Goal: Task Accomplishment & Management: Manage account settings

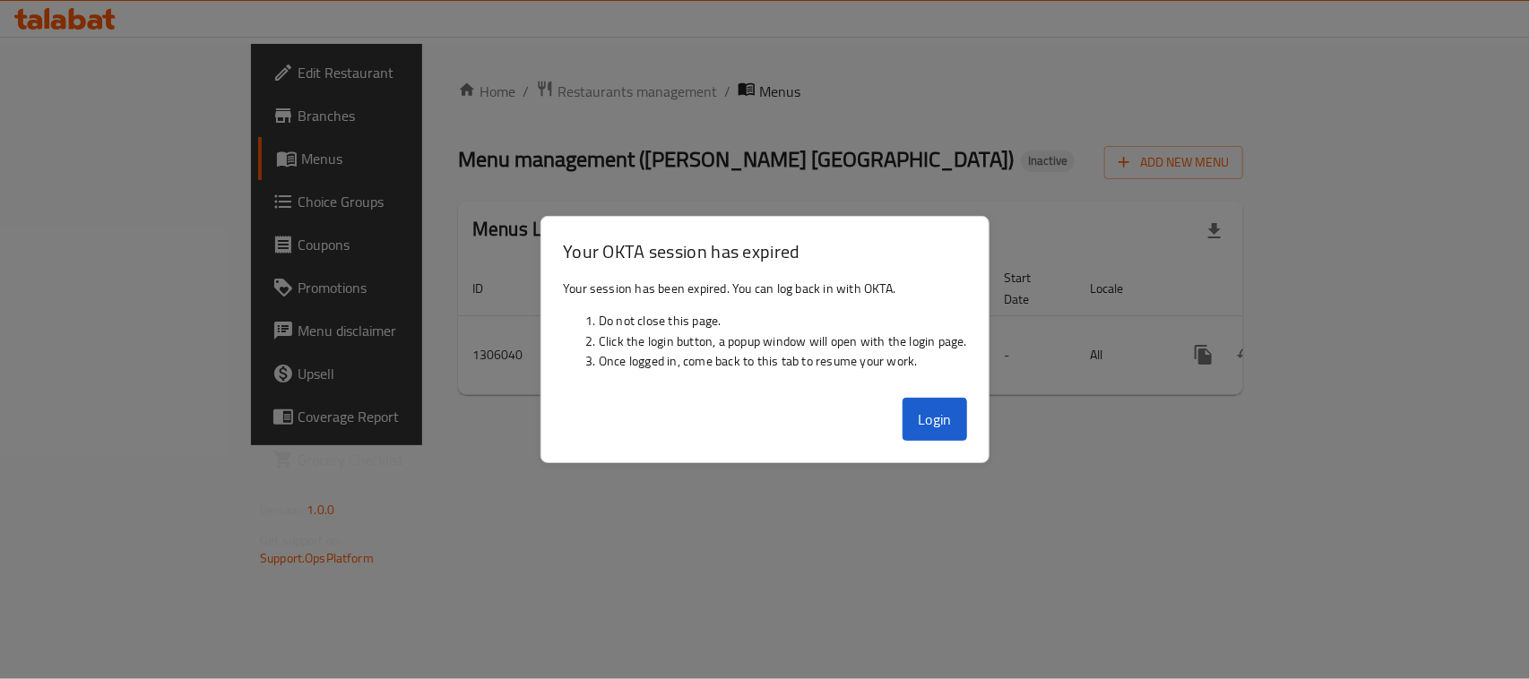
click at [943, 422] on div "Home / Restaurants management / Menus Menu management ( Mandy Rubue Yemen ) Ina…" at bounding box center [850, 245] width 857 height 402
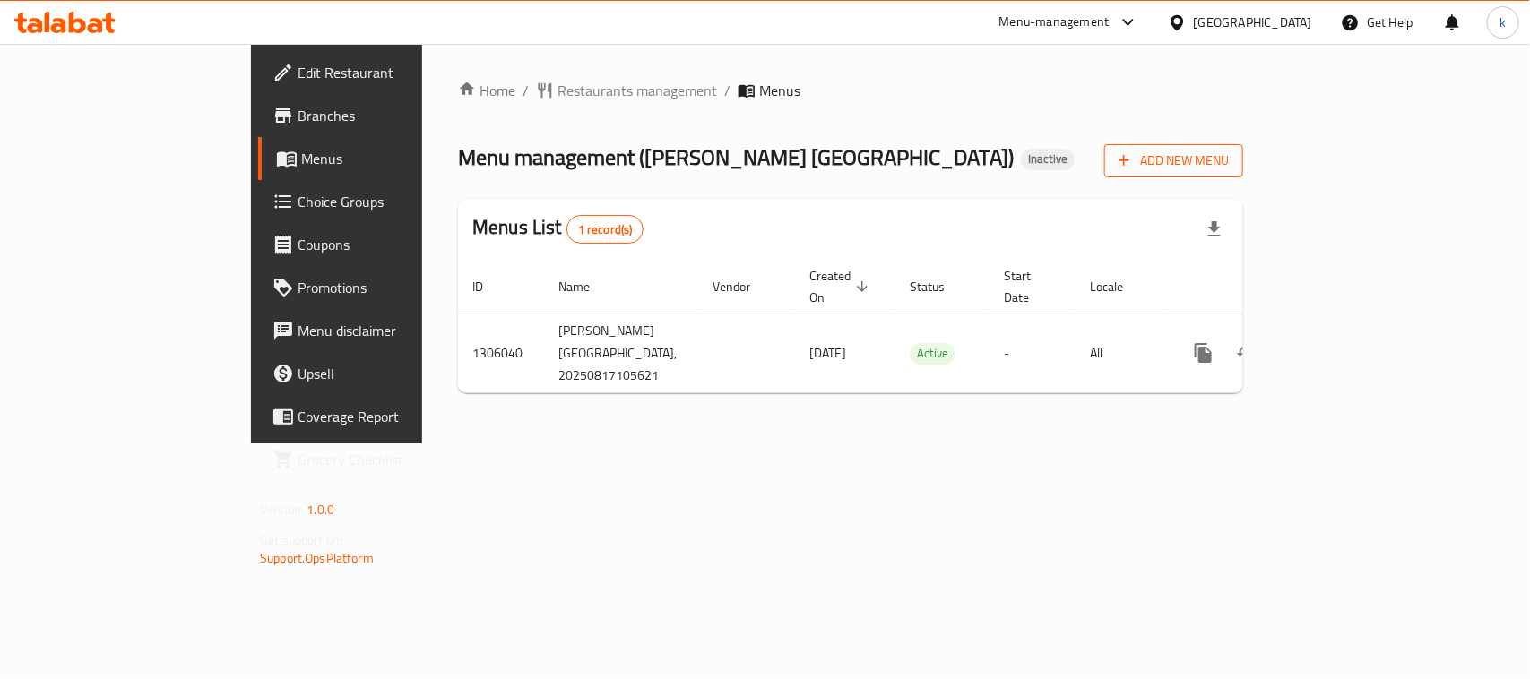
click at [1229, 160] on span "Add New Menu" at bounding box center [1174, 161] width 110 height 22
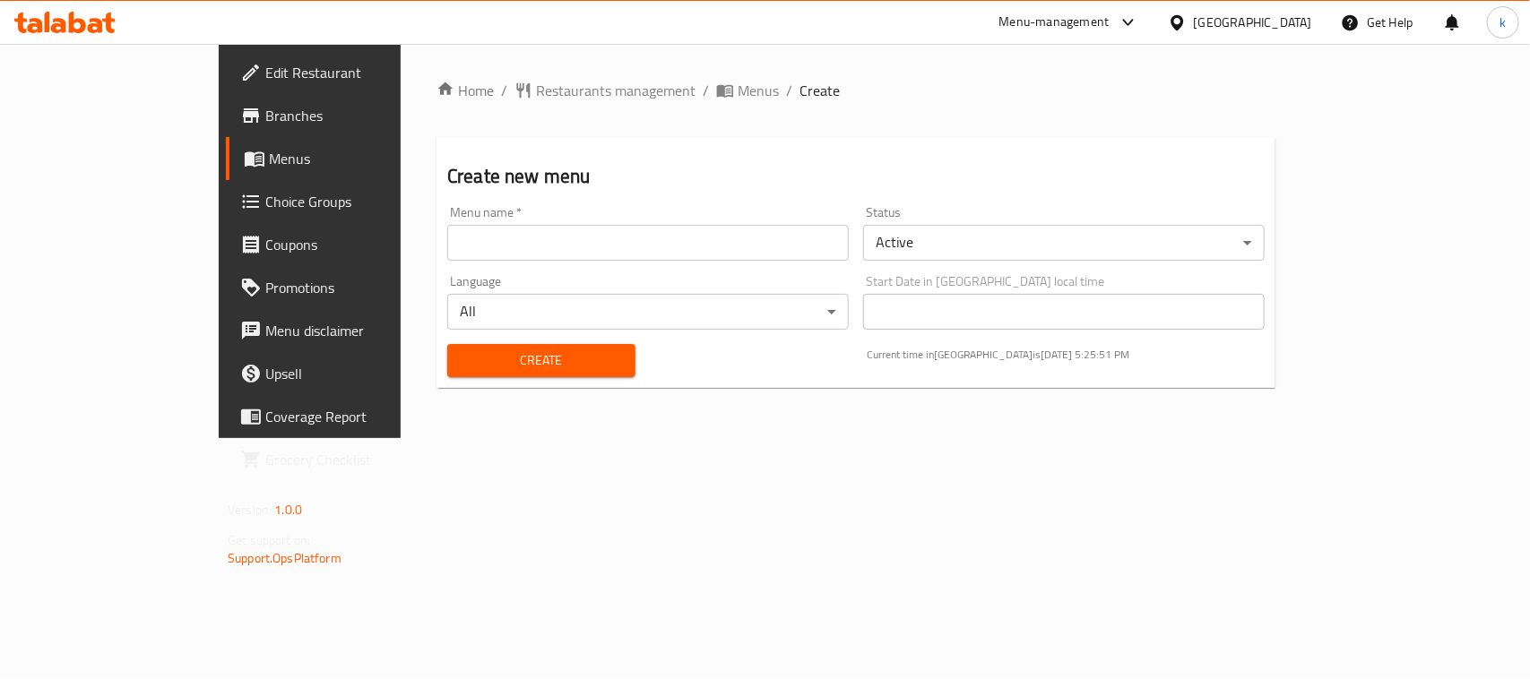
click at [447, 249] on input "text" at bounding box center [648, 243] width 402 height 36
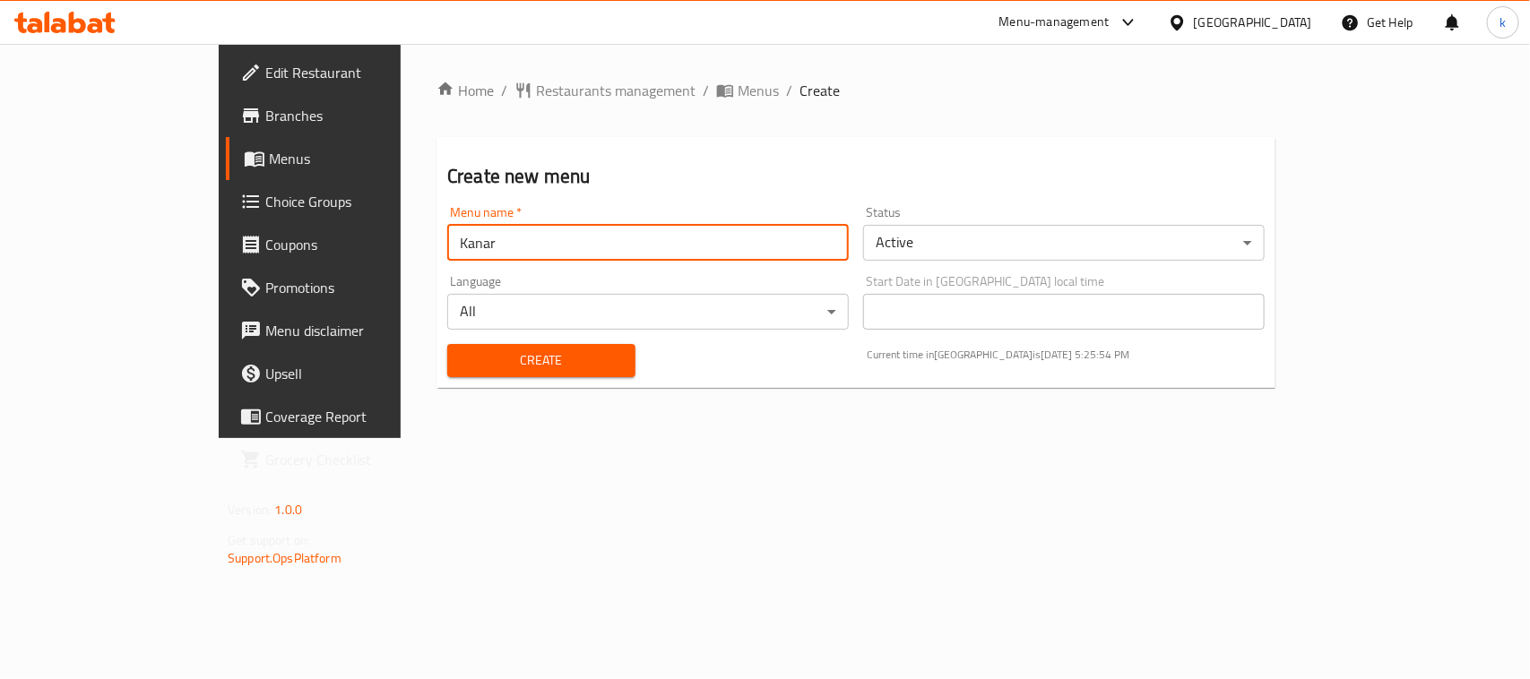
drag, startPoint x: 370, startPoint y: 238, endPoint x: 206, endPoint y: 238, distance: 164.0
click at [219, 238] on div "Edit Restaurant Branches Menus Choice Groups Coupons Promotions Menu disclaimer…" at bounding box center [765, 241] width 1093 height 394
type input "مەنئ"
click at [447, 344] on button "Create" at bounding box center [541, 360] width 188 height 33
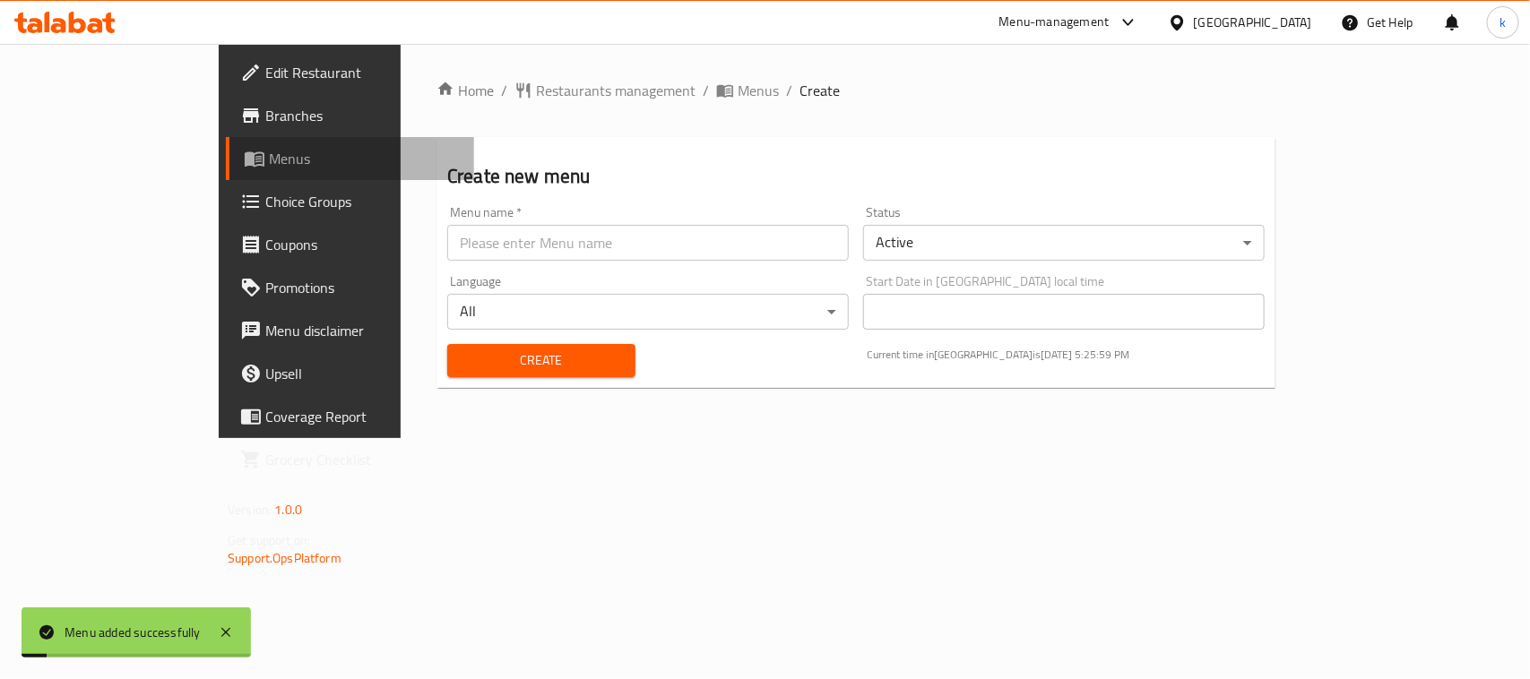
click at [269, 161] on span "Menus" at bounding box center [364, 159] width 191 height 22
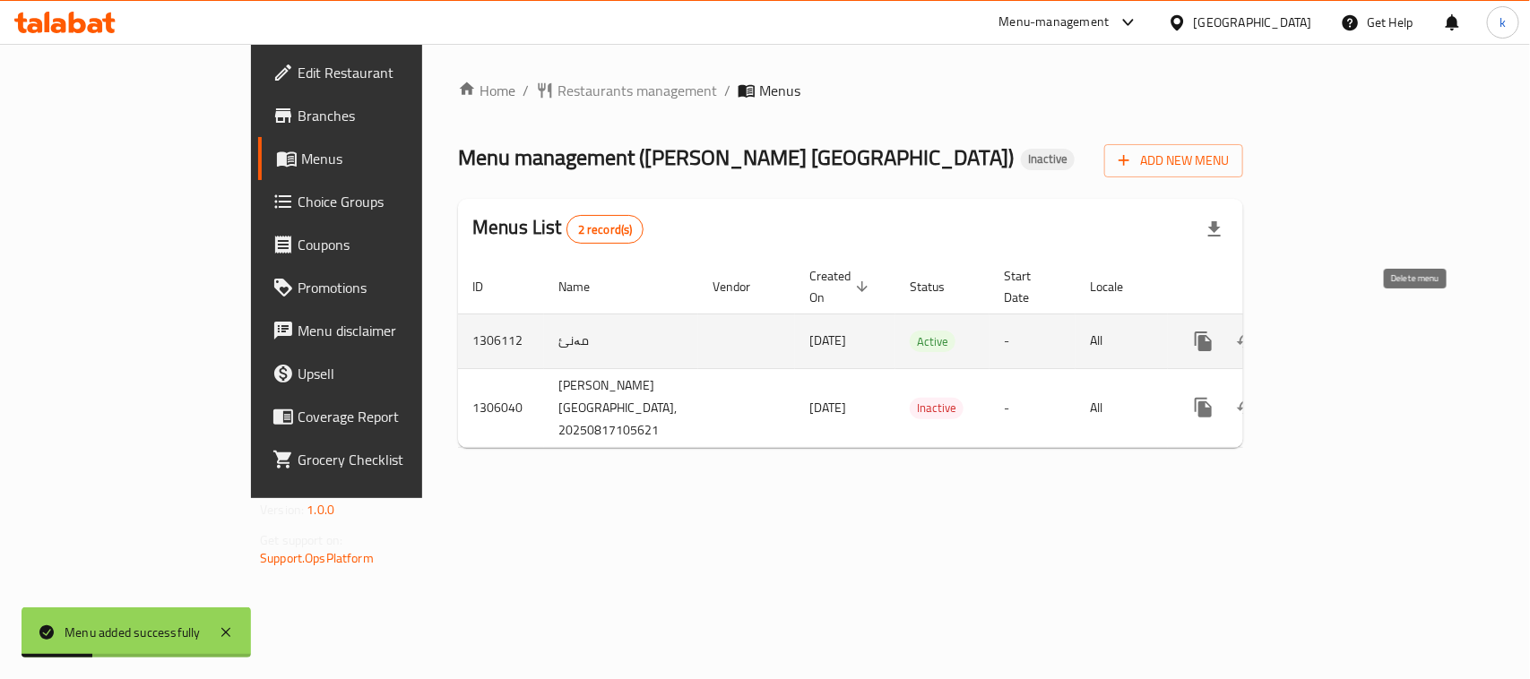
click at [1301, 331] on icon "enhanced table" at bounding box center [1290, 342] width 22 height 22
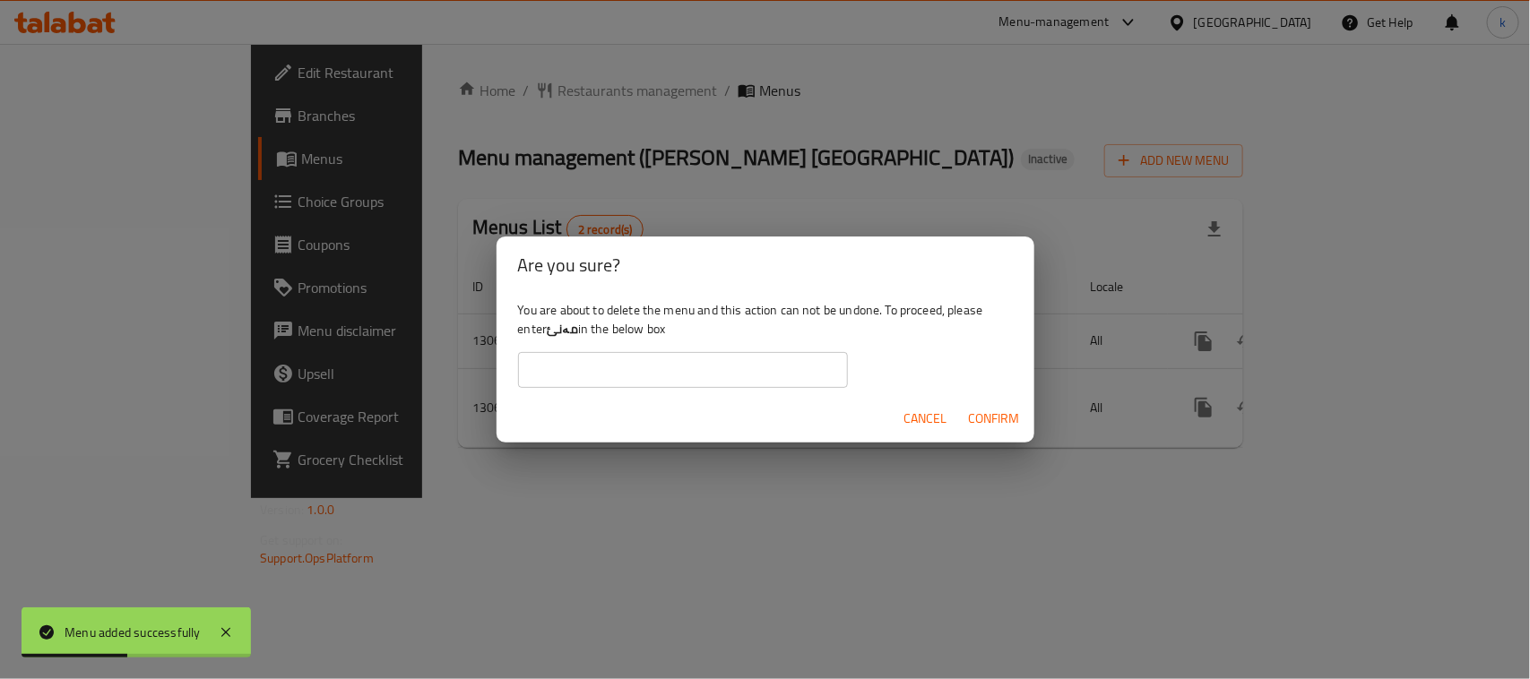
click at [567, 325] on b "مەنئ" at bounding box center [562, 328] width 31 height 23
copy div "مەنئ"
click at [565, 360] on input "text" at bounding box center [683, 370] width 330 height 36
paste input "مەنئ"
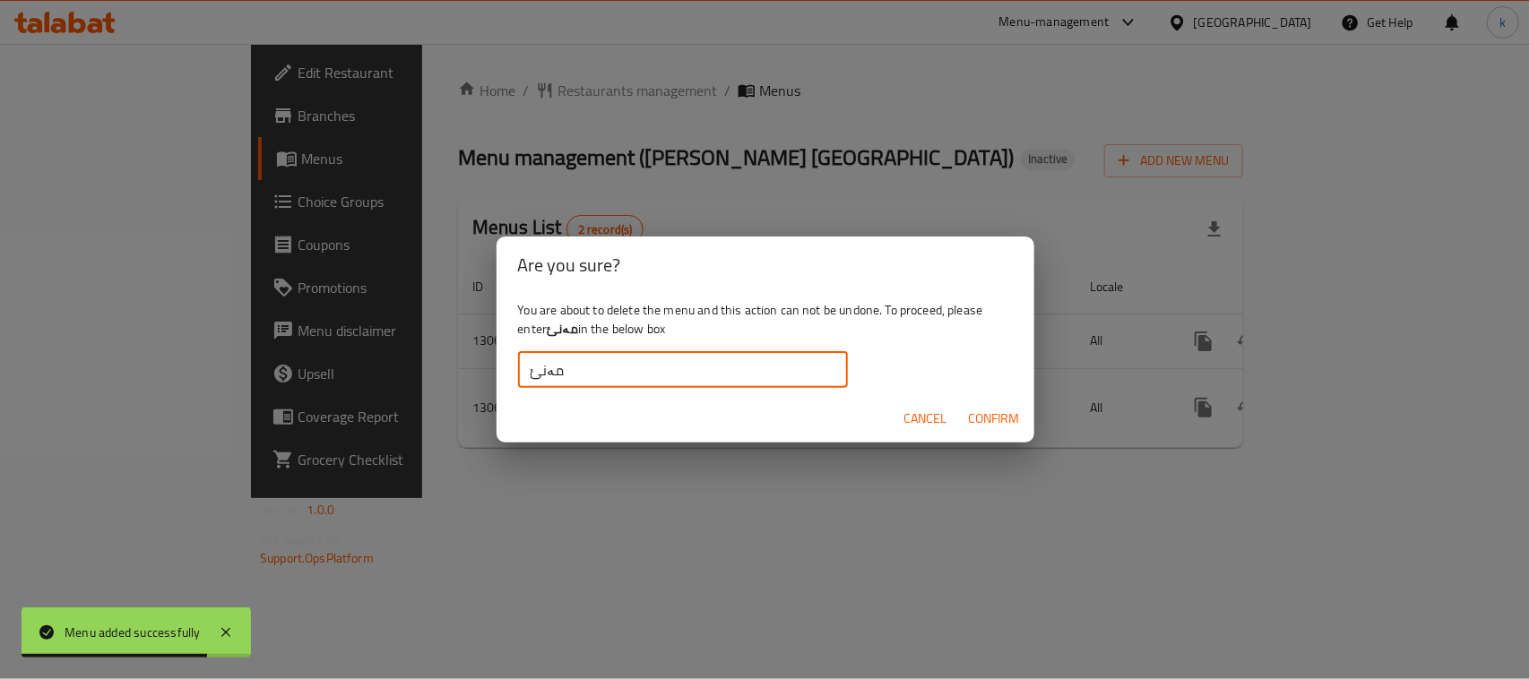
type input "مەنئ"
click at [1000, 422] on span "Confirm" at bounding box center [994, 419] width 51 height 22
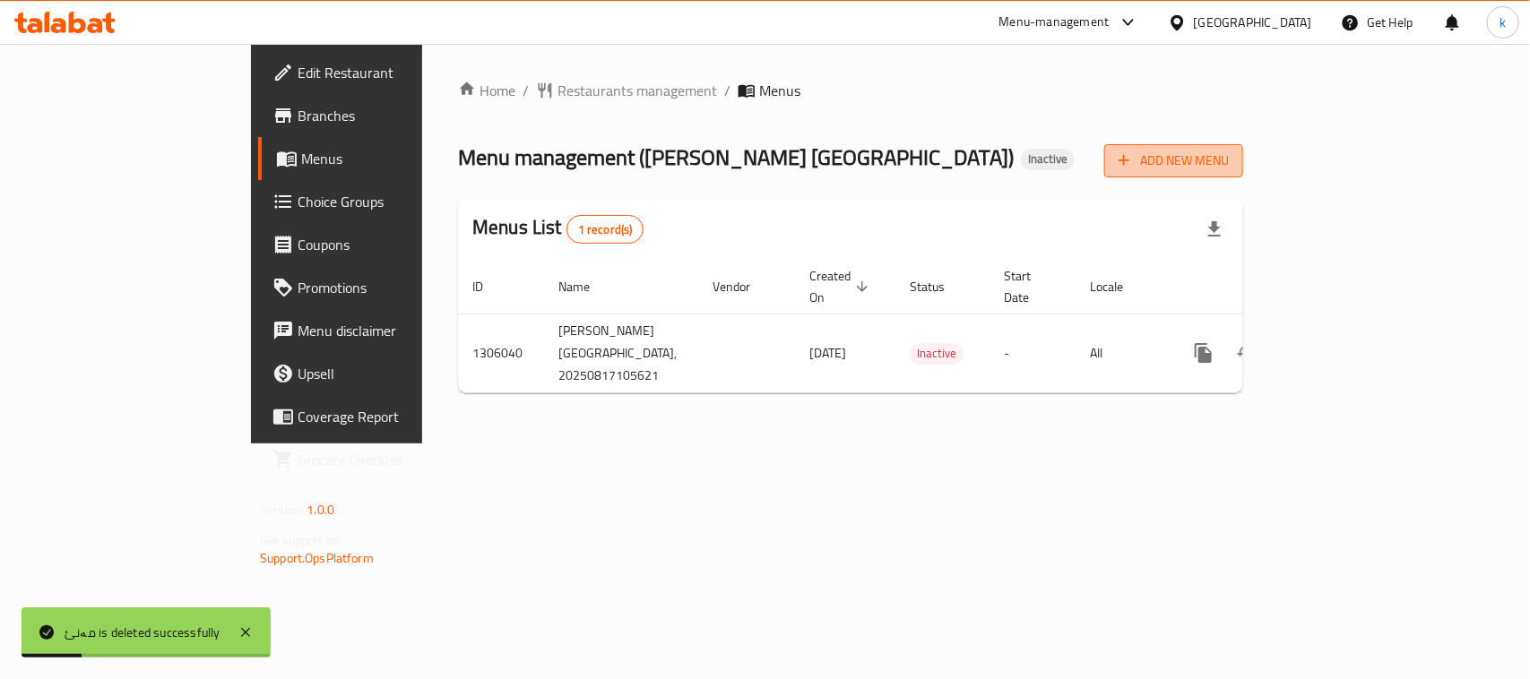
click at [1229, 163] on span "Add New Menu" at bounding box center [1174, 161] width 110 height 22
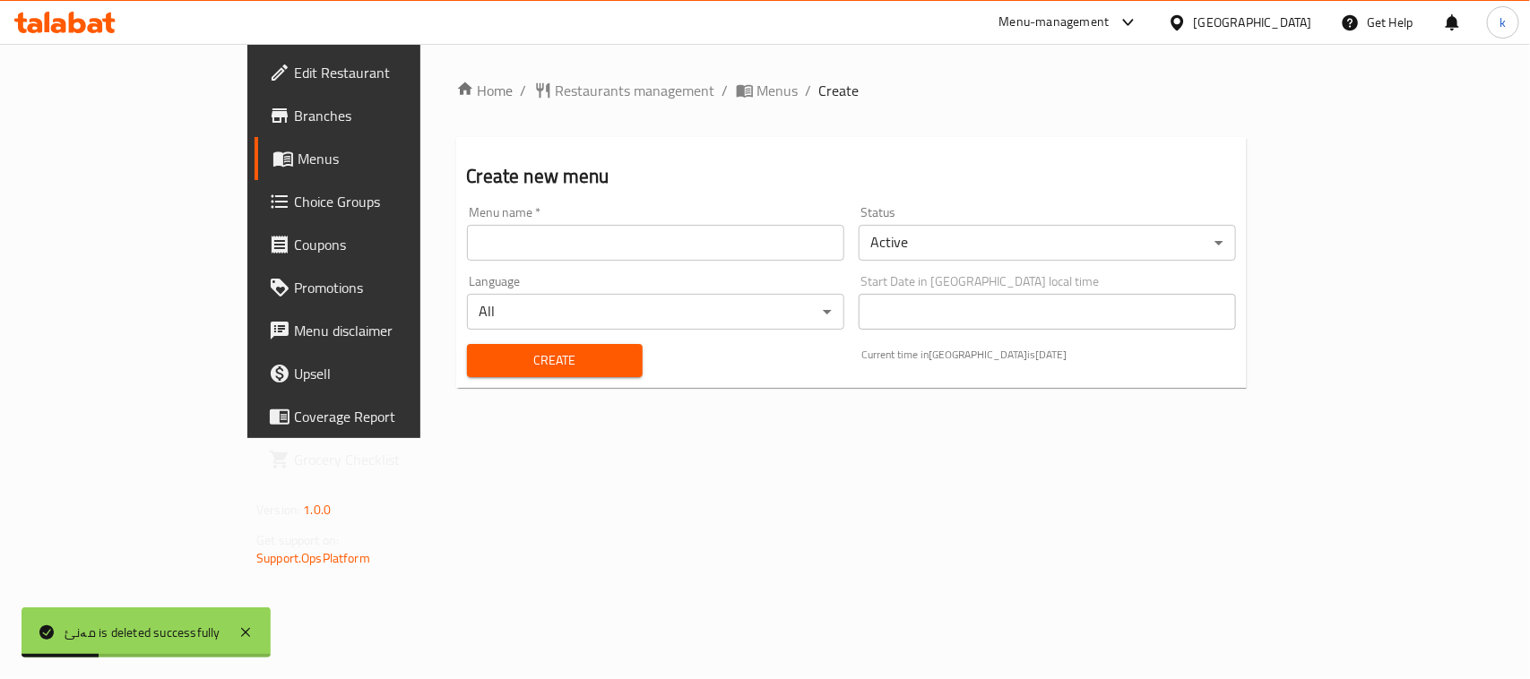
click at [467, 233] on input "text" at bounding box center [655, 243] width 377 height 36
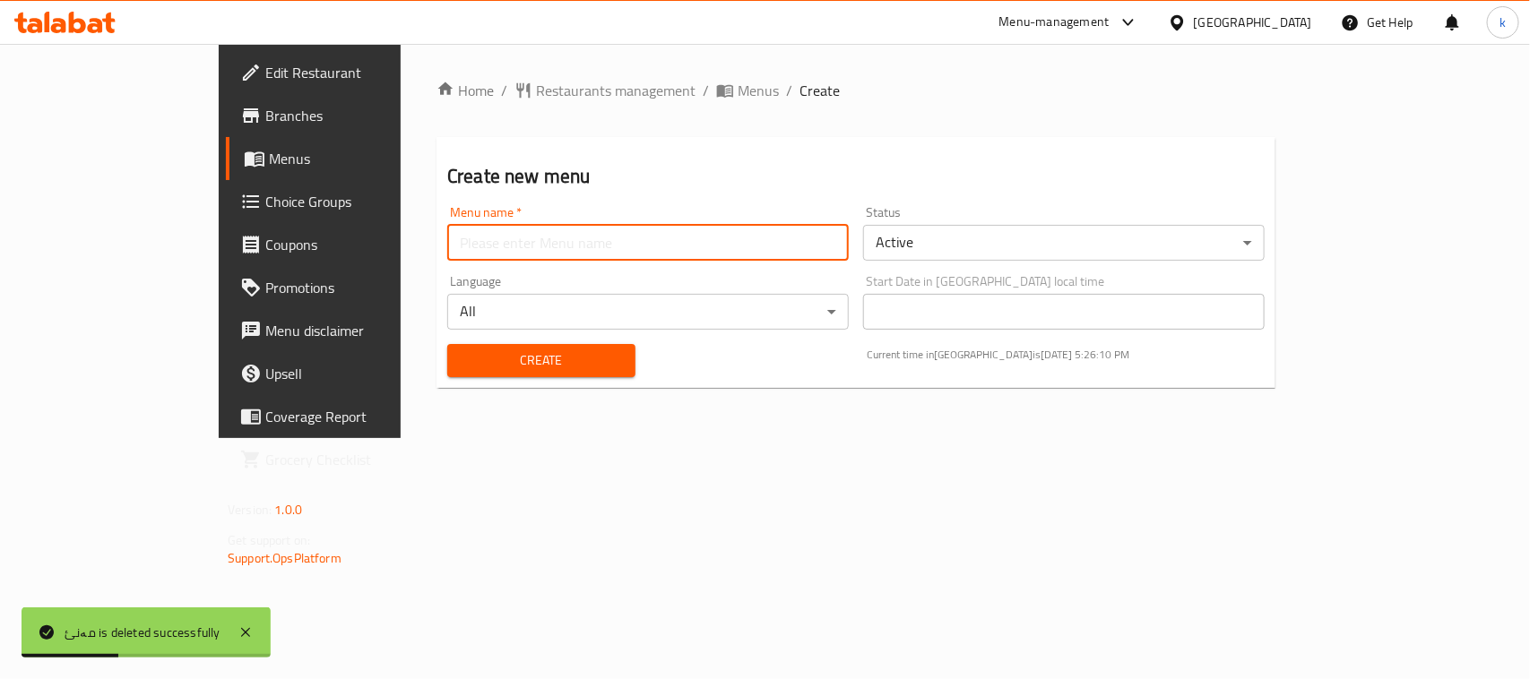
type input "Menu"
click at [462, 357] on span "Create" at bounding box center [542, 361] width 160 height 22
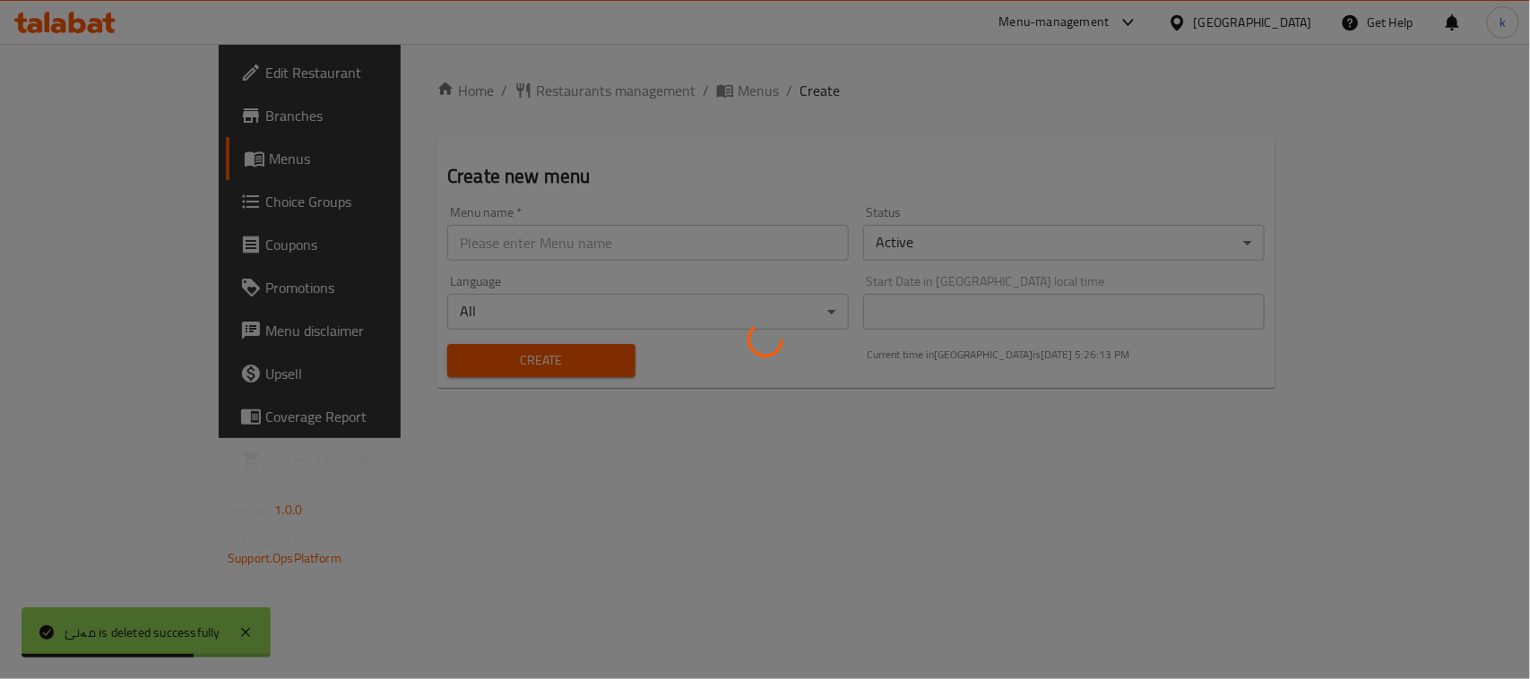
click at [60, 163] on div at bounding box center [765, 339] width 1530 height 679
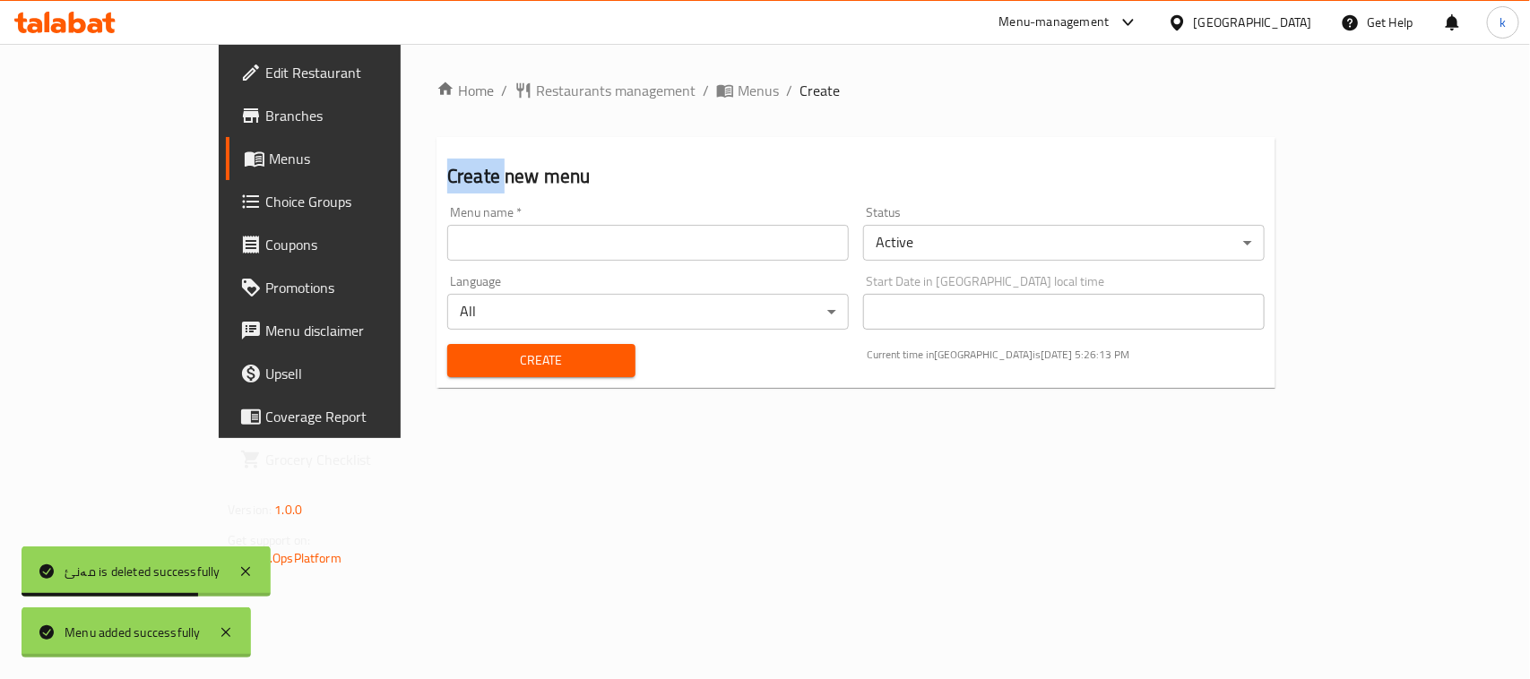
click at [219, 163] on div "Edit Restaurant Branches Menus Choice Groups Coupons Promotions Menu disclaimer…" at bounding box center [765, 241] width 1093 height 394
click at [269, 163] on span "Menus" at bounding box center [364, 159] width 191 height 22
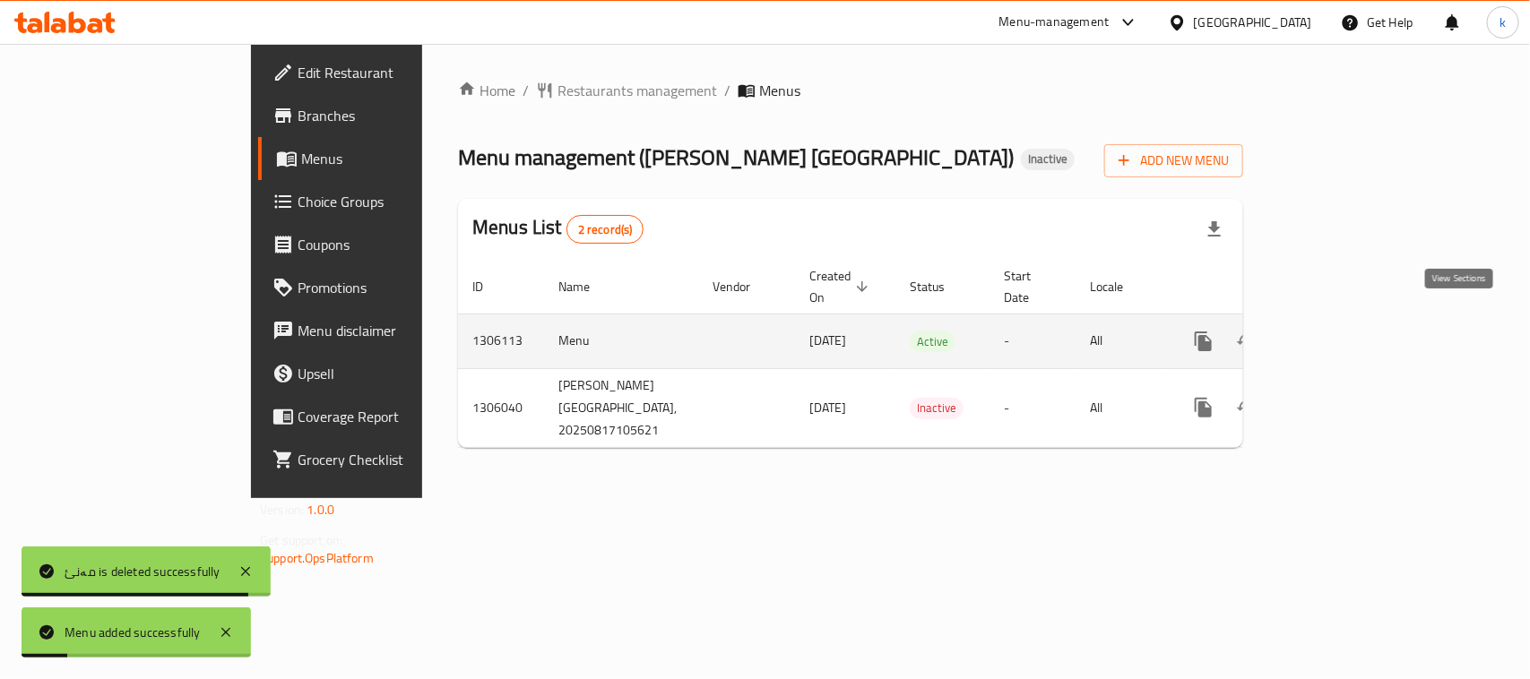
click at [1341, 333] on icon "enhanced table" at bounding box center [1333, 341] width 16 height 16
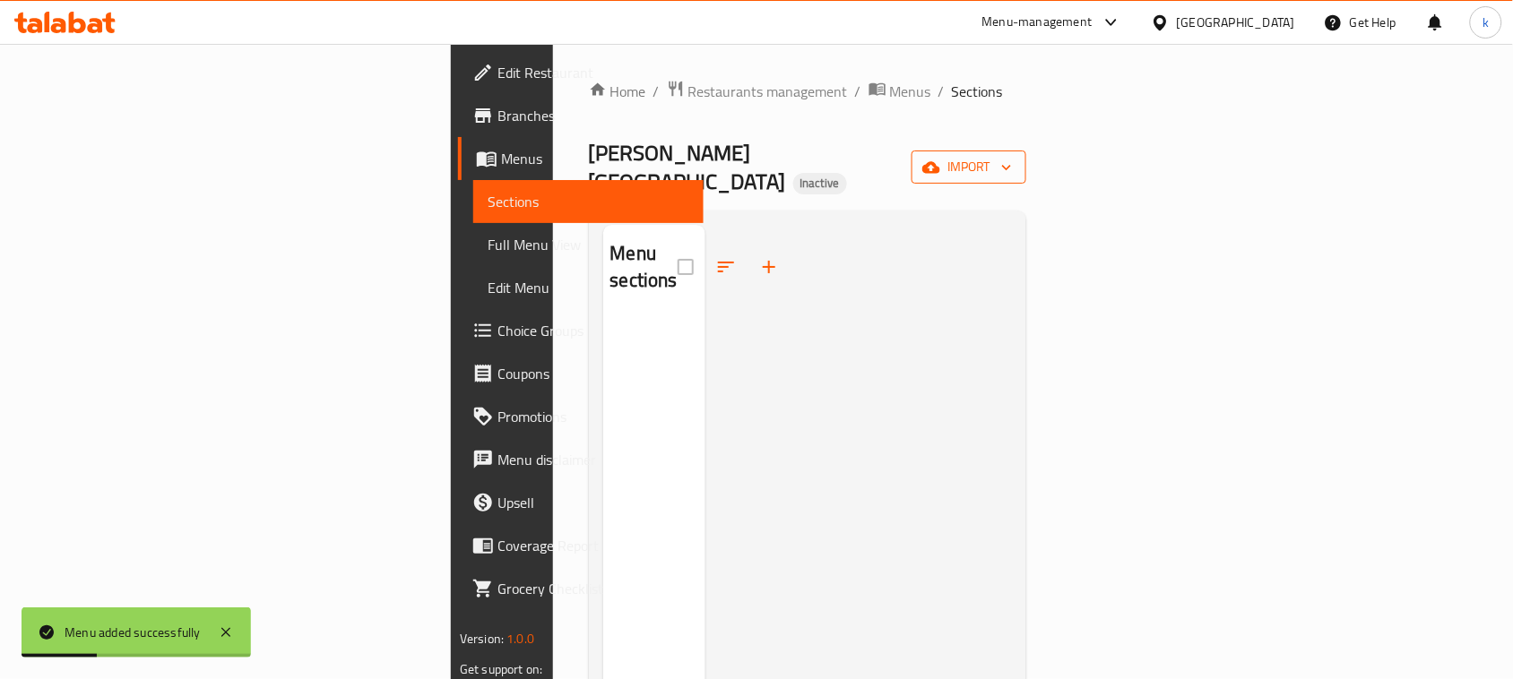
click at [1012, 156] on span "import" at bounding box center [969, 167] width 86 height 22
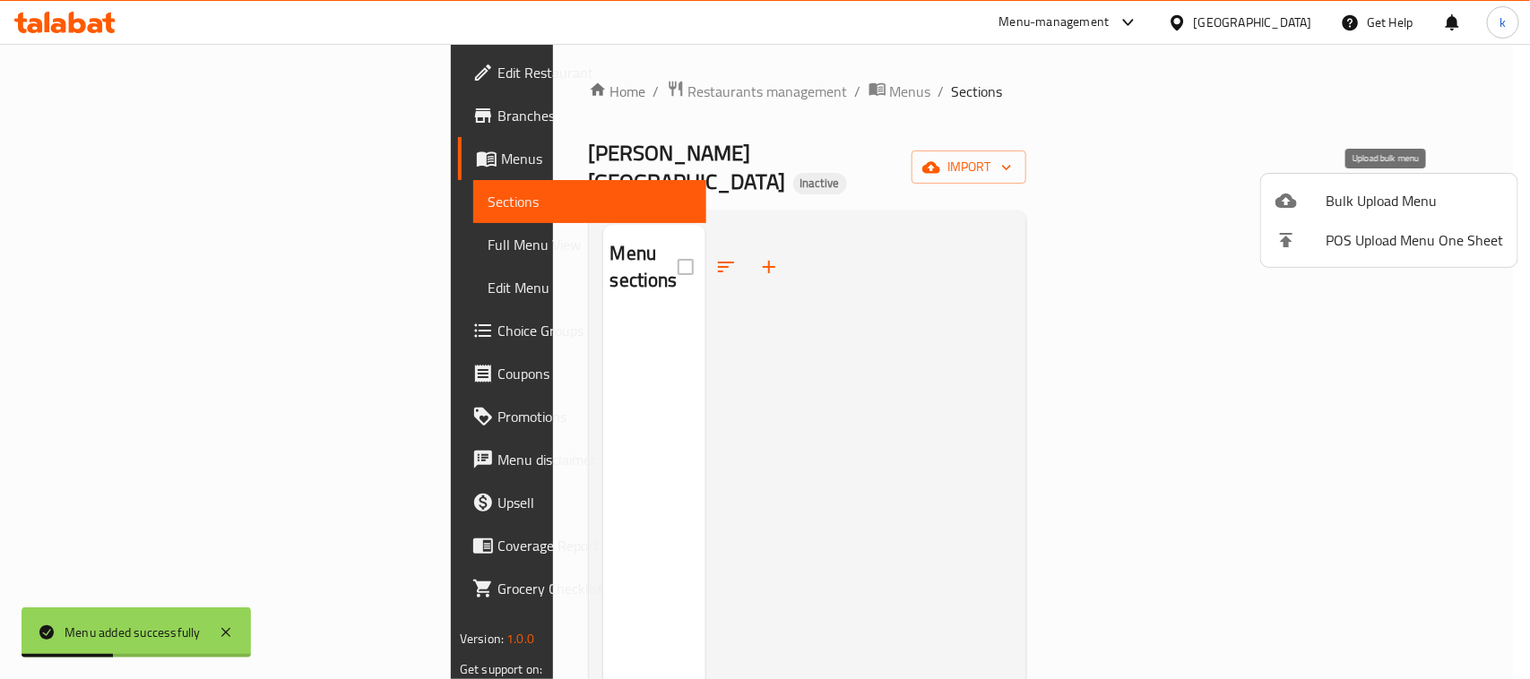
click at [1310, 203] on div at bounding box center [1300, 201] width 50 height 22
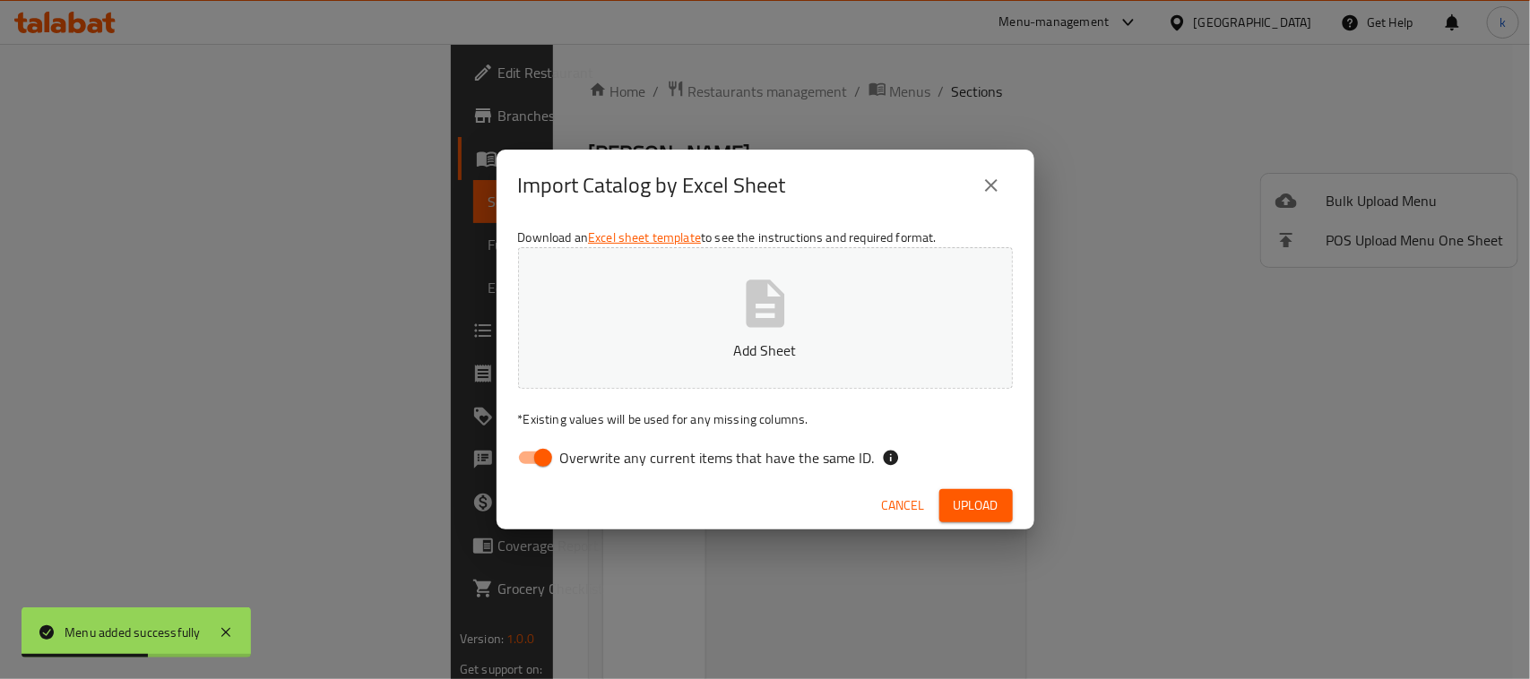
click at [535, 457] on input "Overwrite any current items that have the same ID." at bounding box center [543, 458] width 102 height 34
checkbox input "false"
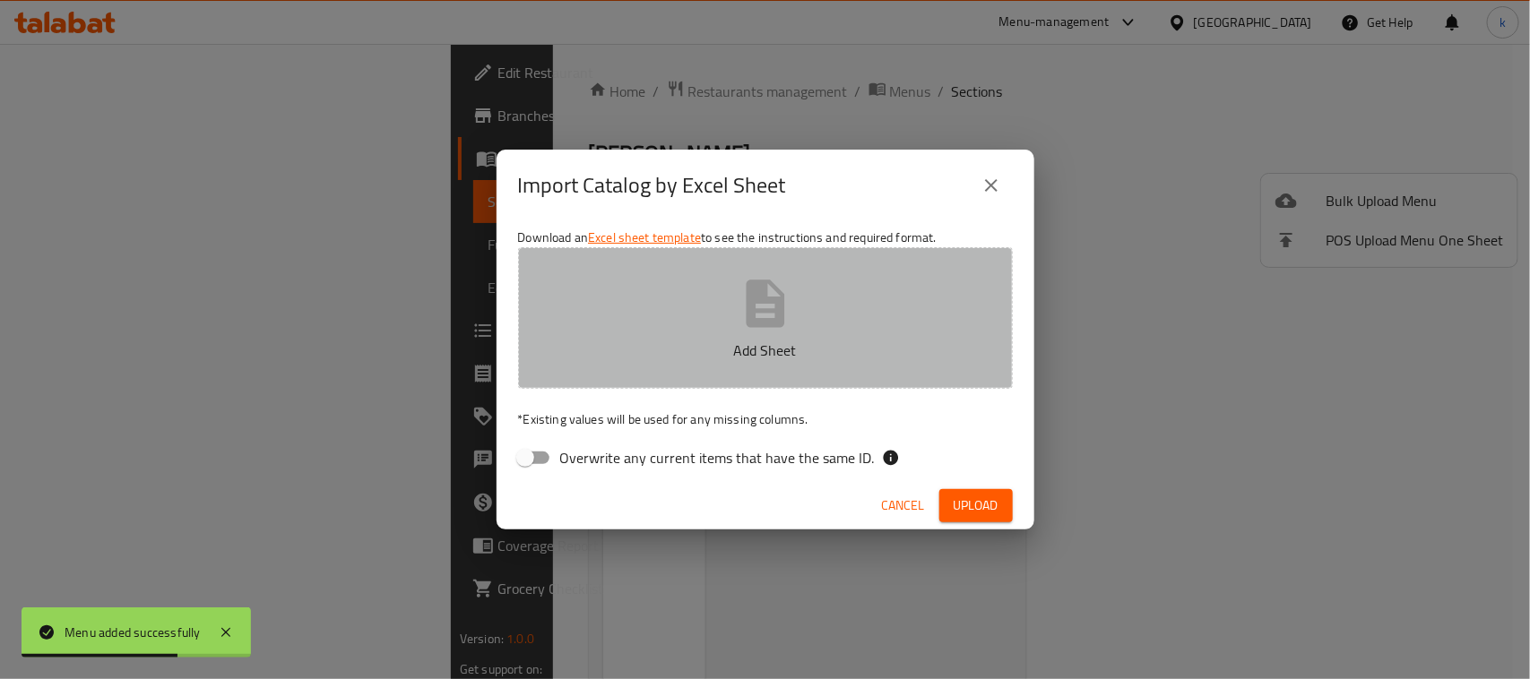
click at [722, 324] on button "Add Sheet" at bounding box center [765, 318] width 495 height 142
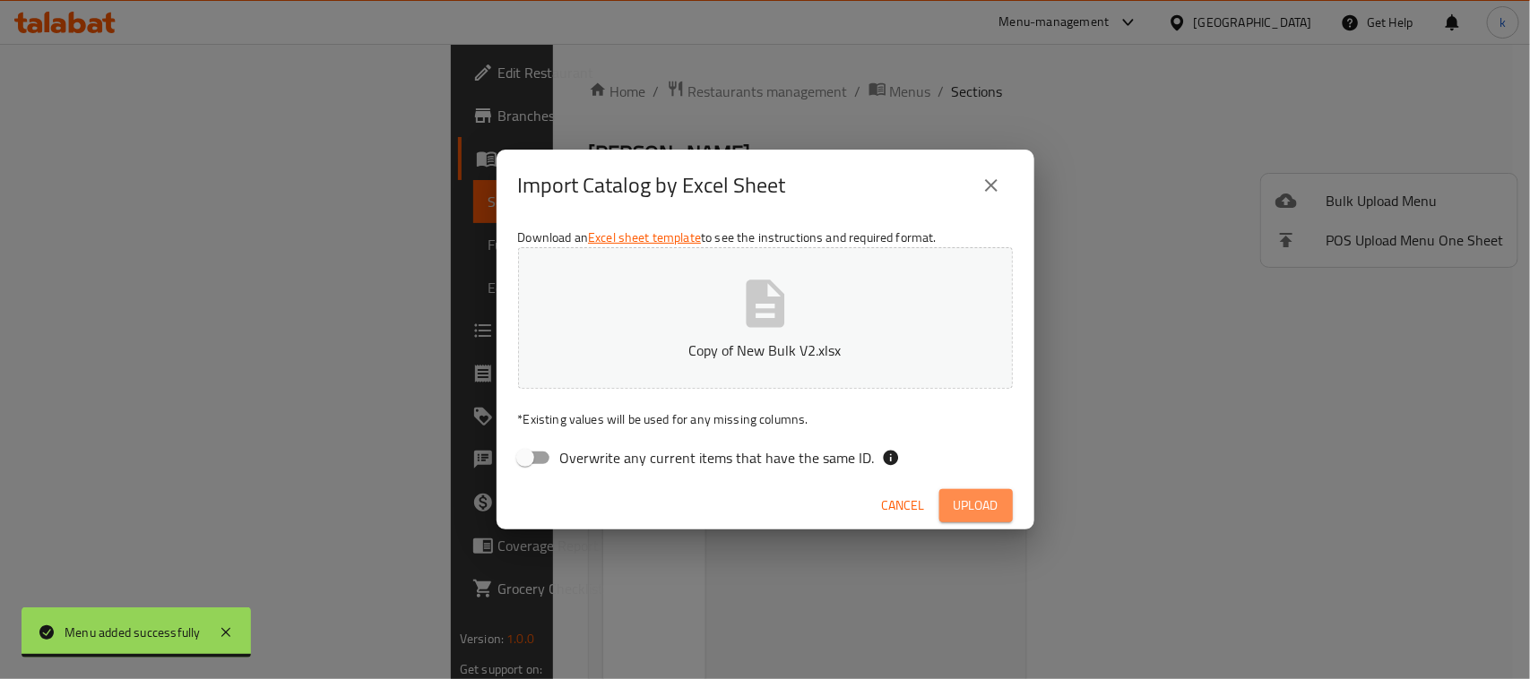
click at [960, 490] on button "Upload" at bounding box center [975, 505] width 73 height 33
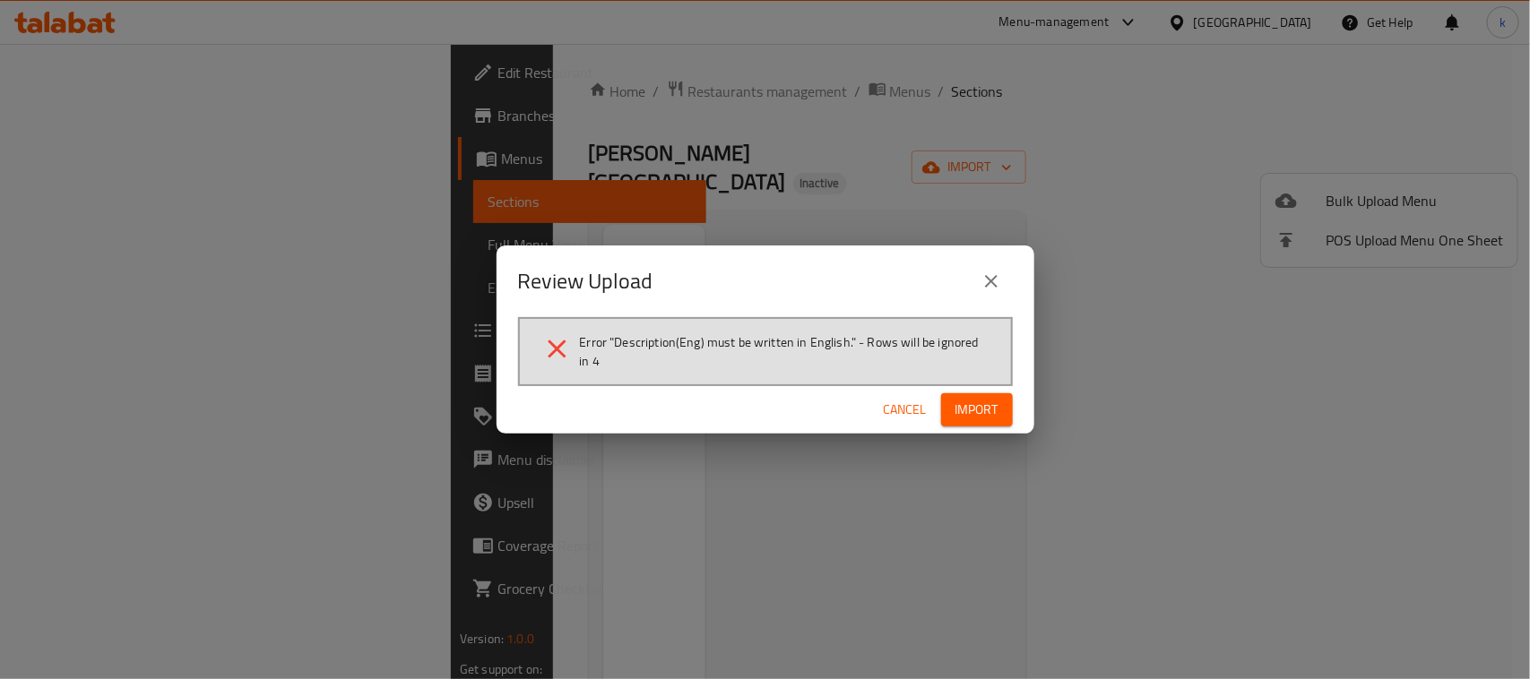
click at [902, 409] on span "Cancel" at bounding box center [905, 410] width 43 height 22
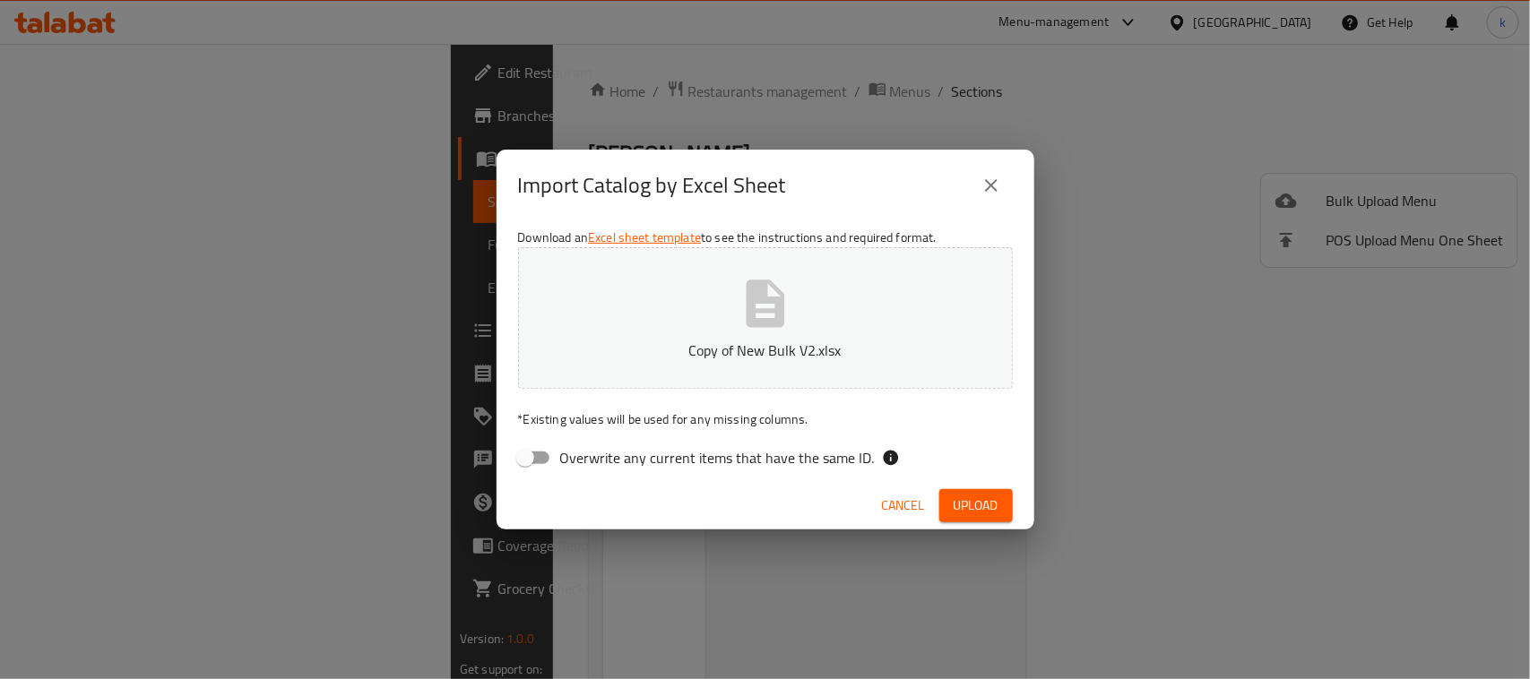
click at [982, 172] on button "close" at bounding box center [991, 185] width 43 height 43
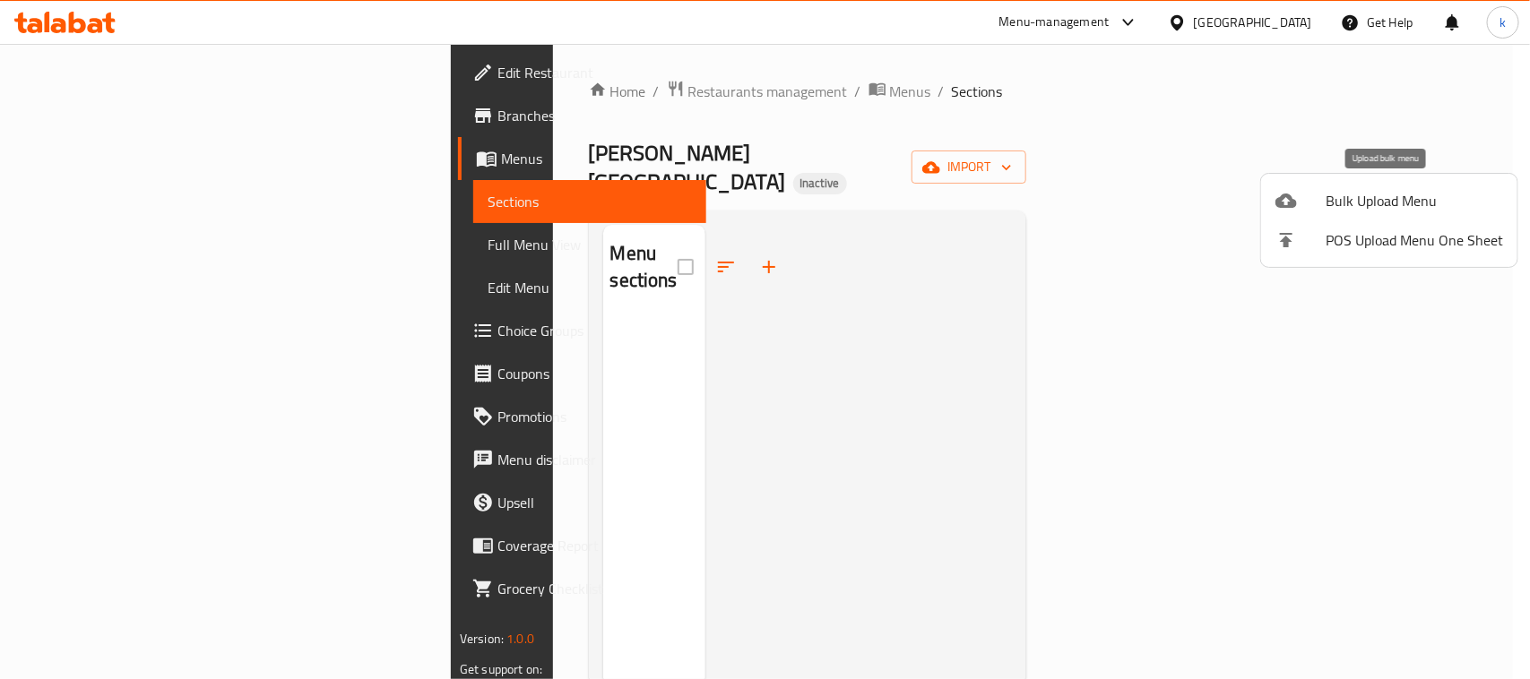
click at [1324, 195] on div at bounding box center [1300, 201] width 50 height 22
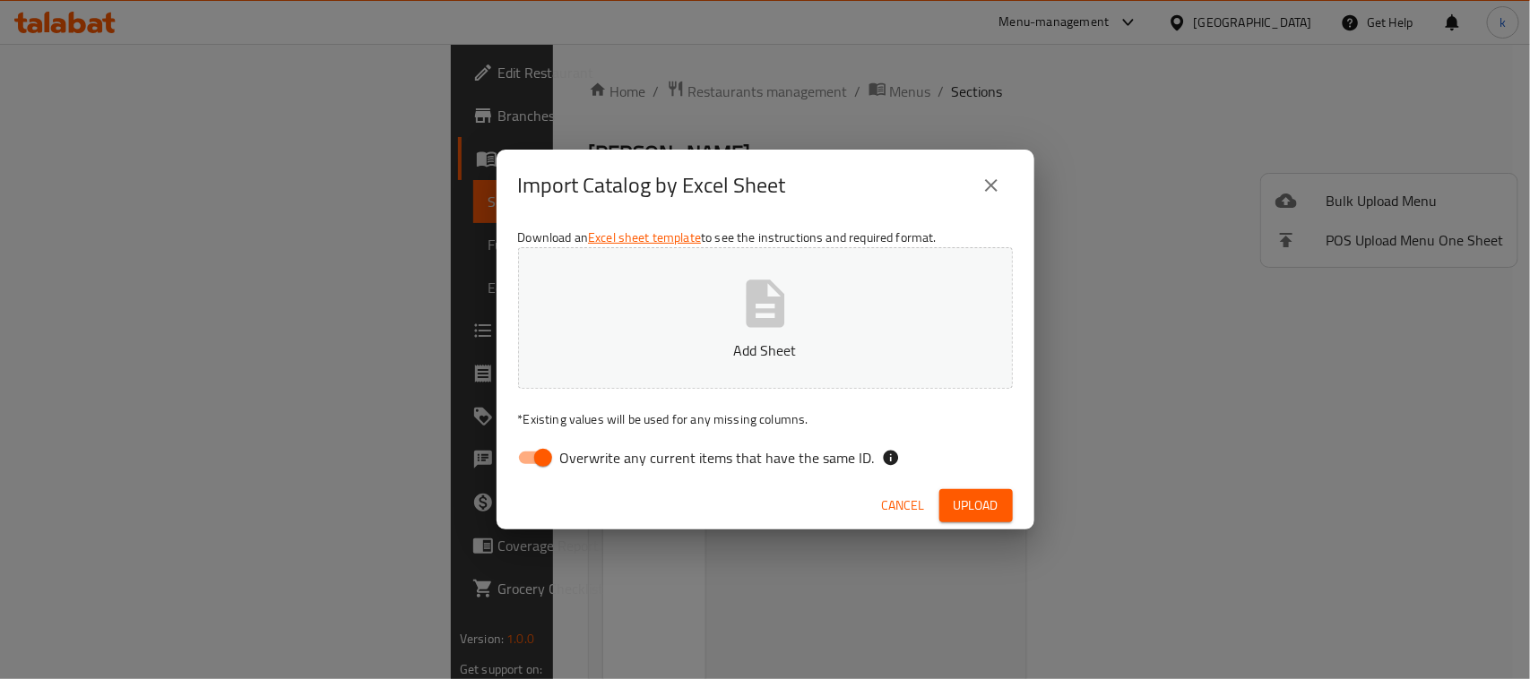
click at [536, 458] on input "Overwrite any current items that have the same ID." at bounding box center [543, 458] width 102 height 34
checkbox input "false"
click at [695, 340] on p "Add Sheet" at bounding box center [765, 351] width 439 height 22
click at [955, 505] on span "Upload" at bounding box center [976, 506] width 45 height 22
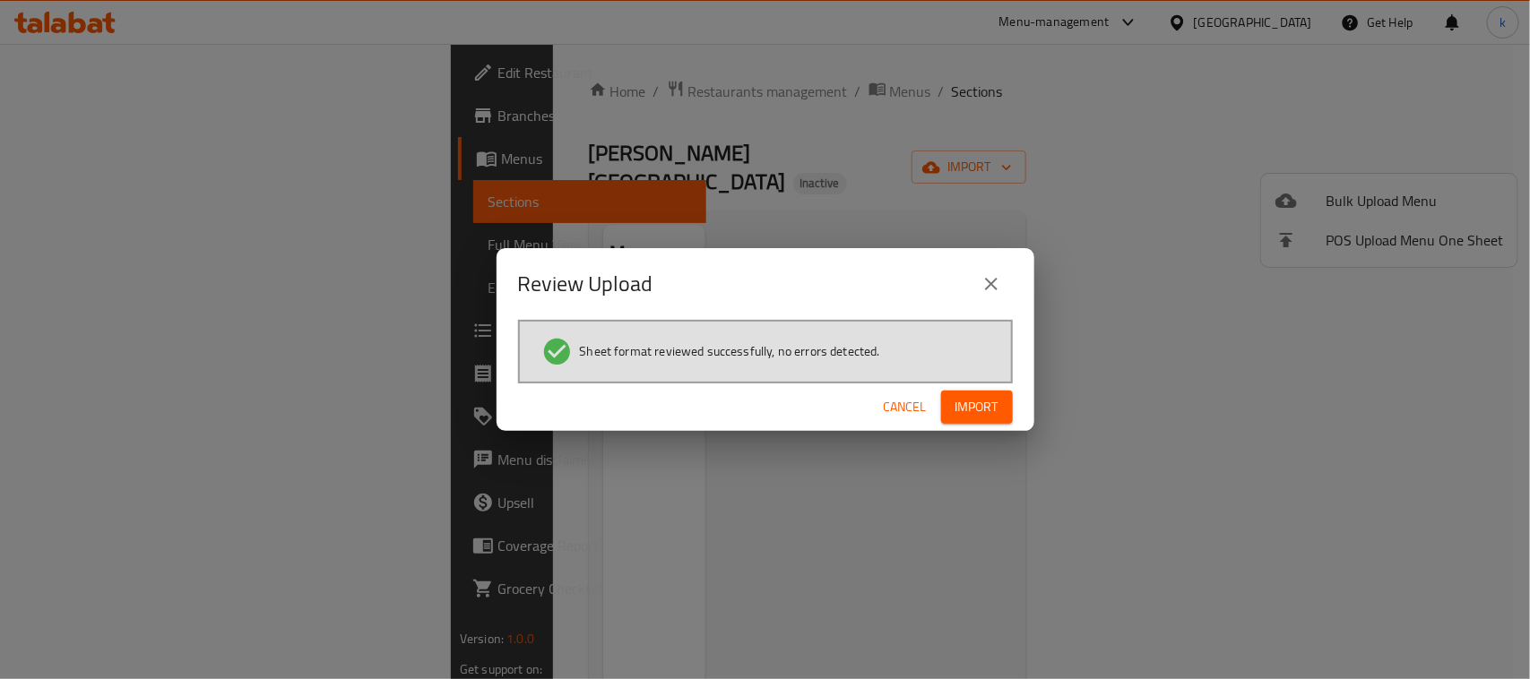
click at [980, 408] on span "Import" at bounding box center [976, 407] width 43 height 22
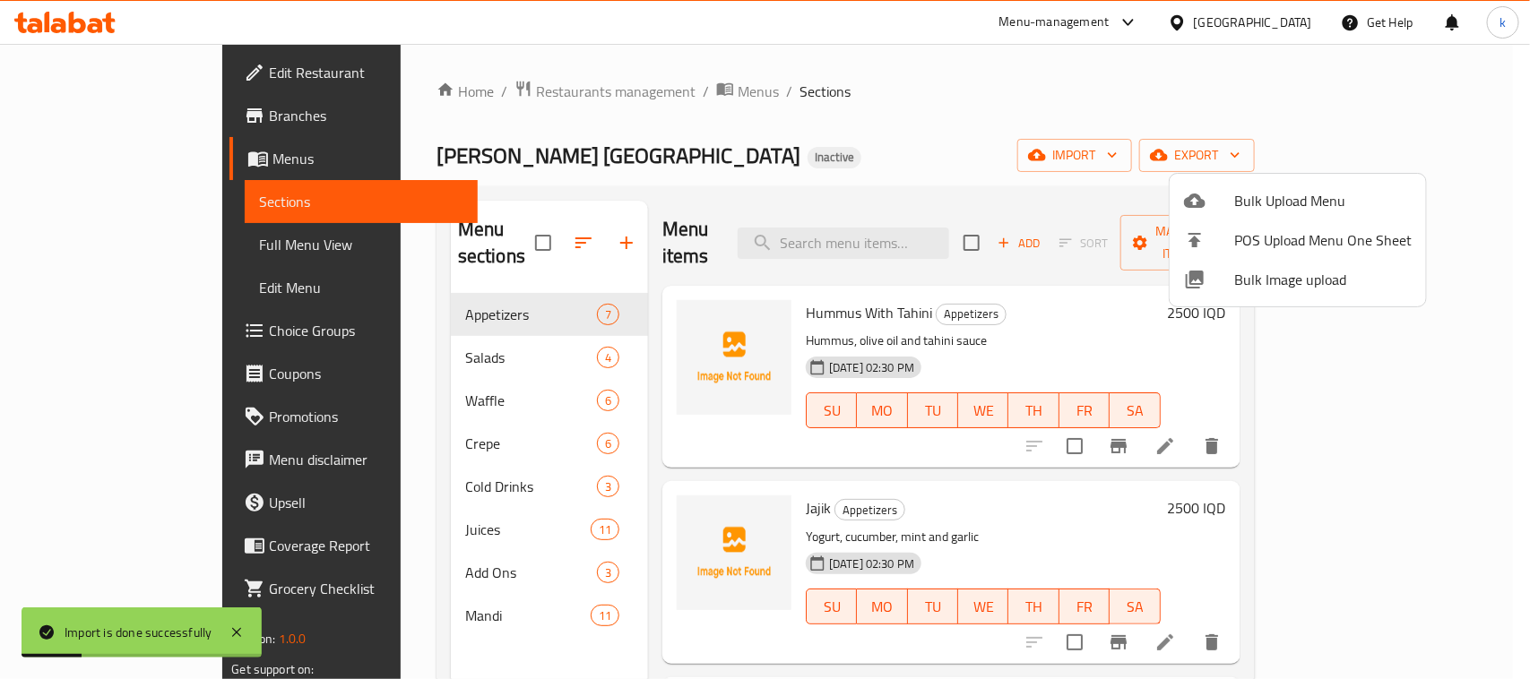
click at [838, 121] on div at bounding box center [765, 339] width 1530 height 679
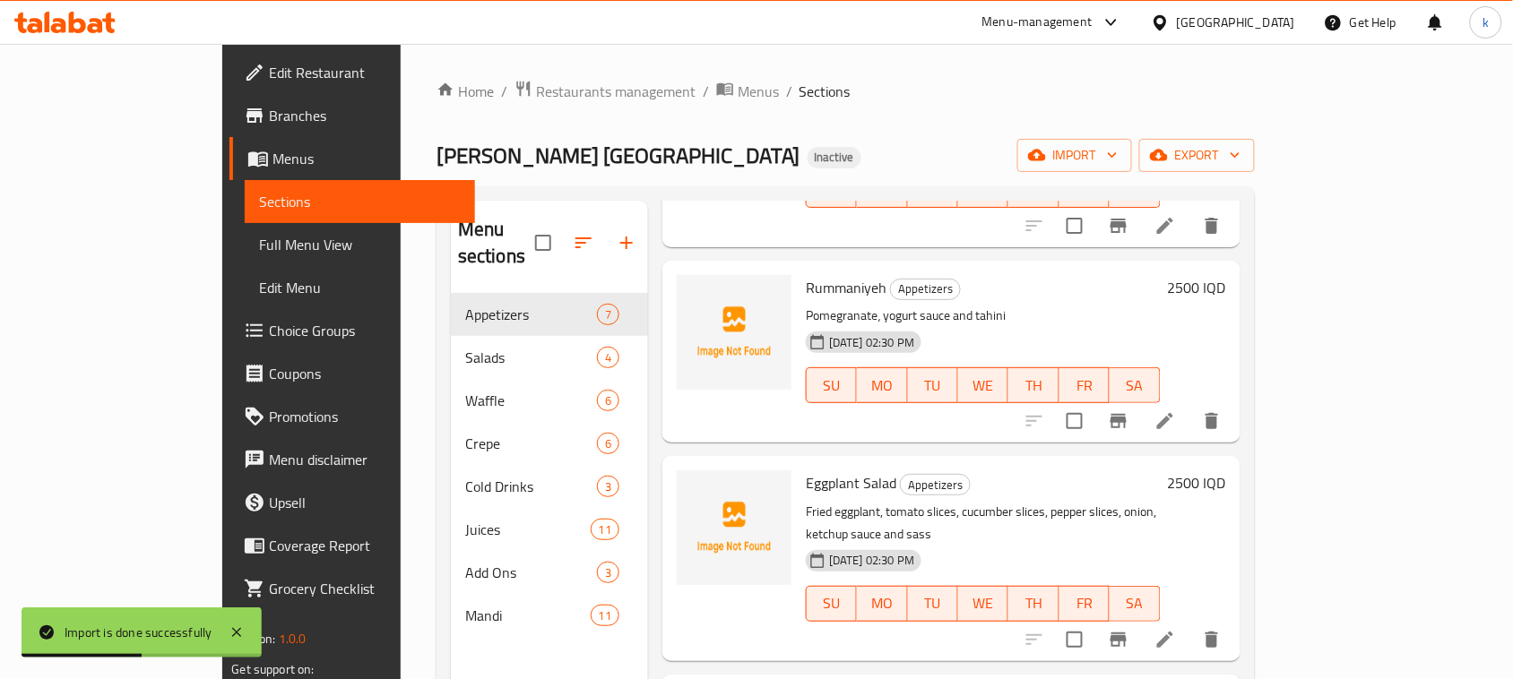
scroll to position [448, 0]
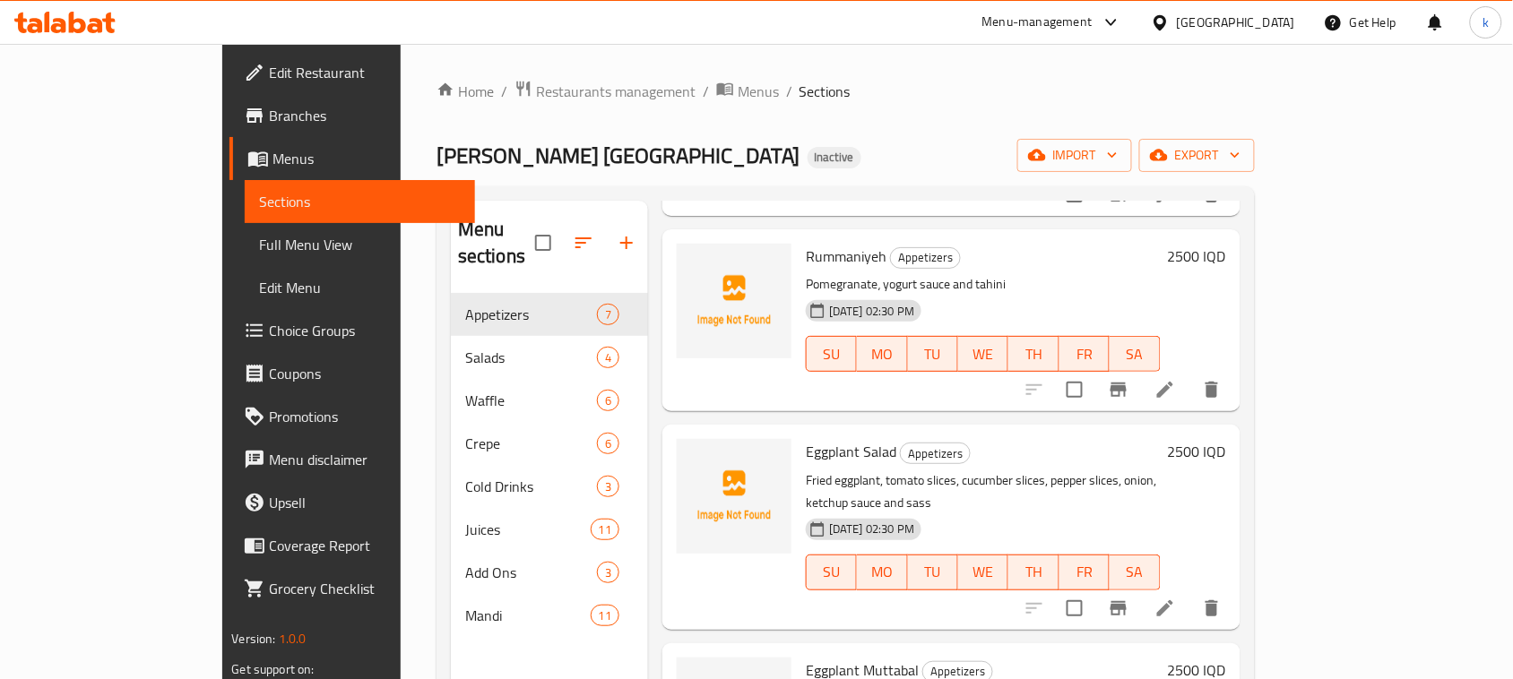
click at [269, 65] on span "Edit Restaurant" at bounding box center [365, 73] width 192 height 22
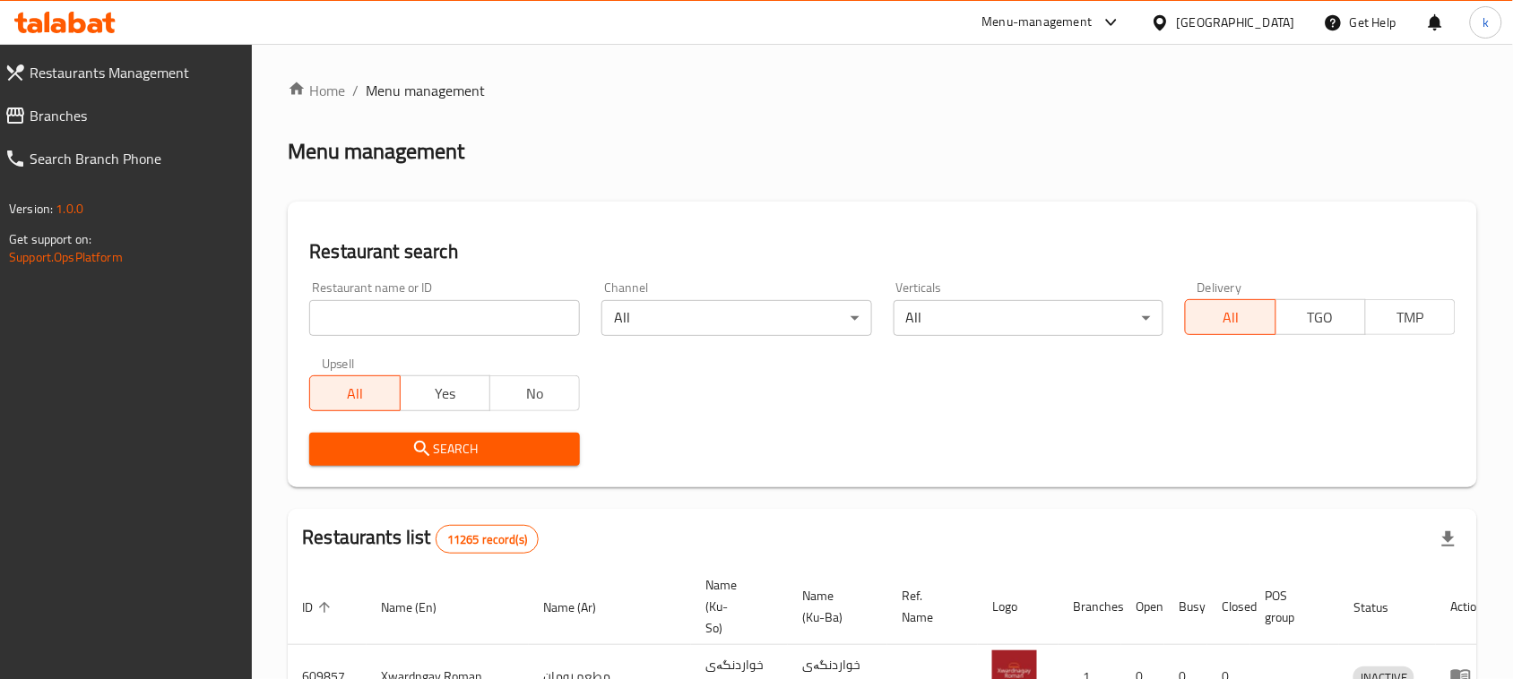
click at [386, 316] on input "search" at bounding box center [444, 318] width 271 height 36
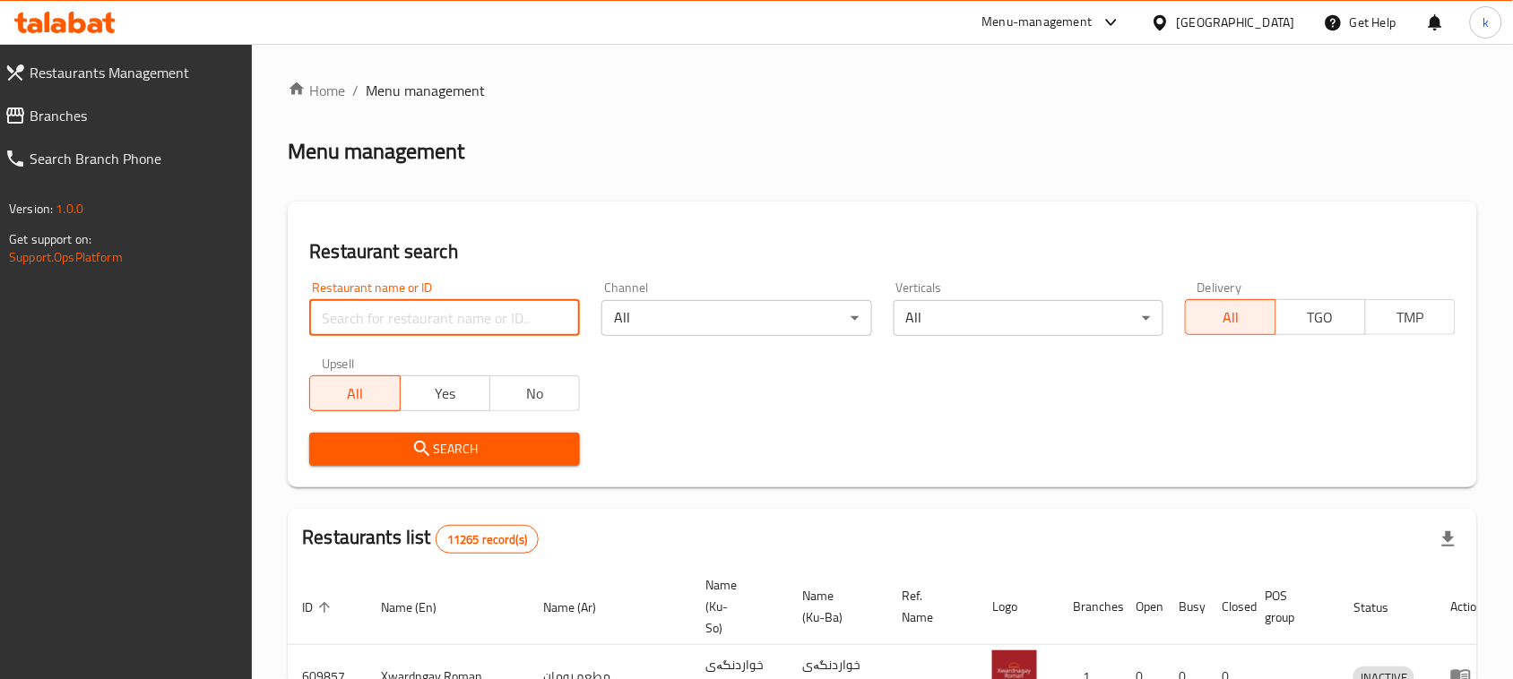
paste input "[PERSON_NAME] [GEOGRAPHIC_DATA]"
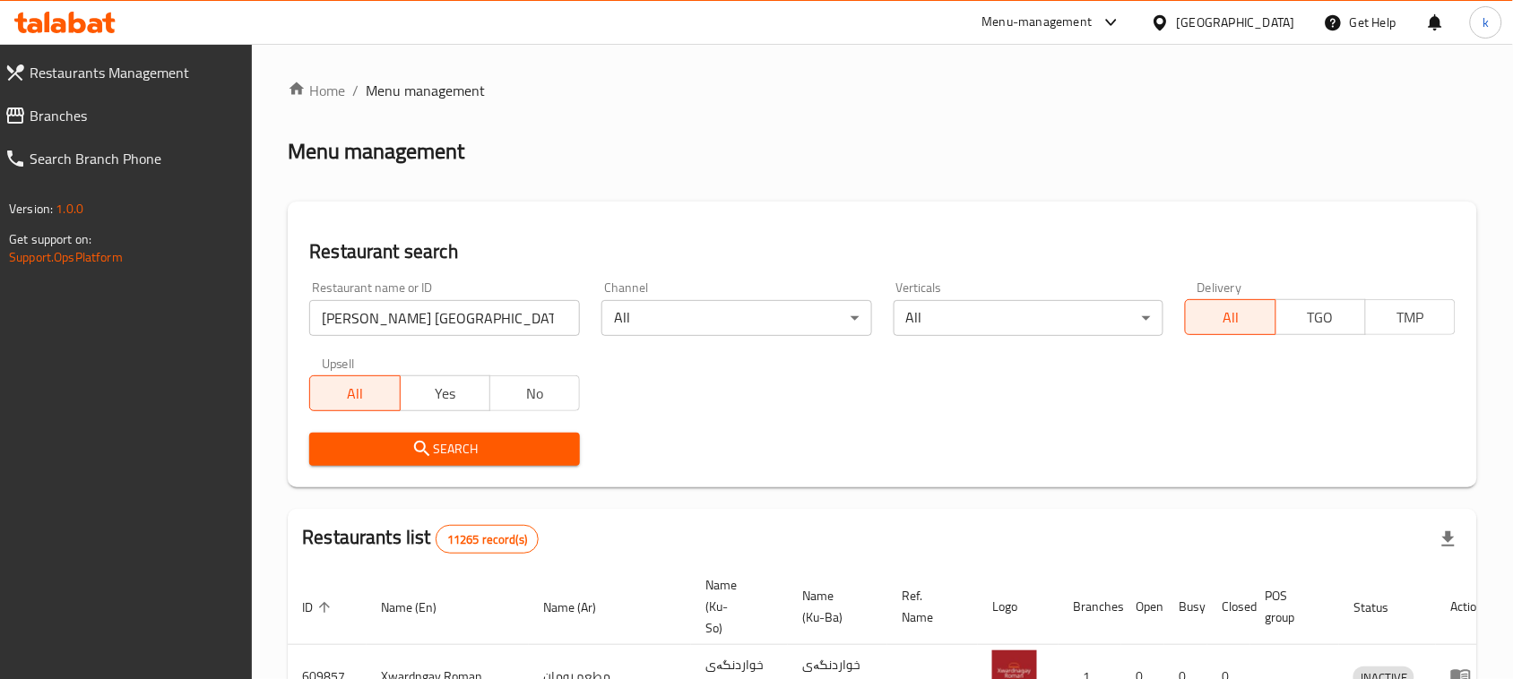
click at [444, 454] on span "Search" at bounding box center [445, 449] width 242 height 22
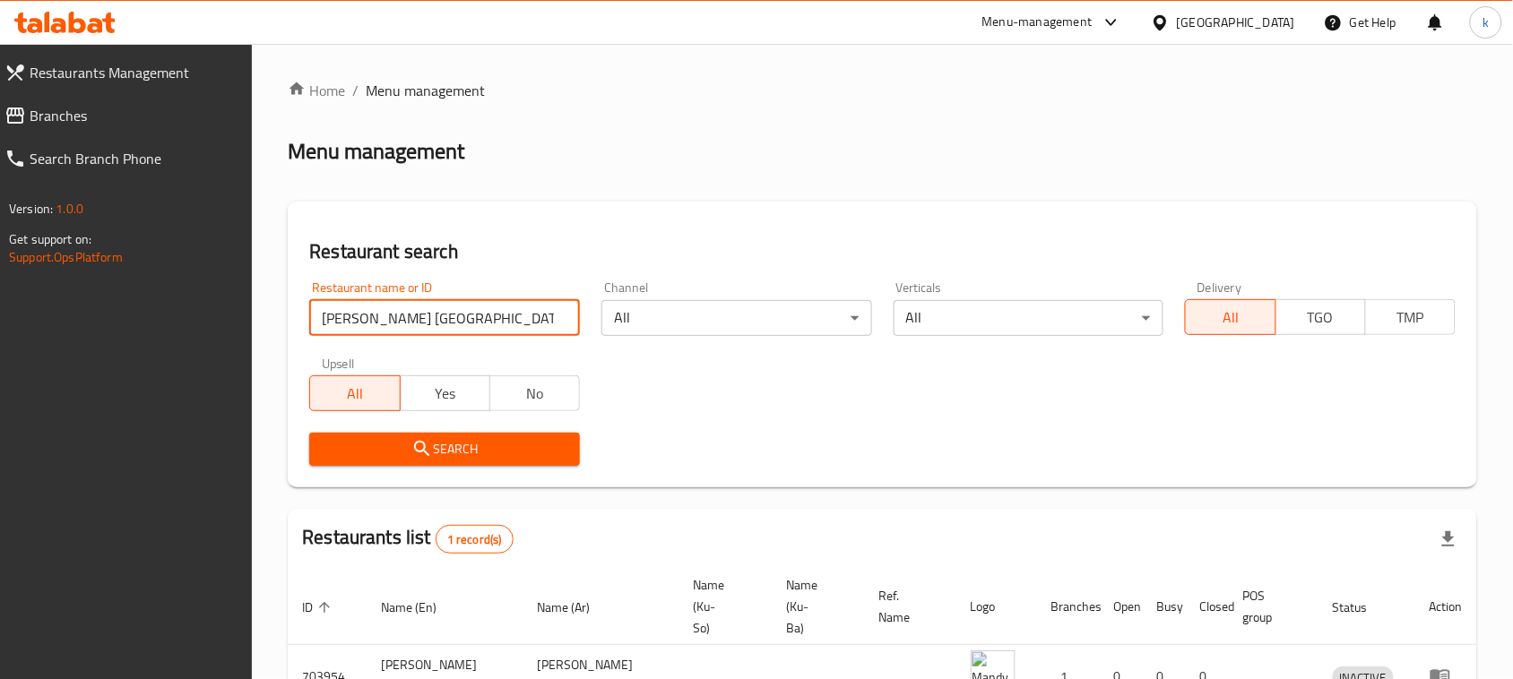
drag, startPoint x: 368, startPoint y: 315, endPoint x: 273, endPoint y: 327, distance: 95.8
click at [273, 327] on div "Home / Menu management Menu management Restaurant search Restaurant name or ID …" at bounding box center [882, 425] width 1261 height 762
click at [476, 444] on span "Search" at bounding box center [445, 449] width 242 height 22
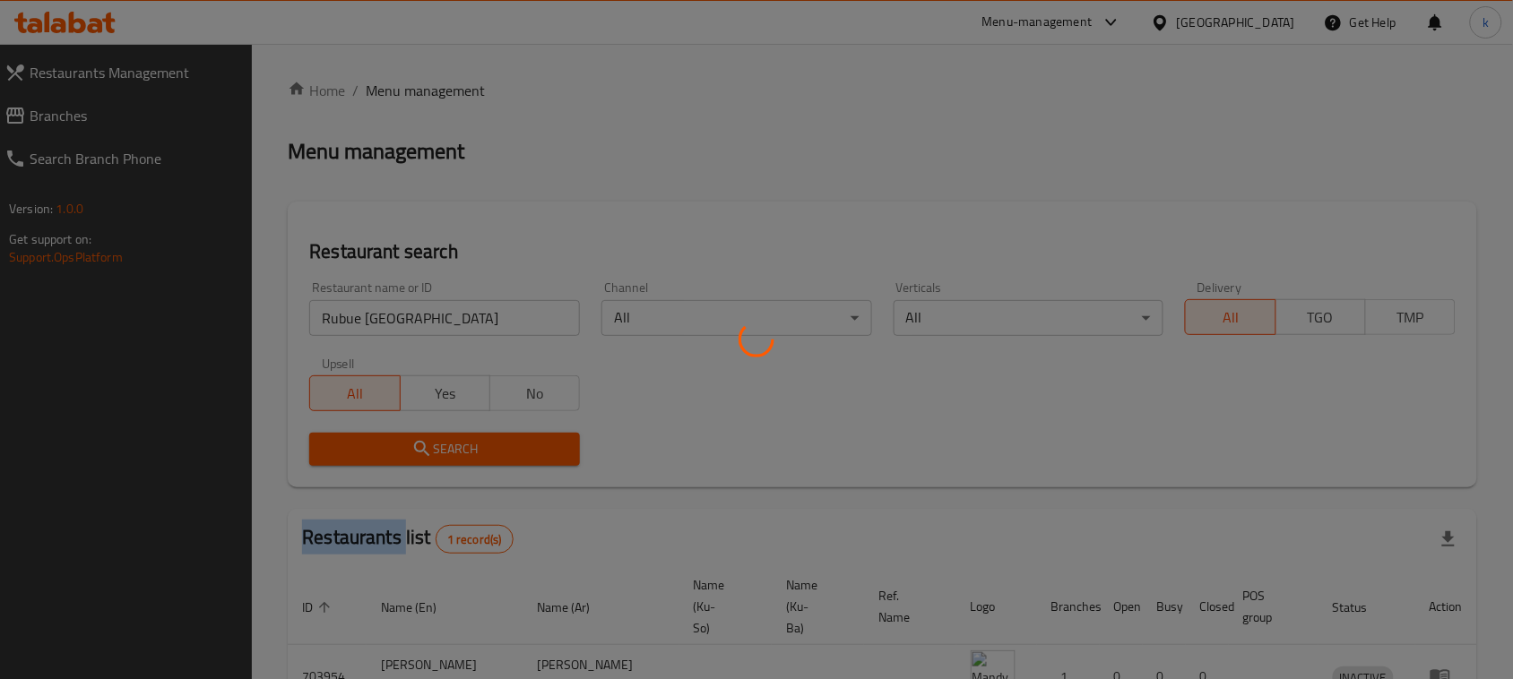
click at [476, 444] on div at bounding box center [756, 339] width 1513 height 679
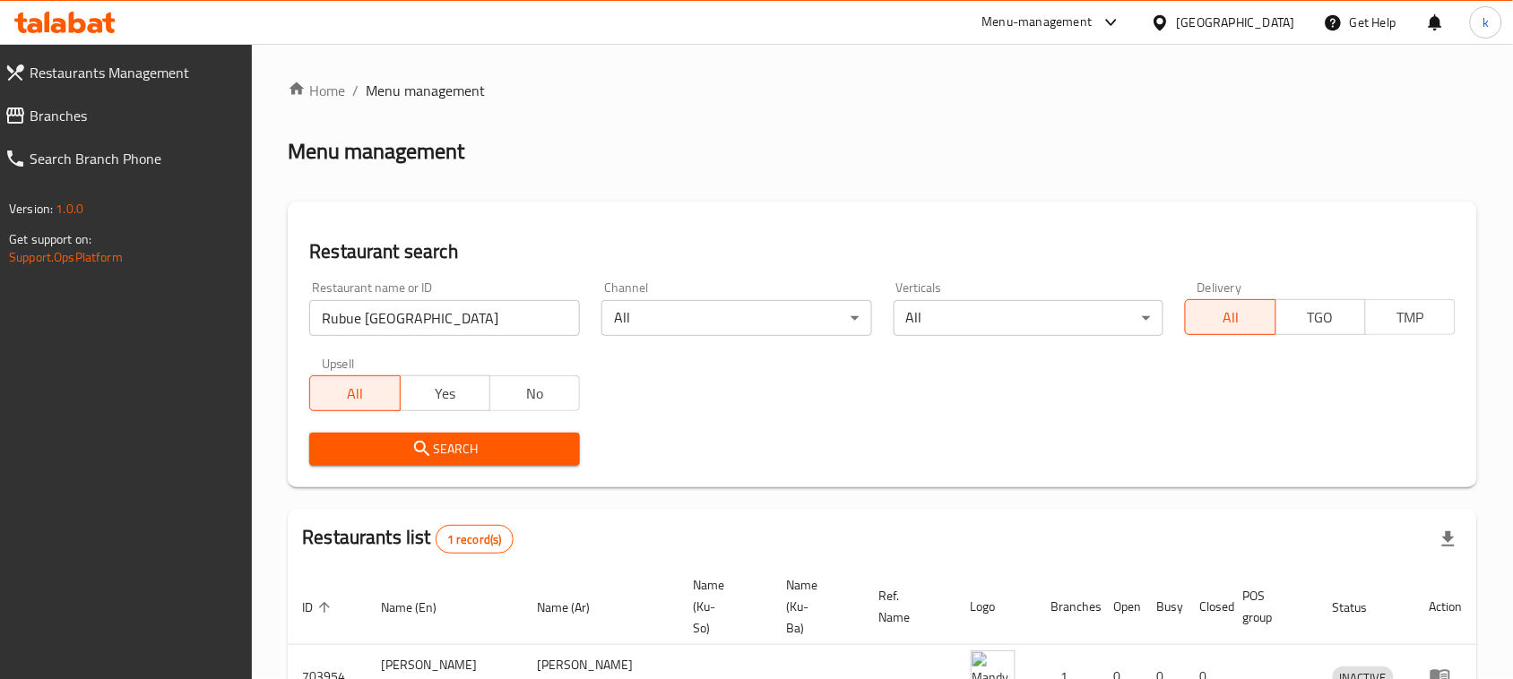
click at [393, 315] on input "Rubue Yemen" at bounding box center [444, 318] width 271 height 36
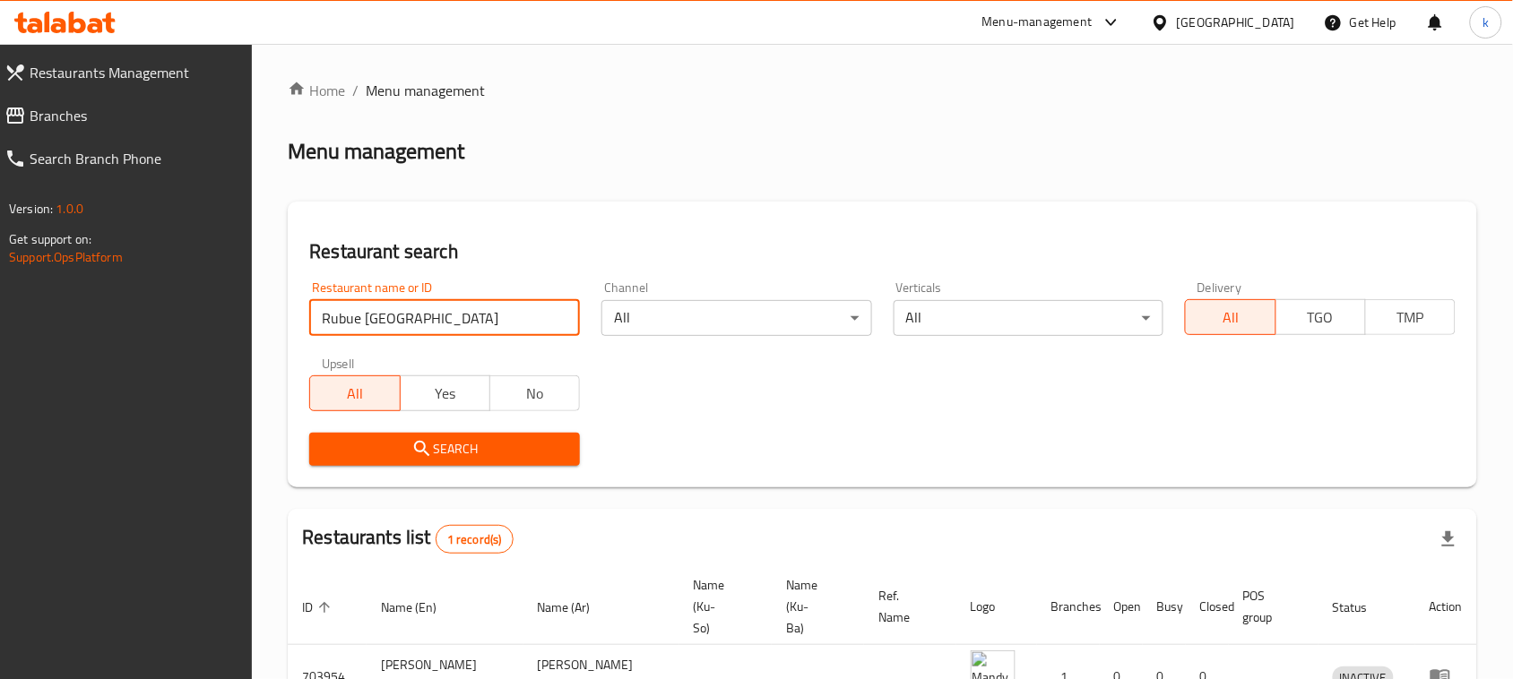
click at [393, 315] on input "Rubue Yemen" at bounding box center [444, 318] width 271 height 36
click at [462, 441] on span "Search" at bounding box center [445, 449] width 242 height 22
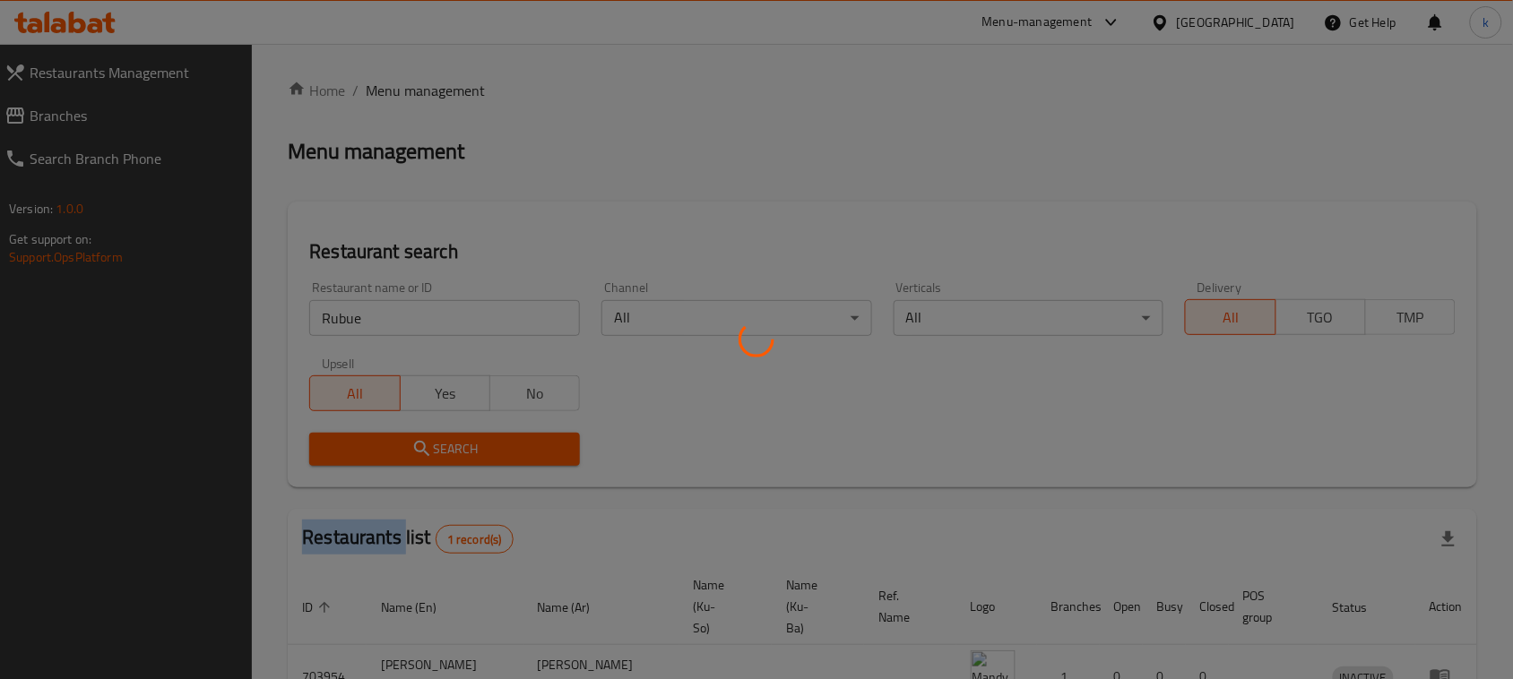
click at [462, 441] on div at bounding box center [756, 339] width 1513 height 679
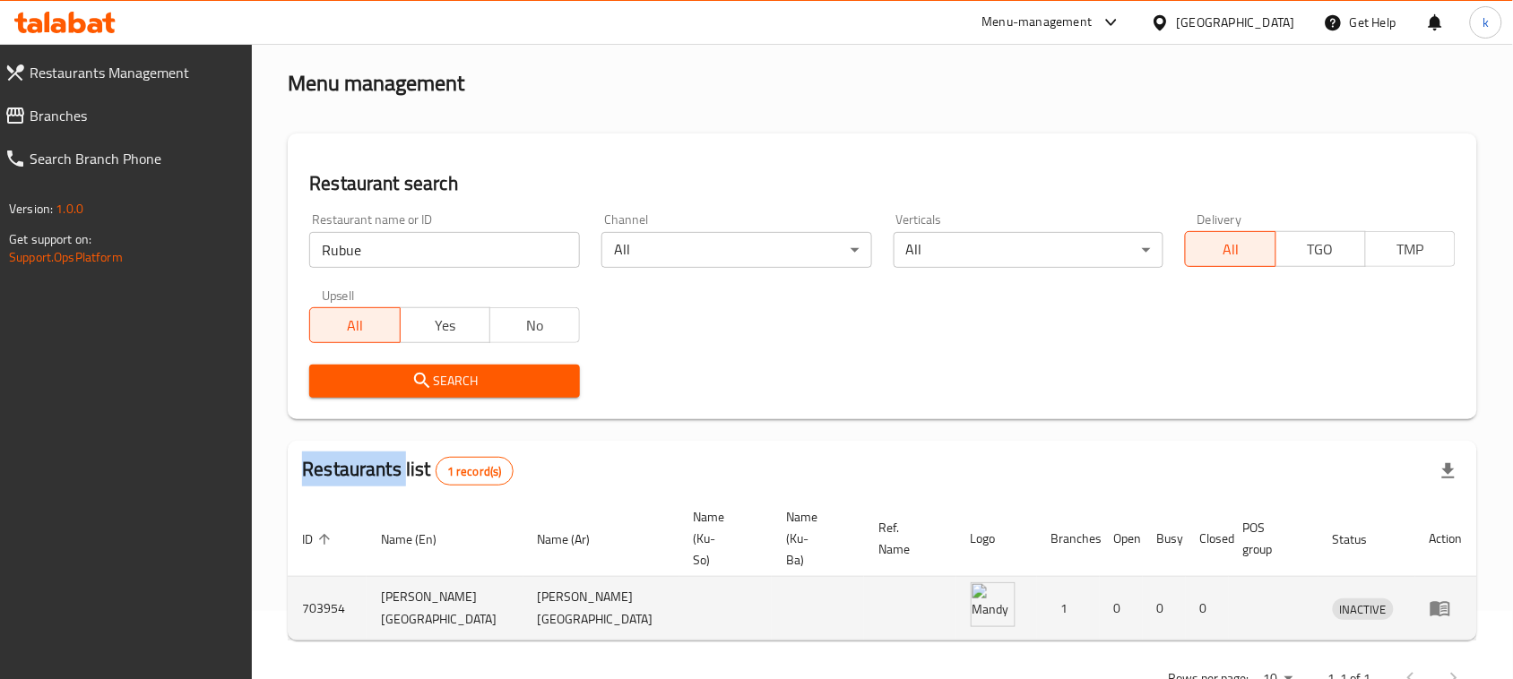
scroll to position [105, 0]
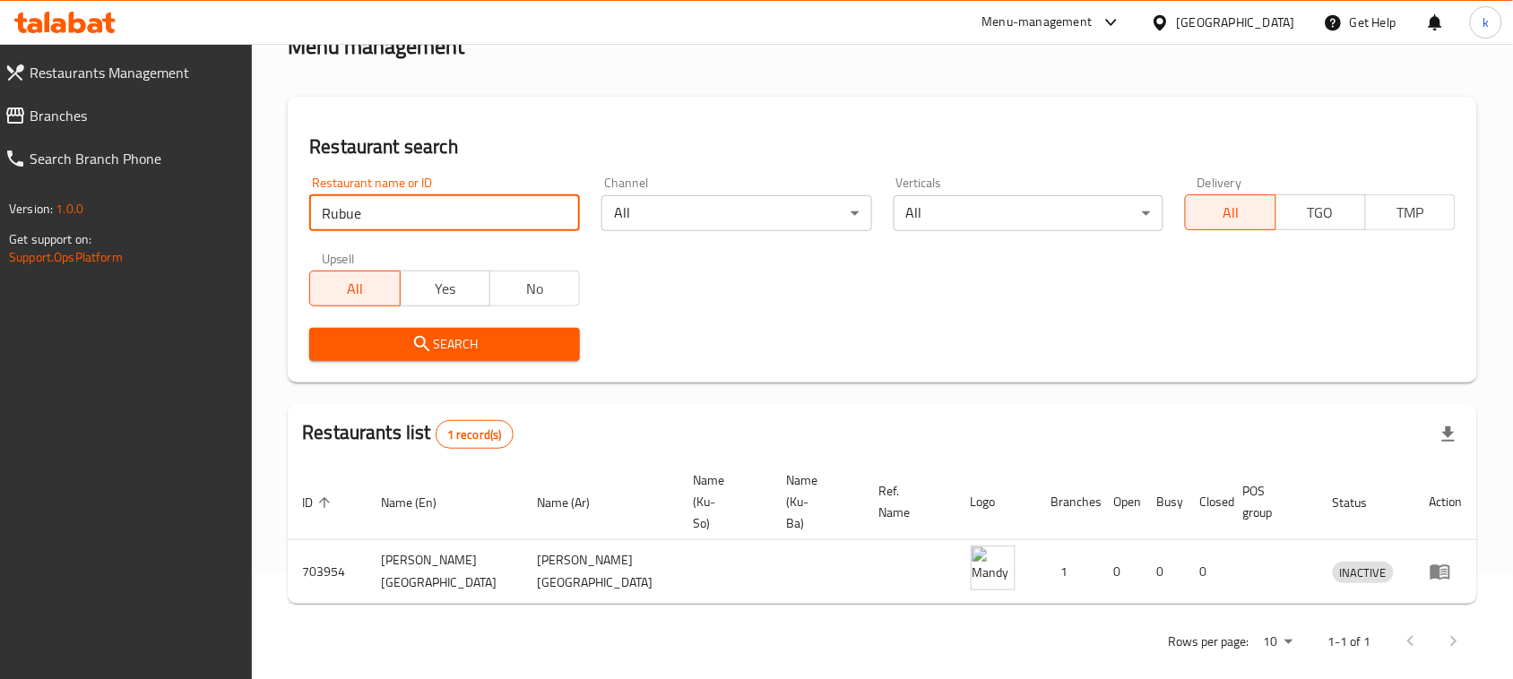
drag, startPoint x: 385, startPoint y: 198, endPoint x: 300, endPoint y: 231, distance: 91.4
click at [298, 226] on div "Restaurant name or ID Rubue Restaurant name or ID" at bounding box center [444, 204] width 292 height 76
paste input "ربوع"
type input "ربوع"
click at [473, 351] on span "Search" at bounding box center [445, 344] width 242 height 22
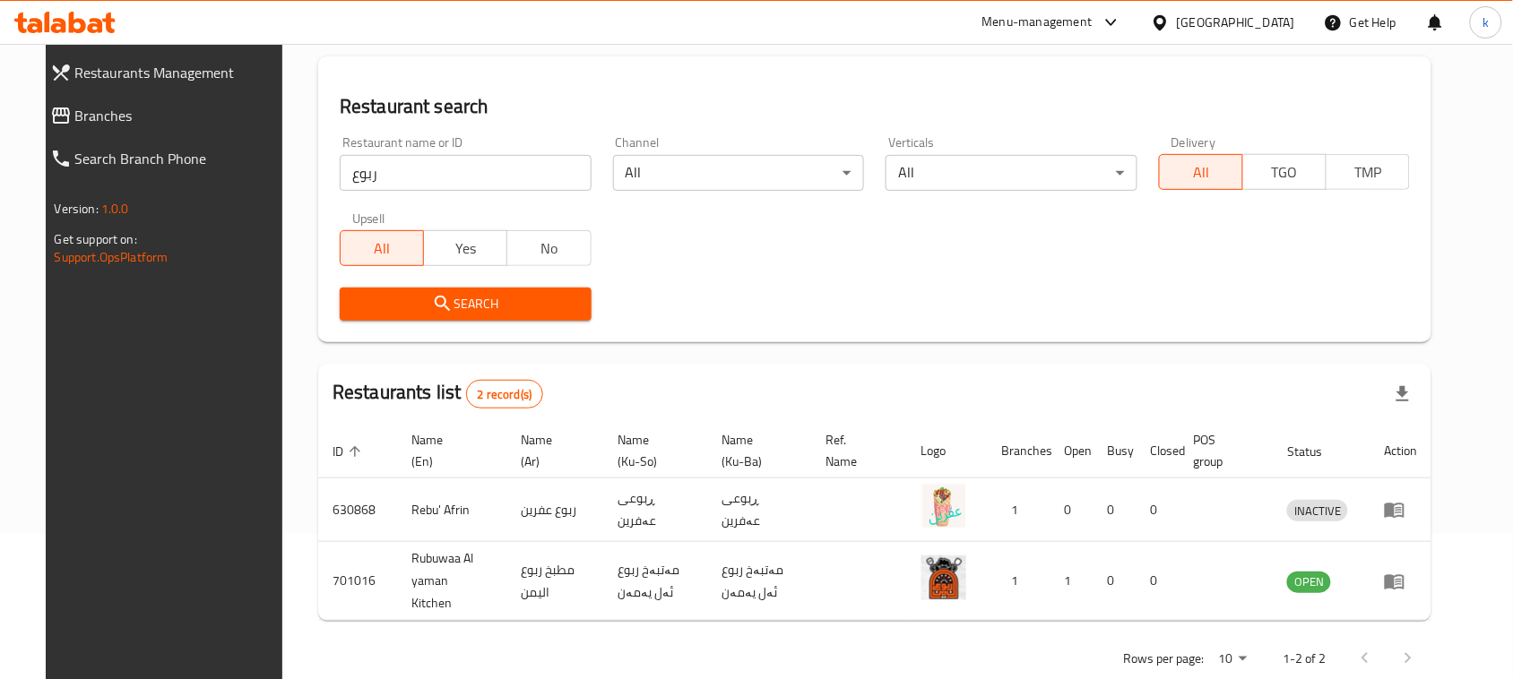
scroll to position [168, 0]
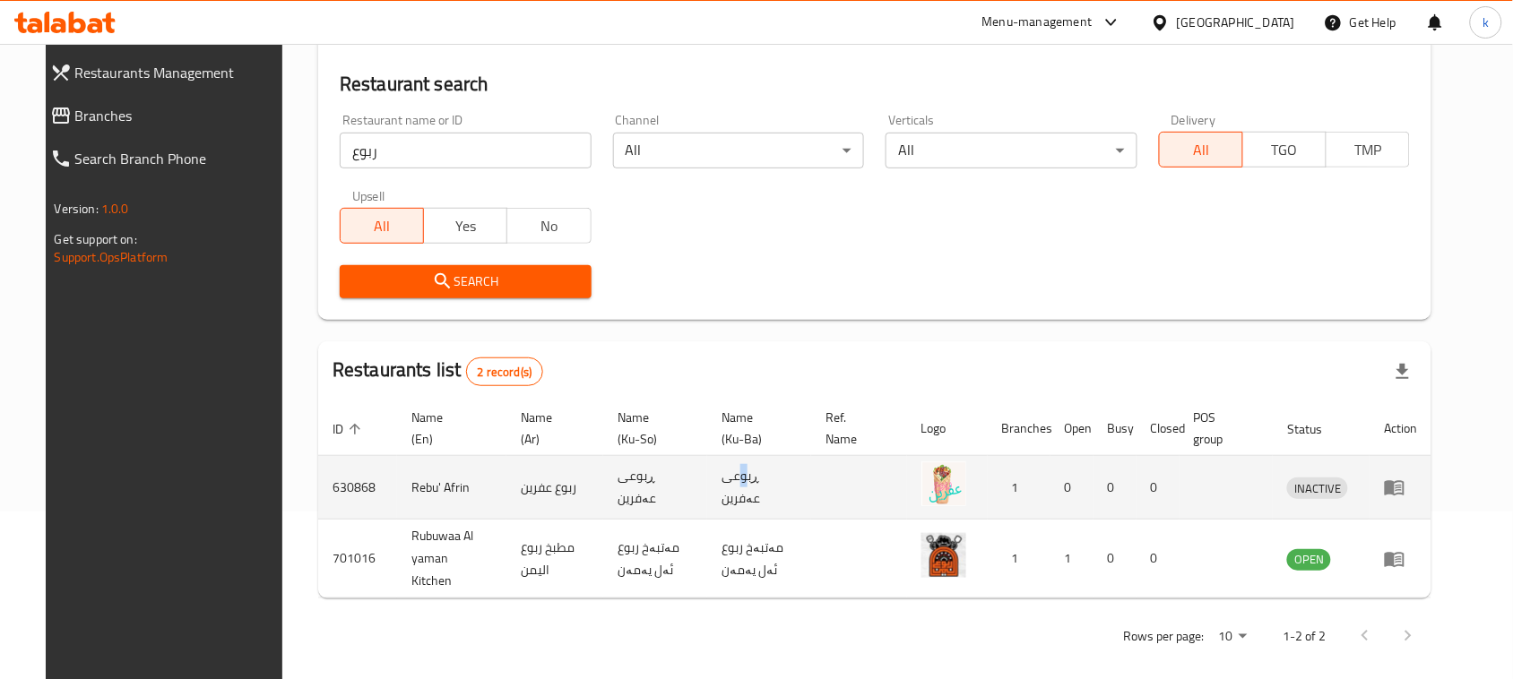
click at [798, 496] on td "ڕبوعی عەفرین" at bounding box center [759, 488] width 104 height 64
click at [795, 490] on td "ڕبوعی عەفرین" at bounding box center [759, 488] width 104 height 64
copy td "ڕبوعی"
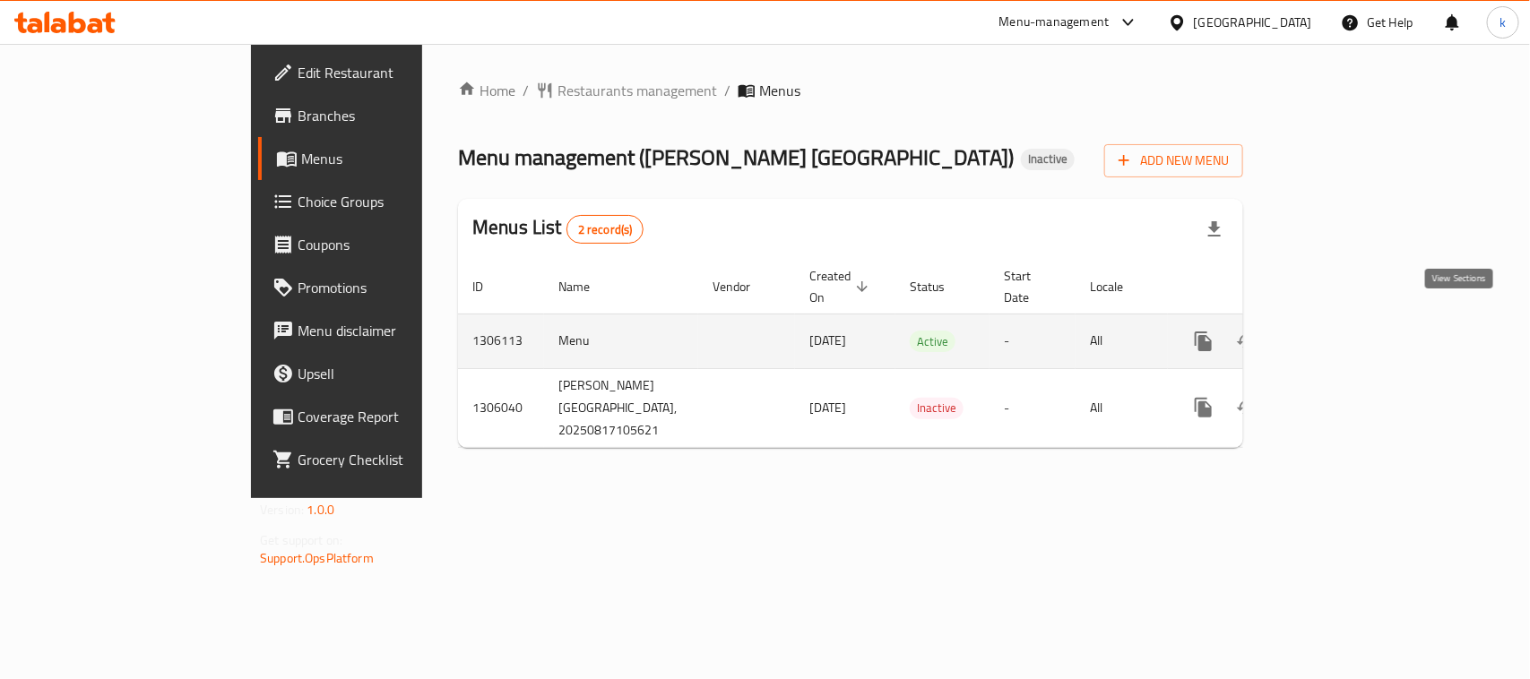
click at [1354, 325] on link "enhanced table" at bounding box center [1332, 341] width 43 height 43
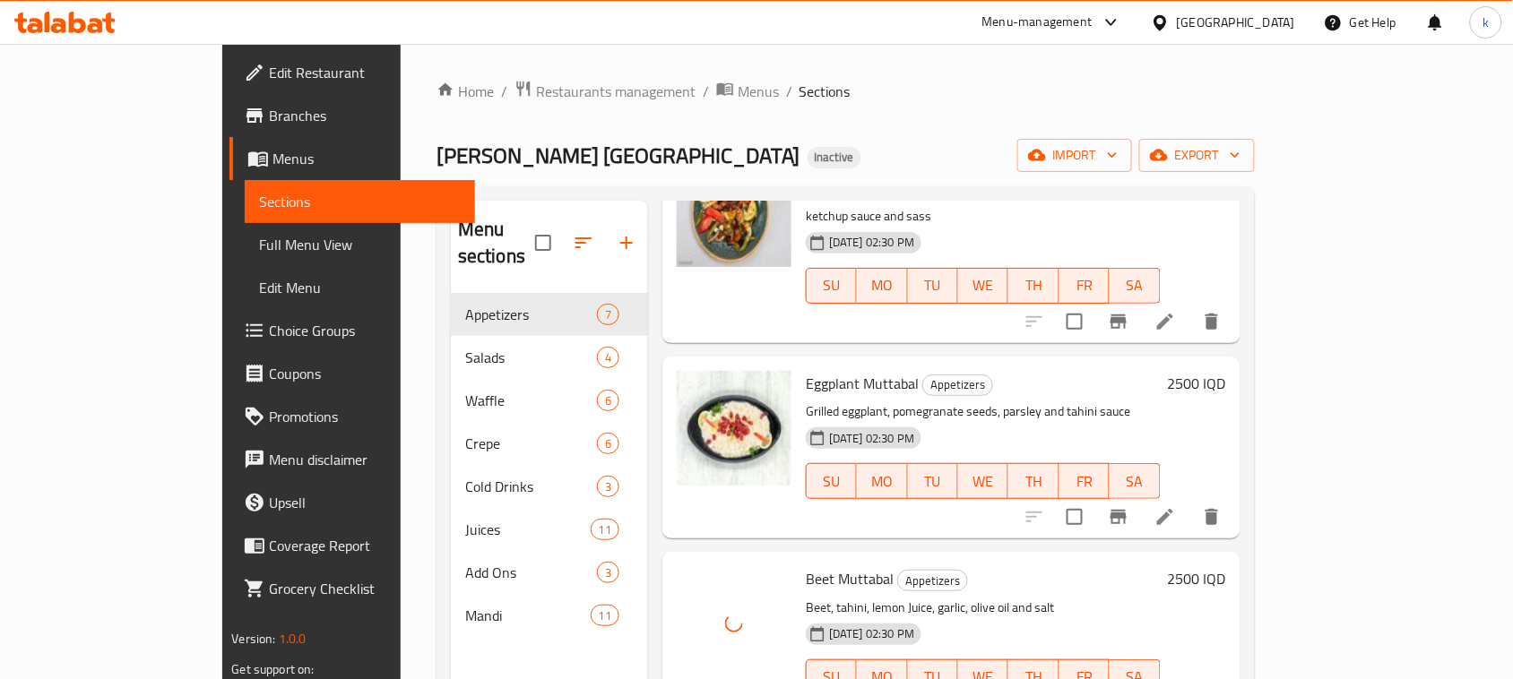
click at [690, 151] on div "[PERSON_NAME] [GEOGRAPHIC_DATA] Inactive import export" at bounding box center [846, 155] width 818 height 33
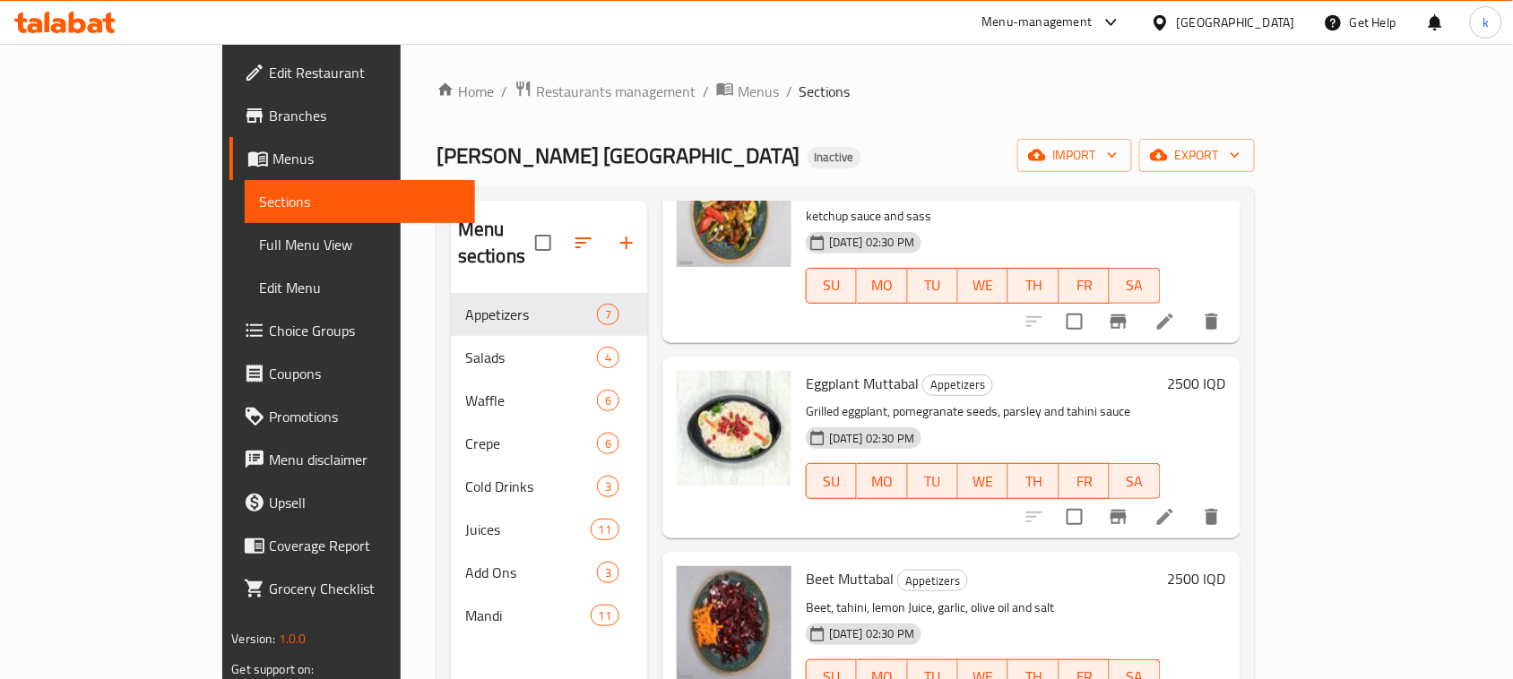
click at [764, 170] on div "[PERSON_NAME] [GEOGRAPHIC_DATA] Inactive import export" at bounding box center [846, 155] width 818 height 33
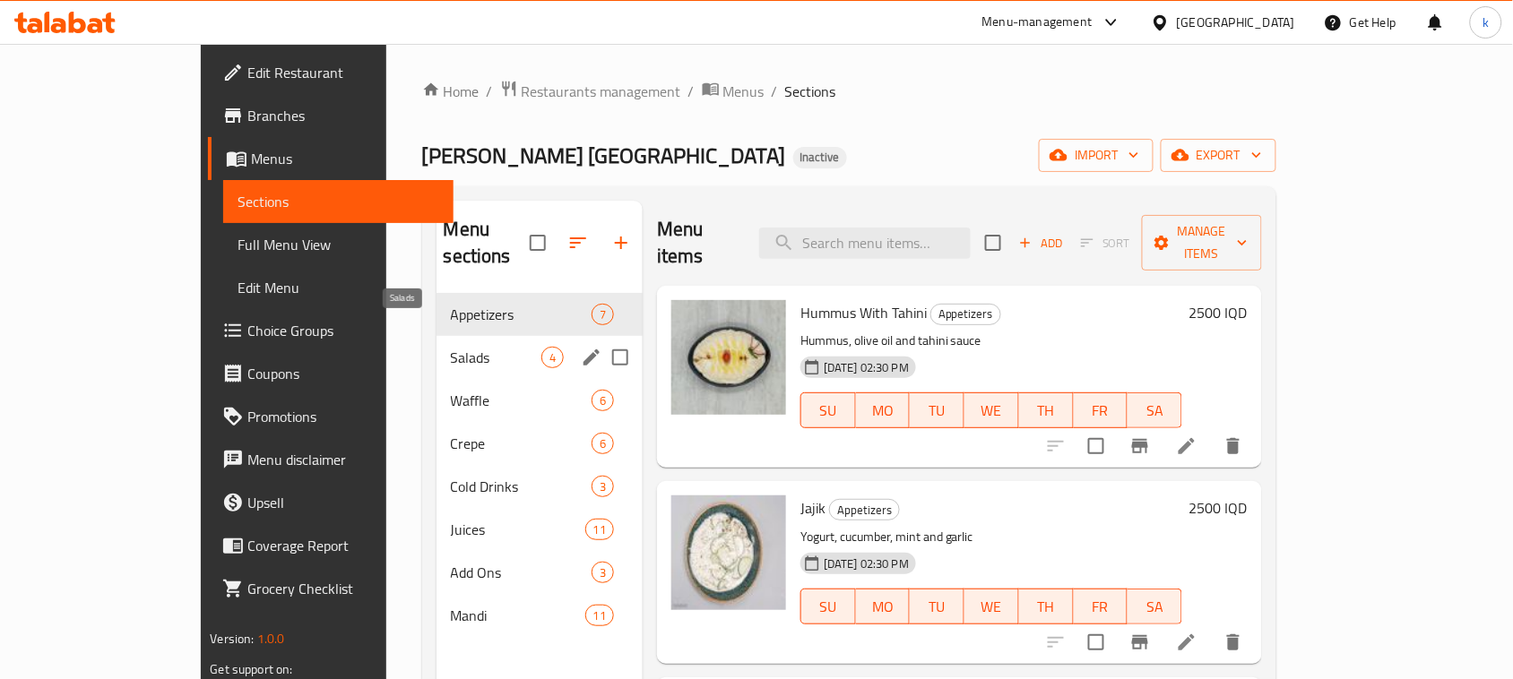
click at [451, 347] on span "Salads" at bounding box center [496, 358] width 91 height 22
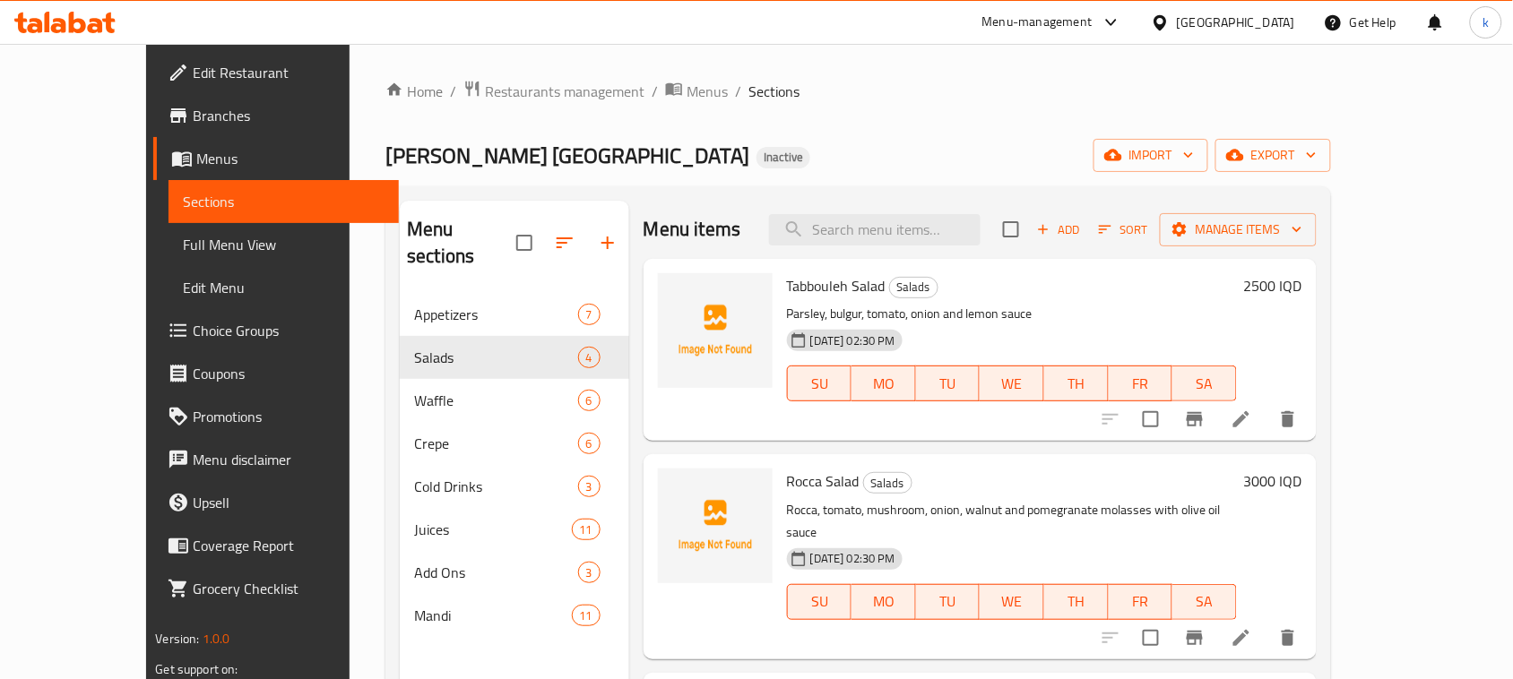
click at [778, 140] on div "[PERSON_NAME] [GEOGRAPHIC_DATA] Inactive import export" at bounding box center [857, 155] width 945 height 33
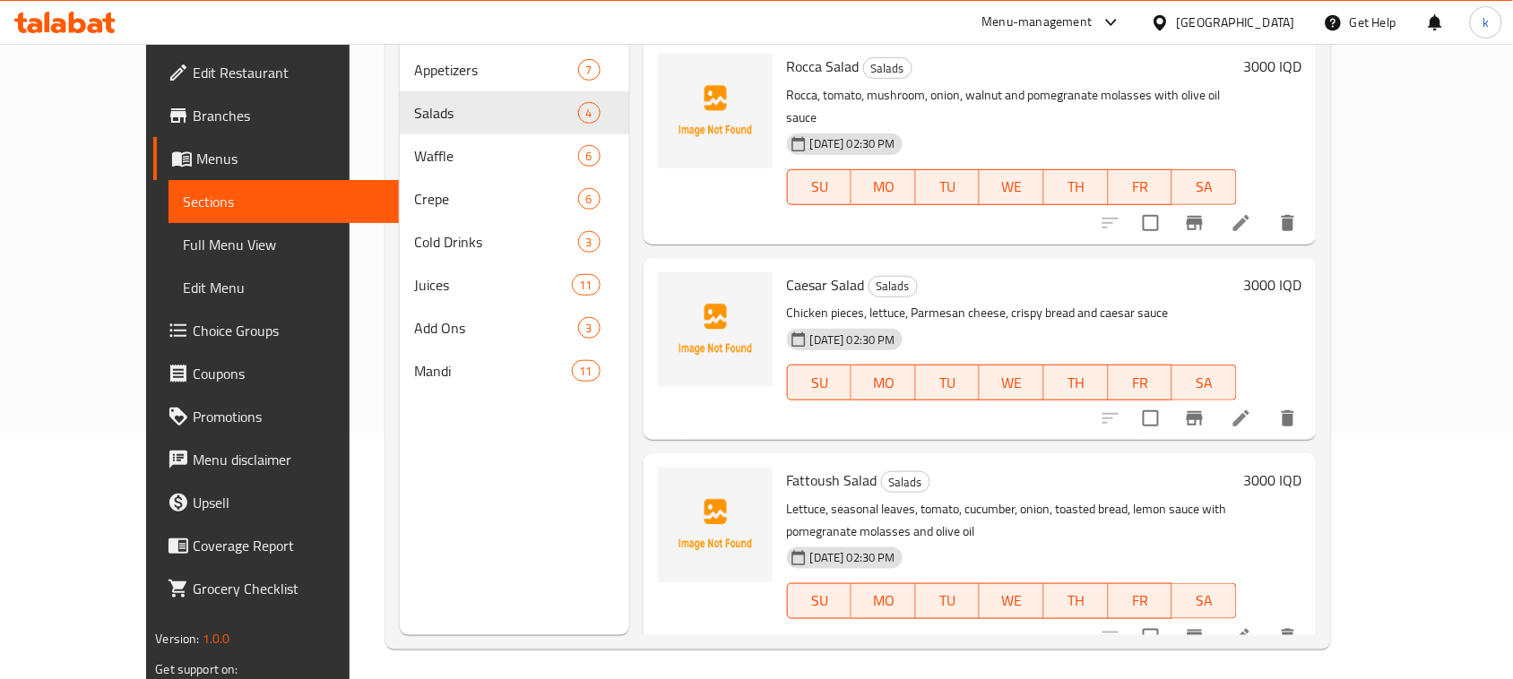
scroll to position [252, 0]
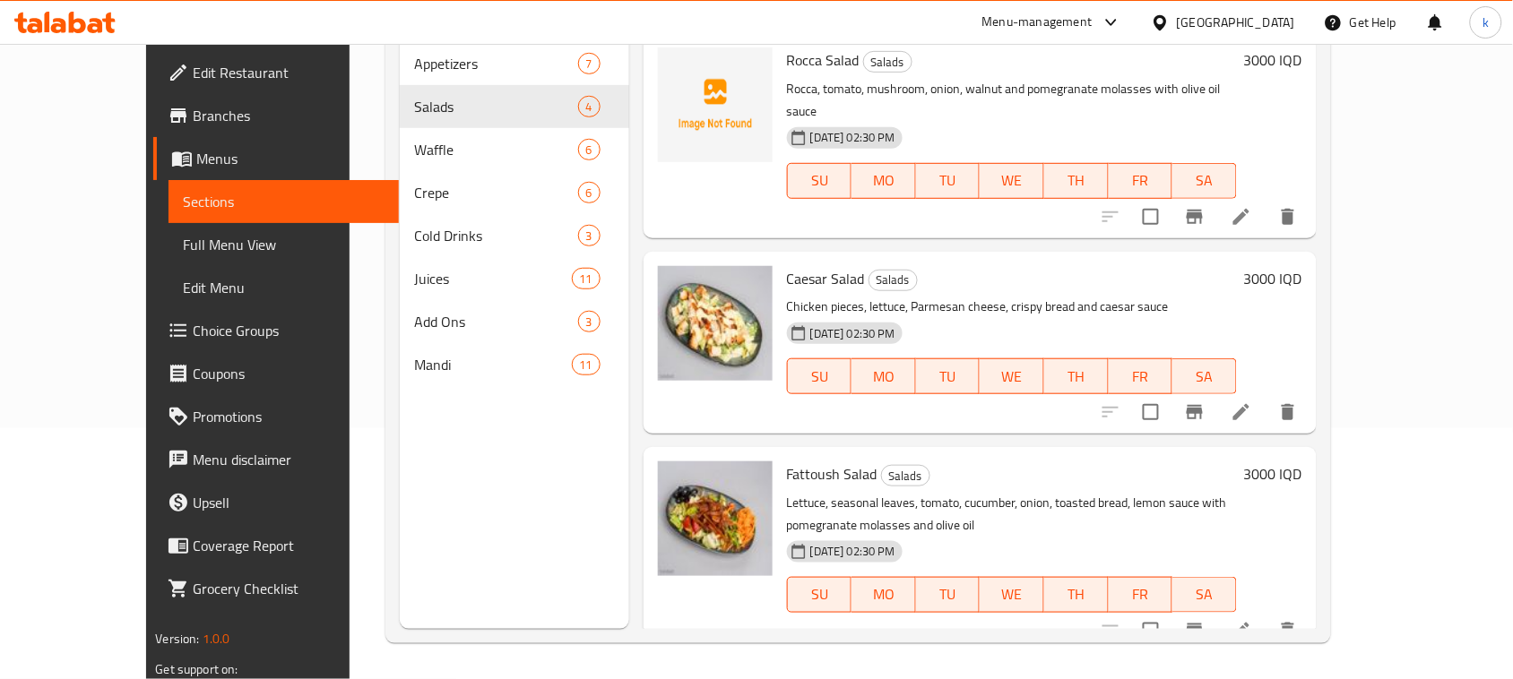
click at [993, 296] on p "Chicken pieces, lettuce, Parmesan cheese, crispy bread and caesar sauce" at bounding box center [1012, 307] width 450 height 22
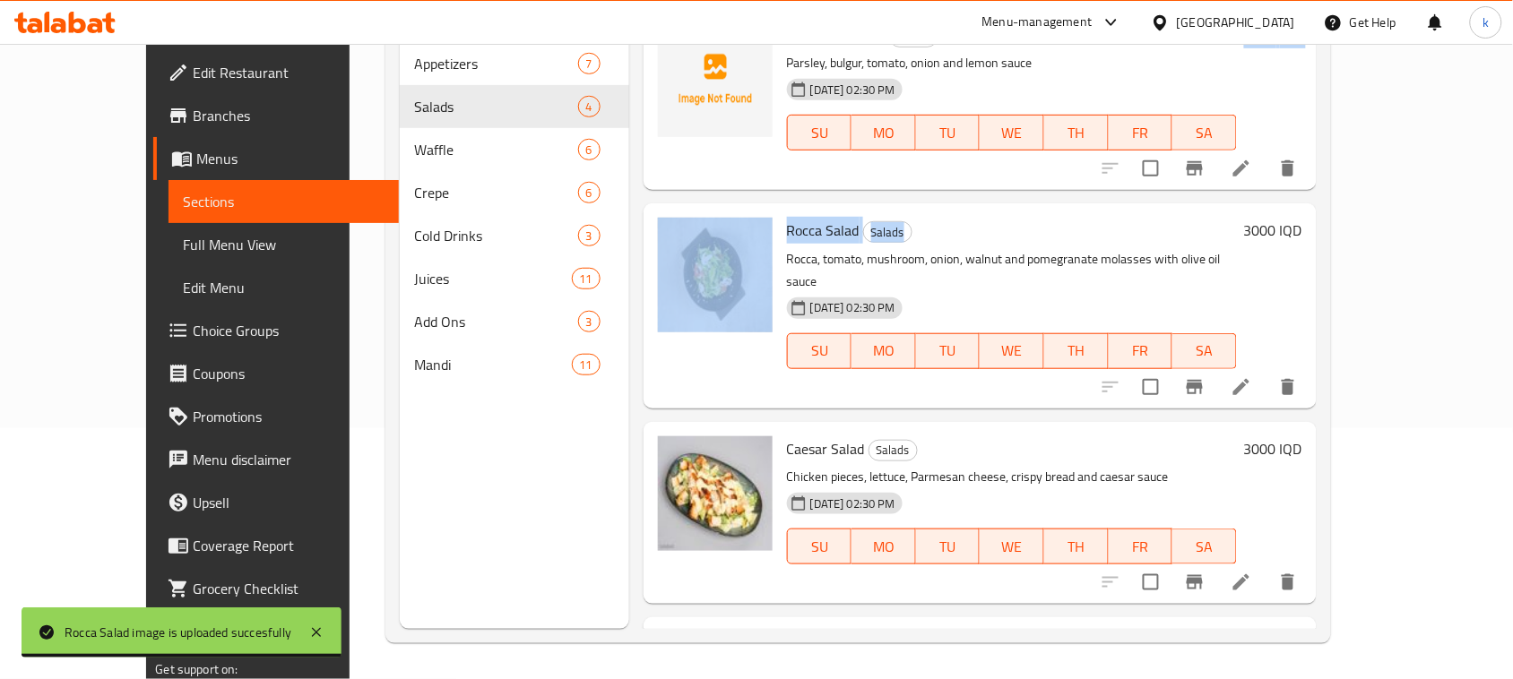
drag, startPoint x: 956, startPoint y: 190, endPoint x: 937, endPoint y: 179, distance: 22.5
click at [962, 184] on div "Menu items Add Sort Manage items Tabbouleh Salad Salads Parsley, bulgur, tomato…" at bounding box center [972, 289] width 687 height 679
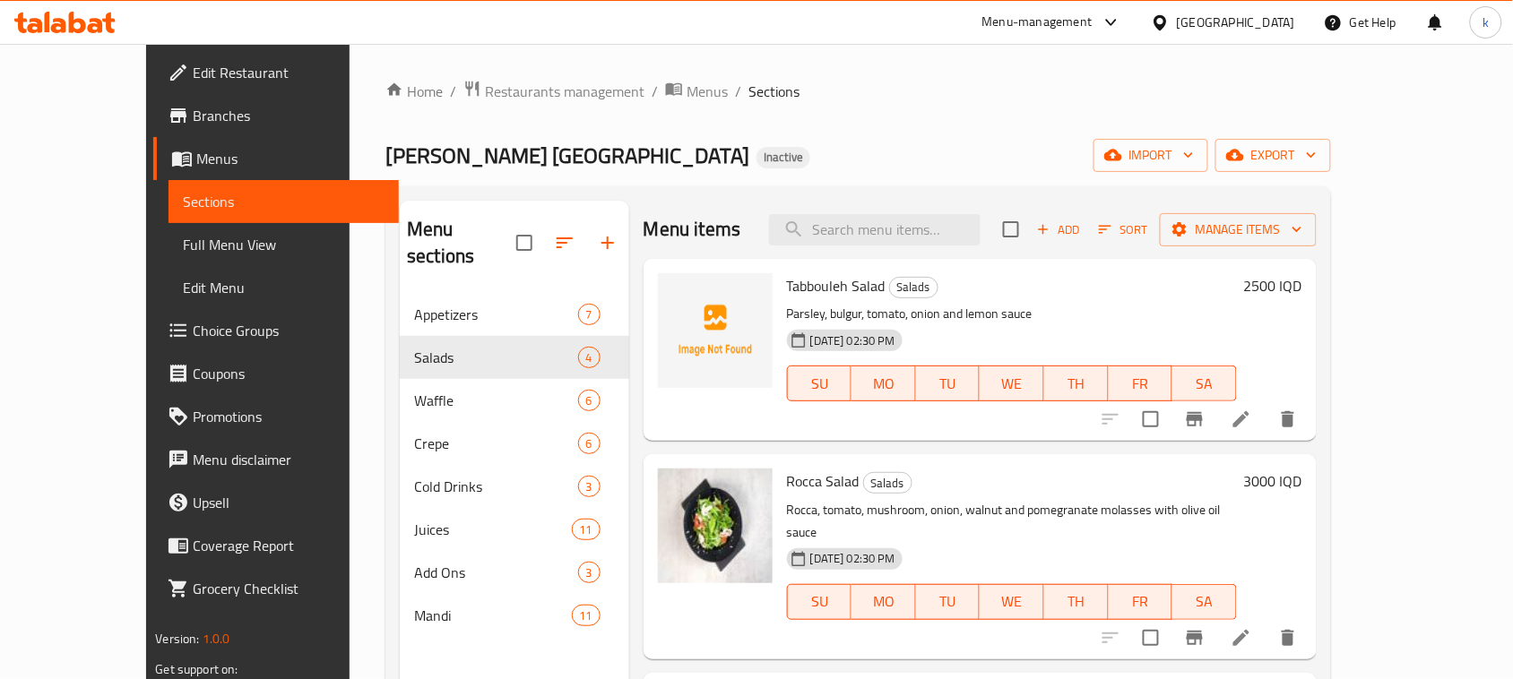
click at [859, 128] on div "Home / Restaurants management / Menus / Sections Mandy Rubue Yemen Inactive imp…" at bounding box center [857, 487] width 945 height 815
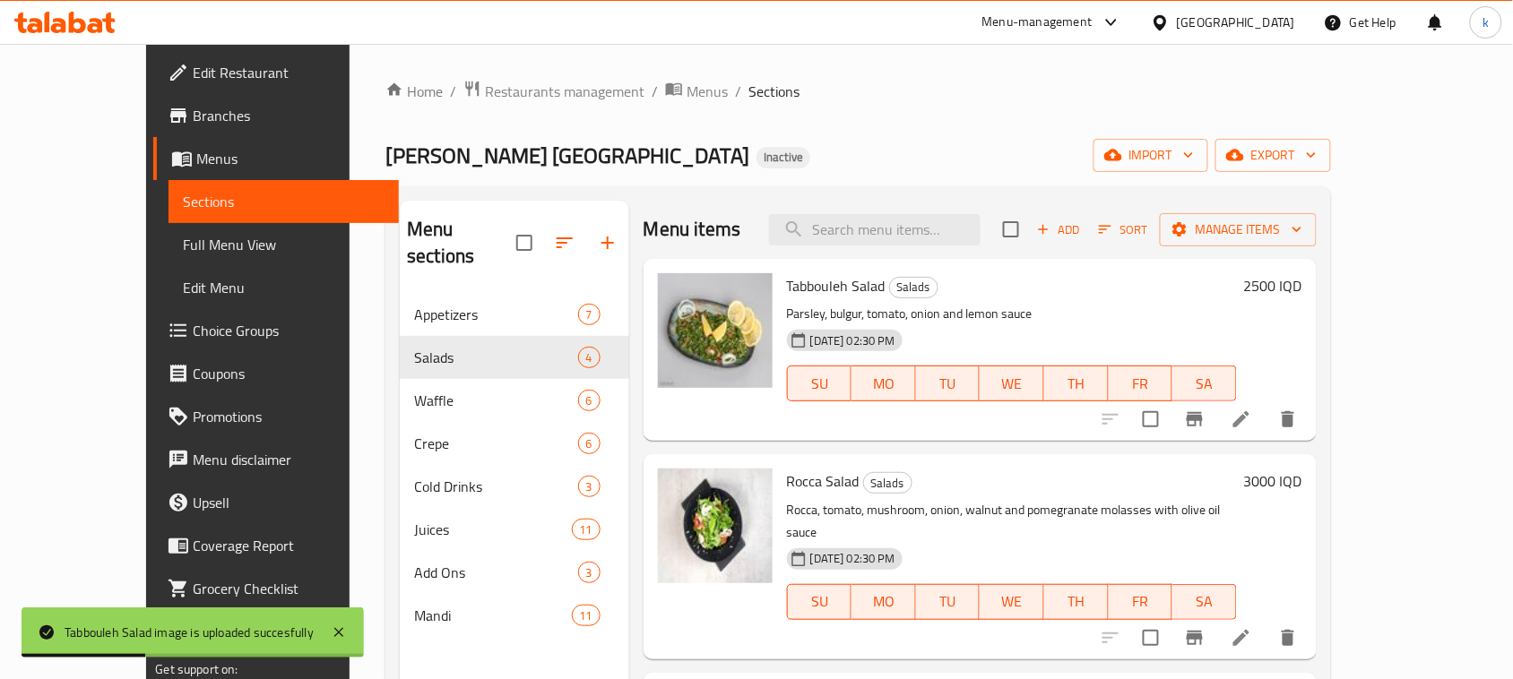
click at [767, 168] on div "Mandy Rubue Yemen Inactive import export" at bounding box center [857, 155] width 945 height 33
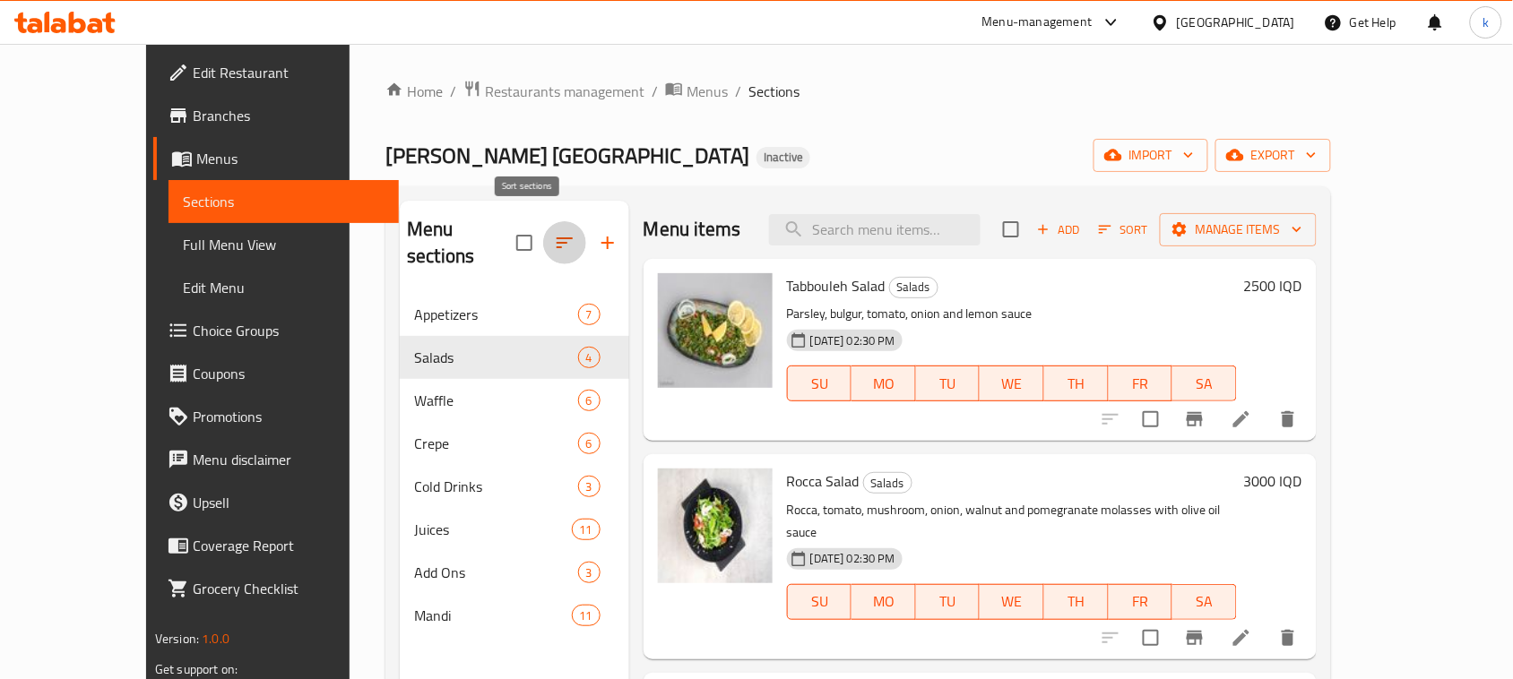
click at [554, 232] on icon "button" at bounding box center [565, 243] width 22 height 22
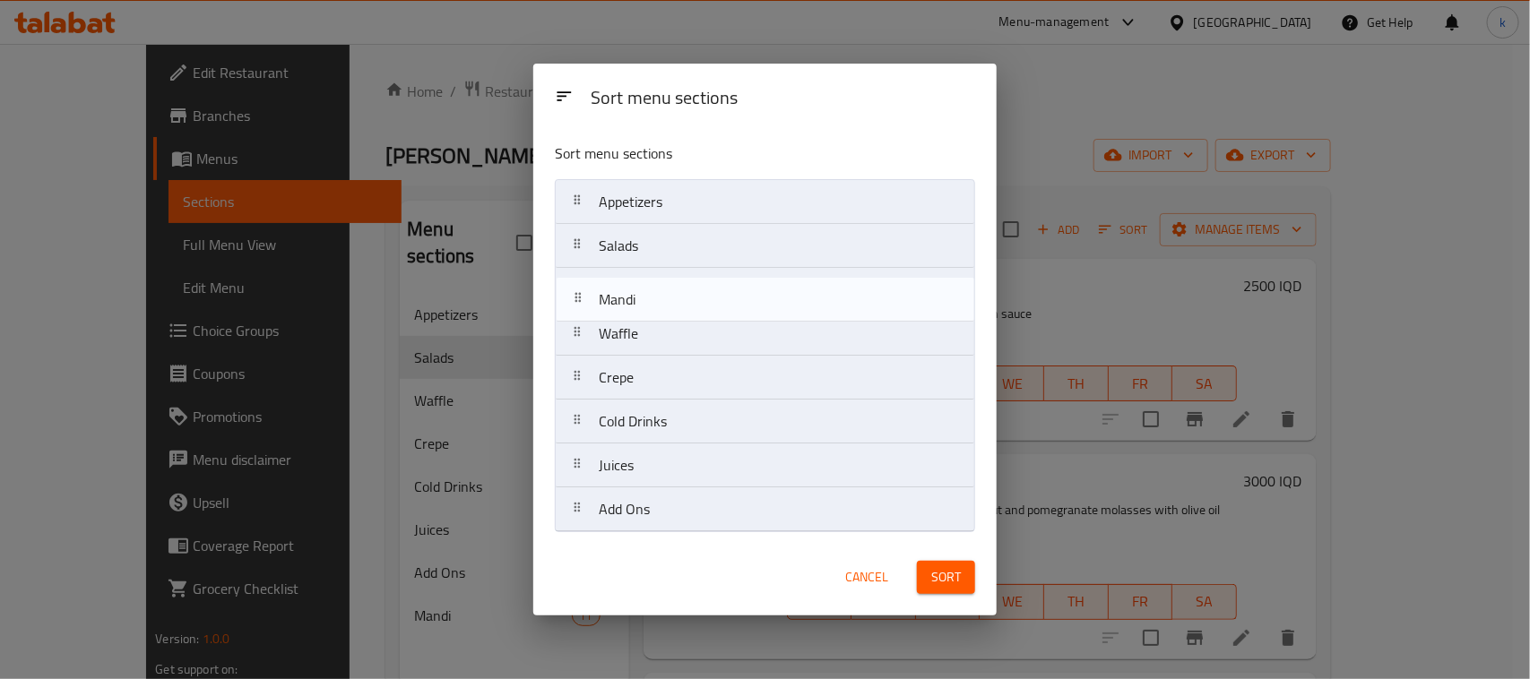
drag, startPoint x: 576, startPoint y: 517, endPoint x: 576, endPoint y: 296, distance: 221.4
click at [576, 296] on nav "Appetizers Salads Waffle Crepe Cold Drinks Juices Add Ons Mandi" at bounding box center [765, 355] width 420 height 353
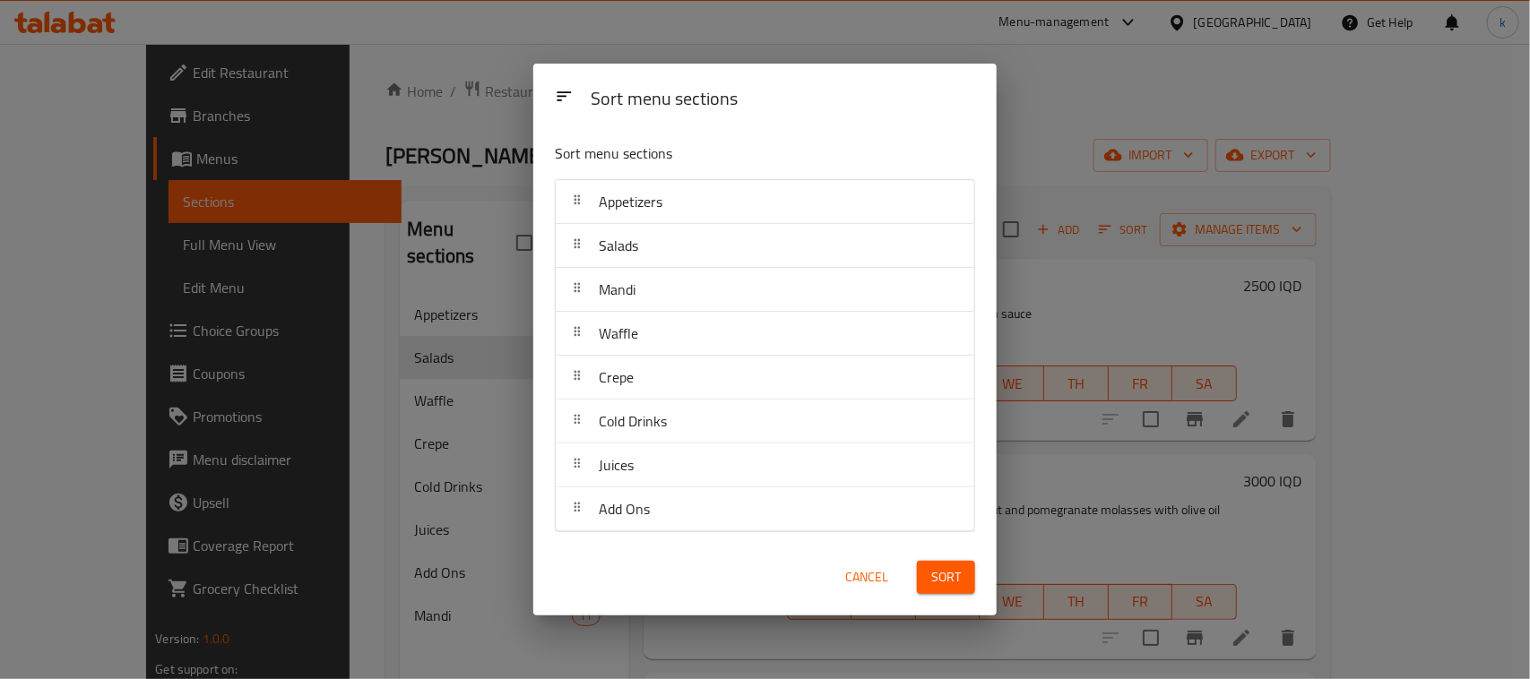
click at [932, 575] on span "Sort" at bounding box center [946, 577] width 30 height 22
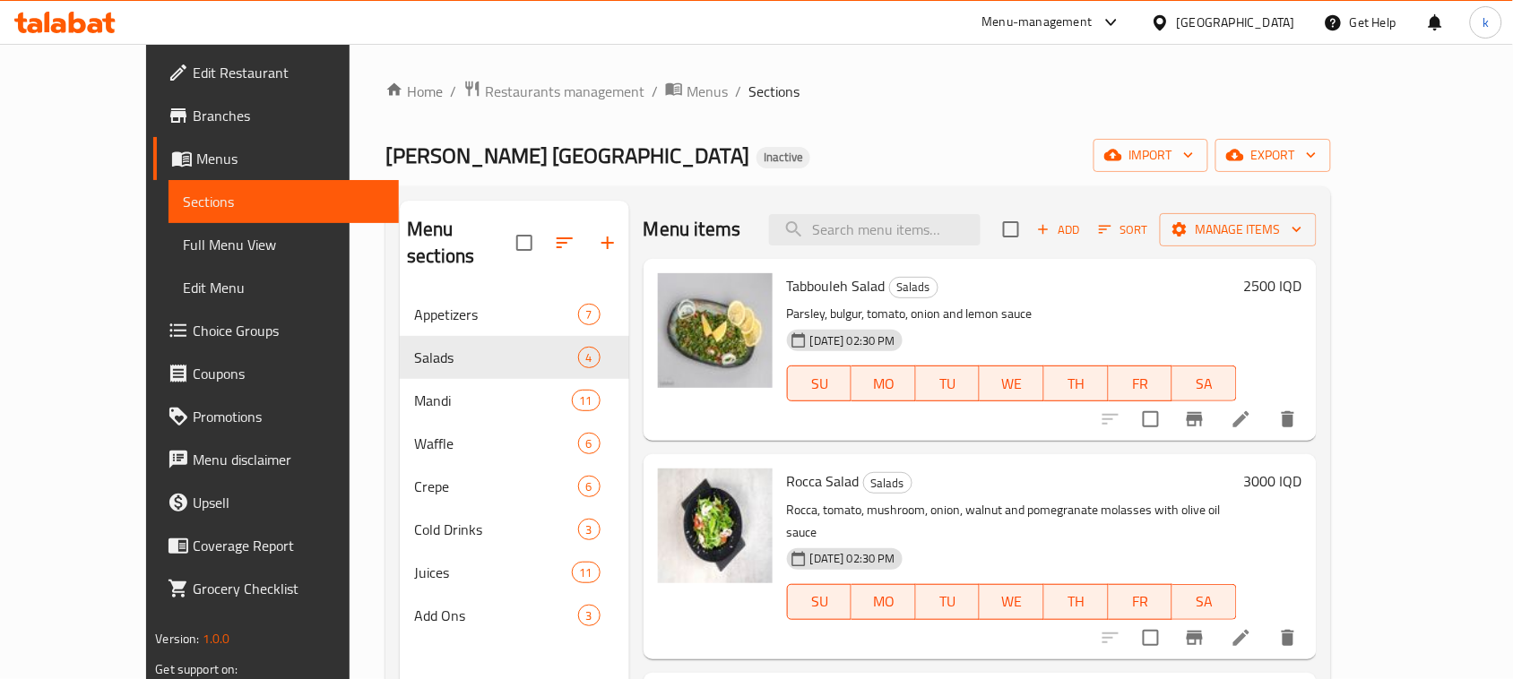
click at [746, 90] on ol "Home / Restaurants management / Menus / Sections" at bounding box center [857, 91] width 945 height 23
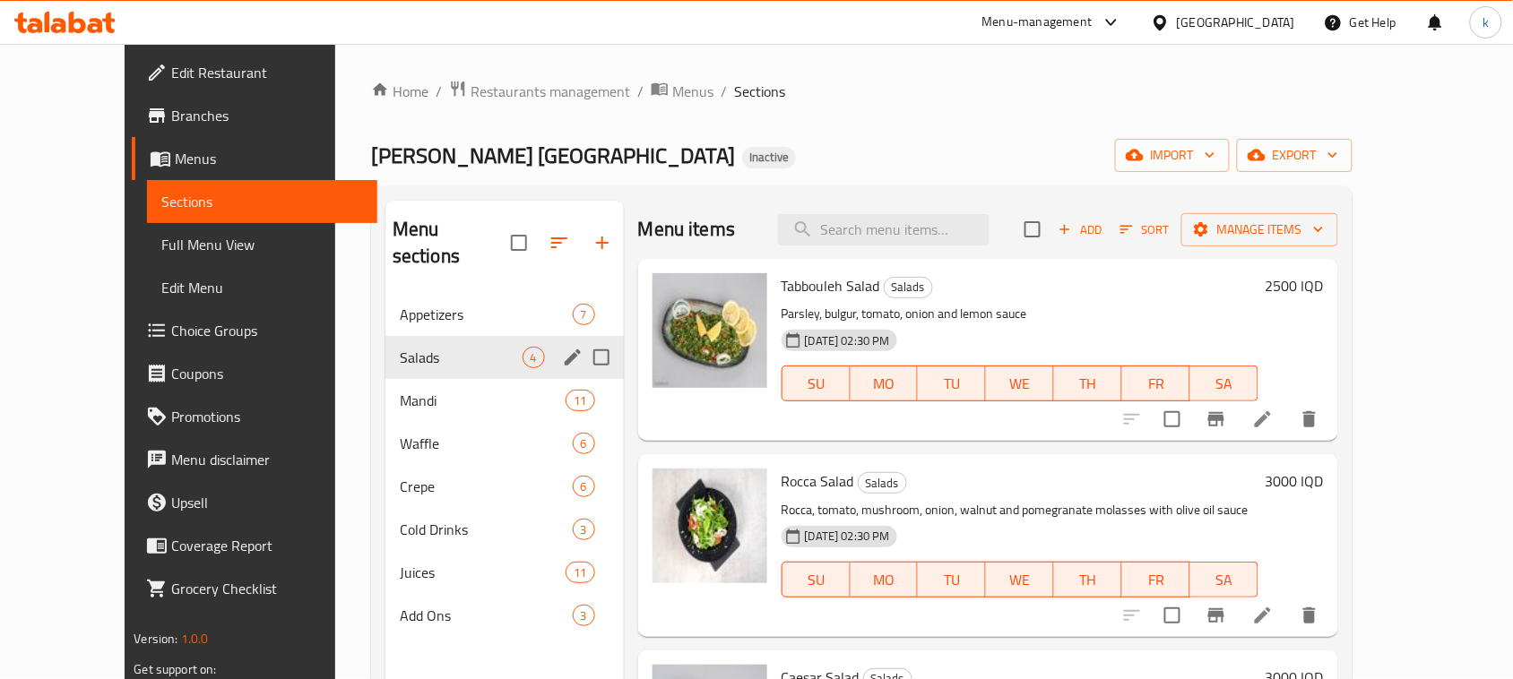
click at [387, 379] on div "Mandi 11" at bounding box center [504, 400] width 238 height 43
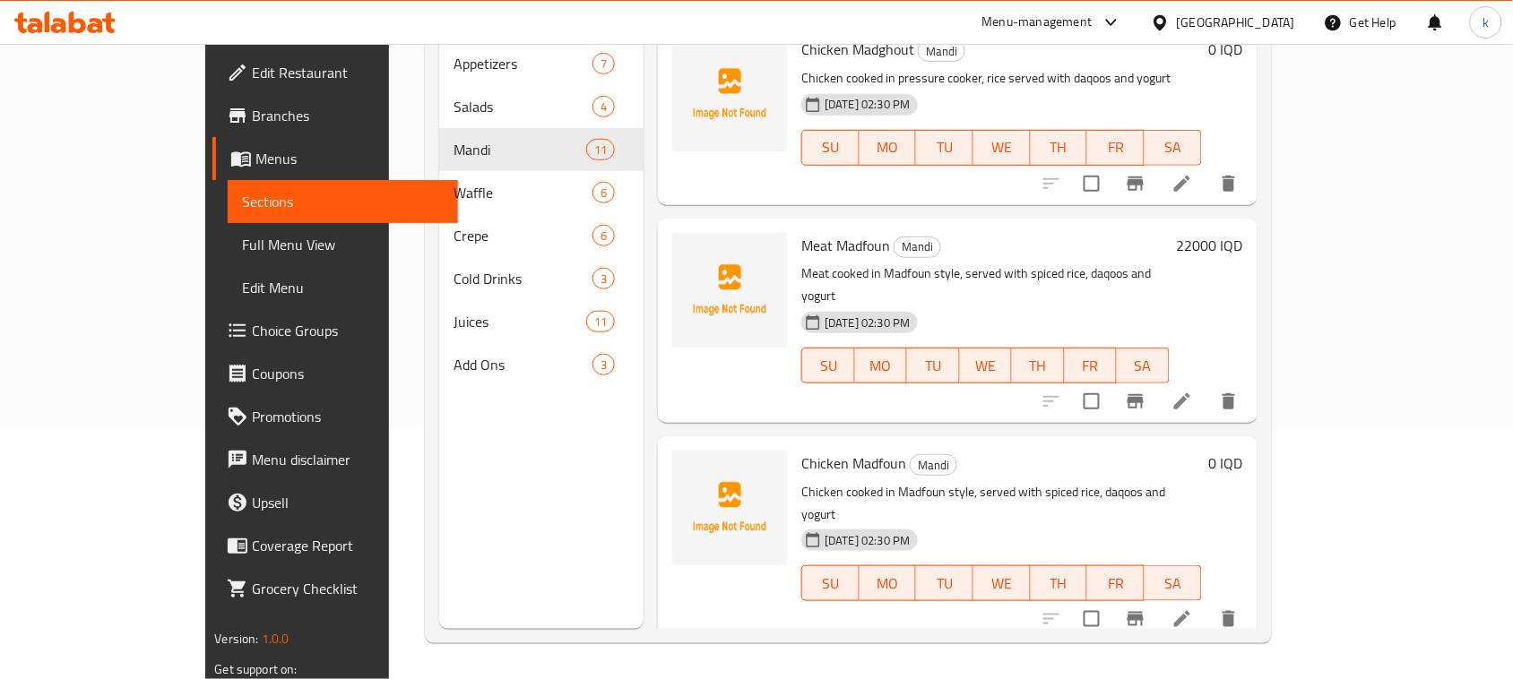
scroll to position [1517, 0]
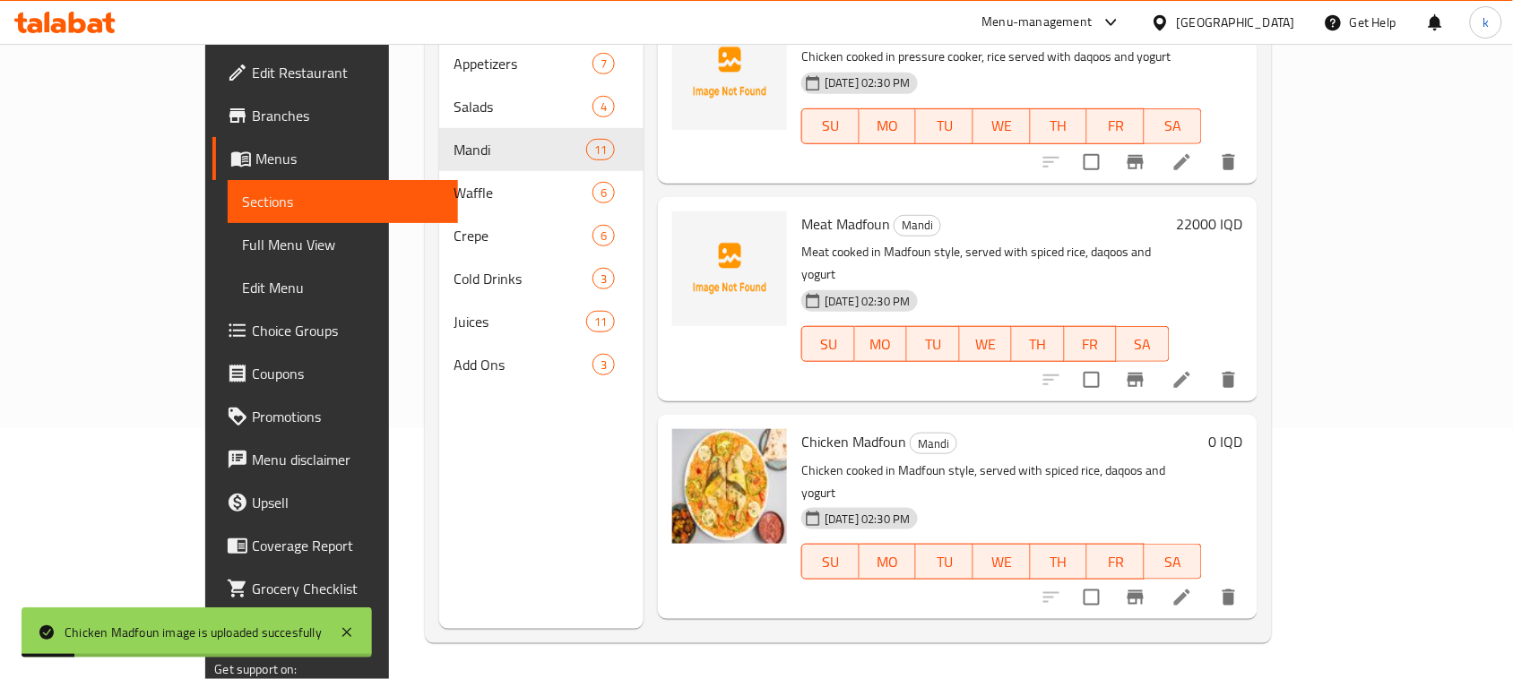
click at [926, 429] on h6 "Chicken Madfoun Mandi" at bounding box center [1001, 441] width 400 height 25
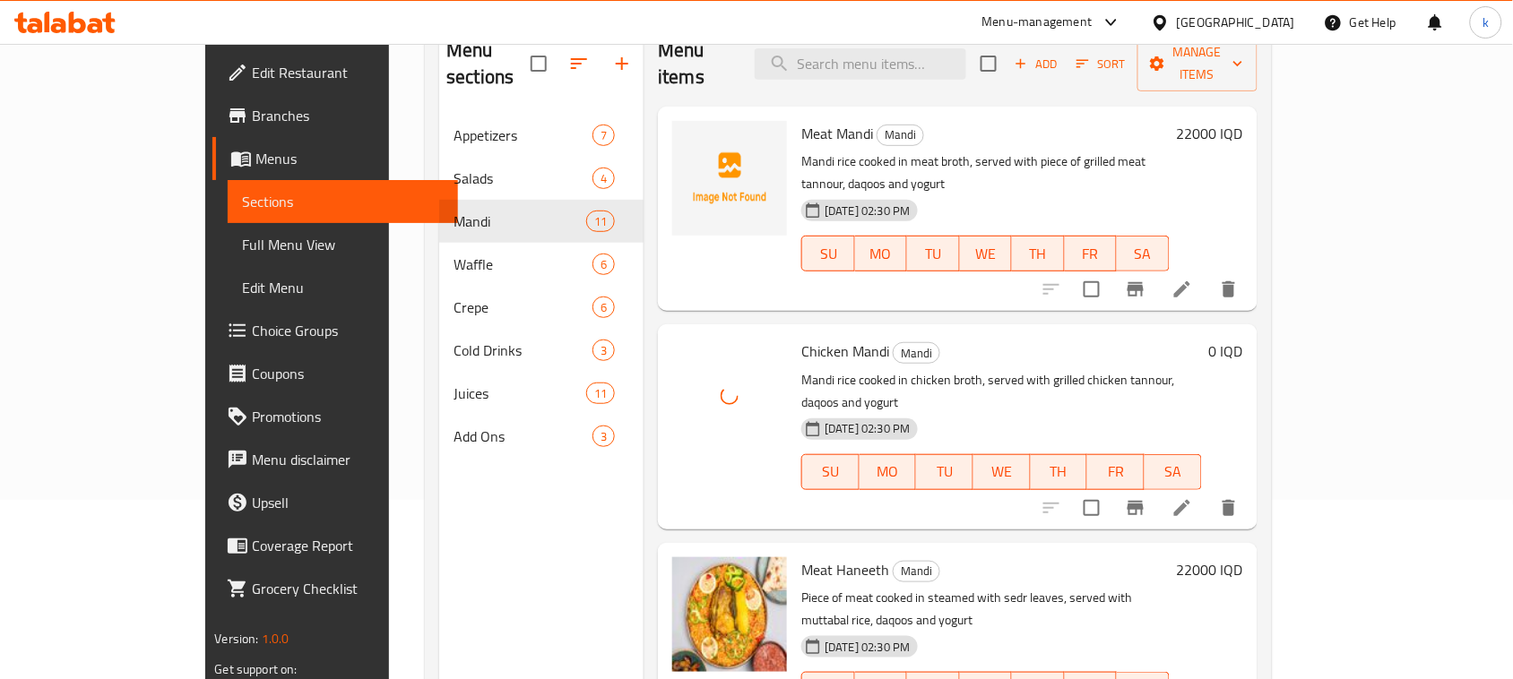
scroll to position [140, 0]
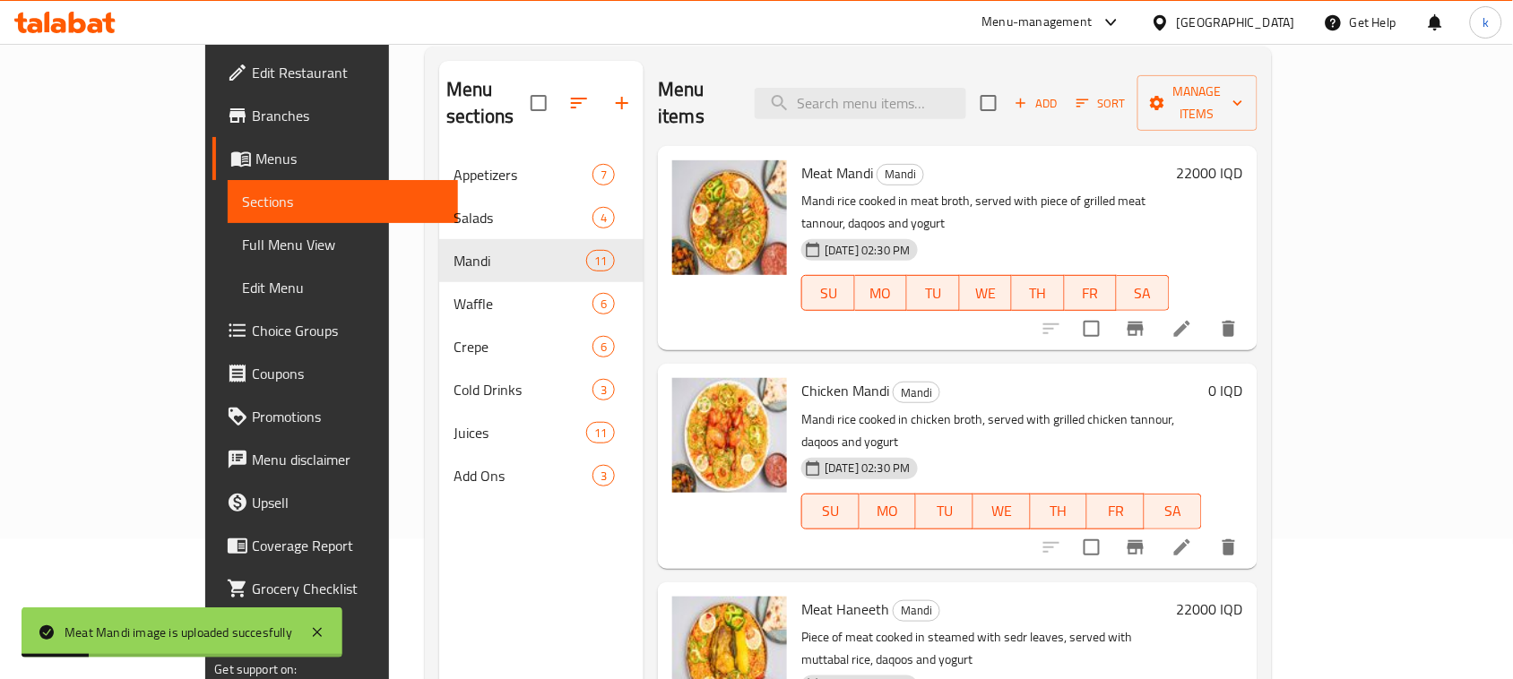
click at [992, 160] on h6 "Meat Mandi Mandi" at bounding box center [984, 172] width 367 height 25
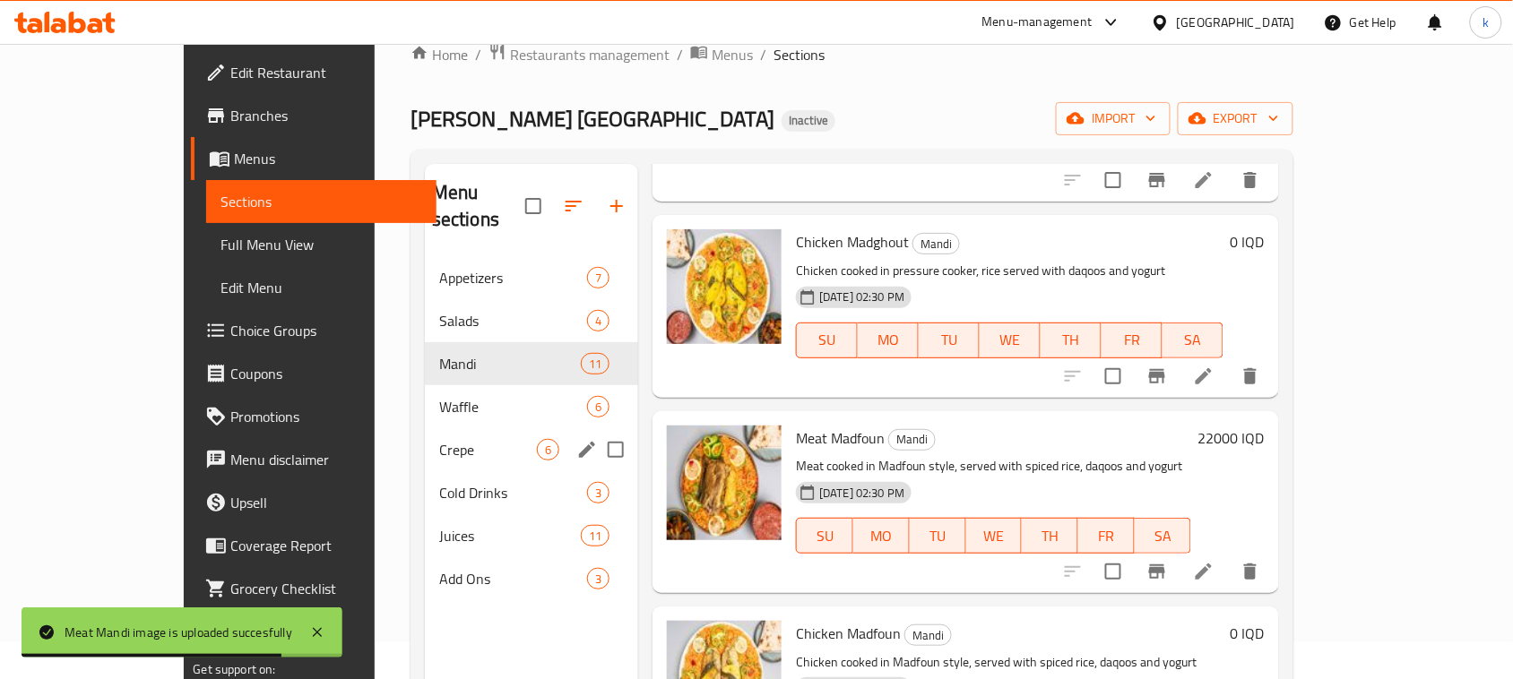
scroll to position [0, 0]
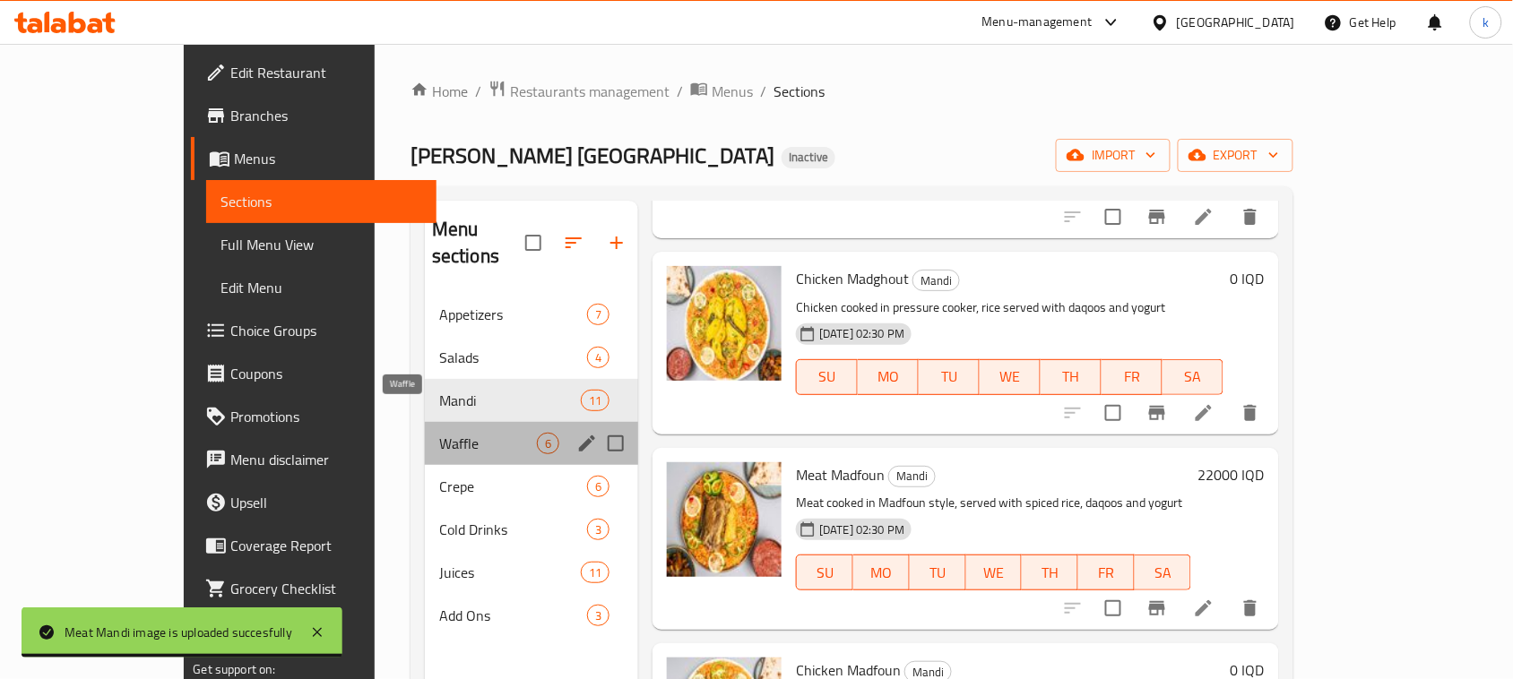
click at [439, 433] on span "Waffle" at bounding box center [488, 444] width 98 height 22
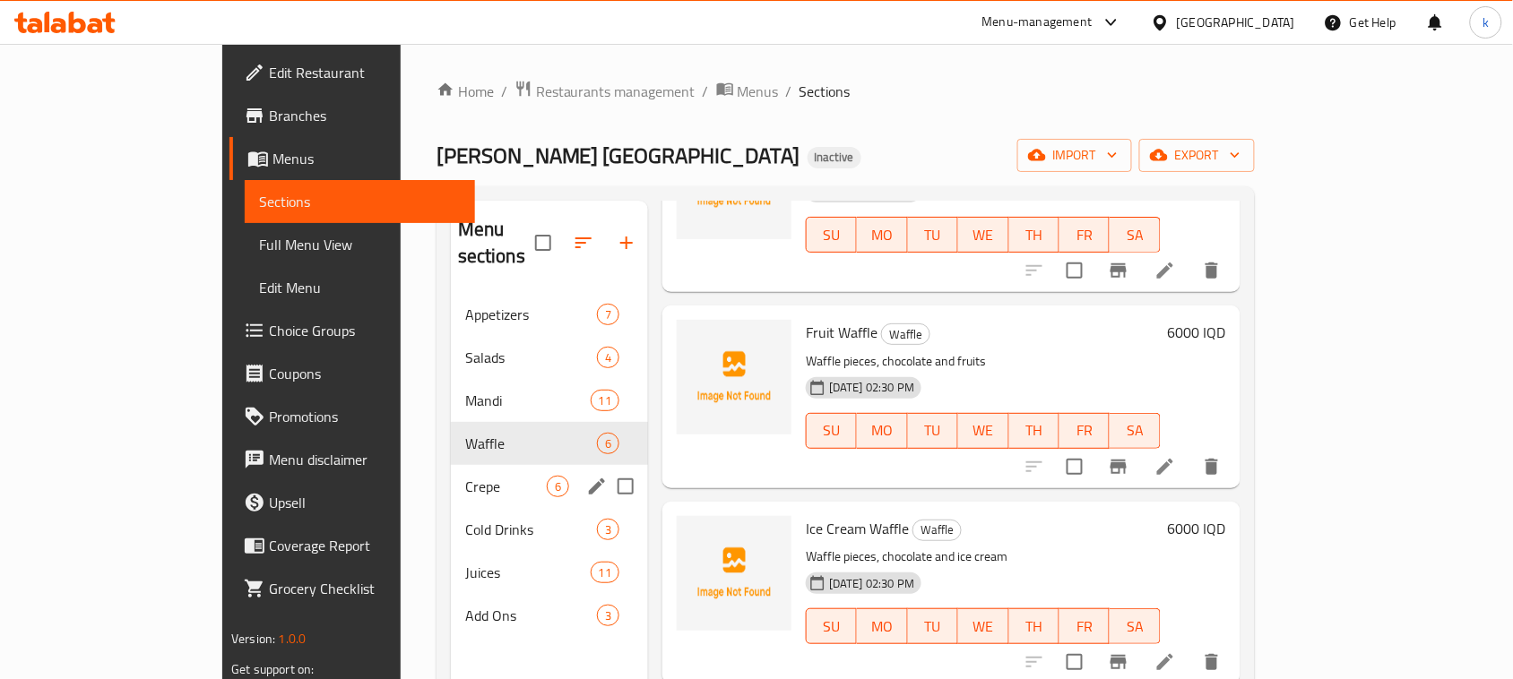
scroll to position [539, 0]
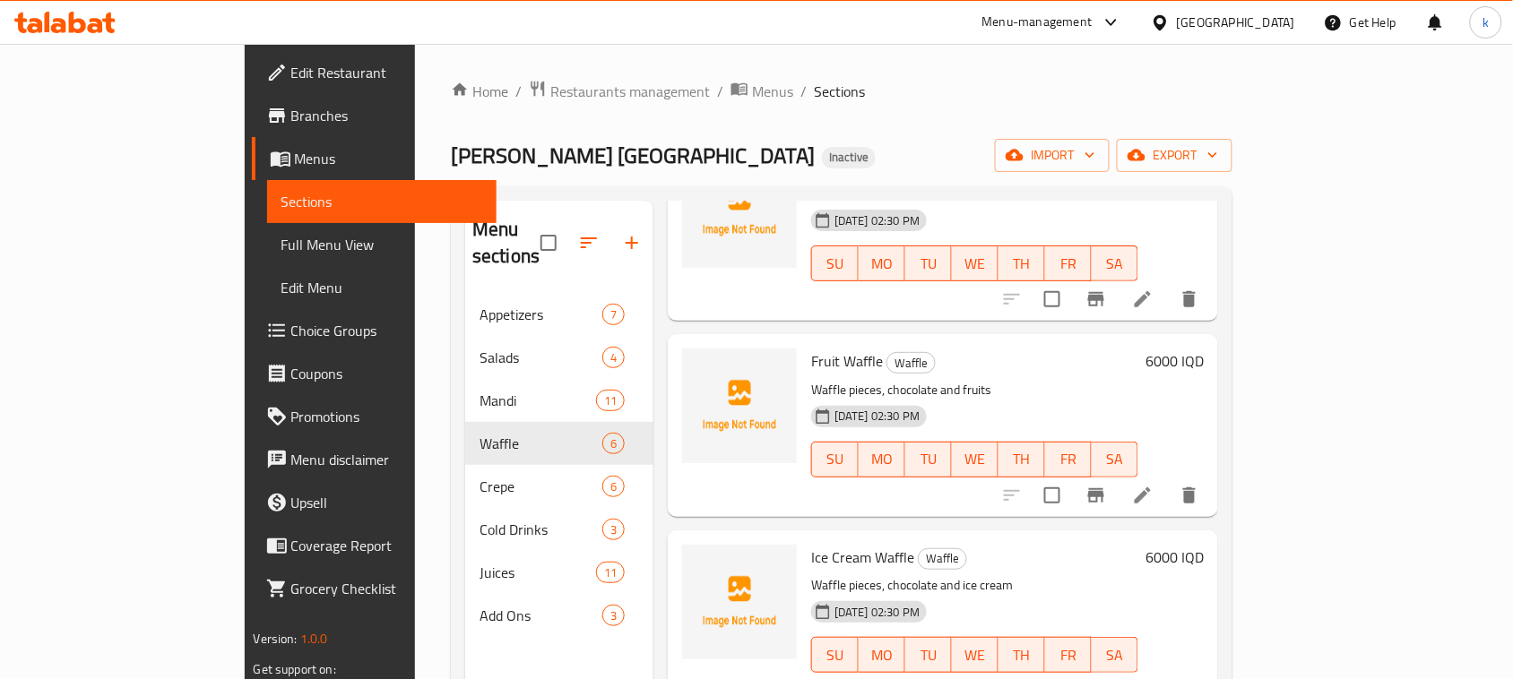
click at [744, 145] on div "Mandy Rubue Yemen Inactive import export" at bounding box center [842, 155] width 782 height 33
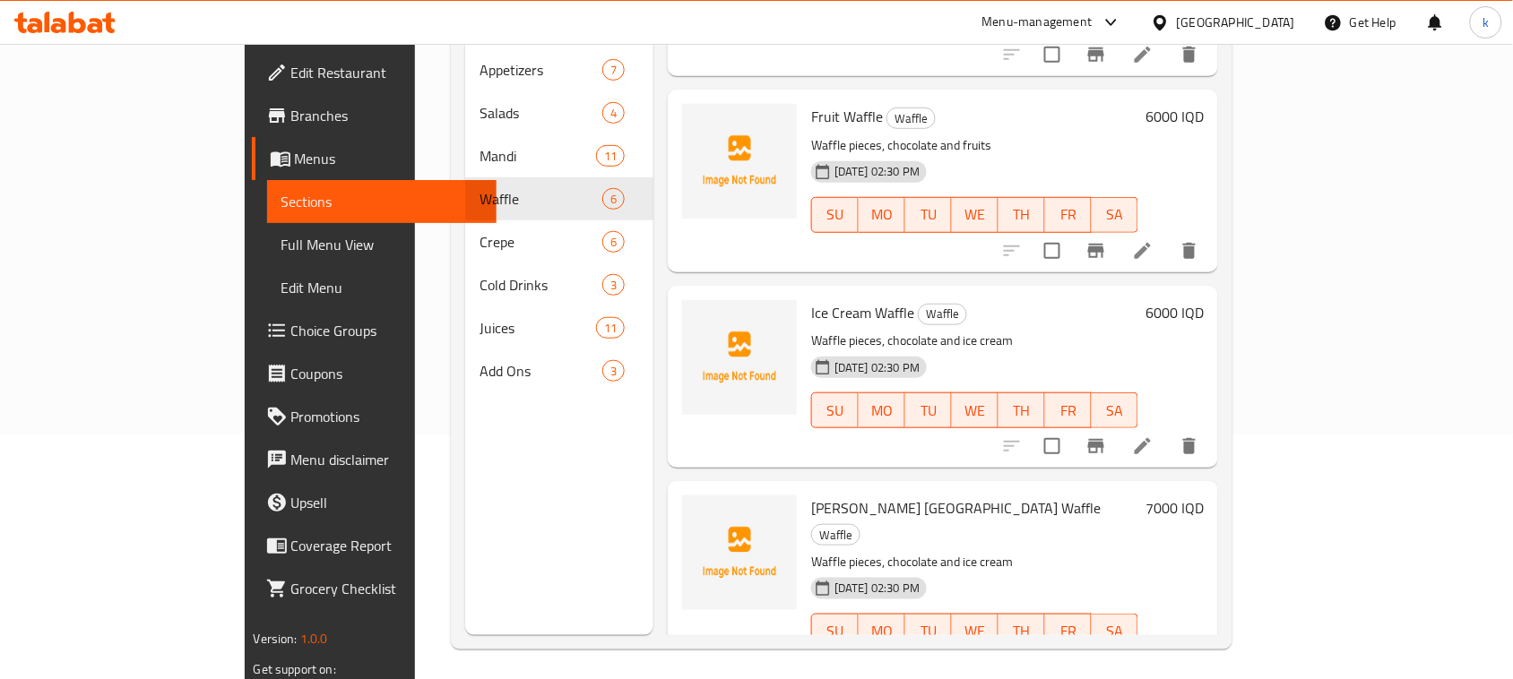
scroll to position [252, 0]
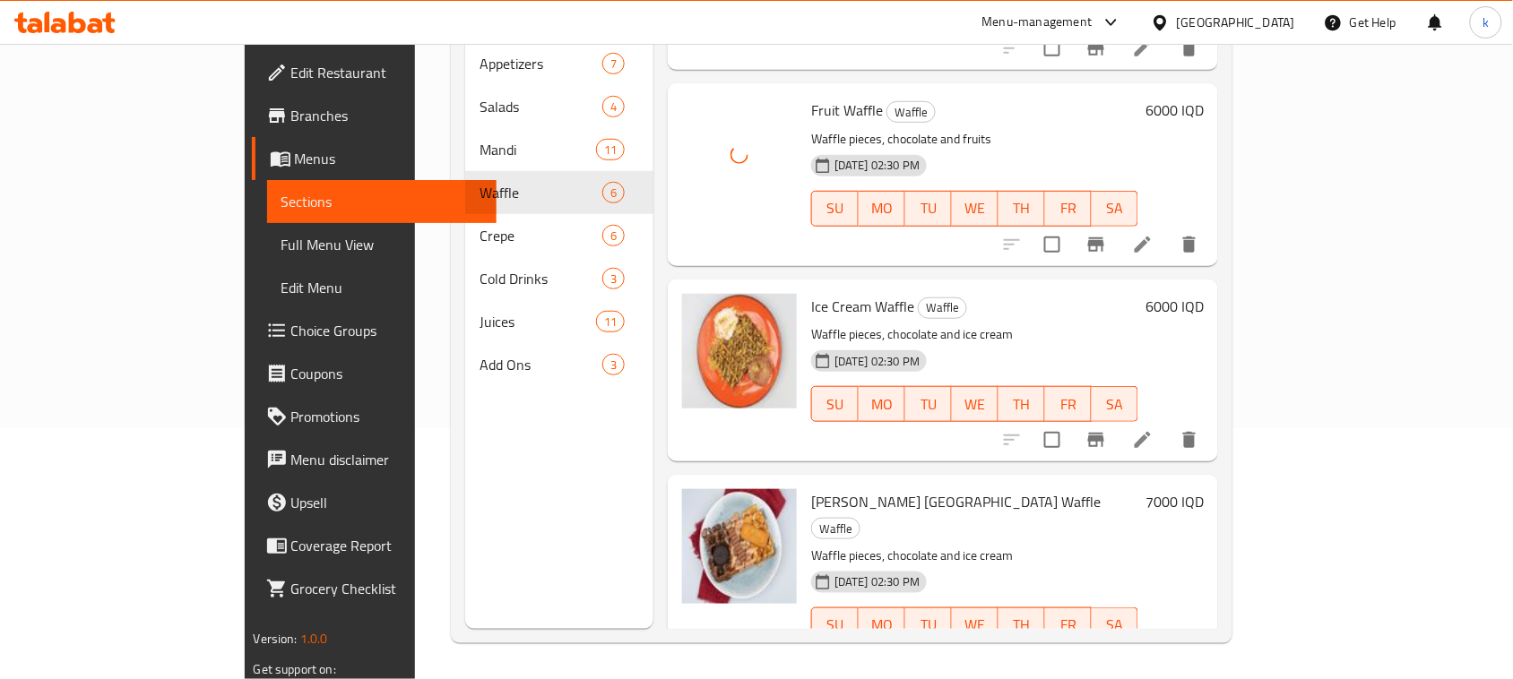
drag, startPoint x: 1044, startPoint y: 252, endPoint x: 1029, endPoint y: 260, distance: 17.2
click at [1044, 280] on div "Ice Cream Waffle Waffle Waffle pieces, chocolate and ice cream 17-08-2025 02:30…" at bounding box center [943, 371] width 550 height 182
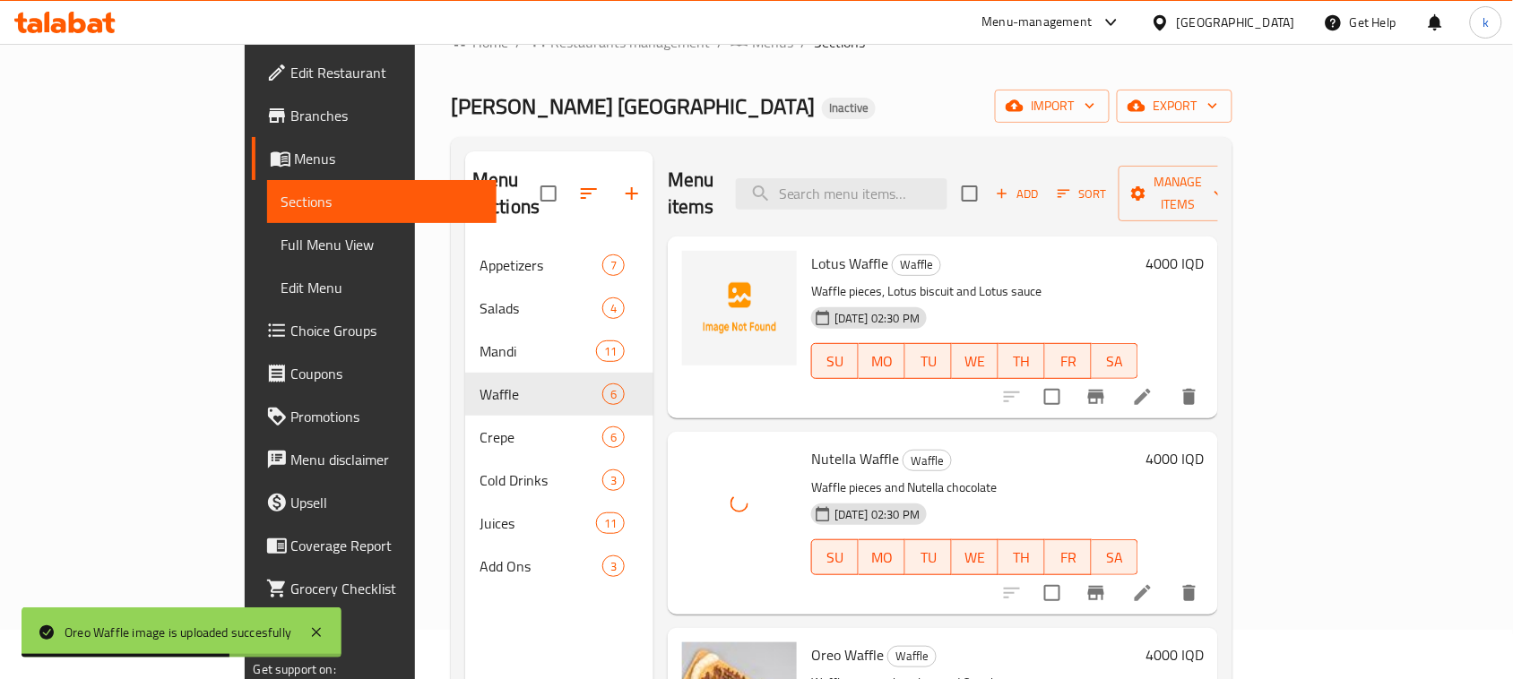
scroll to position [28, 0]
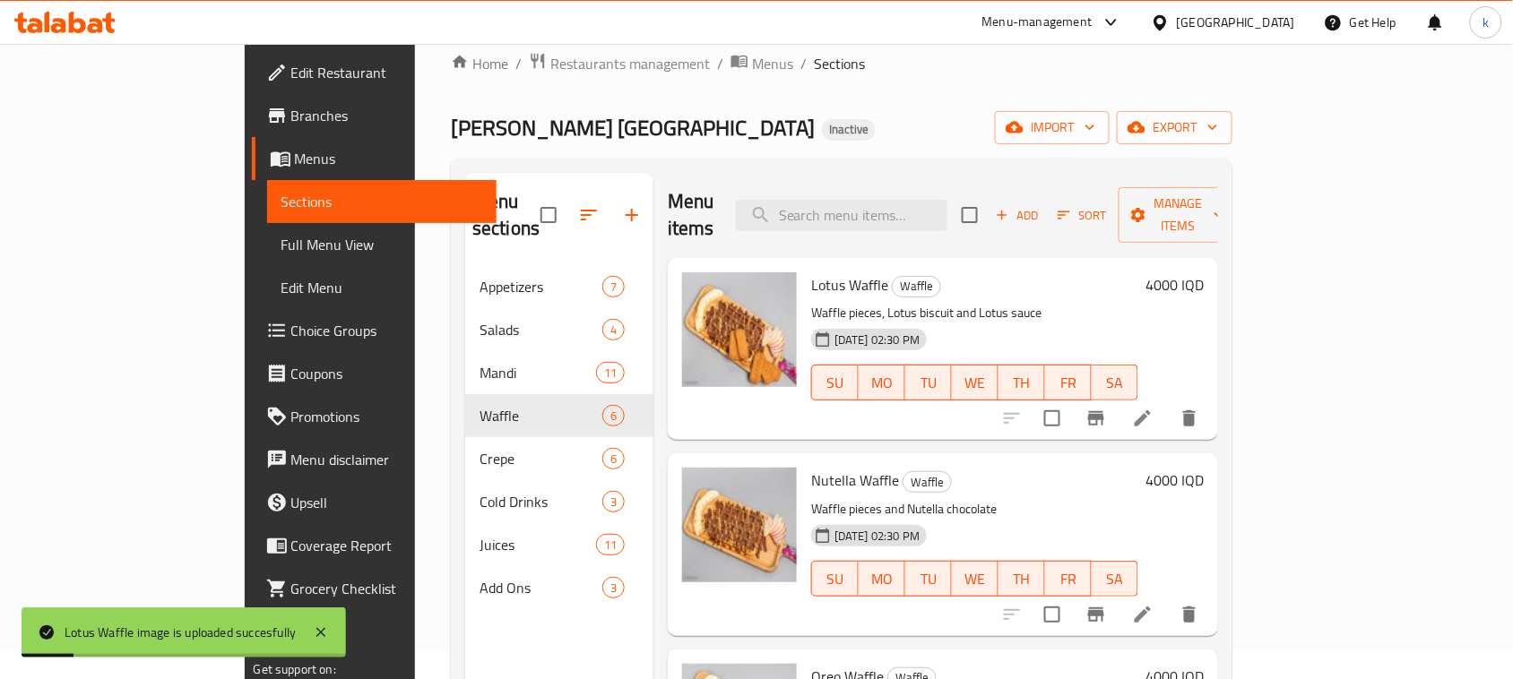
click at [744, 131] on div "Mandy Rubue Yemen Inactive import export" at bounding box center [842, 127] width 782 height 33
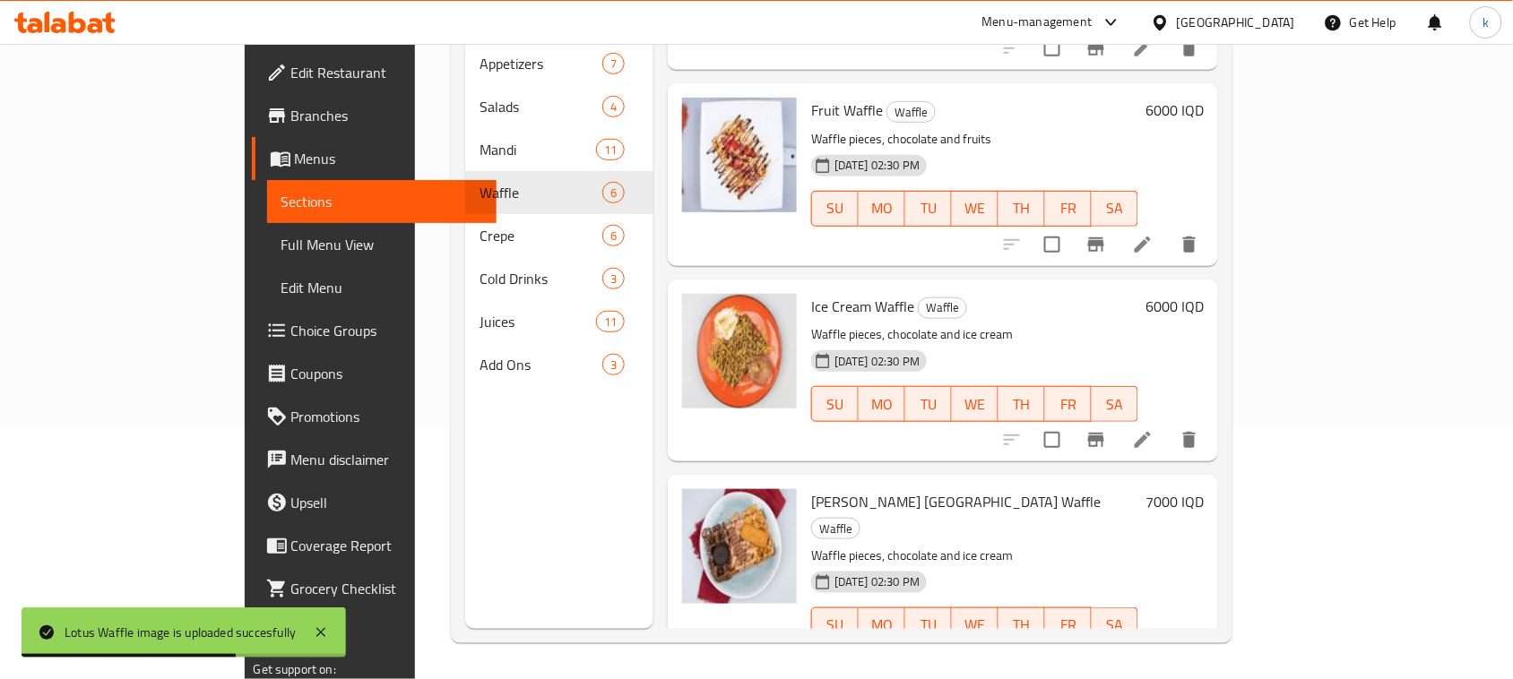
scroll to position [252, 0]
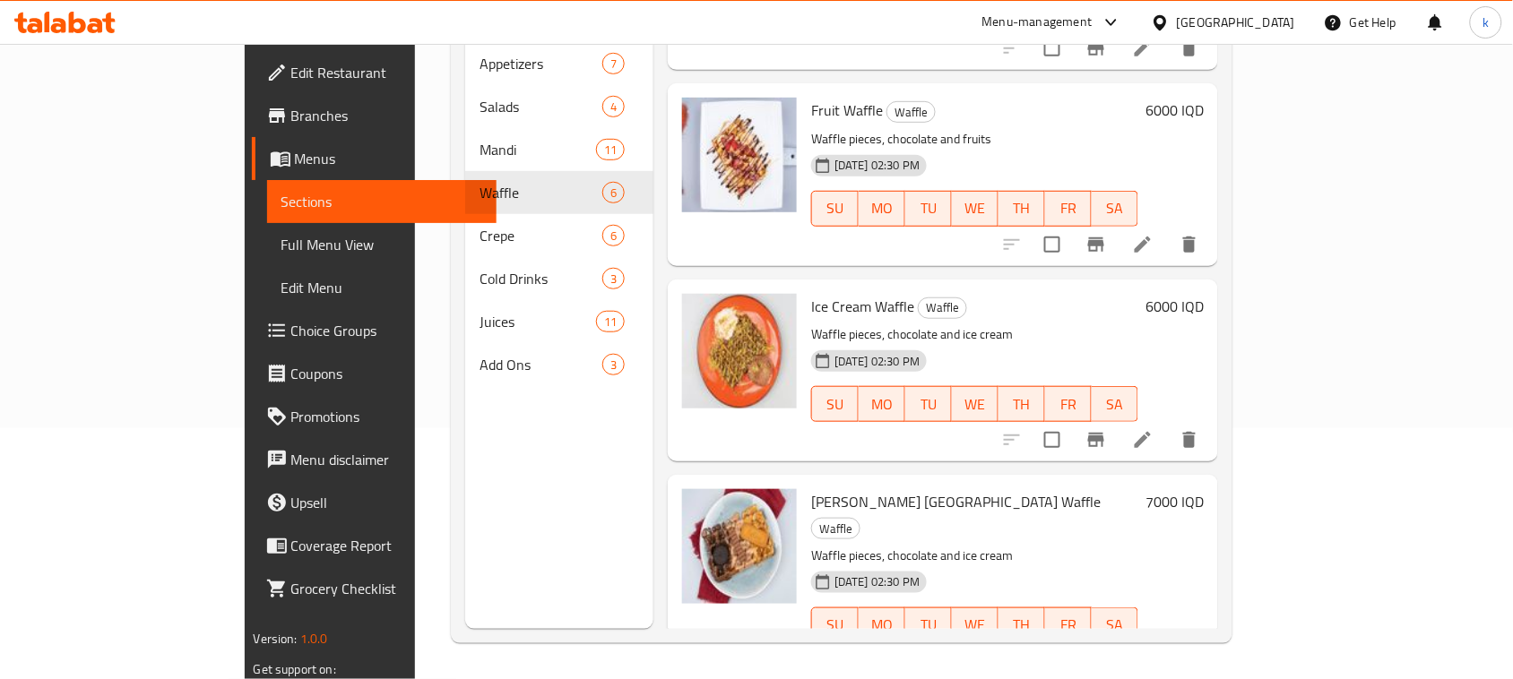
click at [907, 91] on div "Fruit Waffle Waffle Waffle pieces, chocolate and fruits 17-08-2025 02:30 PM SU …" at bounding box center [974, 175] width 341 height 168
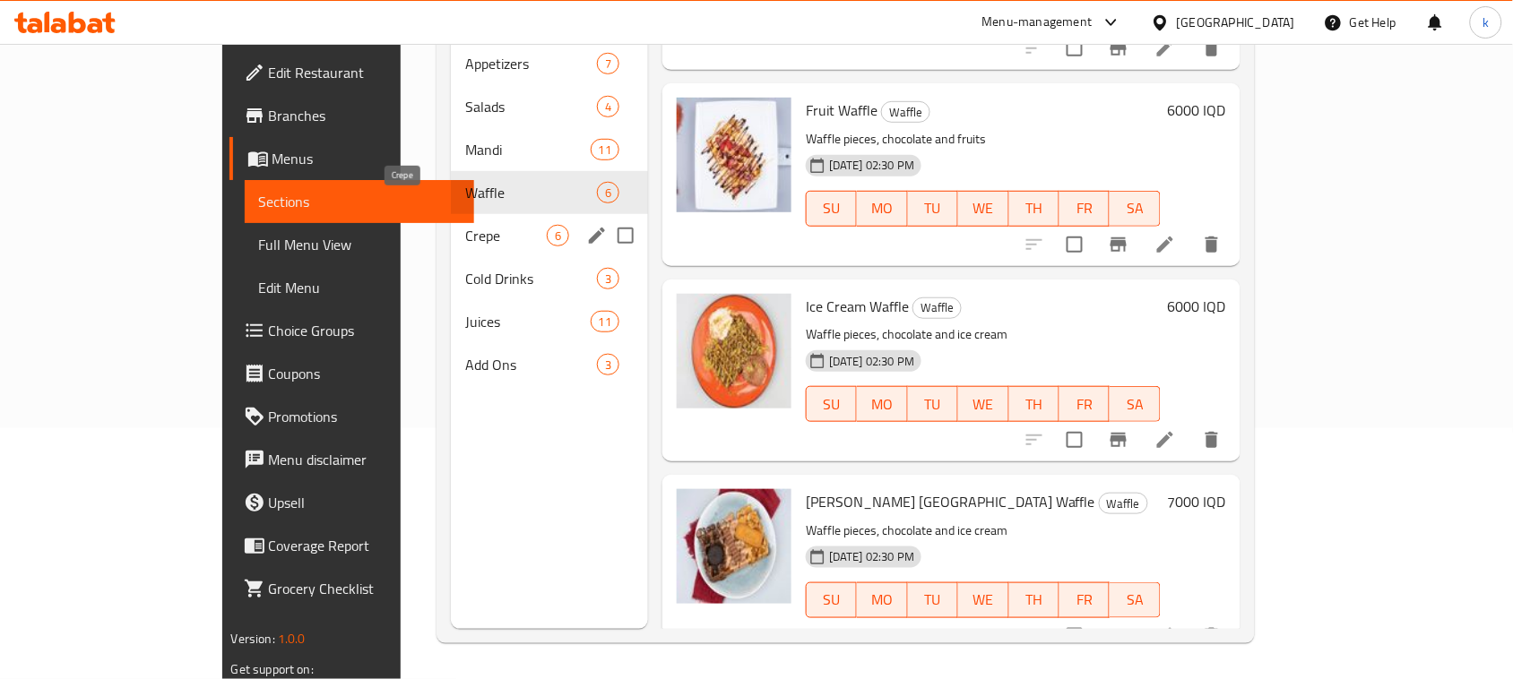
click at [465, 225] on span "Crepe" at bounding box center [506, 236] width 82 height 22
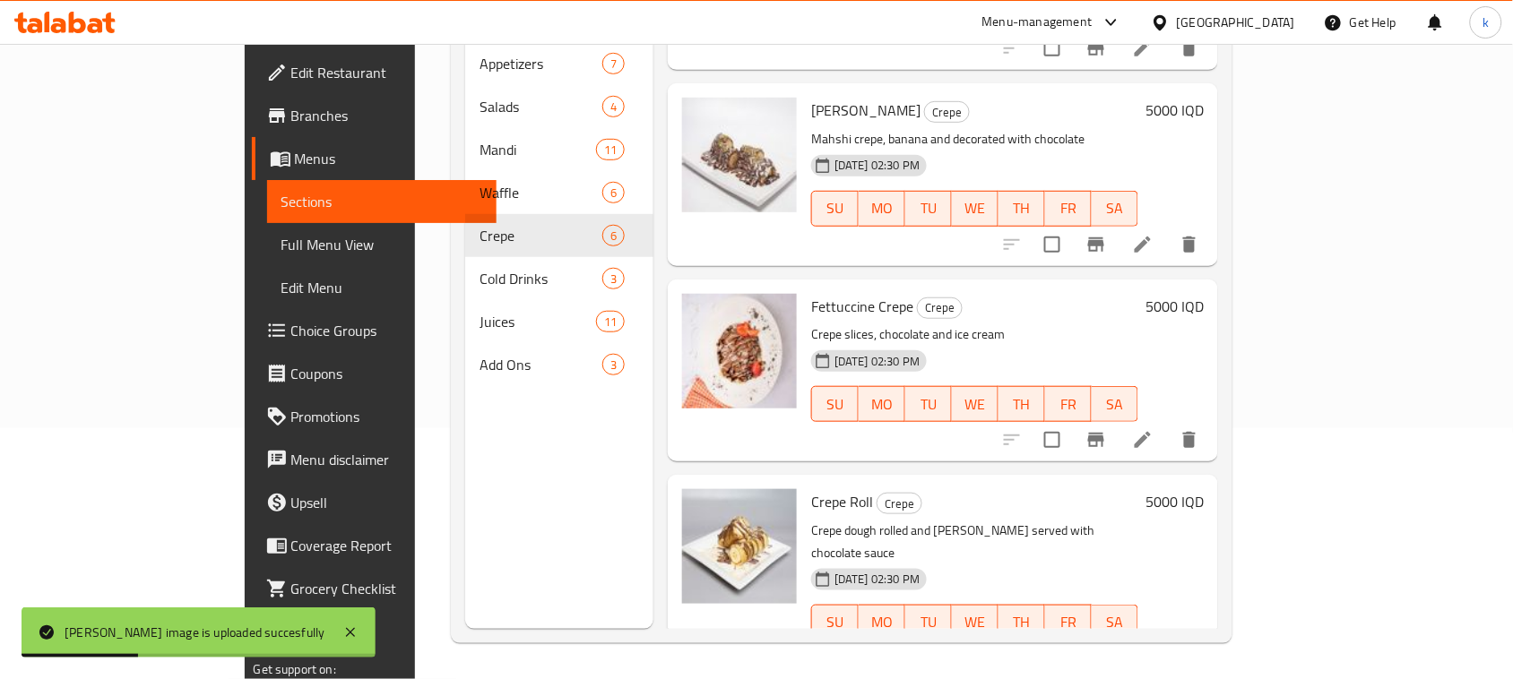
drag, startPoint x: 881, startPoint y: 248, endPoint x: 839, endPoint y: 266, distance: 45.8
click at [881, 248] on div "Menu items Add Sort Manage items Lotus Crepe Crepe Crepe dough, Lotus biscuits …" at bounding box center [935, 289] width 565 height 679
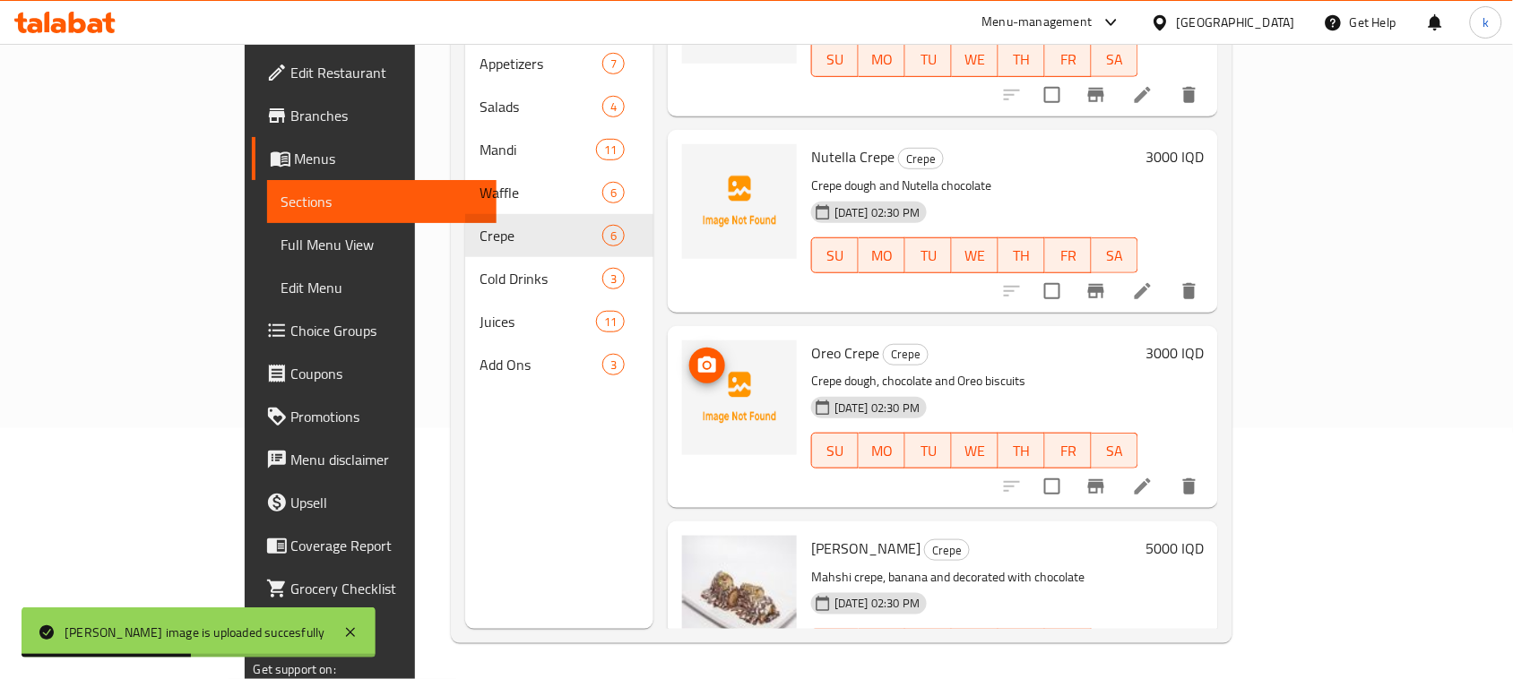
scroll to position [91, 0]
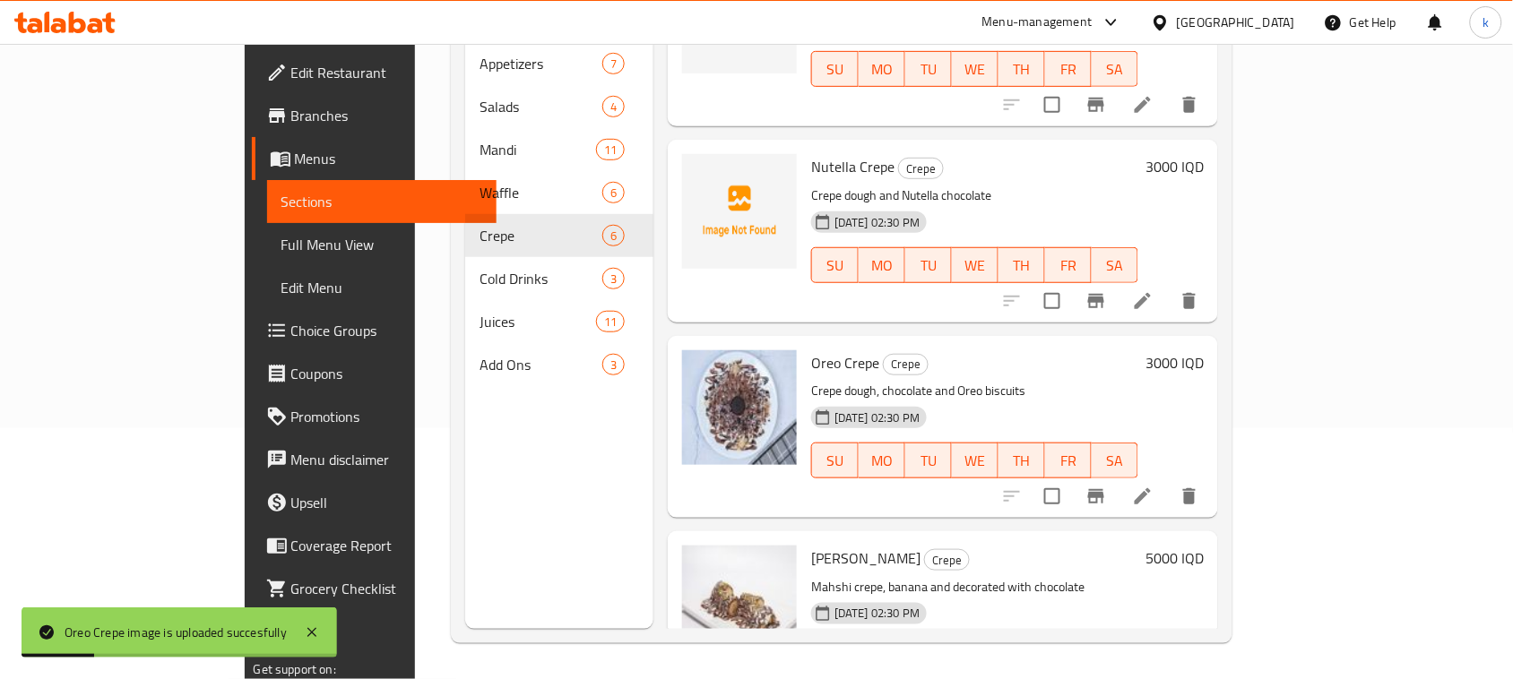
click at [938, 293] on div "Nutella Crepe Crepe Crepe dough and Nutella chocolate 17-08-2025 02:30 PM SU MO…" at bounding box center [943, 231] width 550 height 182
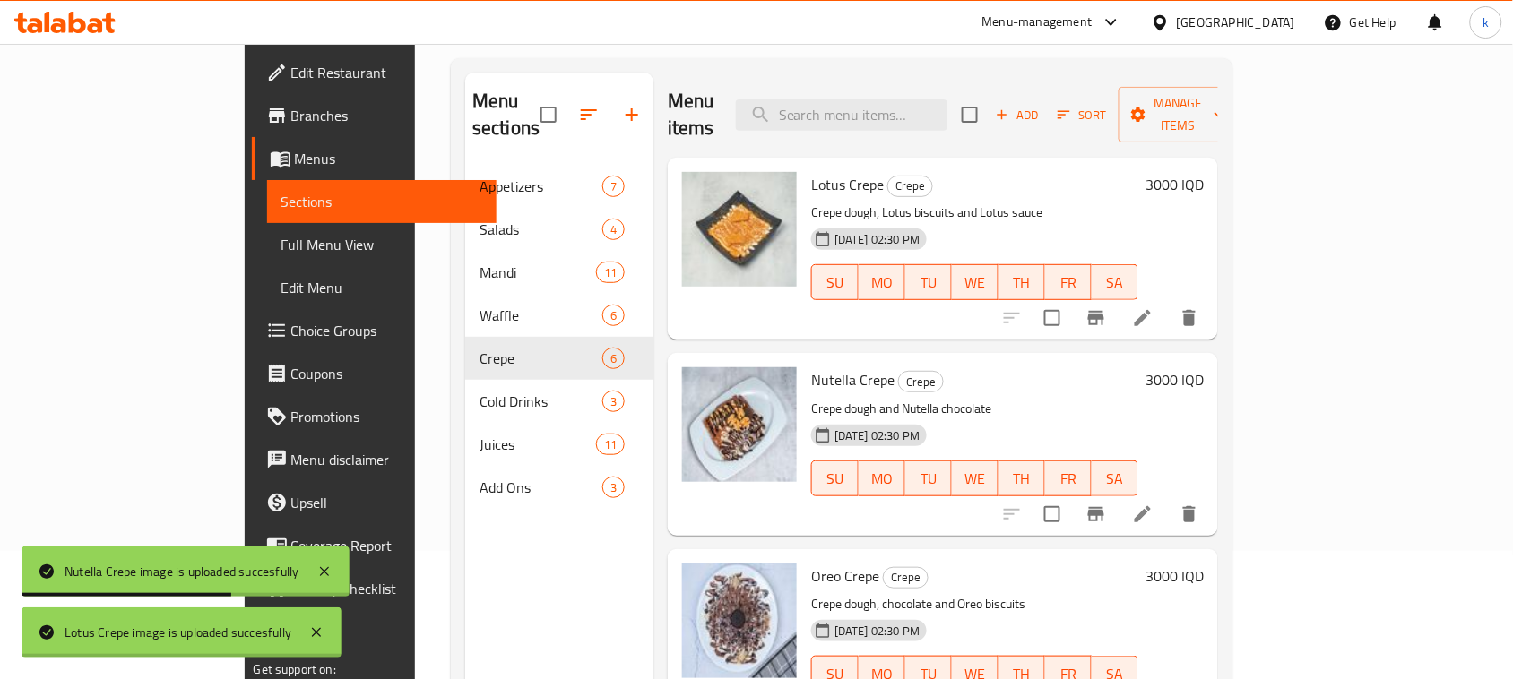
scroll to position [0, 0]
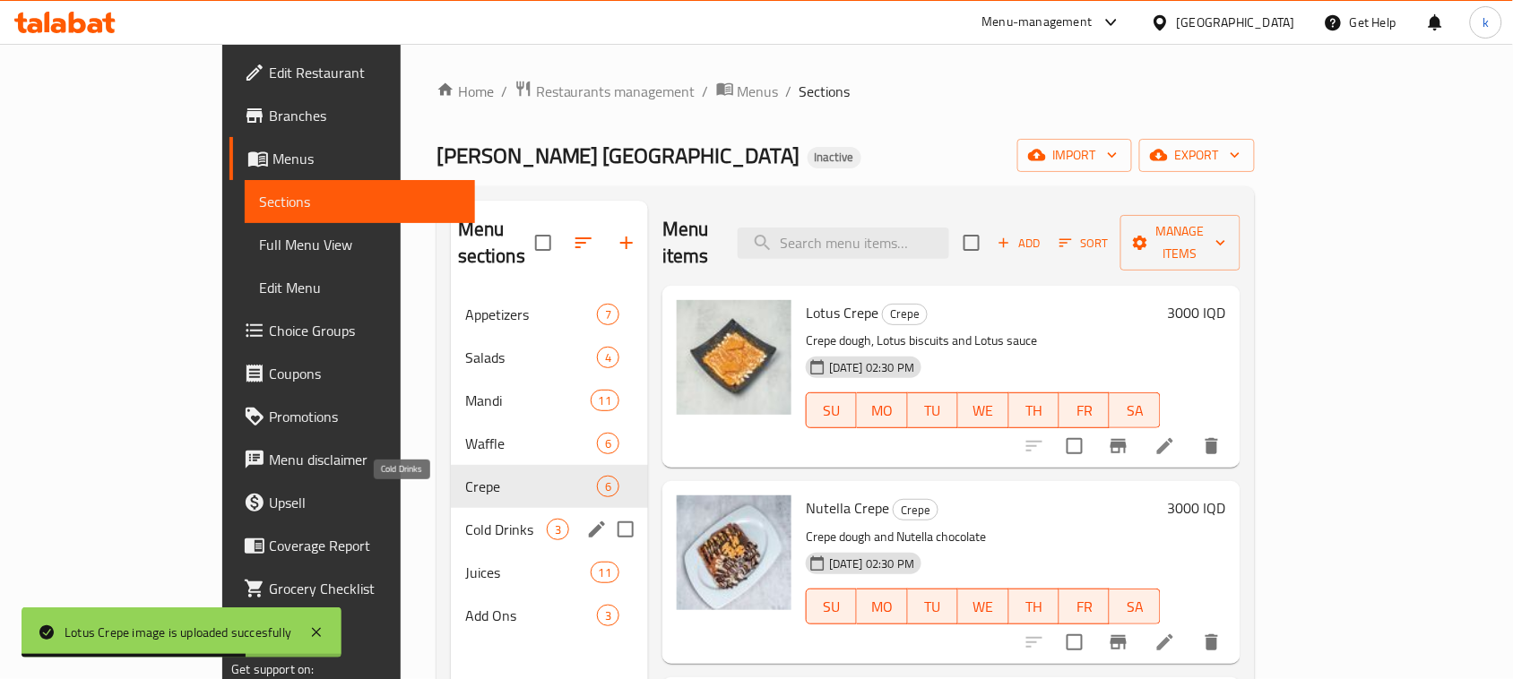
click at [465, 519] on span "Cold Drinks" at bounding box center [506, 530] width 82 height 22
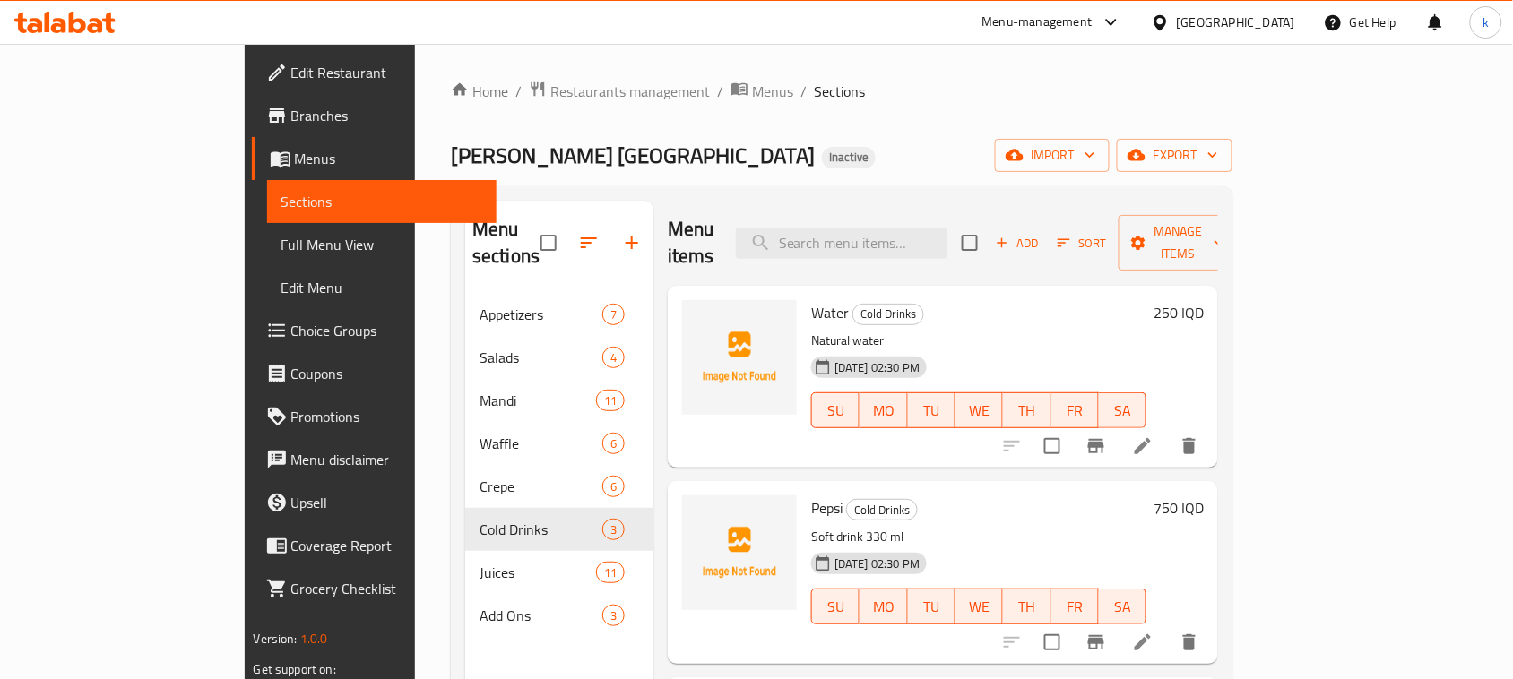
click at [768, 141] on div "Mandy Rubue Yemen Inactive import export" at bounding box center [842, 155] width 782 height 33
click at [823, 100] on ol "Home / Restaurants management / Menus / Sections" at bounding box center [842, 91] width 782 height 23
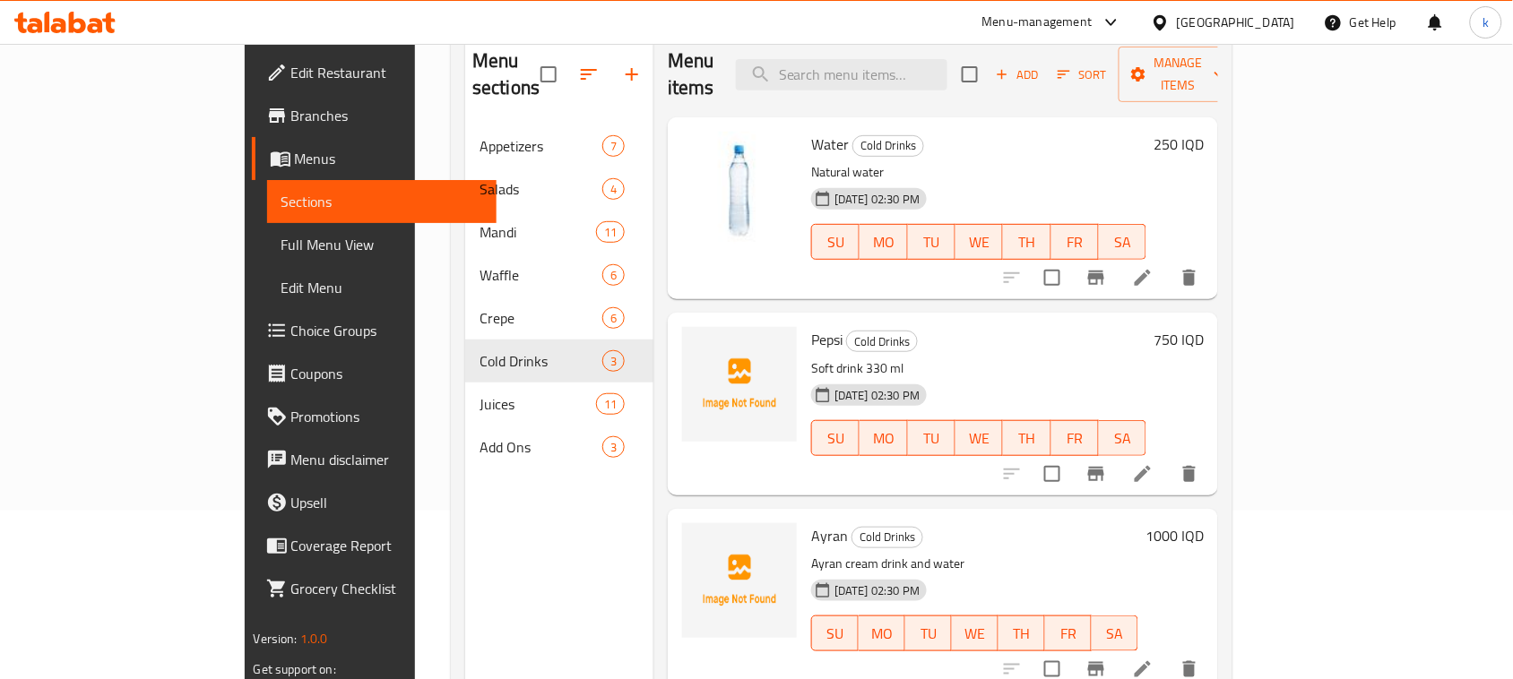
scroll to position [224, 0]
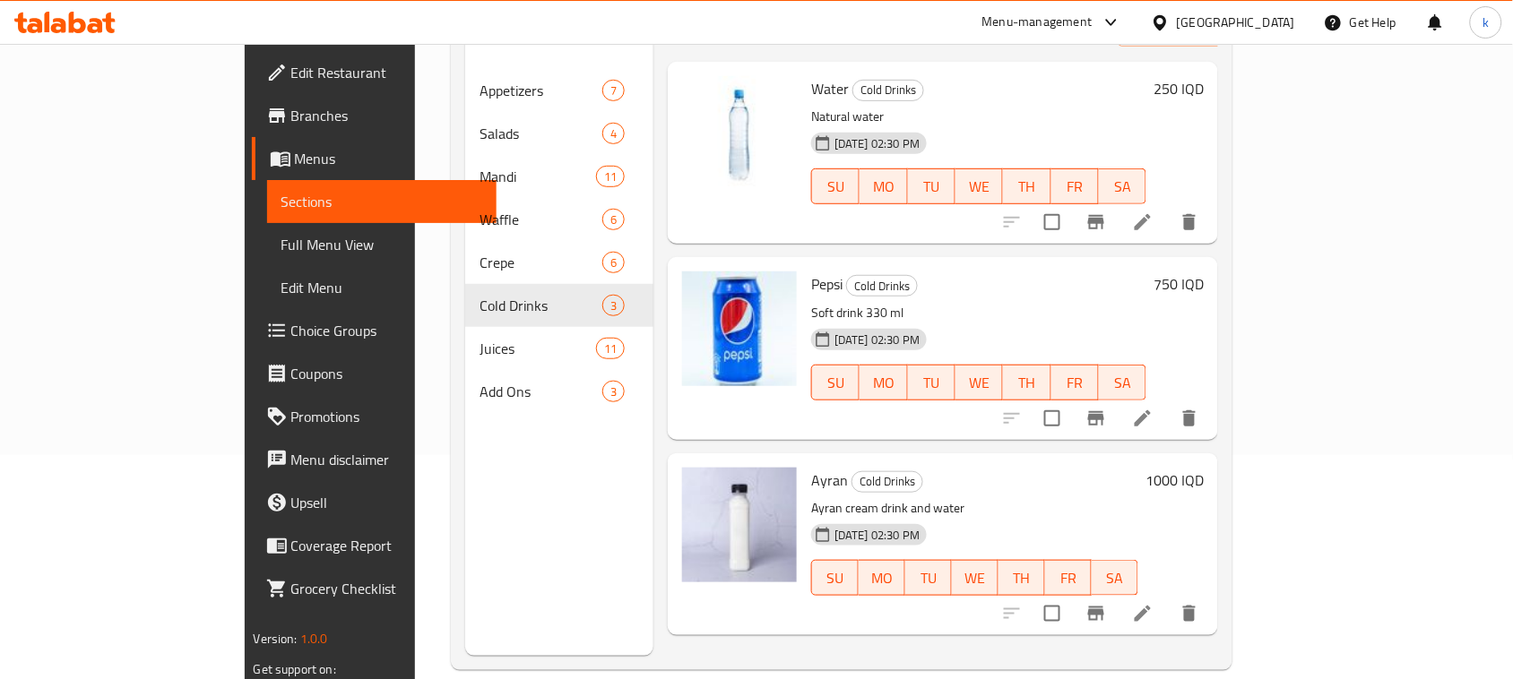
drag, startPoint x: 1069, startPoint y: 238, endPoint x: 1049, endPoint y: 255, distance: 27.3
click at [1068, 264] on div "Pepsi Cold Drinks Soft drink 330 ml 17-08-2025 02:30 PM SU MO TU WE TH FR SA" at bounding box center [979, 348] width 350 height 168
click at [1033, 302] on p "Soft drink 330 ml" at bounding box center [978, 313] width 335 height 22
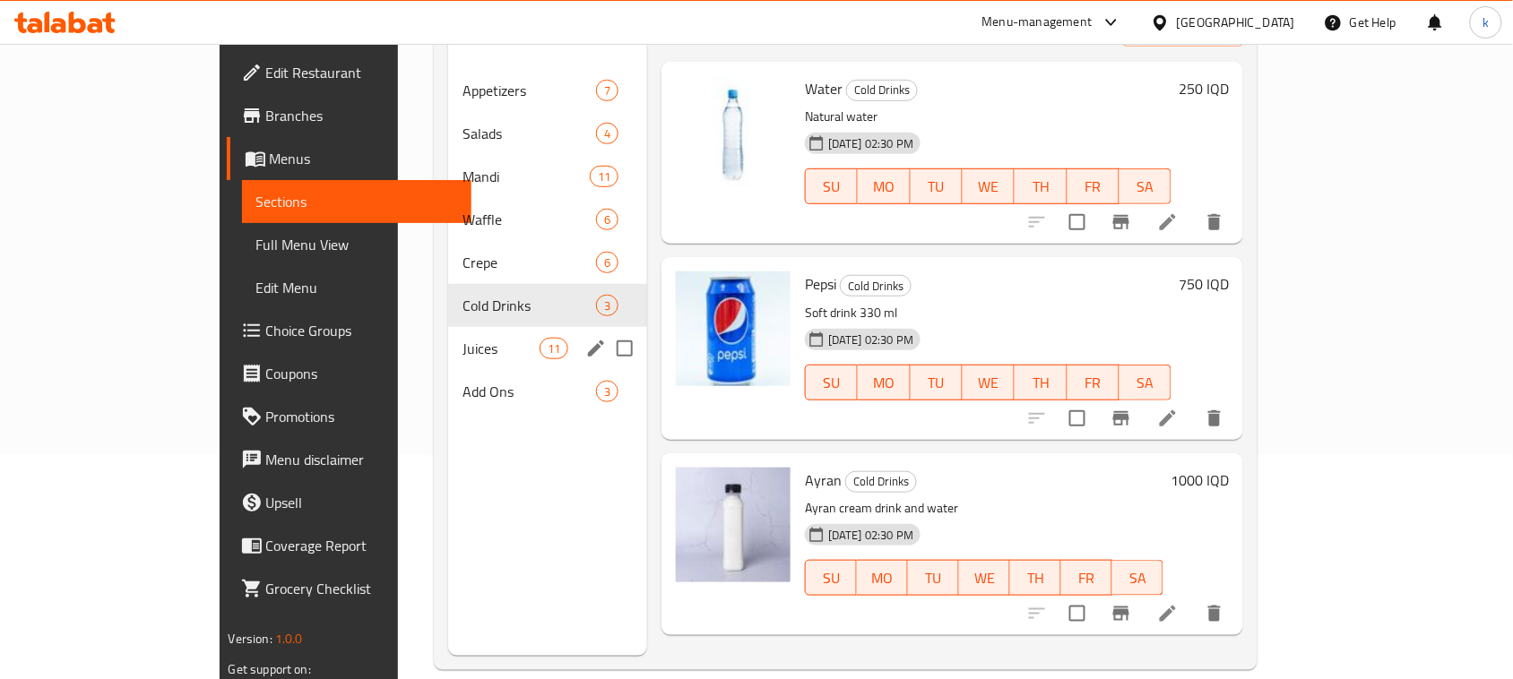
click at [462, 338] on span "Juices" at bounding box center [500, 349] width 76 height 22
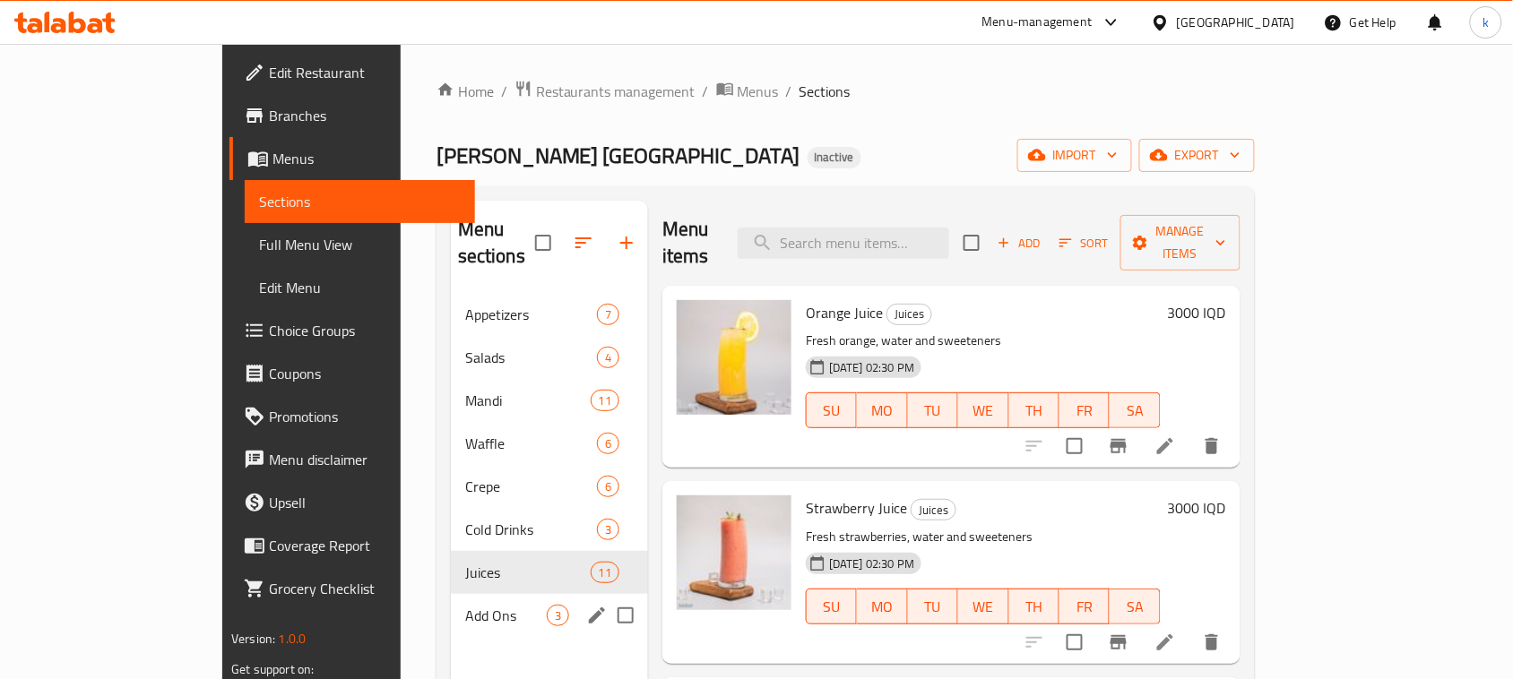
click at [451, 594] on div "Add Ons 3" at bounding box center [549, 615] width 197 height 43
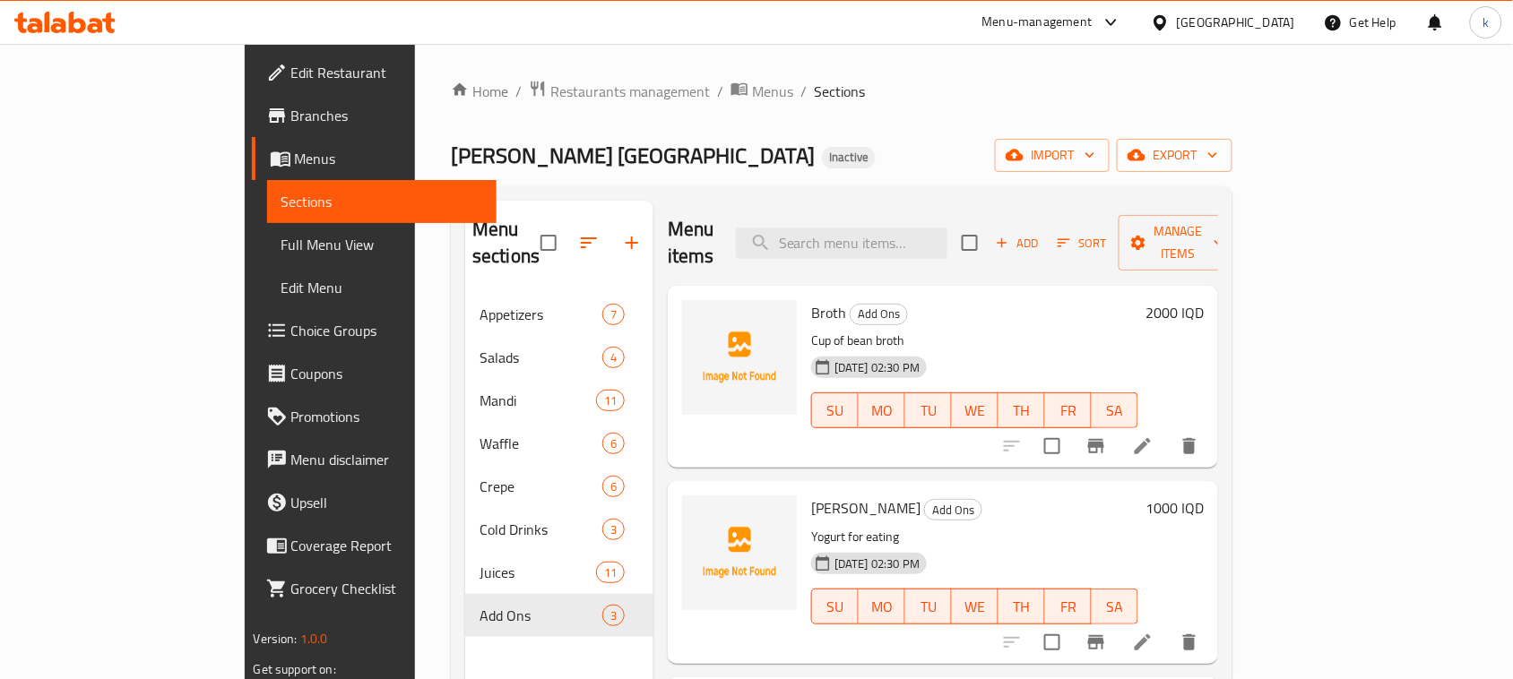
drag, startPoint x: 851, startPoint y: 167, endPoint x: 782, endPoint y: 202, distance: 77.4
click at [851, 167] on div "Mandy Rubue Yemen Inactive import export" at bounding box center [842, 155] width 782 height 33
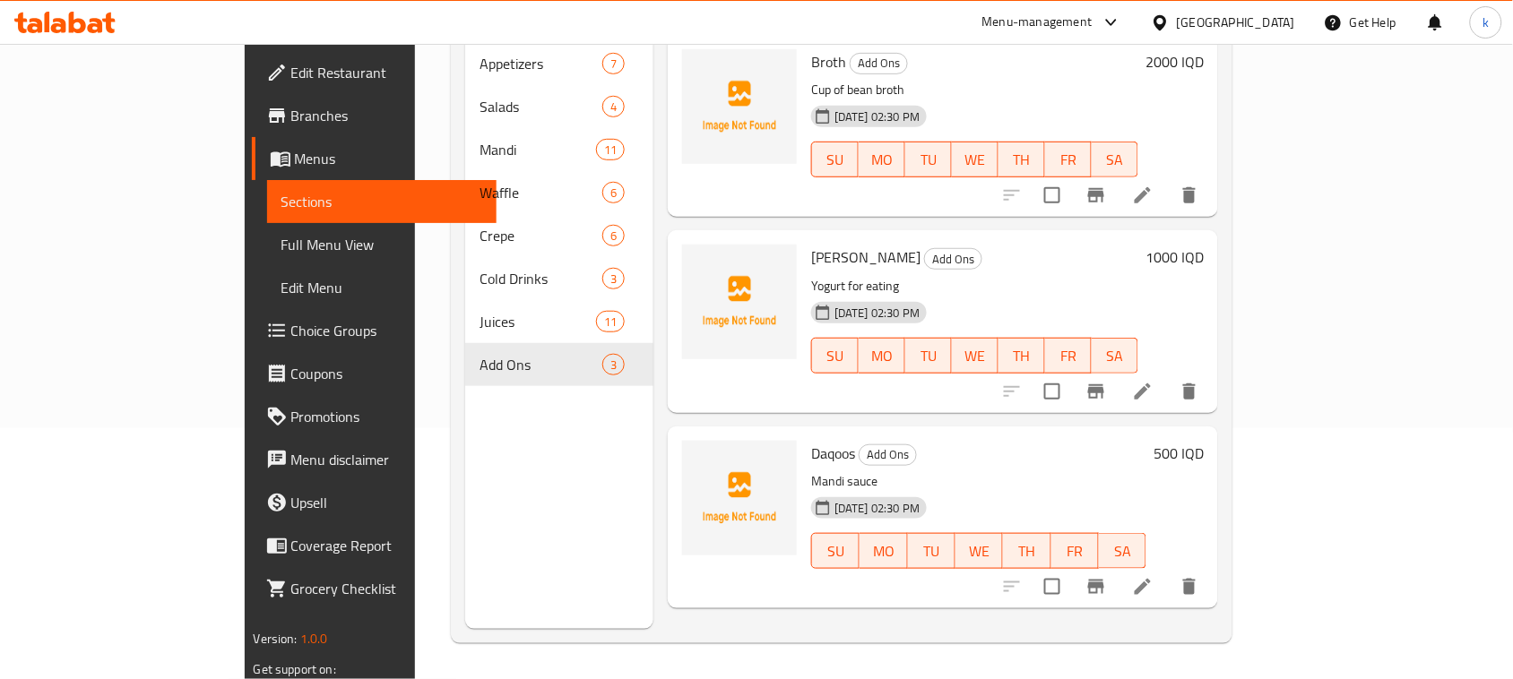
scroll to position [252, 0]
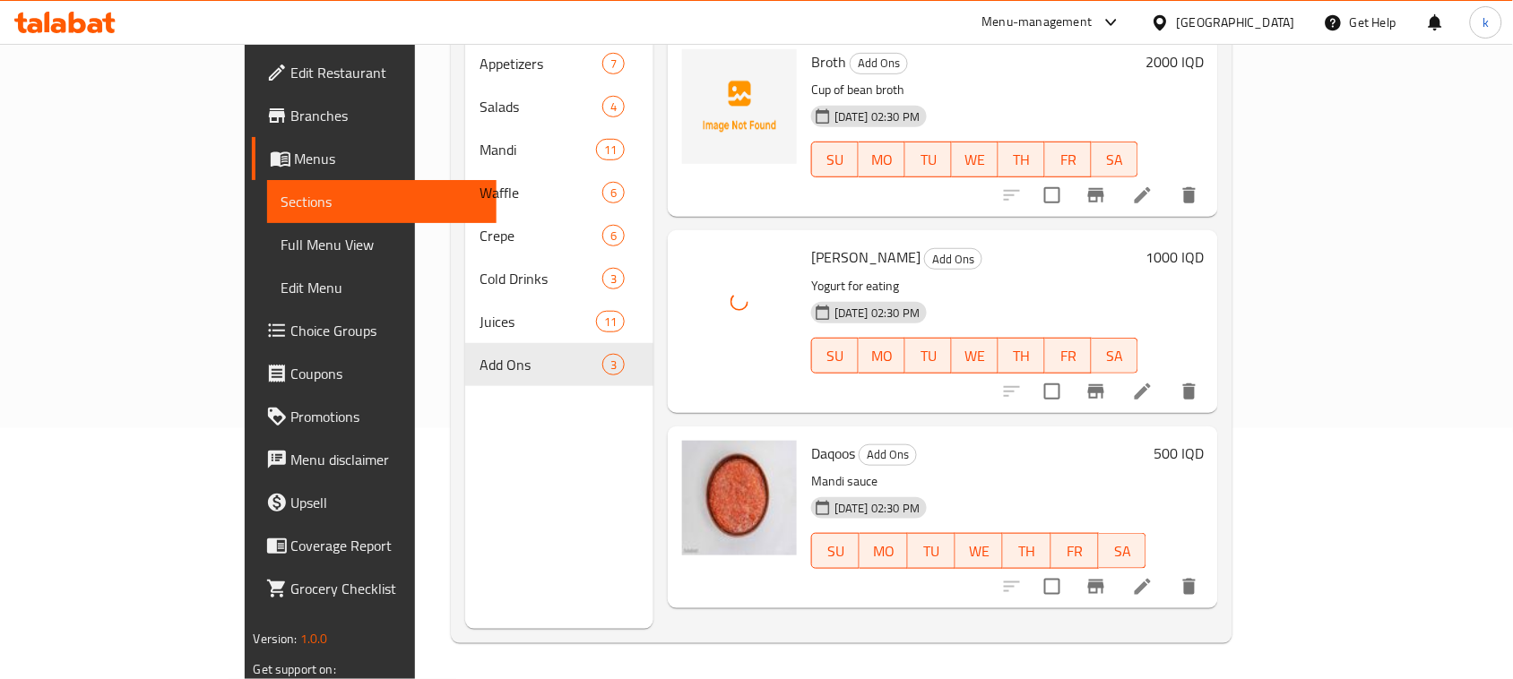
click at [991, 230] on div "Rob Yogurt Add Ons Yogurt for eating 17-08-2025 02:30 PM SU MO TU WE TH FR SA 1…" at bounding box center [943, 321] width 550 height 182
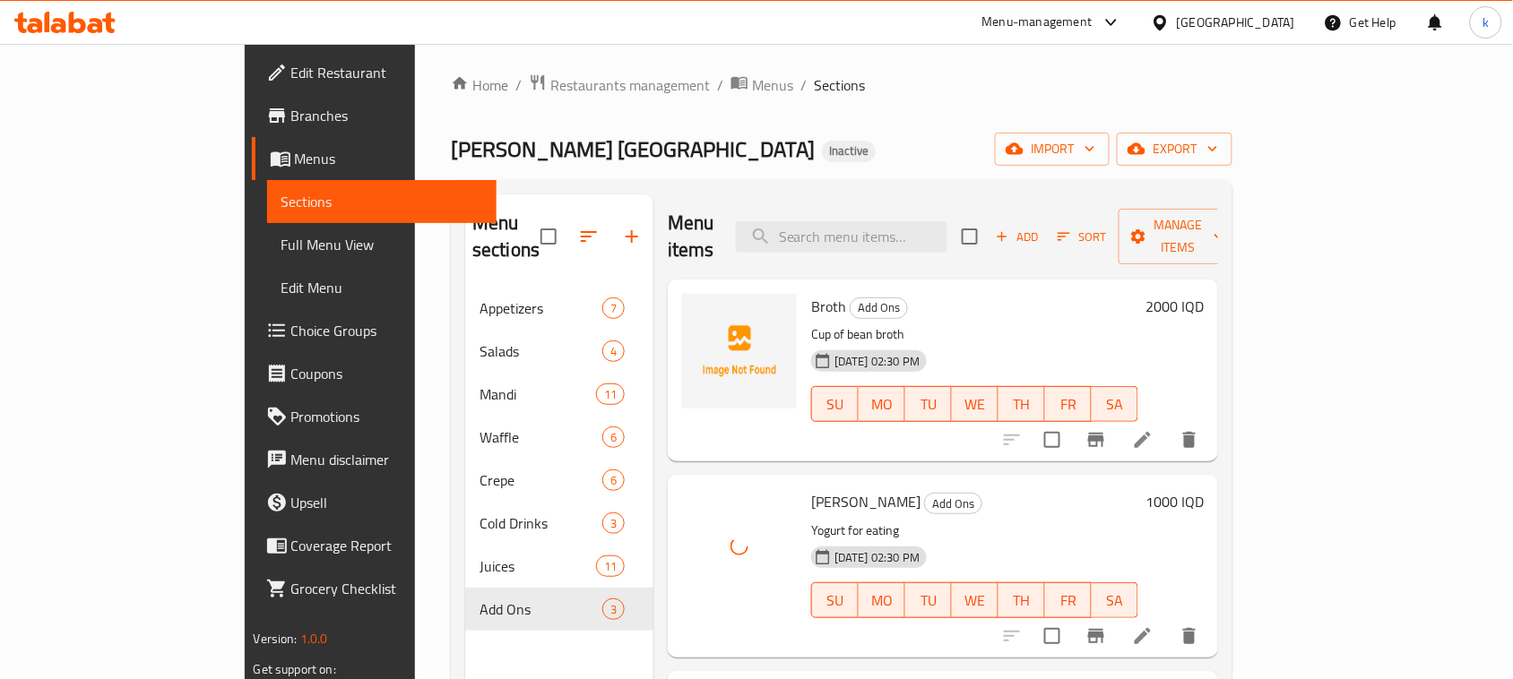
scroll to position [0, 0]
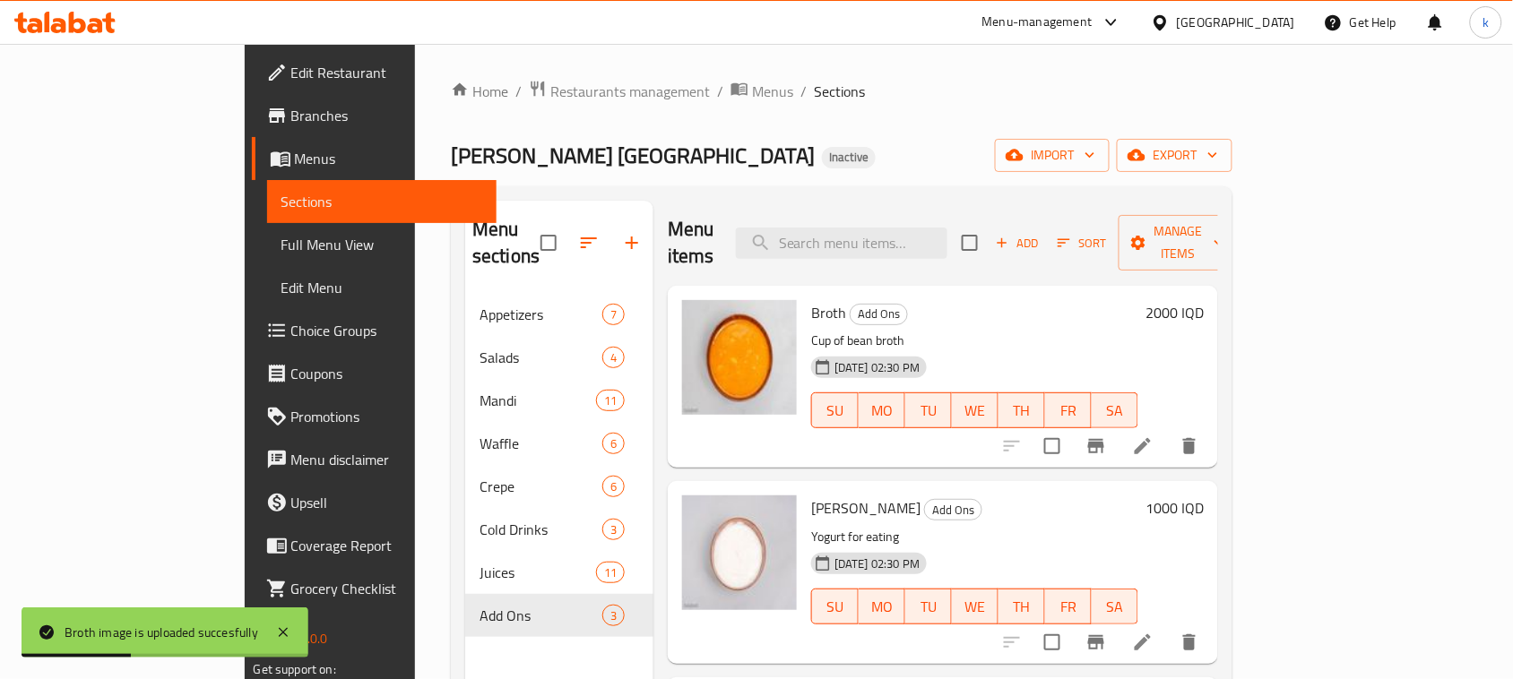
click at [746, 150] on div "Mandy Rubue Yemen Inactive import export" at bounding box center [842, 155] width 782 height 33
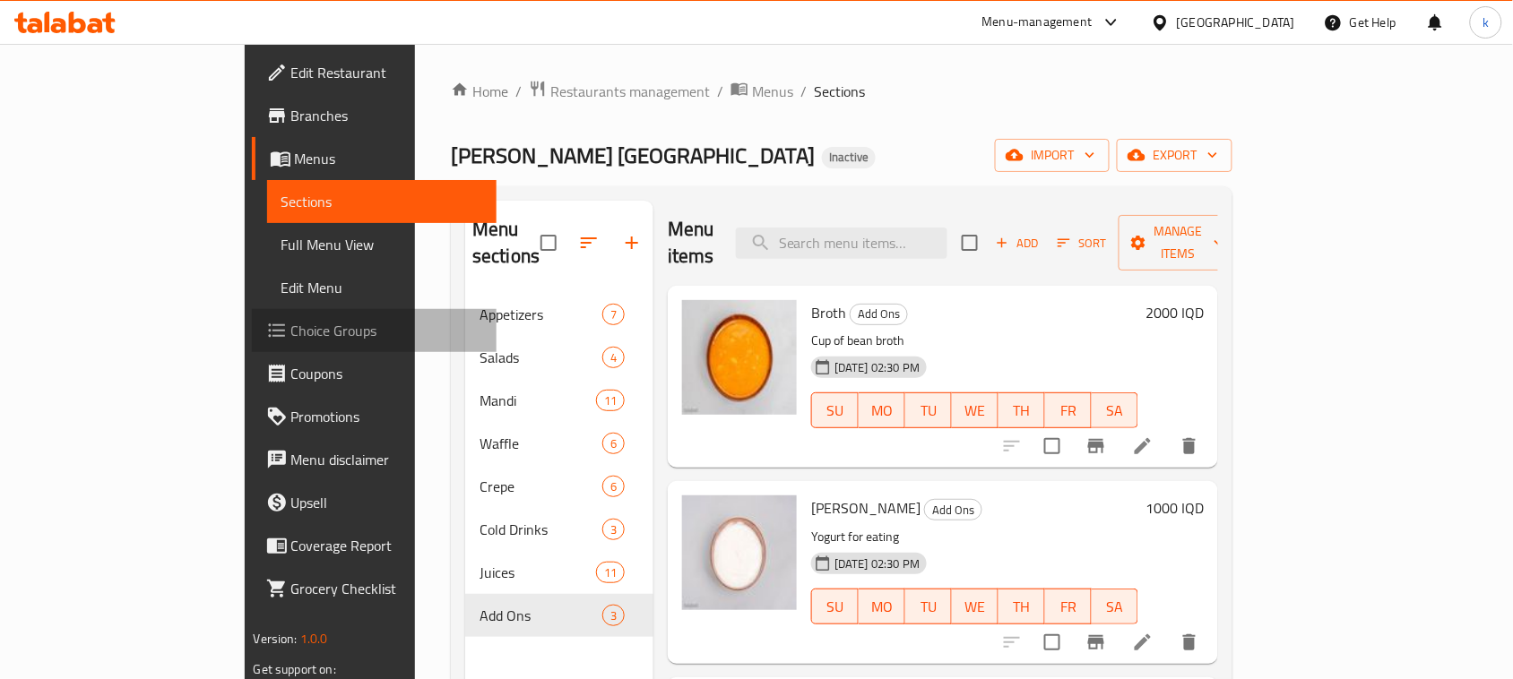
click at [291, 332] on span "Choice Groups" at bounding box center [387, 331] width 192 height 22
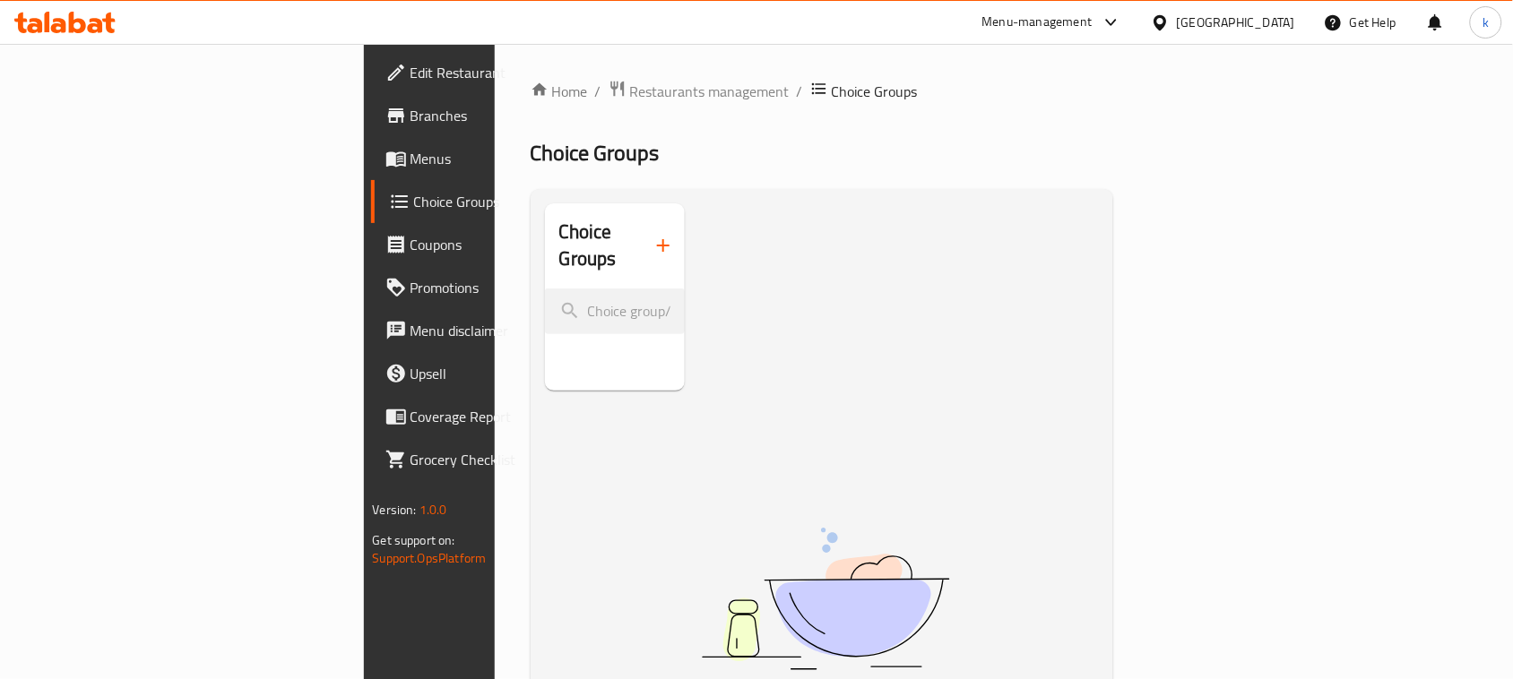
click at [653, 235] on icon "button" at bounding box center [664, 246] width 22 height 22
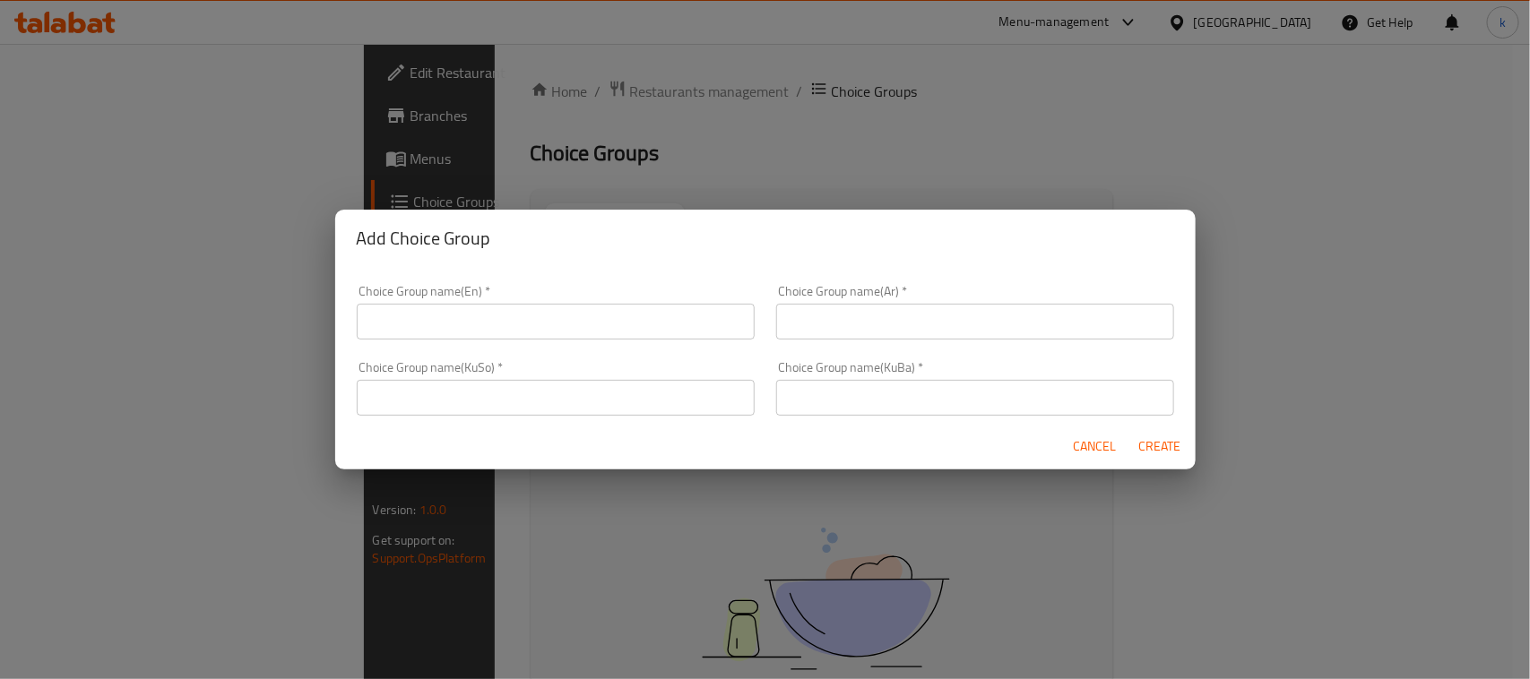
click at [500, 307] on input "text" at bounding box center [556, 322] width 398 height 36
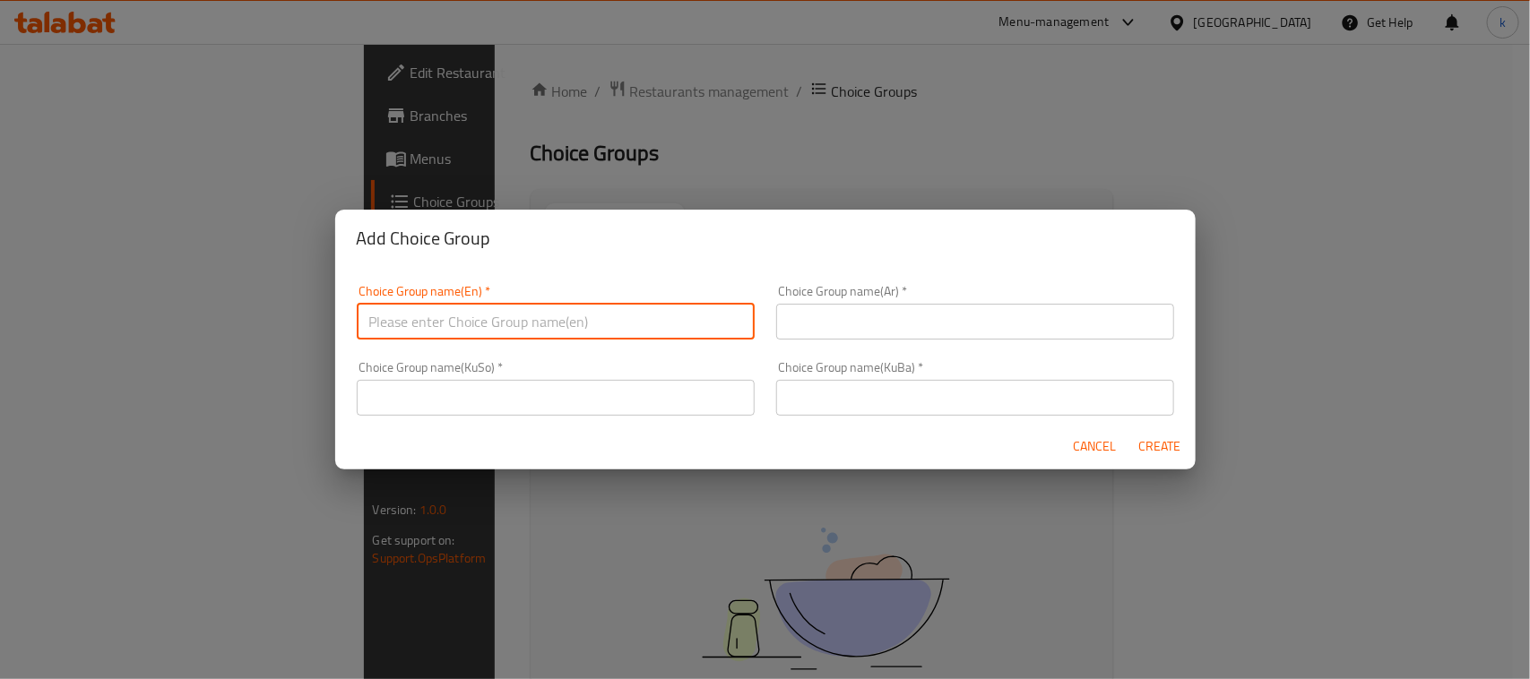
type input "Your Choice Of:"
click at [826, 324] on input "text" at bounding box center [975, 322] width 398 height 36
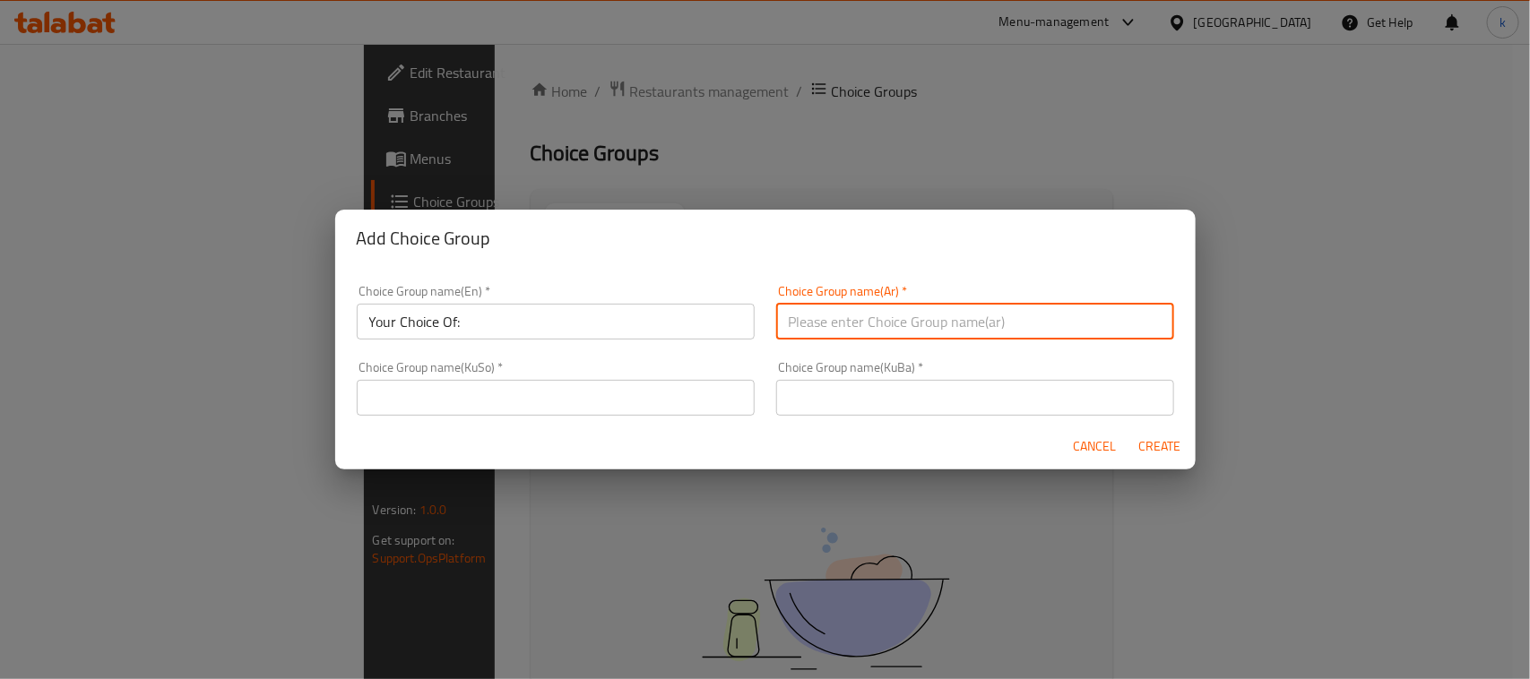
click at [626, 403] on input "text" at bounding box center [556, 398] width 398 height 36
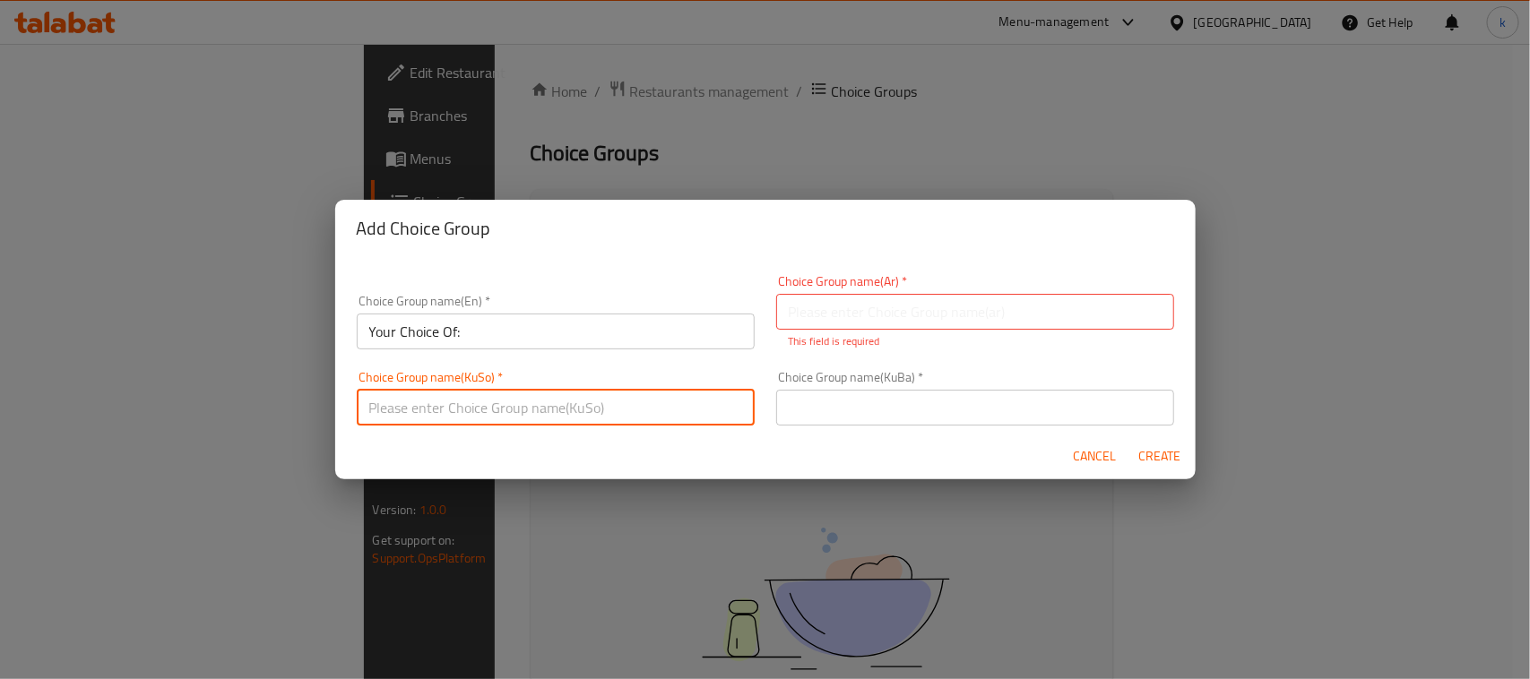
type input "هەڵبژاردنت لە:"
click at [850, 301] on input "text" at bounding box center [975, 312] width 398 height 36
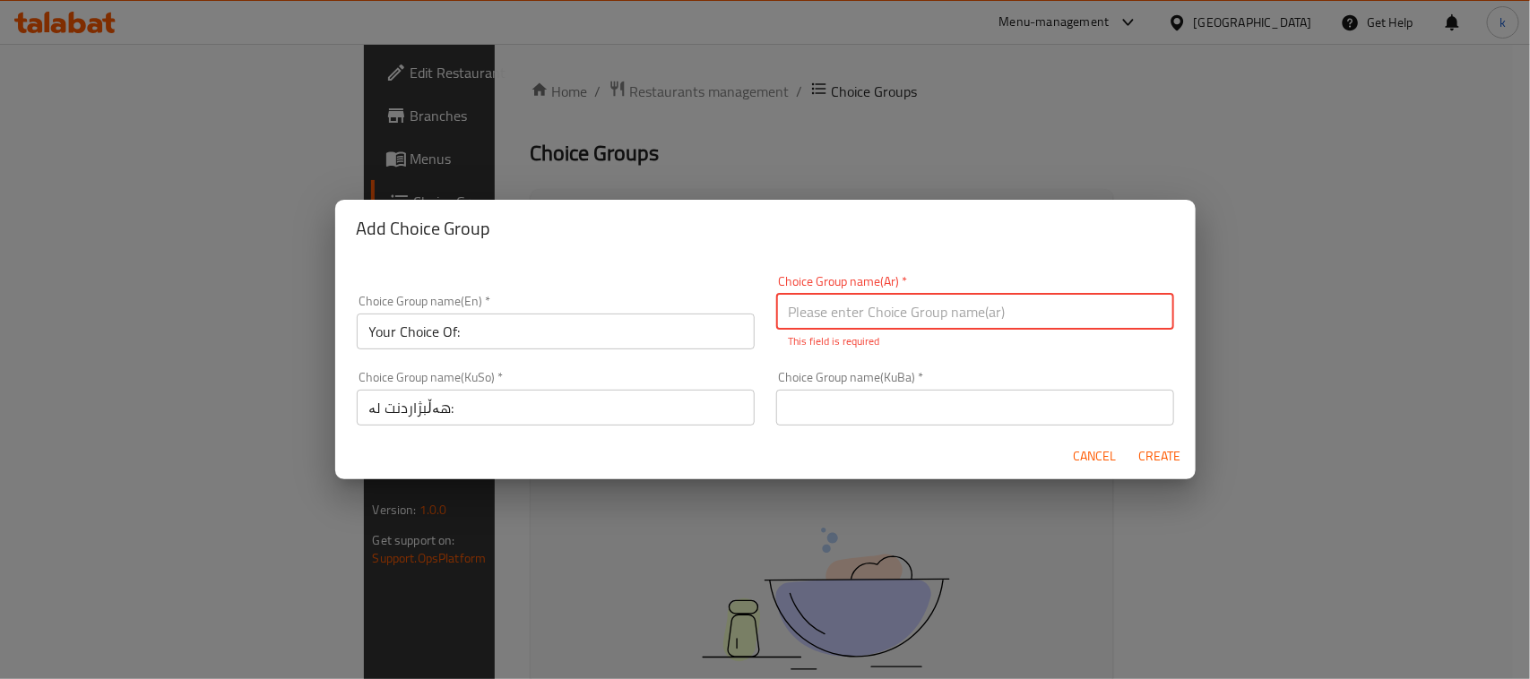
type input "إختيارك من:"
drag, startPoint x: 887, startPoint y: 394, endPoint x: 892, endPoint y: 403, distance: 10.0
click at [887, 394] on input "text" at bounding box center [975, 408] width 398 height 36
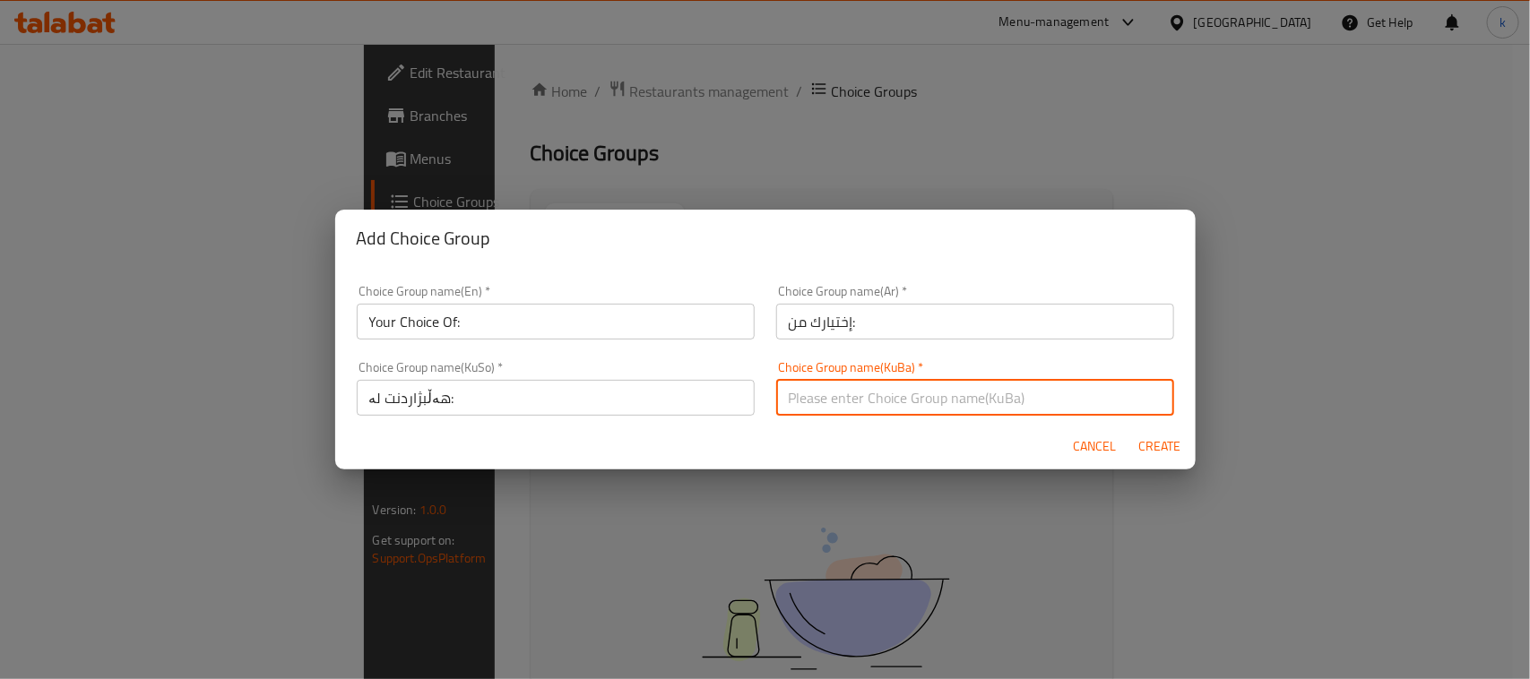
type input "هەڵبژاردنت لە:"
click at [1150, 442] on span "Create" at bounding box center [1159, 447] width 43 height 22
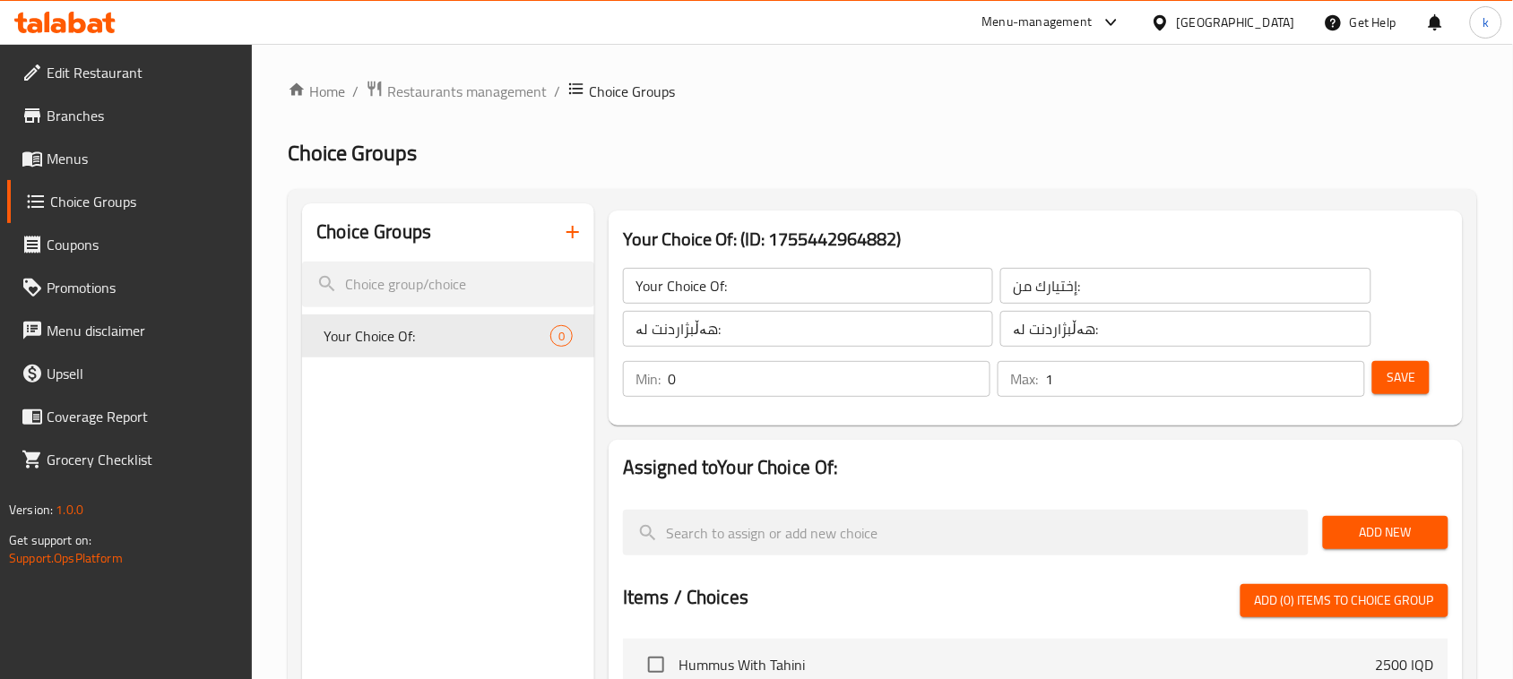
type input "1"
click at [1349, 375] on input "1" at bounding box center [1205, 379] width 320 height 36
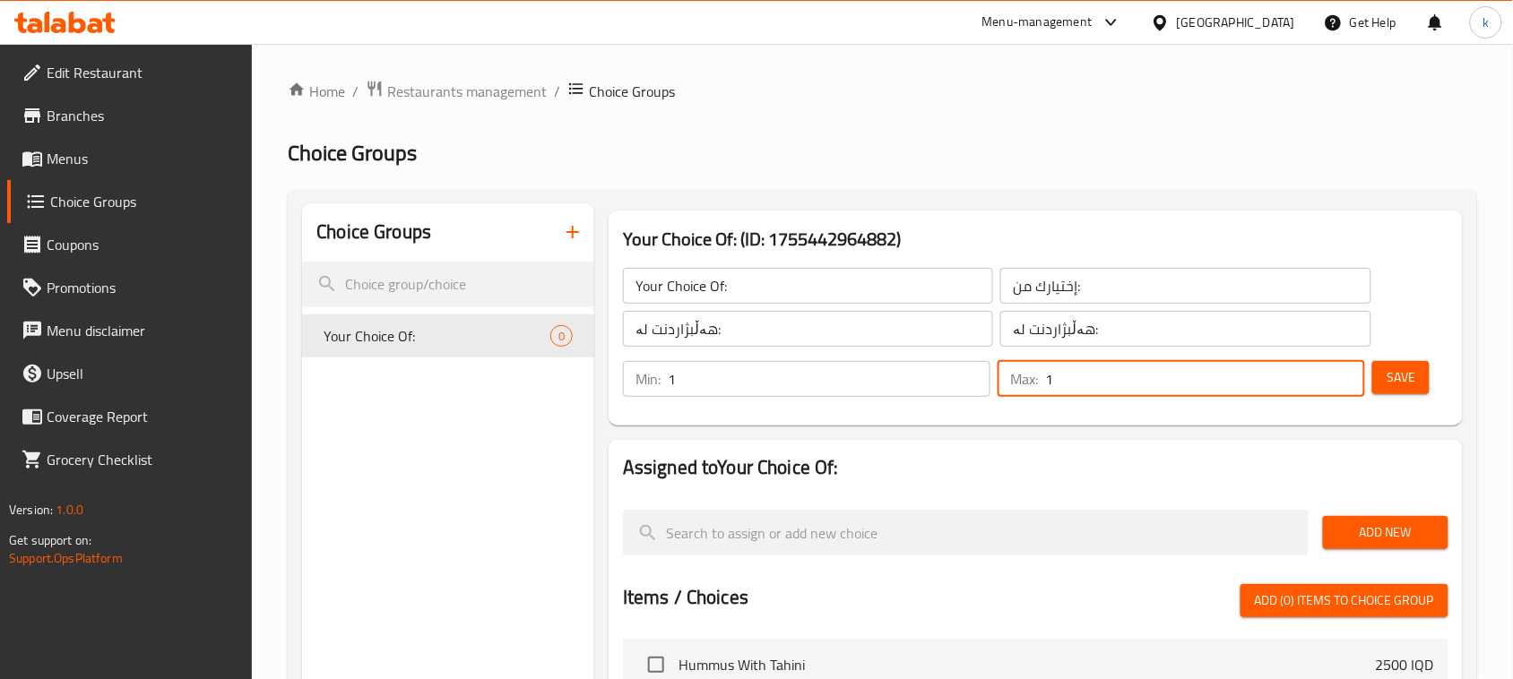
type input "1"
click at [970, 375] on input "1" at bounding box center [829, 379] width 323 height 36
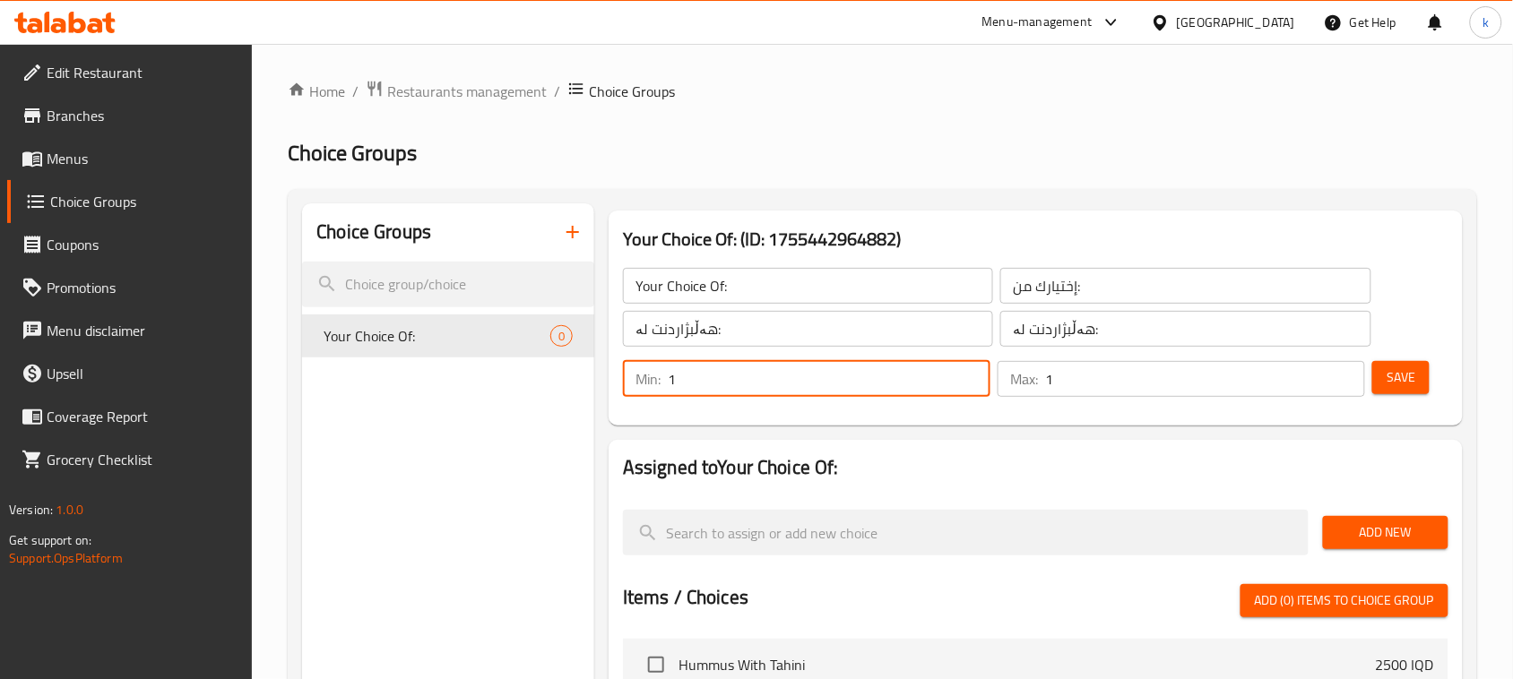
click at [1400, 379] on span "Save" at bounding box center [1401, 378] width 29 height 22
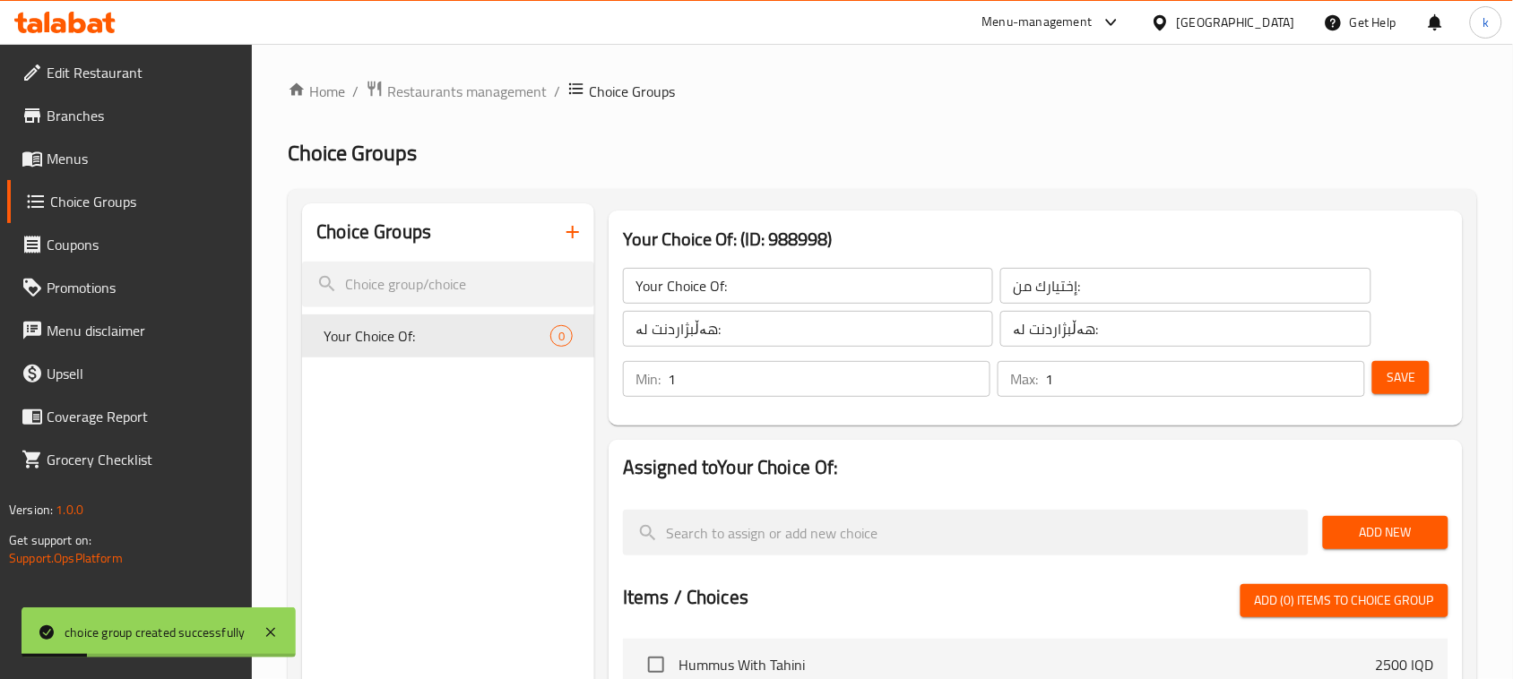
click at [1356, 525] on span "Add New" at bounding box center [1385, 533] width 97 height 22
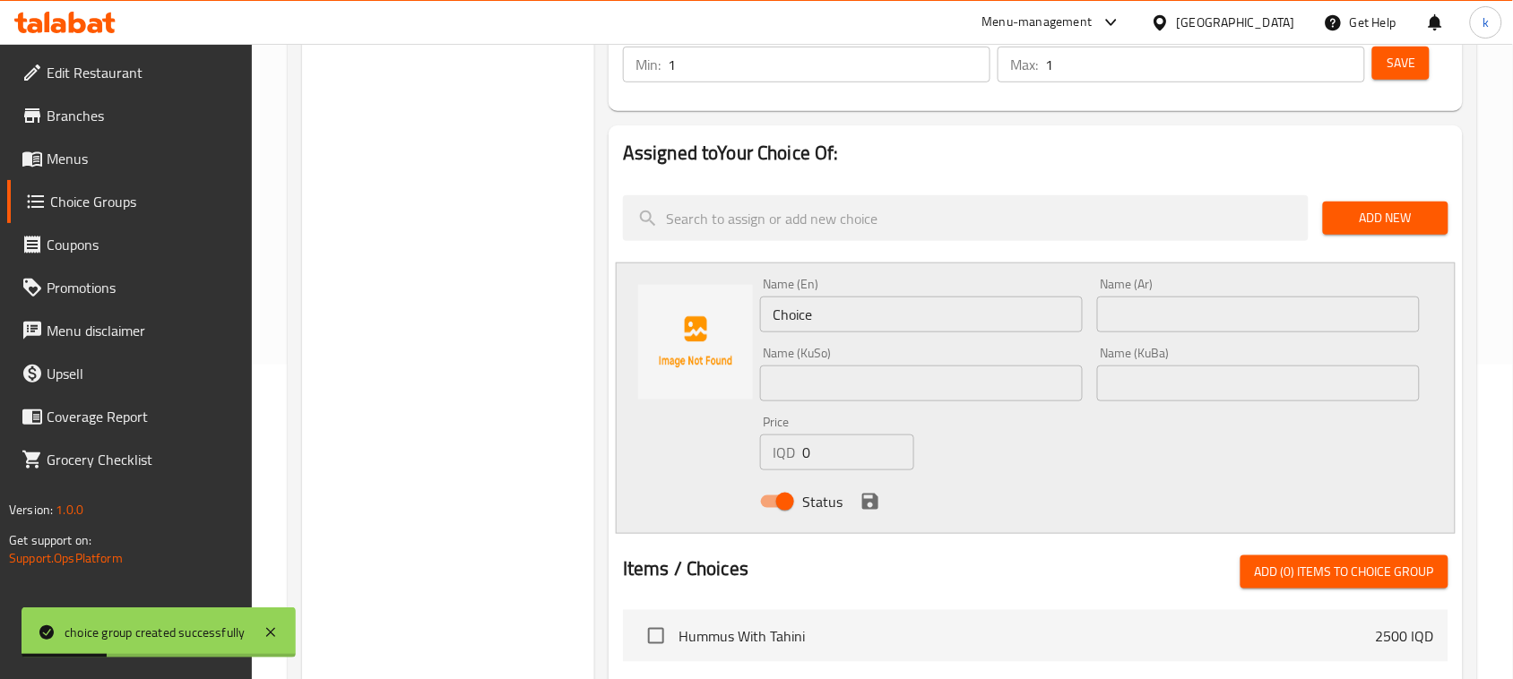
scroll to position [336, 0]
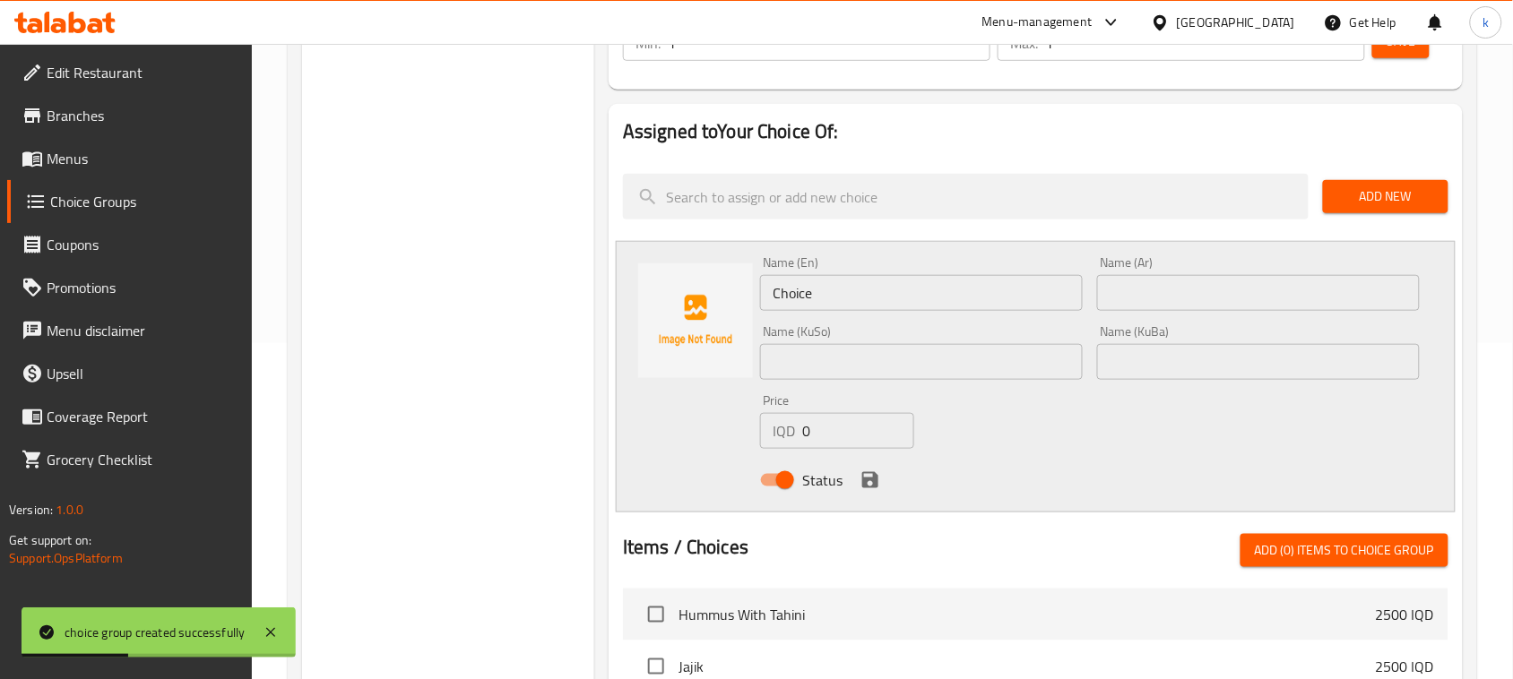
click at [1159, 294] on input "text" at bounding box center [1258, 293] width 323 height 36
paste input "حبة دجاج كاملة"
type input "حبة دجاج كاملة"
drag, startPoint x: 832, startPoint y: 431, endPoint x: 754, endPoint y: 437, distance: 78.2
click at [753, 437] on div "Price IQD 0 Price" at bounding box center [837, 421] width 169 height 69
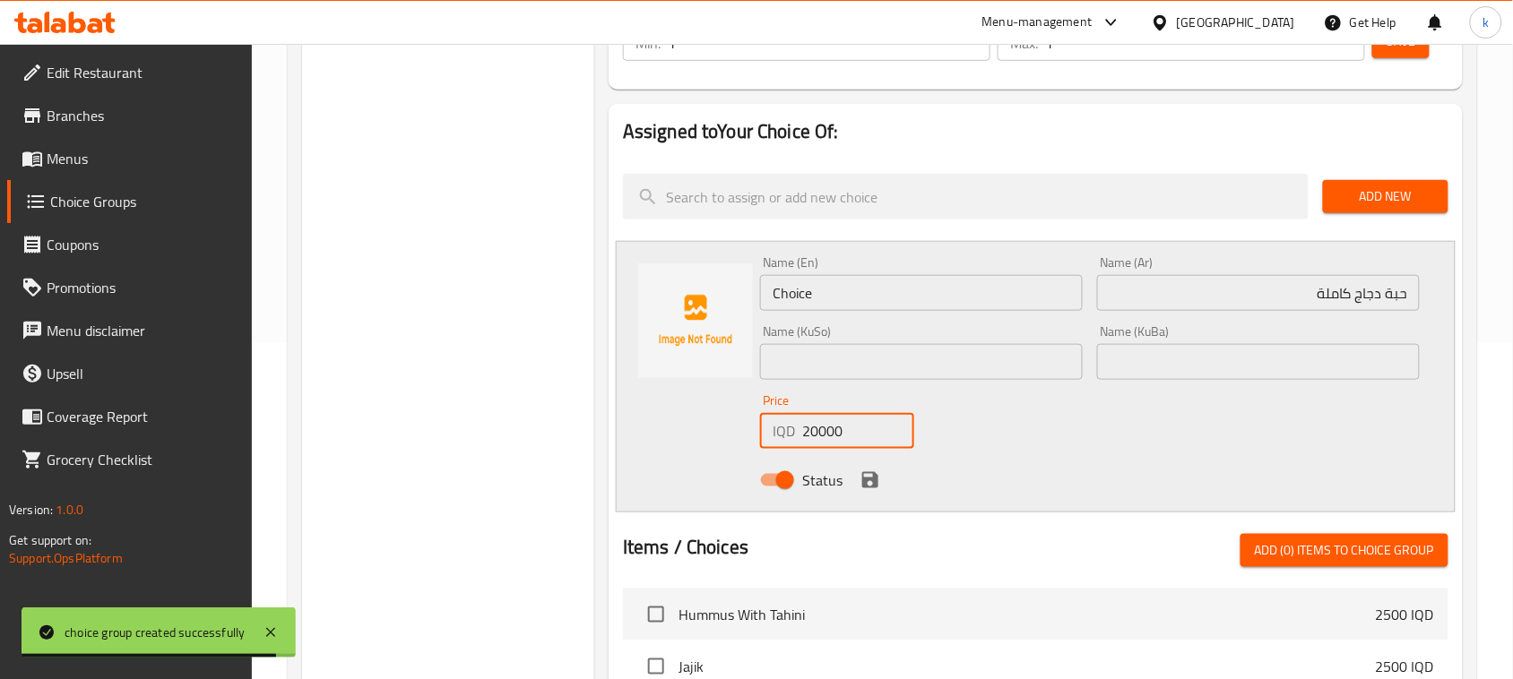
type input "20000"
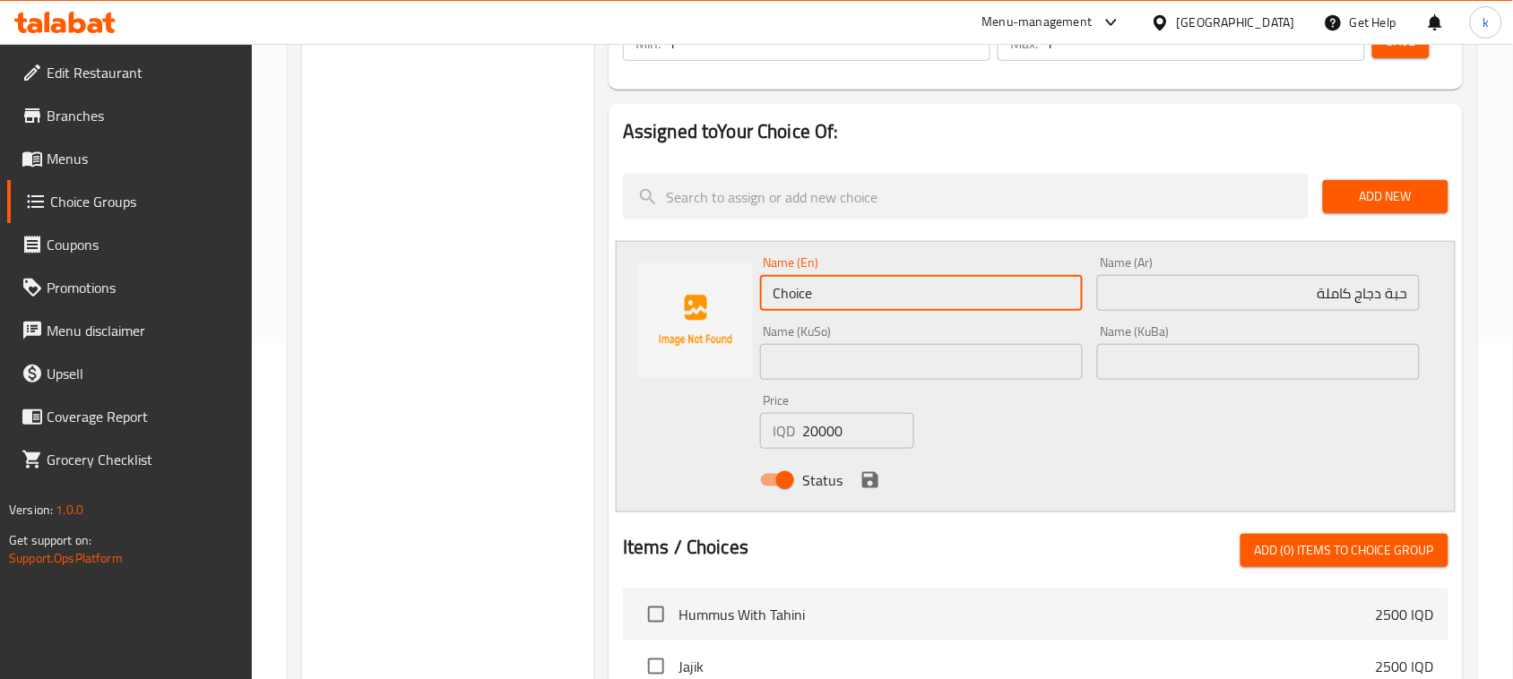
click at [917, 285] on input "Choice" at bounding box center [921, 293] width 323 height 36
drag, startPoint x: 830, startPoint y: 281, endPoint x: 648, endPoint y: 283, distance: 182.0
click at [651, 282] on div "Name (En) Choice Name (En) Name (Ar) حبة دجاج كاملة Name (Ar) Name (KuSo) Name …" at bounding box center [1036, 377] width 840 height 272
paste input "Whole Chicken"
type input "Whole Chicken"
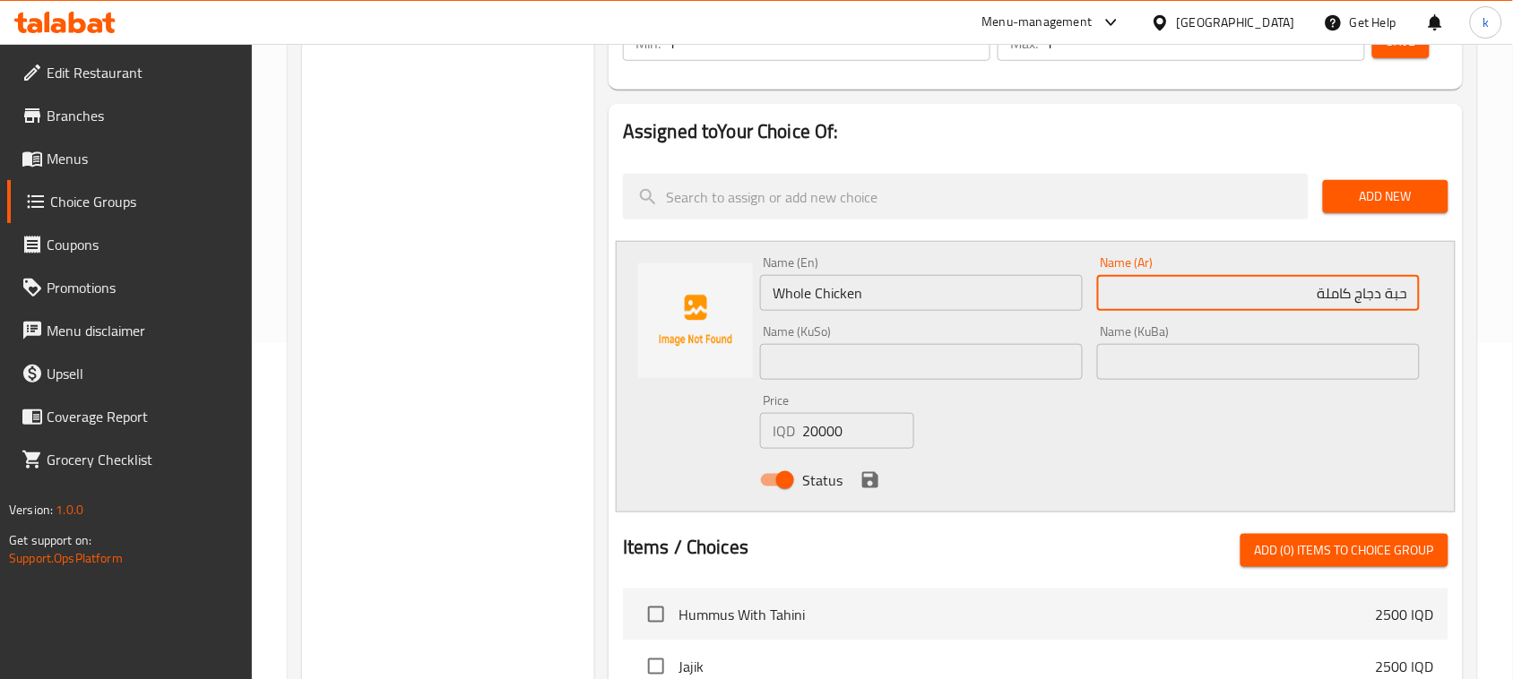
drag, startPoint x: 1184, startPoint y: 292, endPoint x: 1425, endPoint y: 309, distance: 241.7
click at [1425, 309] on div "Name (Ar) حبة دجاج كاملة Name (Ar)" at bounding box center [1258, 283] width 337 height 69
paste input "جاجة"
type input "دجاجة كاملة"
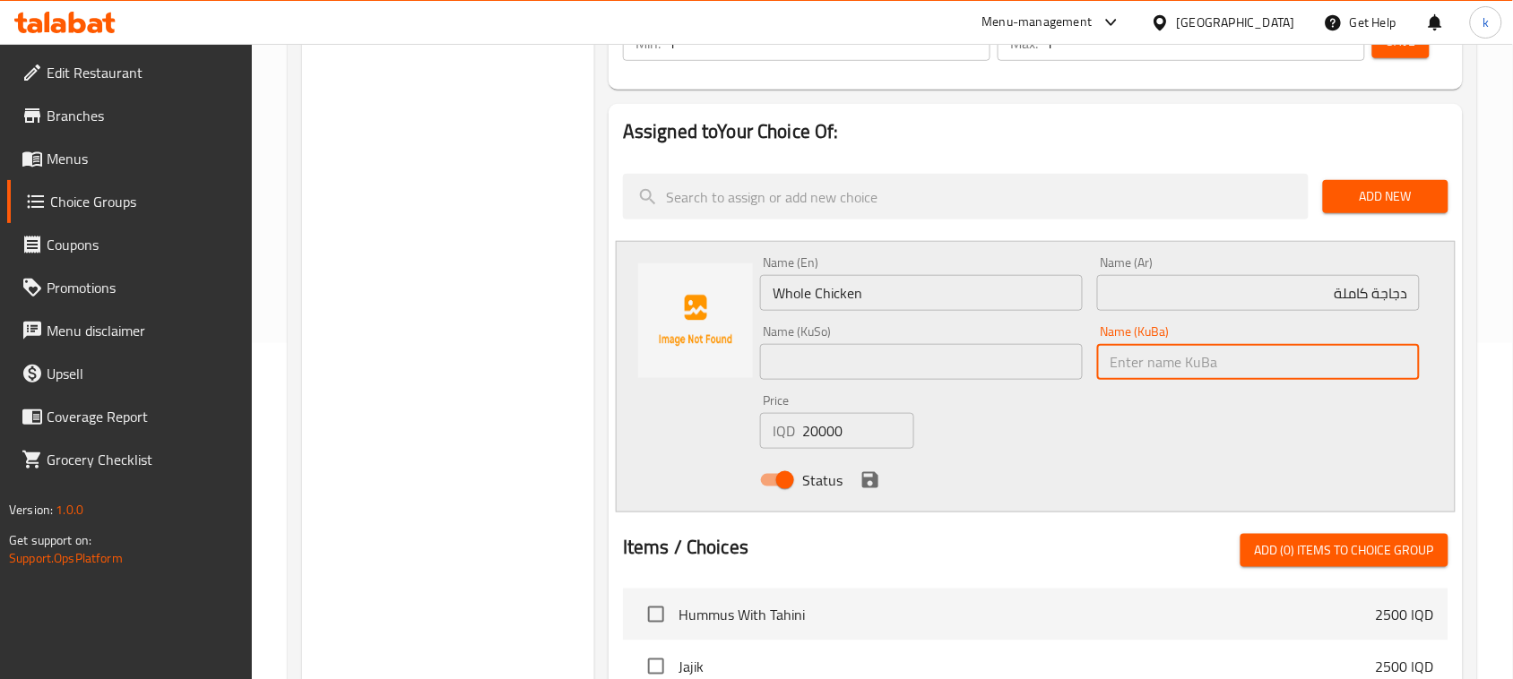
click at [1332, 351] on input "text" at bounding box center [1258, 362] width 323 height 36
paste input "مریشکی تەواو"
type input "مریشکی تەواو"
click at [1049, 359] on input "text" at bounding box center [921, 362] width 323 height 36
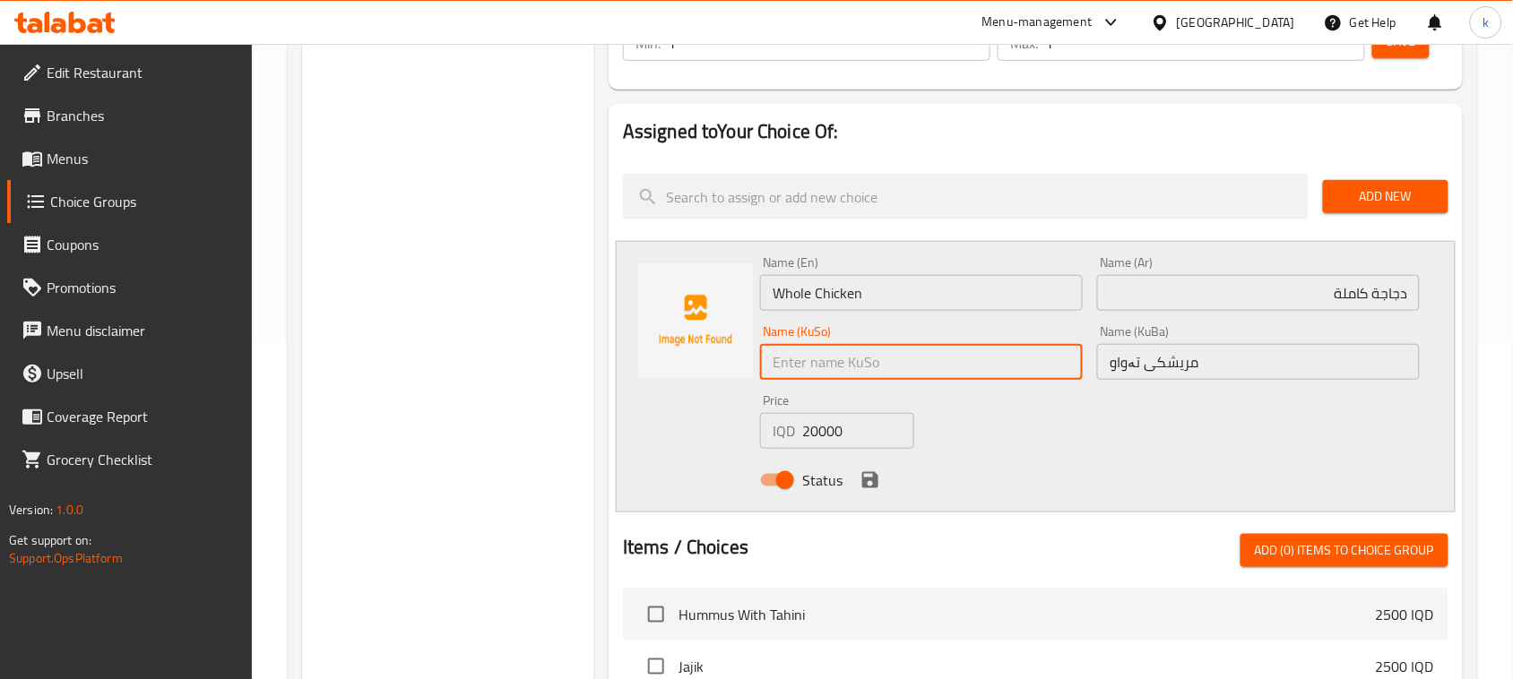
paste input "مریشکی تەواو"
type input "مریشکی تەواو"
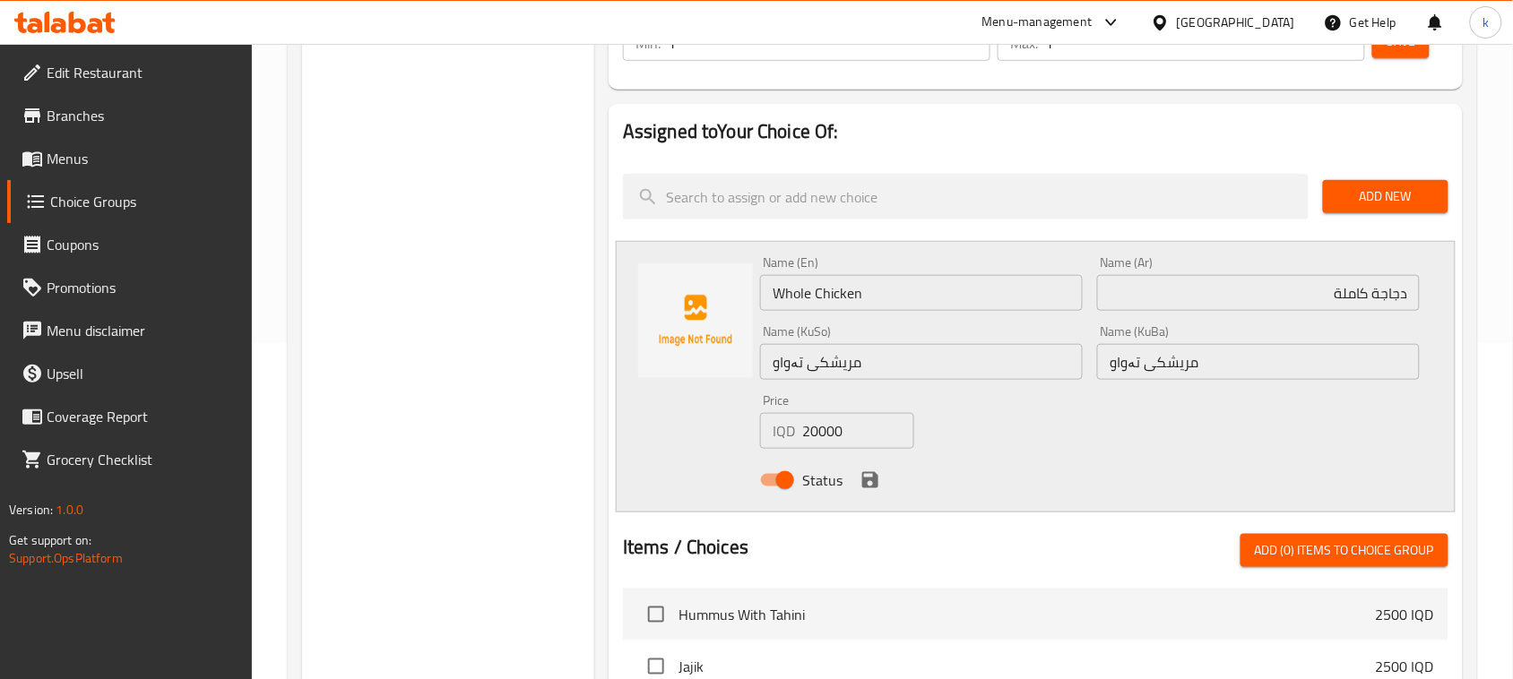
drag, startPoint x: 877, startPoint y: 516, endPoint x: 917, endPoint y: 518, distance: 40.4
click at [879, 516] on div at bounding box center [1036, 513] width 826 height 14
drag, startPoint x: 872, startPoint y: 473, endPoint x: 1141, endPoint y: 276, distance: 333.4
click at [883, 476] on div "Status" at bounding box center [1090, 480] width 674 height 48
click at [871, 471] on icon "save" at bounding box center [871, 481] width 22 height 22
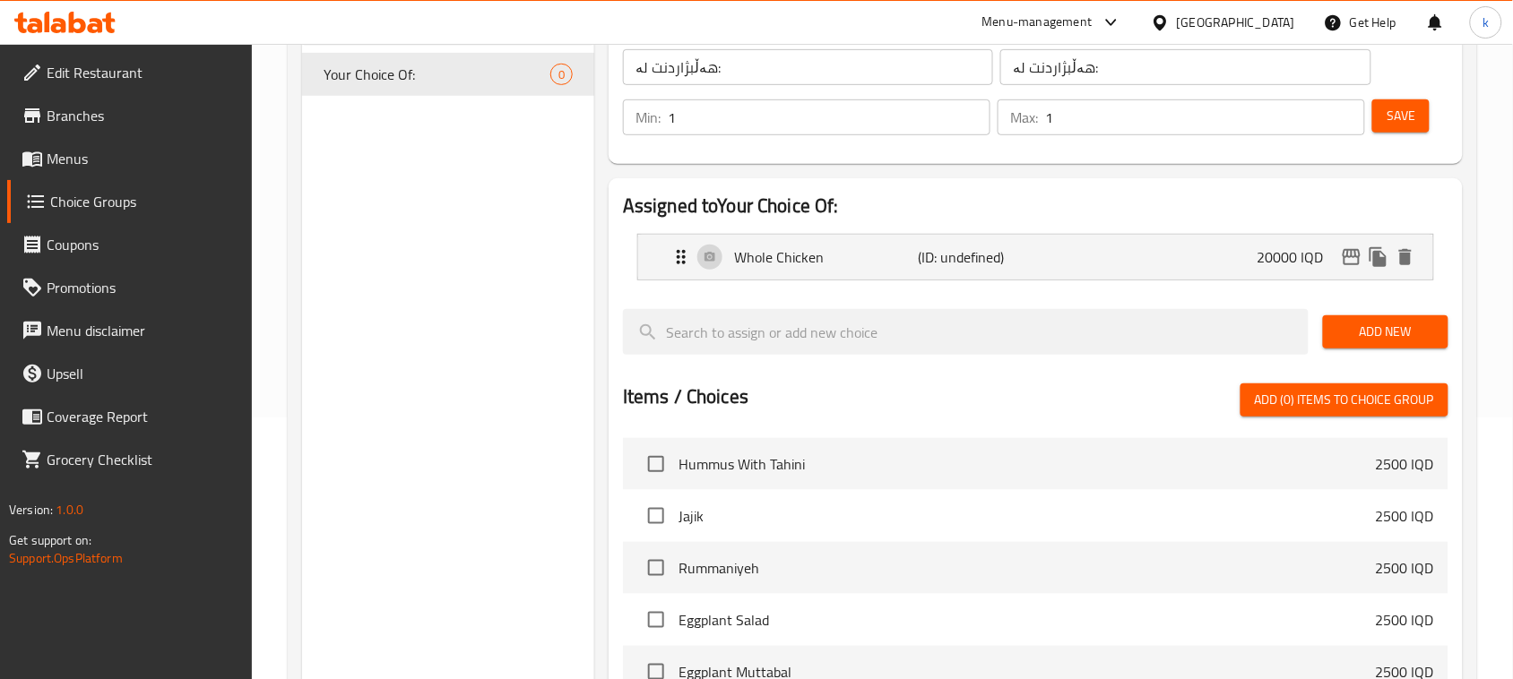
scroll to position [0, 0]
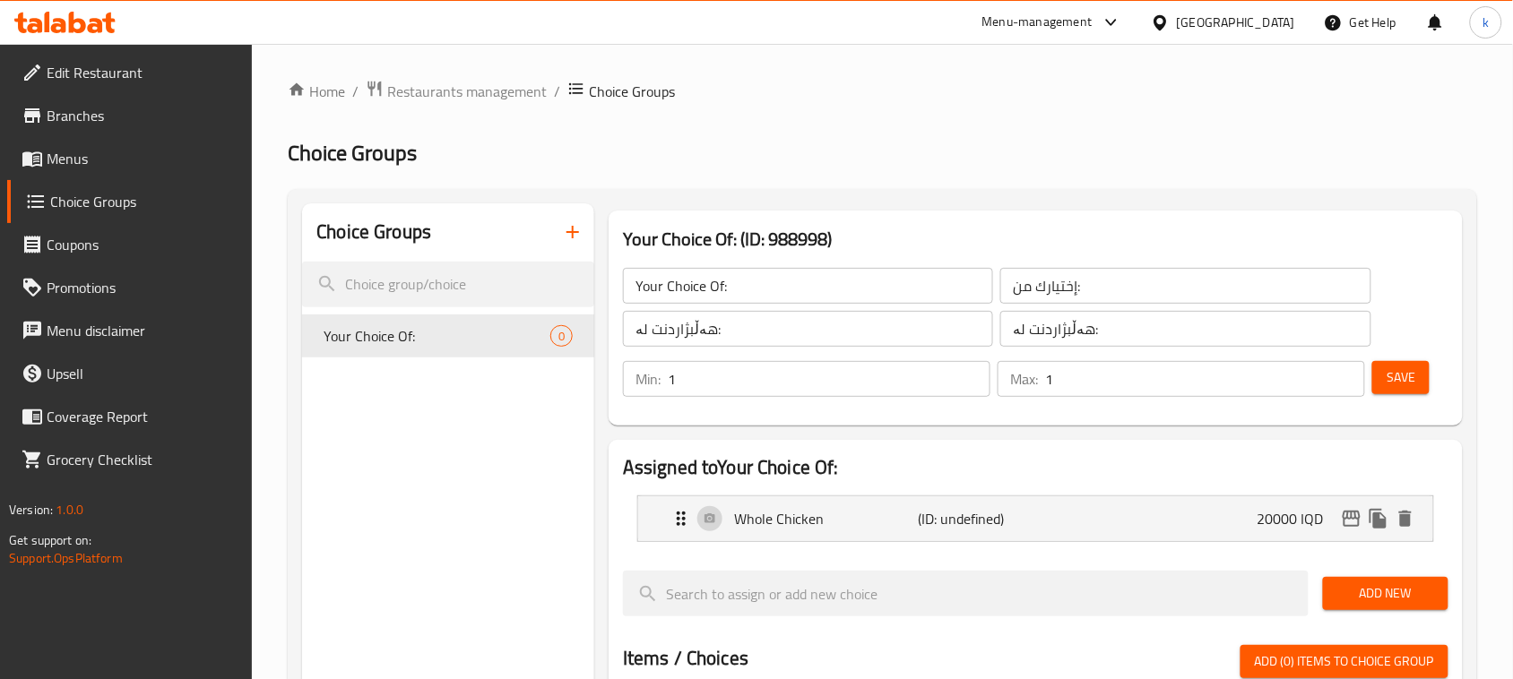
click at [1385, 386] on button "Save" at bounding box center [1400, 377] width 57 height 33
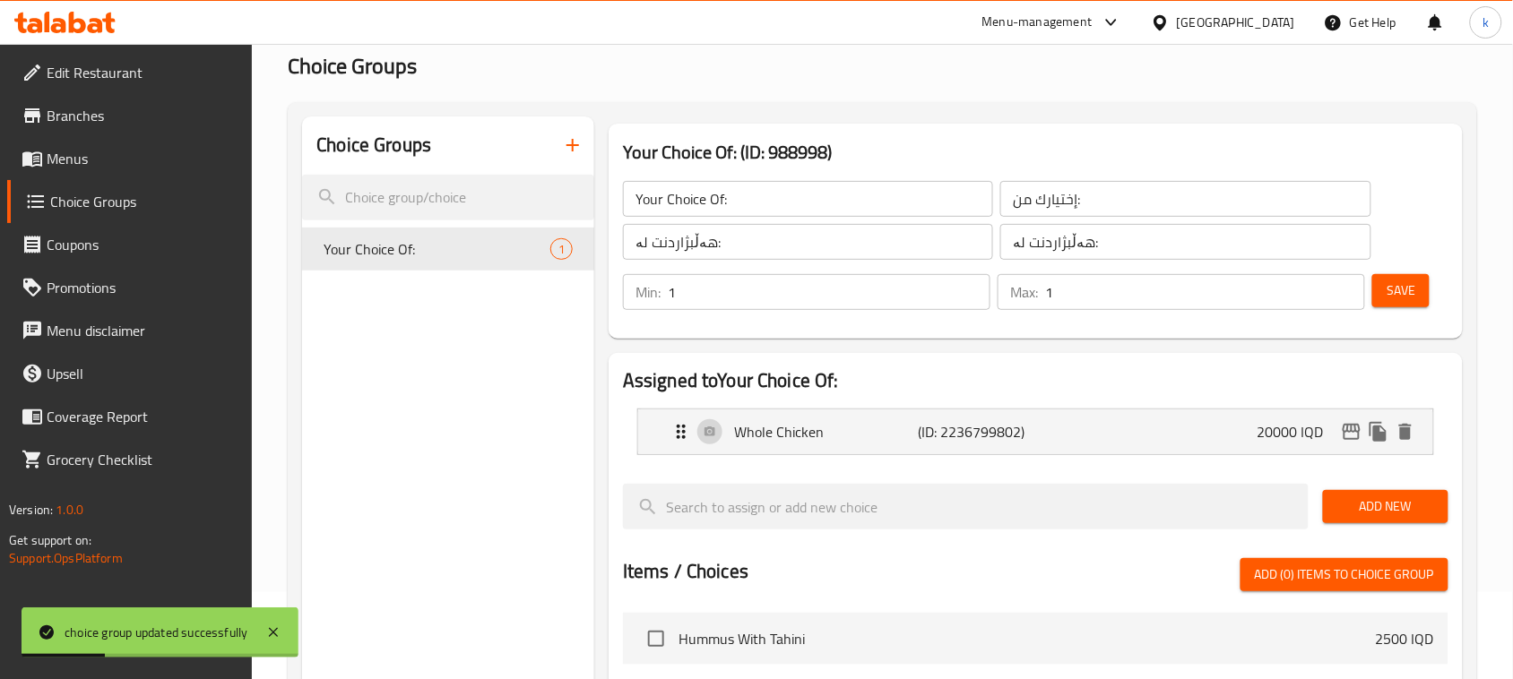
scroll to position [112, 0]
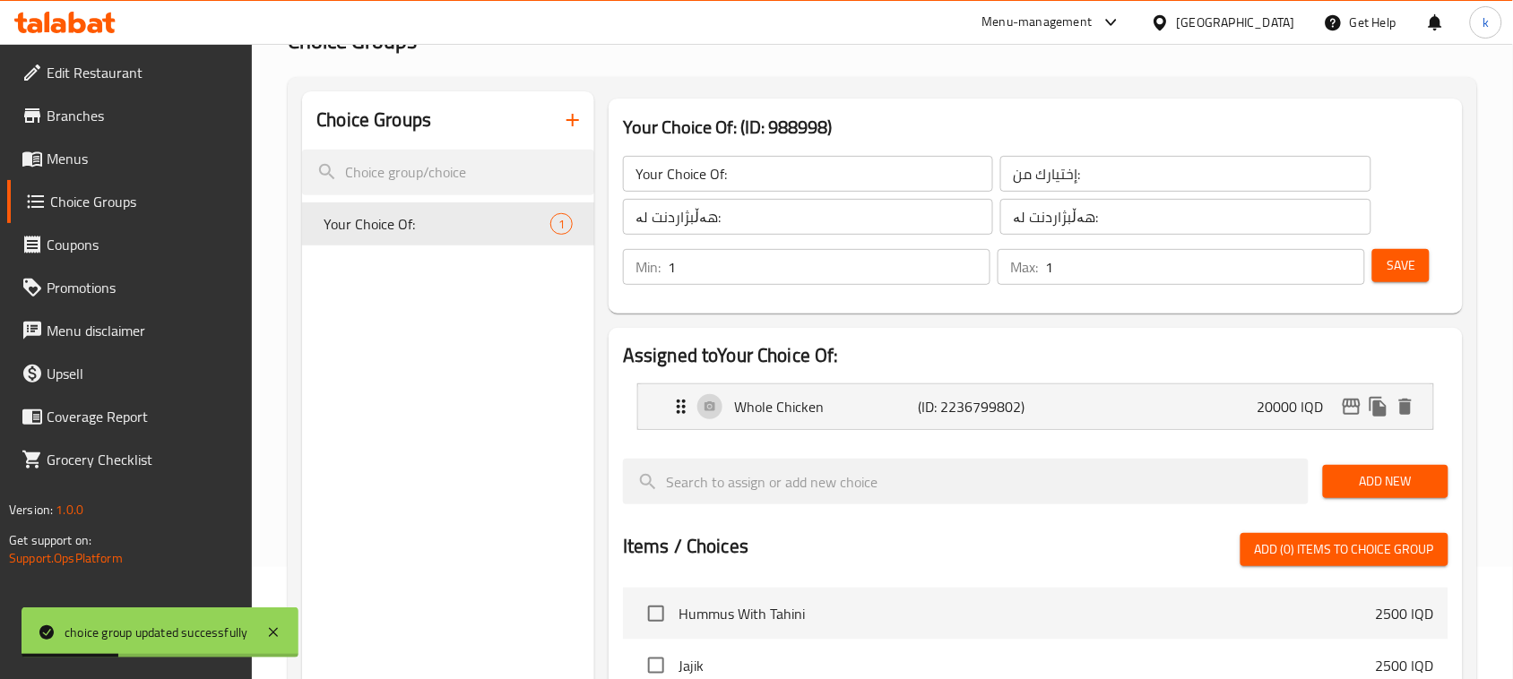
click at [1378, 471] on span "Add New" at bounding box center [1385, 482] width 97 height 22
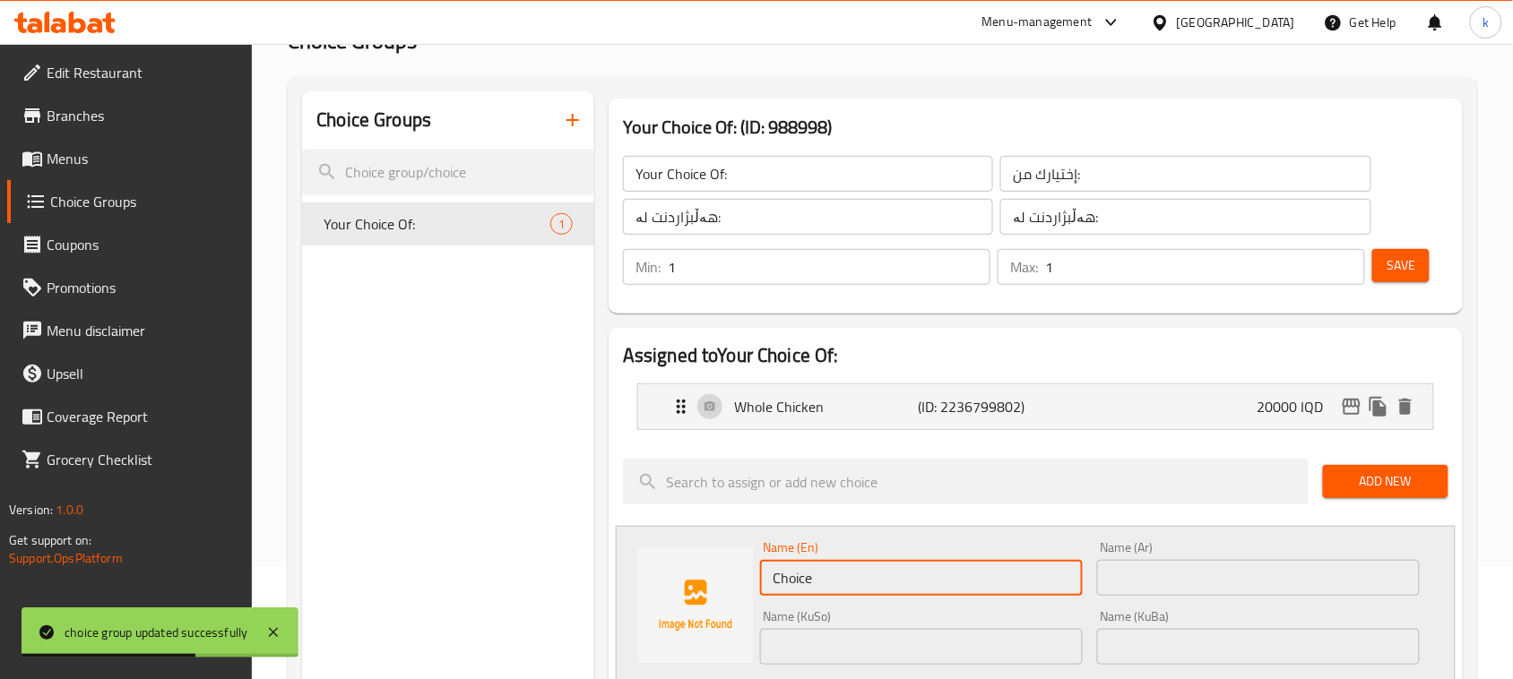
drag, startPoint x: 871, startPoint y: 575, endPoint x: 481, endPoint y: 566, distance: 390.0
type input "Half Chicken"
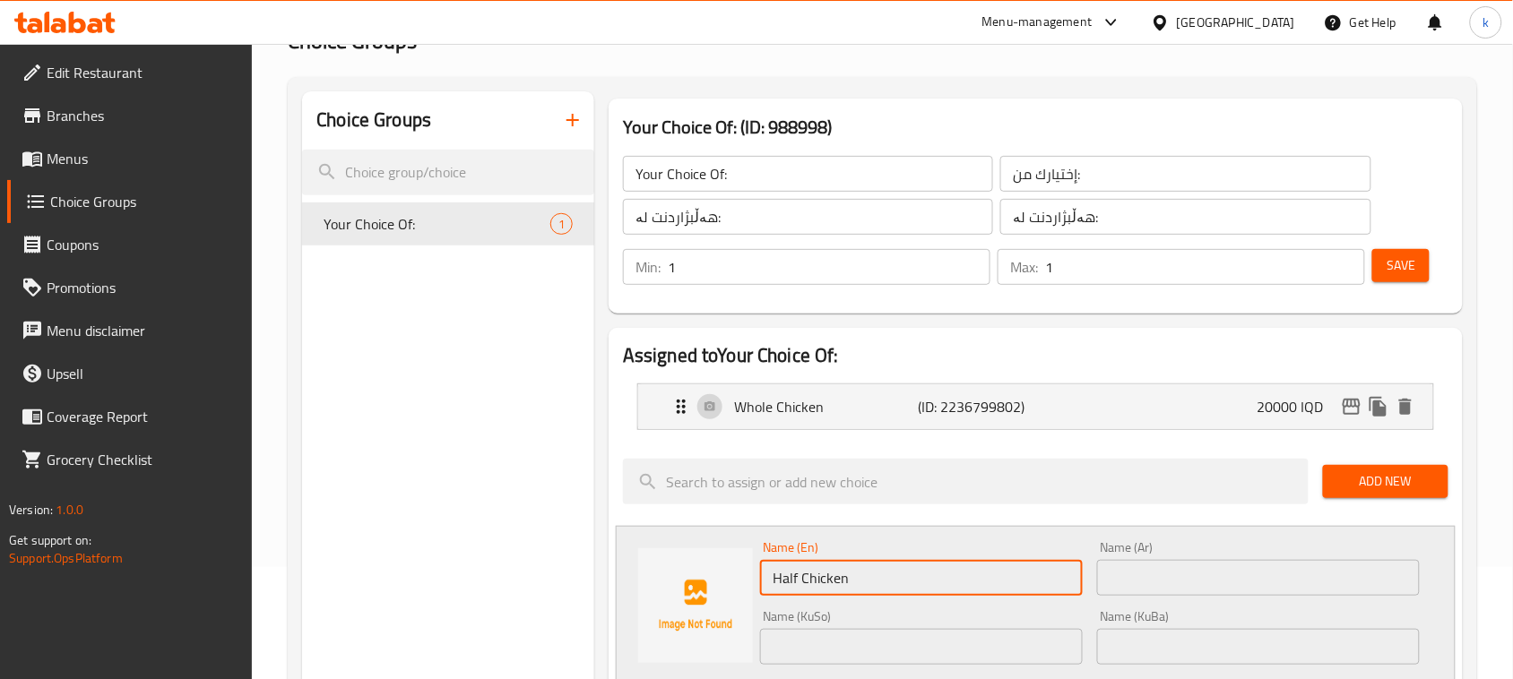
click at [1185, 575] on input "text" at bounding box center [1258, 578] width 323 height 36
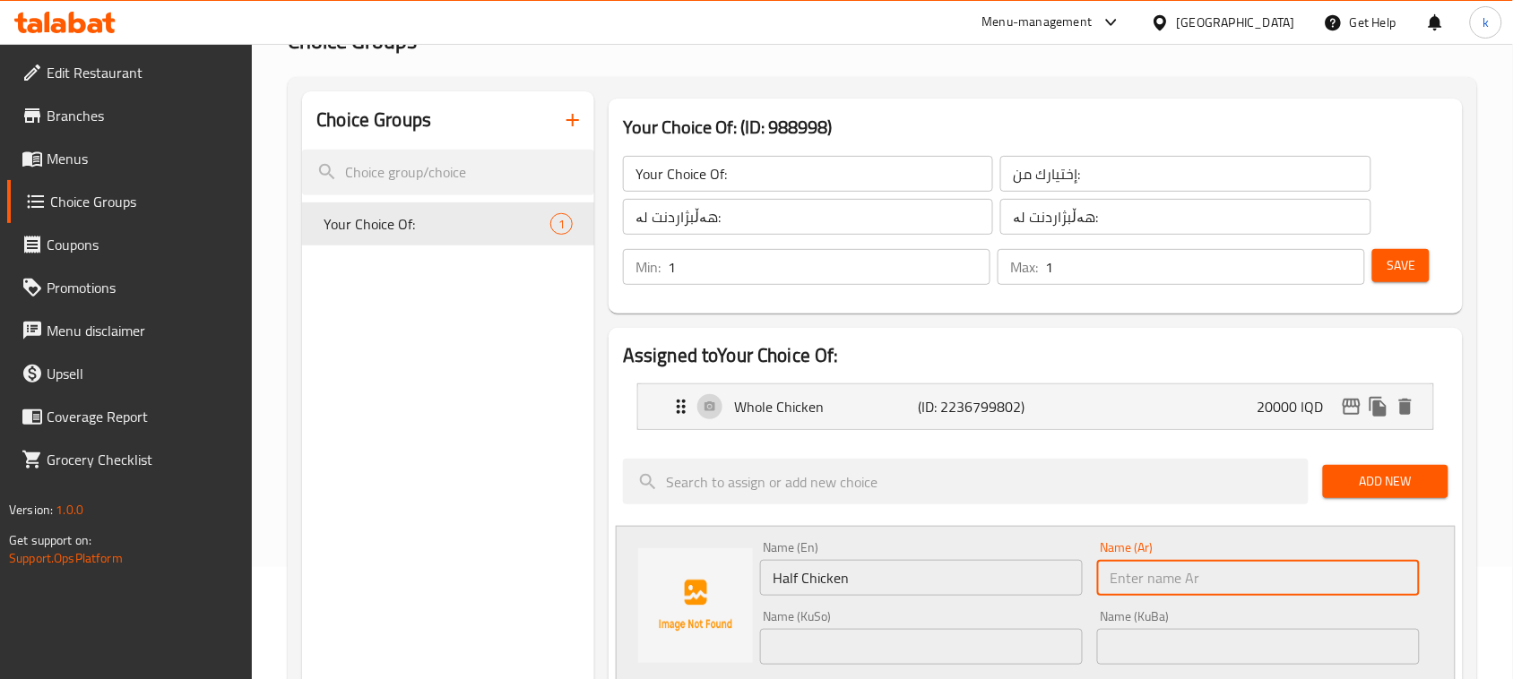
paste input "نصف دجاجة"
type input "نصف دجاجة"
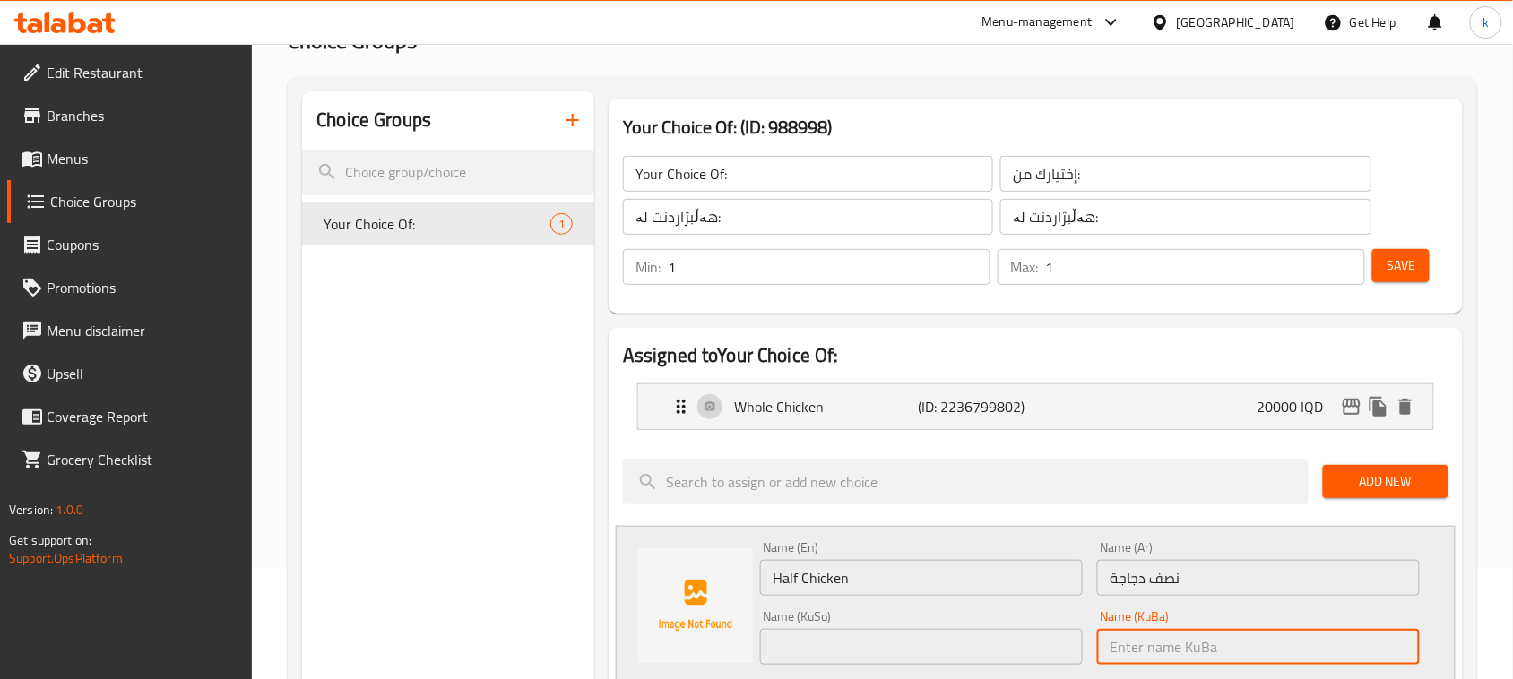
click at [1292, 651] on input "text" at bounding box center [1258, 647] width 323 height 36
paste input "نیو مریشک"
type input "نیو مریشک"
click at [1024, 648] on input "text" at bounding box center [921, 647] width 323 height 36
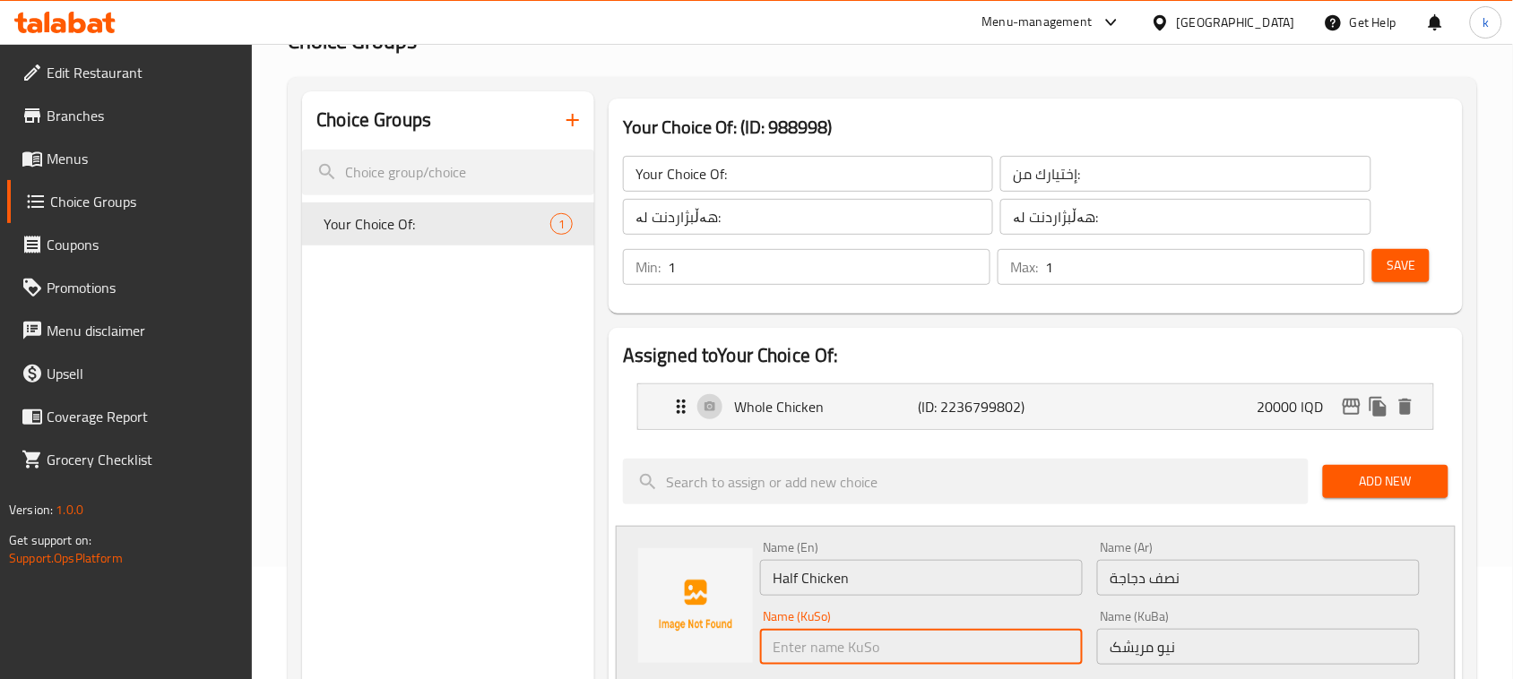
paste input "نیو مریشک"
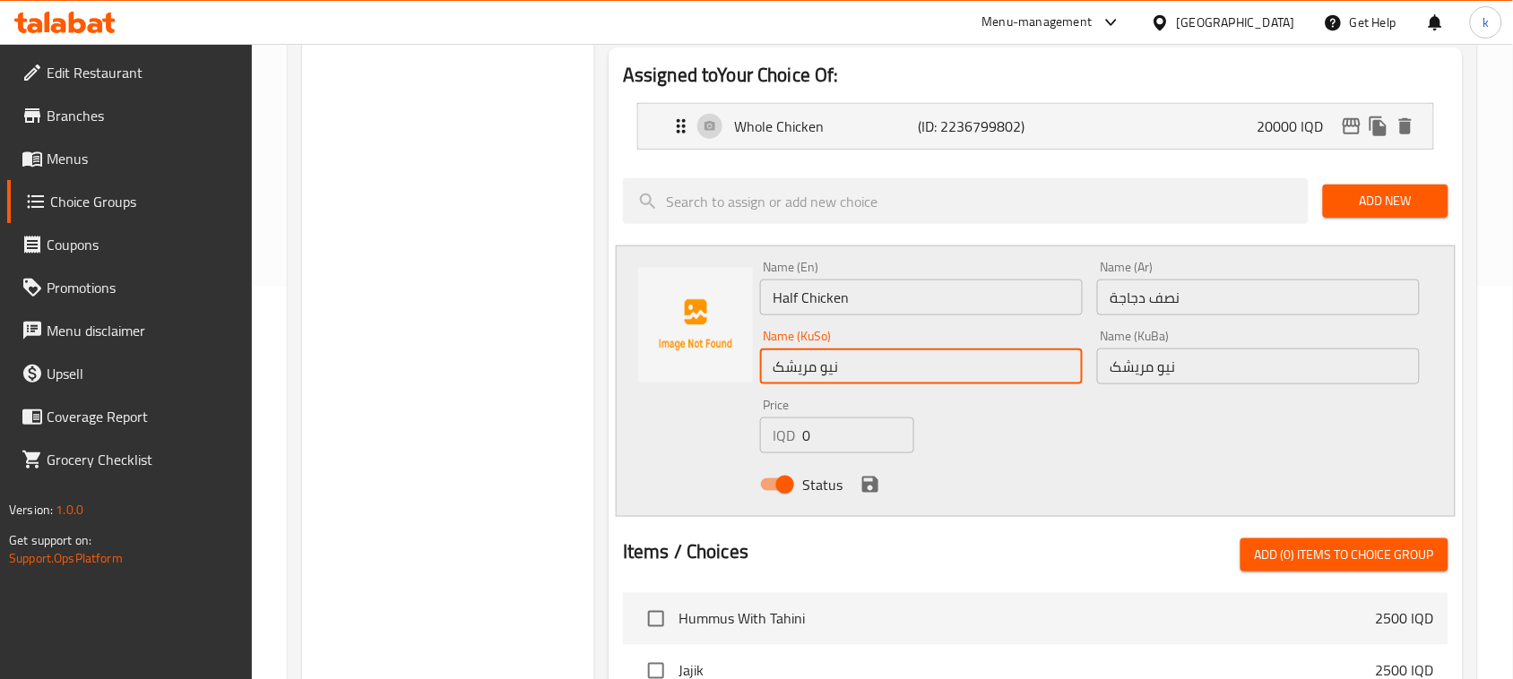
scroll to position [448, 0]
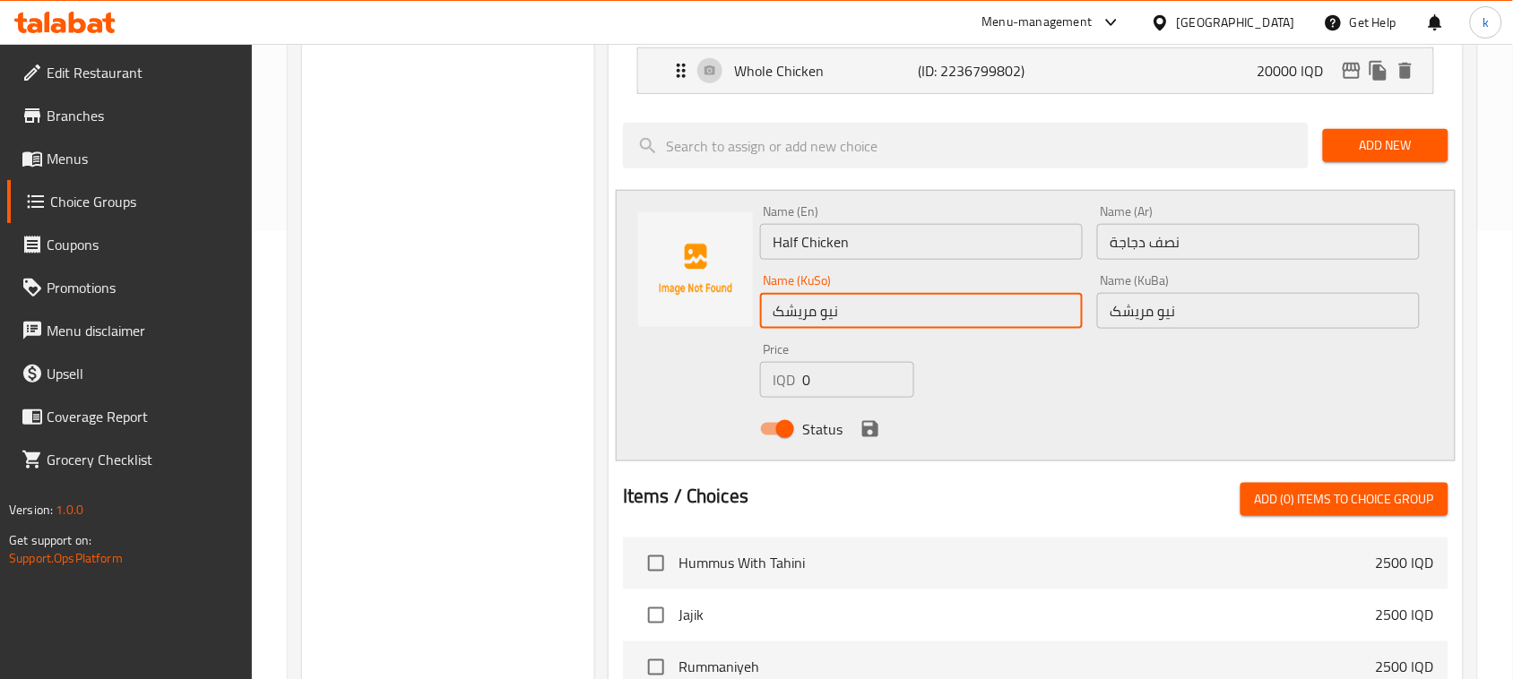
type input "نیو مریشک"
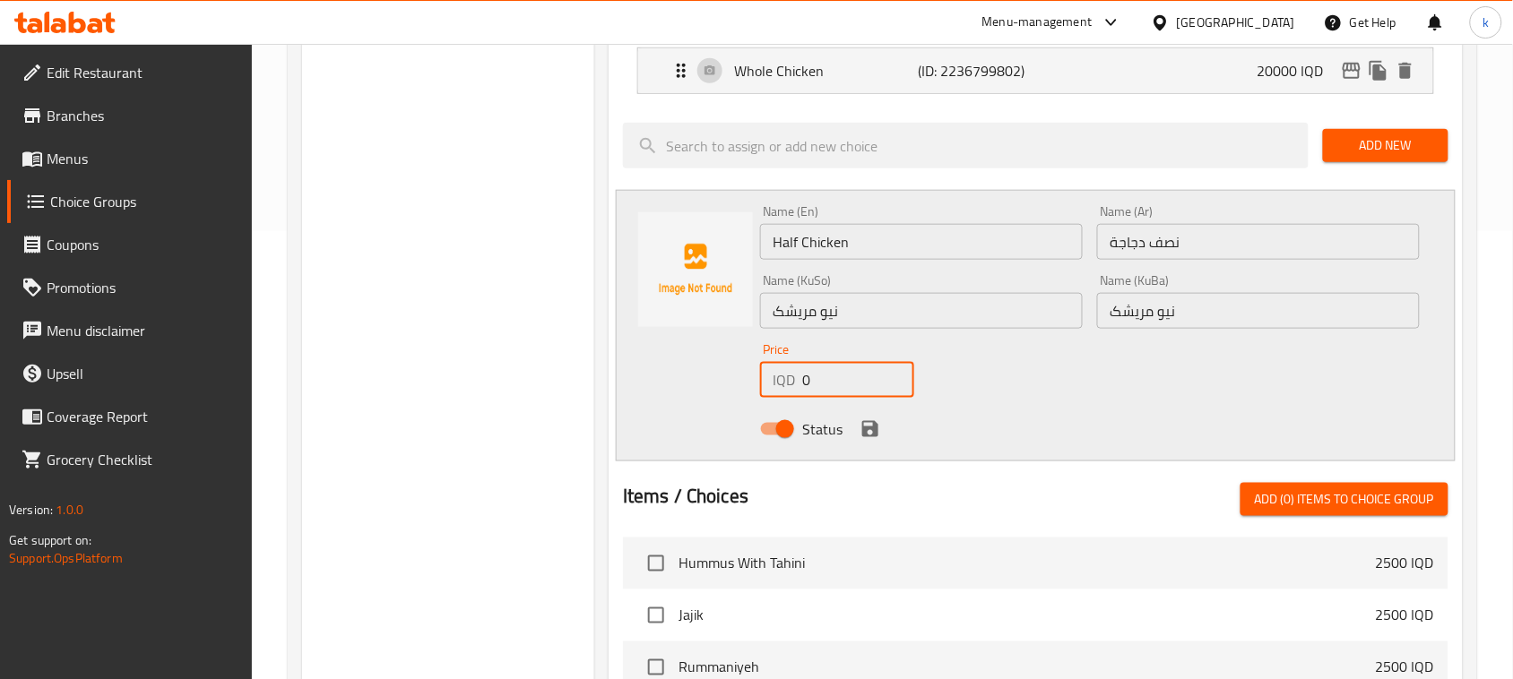
drag, startPoint x: 809, startPoint y: 382, endPoint x: 762, endPoint y: 390, distance: 48.2
click at [762, 390] on div "IQD 0 Price" at bounding box center [837, 380] width 154 height 36
type input "11000"
click at [869, 431] on icon "save" at bounding box center [871, 430] width 22 height 22
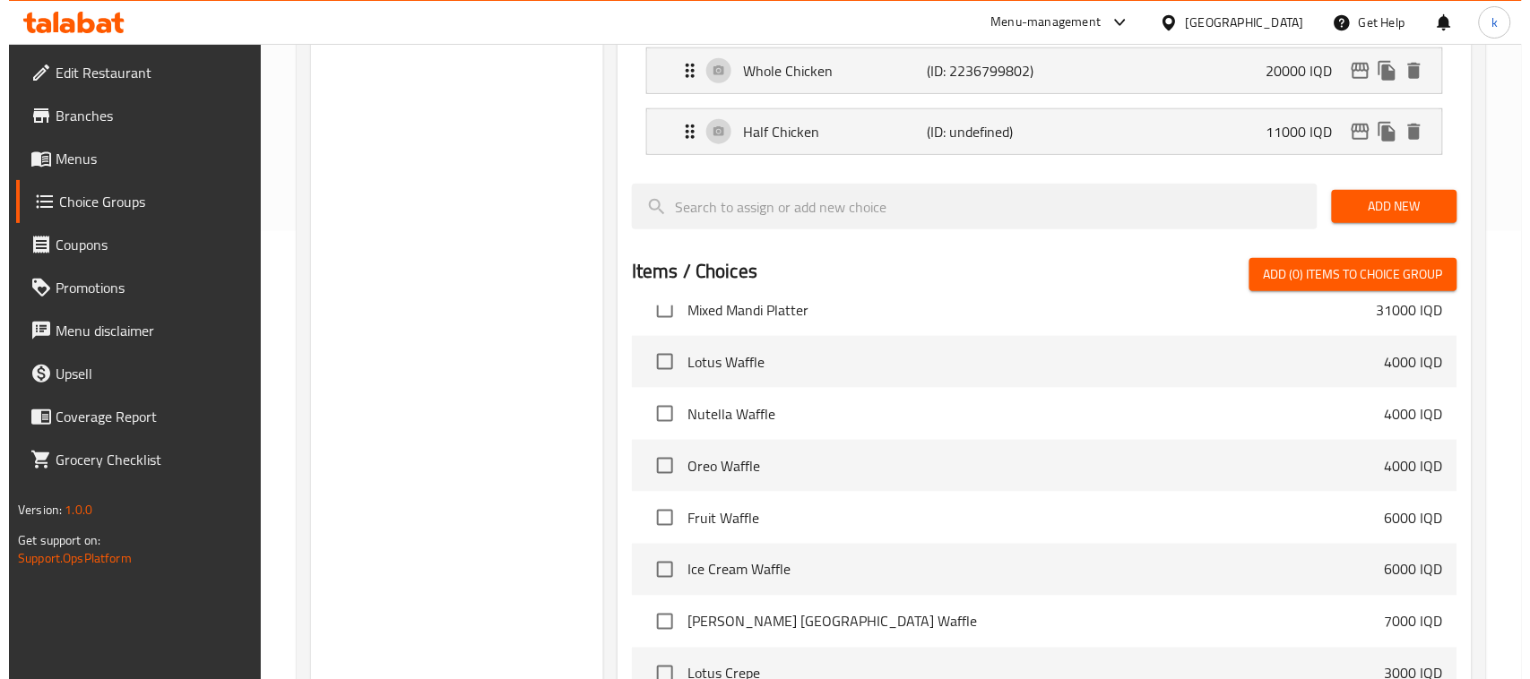
scroll to position [679, 0]
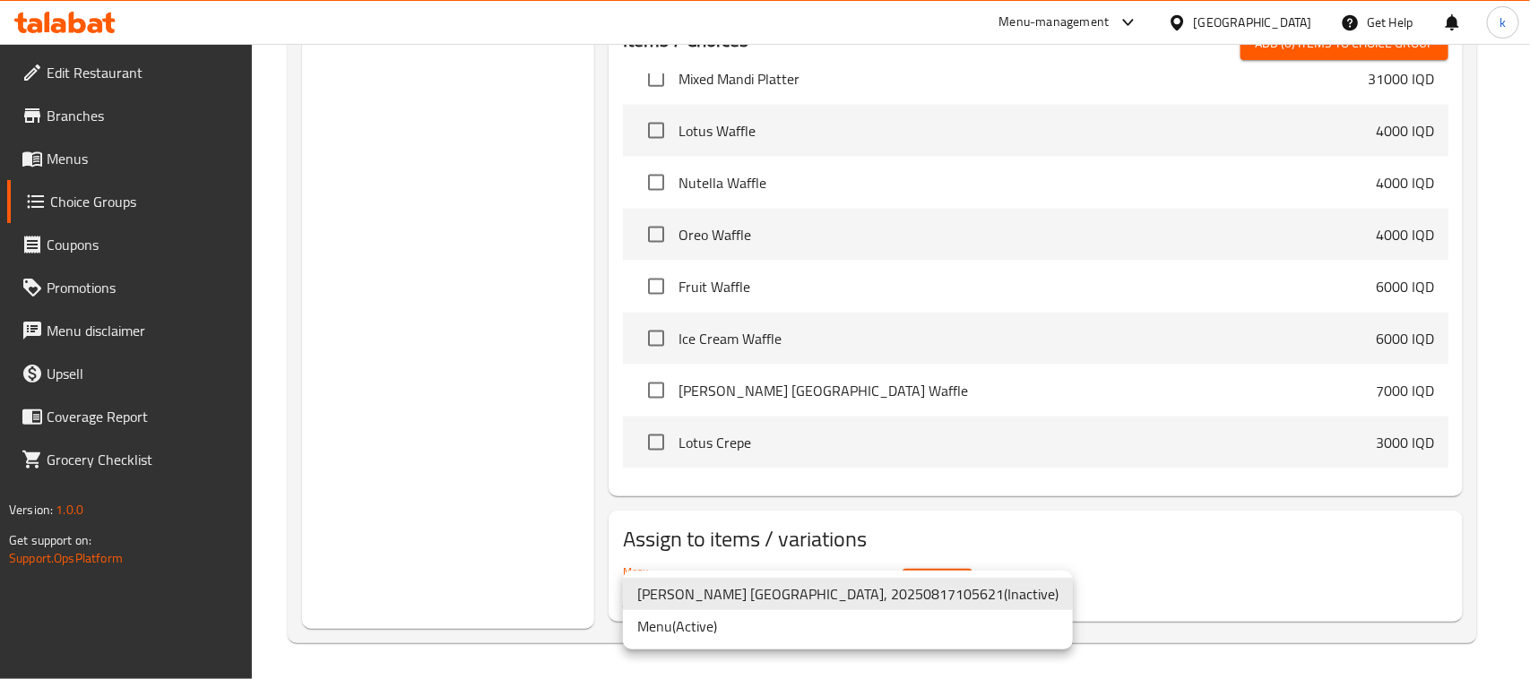
click at [732, 618] on li "Menu ( Active )" at bounding box center [848, 626] width 450 height 32
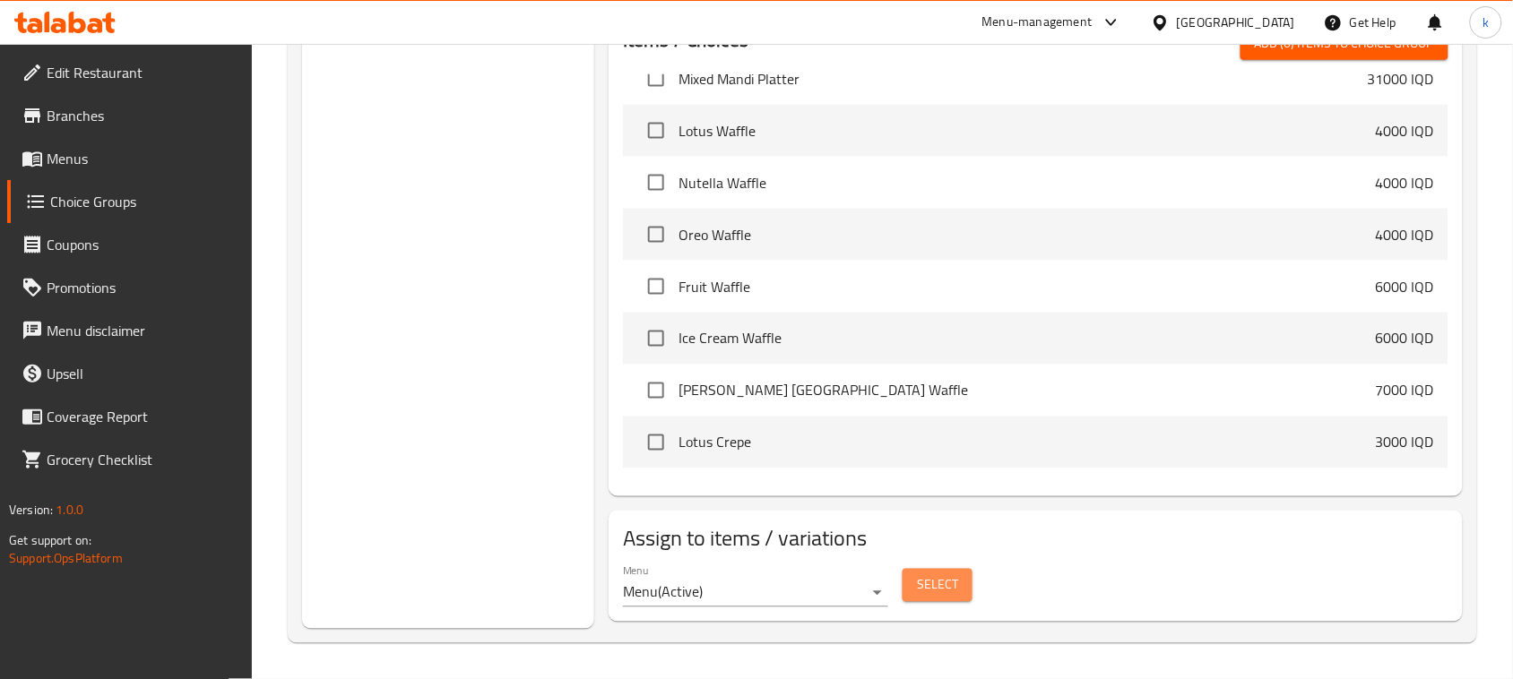
click at [930, 584] on span "Select" at bounding box center [937, 586] width 41 height 22
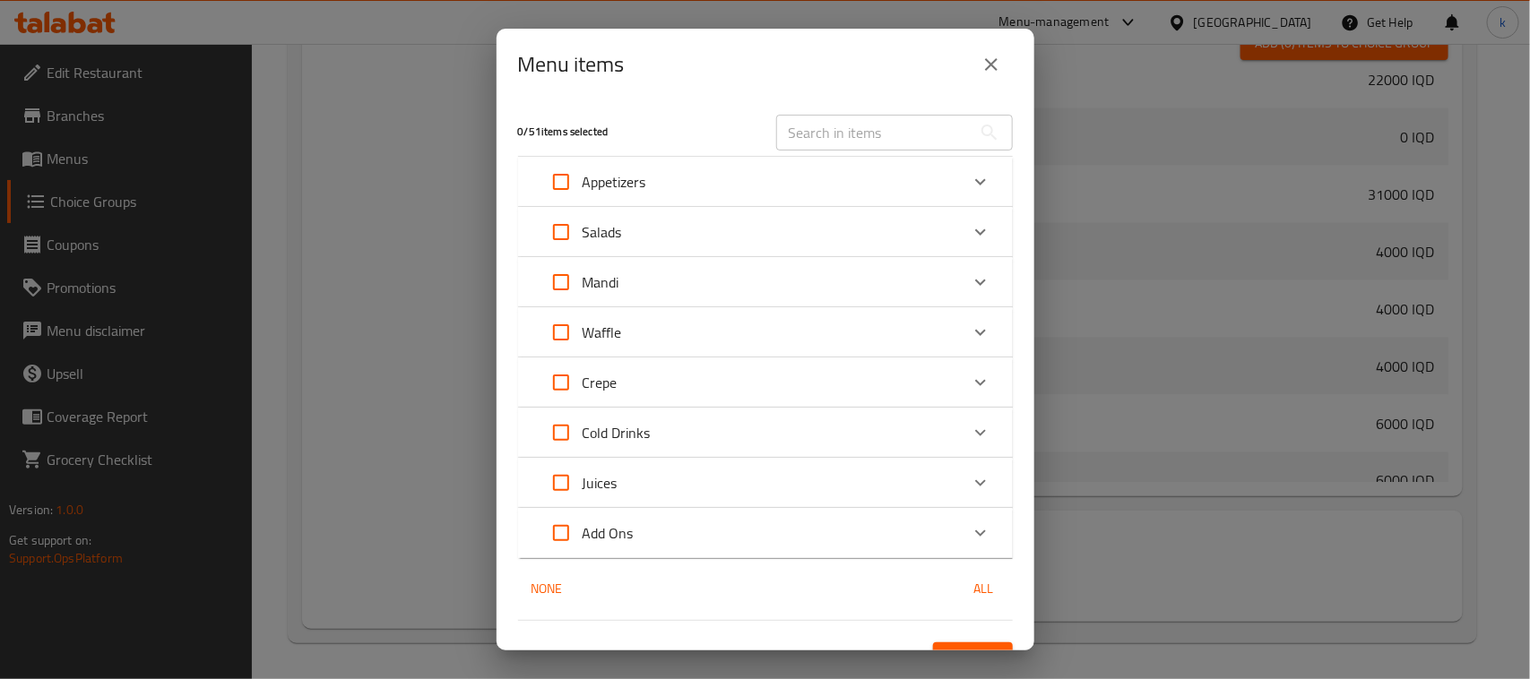
click at [849, 288] on div "Mandi" at bounding box center [749, 282] width 419 height 43
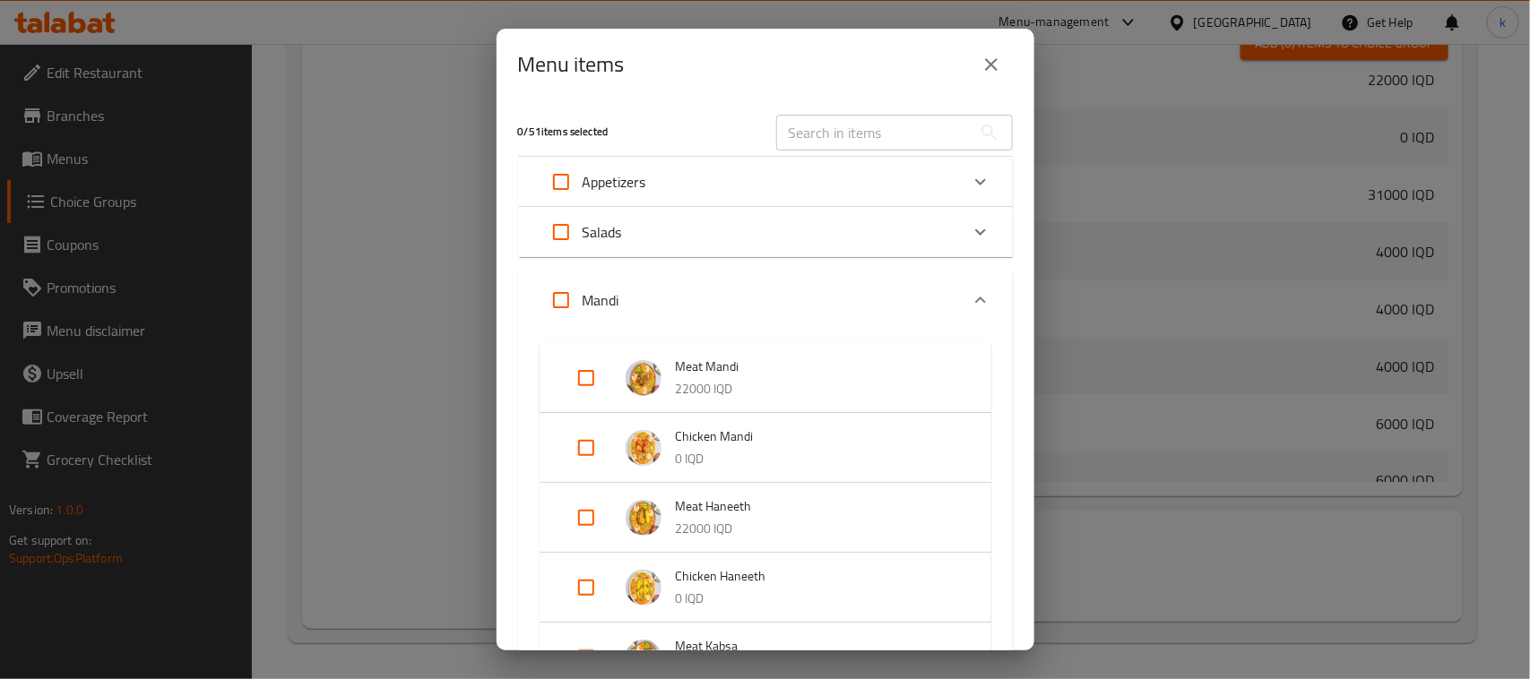
click at [584, 445] on input "Expand" at bounding box center [586, 448] width 43 height 43
checkbox input "true"
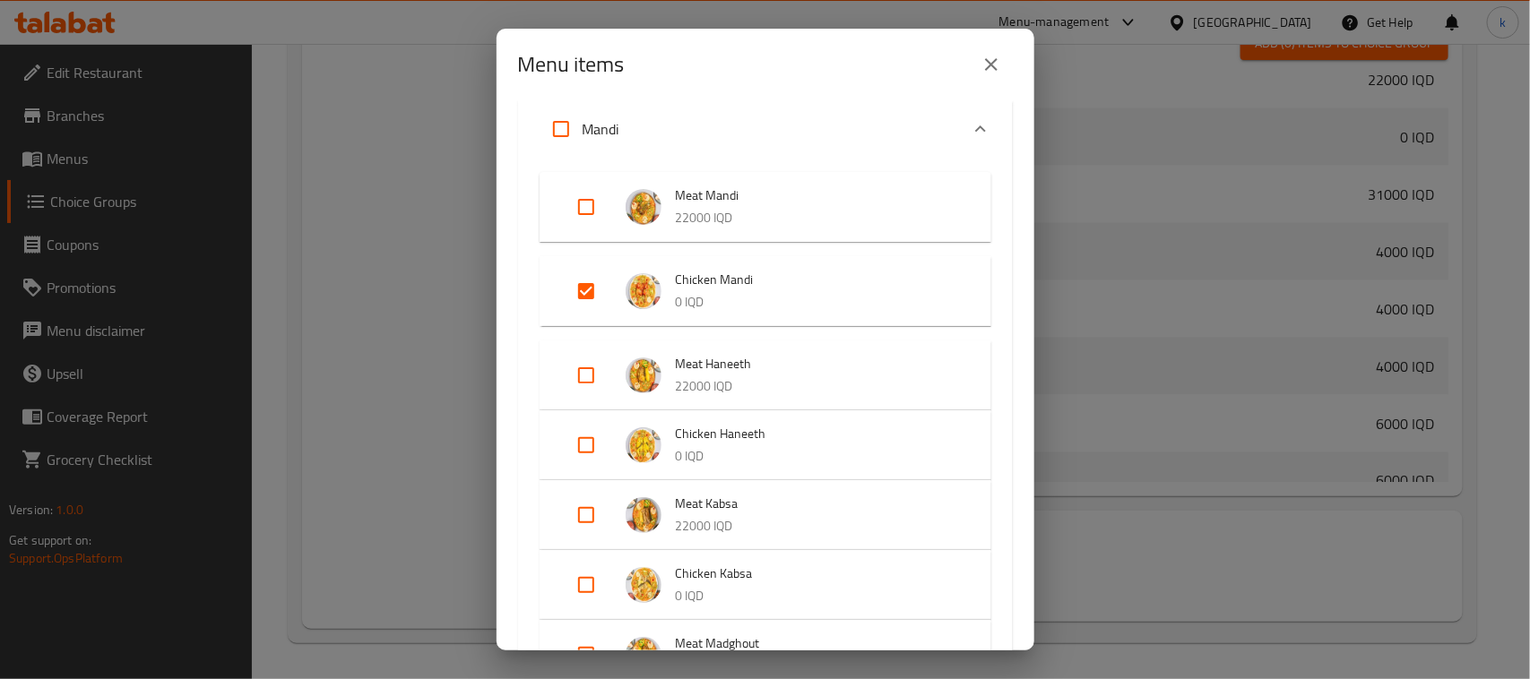
scroll to position [224, 0]
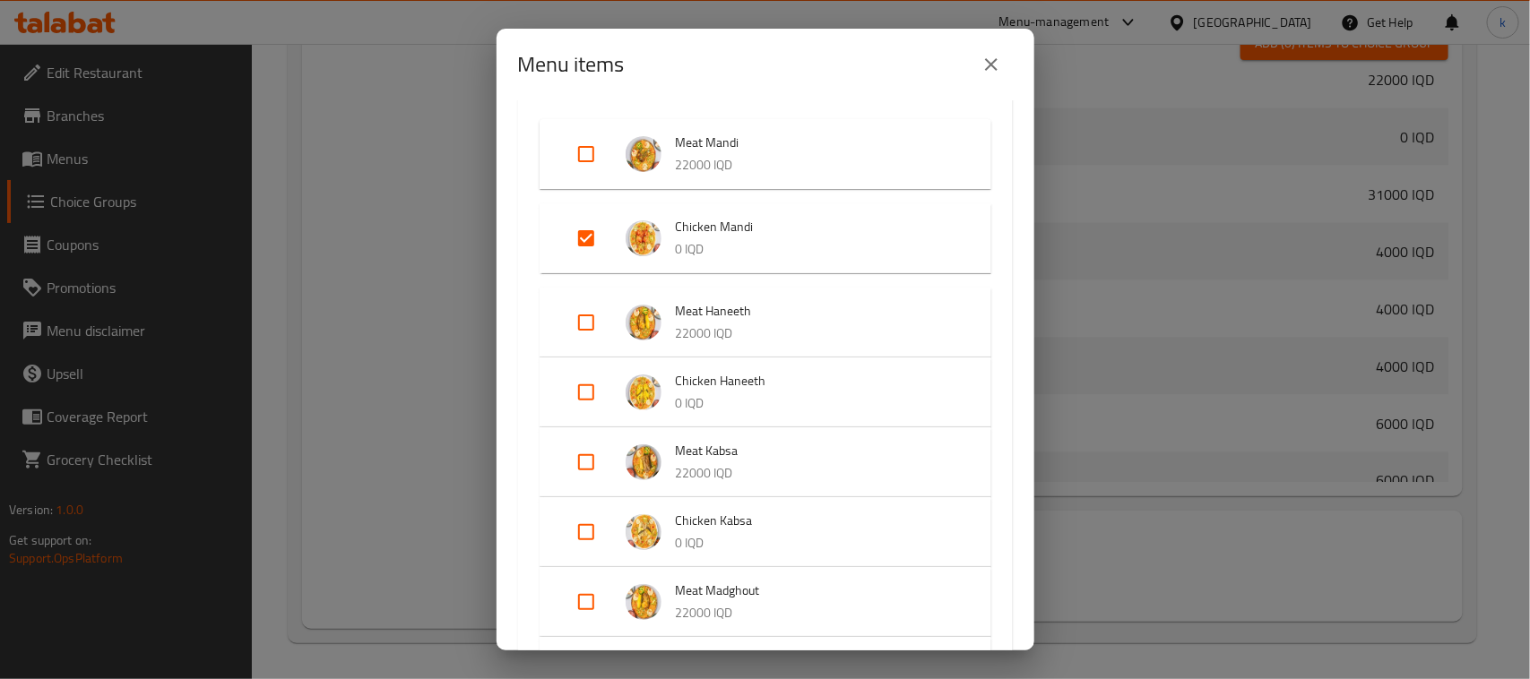
click at [585, 391] on input "Expand" at bounding box center [586, 392] width 43 height 43
checkbox input "true"
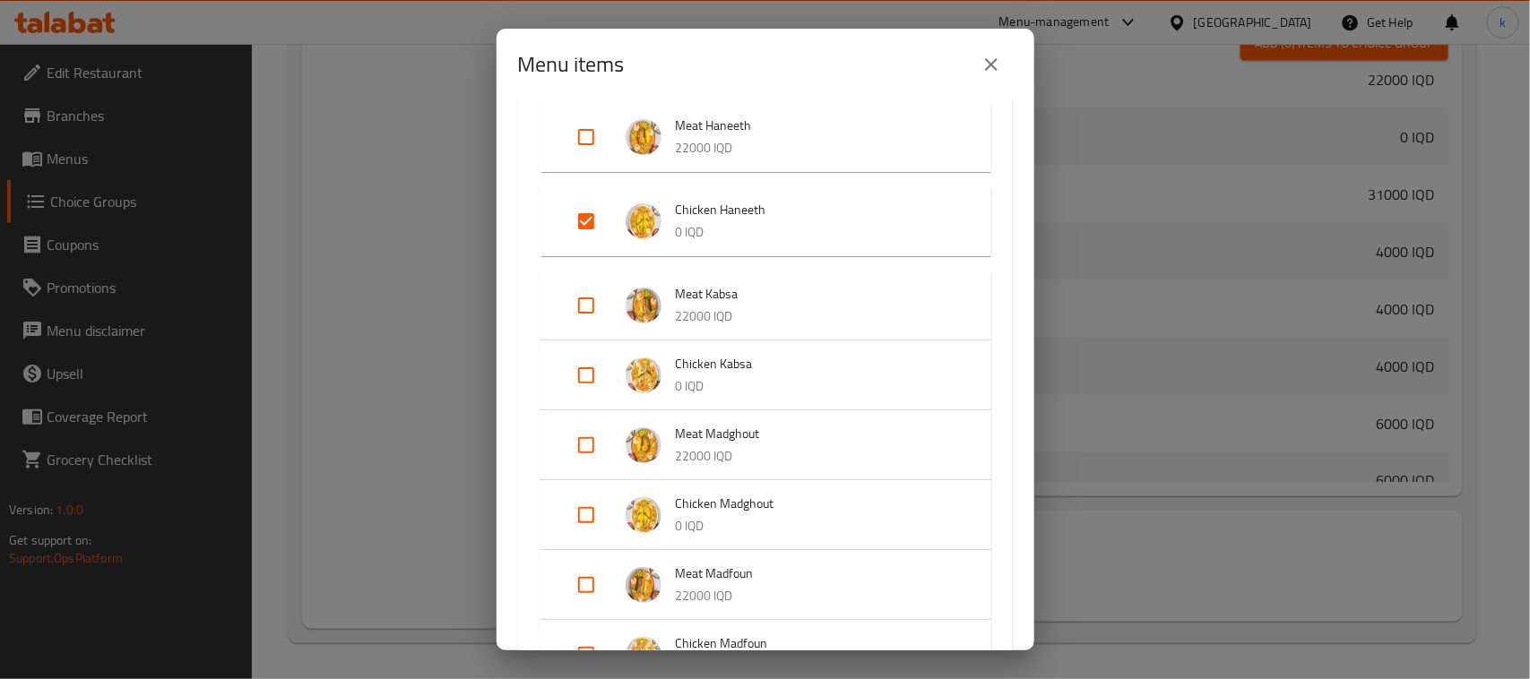
scroll to position [448, 0]
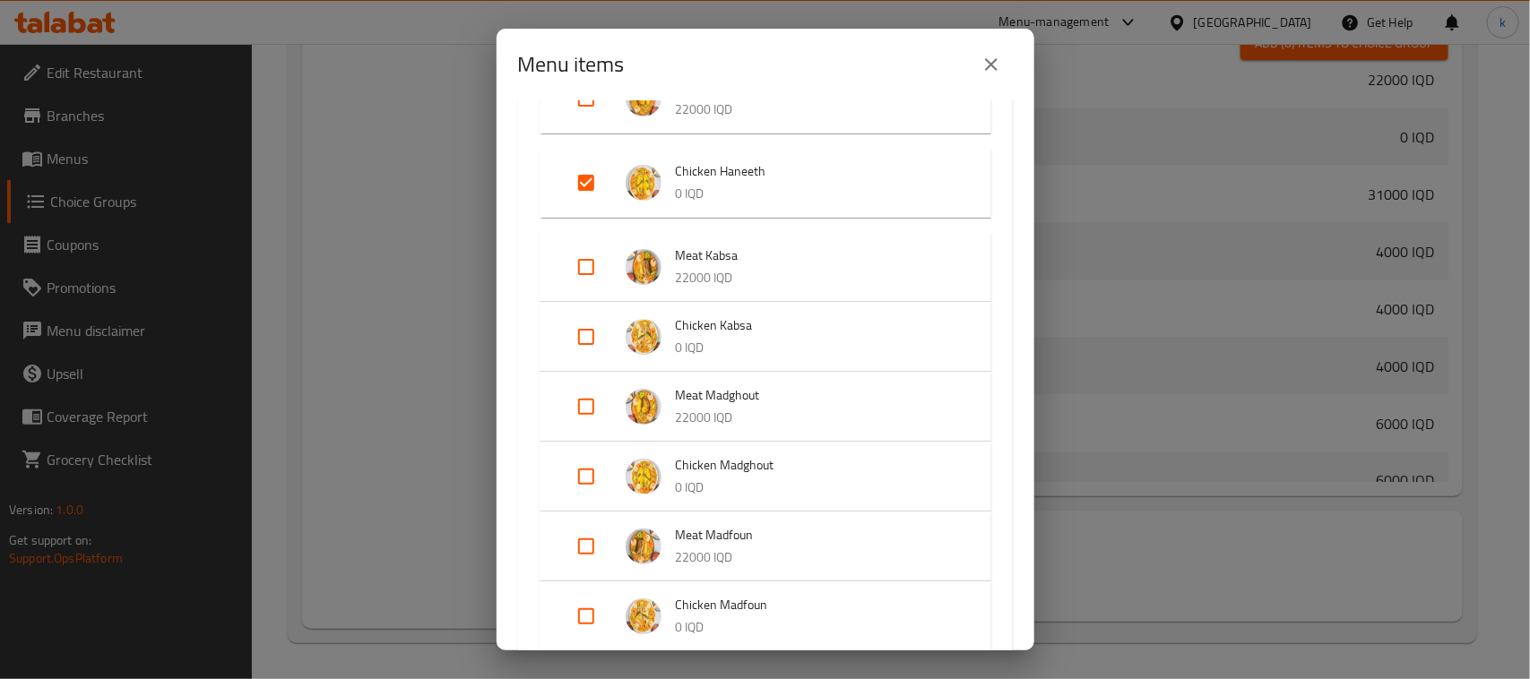
click at [589, 336] on input "Expand" at bounding box center [586, 337] width 43 height 43
checkbox input "true"
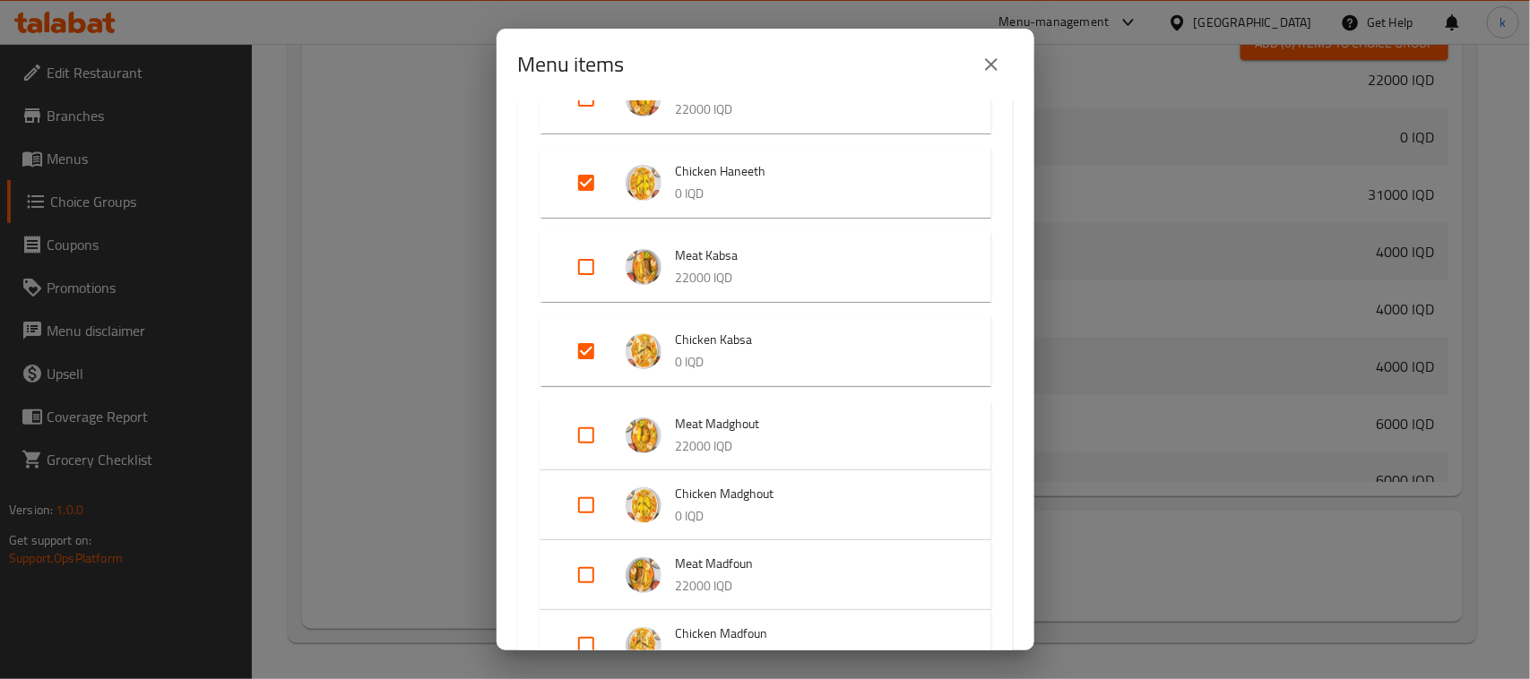
scroll to position [672, 0]
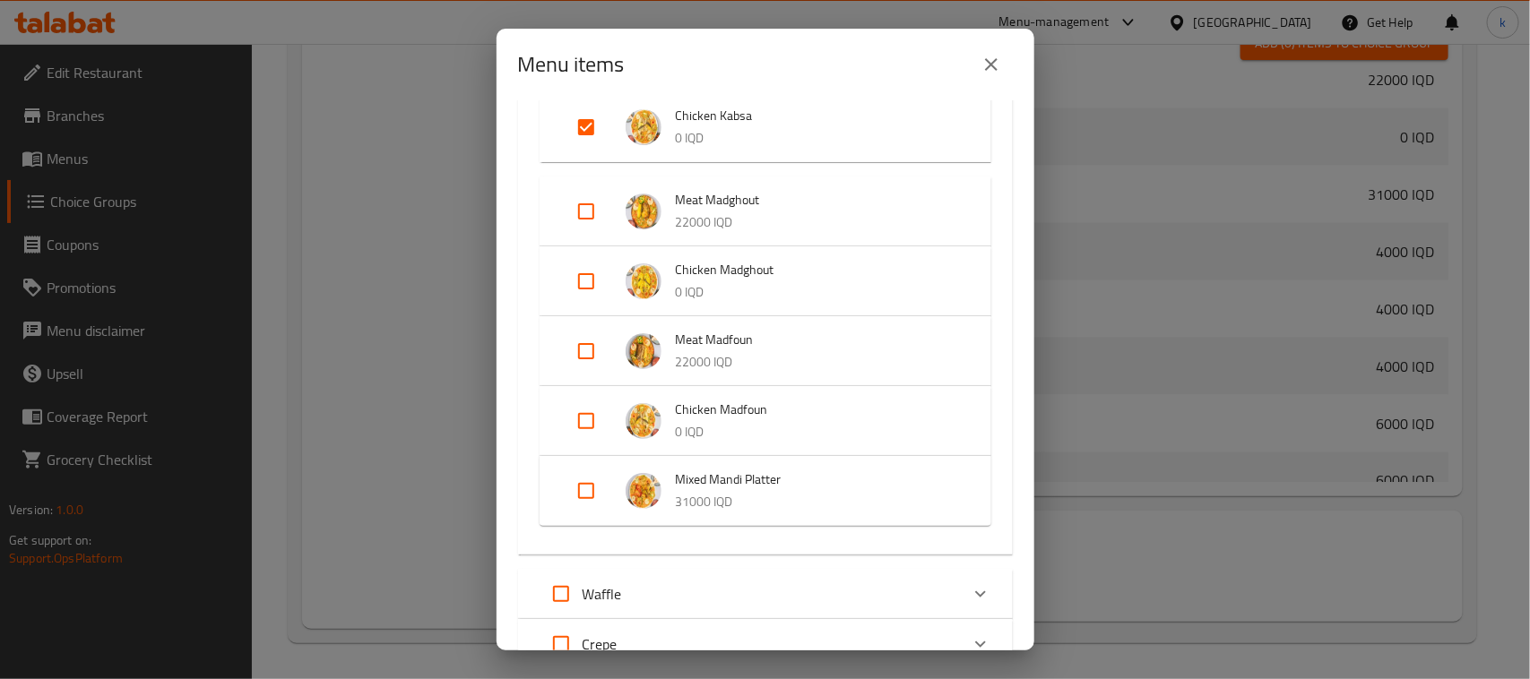
click at [589, 276] on input "Expand" at bounding box center [586, 281] width 43 height 43
checkbox input "true"
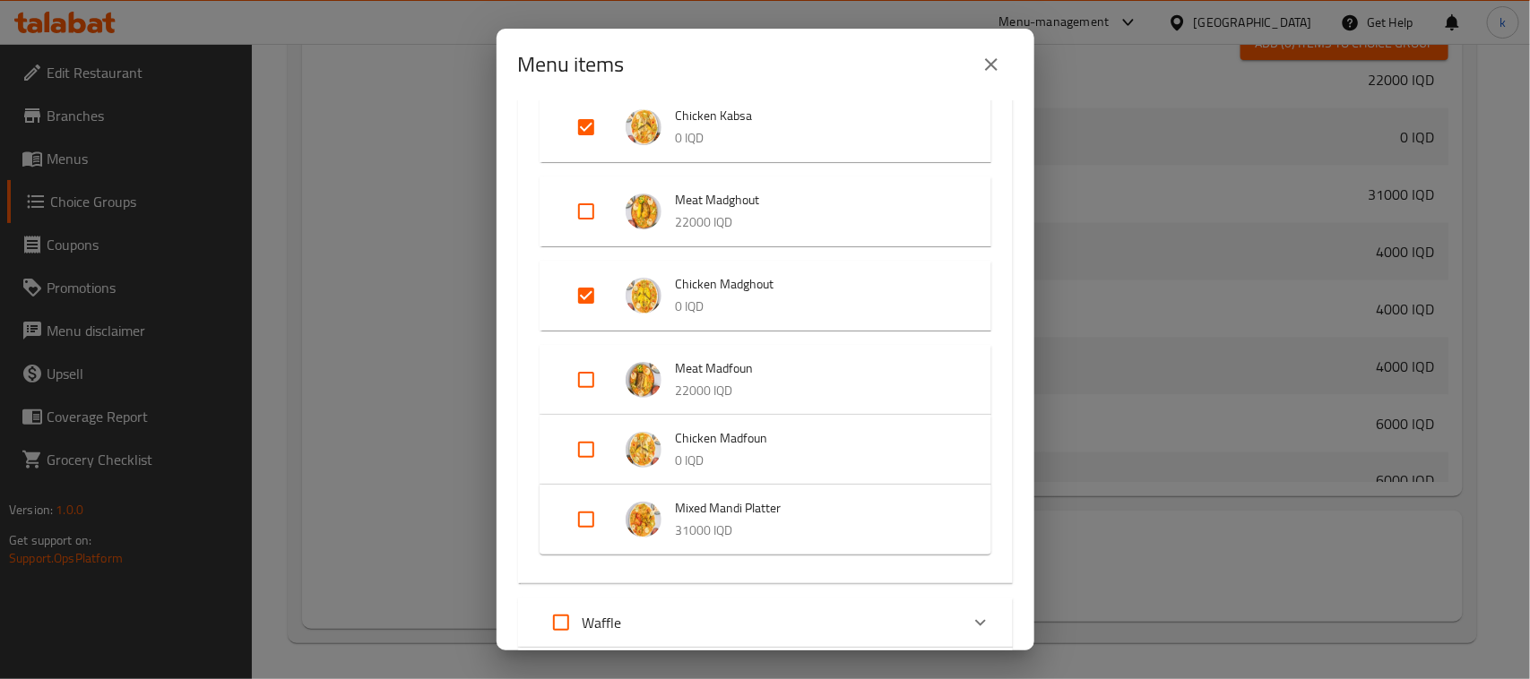
click at [587, 449] on input "Expand" at bounding box center [586, 449] width 43 height 43
checkbox input "true"
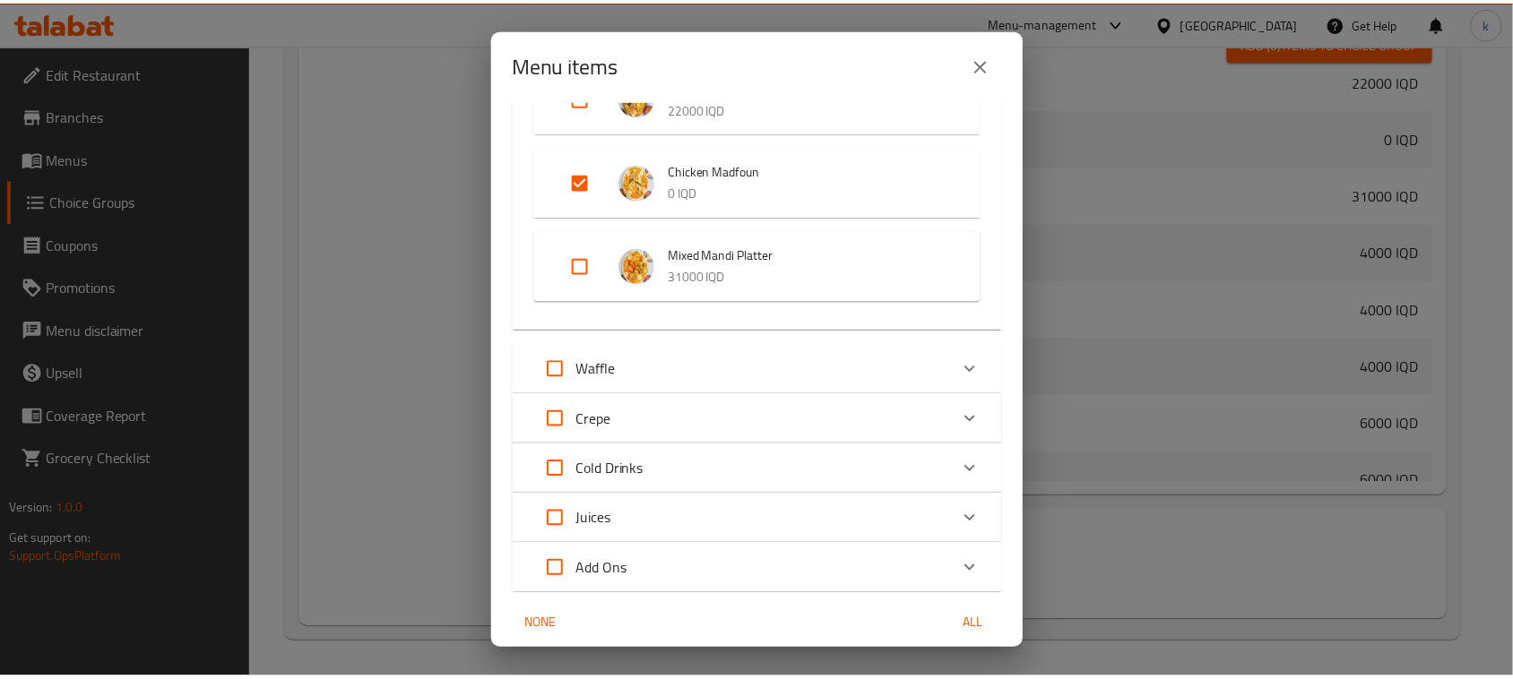
scroll to position [1022, 0]
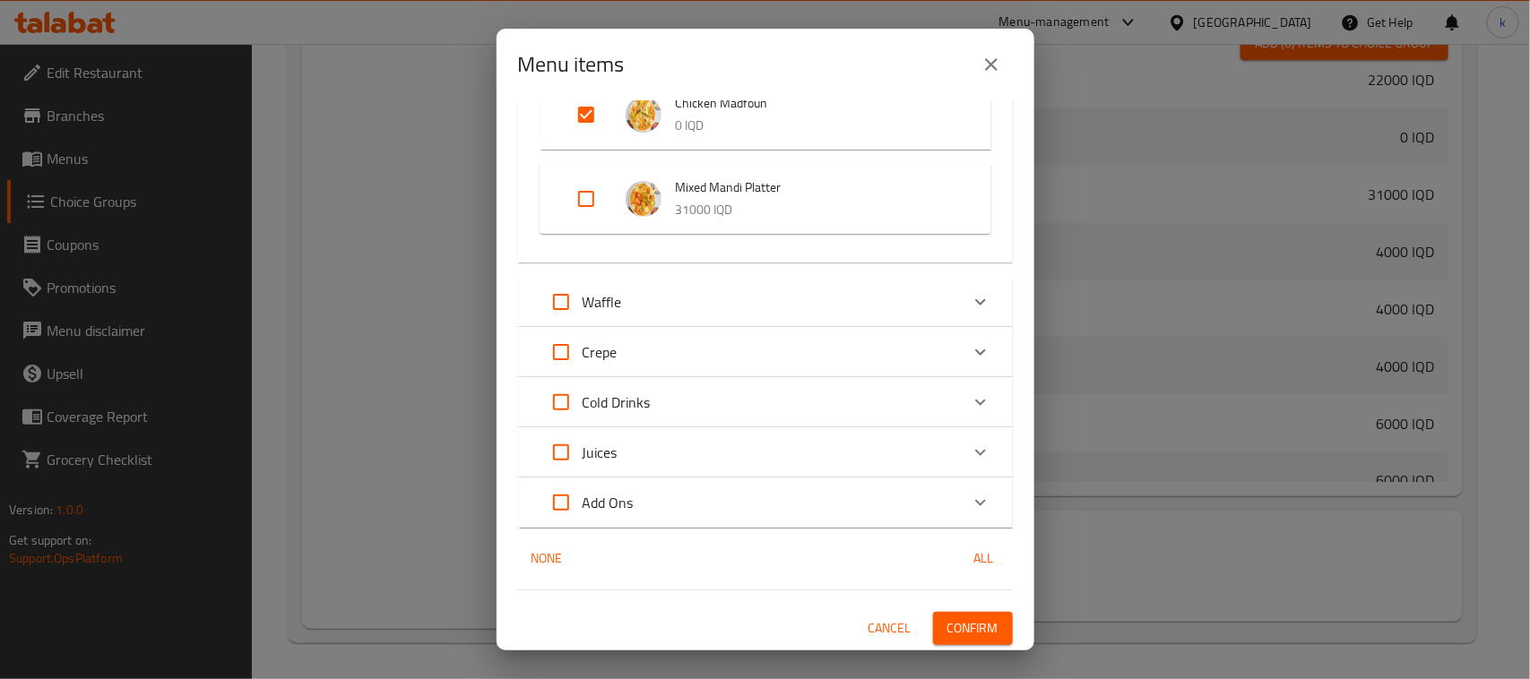
click at [959, 627] on span "Confirm" at bounding box center [972, 629] width 51 height 22
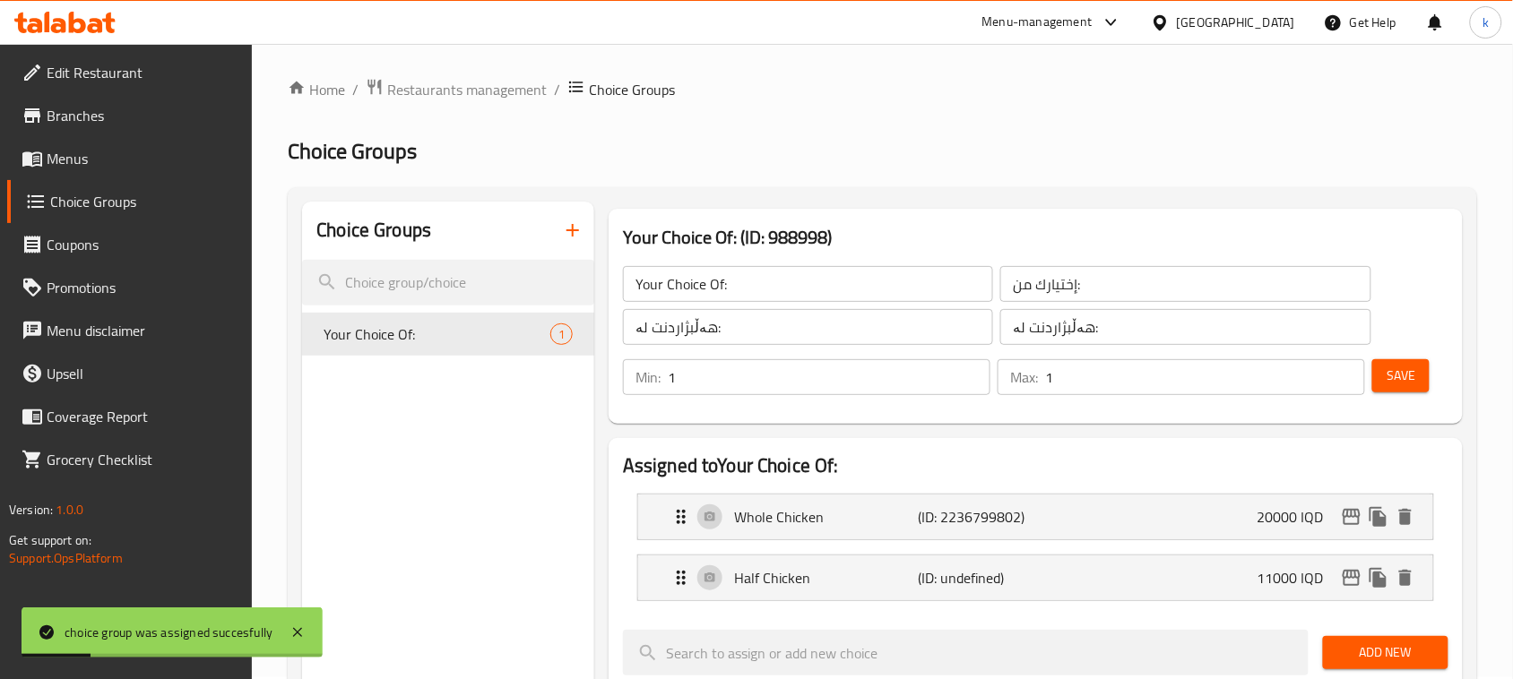
scroll to position [0, 0]
click at [571, 238] on icon "button" at bounding box center [573, 232] width 22 height 22
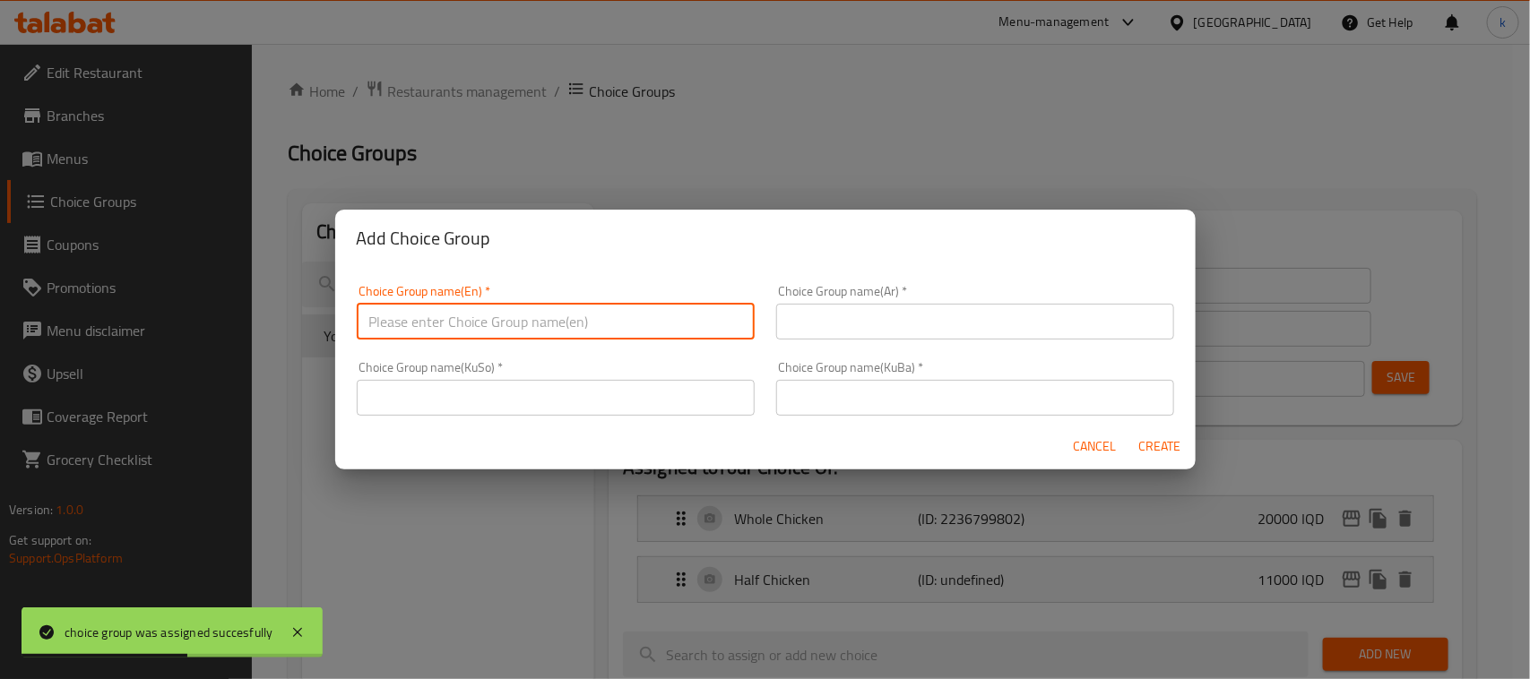
click at [486, 316] on input "text" at bounding box center [556, 322] width 398 height 36
type input "Add On's"
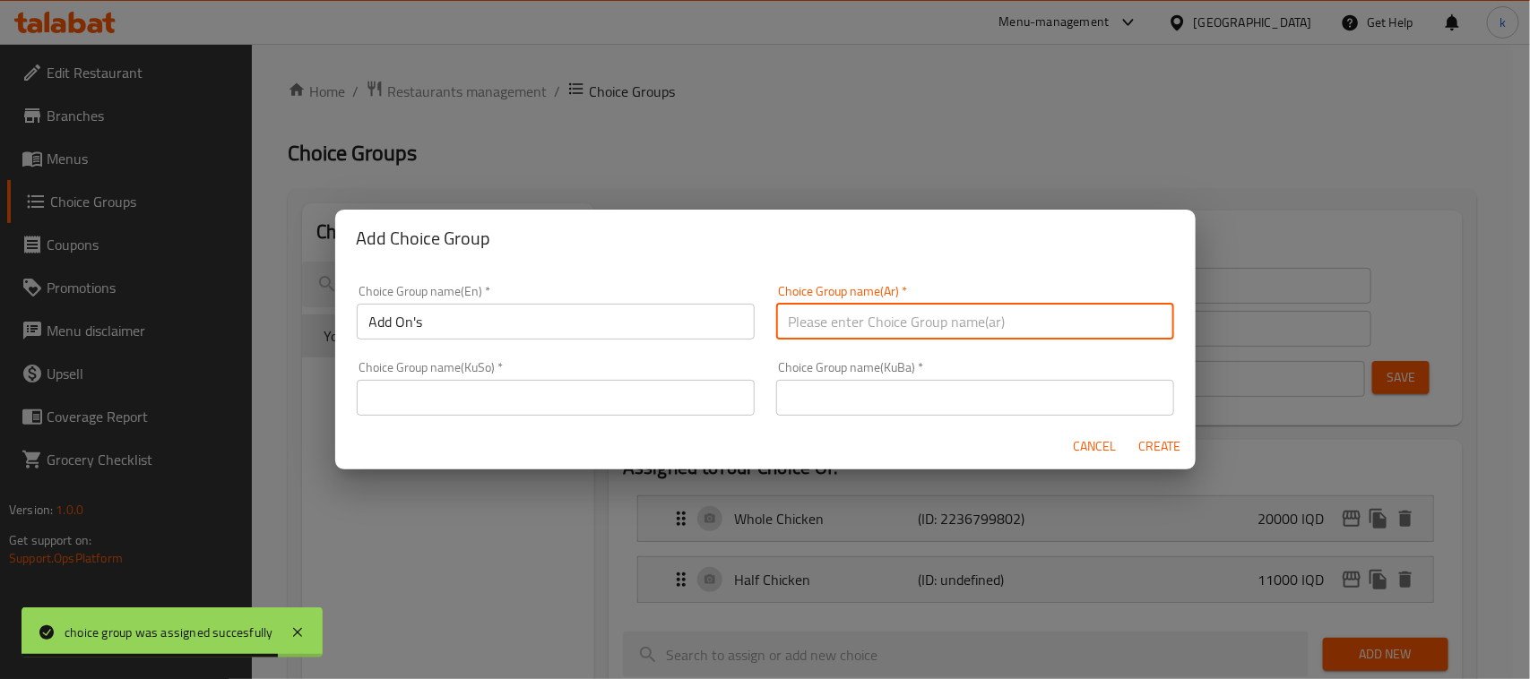
click at [850, 328] on input "text" at bounding box center [975, 322] width 398 height 36
type input "الإضافات:"
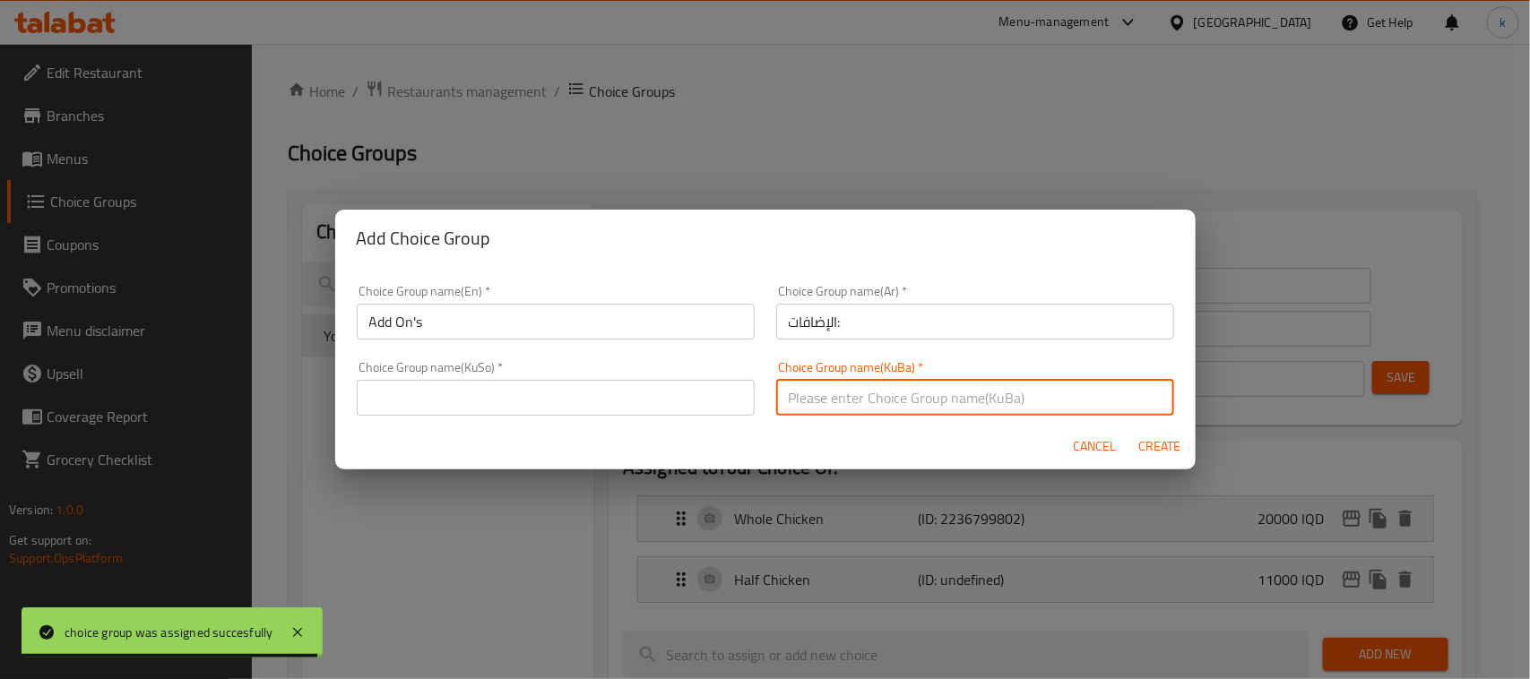
drag, startPoint x: 870, startPoint y: 399, endPoint x: 910, endPoint y: 399, distance: 39.4
click at [870, 399] on input "text" at bounding box center [975, 398] width 398 height 36
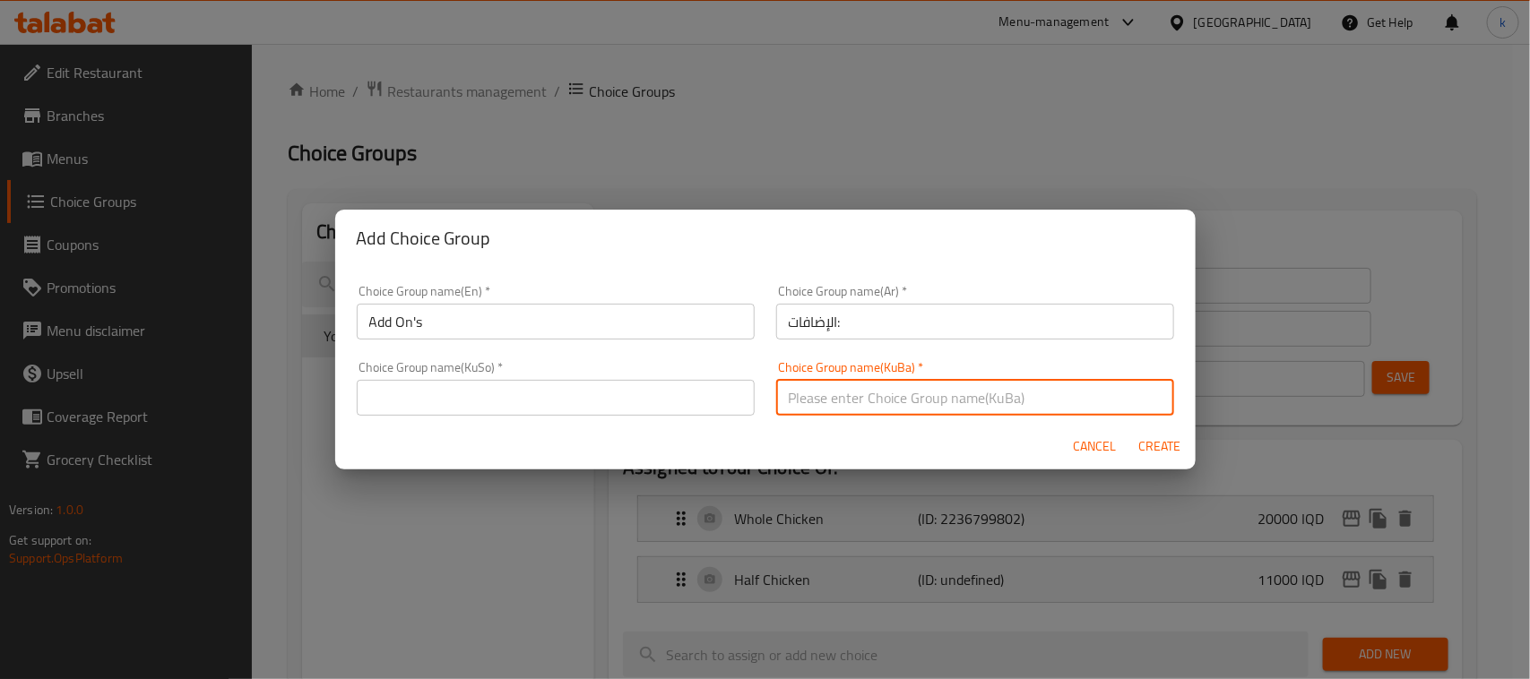
type input "زیادە:"
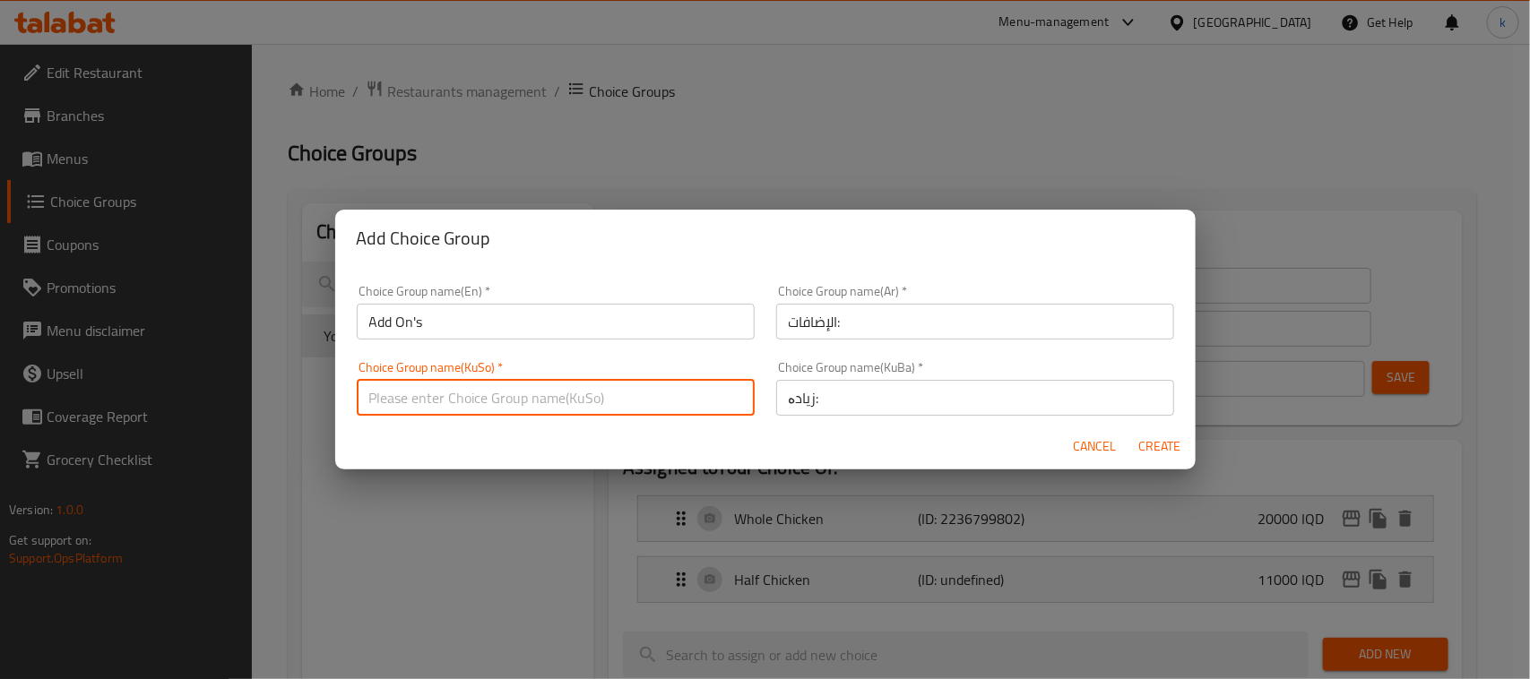
drag, startPoint x: 601, startPoint y: 403, endPoint x: 626, endPoint y: 411, distance: 25.2
click at [601, 403] on input "text" at bounding box center [556, 398] width 398 height 36
type input "زیادە:"
drag, startPoint x: 1145, startPoint y: 446, endPoint x: 1297, endPoint y: 440, distance: 151.6
click at [1147, 446] on span "Create" at bounding box center [1159, 447] width 43 height 22
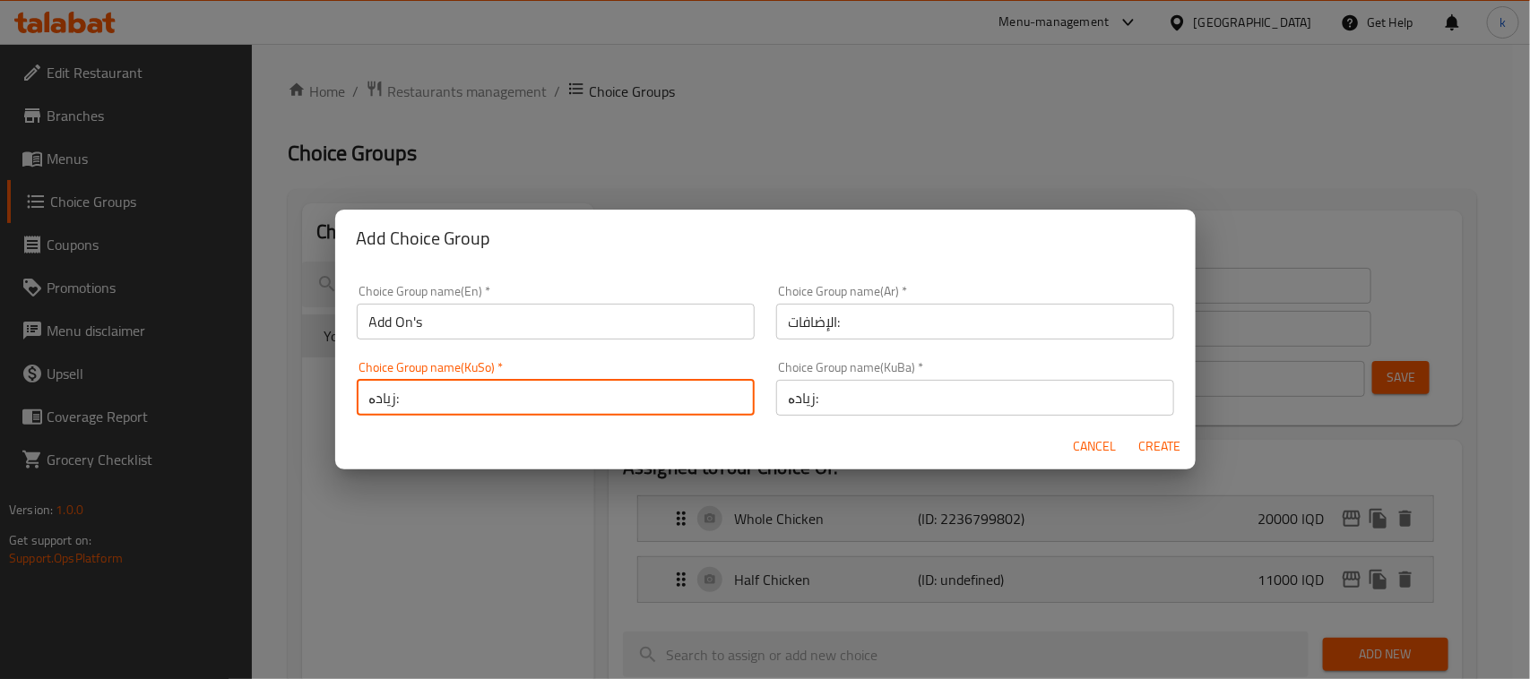
type input "Add On's"
type input "الإضافات:"
type input "زیادە:"
type input "0"
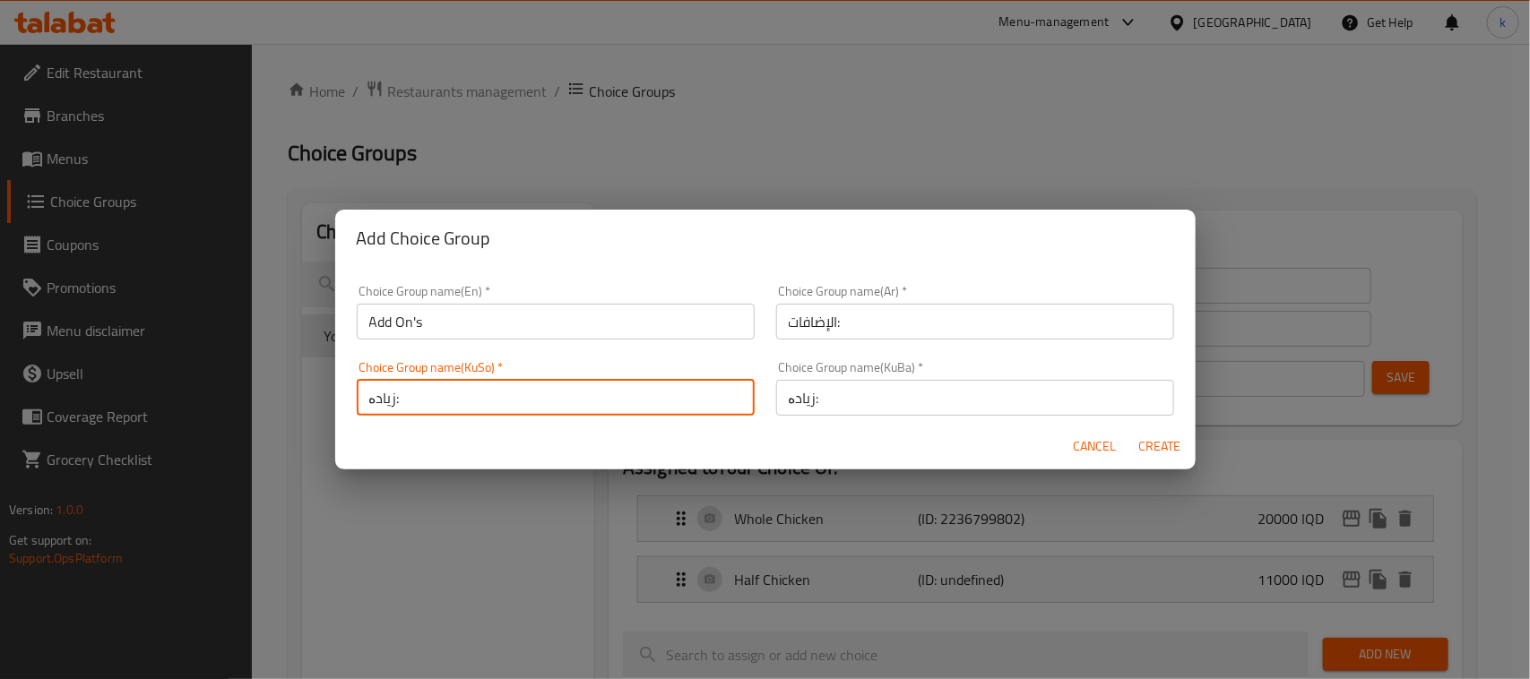
type input "0"
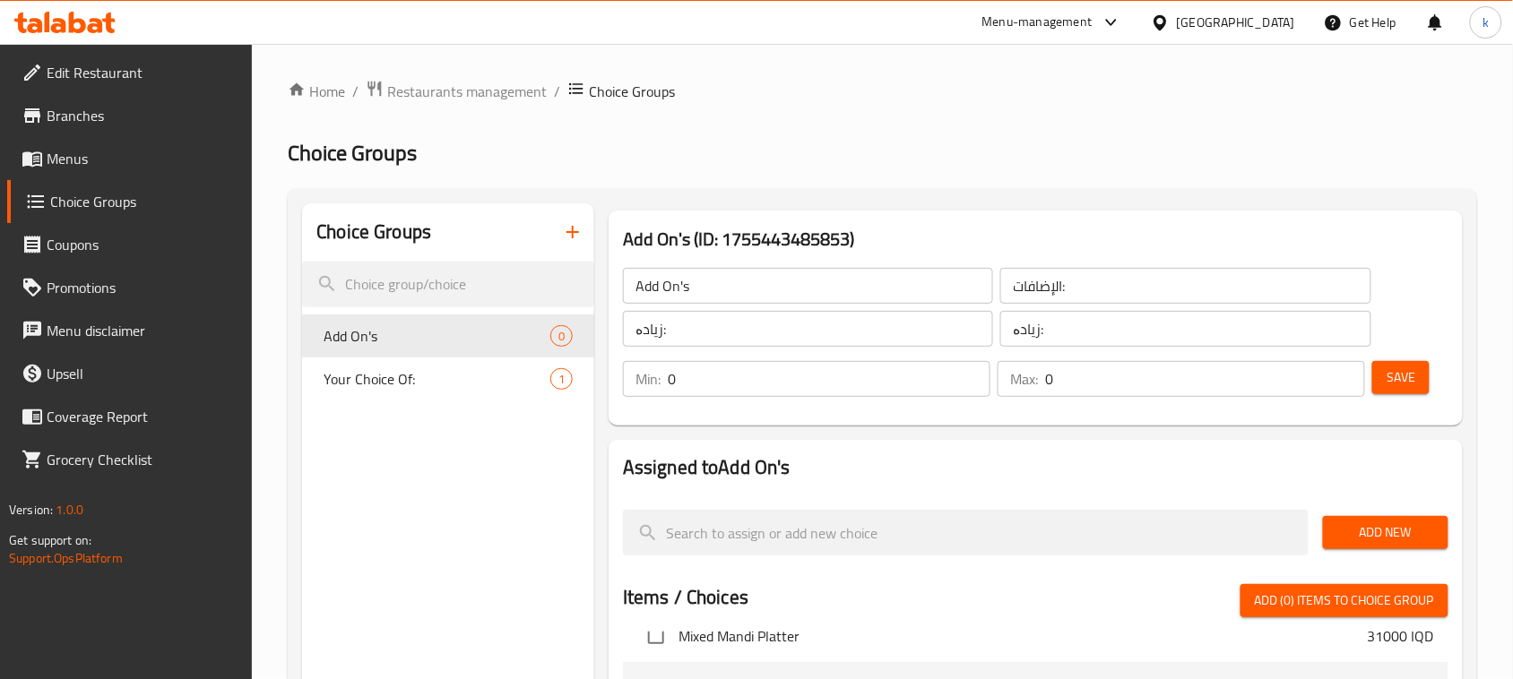
click at [1387, 377] on span "Save" at bounding box center [1401, 378] width 29 height 22
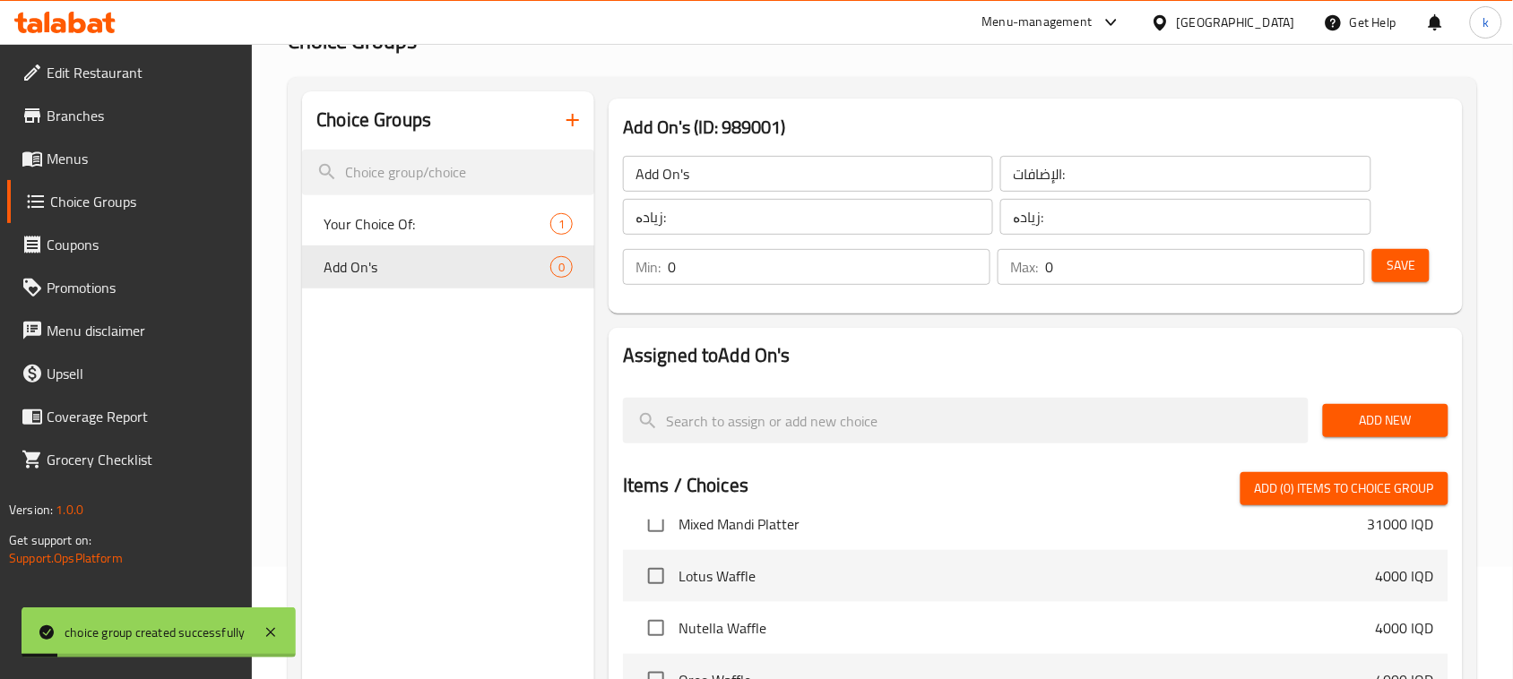
click at [1373, 419] on span "Add New" at bounding box center [1385, 421] width 97 height 22
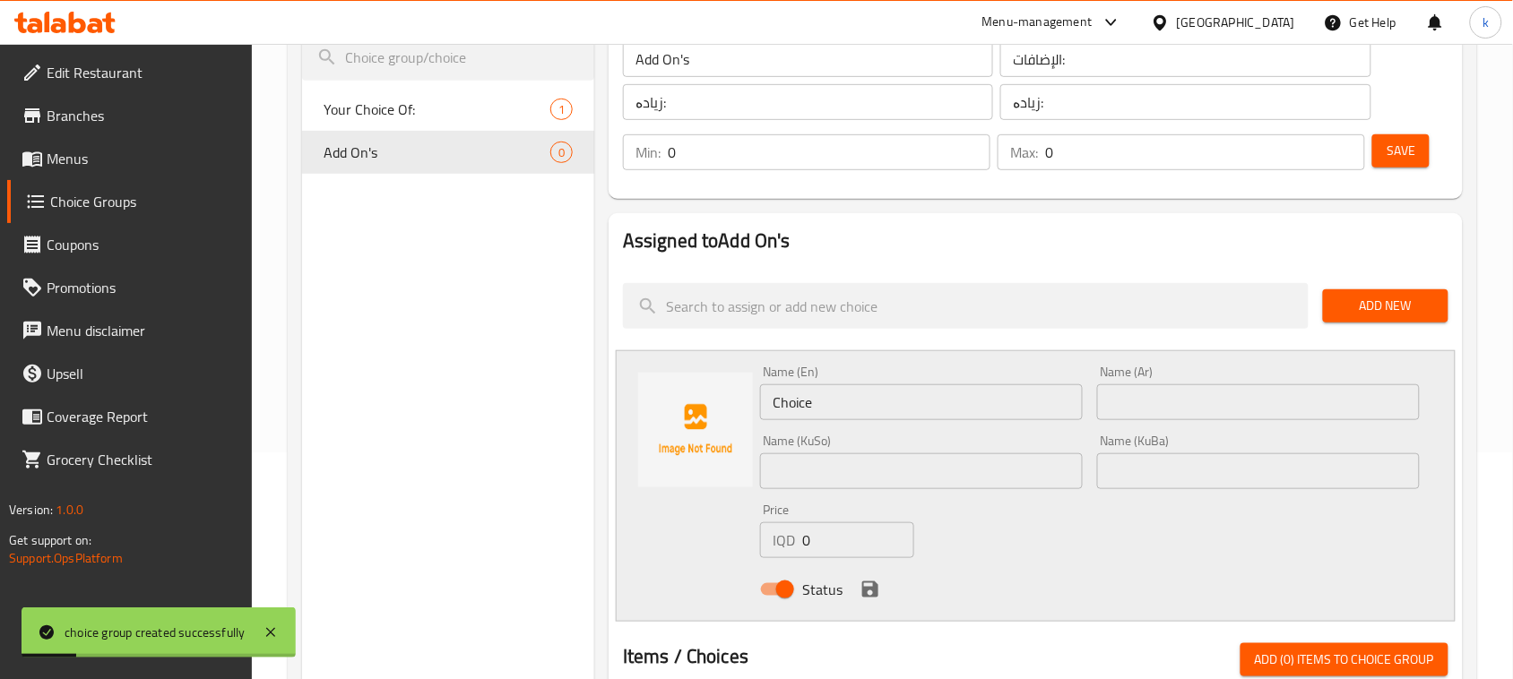
scroll to position [336, 0]
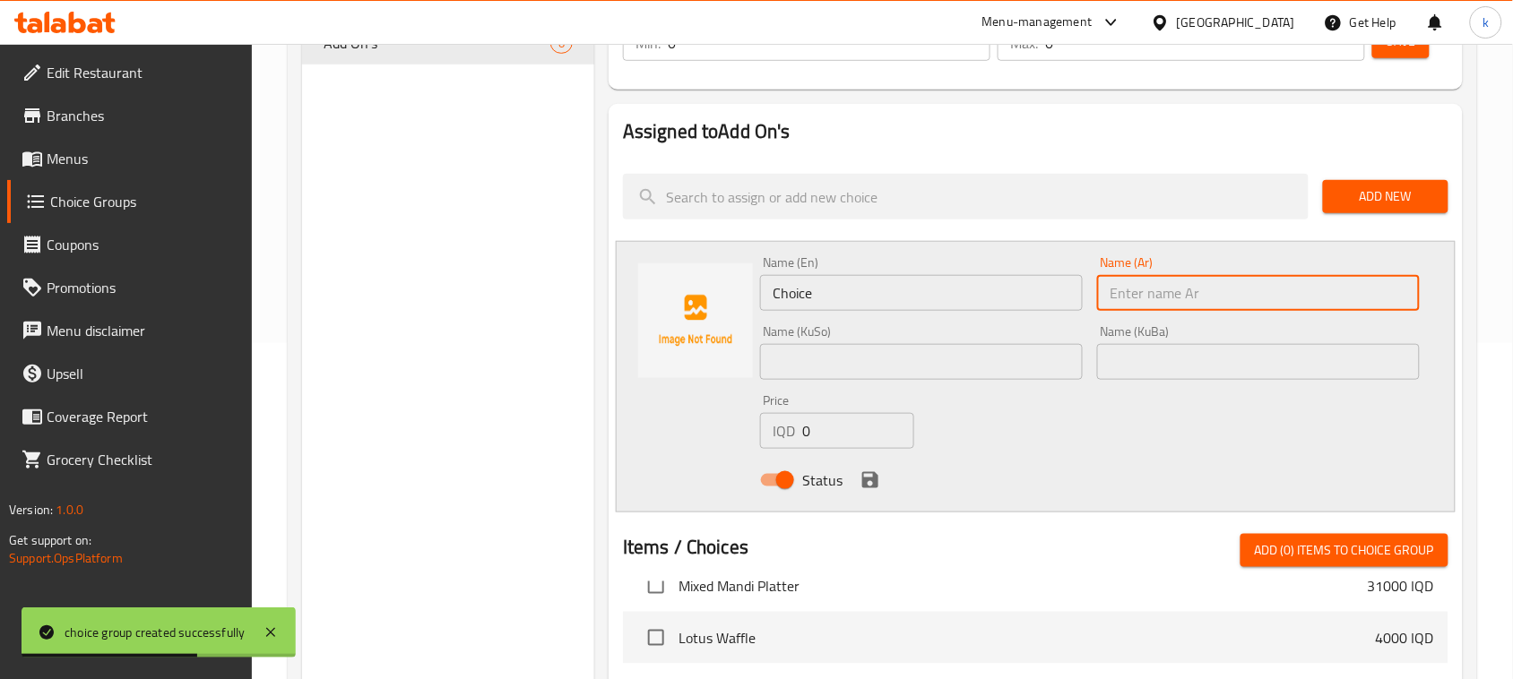
click at [1219, 289] on input "text" at bounding box center [1258, 293] width 323 height 36
paste input "مرق فاصولي"
type input "مرق فاصوليا"
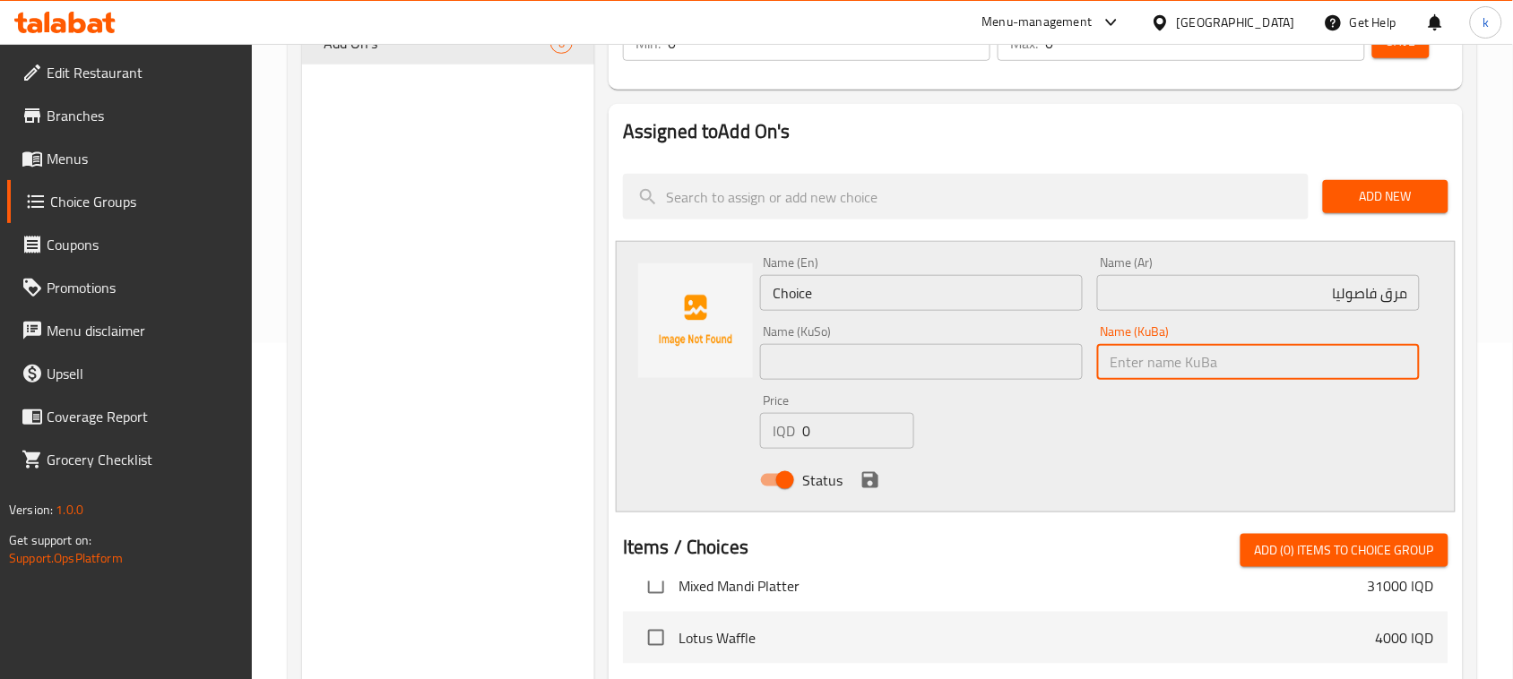
click at [1356, 359] on input "text" at bounding box center [1258, 362] width 323 height 36
type input "شلەی فاسۆلیا"
drag, startPoint x: 1215, startPoint y: 376, endPoint x: 1078, endPoint y: 392, distance: 138.0
click at [1081, 392] on div "Name (En) Choice Name (En) Name (Ar) مرق فاصوليا Name (Ar) Name (KuSo) Name (Ku…" at bounding box center [1090, 376] width 674 height 255
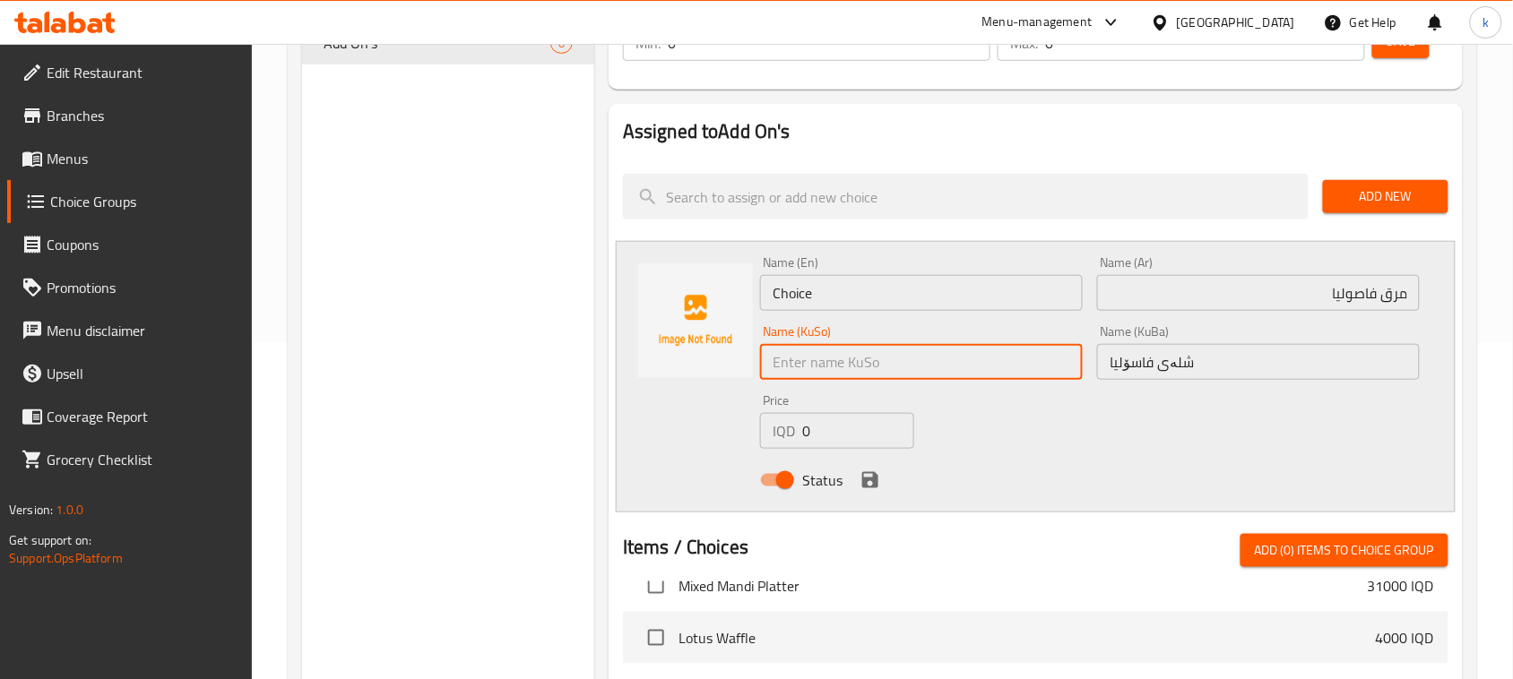
click at [840, 366] on input "text" at bounding box center [921, 362] width 323 height 36
paste input "شلەی فاسۆلیا"
type input "شلەی فاسۆلیا"
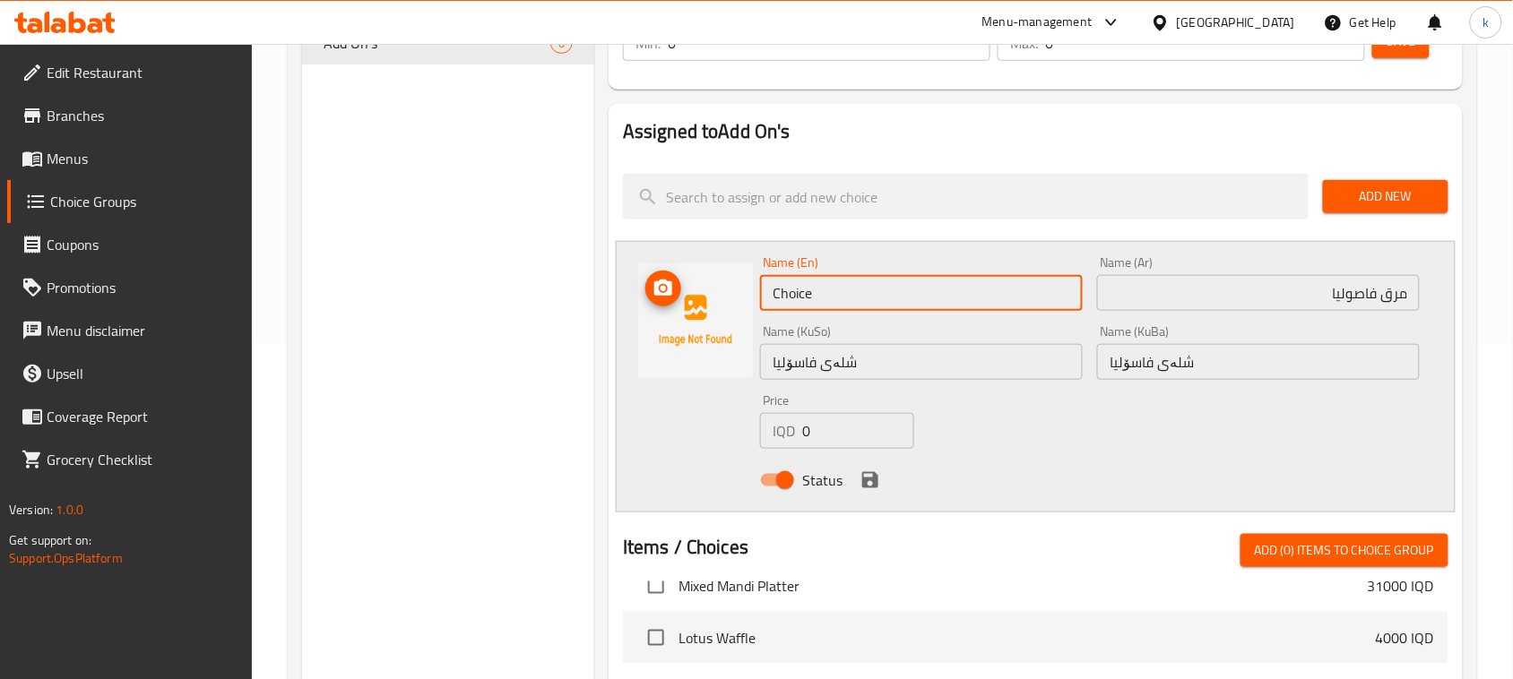
drag, startPoint x: 880, startPoint y: 274, endPoint x: 726, endPoint y: 301, distance: 156.5
click at [726, 301] on div "Name (En) Choice Name (En) Name (Ar) مرق فاصوليا Name (Ar) Name (KuSo) شلەی فاس…" at bounding box center [1036, 377] width 840 height 272
type input "Bean broth"
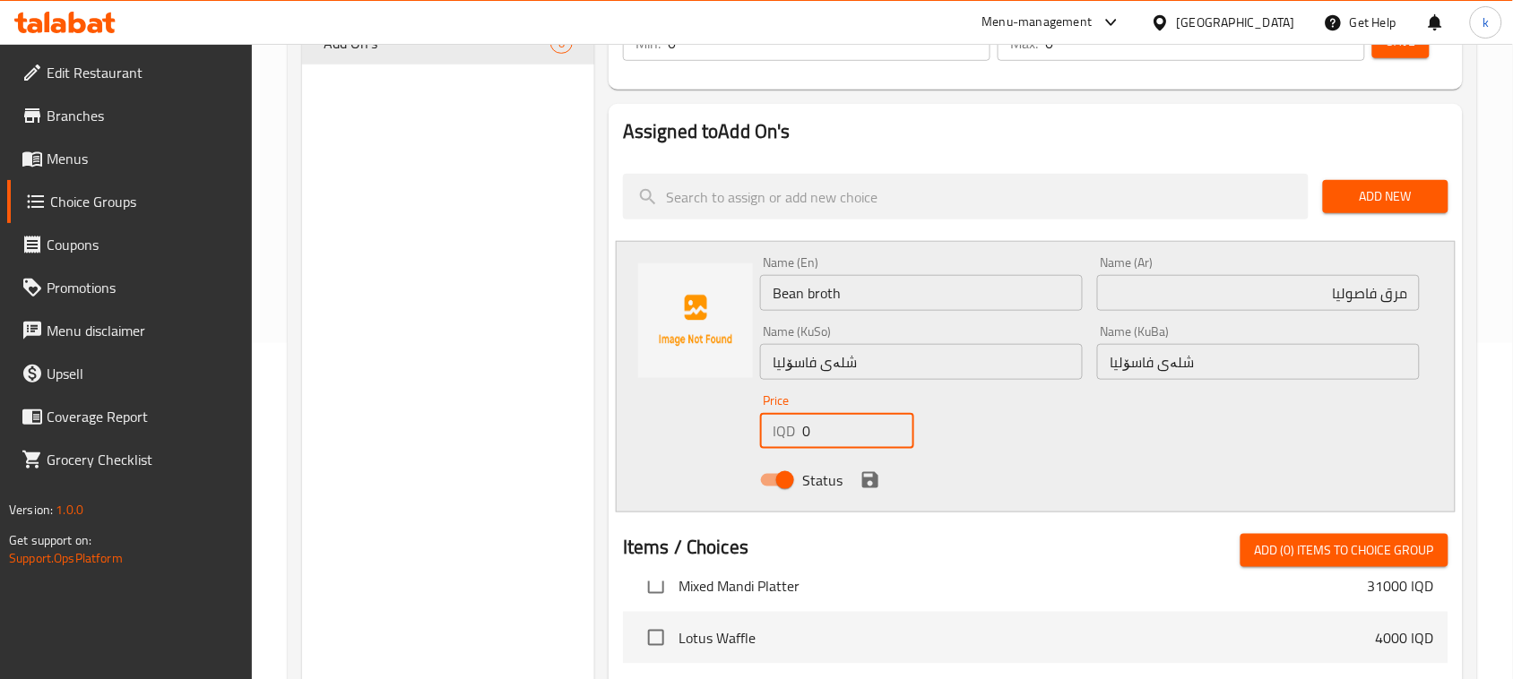
drag, startPoint x: 822, startPoint y: 437, endPoint x: 720, endPoint y: 449, distance: 102.9
click at [723, 449] on div "Name (En) Bean broth Name (En) Name (Ar) مرق فاصوليا Name (Ar) Name (KuSo) شلەی…" at bounding box center [1036, 377] width 840 height 272
type input "1000"
click at [875, 478] on icon "save" at bounding box center [870, 480] width 16 height 16
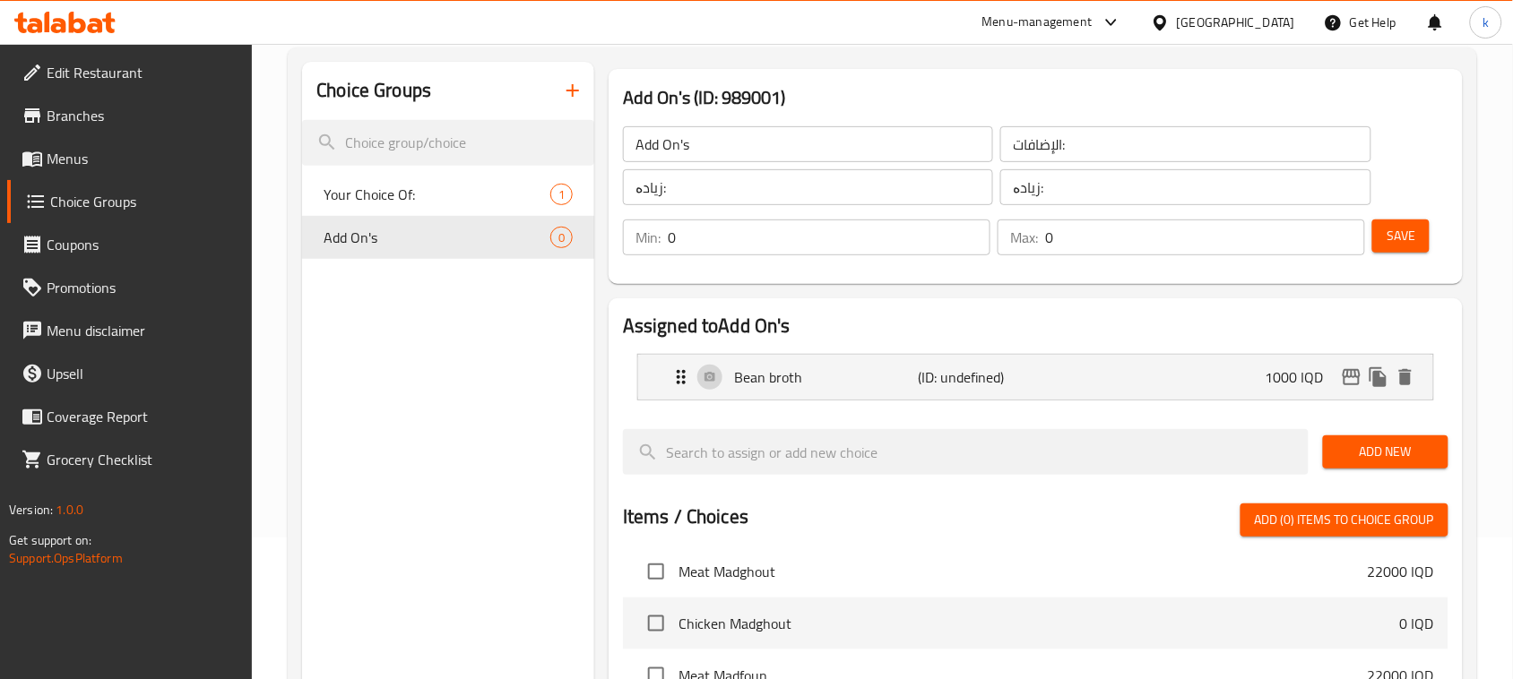
scroll to position [0, 0]
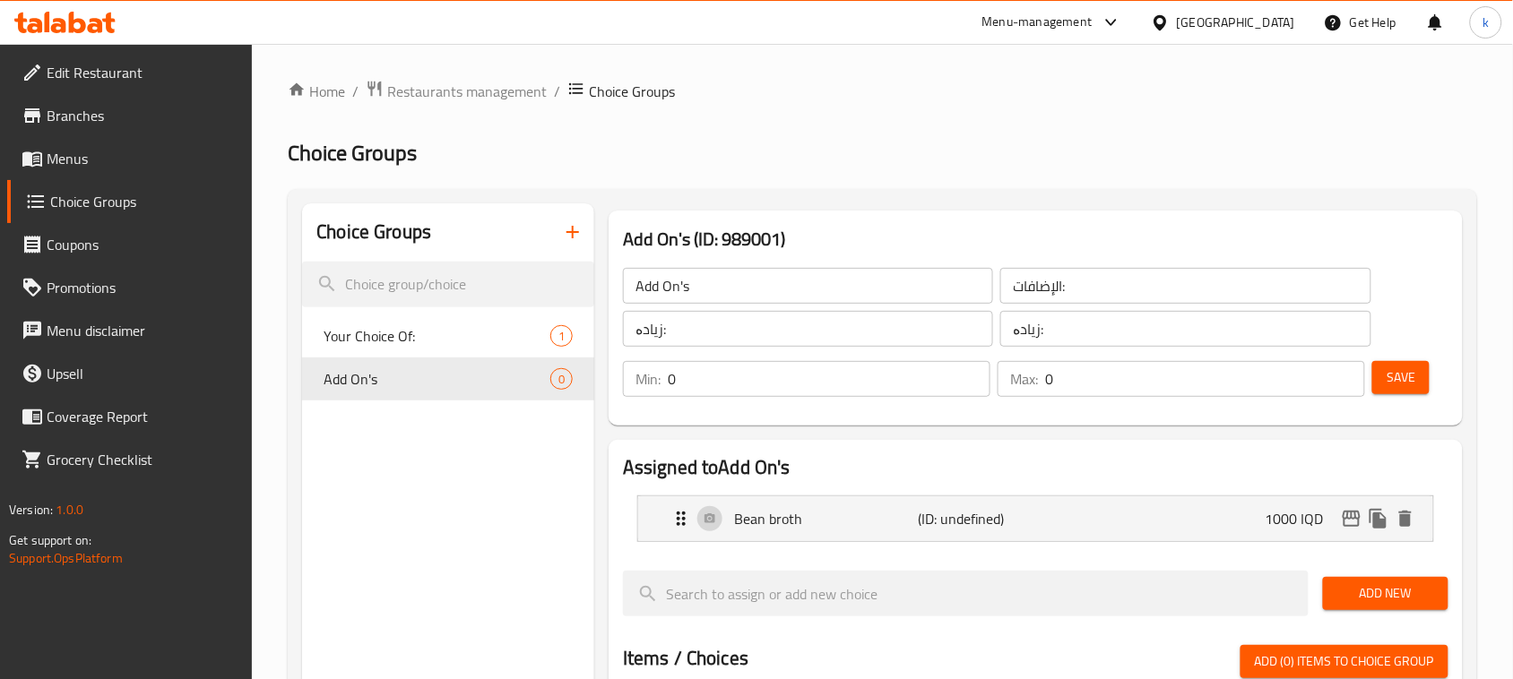
click at [1408, 377] on span "Save" at bounding box center [1401, 378] width 29 height 22
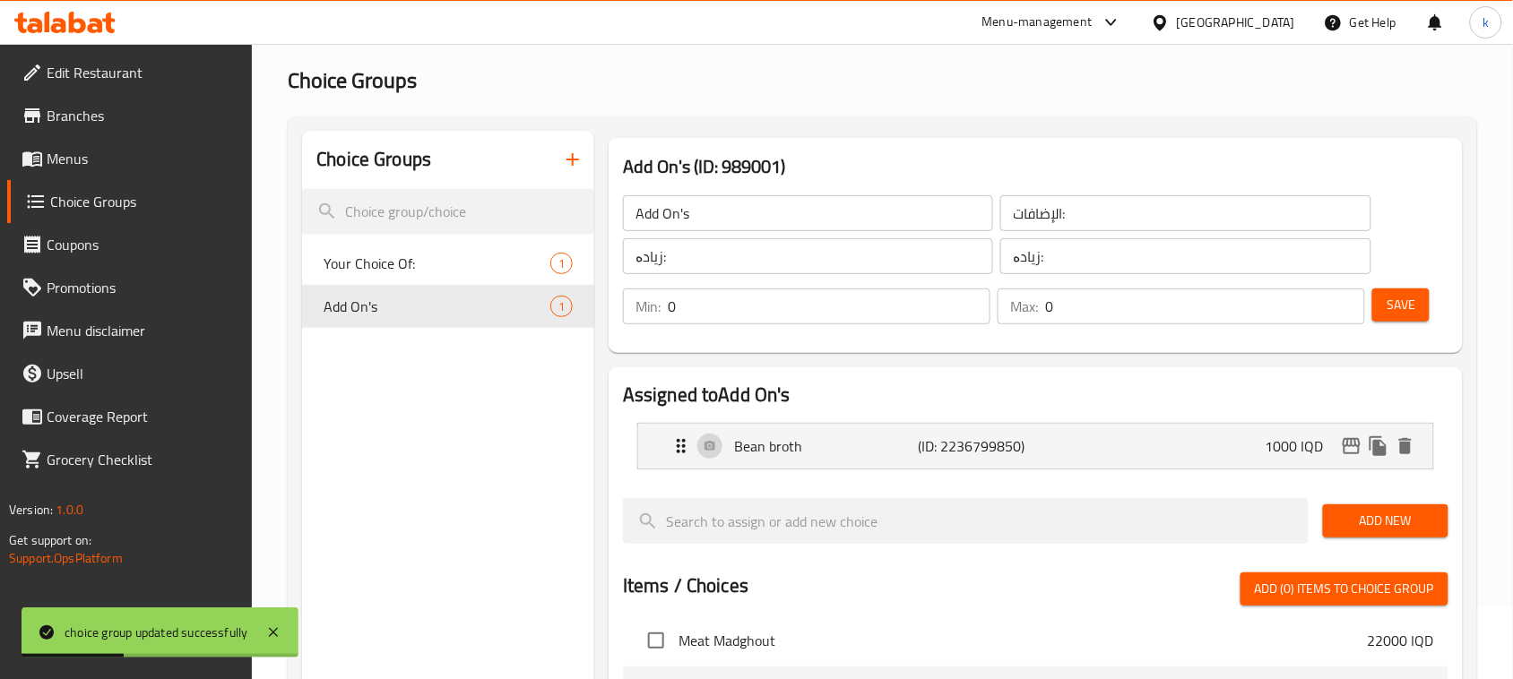
scroll to position [112, 0]
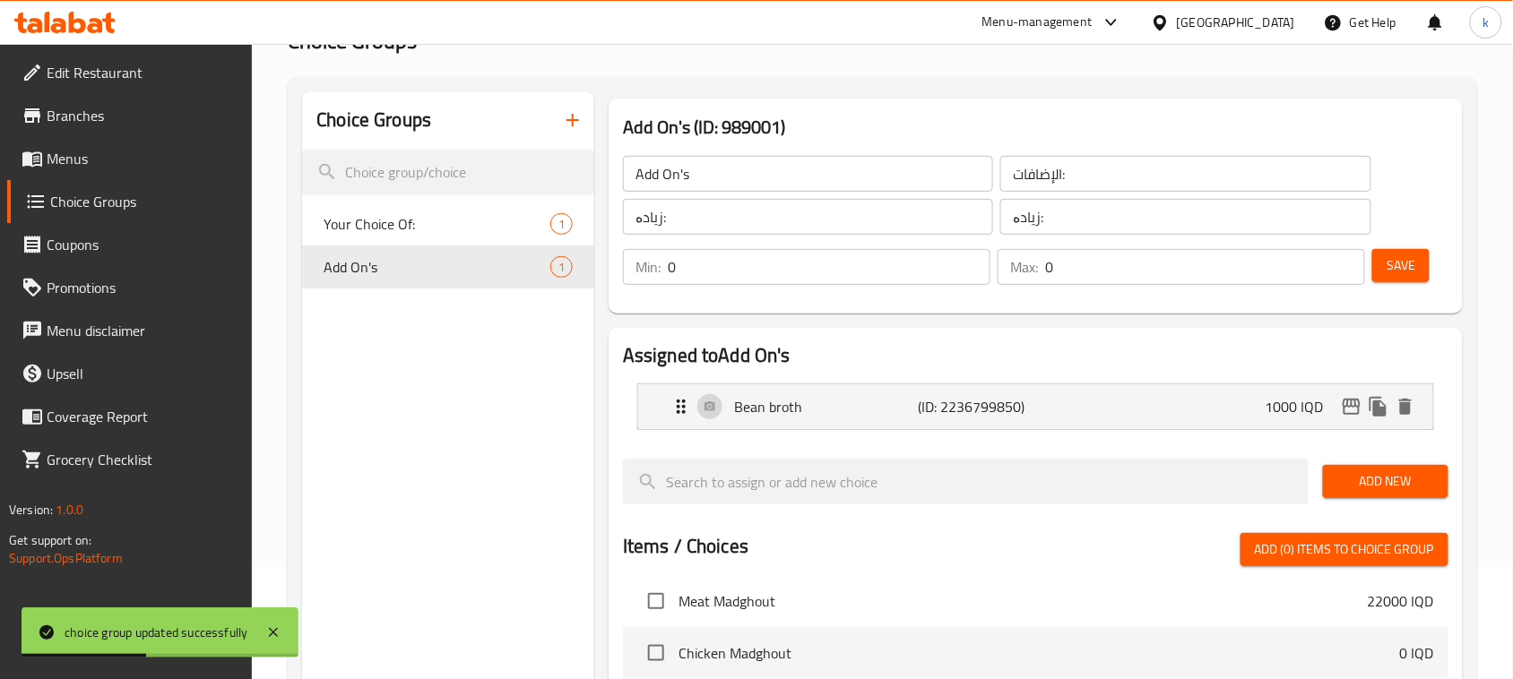
click at [1379, 478] on span "Add New" at bounding box center [1385, 482] width 97 height 22
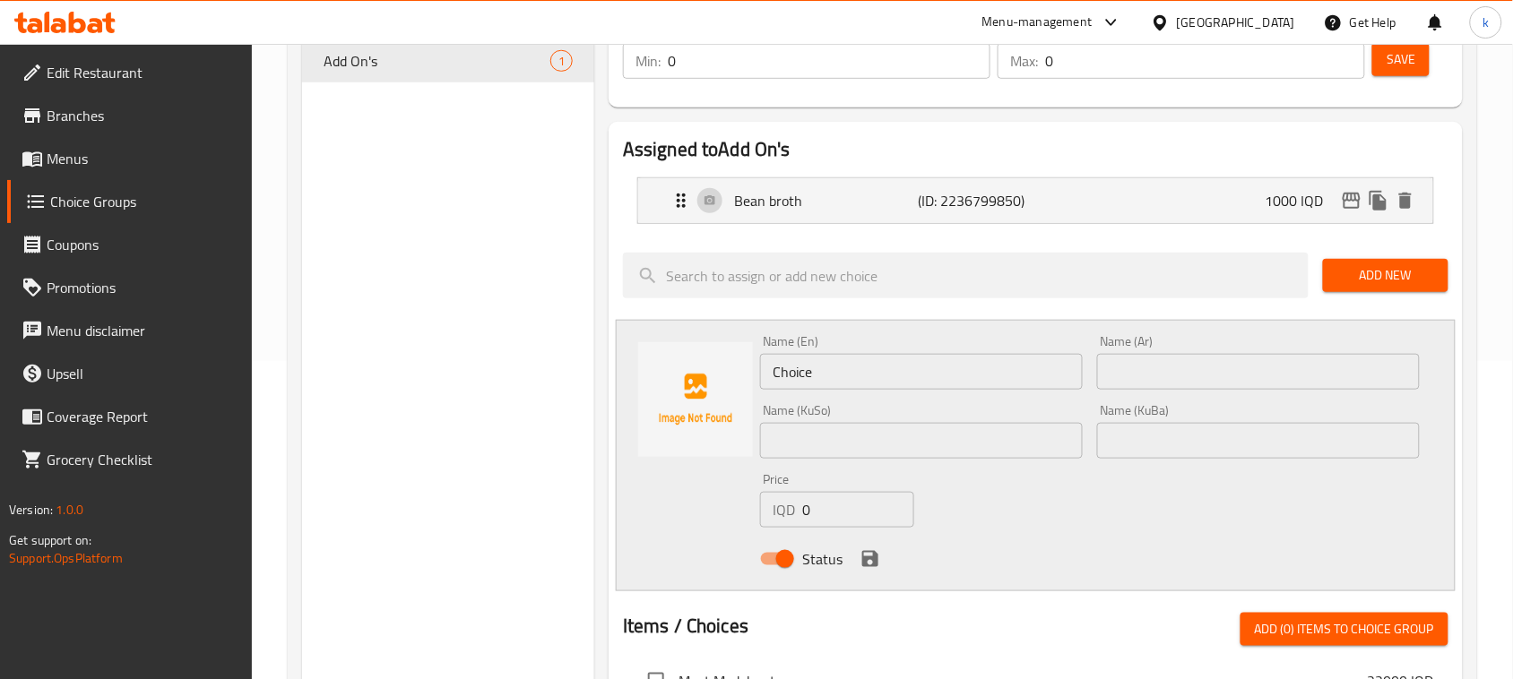
scroll to position [336, 0]
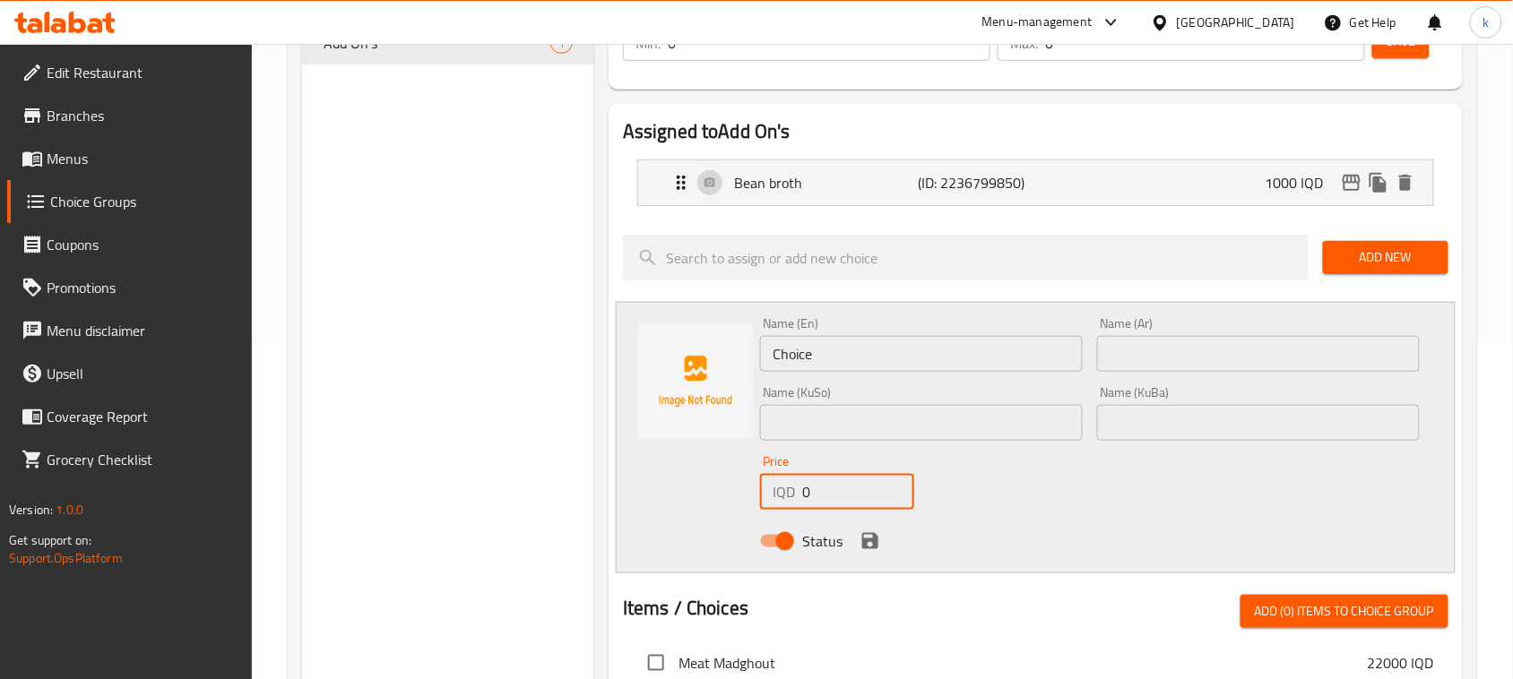
drag, startPoint x: 834, startPoint y: 493, endPoint x: 746, endPoint y: 497, distance: 88.0
click at [746, 497] on div "Name (En) Choice Name (En) Name (Ar) Name (Ar) Name (KuSo) Name (KuSo) Name (Ku…" at bounding box center [1036, 438] width 840 height 272
type input "500"
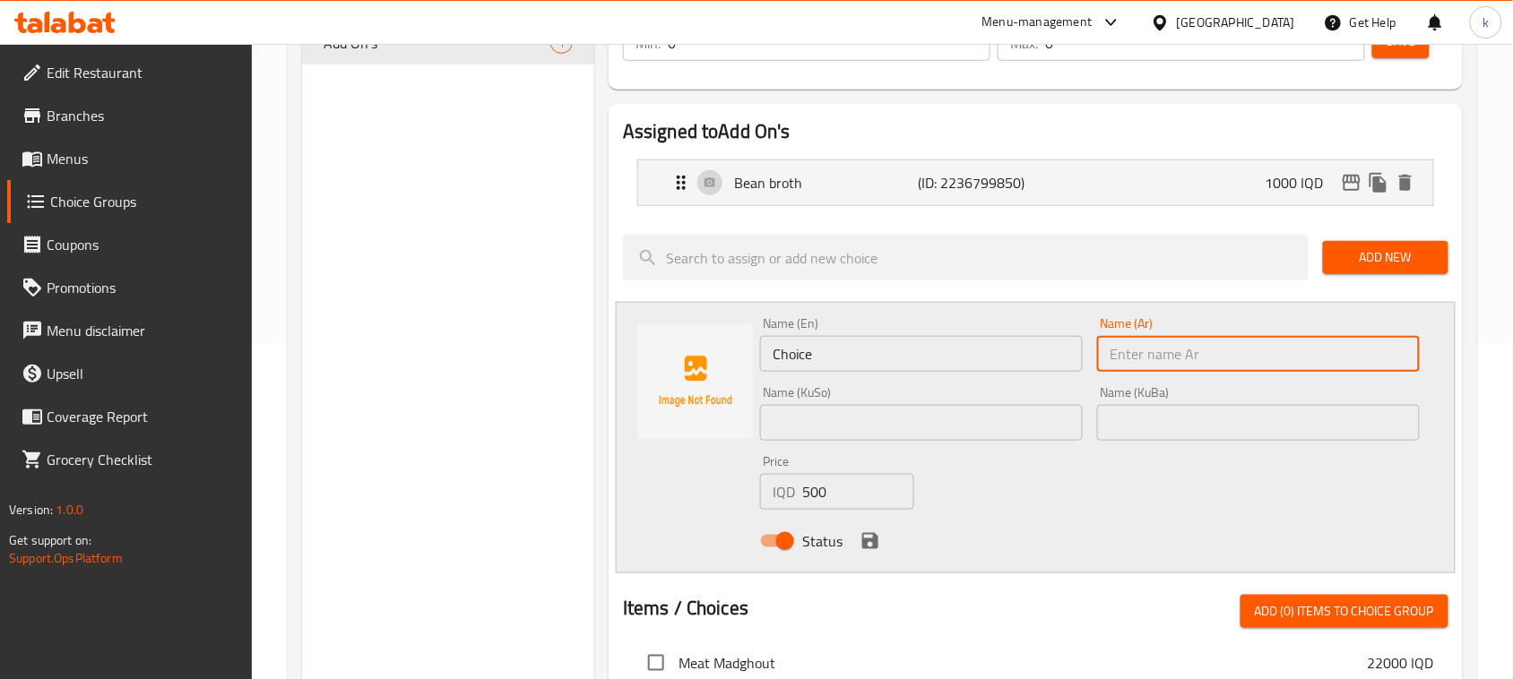
click at [1323, 350] on input "text" at bounding box center [1258, 354] width 323 height 36
paste input "لبن"
type input "لبن"
click at [1369, 415] on input "text" at bounding box center [1258, 423] width 323 height 36
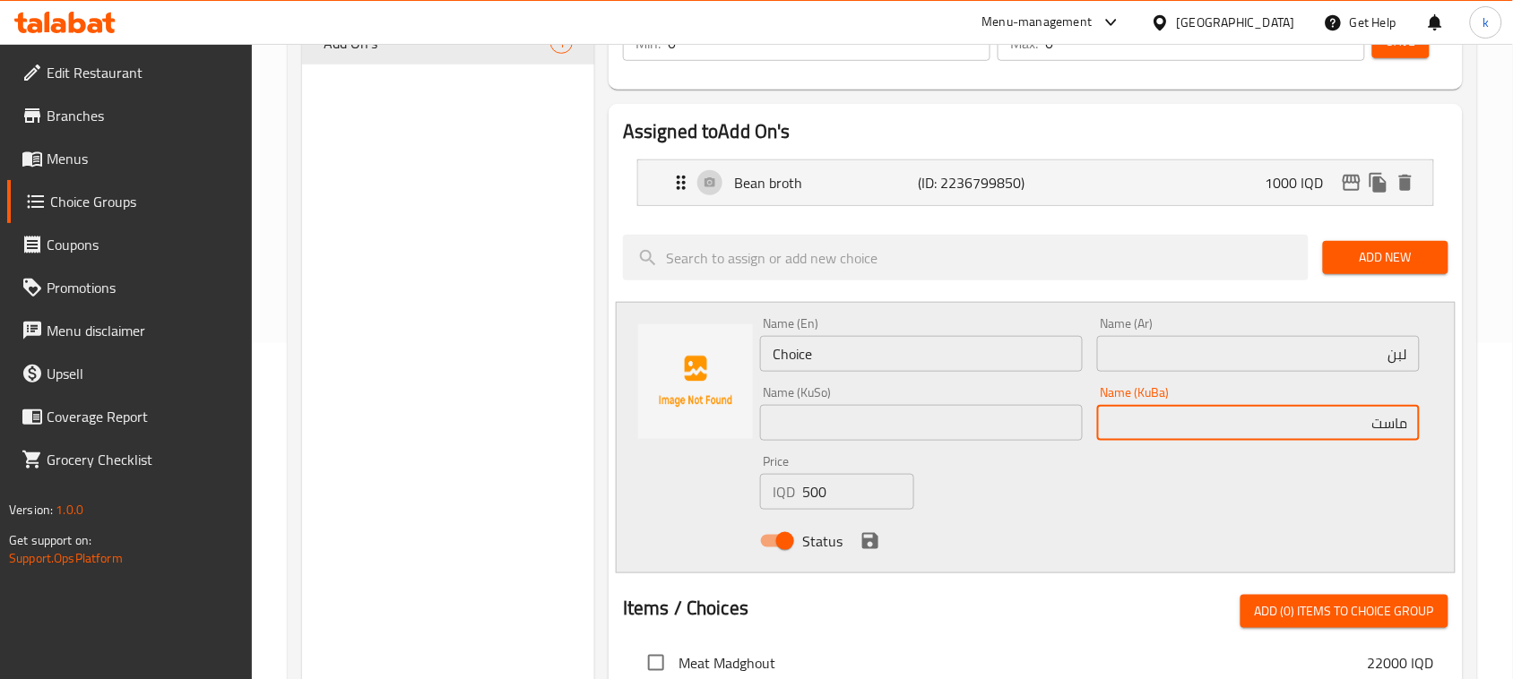
drag, startPoint x: 1390, startPoint y: 431, endPoint x: 1529, endPoint y: 418, distance: 139.6
click at [1513, 343] on html "​ Menu-management Iraq Get Help k Edit Restaurant Branches Menus Choice Groups …" at bounding box center [756, 3] width 1513 height 679
type input "ماست"
click at [947, 423] on input "text" at bounding box center [921, 423] width 323 height 36
paste input "ماست"
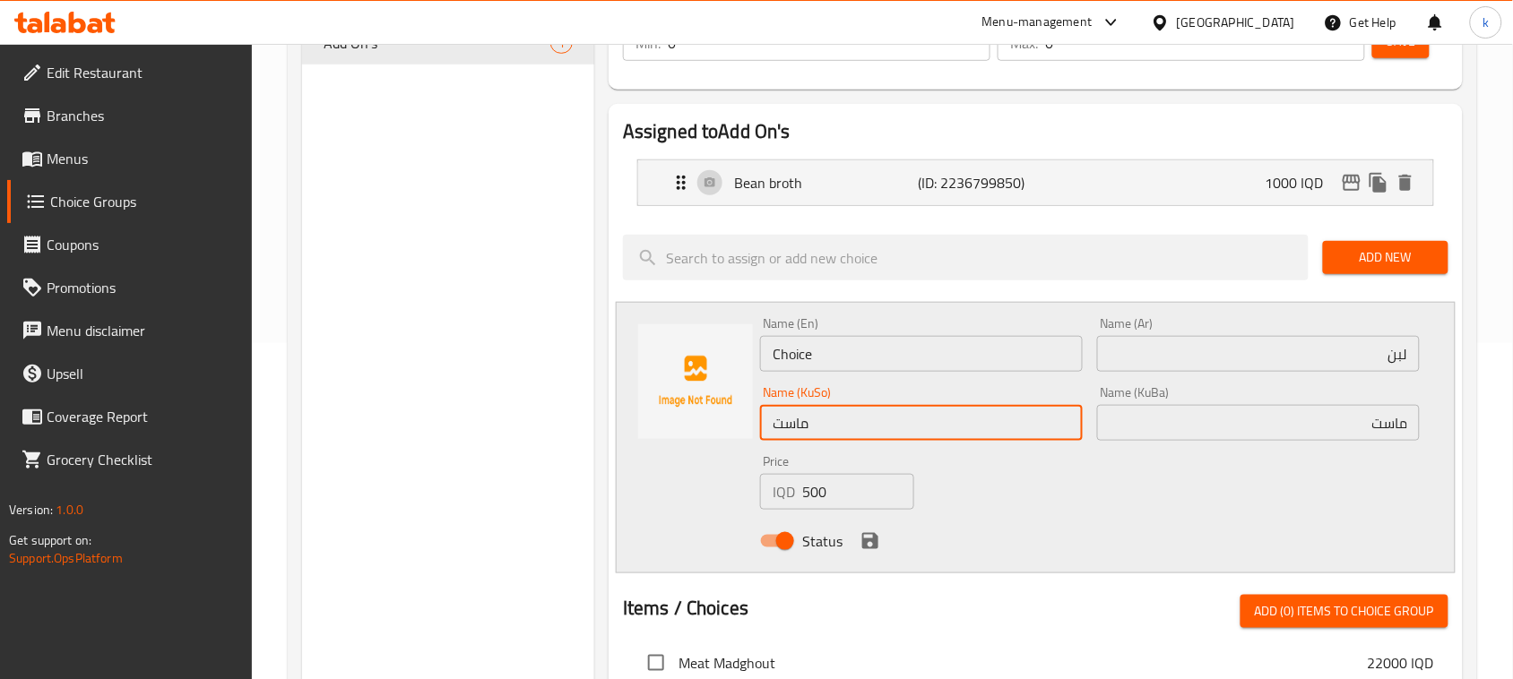
type input "ماست"
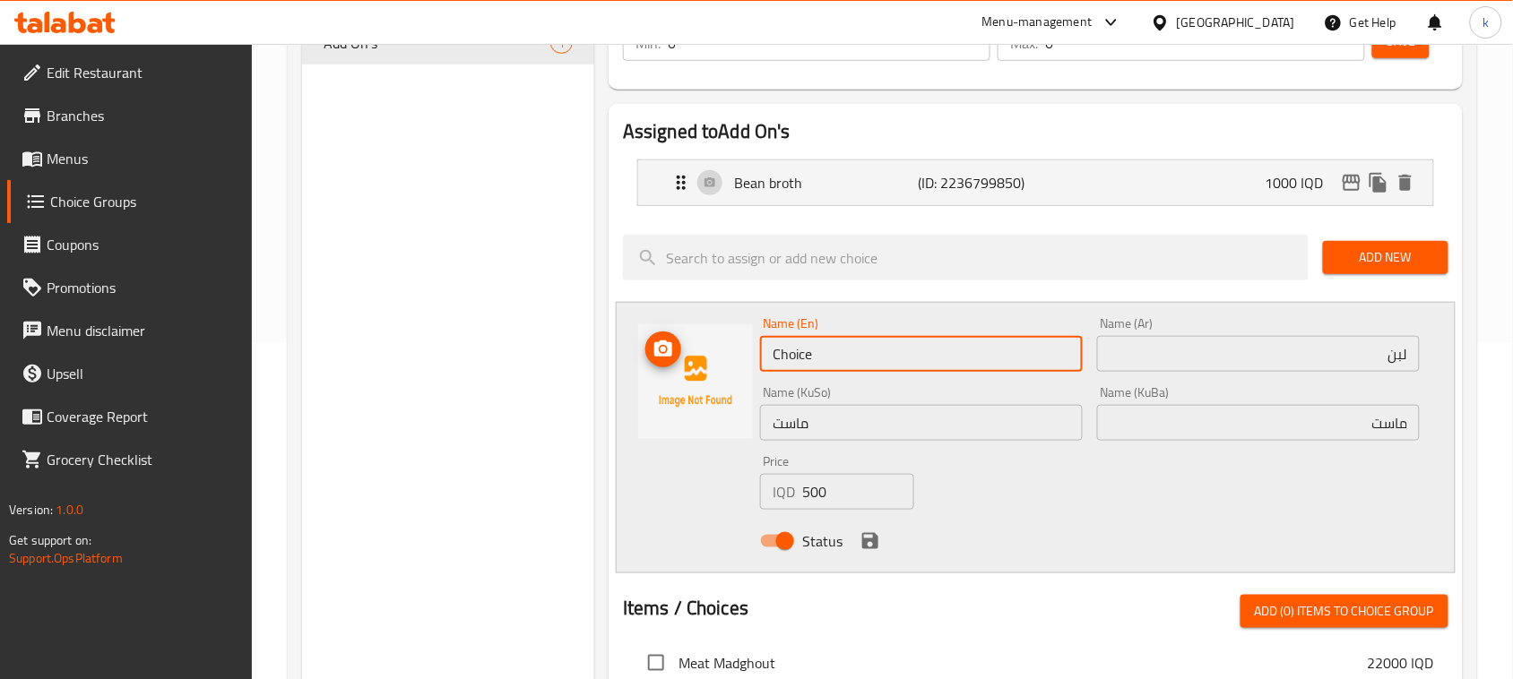
drag, startPoint x: 875, startPoint y: 360, endPoint x: 744, endPoint y: 365, distance: 130.9
click at [744, 365] on div "Name (En) Choice Name (En) Name (Ar) لبن Name (Ar) Name (KuSo) ماست Name (KuSo)…" at bounding box center [1036, 438] width 840 height 272
paste input "Yoghurt"
type input "Yoghurt"
click at [874, 551] on icon "save" at bounding box center [871, 542] width 22 height 22
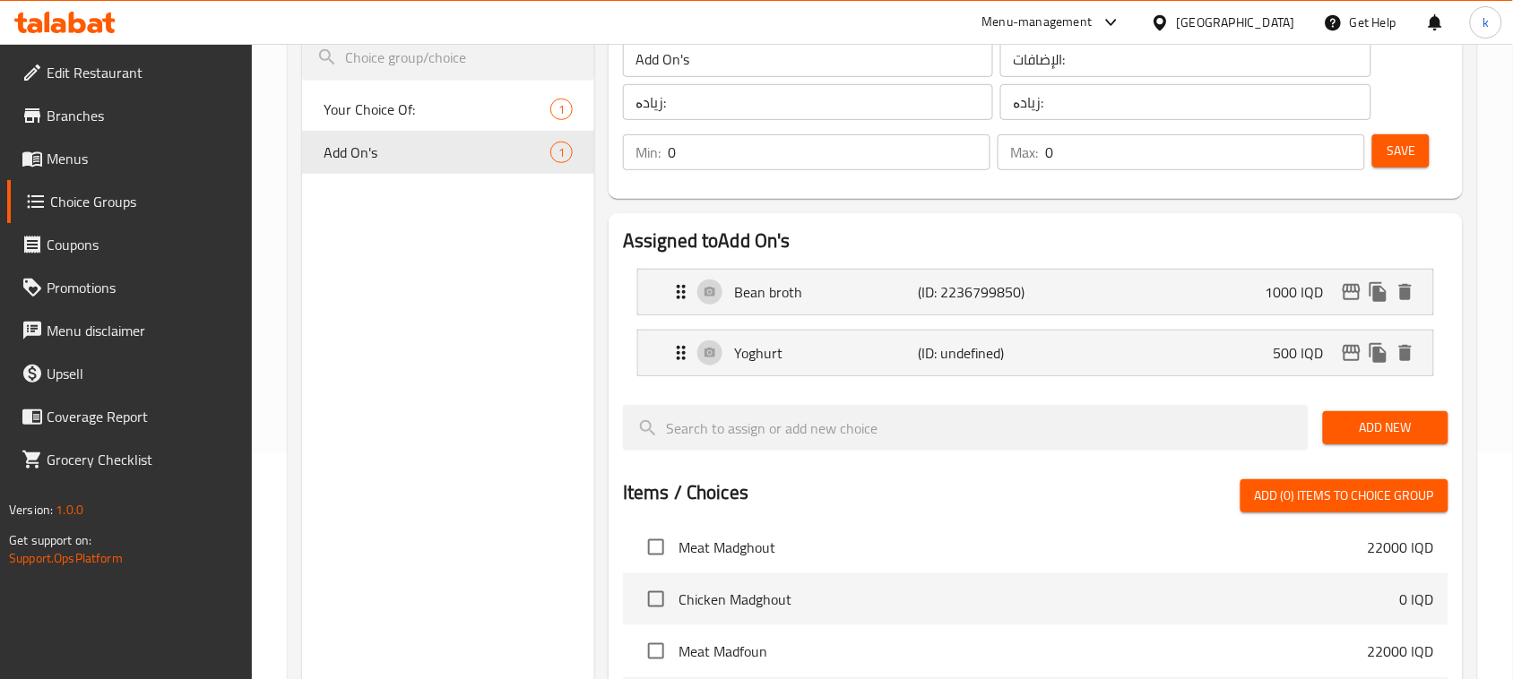
scroll to position [112, 0]
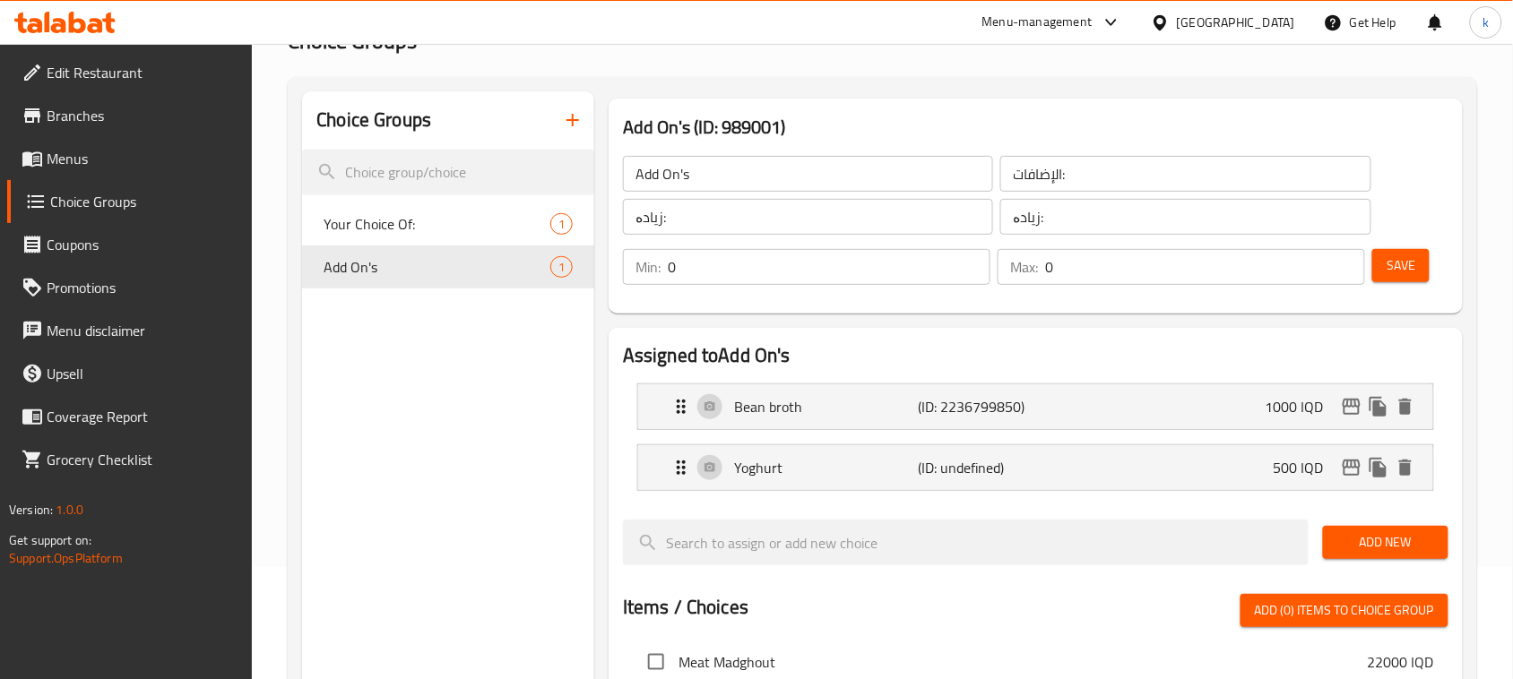
click at [1409, 265] on span "Save" at bounding box center [1401, 266] width 29 height 22
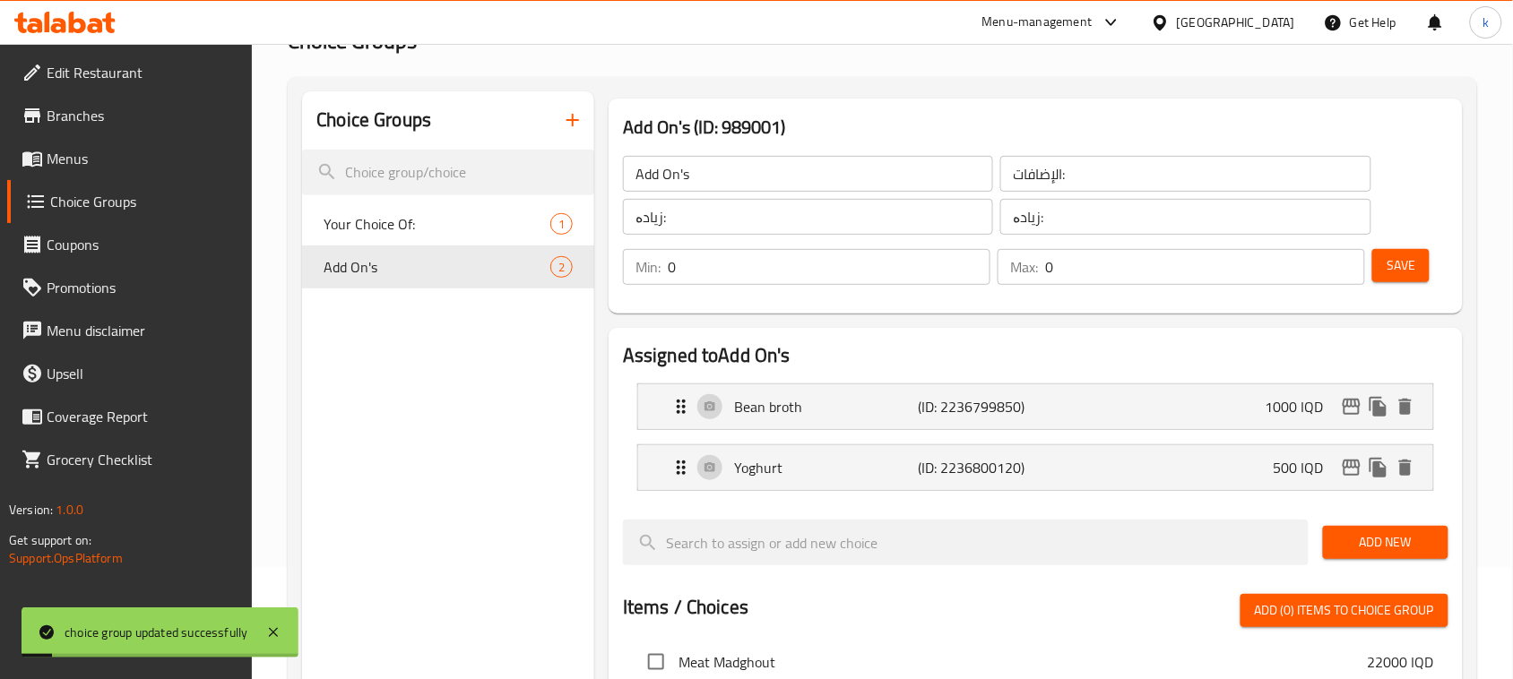
click at [1359, 549] on span "Add New" at bounding box center [1385, 543] width 97 height 22
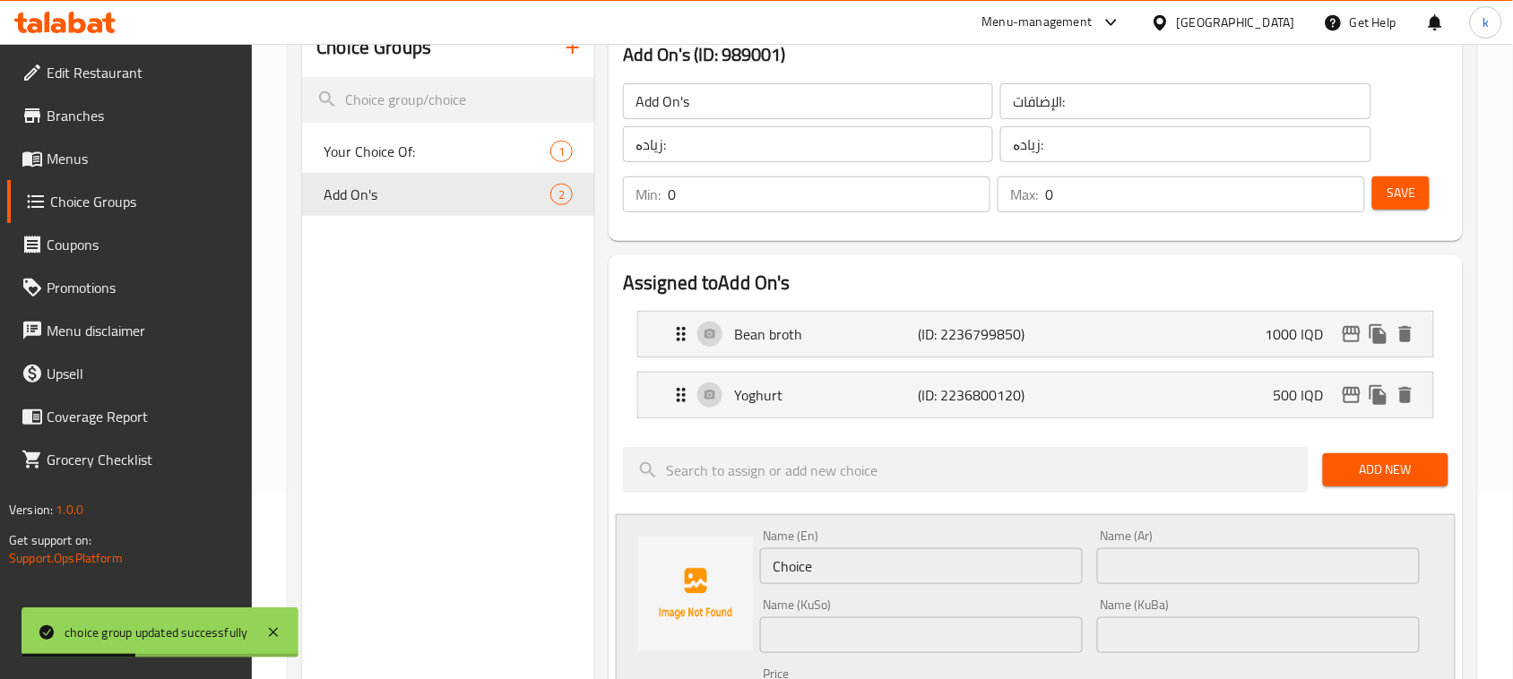
scroll to position [224, 0]
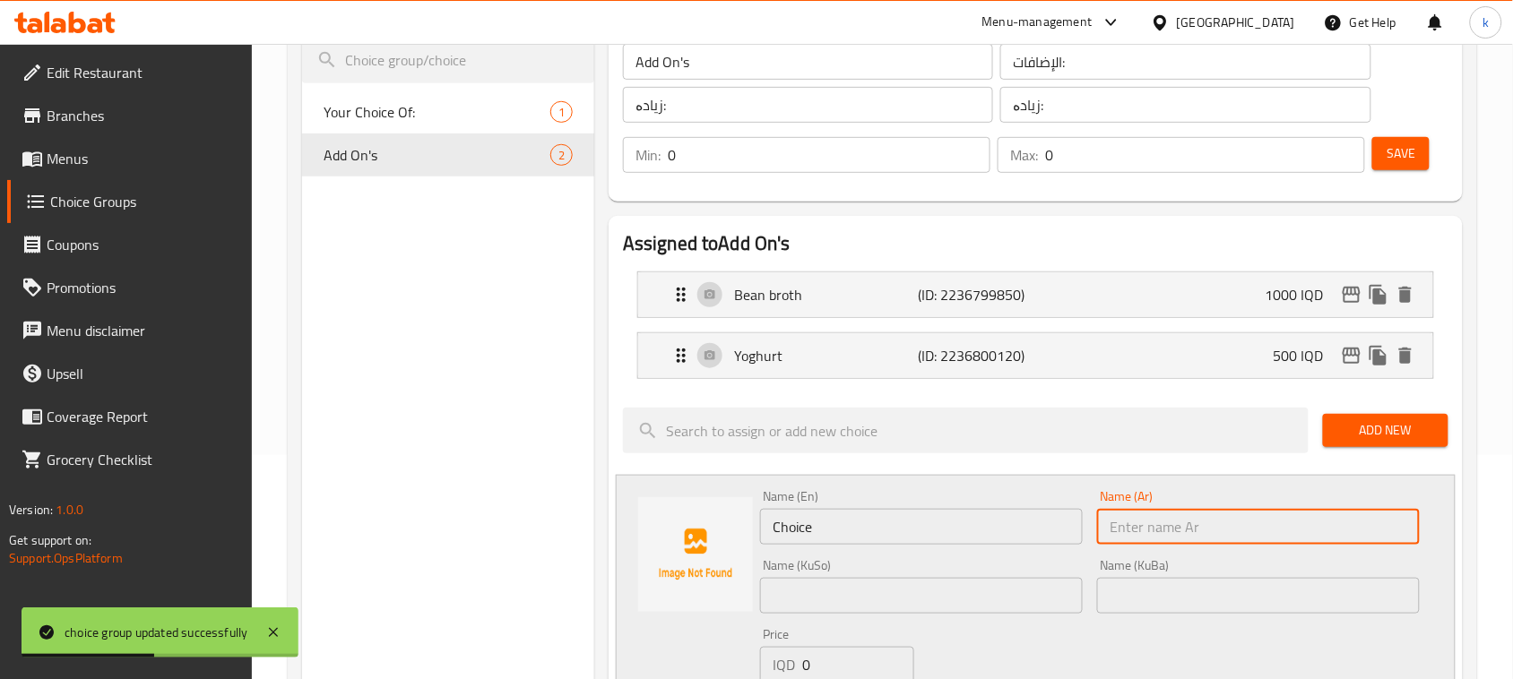
click at [1180, 532] on input "text" at bounding box center [1258, 527] width 323 height 36
paste input "دقوس"
type input "دقوس"
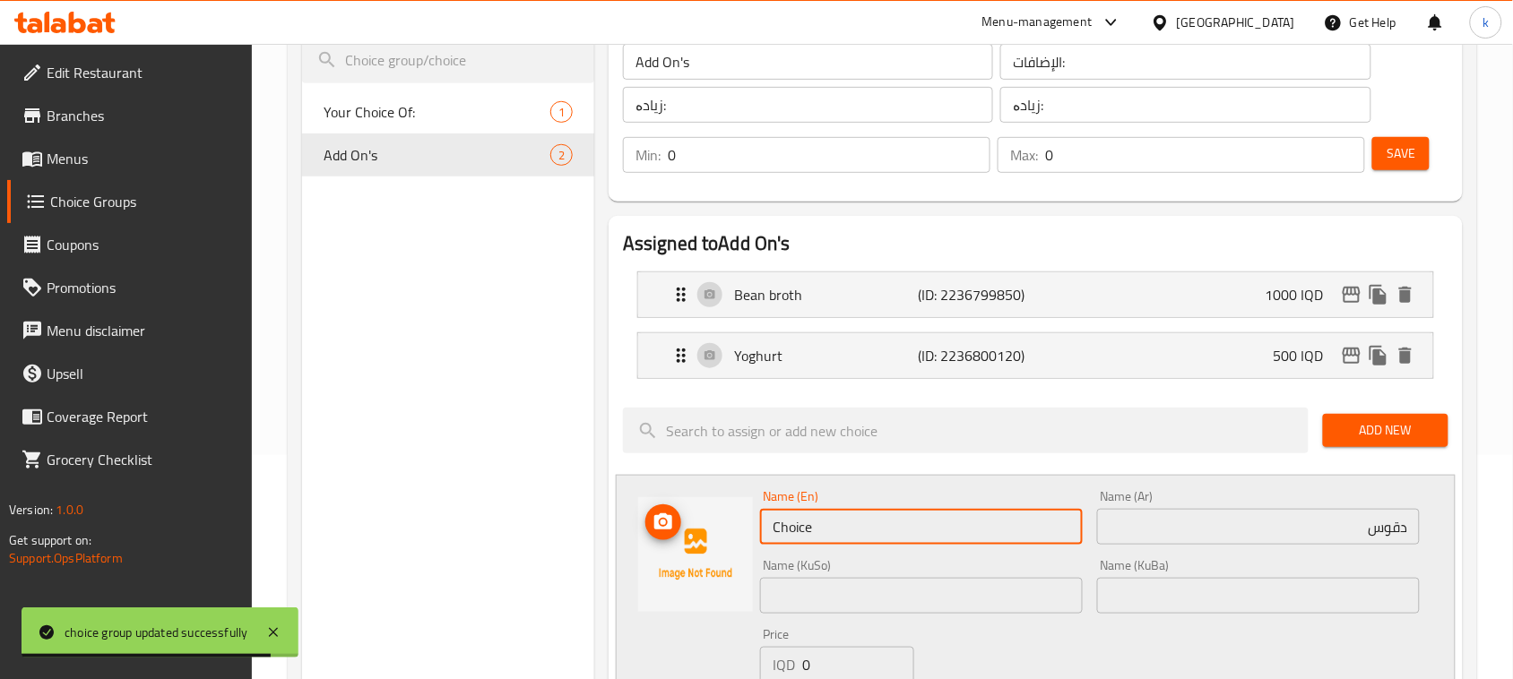
drag, startPoint x: 843, startPoint y: 524, endPoint x: 729, endPoint y: 531, distance: 114.9
click at [729, 531] on div "Name (En) Choice Name (En) Name (Ar) دقوس Name (Ar) Name (KuSo) Name (KuSo) Nam…" at bounding box center [1036, 611] width 840 height 272
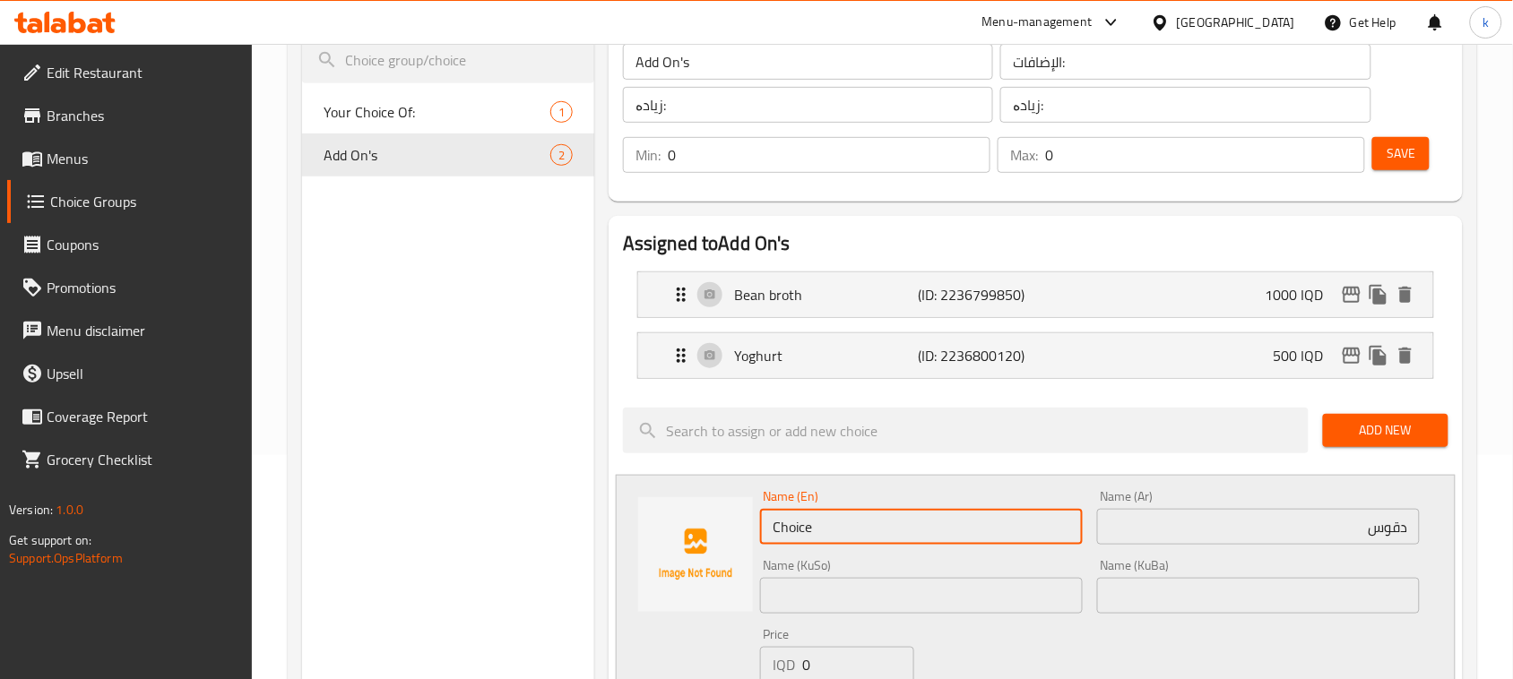
paste input "Daqoos"
type input "Daqoos"
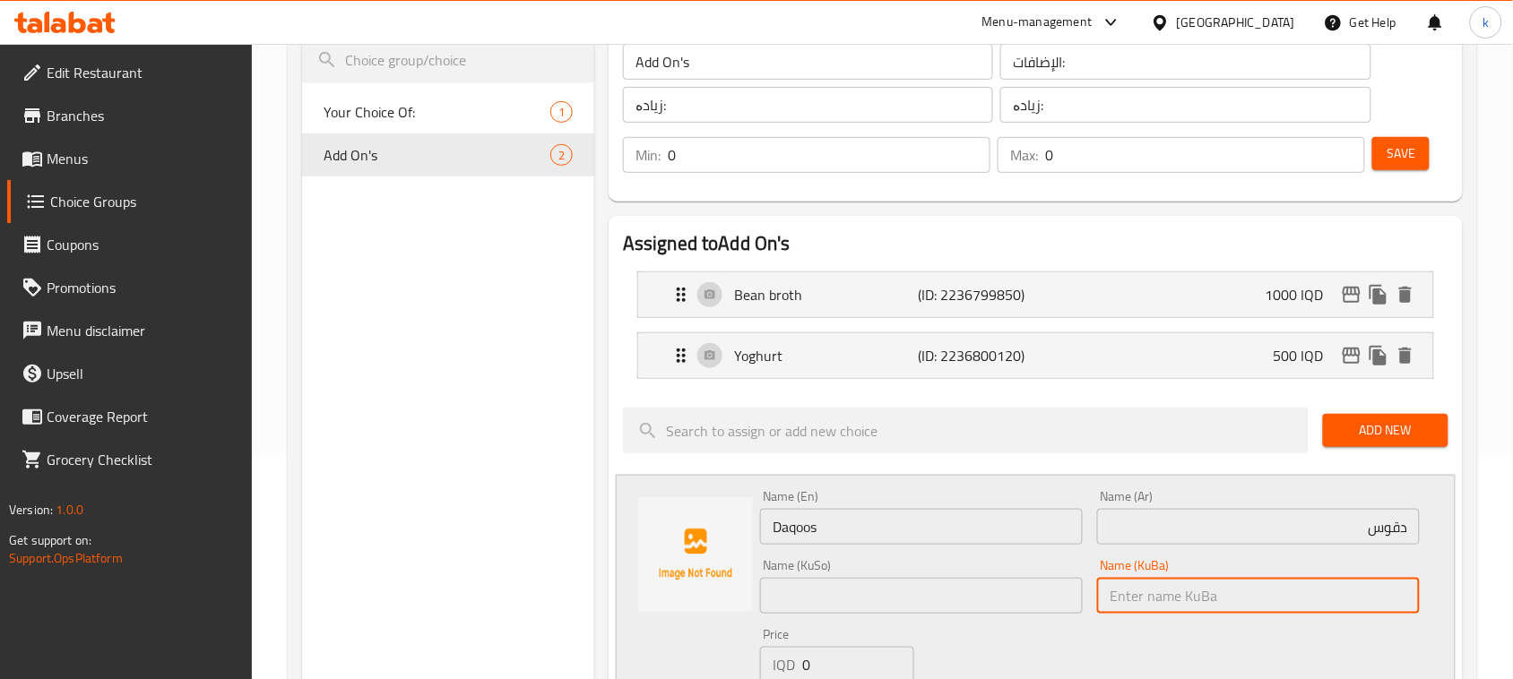
click at [1365, 594] on input "text" at bounding box center [1258, 596] width 323 height 36
click at [1368, 594] on input "text" at bounding box center [1258, 596] width 323 height 36
paste input "دەقوس"
type input "دەقوس"
click at [1023, 601] on input "text" at bounding box center [921, 596] width 323 height 36
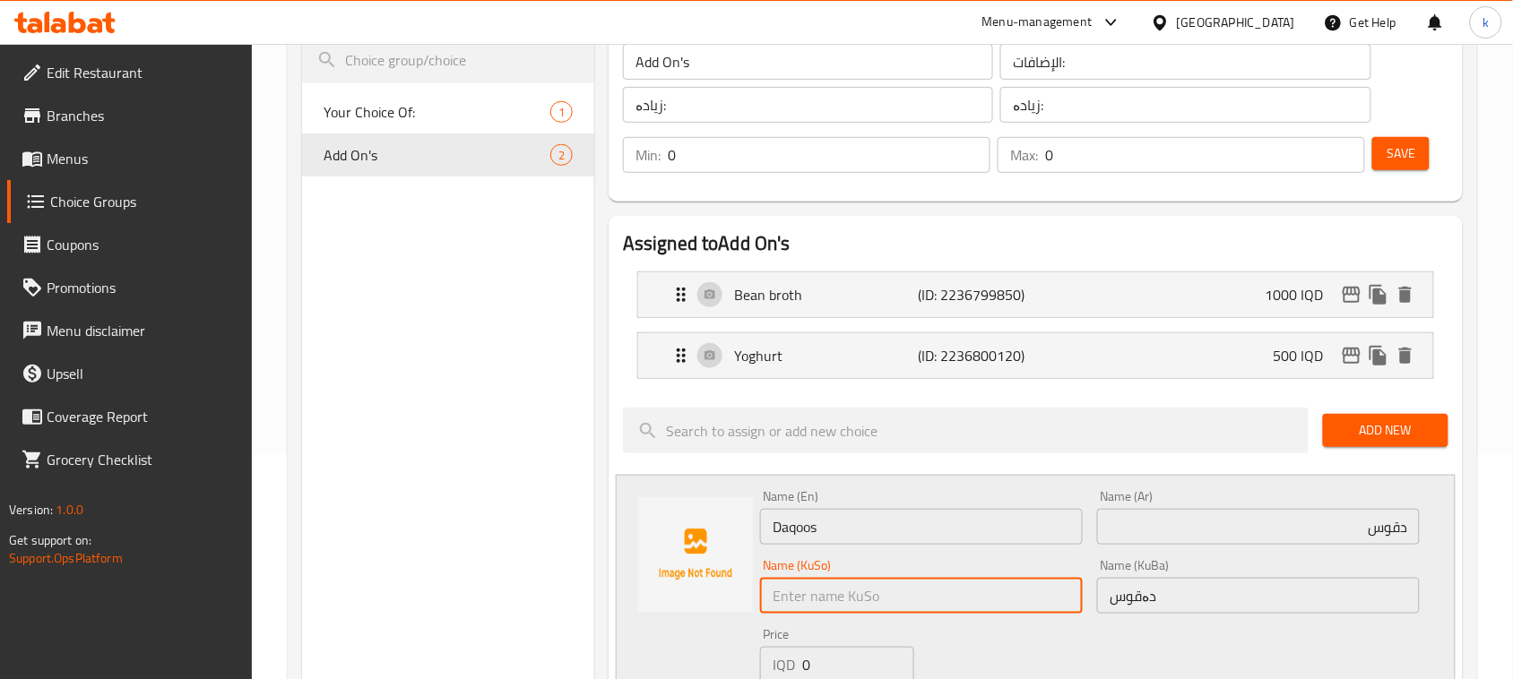
paste input "دەقوس"
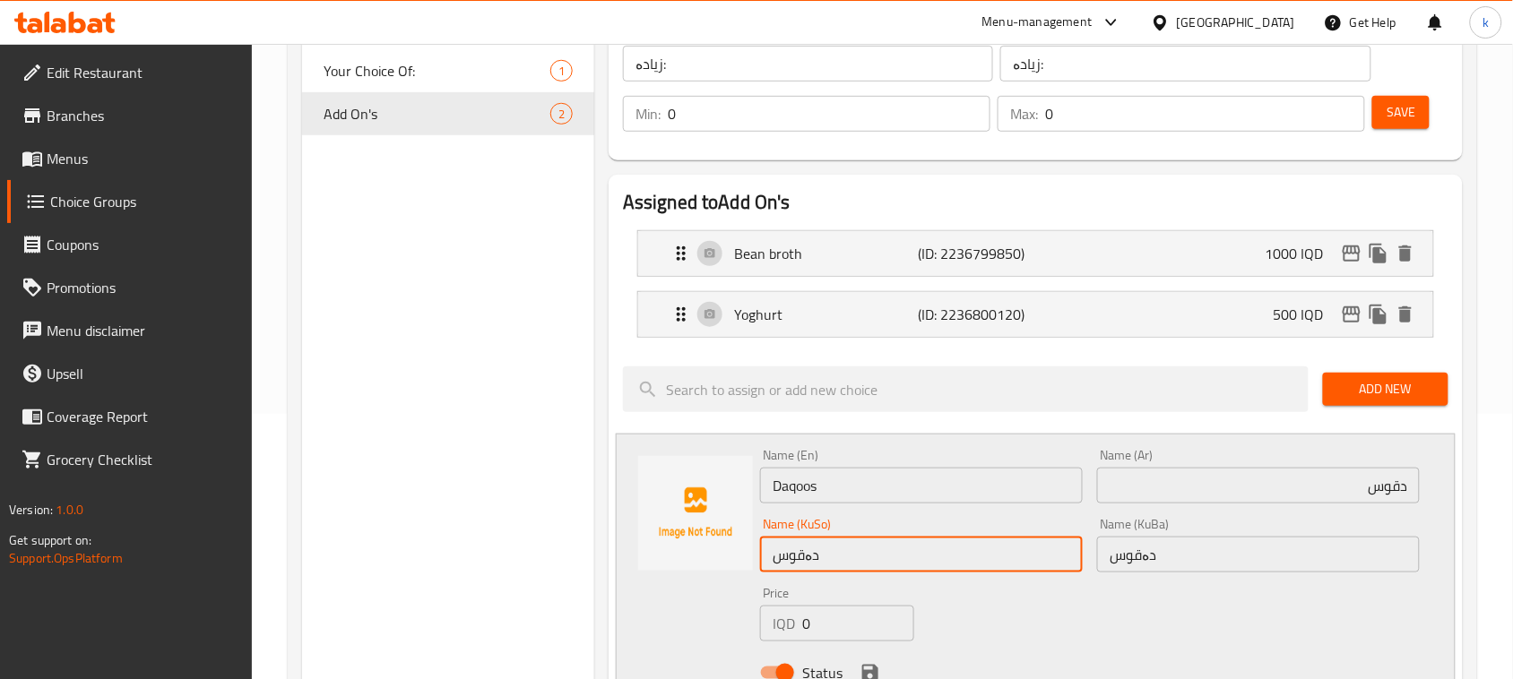
scroll to position [336, 0]
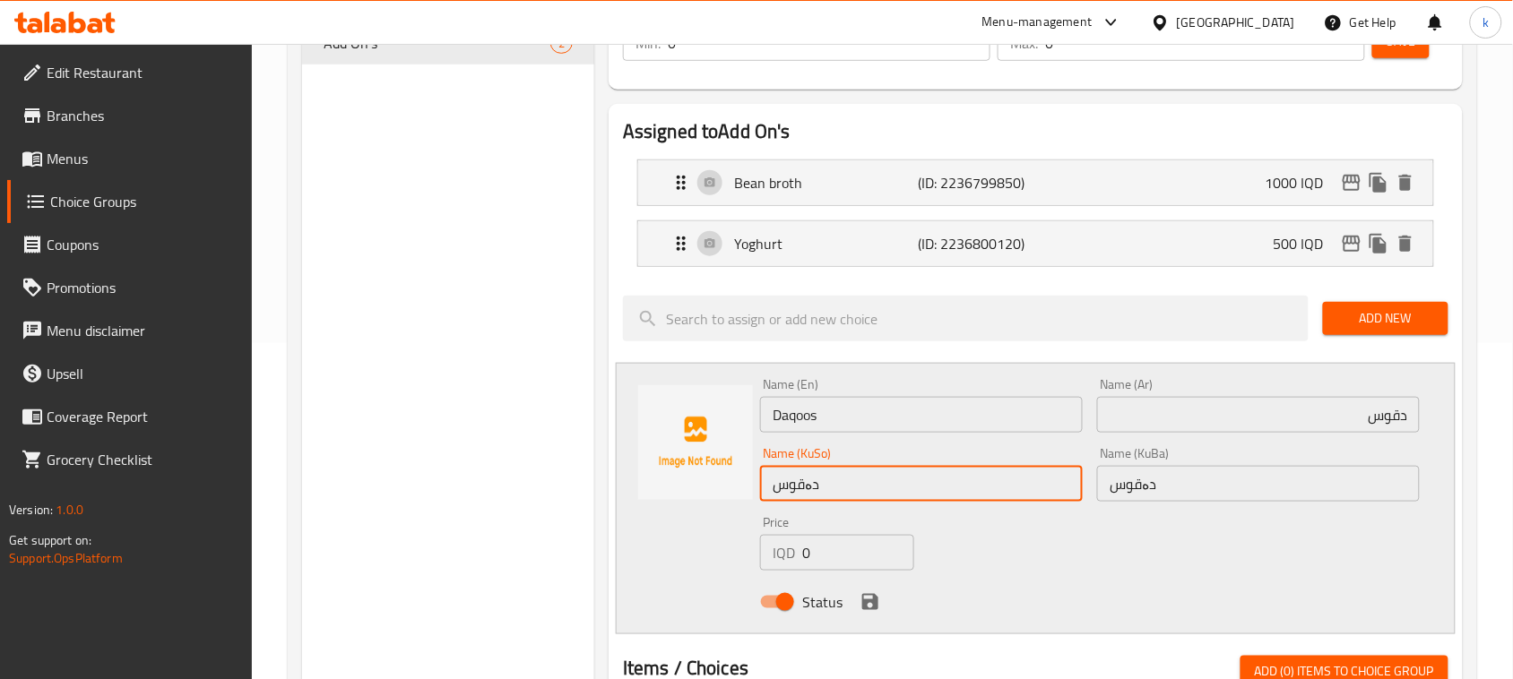
type input "دەقوس"
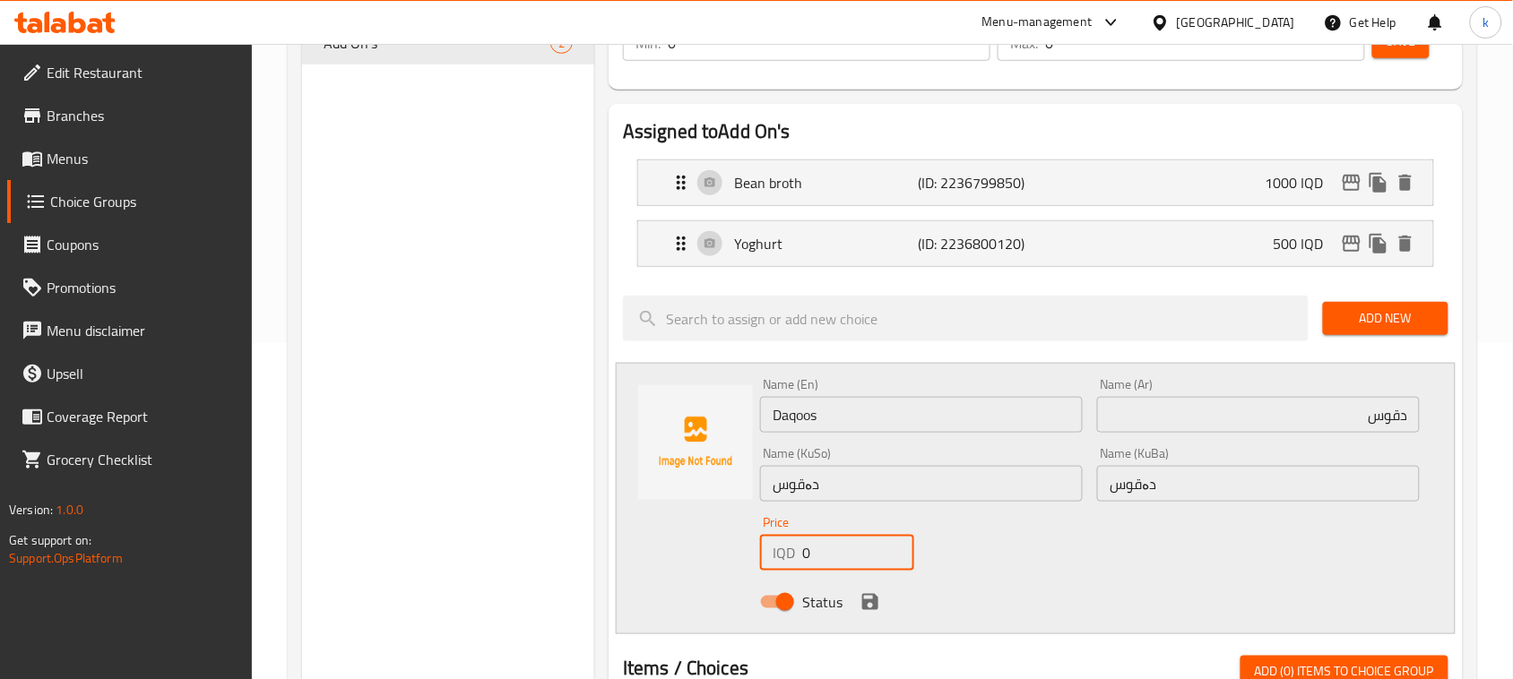
drag, startPoint x: 834, startPoint y: 549, endPoint x: 776, endPoint y: 554, distance: 58.4
click at [776, 554] on div "IQD 0 Price" at bounding box center [837, 553] width 154 height 36
type input "2000"
click at [876, 607] on icon "save" at bounding box center [870, 602] width 16 height 16
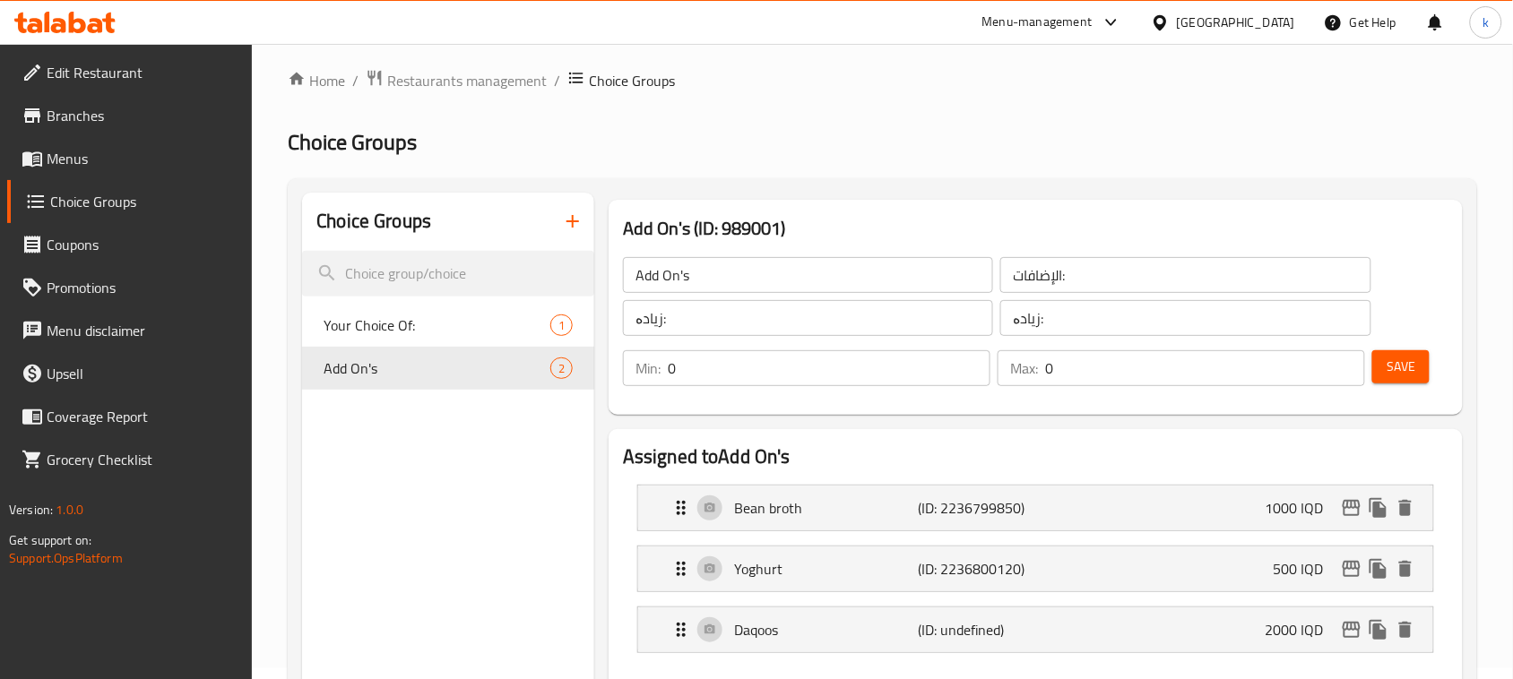
scroll to position [0, 0]
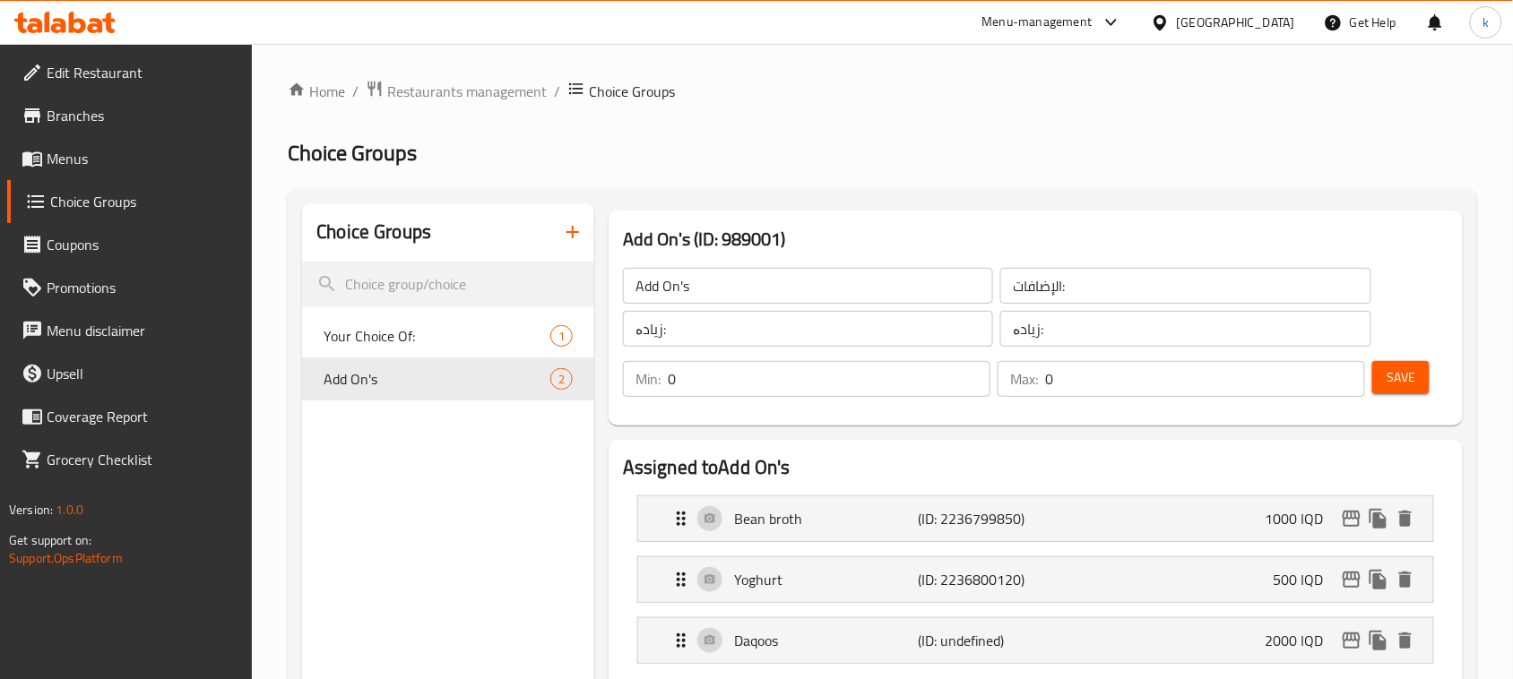
click at [1394, 378] on span "Save" at bounding box center [1401, 378] width 29 height 22
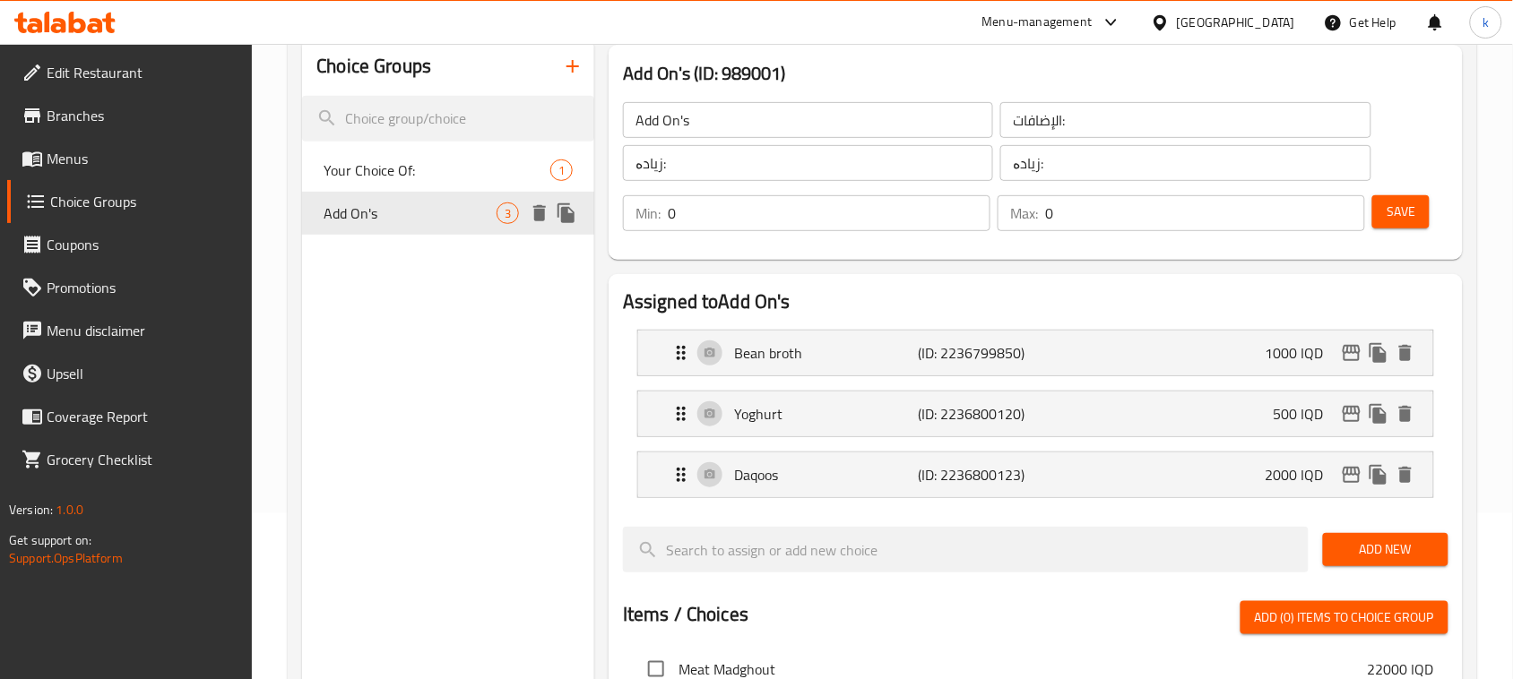
scroll to position [224, 0]
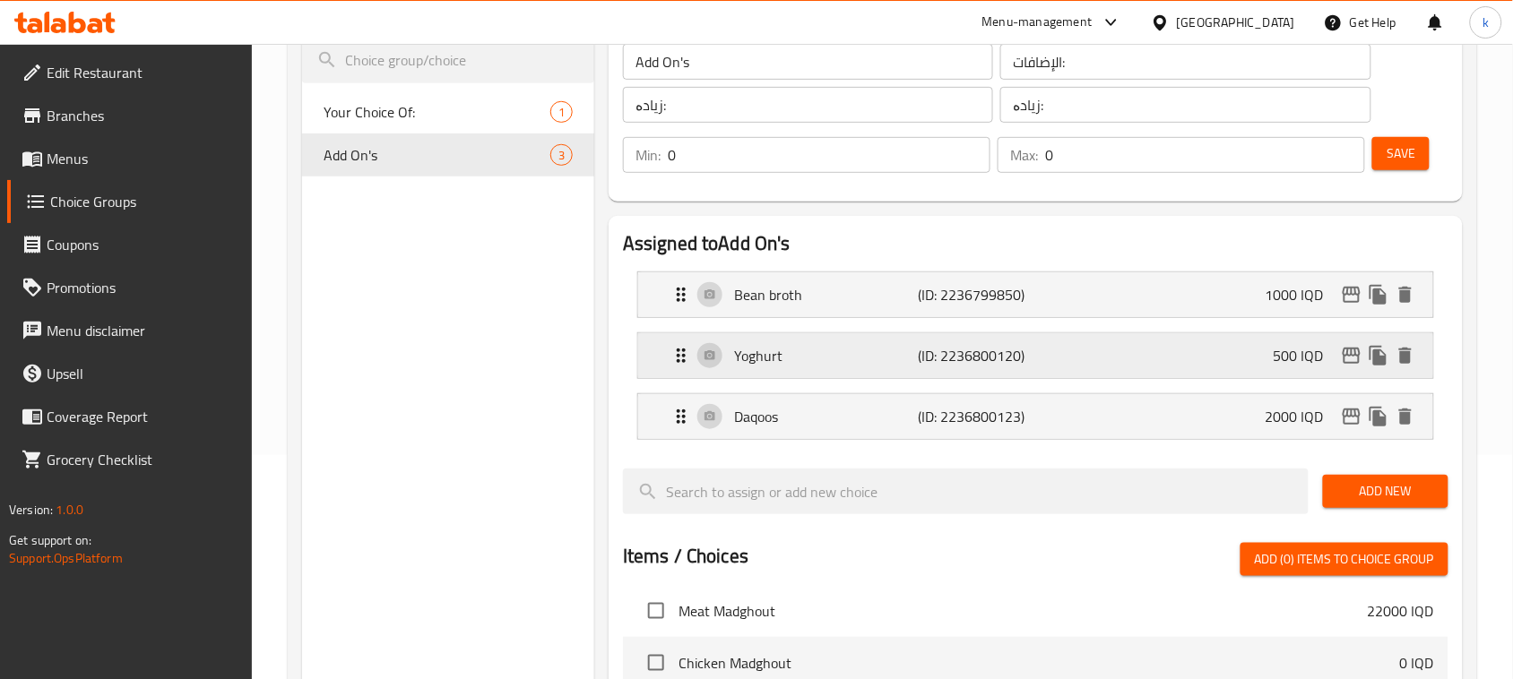
drag, startPoint x: 1213, startPoint y: 368, endPoint x: 1073, endPoint y: 378, distance: 140.2
click at [1212, 369] on div "Yoghurt (ID: 2236800120) 500 IQD" at bounding box center [1040, 355] width 741 height 45
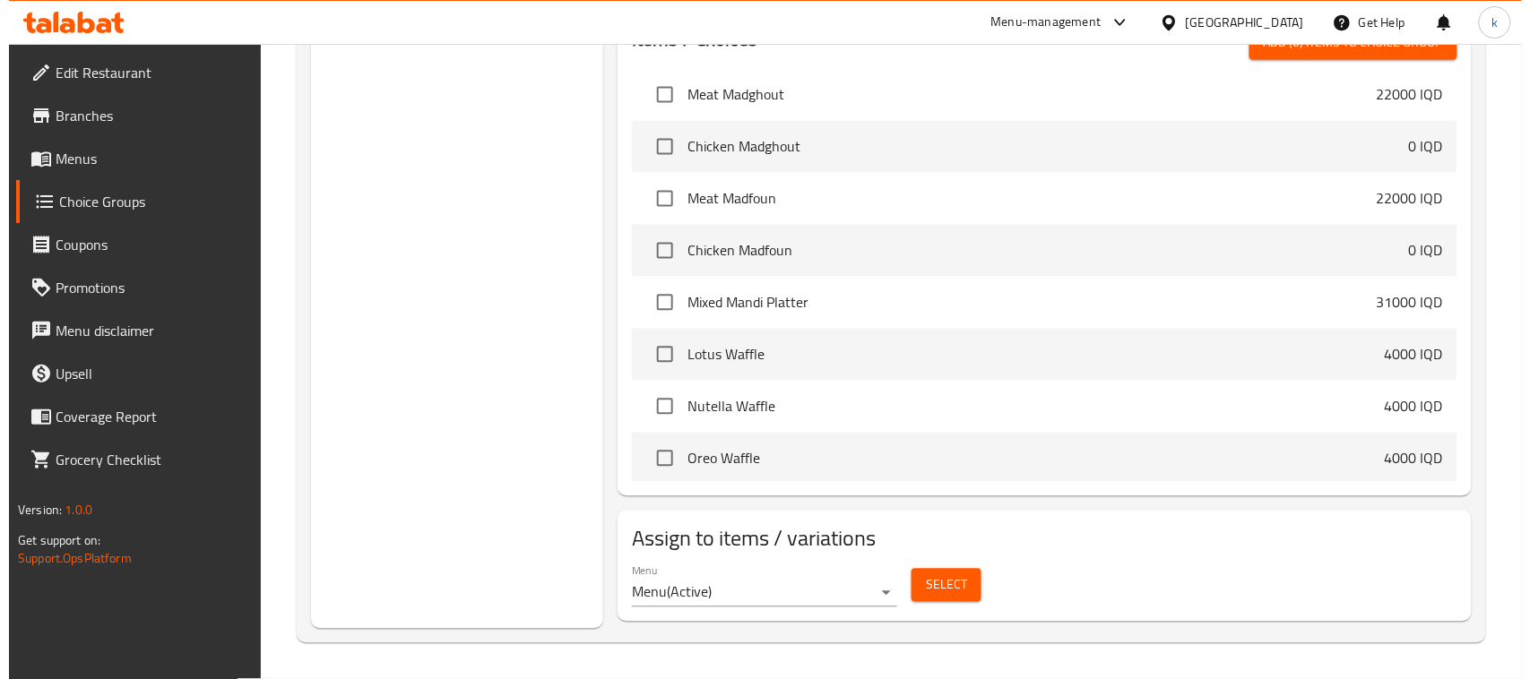
scroll to position [1232, 0]
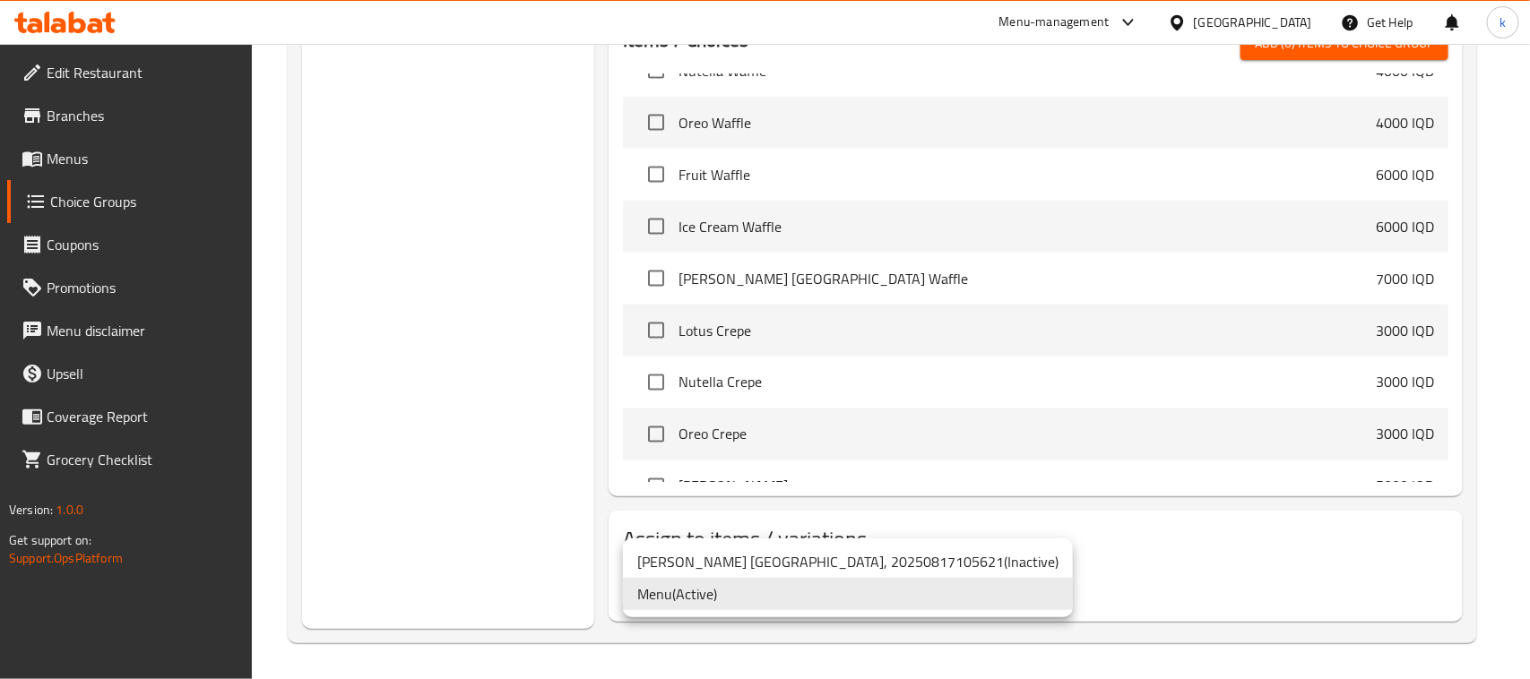
click at [714, 588] on li "Menu ( Active )" at bounding box center [848, 594] width 450 height 32
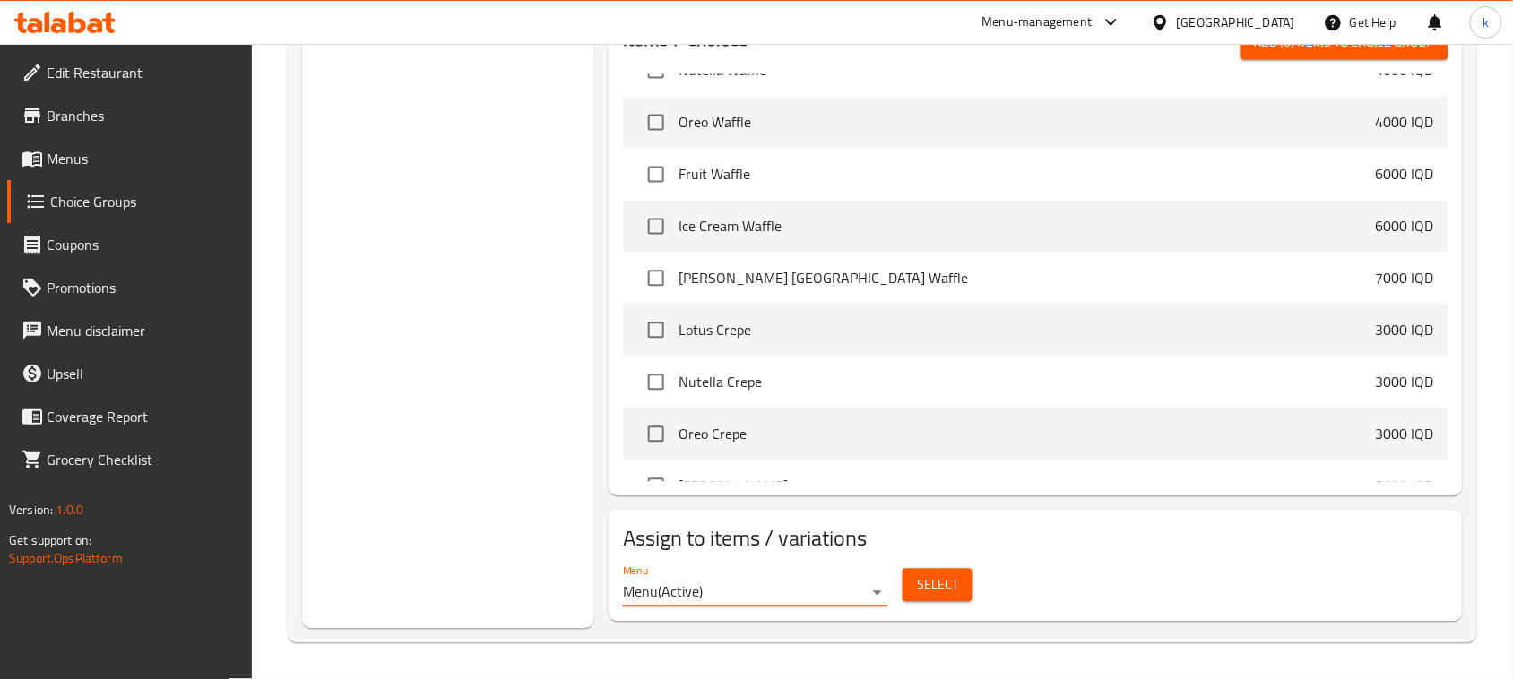
click at [947, 583] on span "Select" at bounding box center [937, 586] width 41 height 22
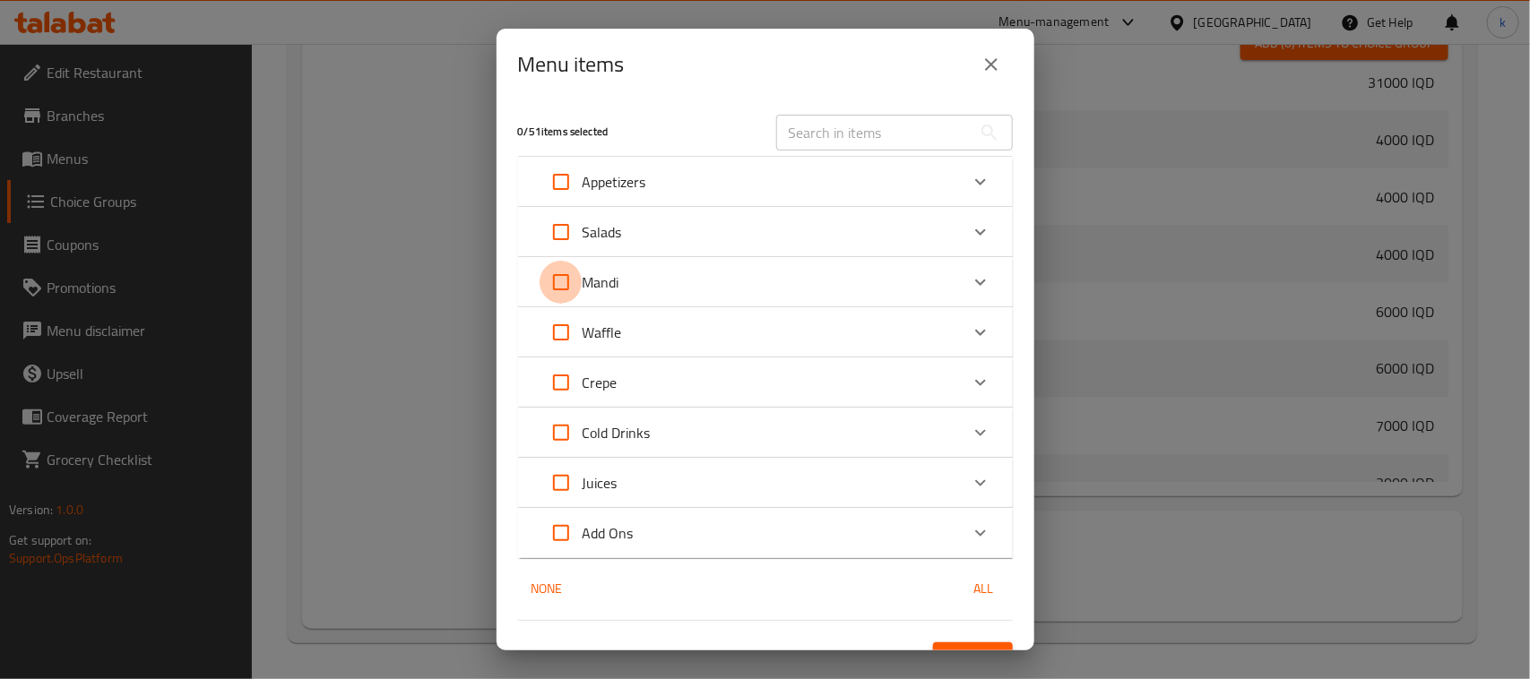
click at [558, 282] on input "Expand" at bounding box center [561, 282] width 43 height 43
checkbox input "true"
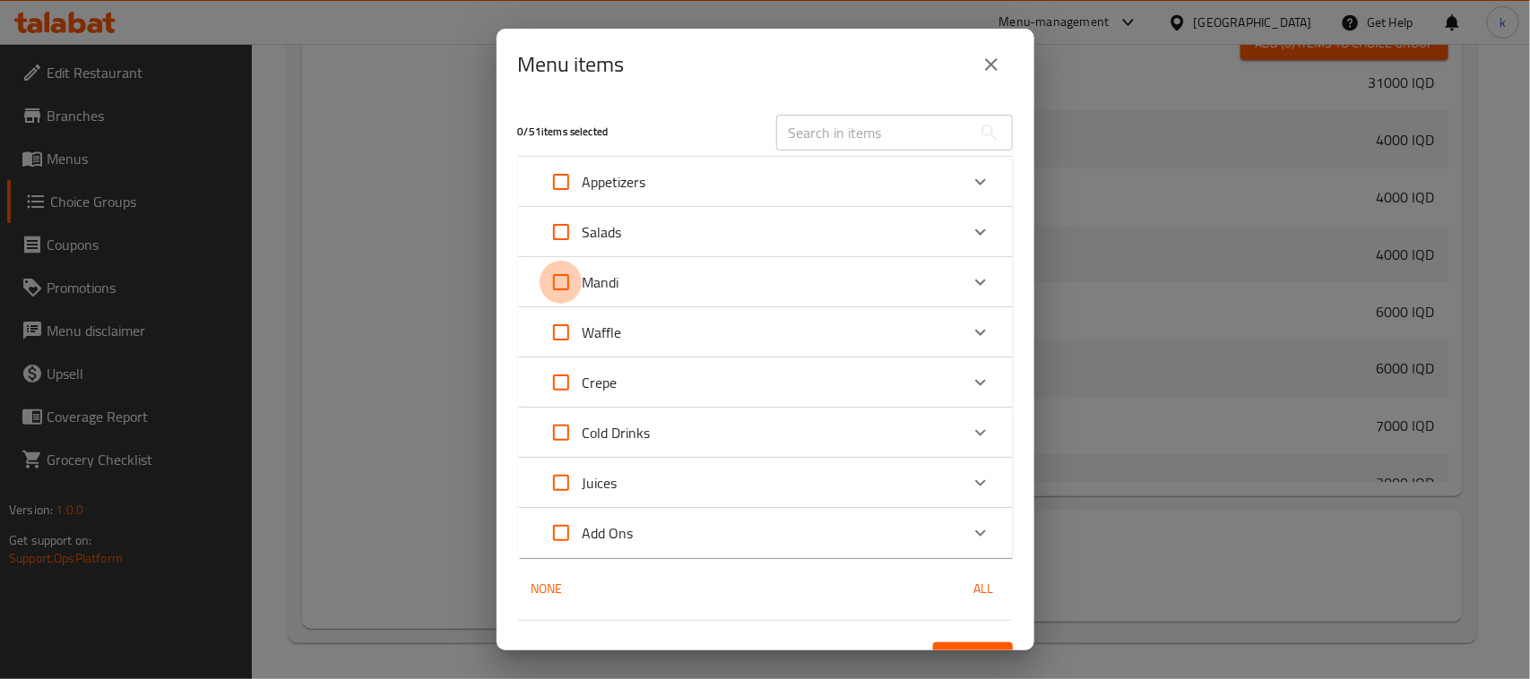
checkbox input "true"
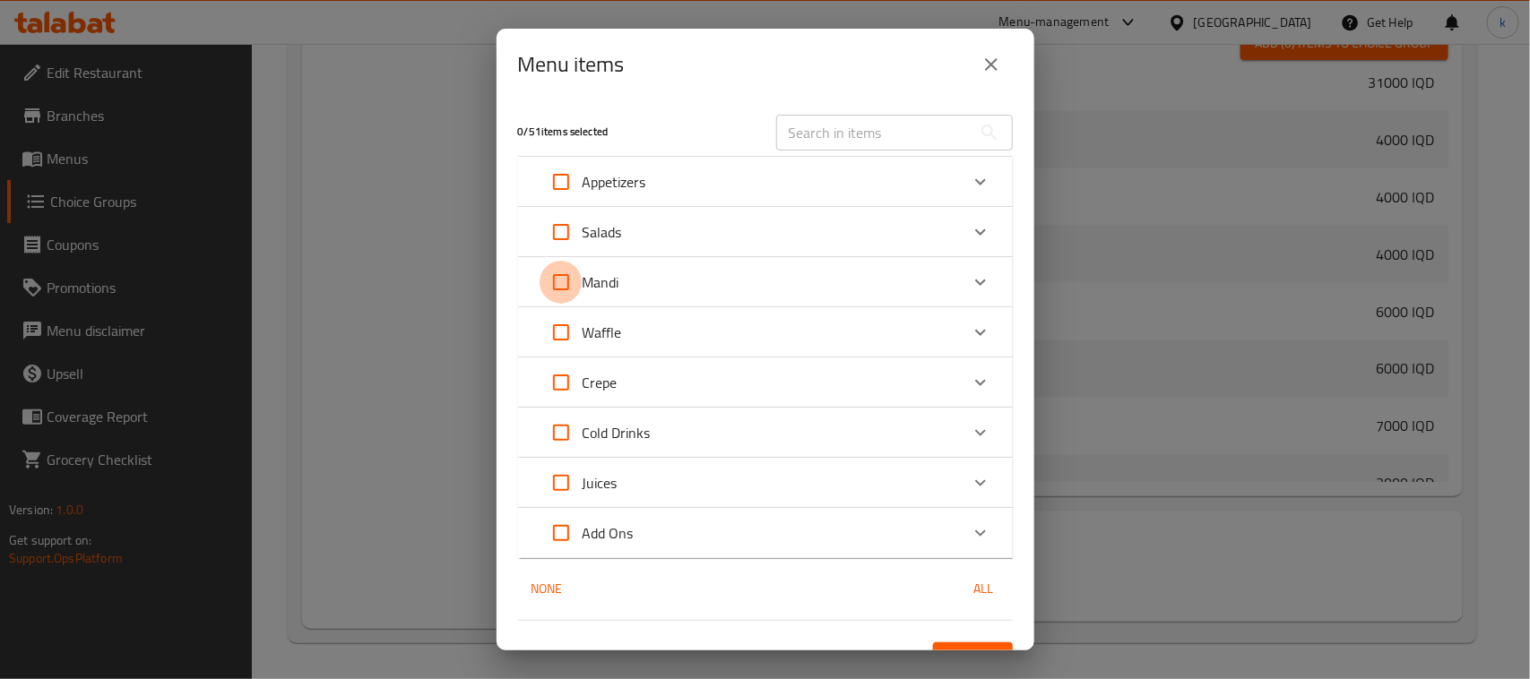
checkbox input "true"
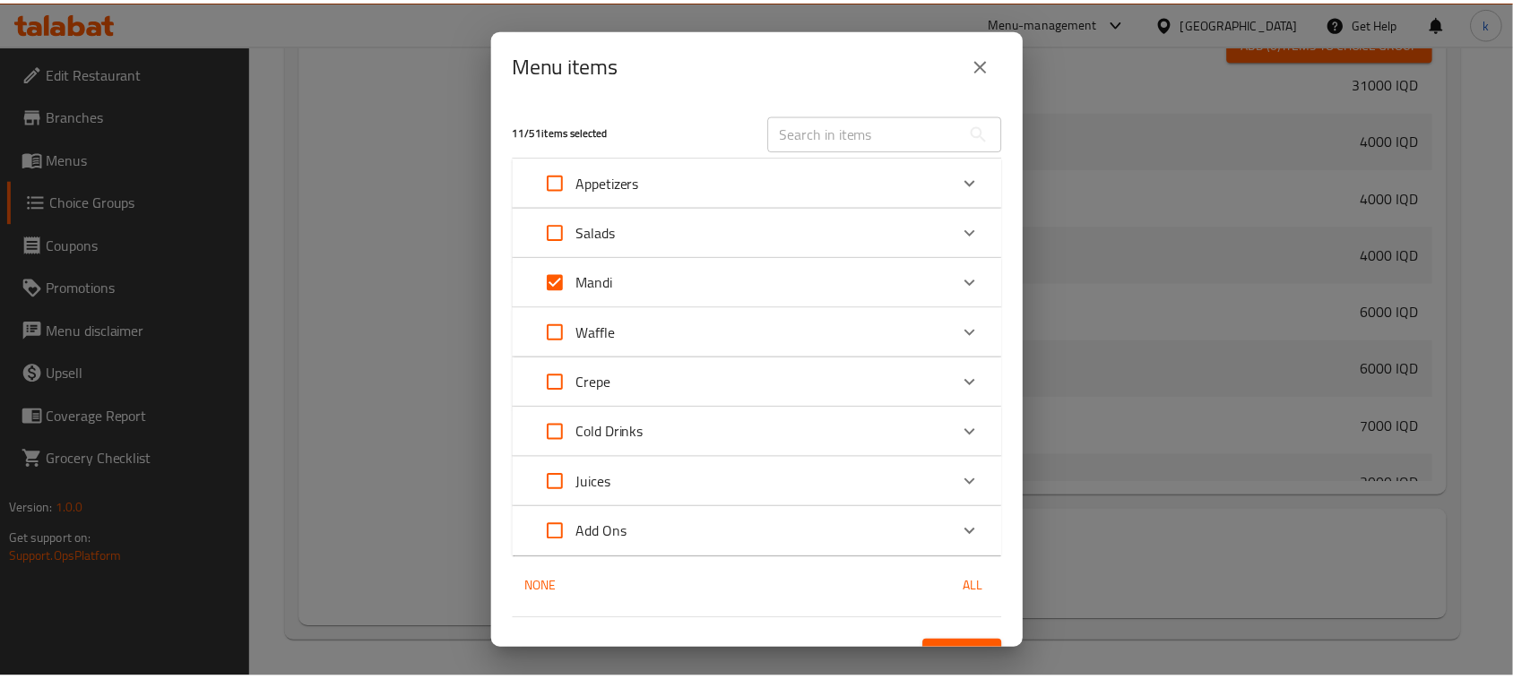
scroll to position [31, 0]
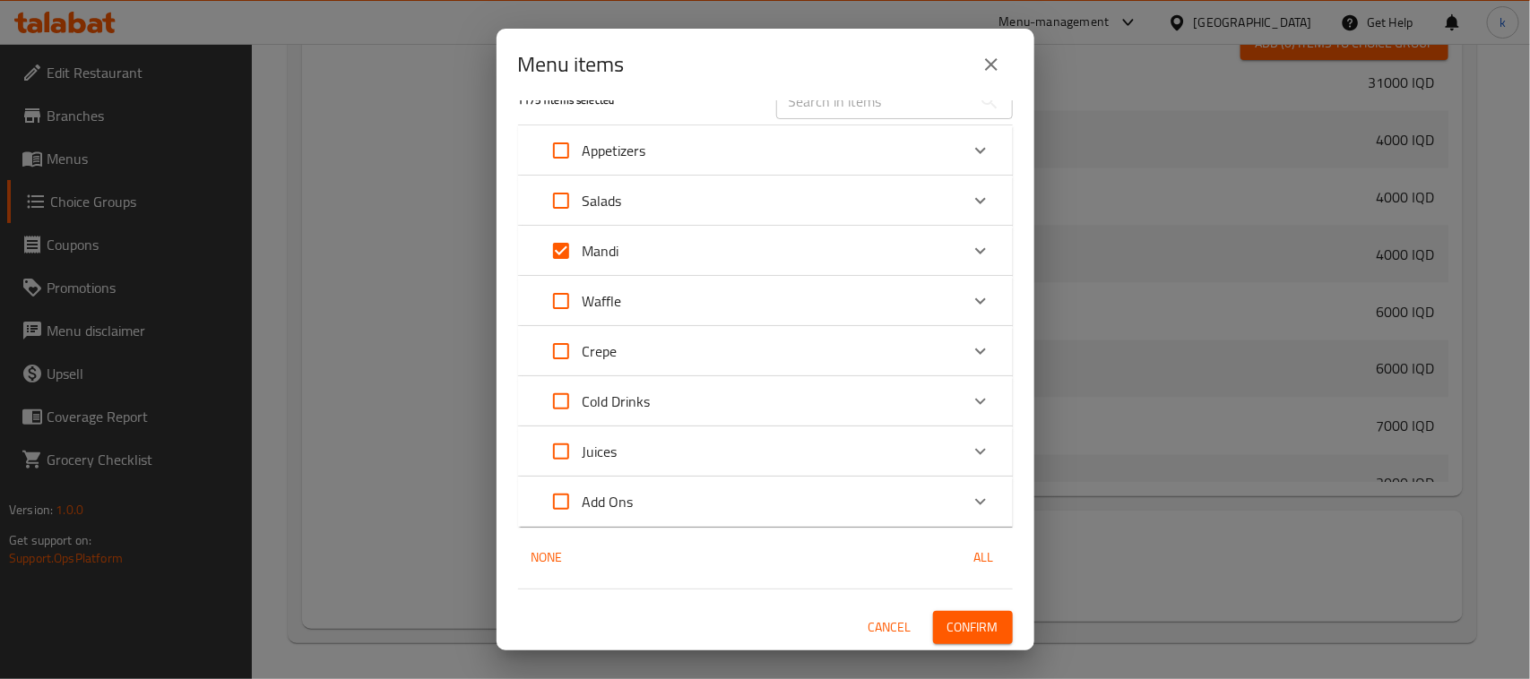
click at [952, 633] on span "Confirm" at bounding box center [972, 628] width 51 height 22
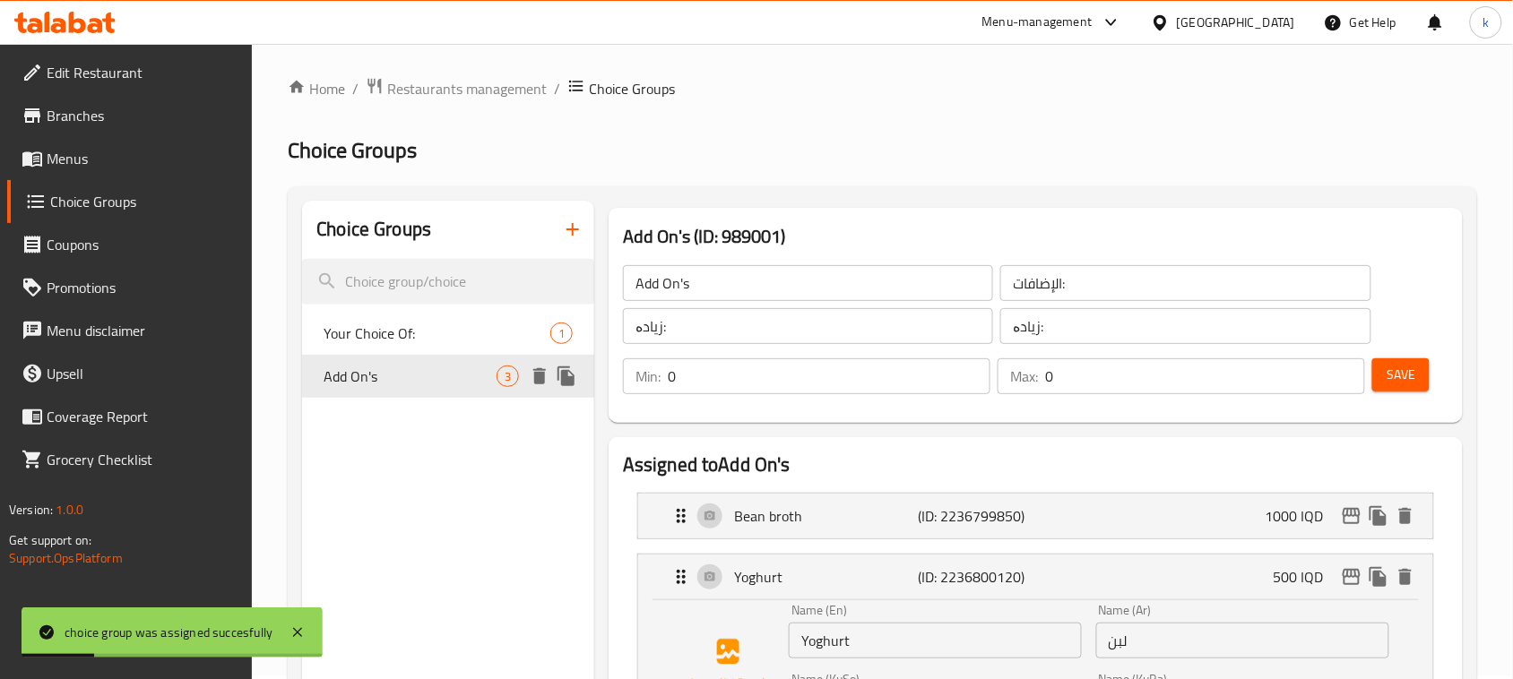
scroll to position [0, 0]
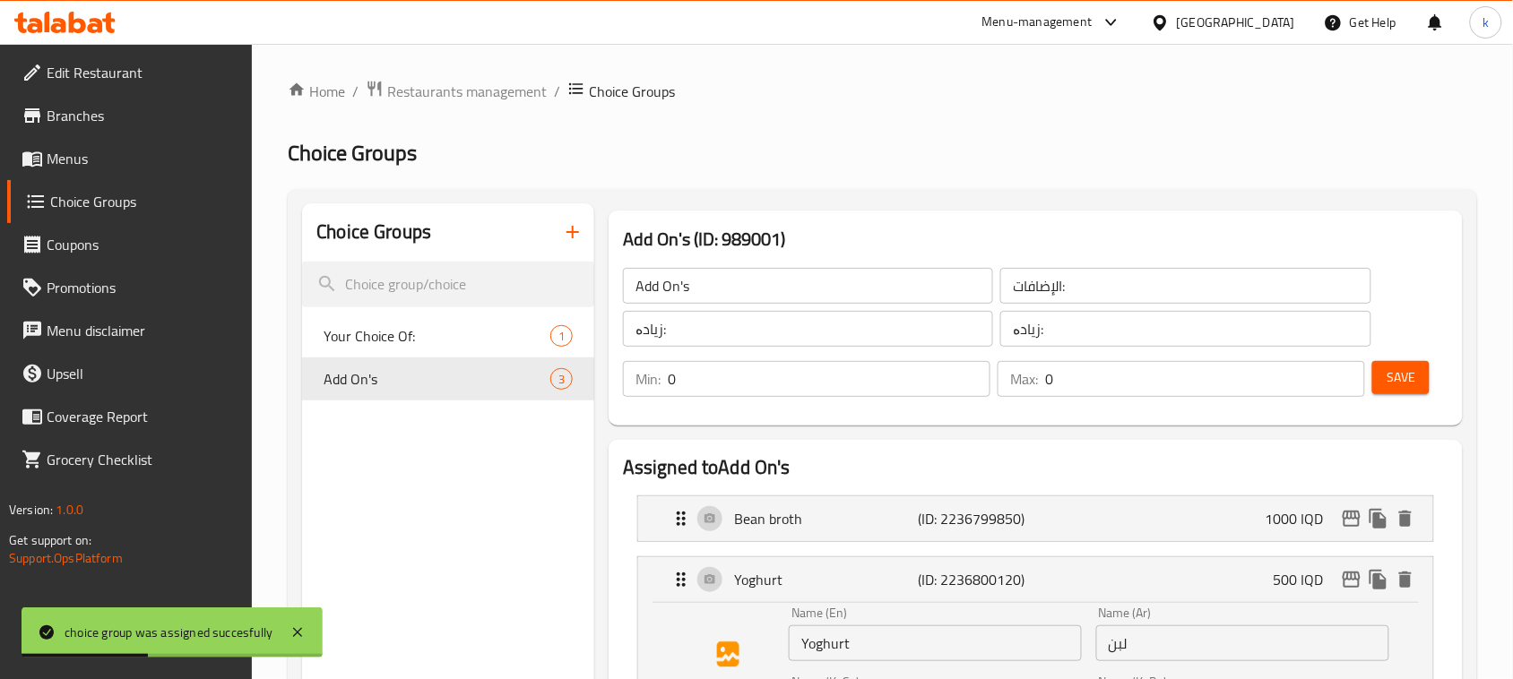
click at [55, 157] on span "Menus" at bounding box center [143, 159] width 192 height 22
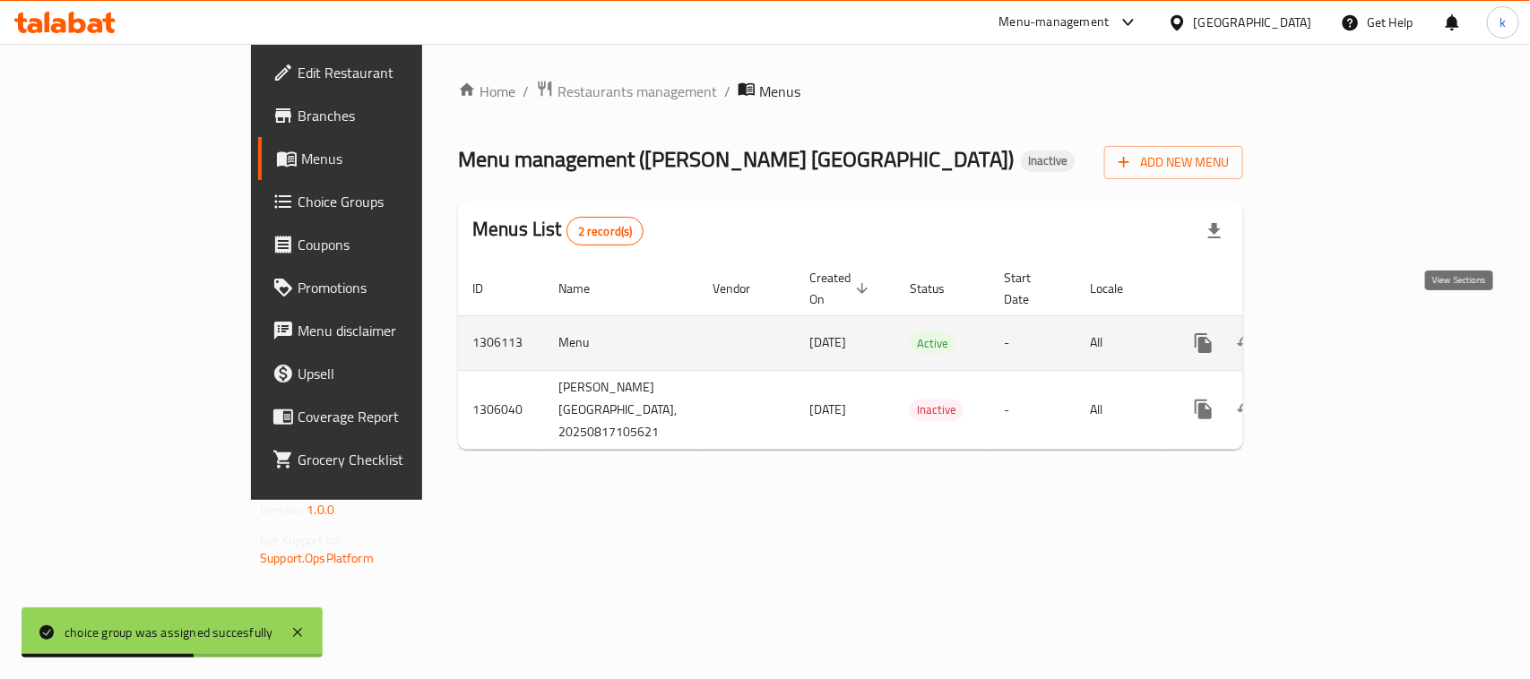
click at [1354, 322] on link "enhanced table" at bounding box center [1332, 343] width 43 height 43
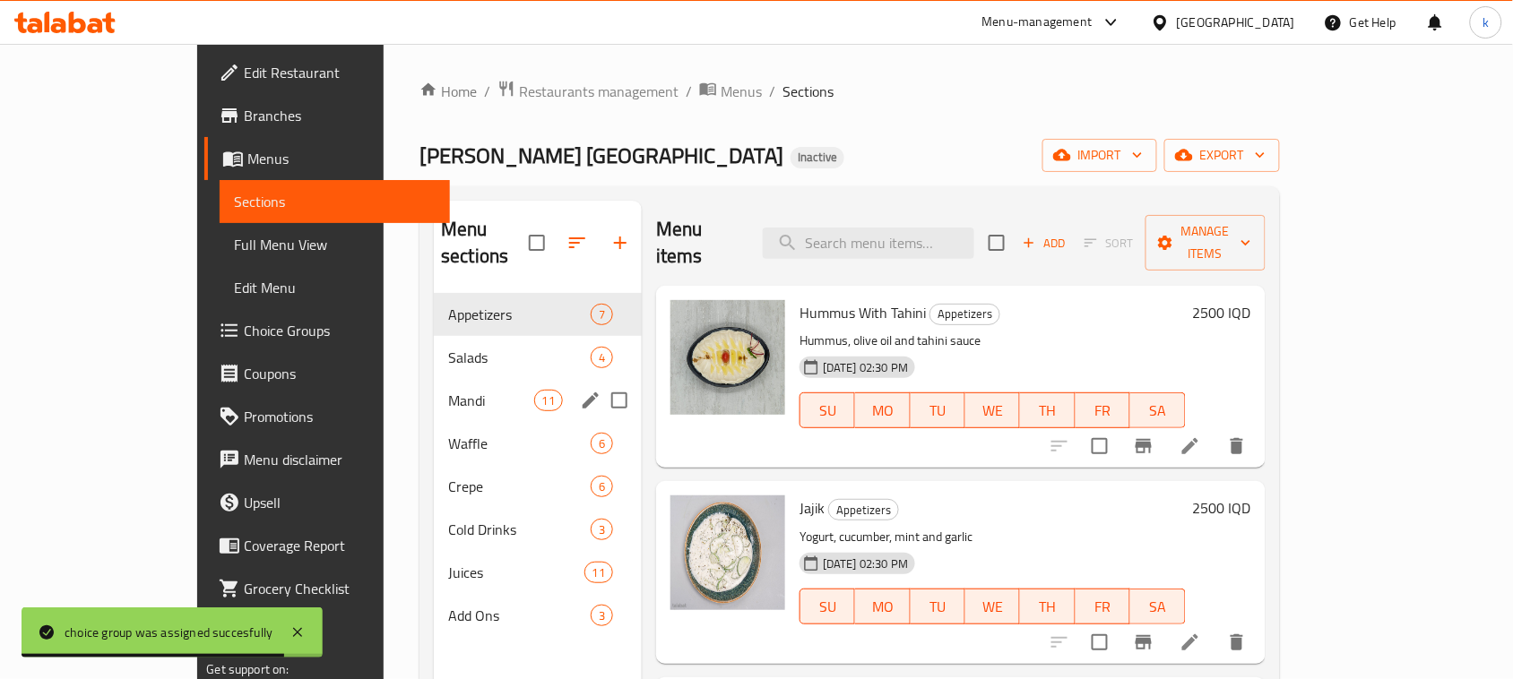
click at [448, 390] on span "Mandi" at bounding box center [491, 401] width 86 height 22
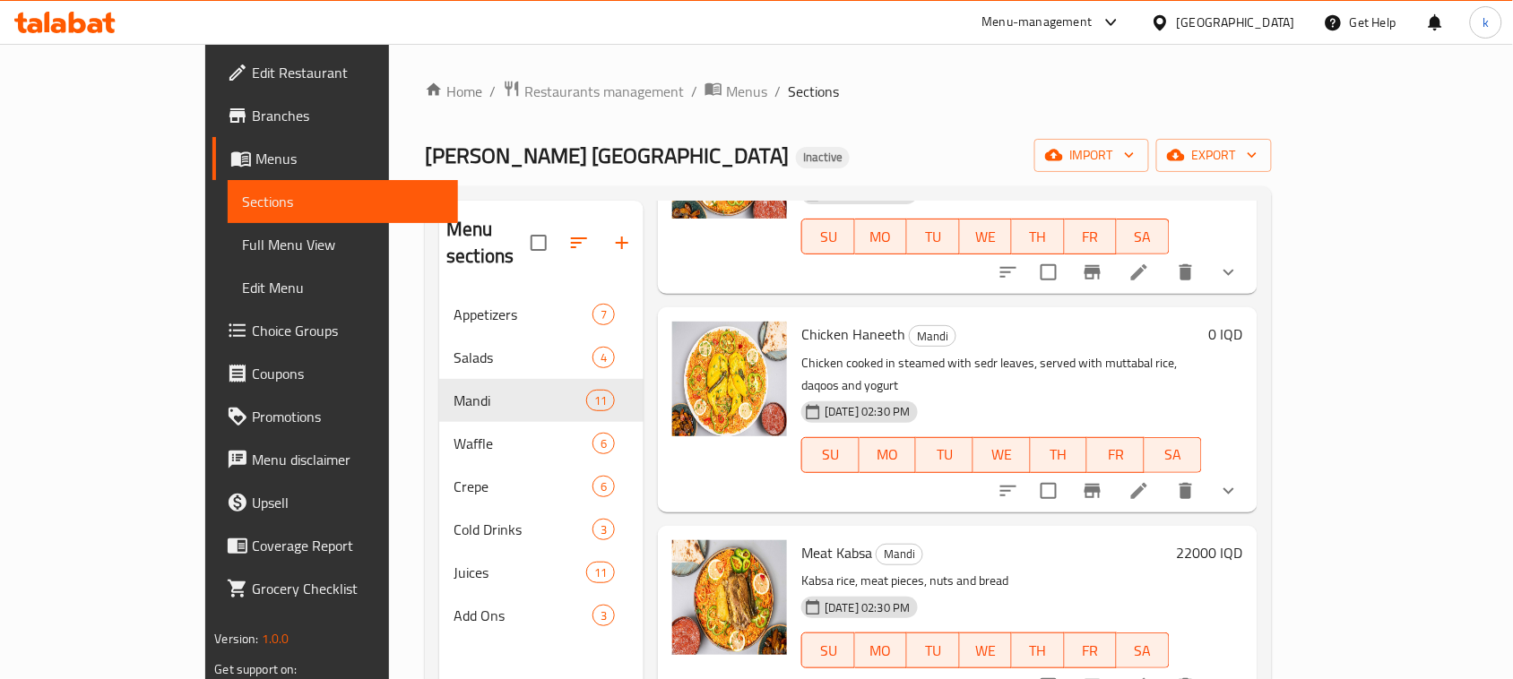
scroll to position [672, 0]
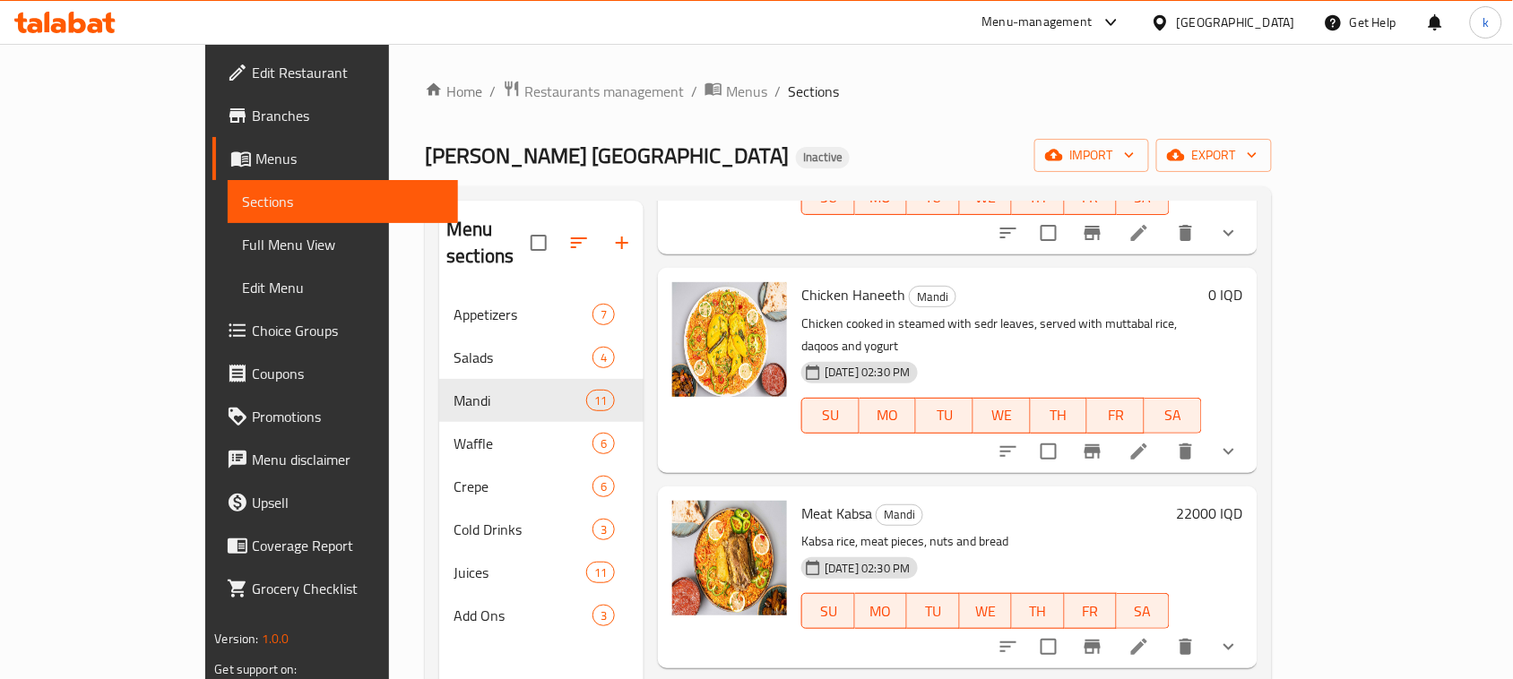
click at [1240, 636] on icon "show more" at bounding box center [1229, 647] width 22 height 22
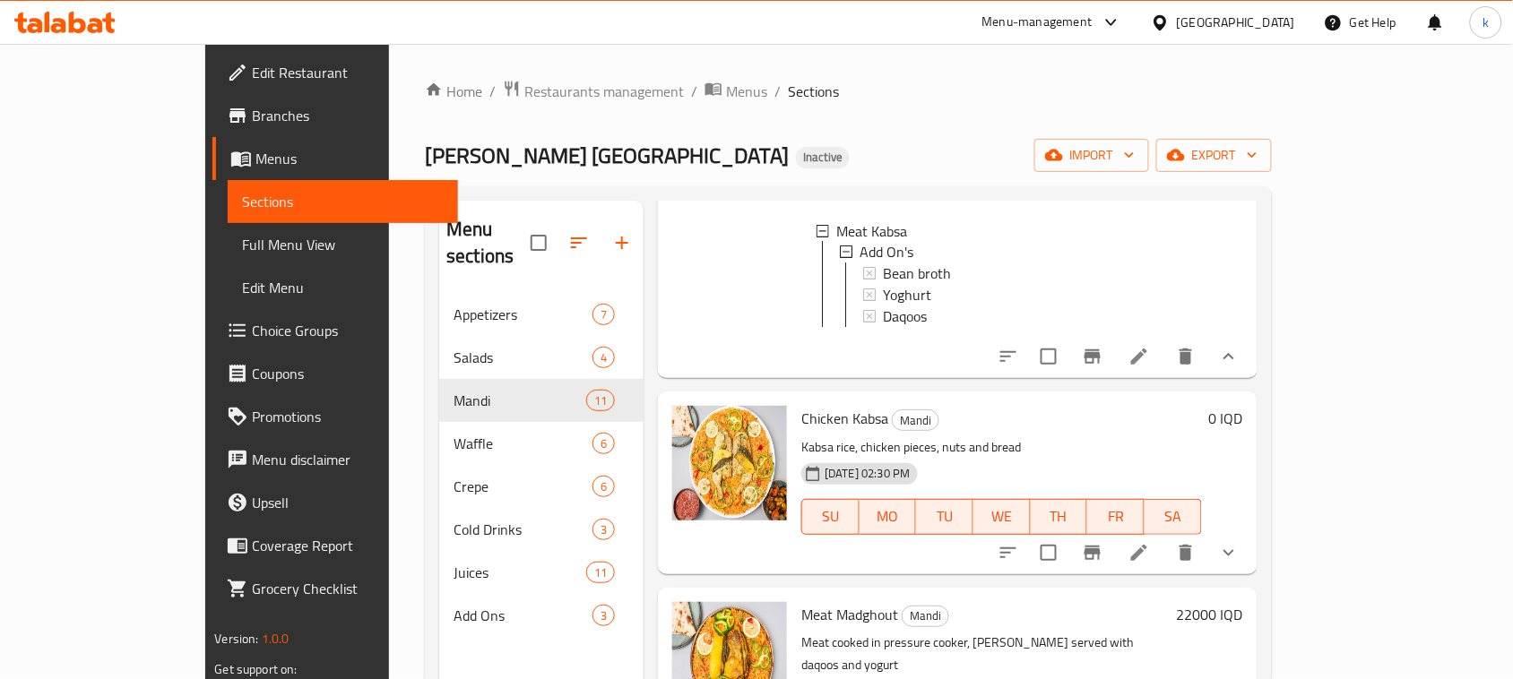
scroll to position [1008, 0]
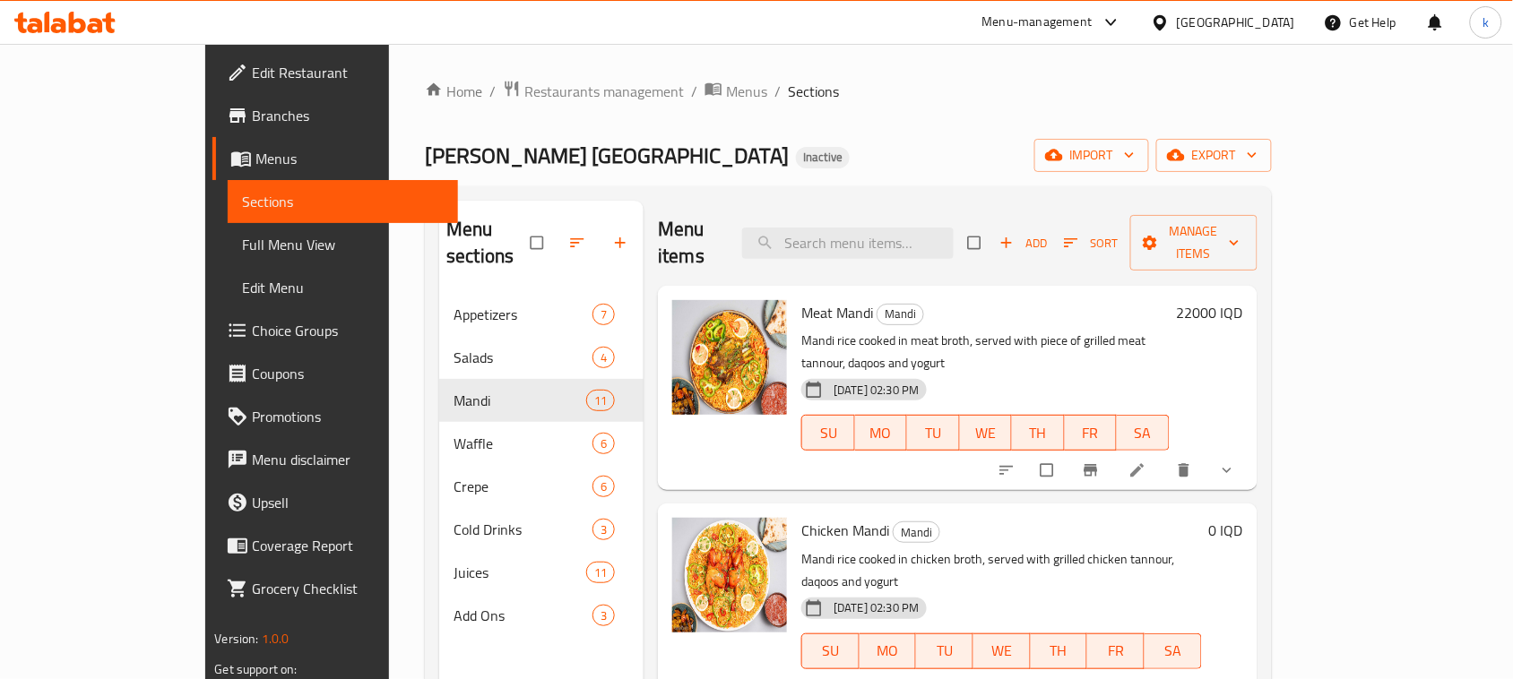
click at [1236, 462] on icon "show more" at bounding box center [1227, 471] width 18 height 18
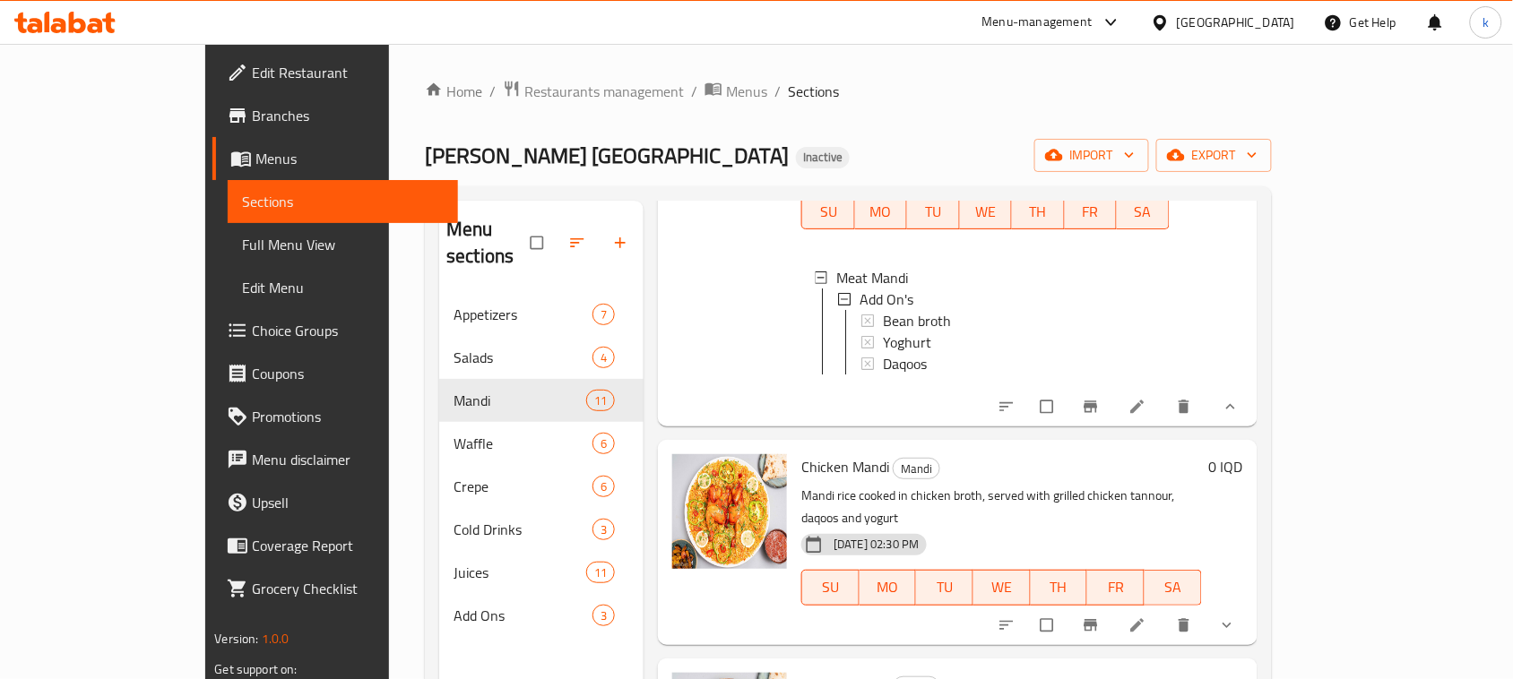
scroll to position [224, 0]
click at [1236, 614] on icon "show more" at bounding box center [1227, 623] width 18 height 18
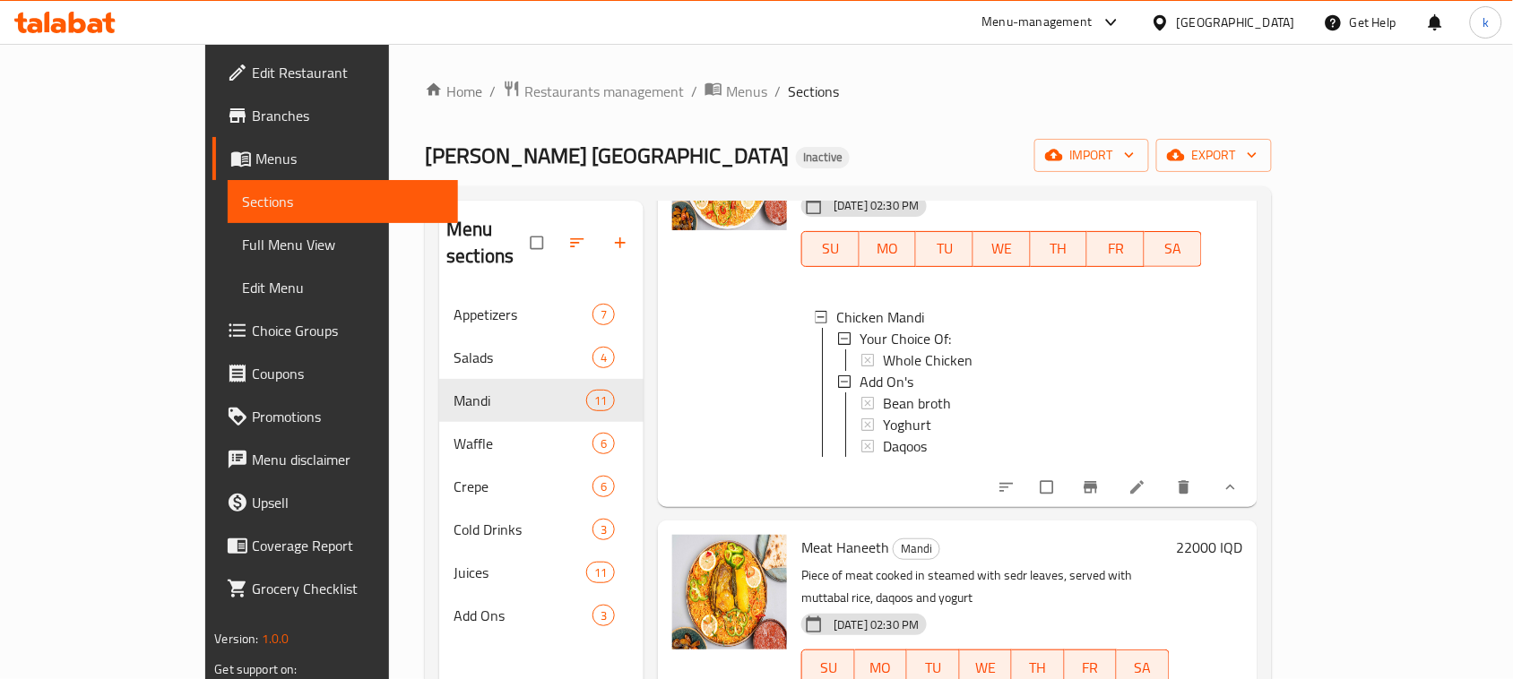
scroll to position [112, 0]
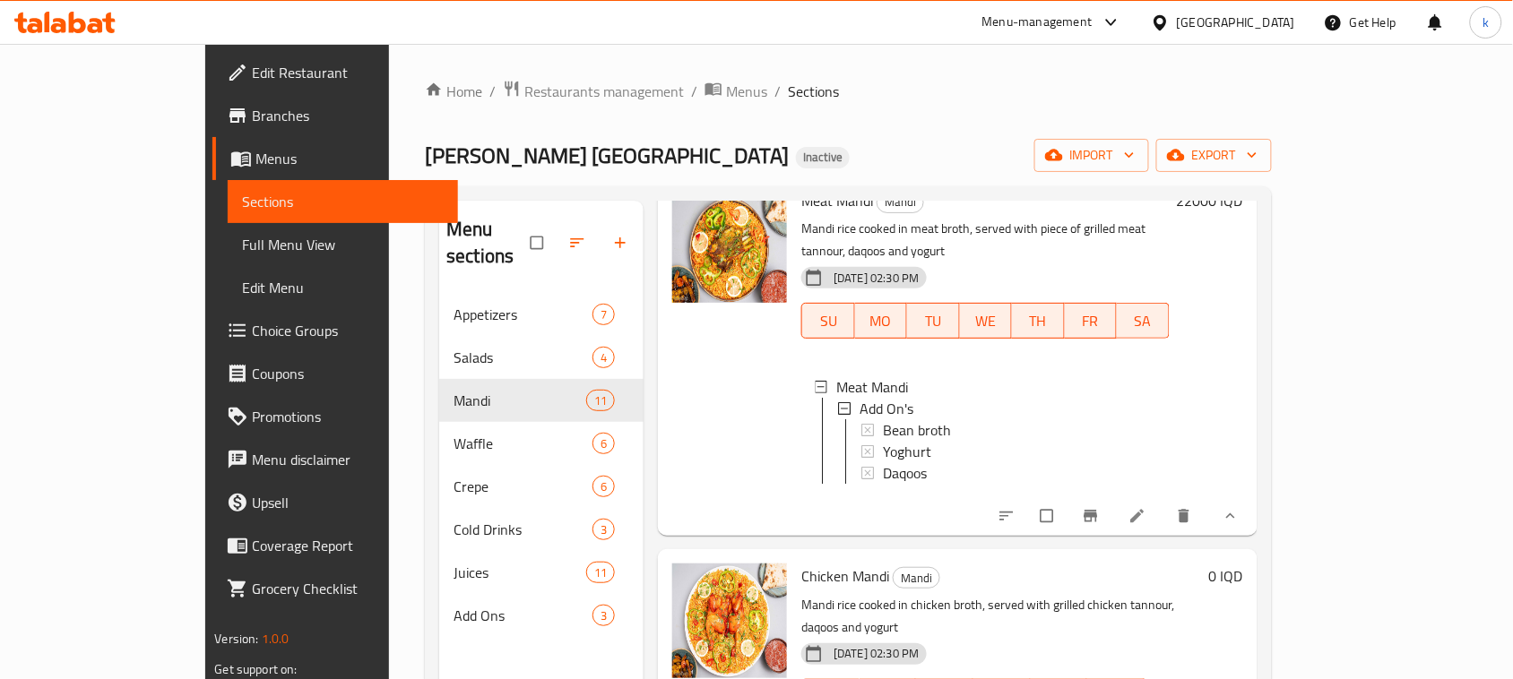
click at [1240, 507] on icon "show more" at bounding box center [1231, 516] width 18 height 18
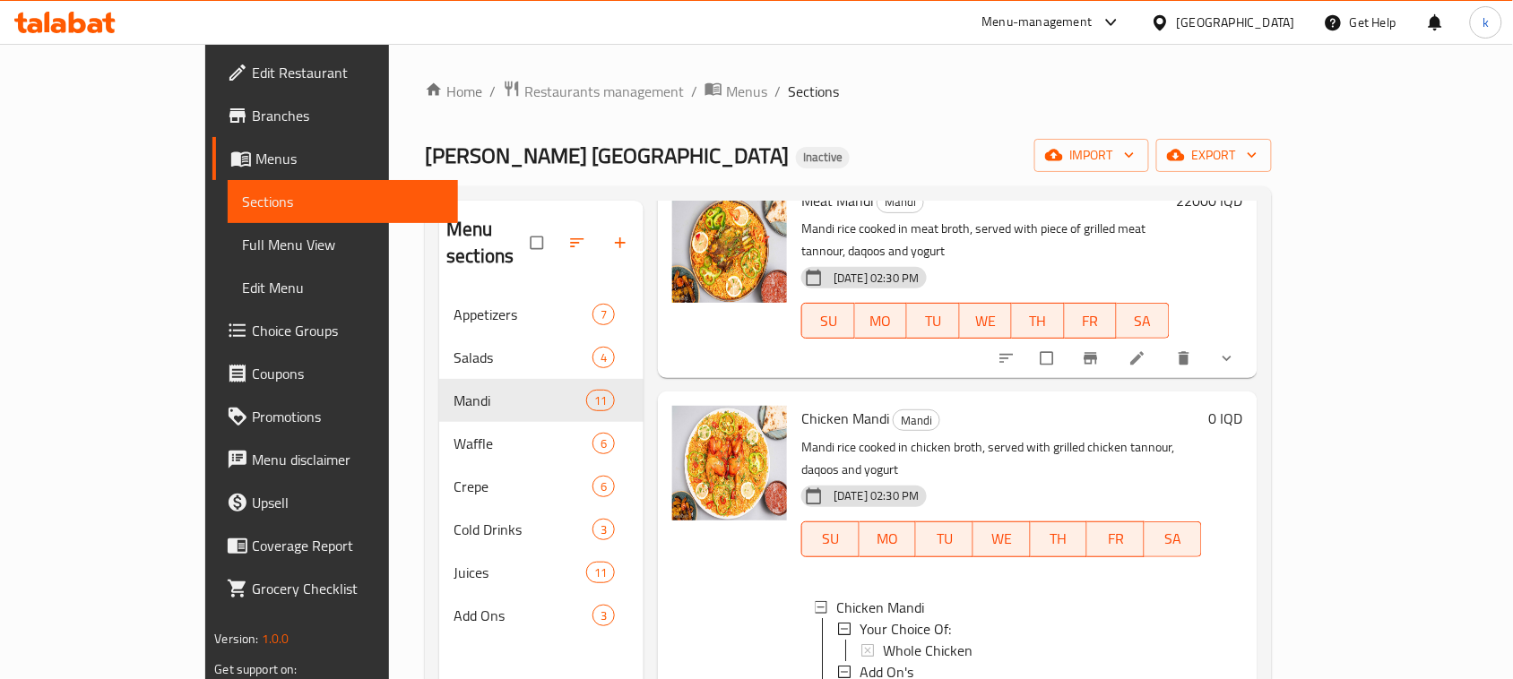
click at [1232, 356] on icon "show more" at bounding box center [1227, 358] width 9 height 5
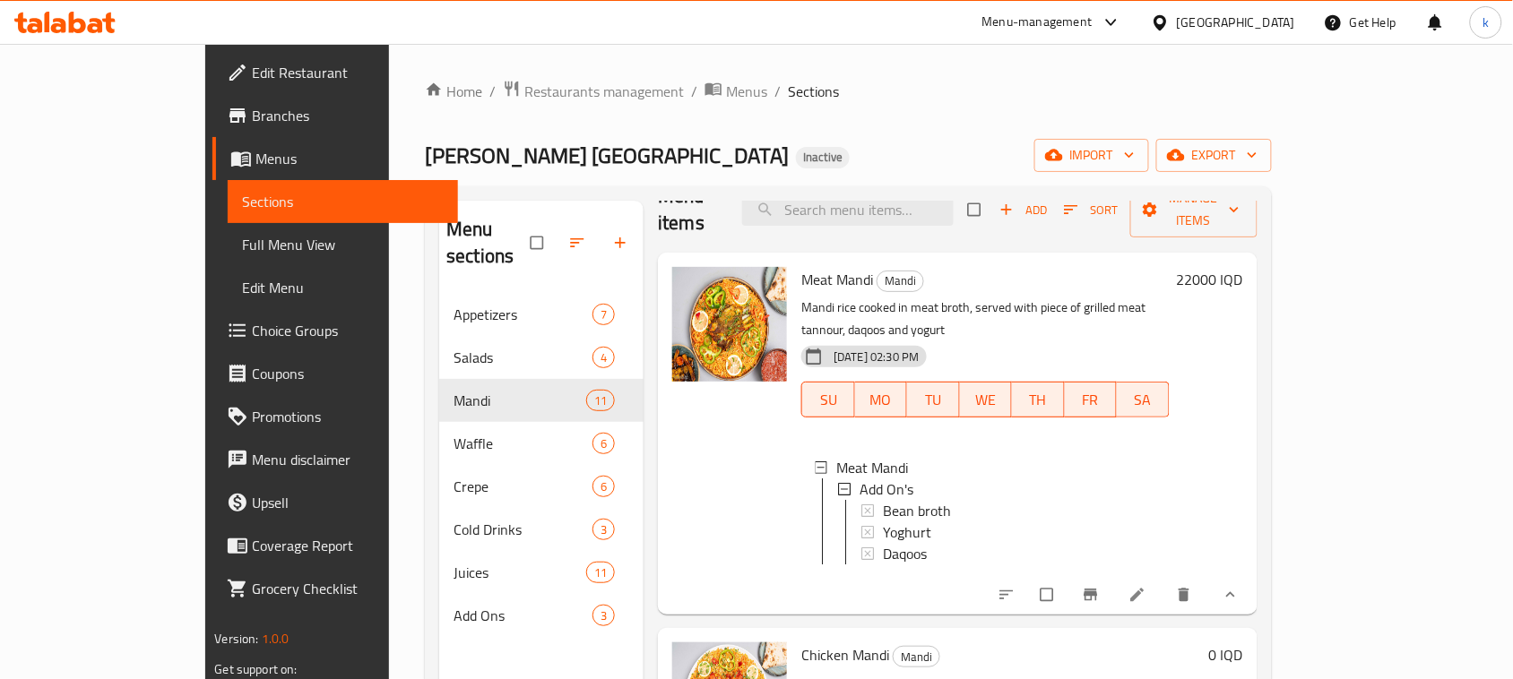
scroll to position [0, 0]
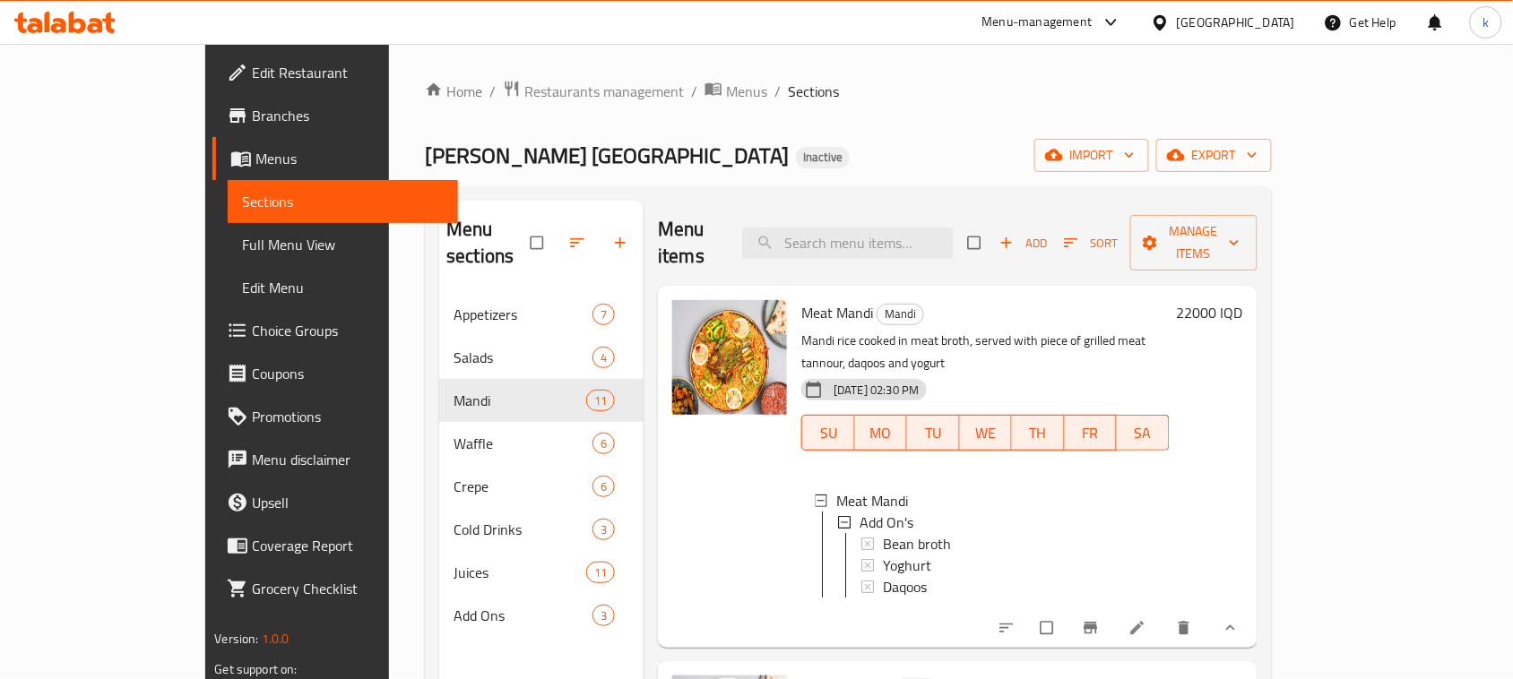
click at [242, 239] on span "Full Menu View" at bounding box center [343, 245] width 202 height 22
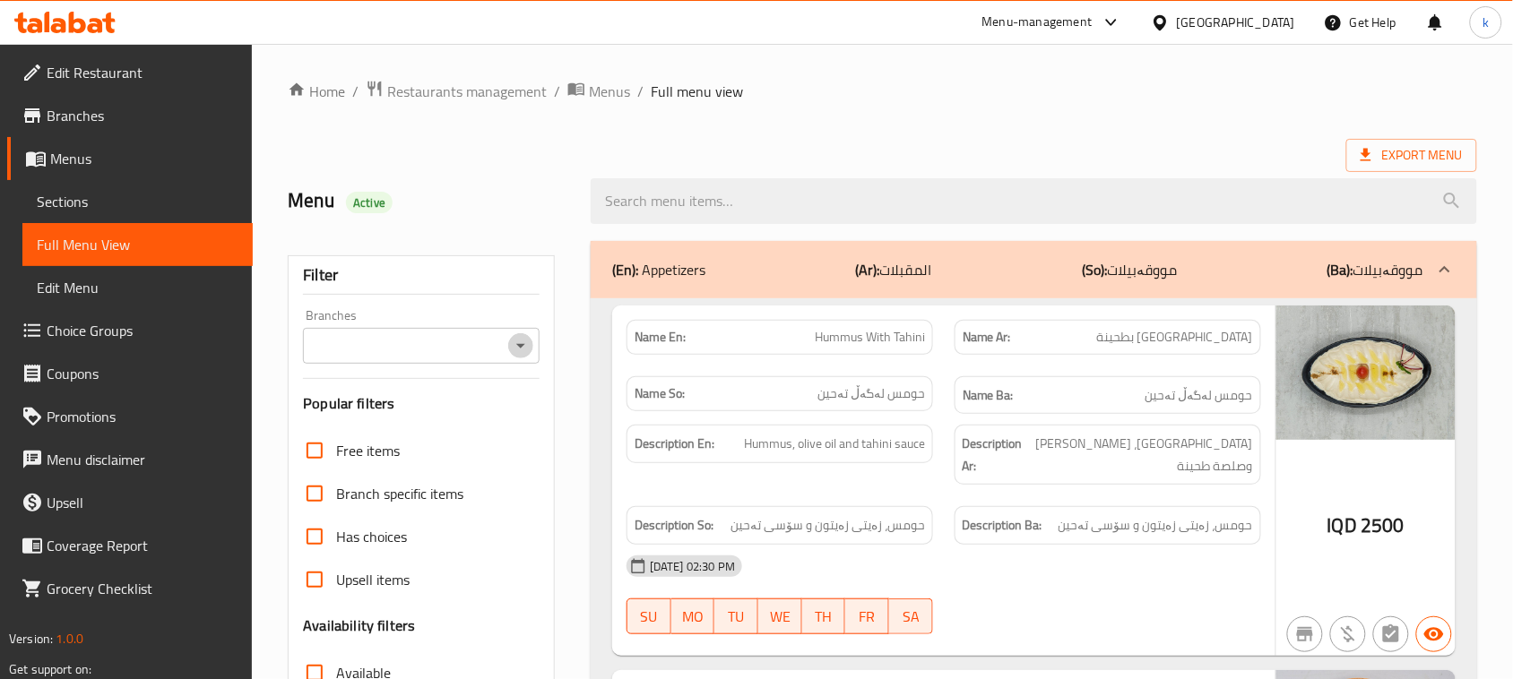
click at [508, 342] on button "Open" at bounding box center [520, 345] width 25 height 25
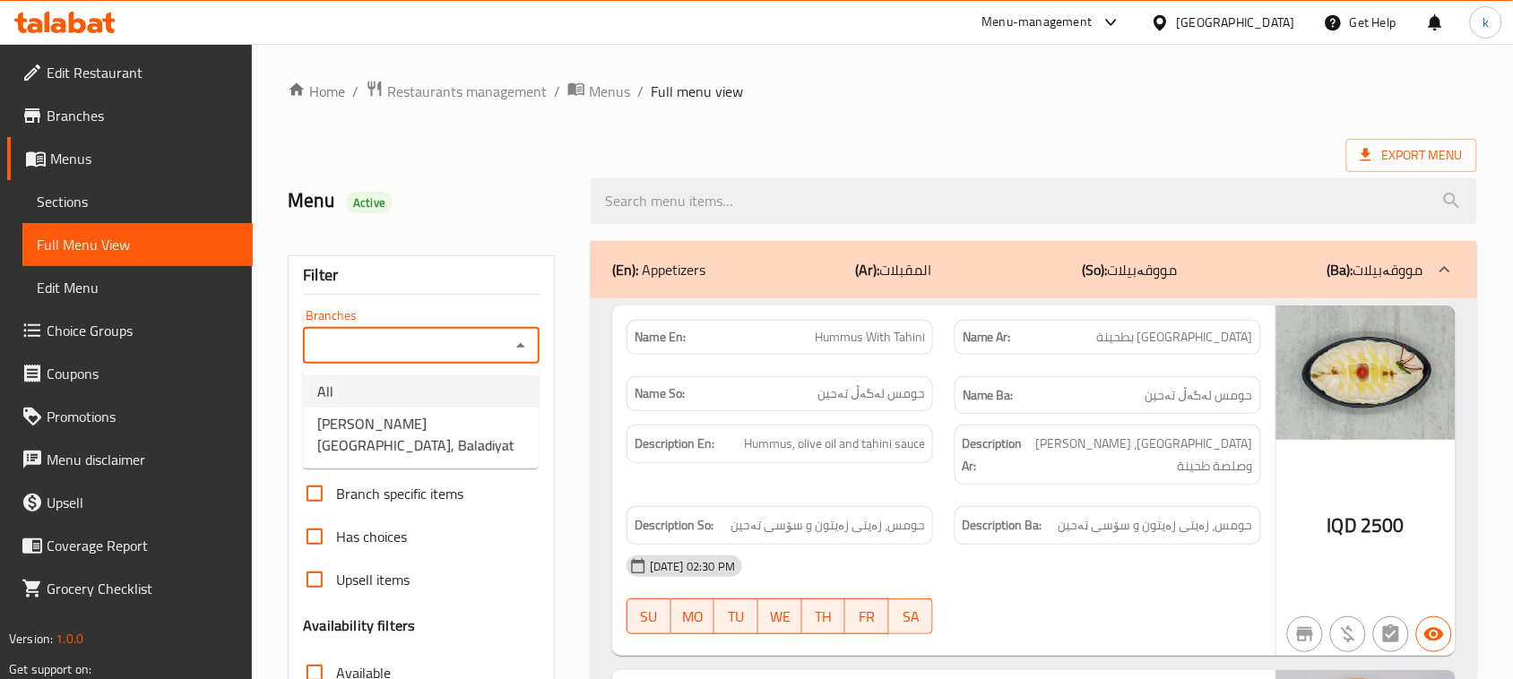
click at [433, 413] on span "Mandy Rubue Yemen, Baladiyat" at bounding box center [420, 434] width 207 height 43
type input "Mandy Rubue Yemen, Baladiyat"
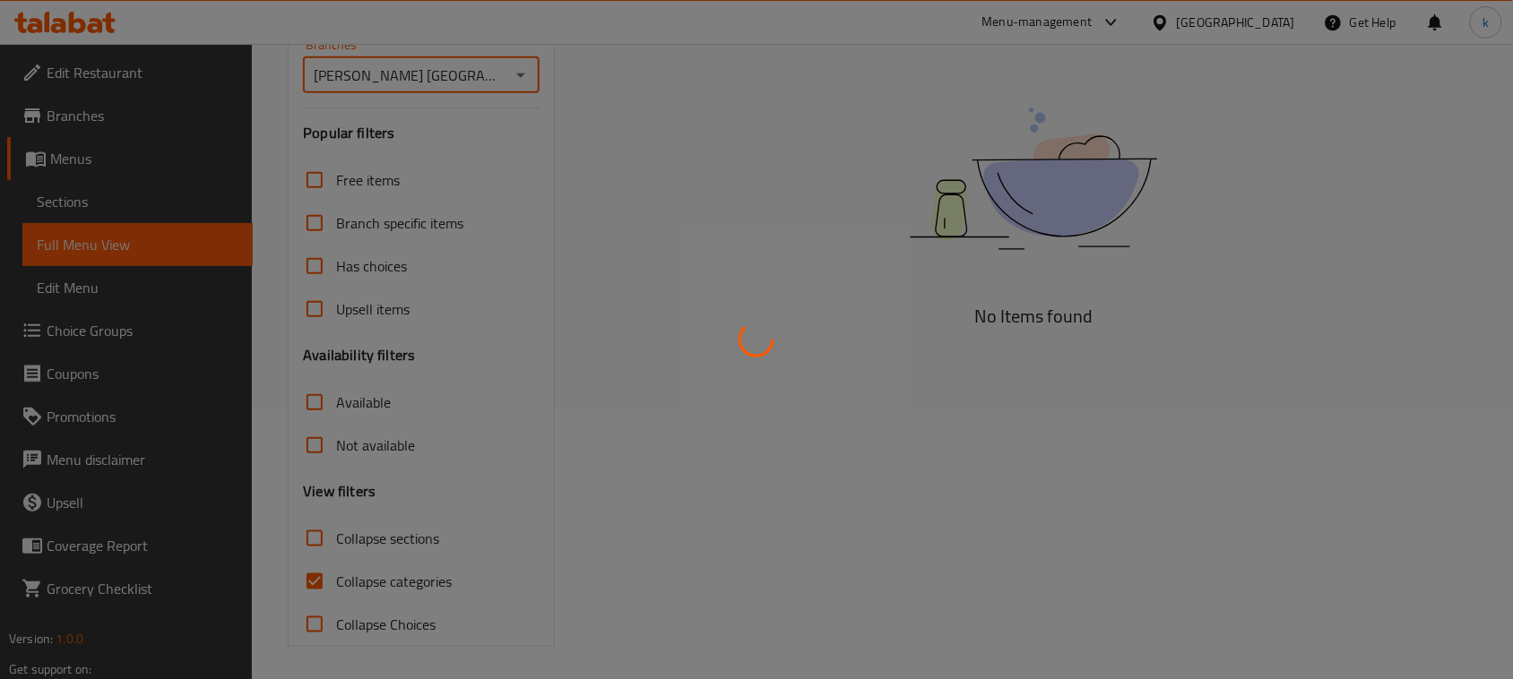
scroll to position [274, 0]
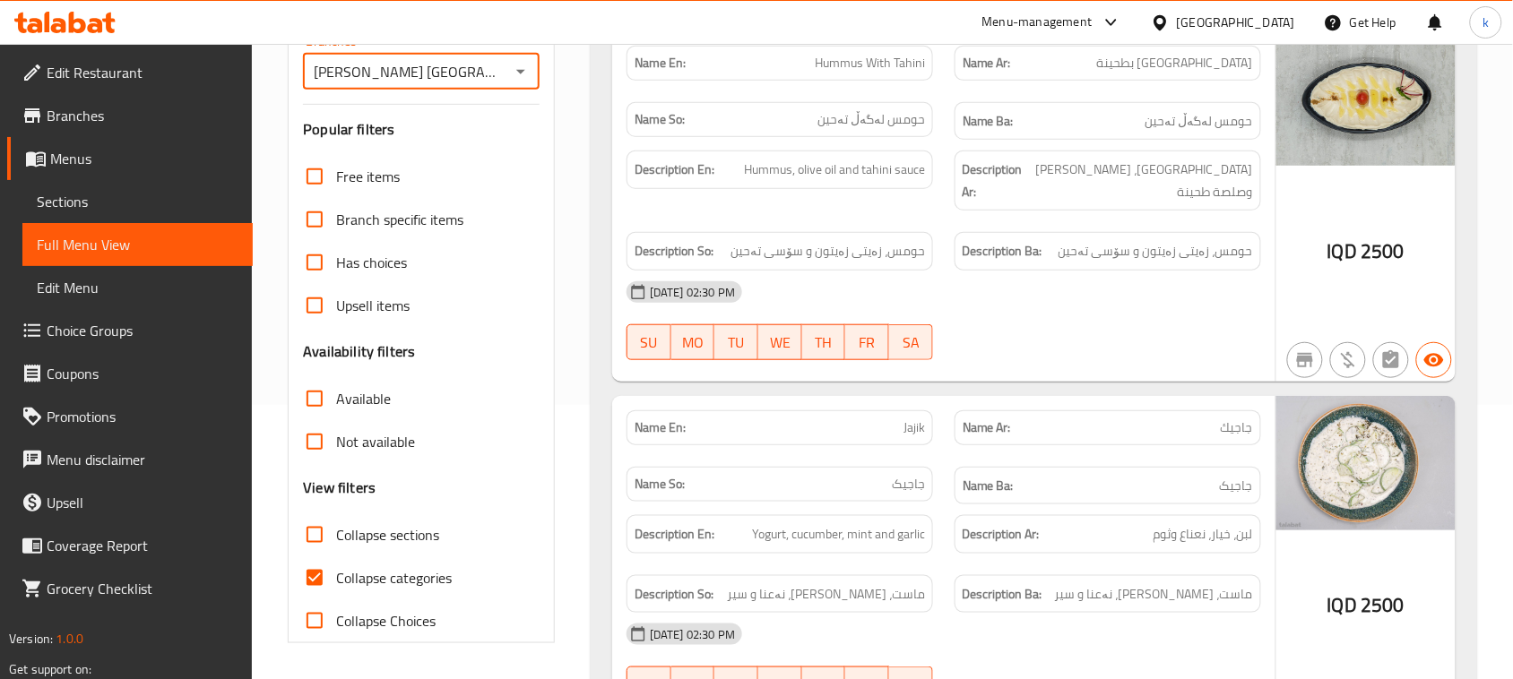
drag, startPoint x: 318, startPoint y: 585, endPoint x: 314, endPoint y: 551, distance: 34.4
click at [318, 584] on input "Collapse categories" at bounding box center [314, 578] width 43 height 43
checkbox input "false"
click at [314, 539] on input "Collapse sections" at bounding box center [314, 535] width 43 height 43
checkbox input "true"
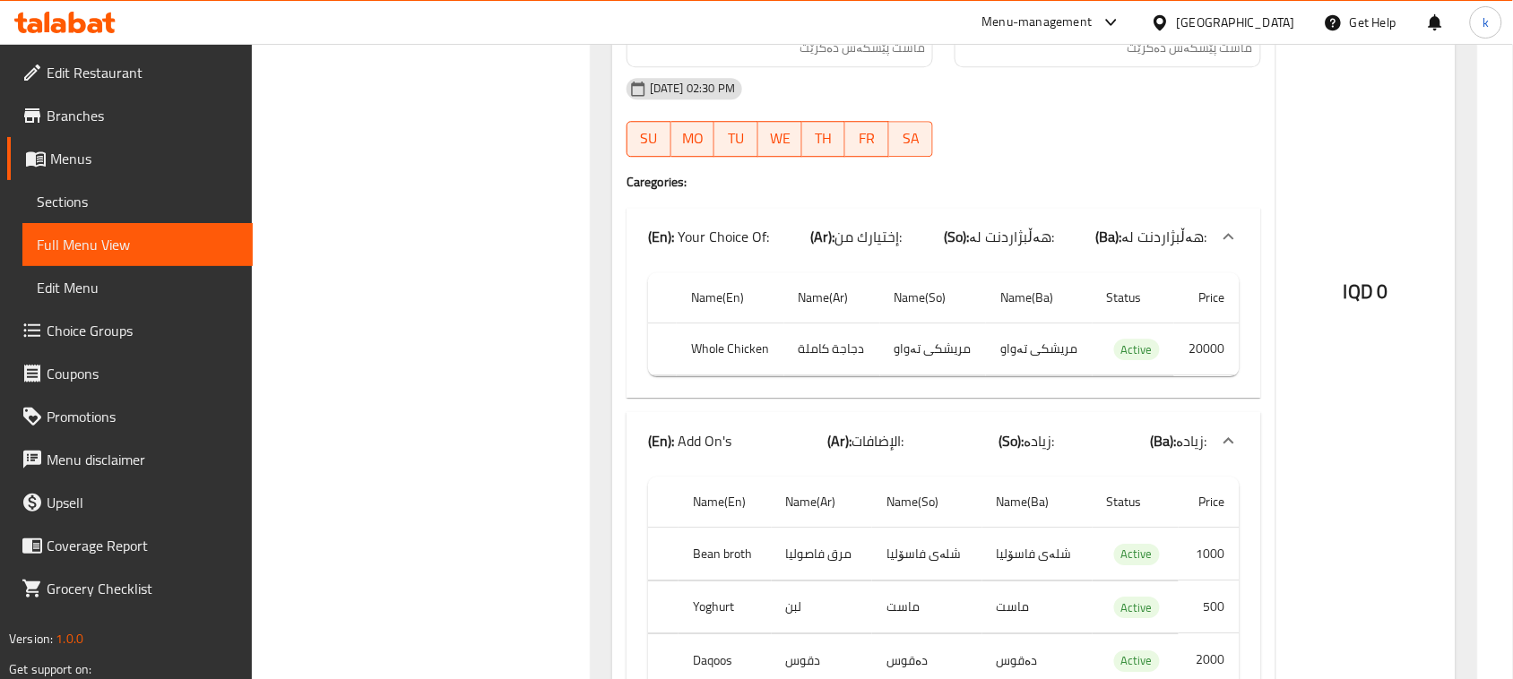
scroll to position [1507, 0]
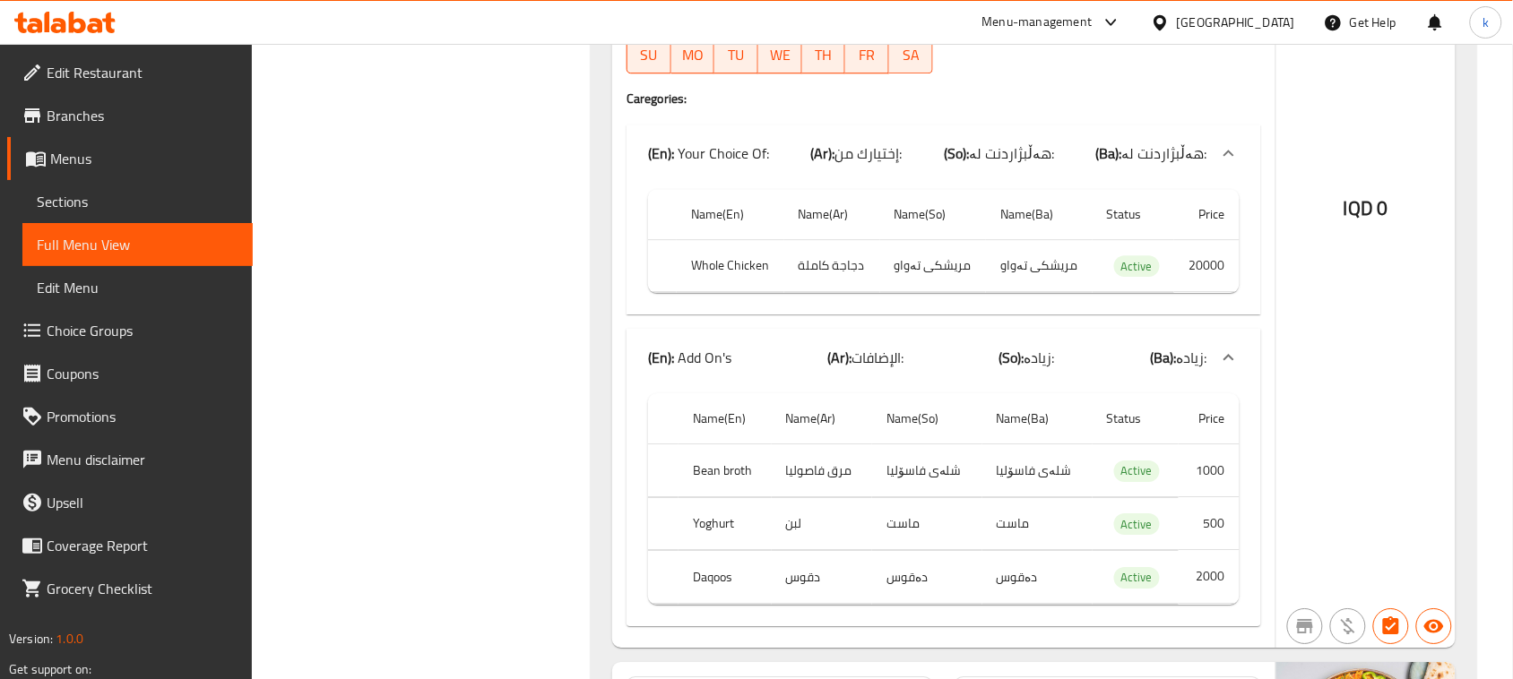
click at [67, 167] on span "Menus" at bounding box center [144, 159] width 188 height 22
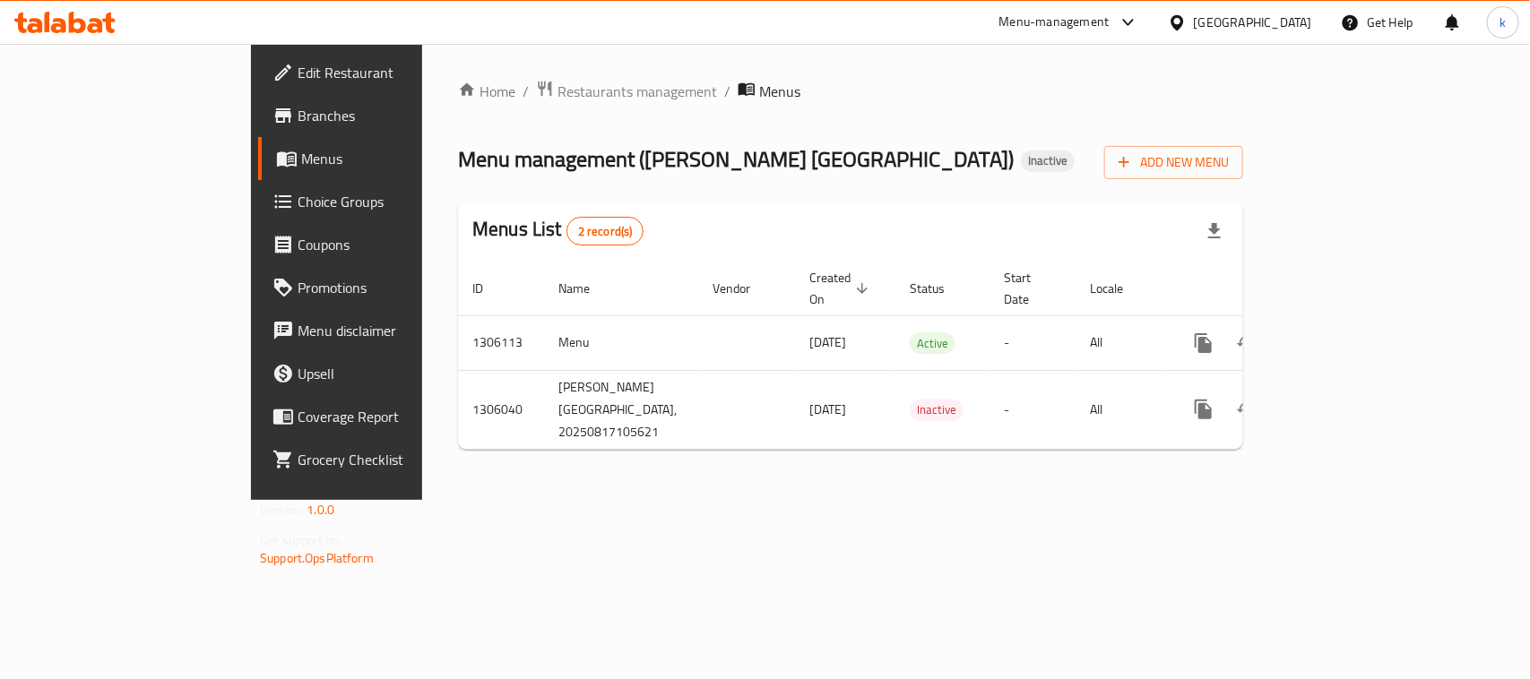
click at [298, 203] on span "Choice Groups" at bounding box center [395, 202] width 195 height 22
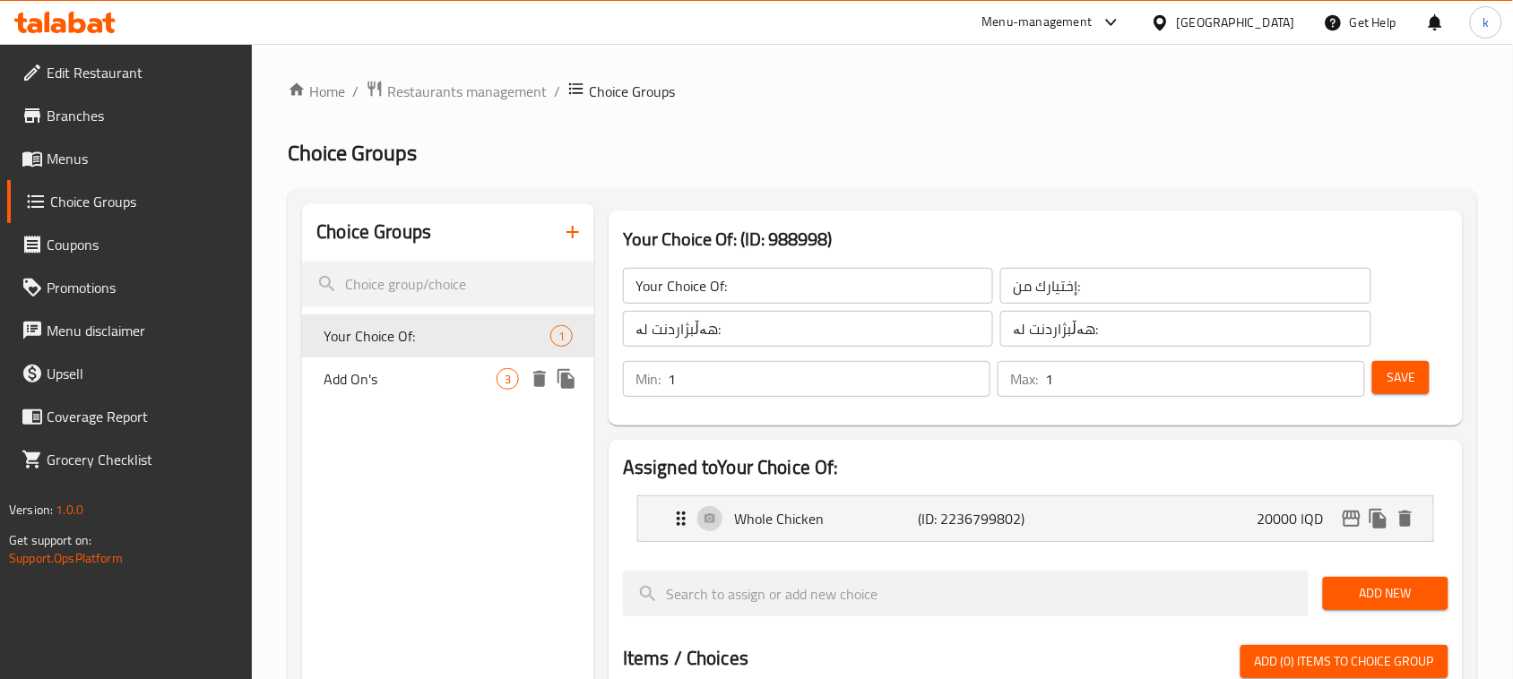
click at [382, 370] on span "Add On's" at bounding box center [410, 379] width 173 height 22
type input "Add On's"
type input "الإضافات:"
type input "زیادە:"
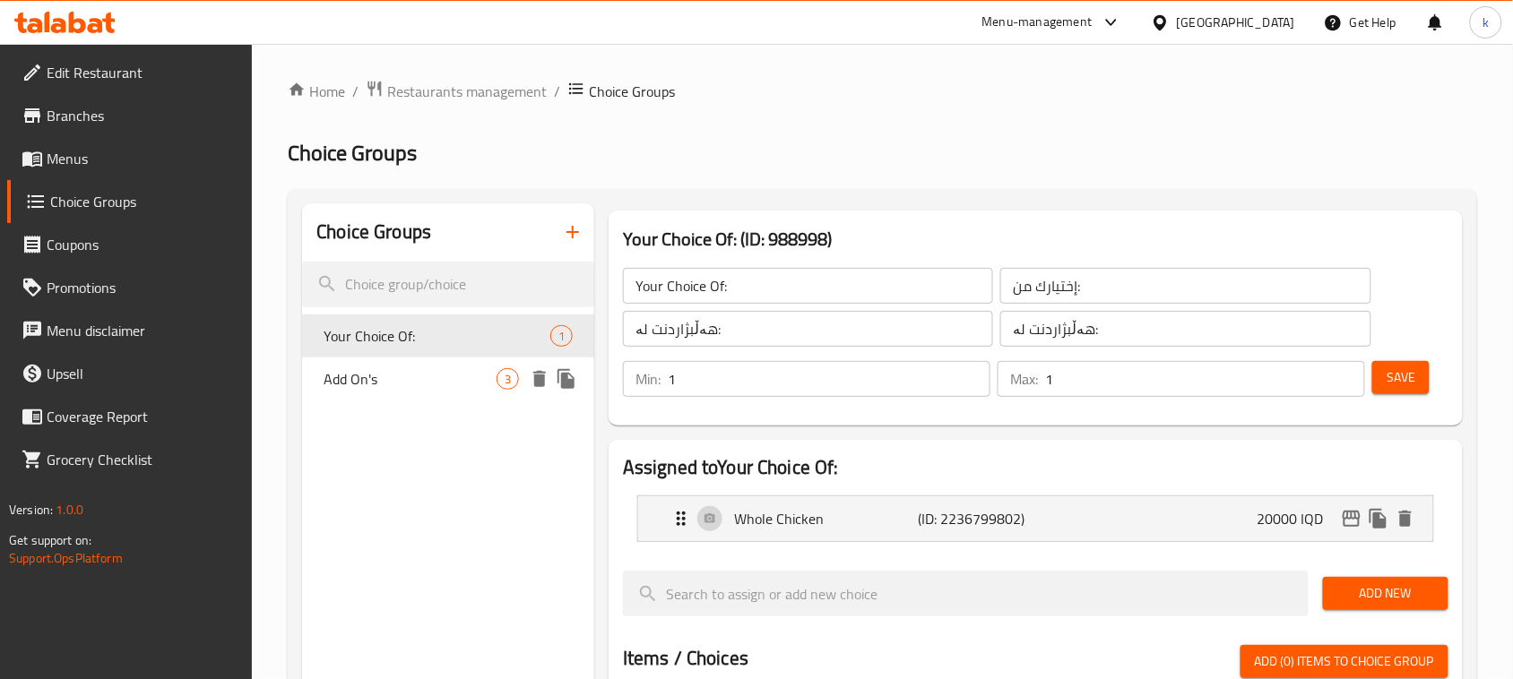
type input "0"
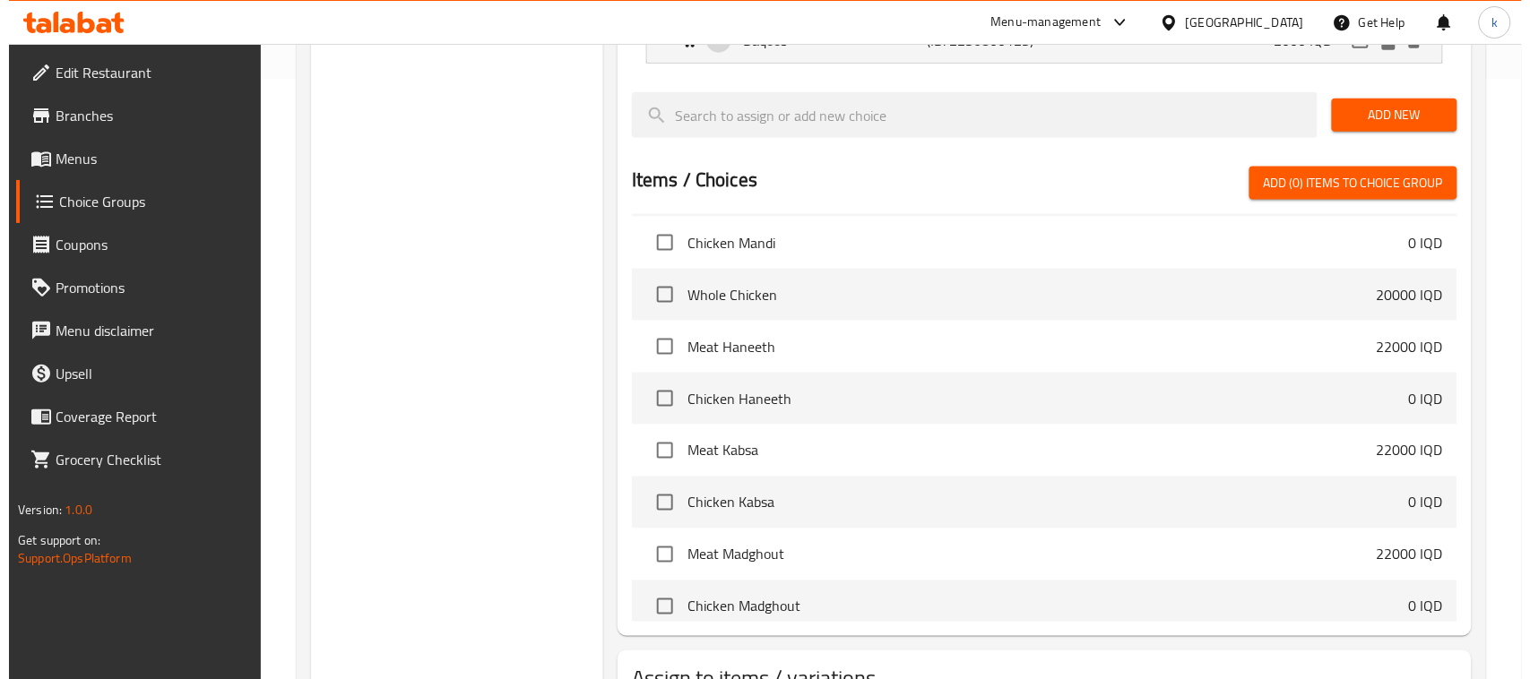
scroll to position [741, 0]
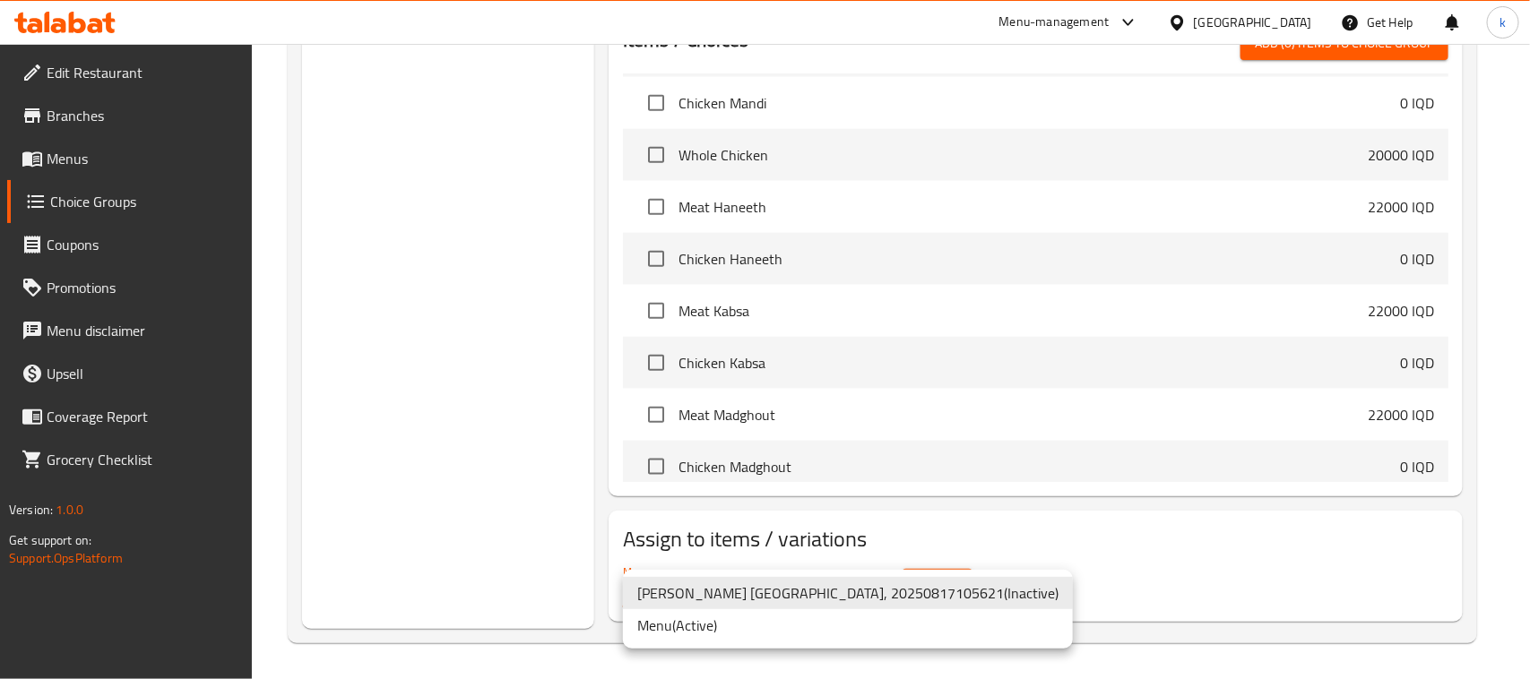
click at [717, 629] on li "Menu ( Active )" at bounding box center [848, 625] width 450 height 32
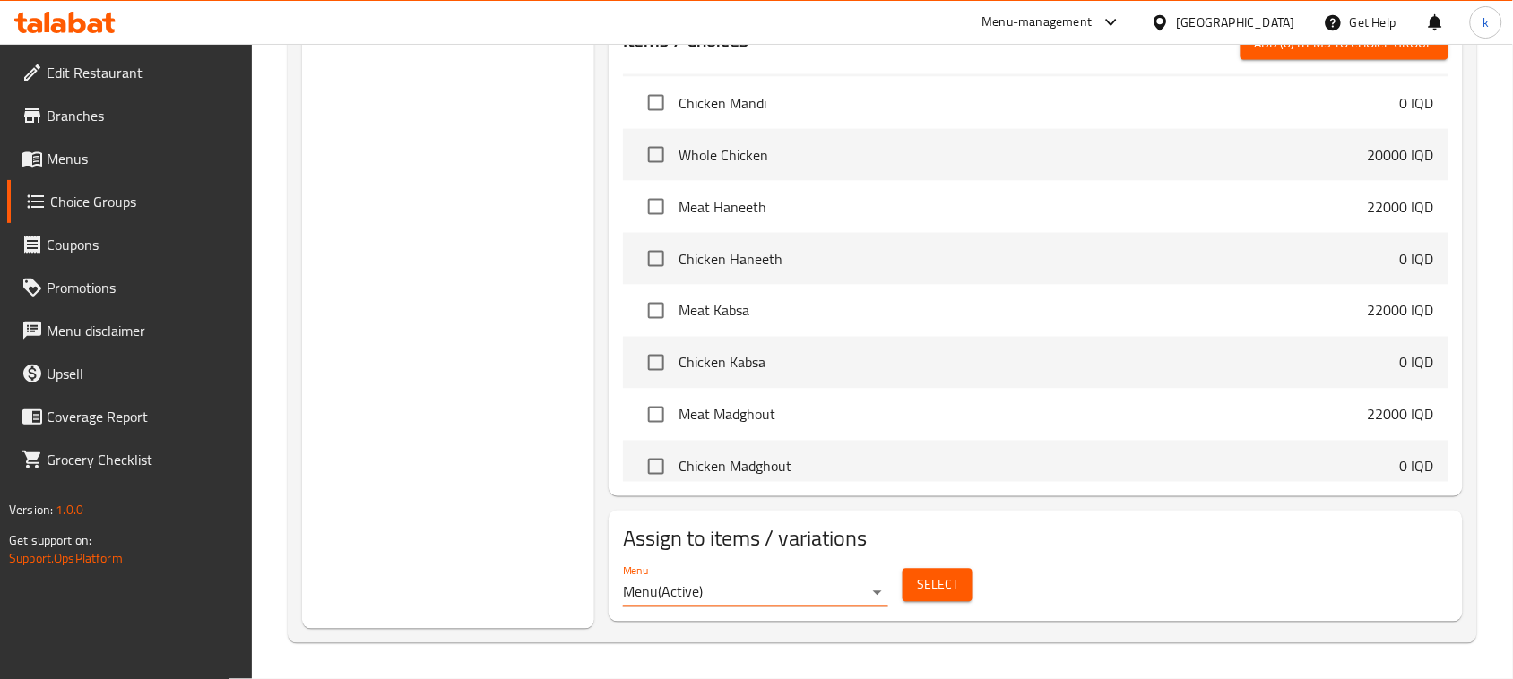
click at [948, 587] on span "Select" at bounding box center [937, 586] width 41 height 22
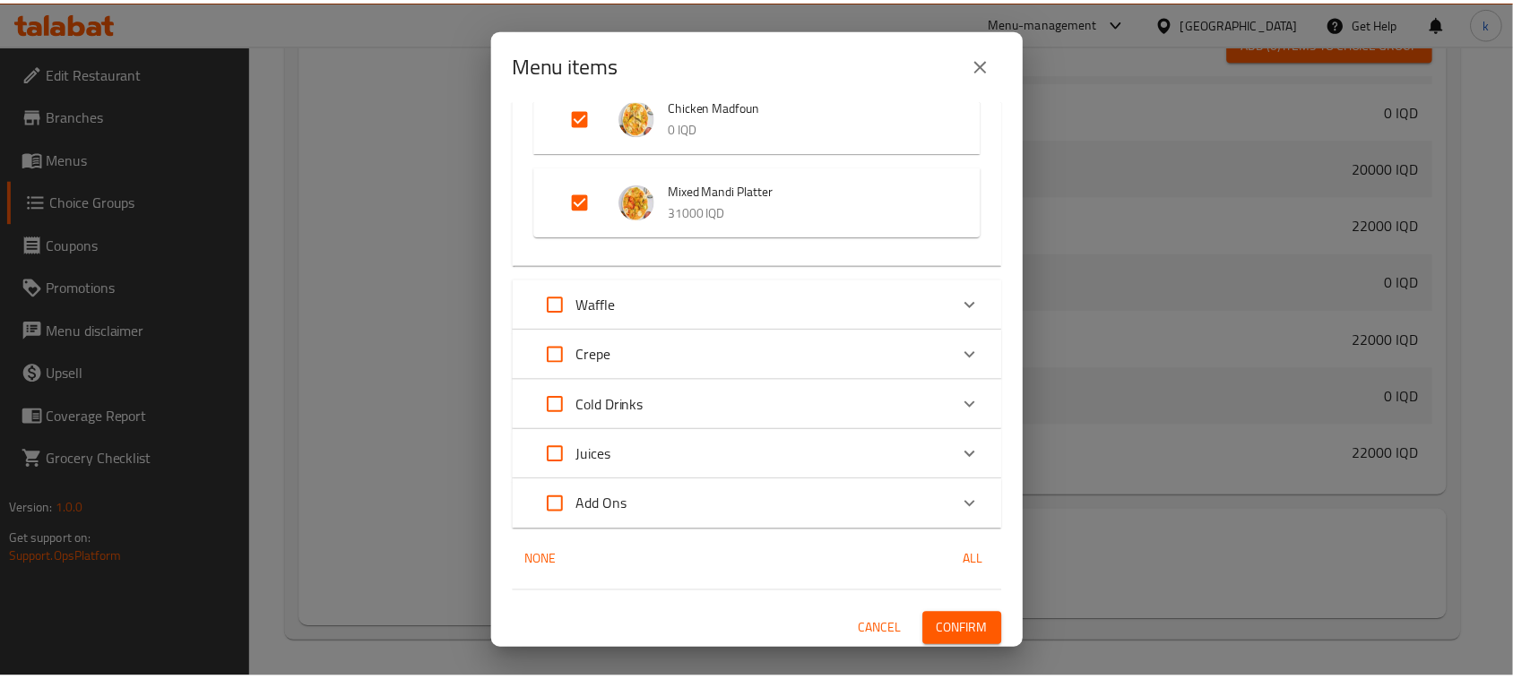
scroll to position [1022, 0]
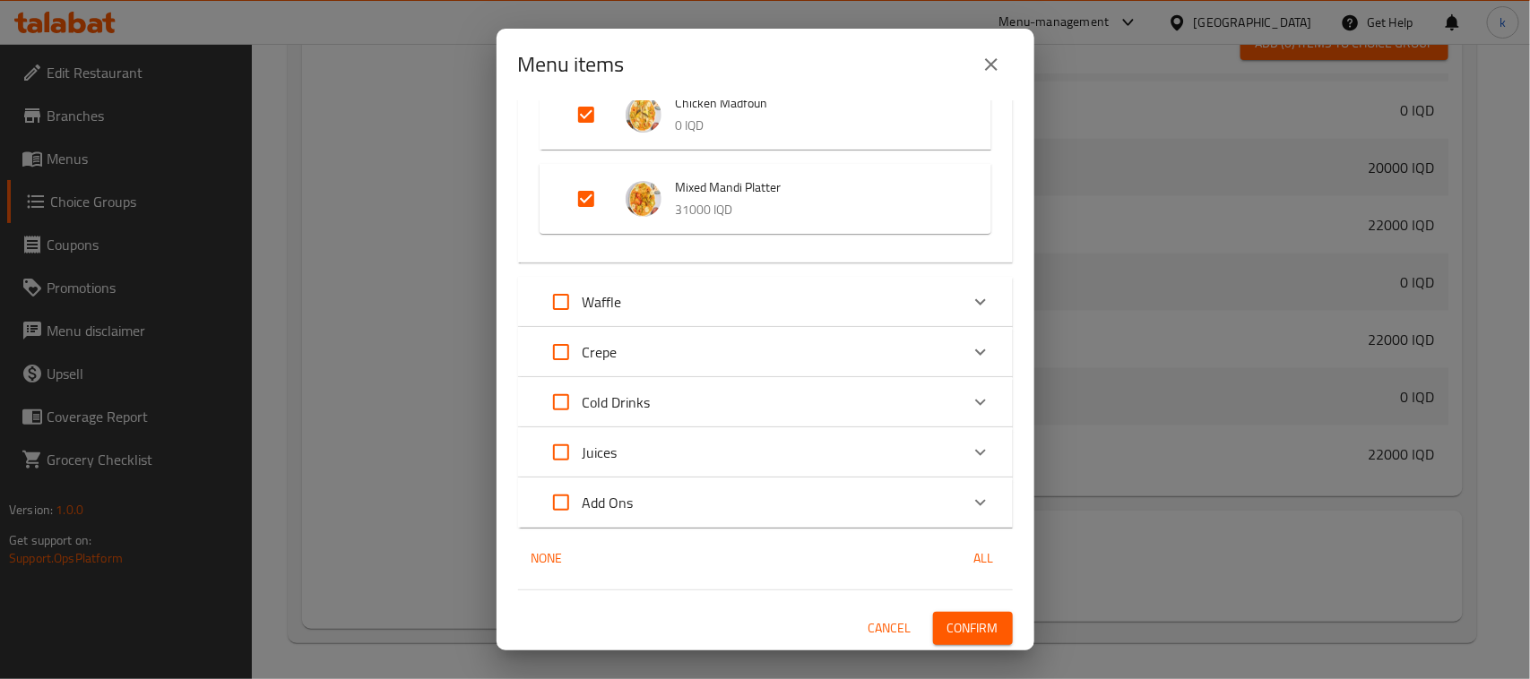
click at [947, 625] on span "Confirm" at bounding box center [972, 629] width 51 height 22
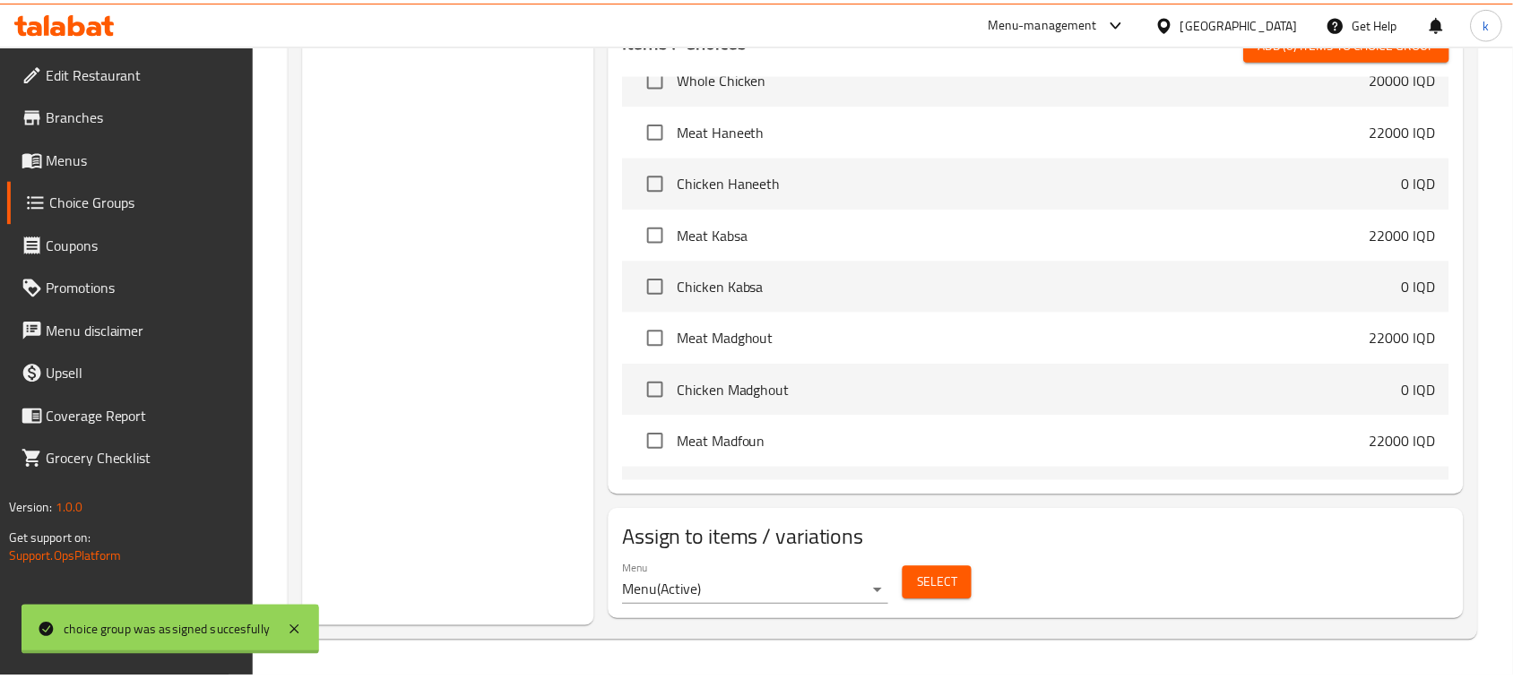
scroll to position [784, 0]
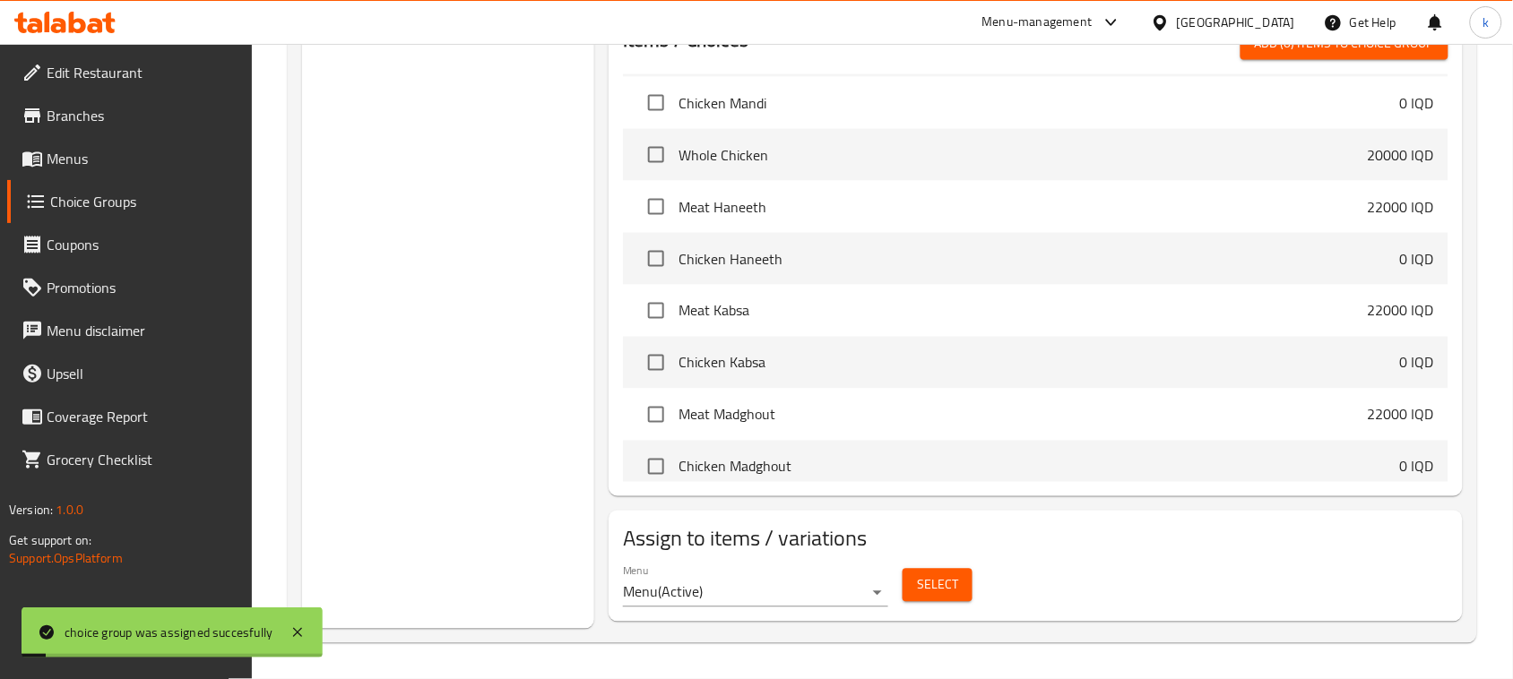
click at [72, 137] on link "Menus" at bounding box center [130, 158] width 246 height 43
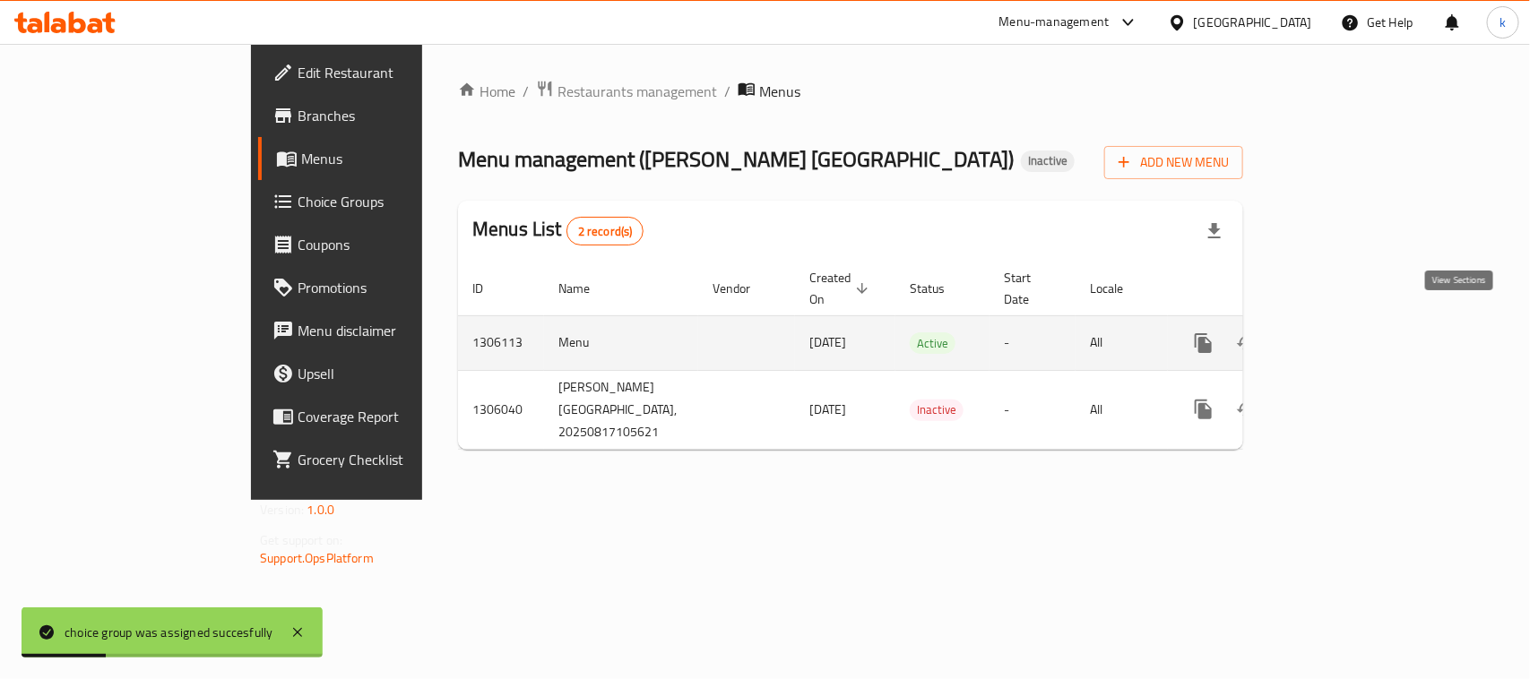
click at [1344, 333] on icon "enhanced table" at bounding box center [1333, 344] width 22 height 22
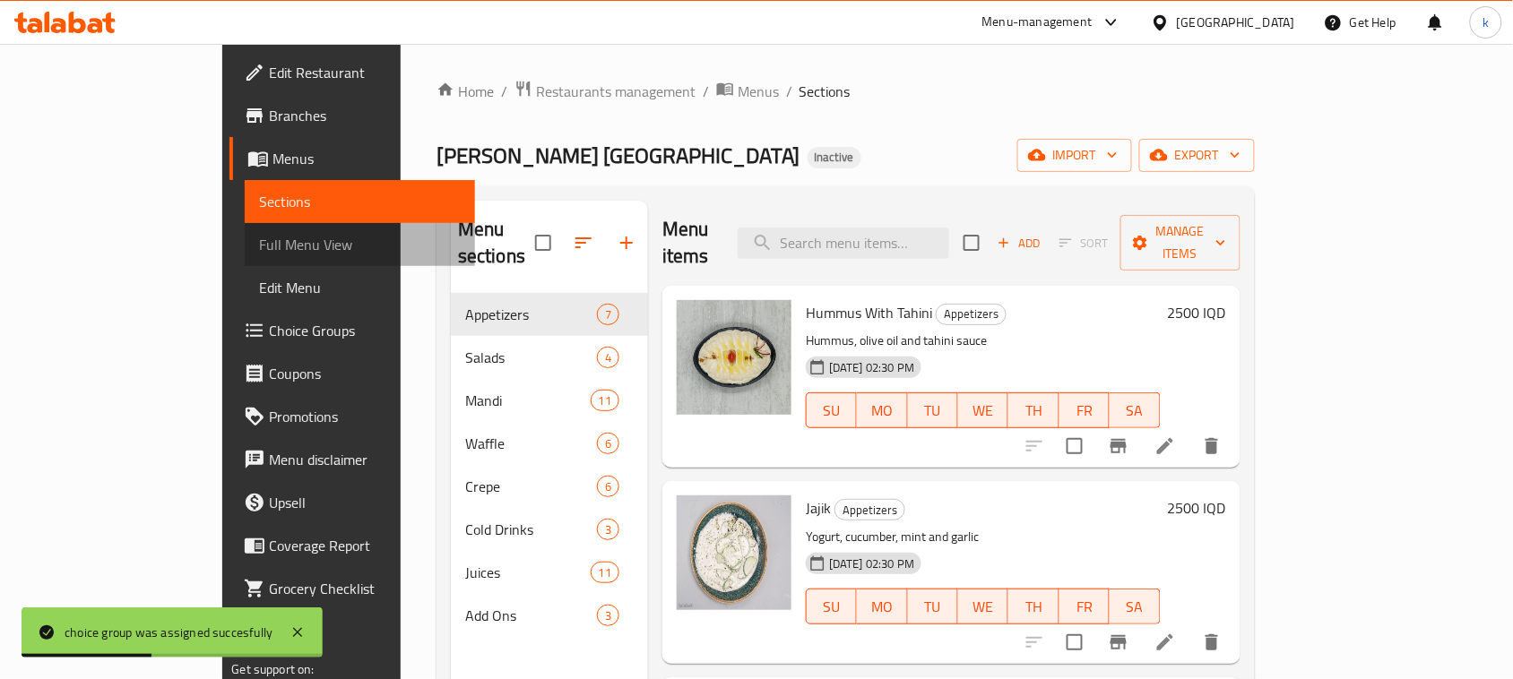
click at [259, 245] on span "Full Menu View" at bounding box center [360, 245] width 202 height 22
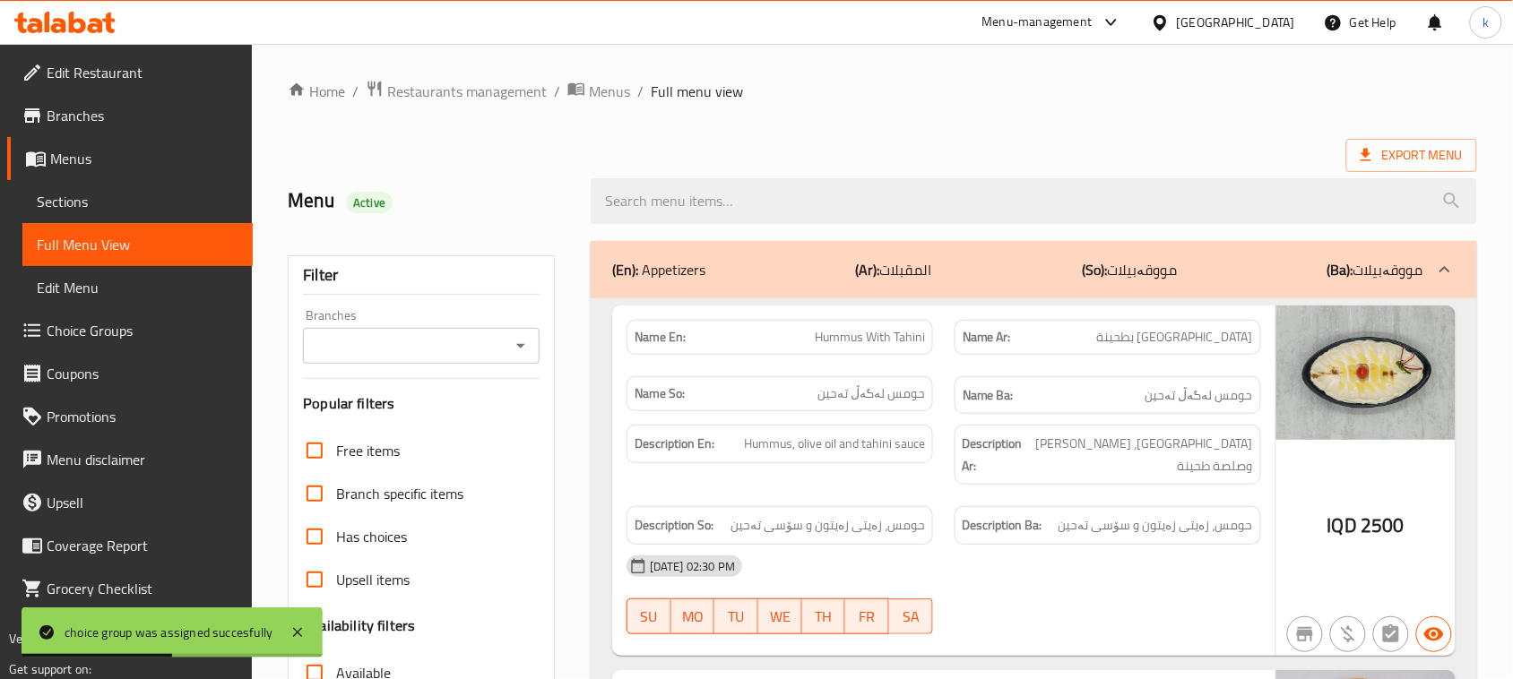
click at [514, 343] on icon "Open" at bounding box center [521, 346] width 22 height 22
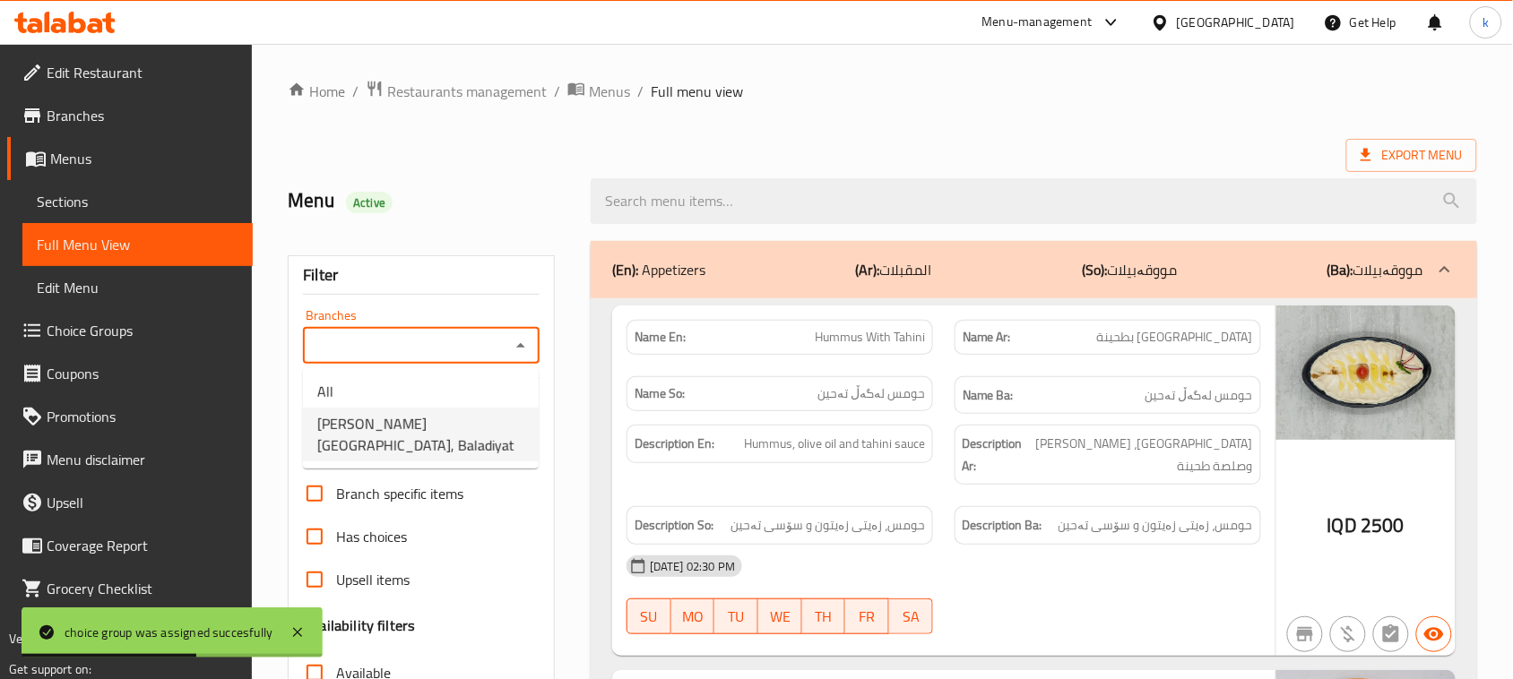
click at [424, 419] on span "[PERSON_NAME] [GEOGRAPHIC_DATA], Baladiyat" at bounding box center [420, 434] width 207 height 43
type input "[PERSON_NAME] [GEOGRAPHIC_DATA], Baladiyat"
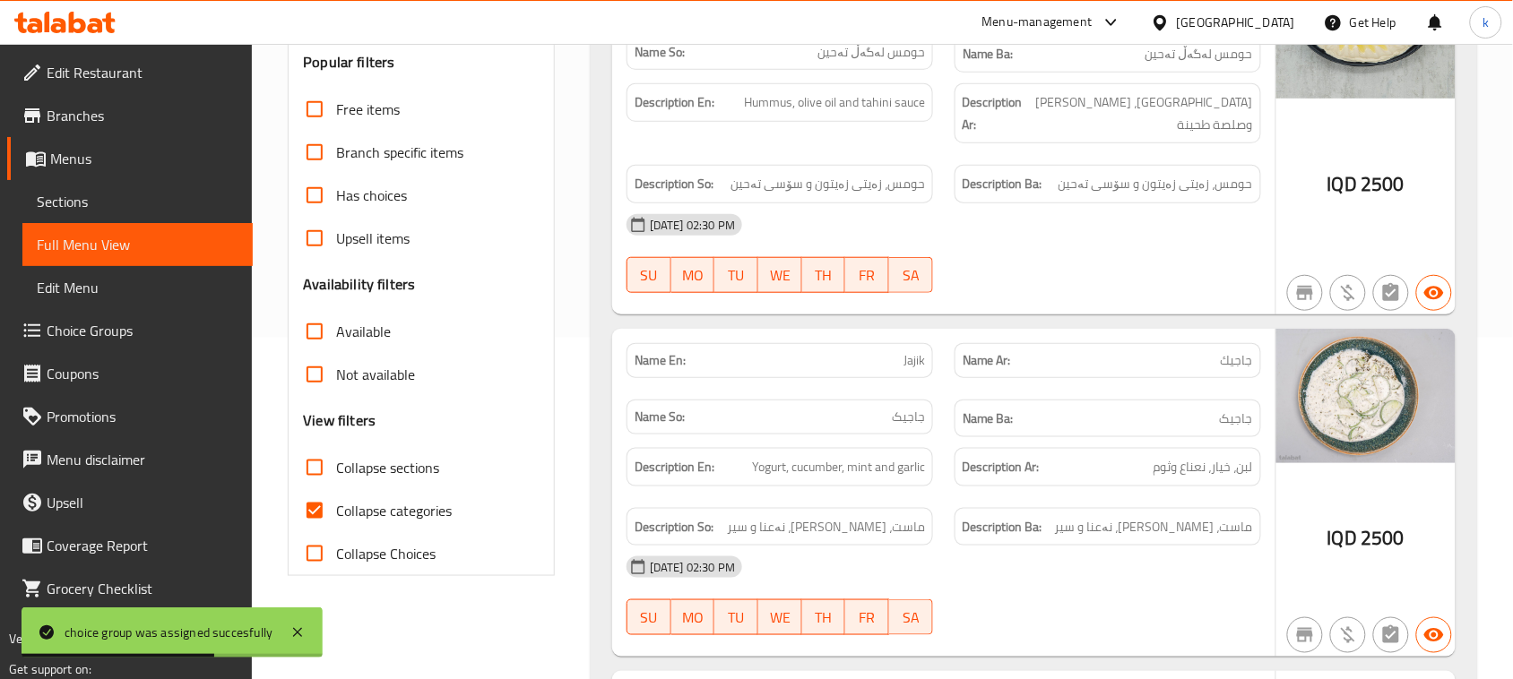
scroll to position [448, 0]
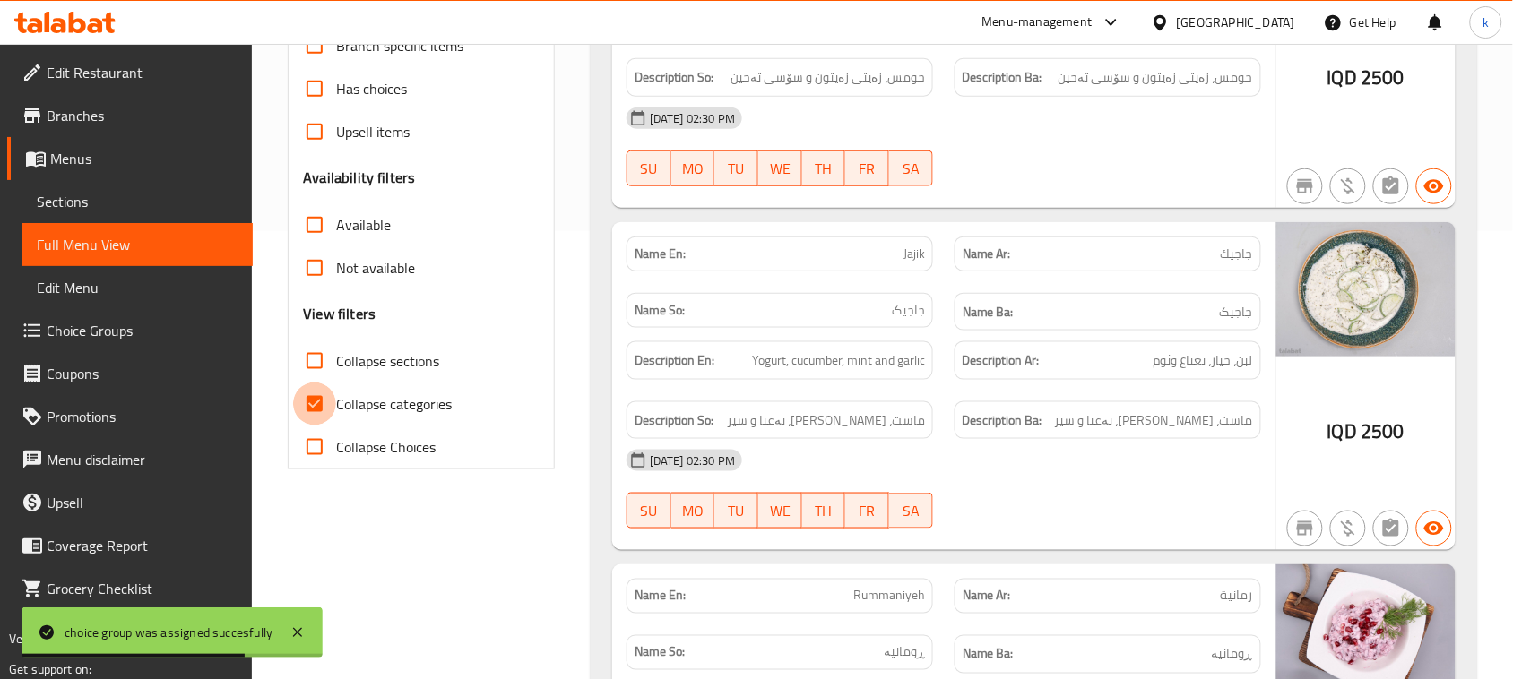
click at [318, 412] on input "Collapse categories" at bounding box center [314, 404] width 43 height 43
checkbox input "false"
click at [319, 359] on input "Collapse sections" at bounding box center [314, 361] width 43 height 43
checkbox input "true"
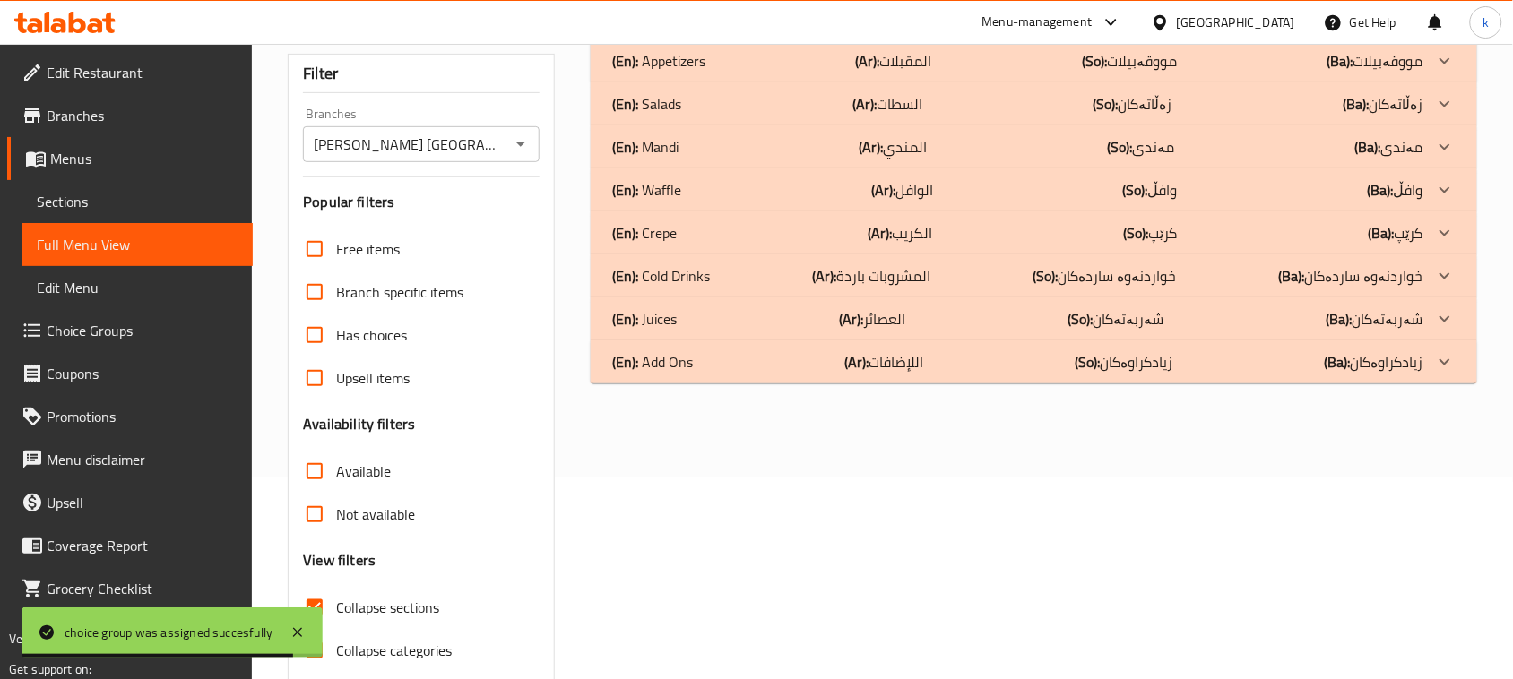
scroll to position [162, 0]
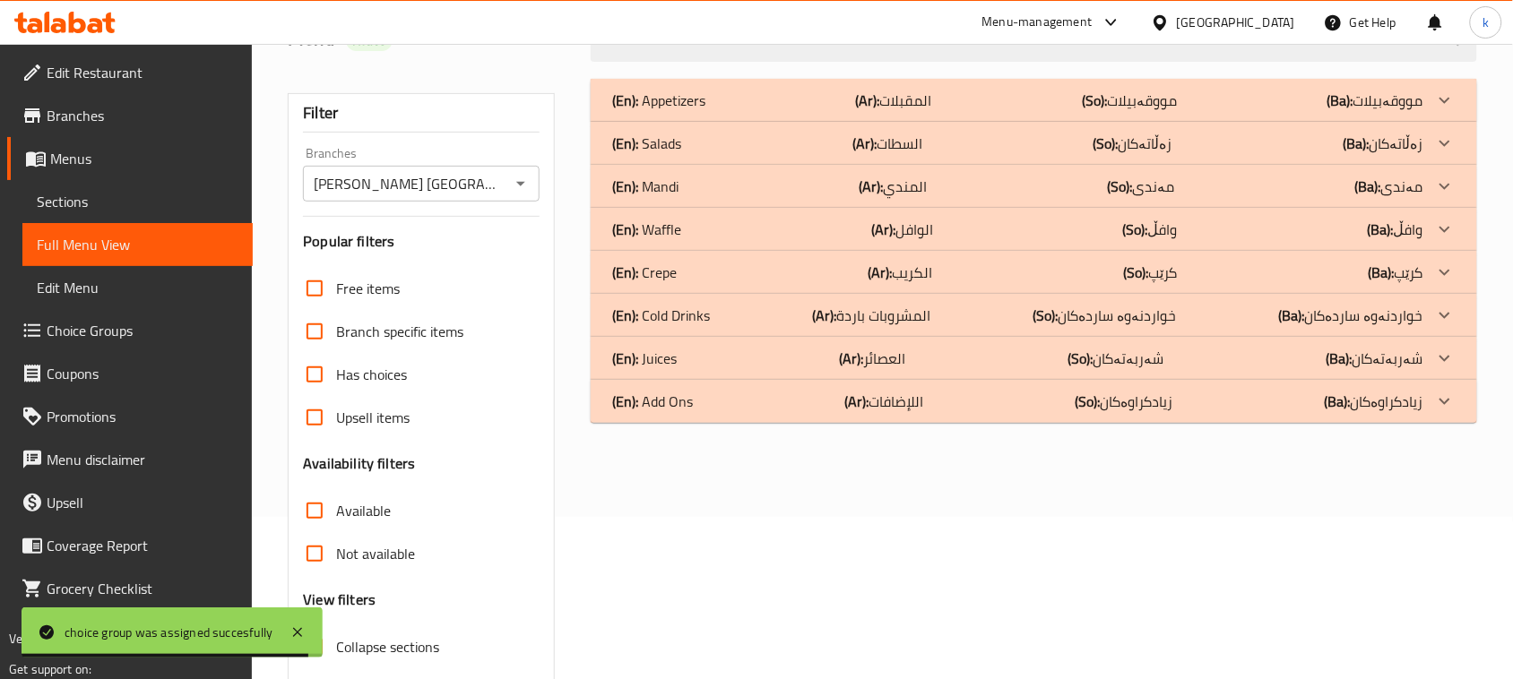
click at [696, 111] on div "(En): Mandi (Ar): المندي (So): مەندی (Ba): مەندی" at bounding box center [1017, 101] width 811 height 22
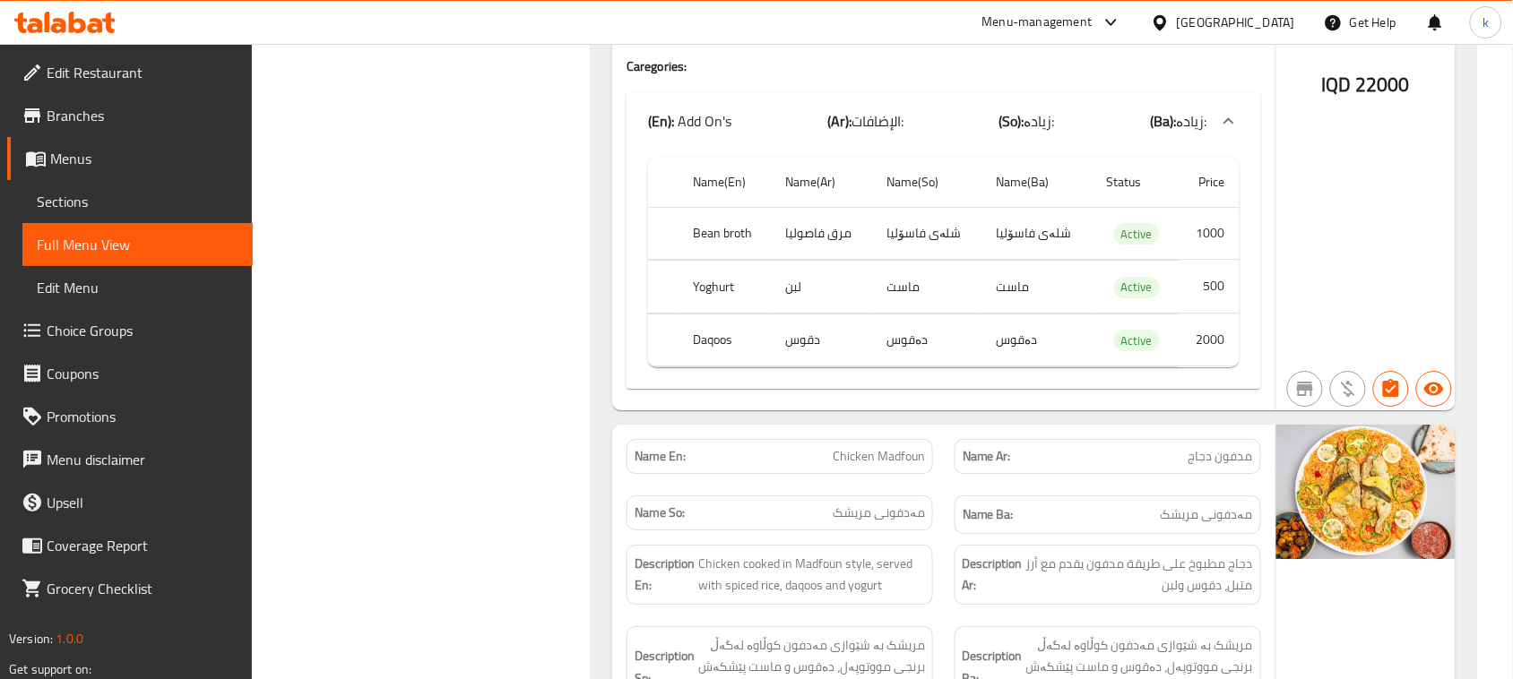
scroll to position [7584, 0]
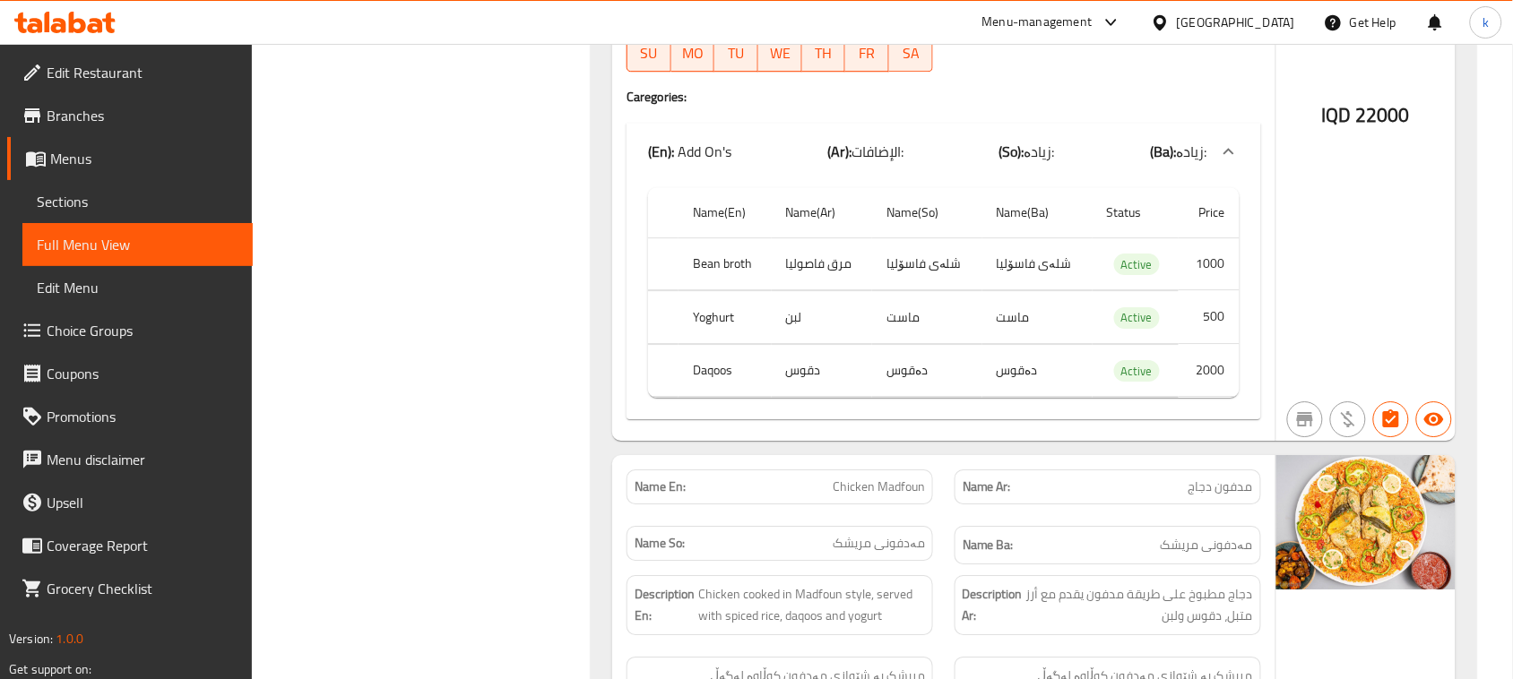
click at [65, 164] on span "Menus" at bounding box center [144, 159] width 188 height 22
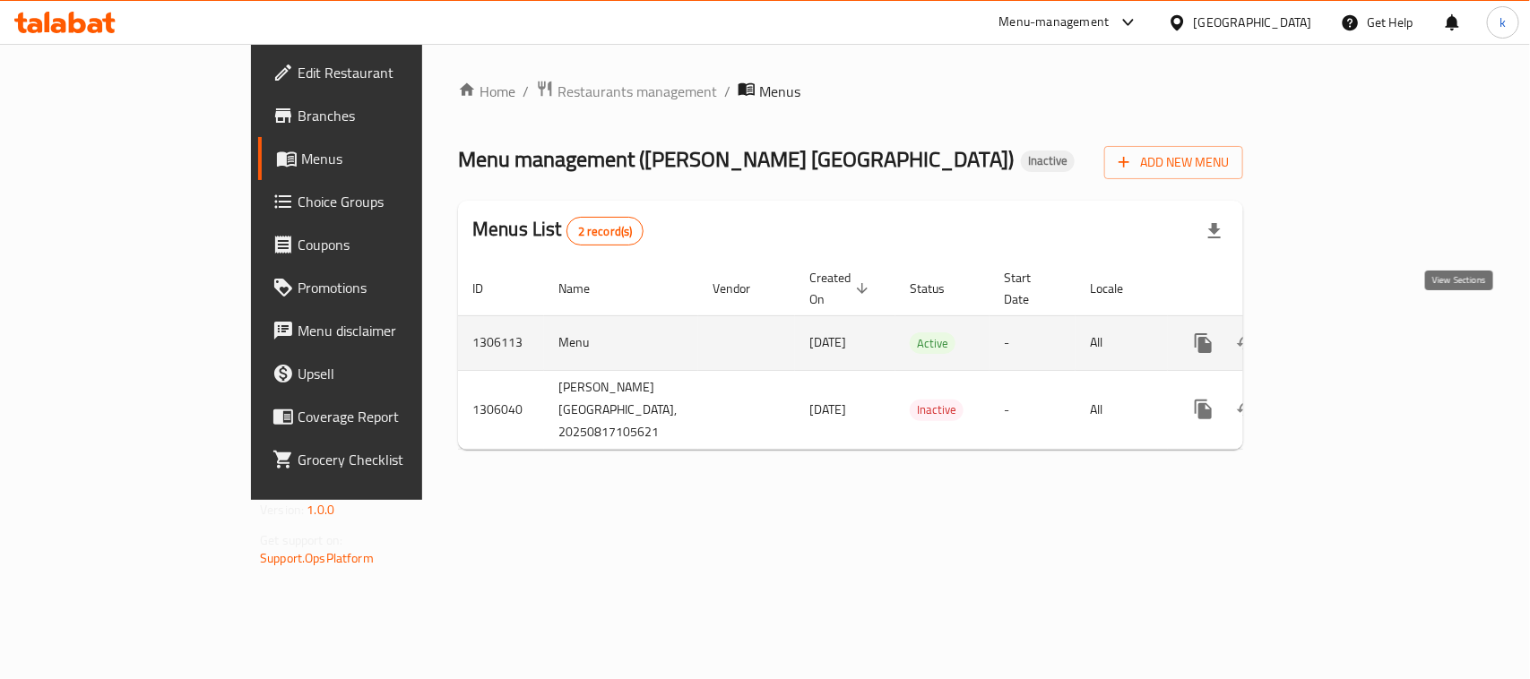
click at [1354, 322] on link "enhanced table" at bounding box center [1332, 343] width 43 height 43
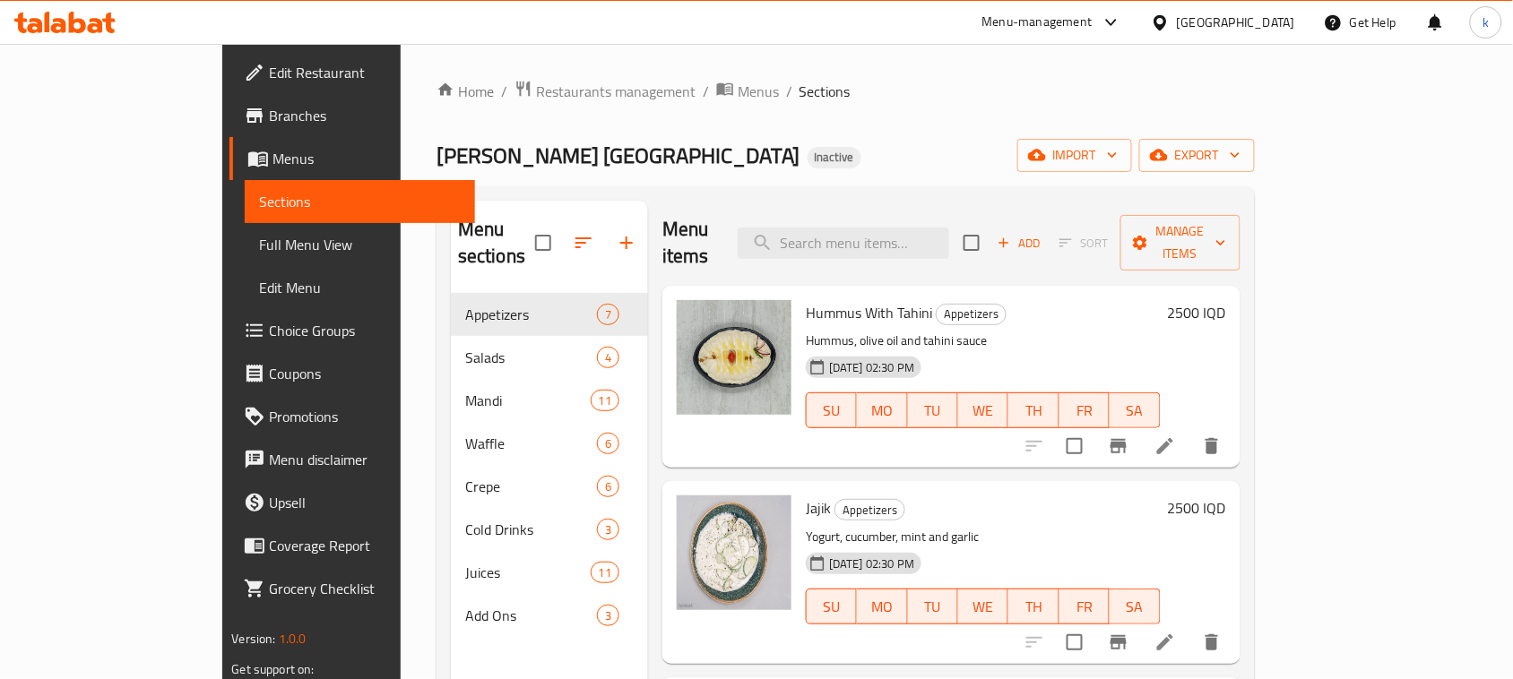
click at [259, 251] on span "Full Menu View" at bounding box center [360, 245] width 202 height 22
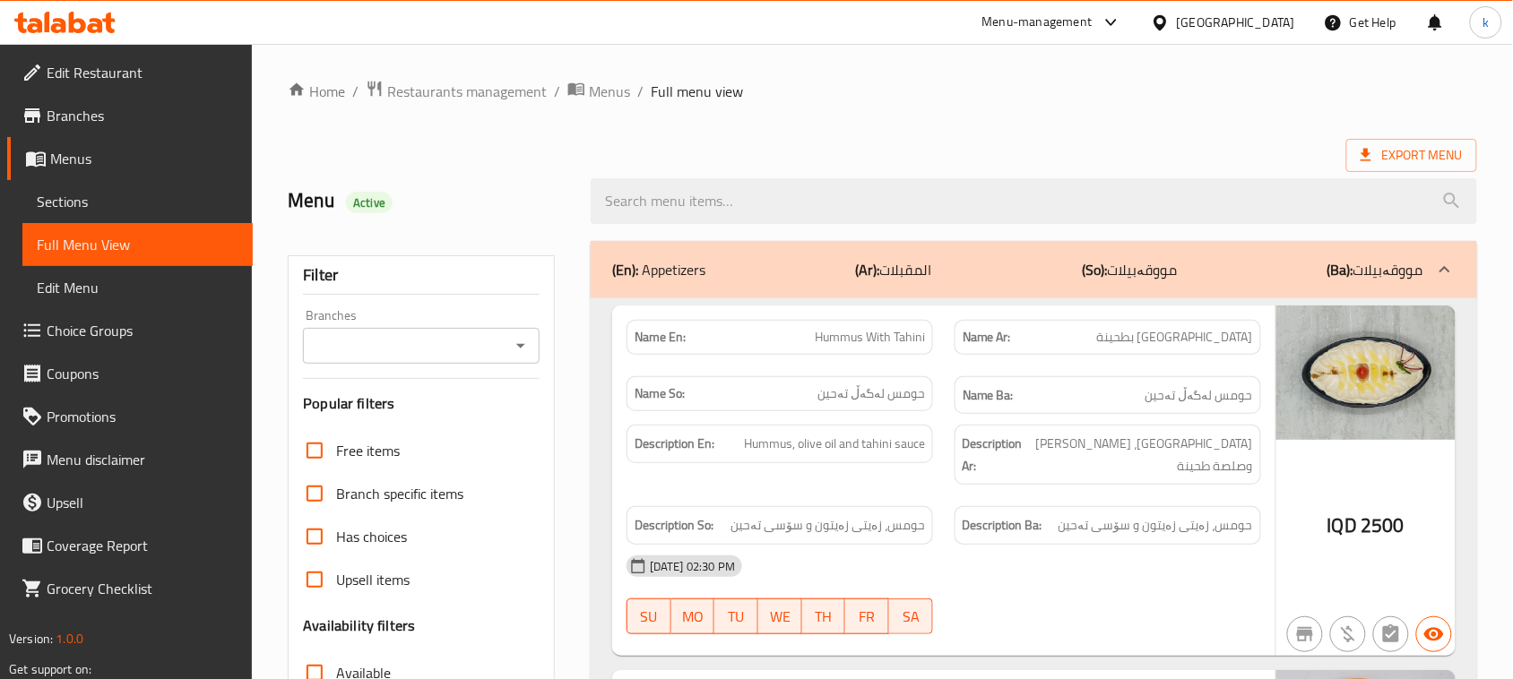
click at [514, 354] on icon "Open" at bounding box center [521, 346] width 22 height 22
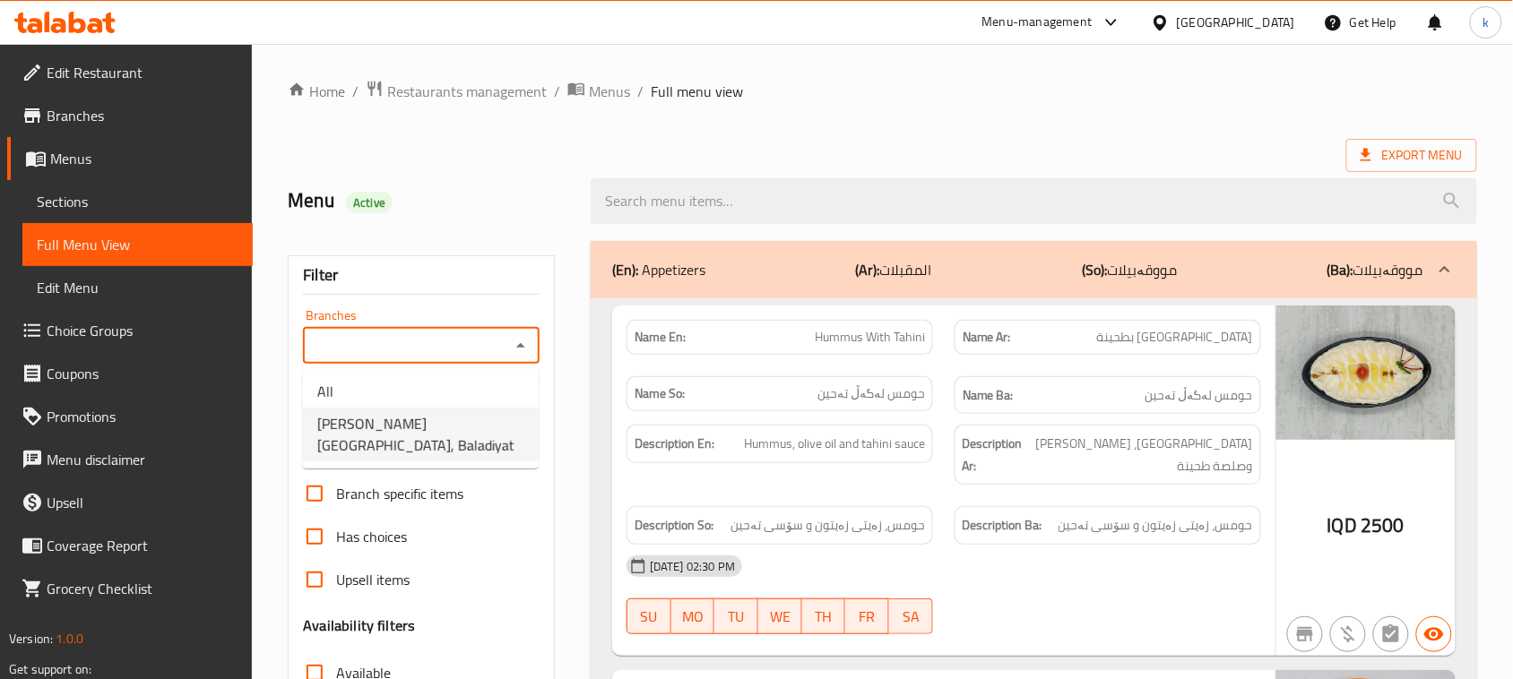
click at [394, 421] on span "[PERSON_NAME] [GEOGRAPHIC_DATA], Baladiyat" at bounding box center [420, 434] width 207 height 43
type input "[PERSON_NAME] [GEOGRAPHIC_DATA], Baladiyat"
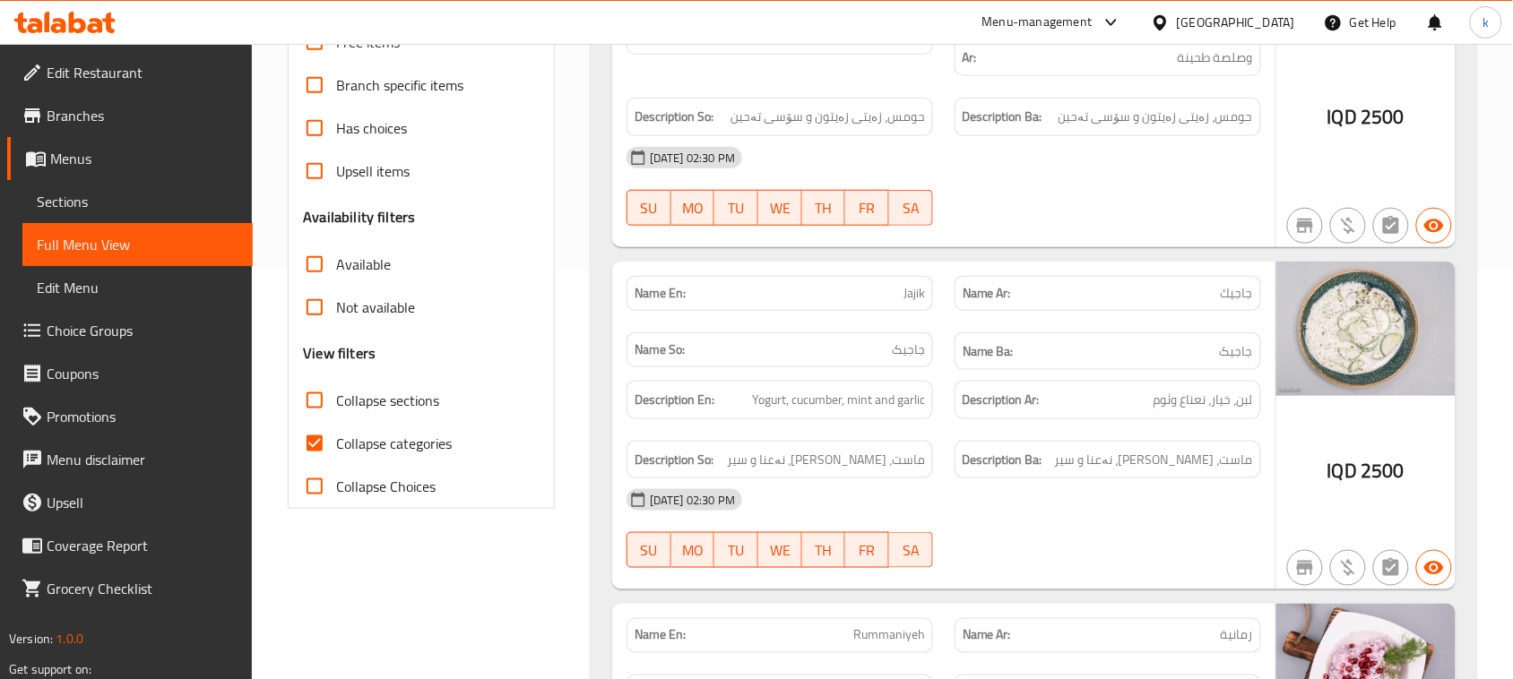
scroll to position [448, 0]
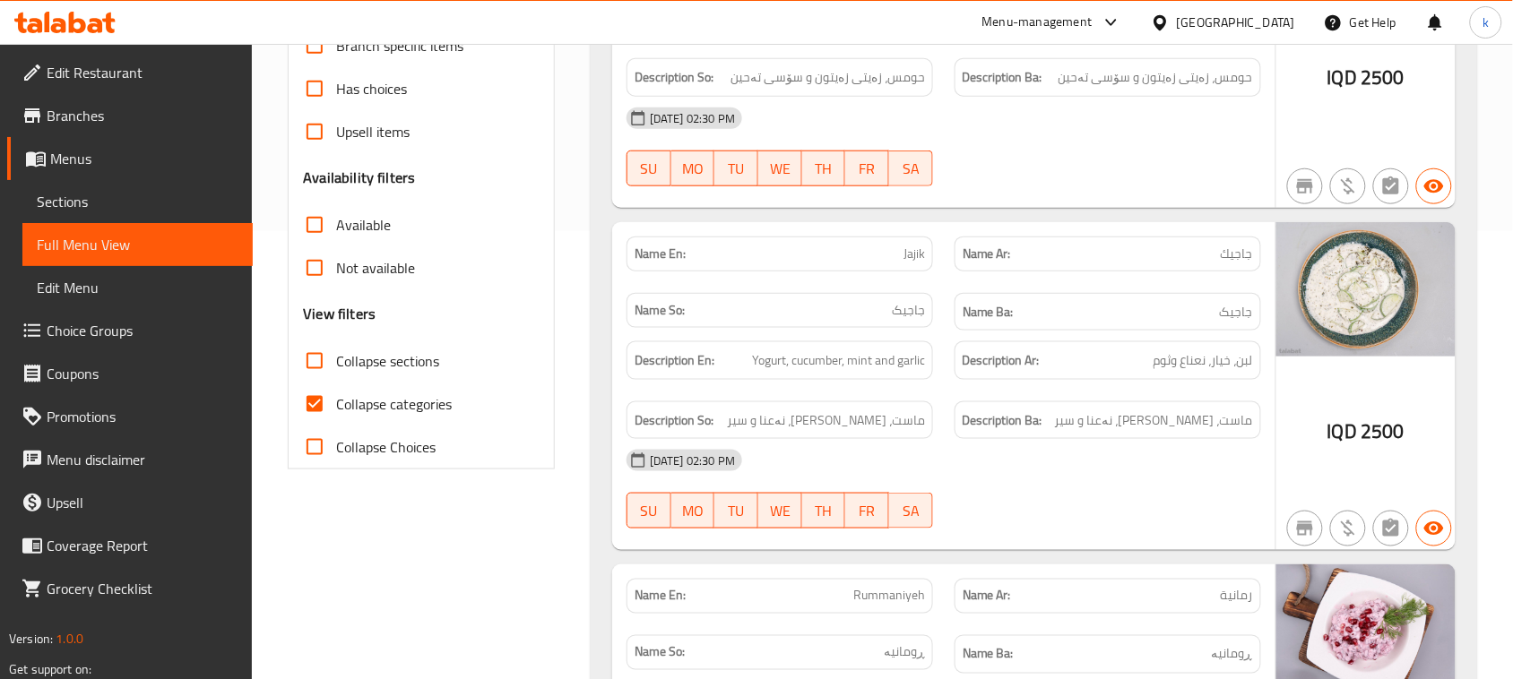
click at [320, 408] on input "Collapse categories" at bounding box center [314, 404] width 43 height 43
checkbox input "false"
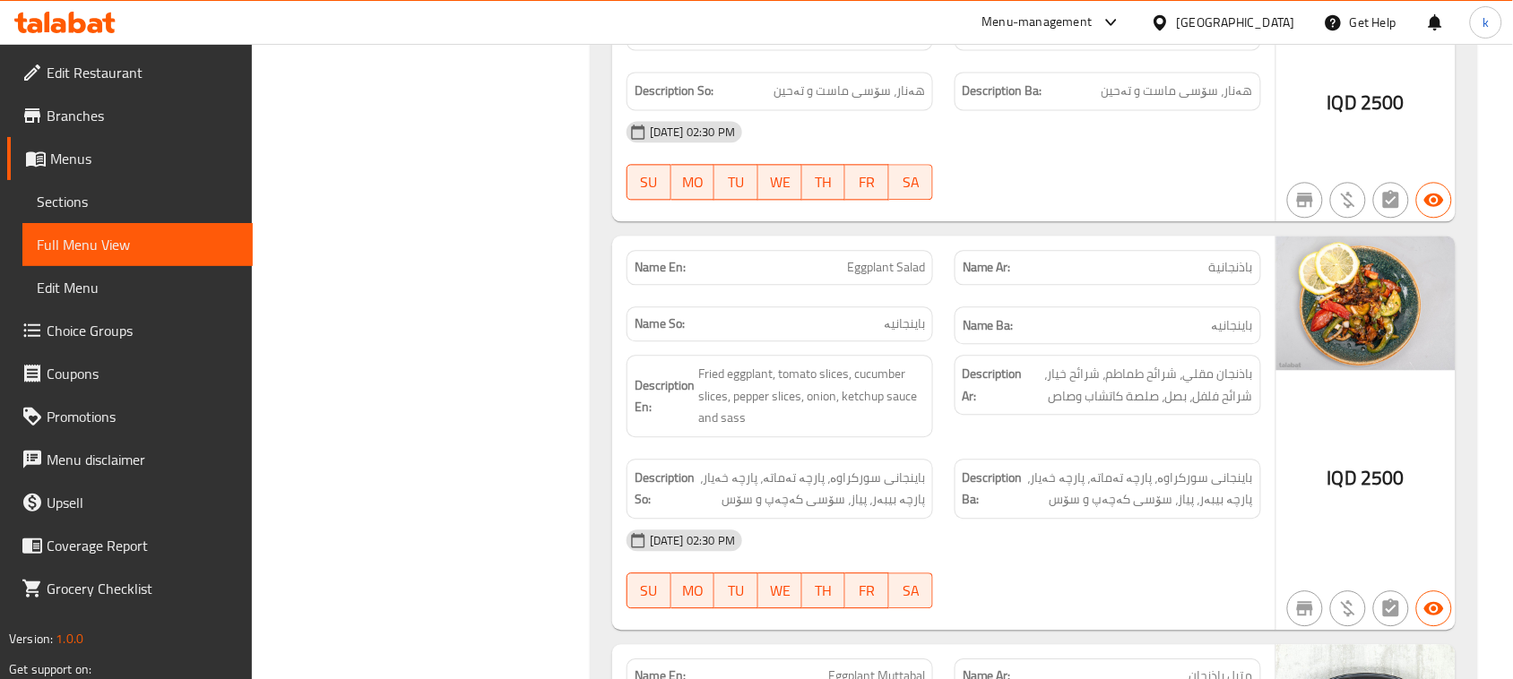
scroll to position [1232, 0]
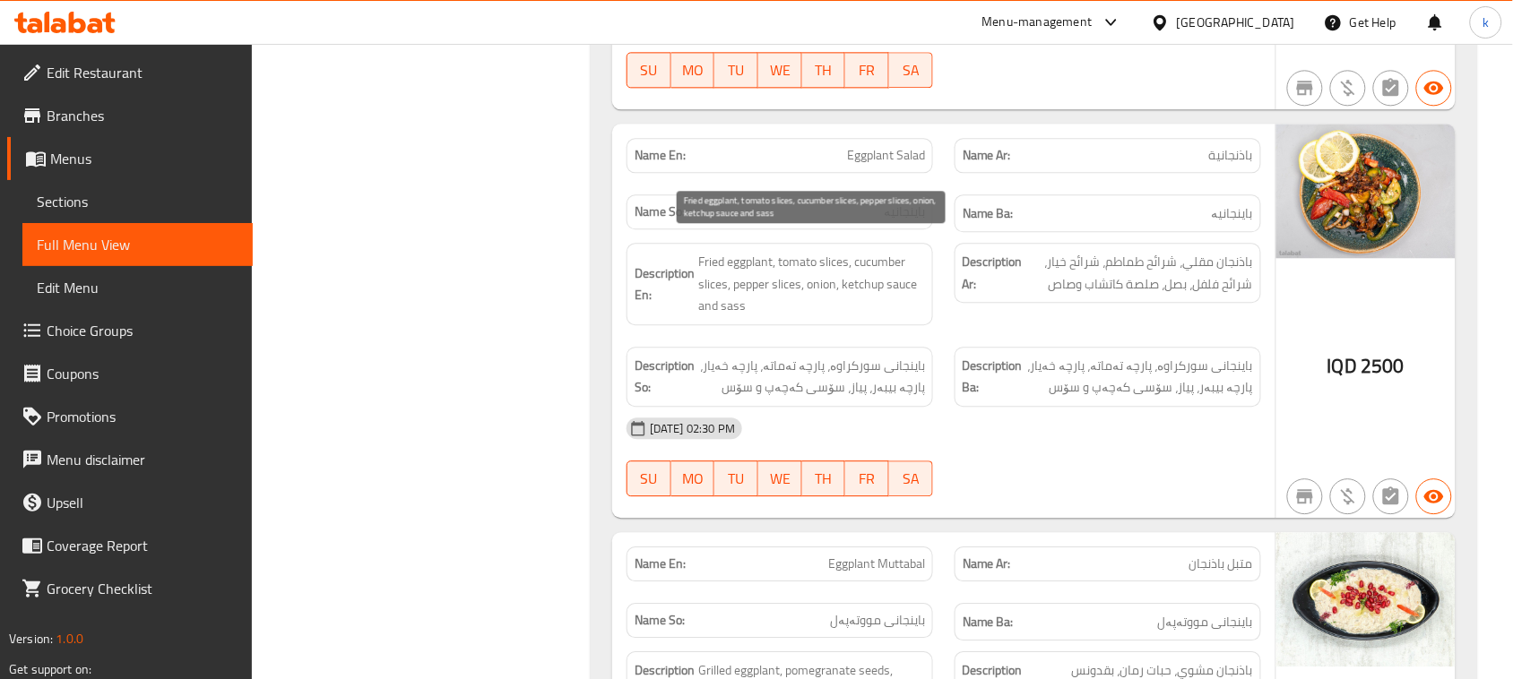
click at [735, 285] on span "Fried eggplant, tomato slices, cucumber slices, pepper slices, onion, ketchup s…" at bounding box center [811, 284] width 227 height 66
copy span "sass"
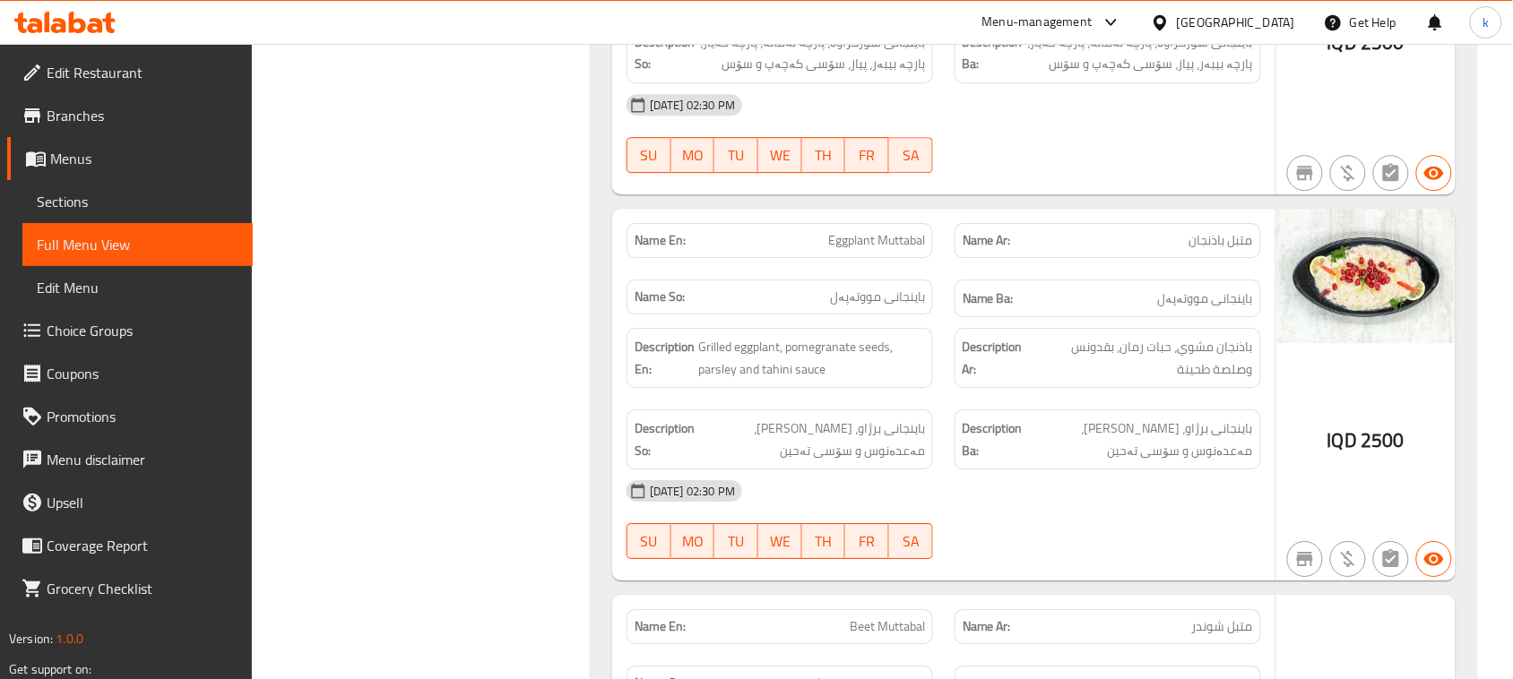
scroll to position [1569, 0]
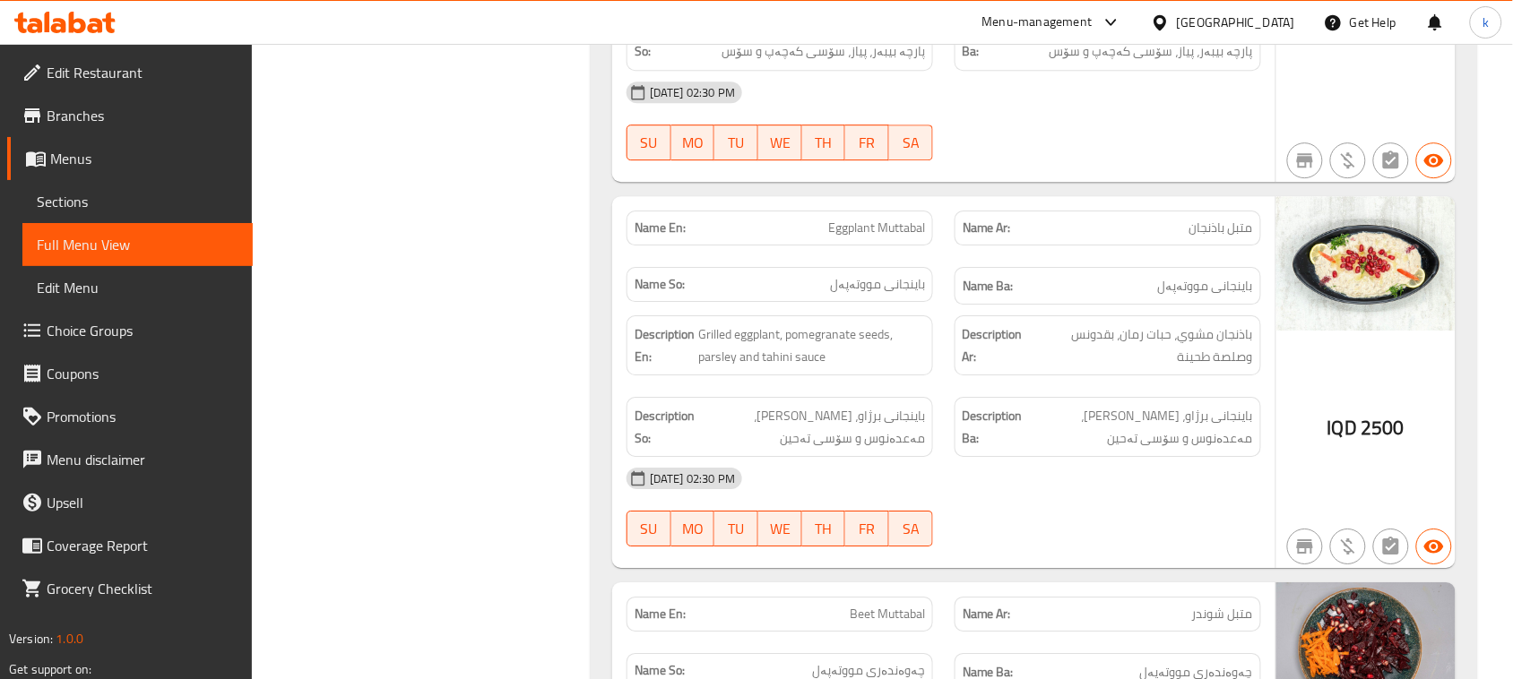
click at [1247, 219] on span "متبل باذنجان" at bounding box center [1221, 228] width 64 height 19
copy span "متبل باذنجان"
click at [894, 219] on span "Eggplant Muttabal" at bounding box center [876, 228] width 97 height 19
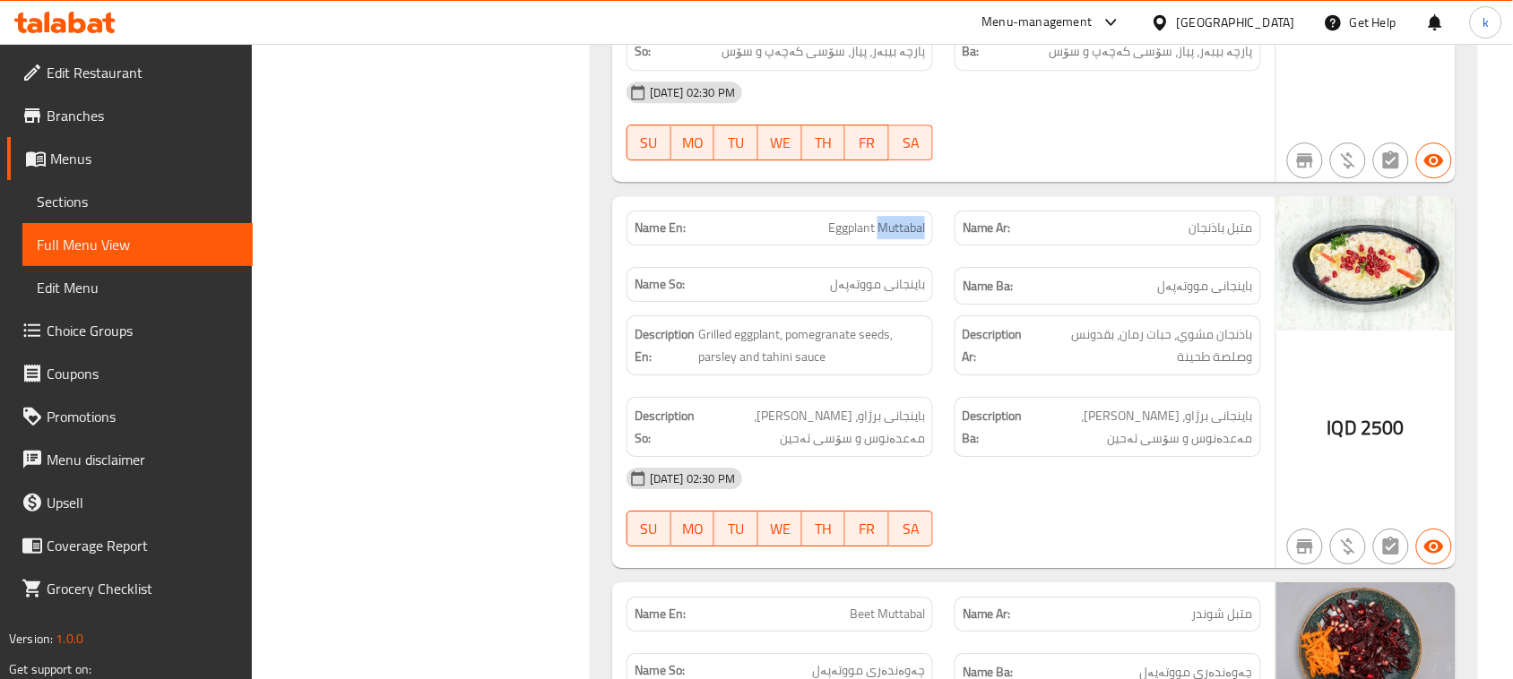
click at [894, 219] on span "Eggplant Muttabal" at bounding box center [876, 228] width 97 height 19
copy span "Eggplant Muttabal"
click at [79, 126] on span "Branches" at bounding box center [143, 116] width 192 height 22
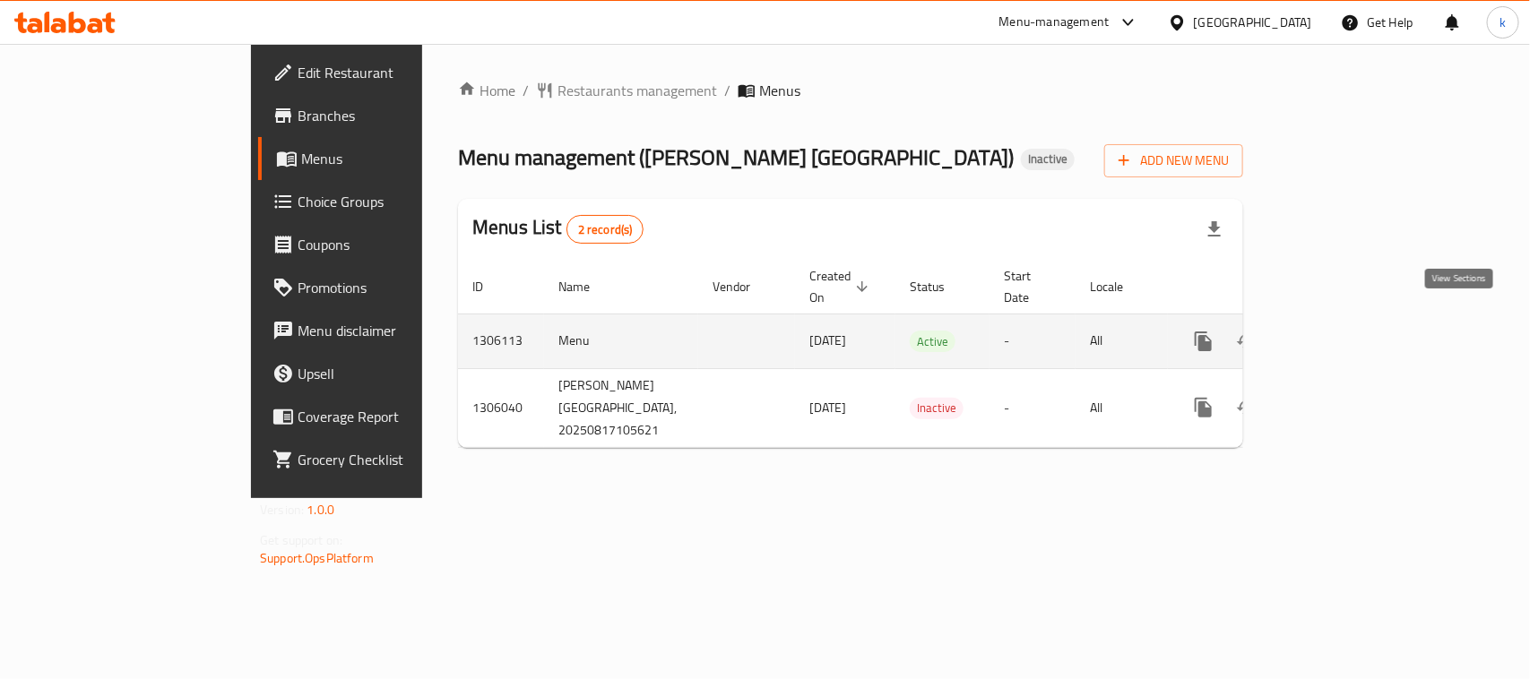
click at [1344, 331] on icon "enhanced table" at bounding box center [1333, 342] width 22 height 22
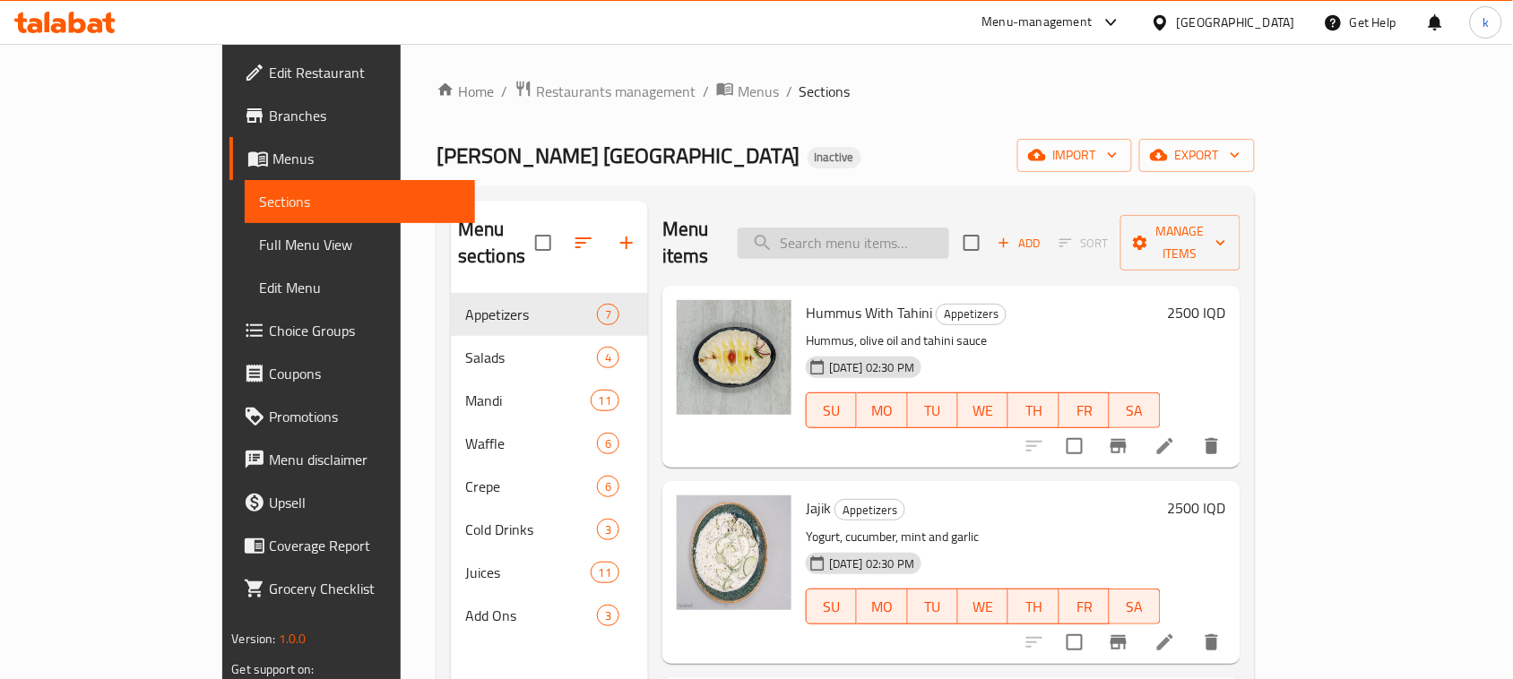
click at [874, 228] on input "search" at bounding box center [844, 243] width 212 height 31
paste input "Eggplant Muttabal"
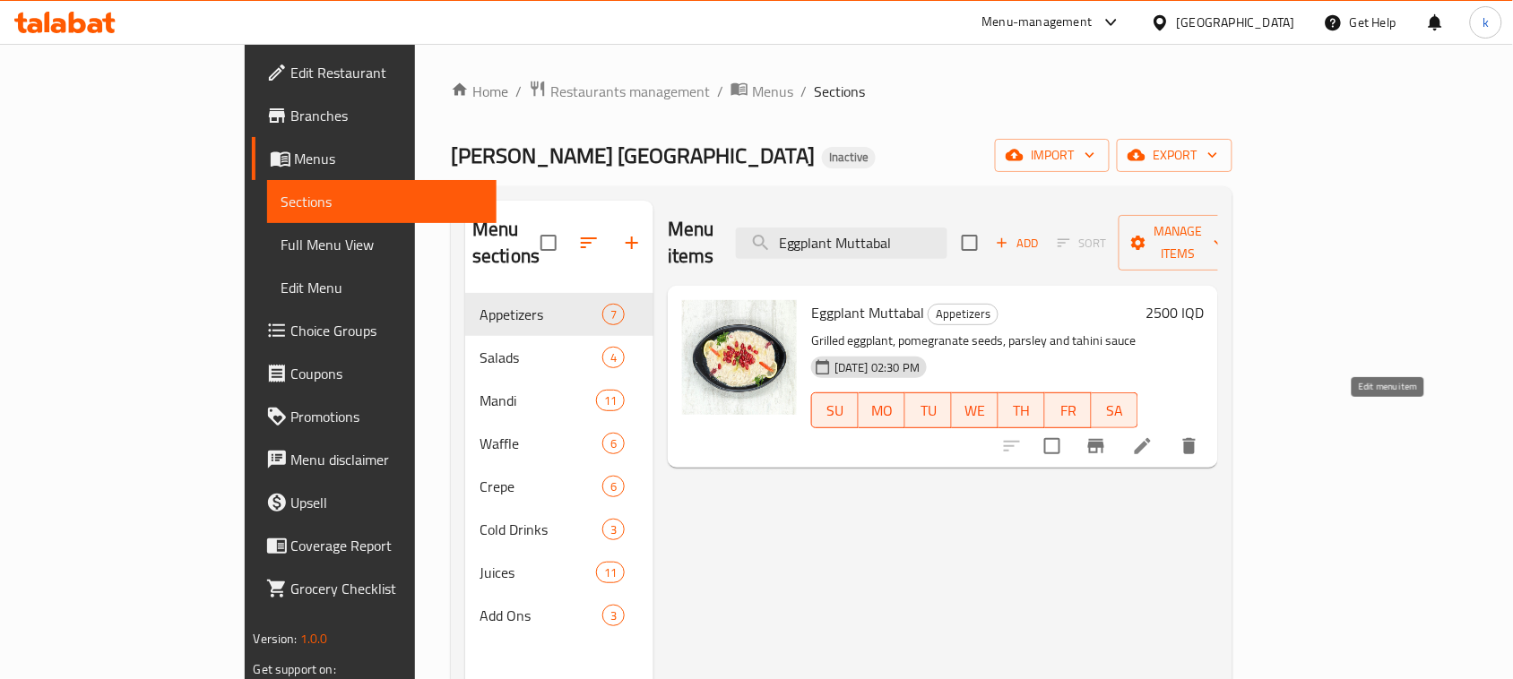
type input "Eggplant Muttabal"
click at [1151, 438] on icon at bounding box center [1143, 446] width 16 height 16
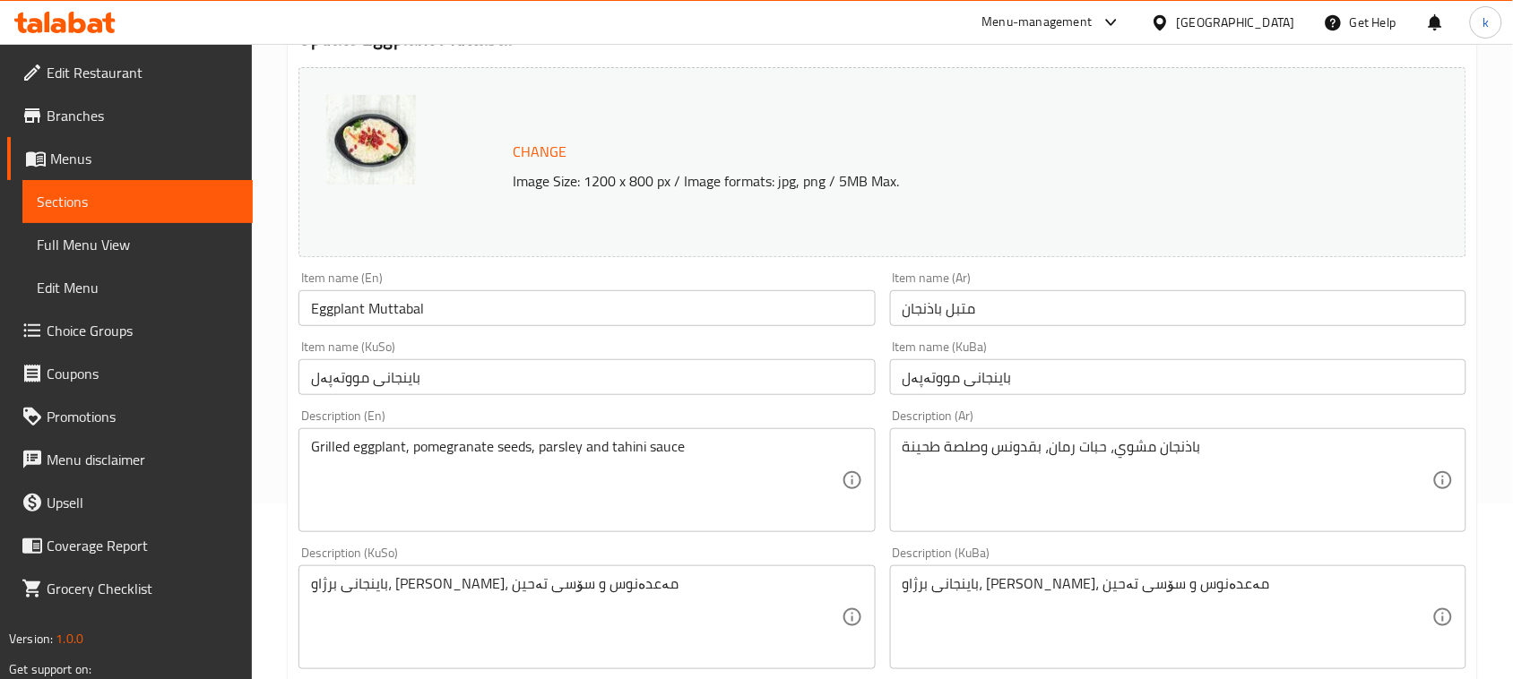
scroll to position [224, 0]
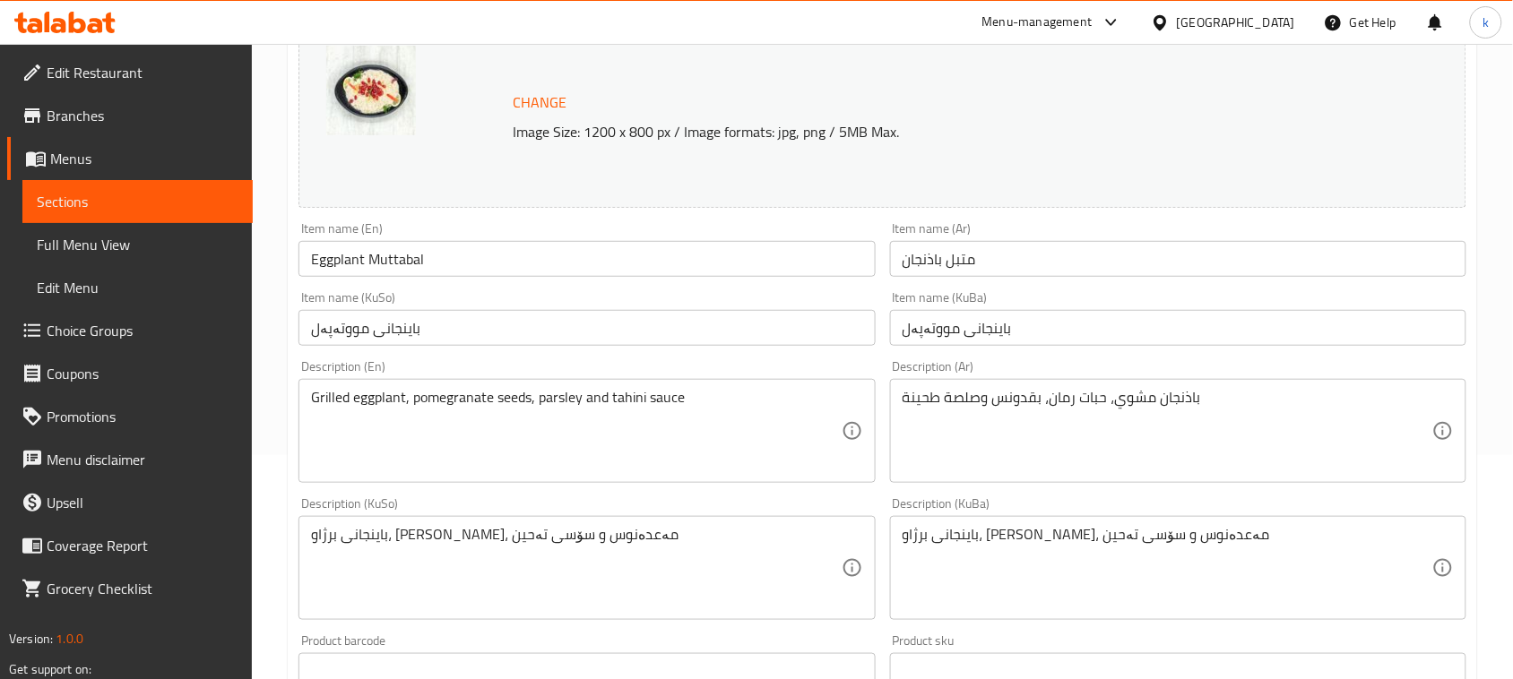
click at [1058, 337] on input "باینجانی مووتەپەل" at bounding box center [1178, 328] width 576 height 36
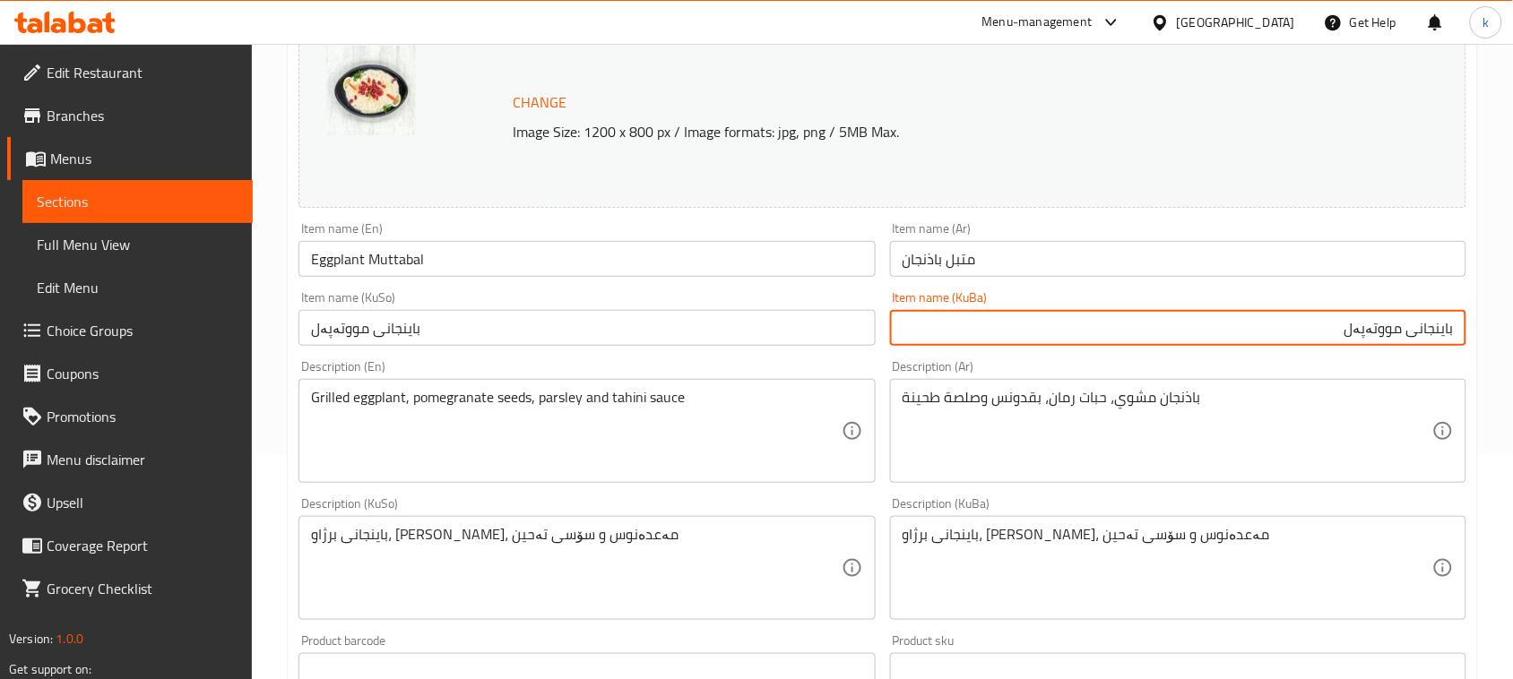
click at [1439, 334] on input "باینجانی مووتەپەل" at bounding box center [1178, 328] width 576 height 36
click at [1353, 329] on input "مووتەپەل" at bounding box center [1178, 328] width 576 height 36
paste input "باینجانی"
drag, startPoint x: 1329, startPoint y: 339, endPoint x: 1529, endPoint y: 359, distance: 200.9
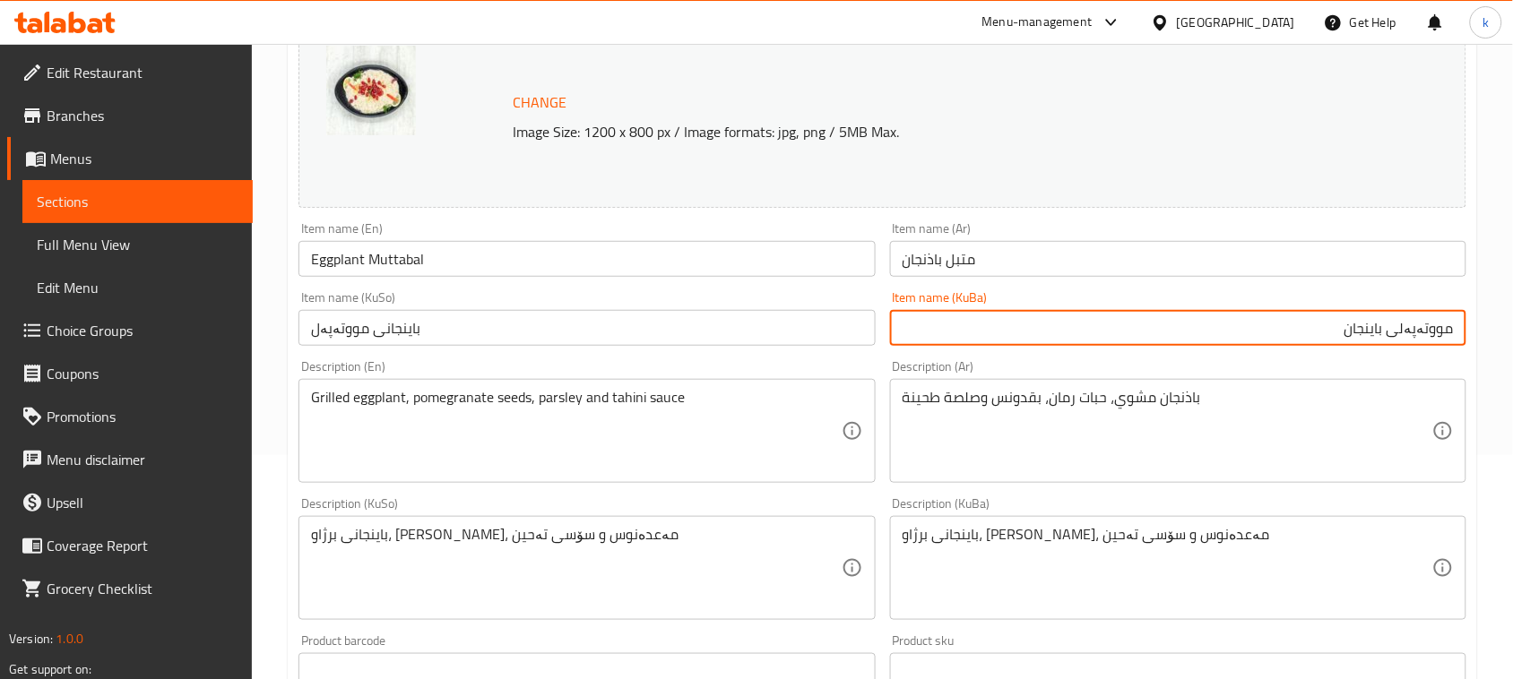
click at [1513, 359] on html "​ Menu-management Iraq Get Help k Edit Restaurant Branches Menus Sections Full …" at bounding box center [756, 115] width 1513 height 679
type input "مووتەپەلی باینجان"
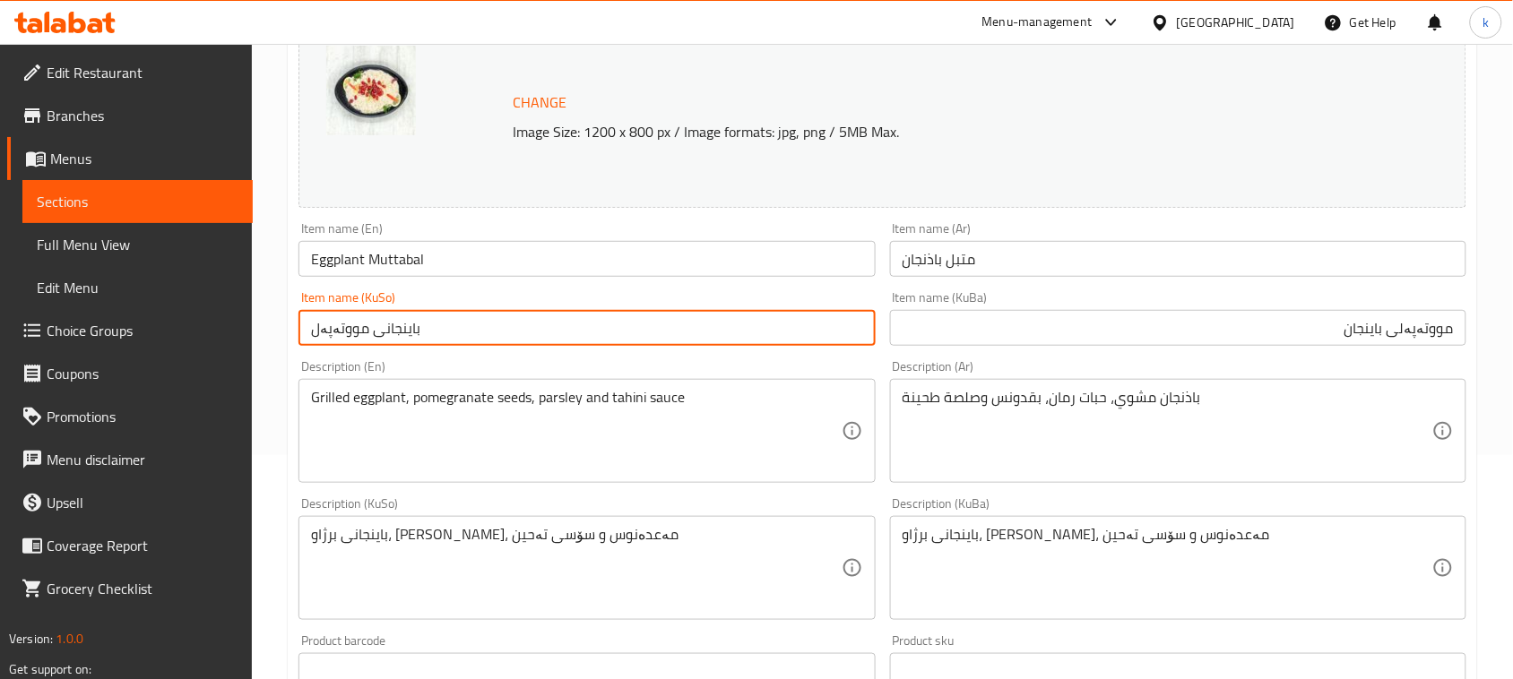
drag, startPoint x: 637, startPoint y: 321, endPoint x: 234, endPoint y: 360, distance: 405.3
click at [217, 359] on div "Edit Restaurant Branches Menus Sections Full Menu View Edit Menu Choice Groups …" at bounding box center [756, 547] width 1513 height 1455
paste input "مووتەپەلی باینجان"
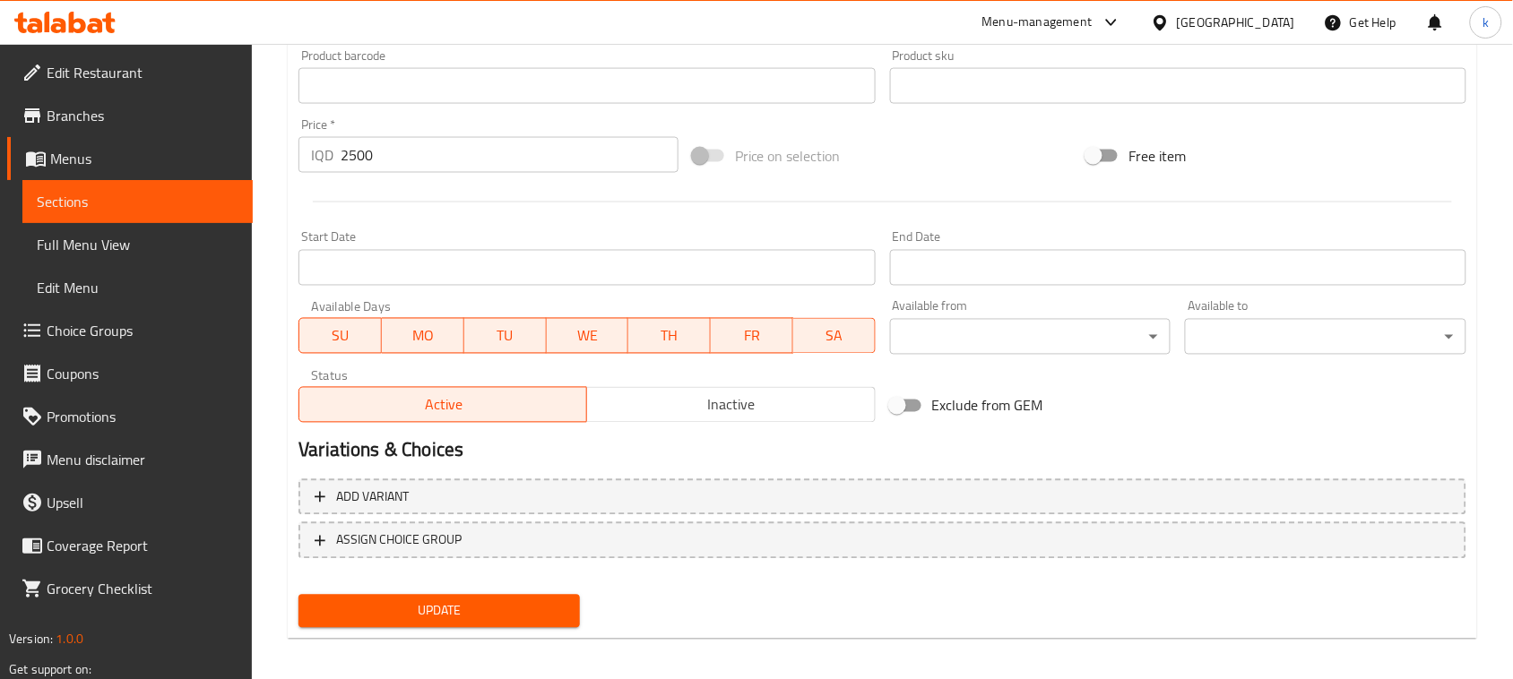
scroll to position [817, 0]
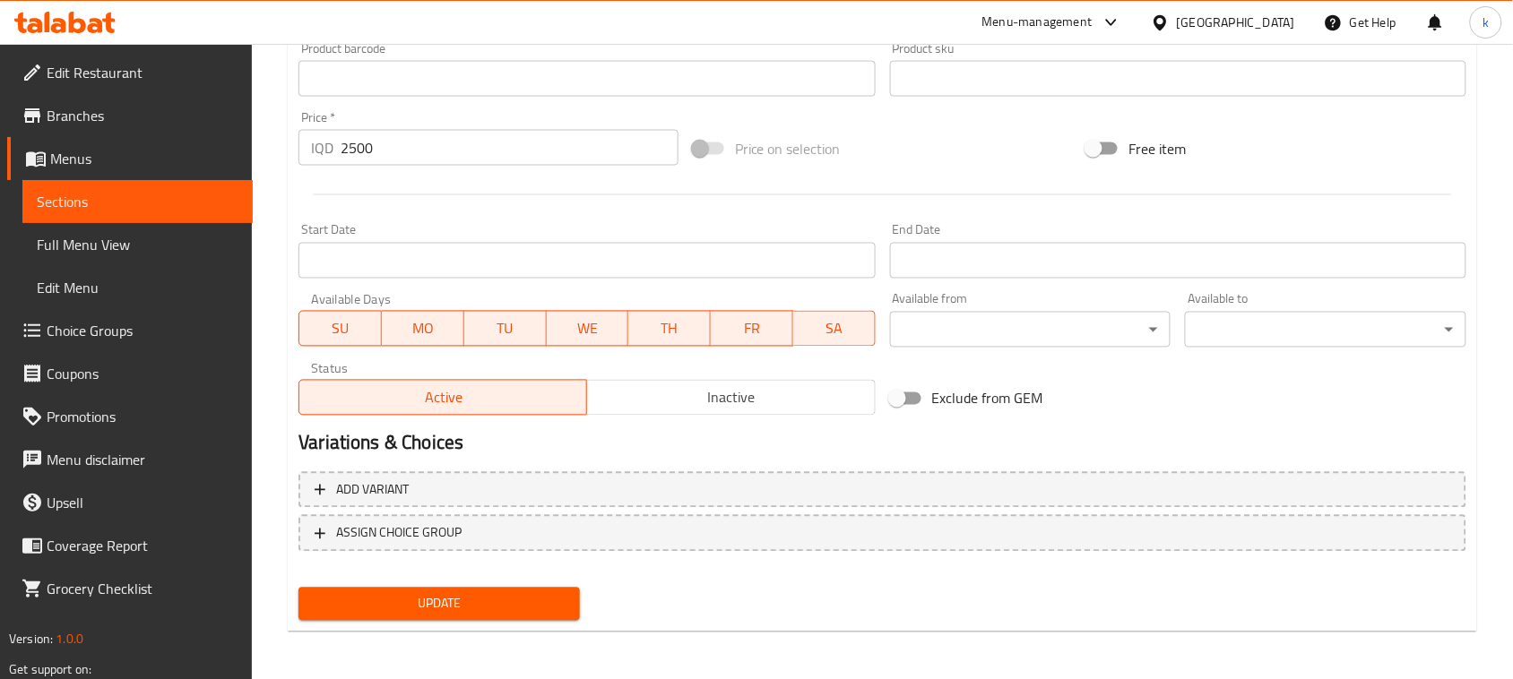
type input "مووتەپەلی باینجان"
click at [472, 601] on span "Update" at bounding box center [439, 604] width 253 height 22
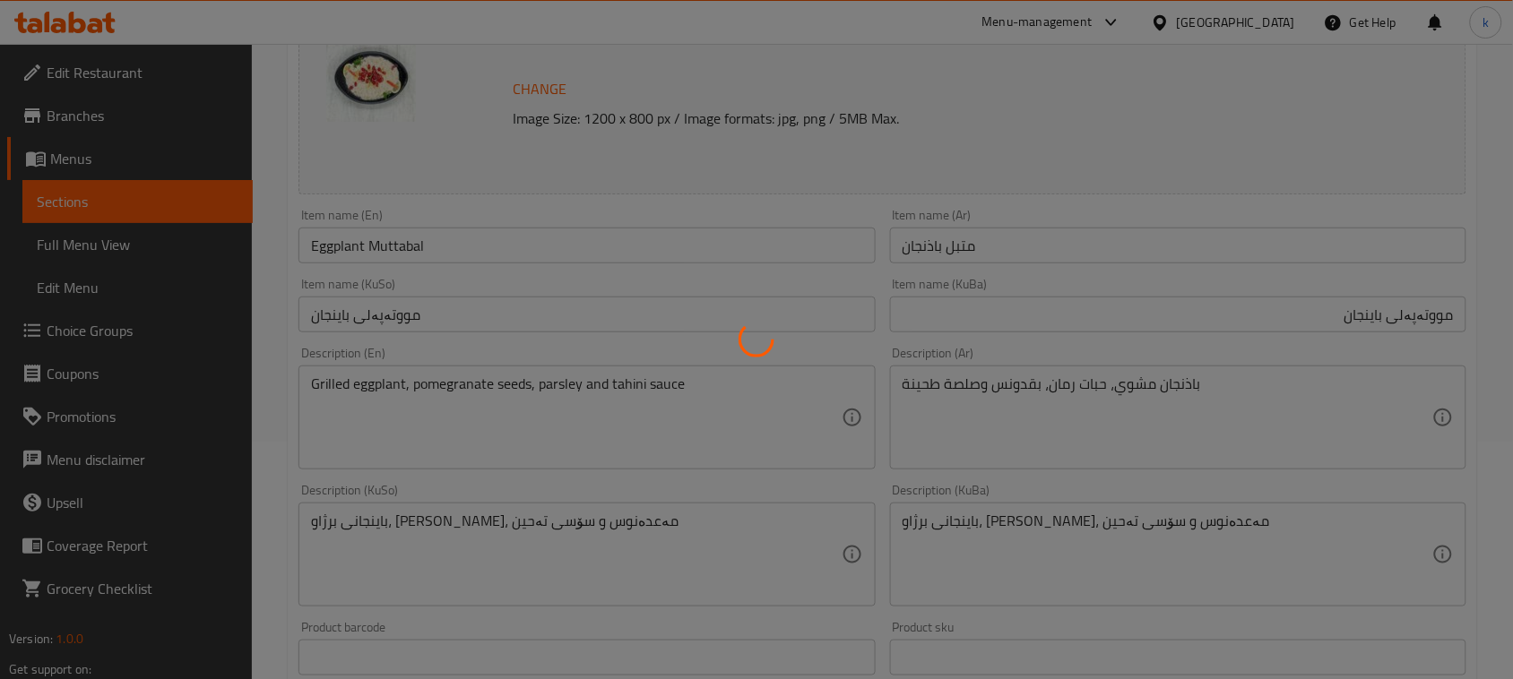
scroll to position [0, 0]
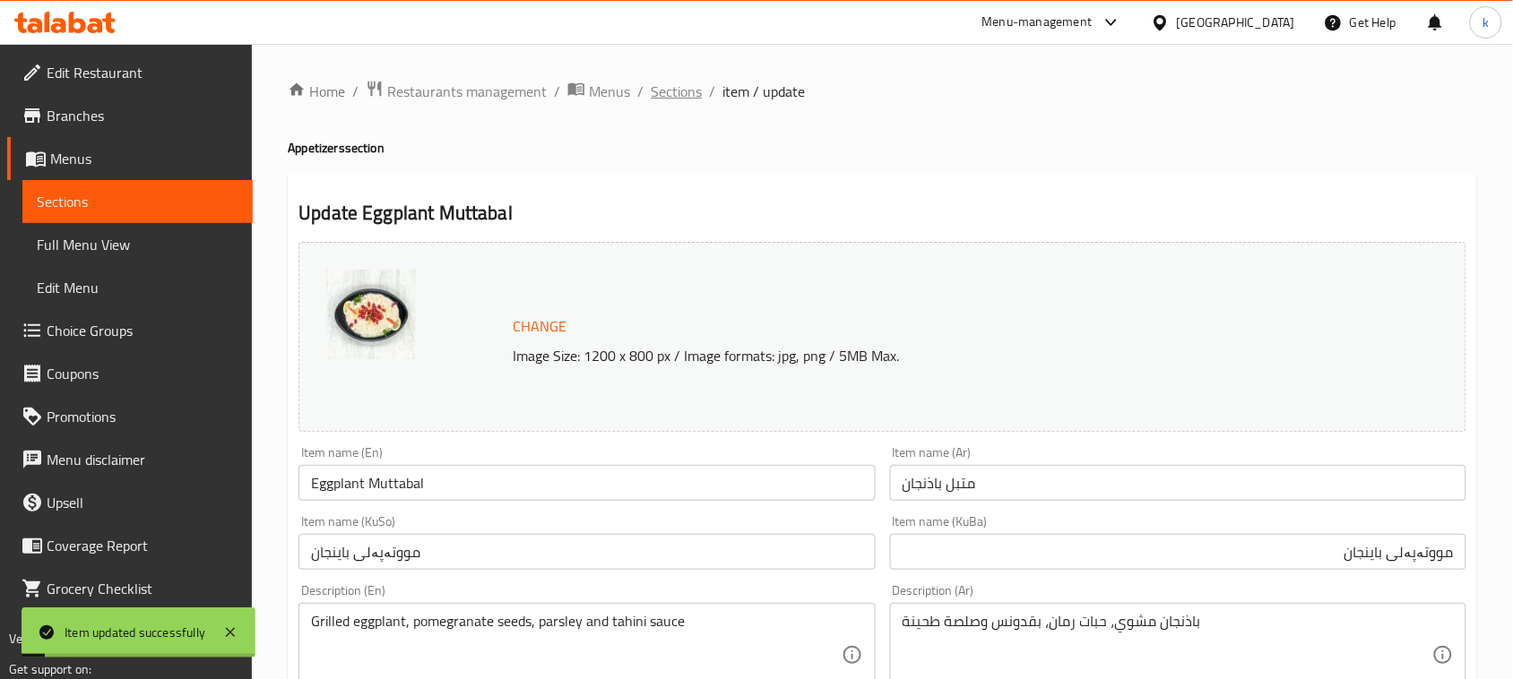
click at [672, 94] on span "Sections" at bounding box center [676, 92] width 51 height 22
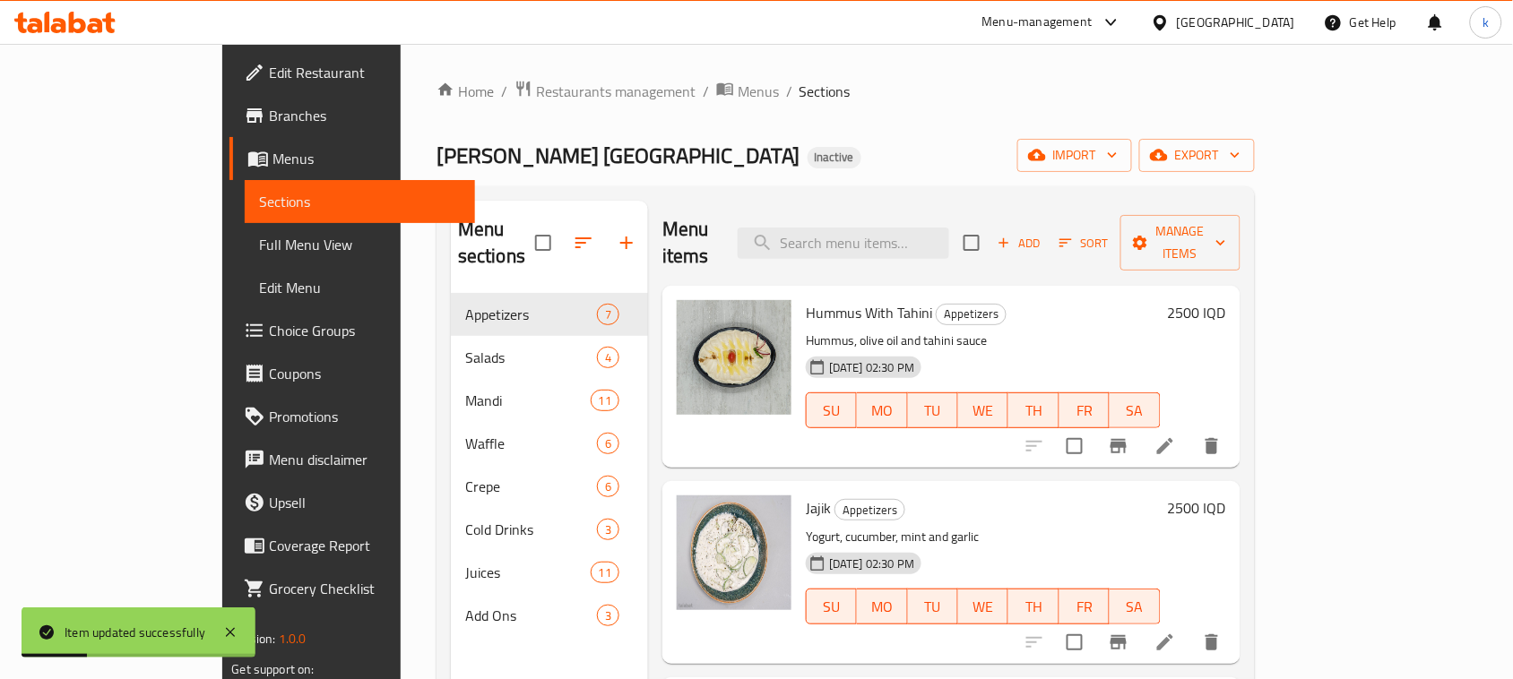
click at [259, 247] on span "Full Menu View" at bounding box center [360, 245] width 202 height 22
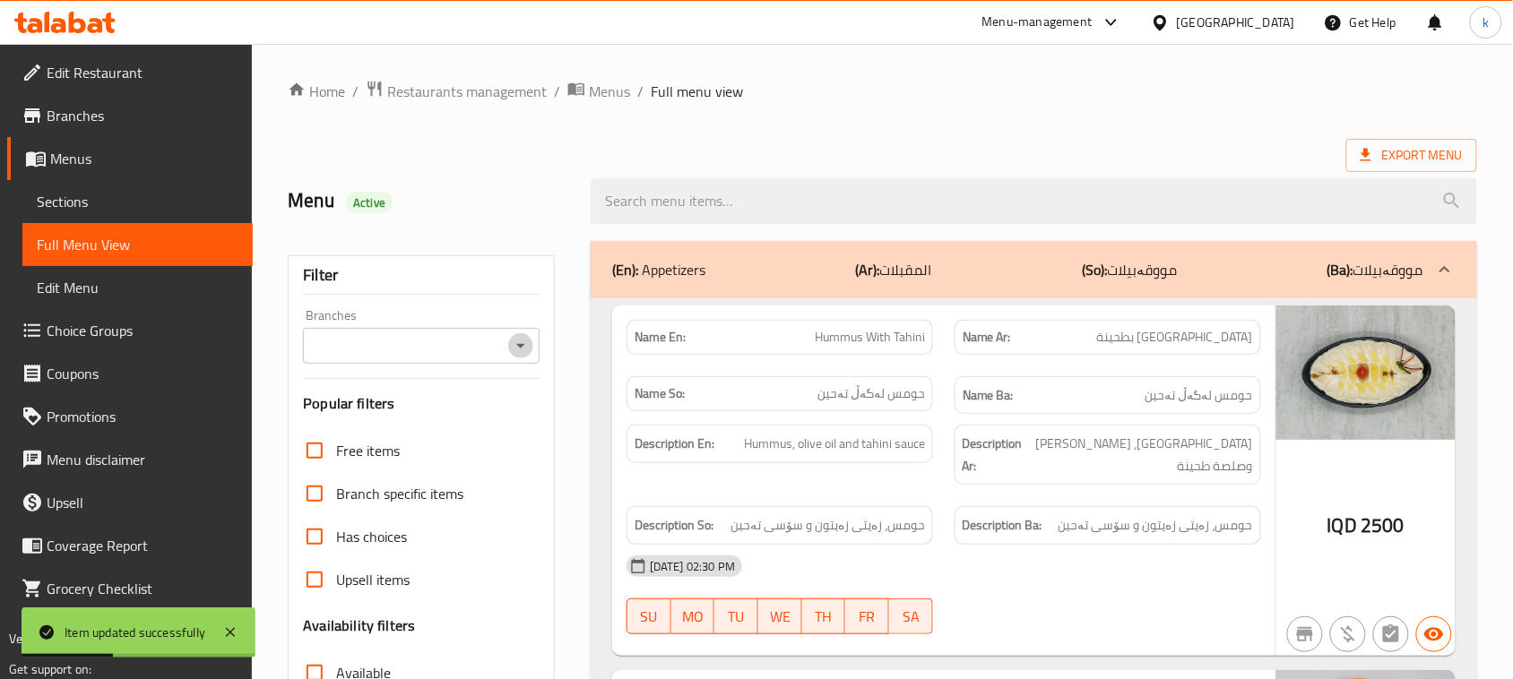
click at [512, 348] on icon "Open" at bounding box center [521, 346] width 22 height 22
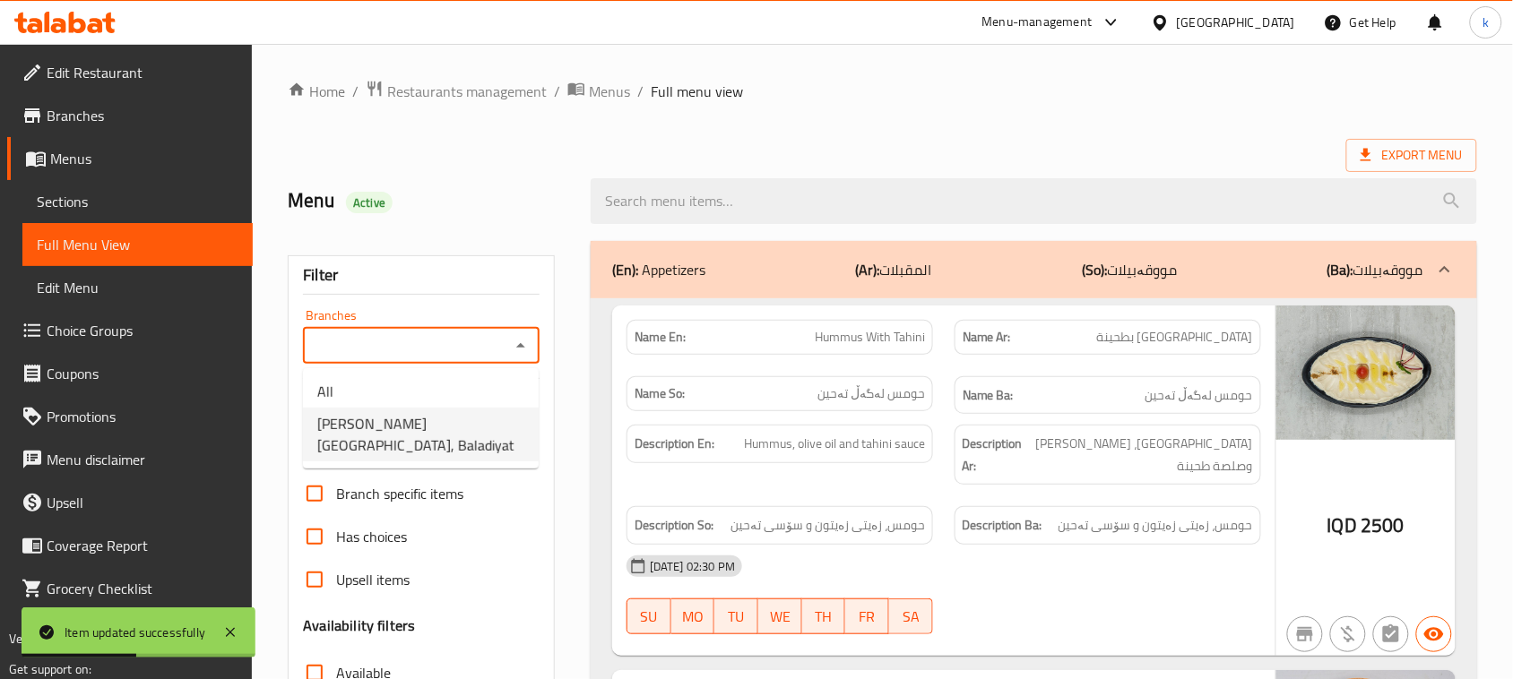
click at [401, 413] on span "[PERSON_NAME] [GEOGRAPHIC_DATA], Baladiyat" at bounding box center [420, 434] width 207 height 43
type input "[PERSON_NAME] [GEOGRAPHIC_DATA], Baladiyat"
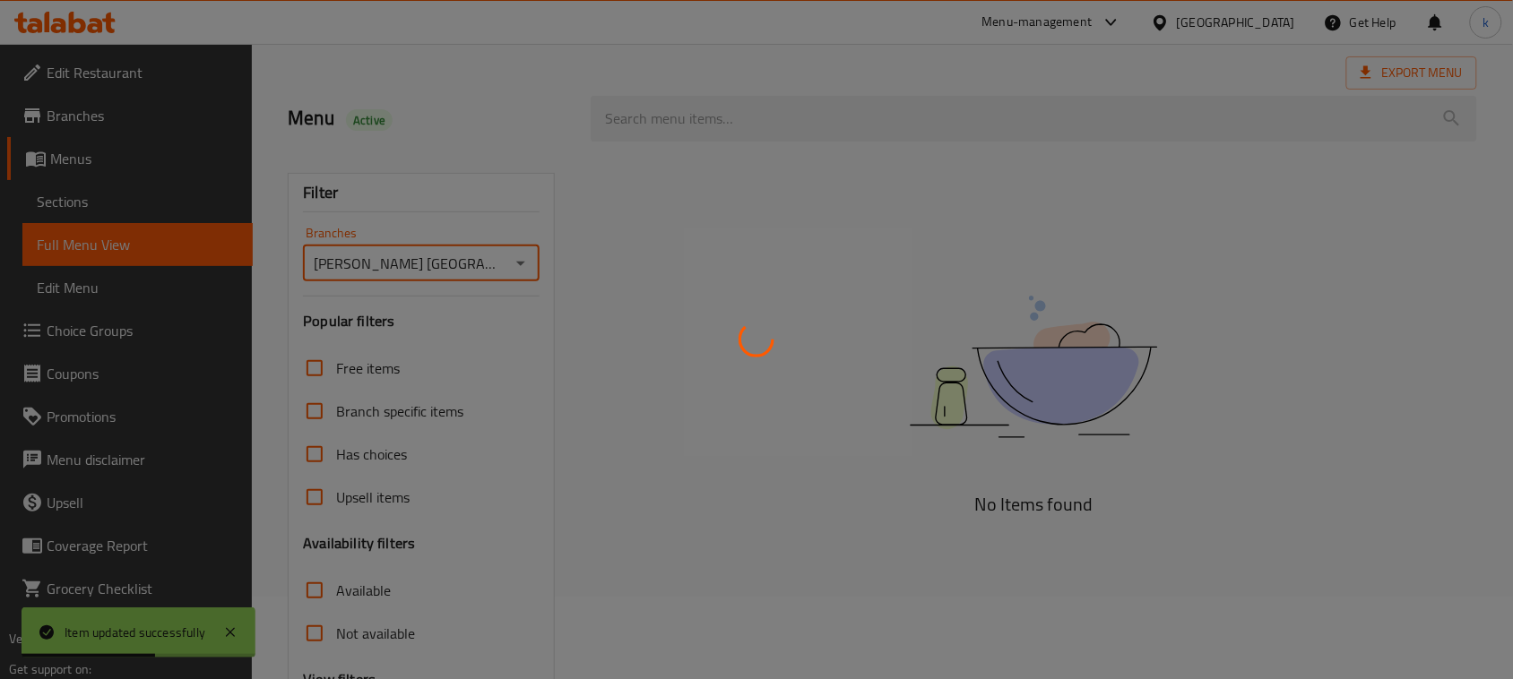
scroll to position [274, 0]
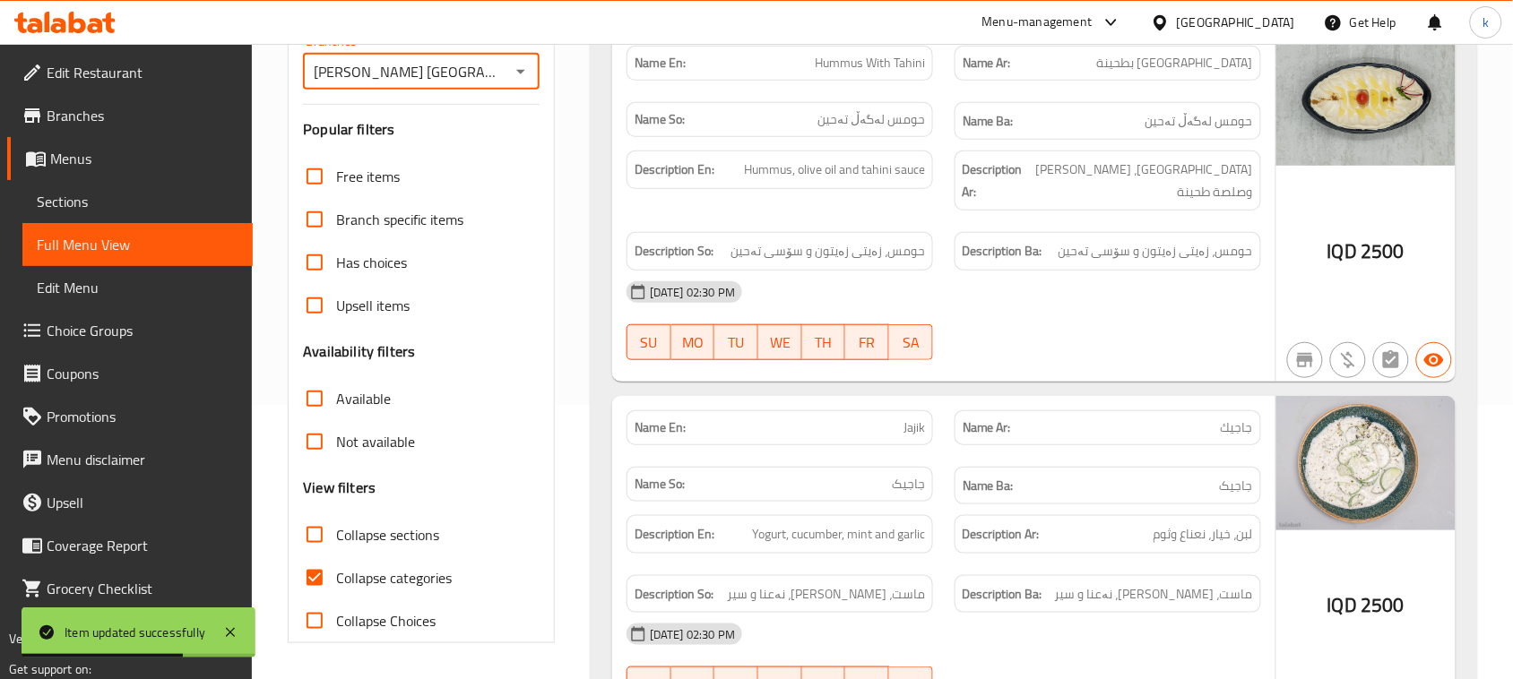
click at [315, 576] on input "Collapse categories" at bounding box center [314, 578] width 43 height 43
checkbox input "false"
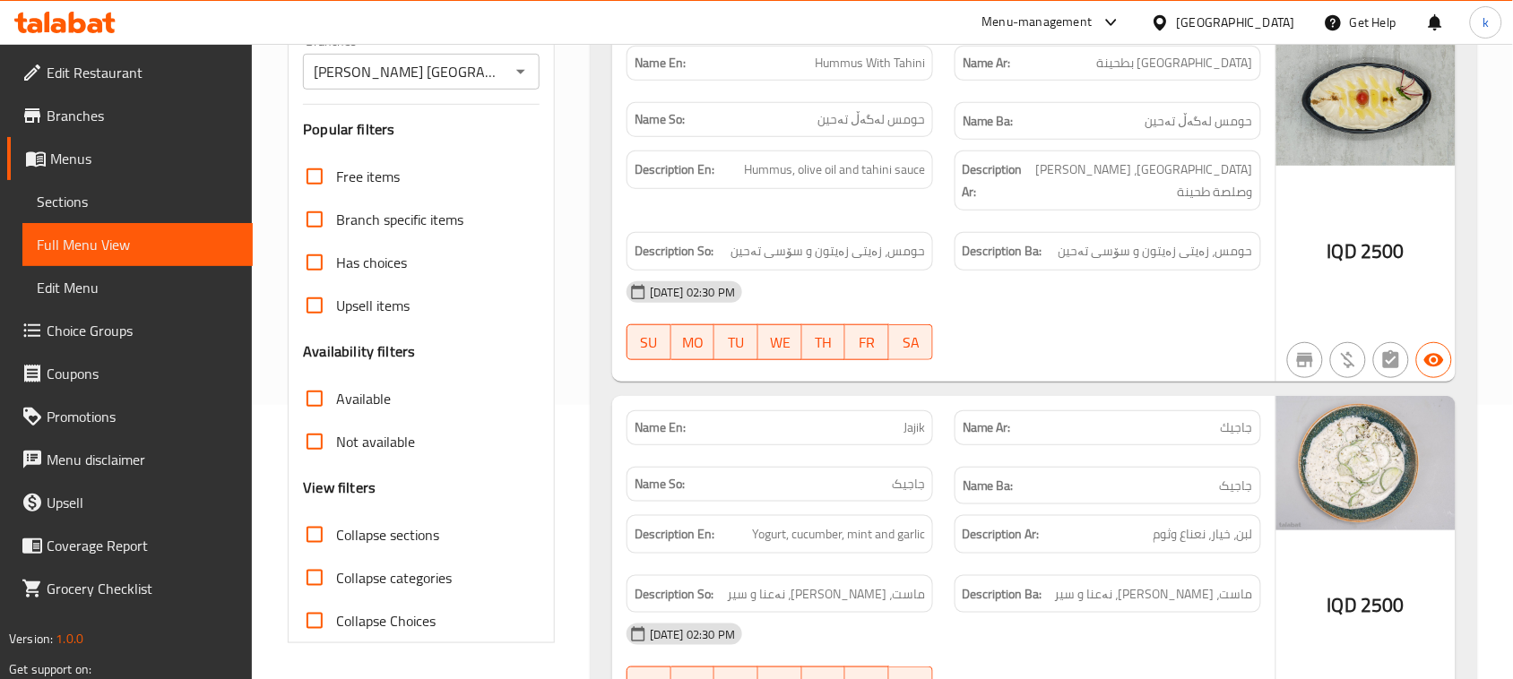
click at [73, 13] on icon at bounding box center [64, 23] width 101 height 22
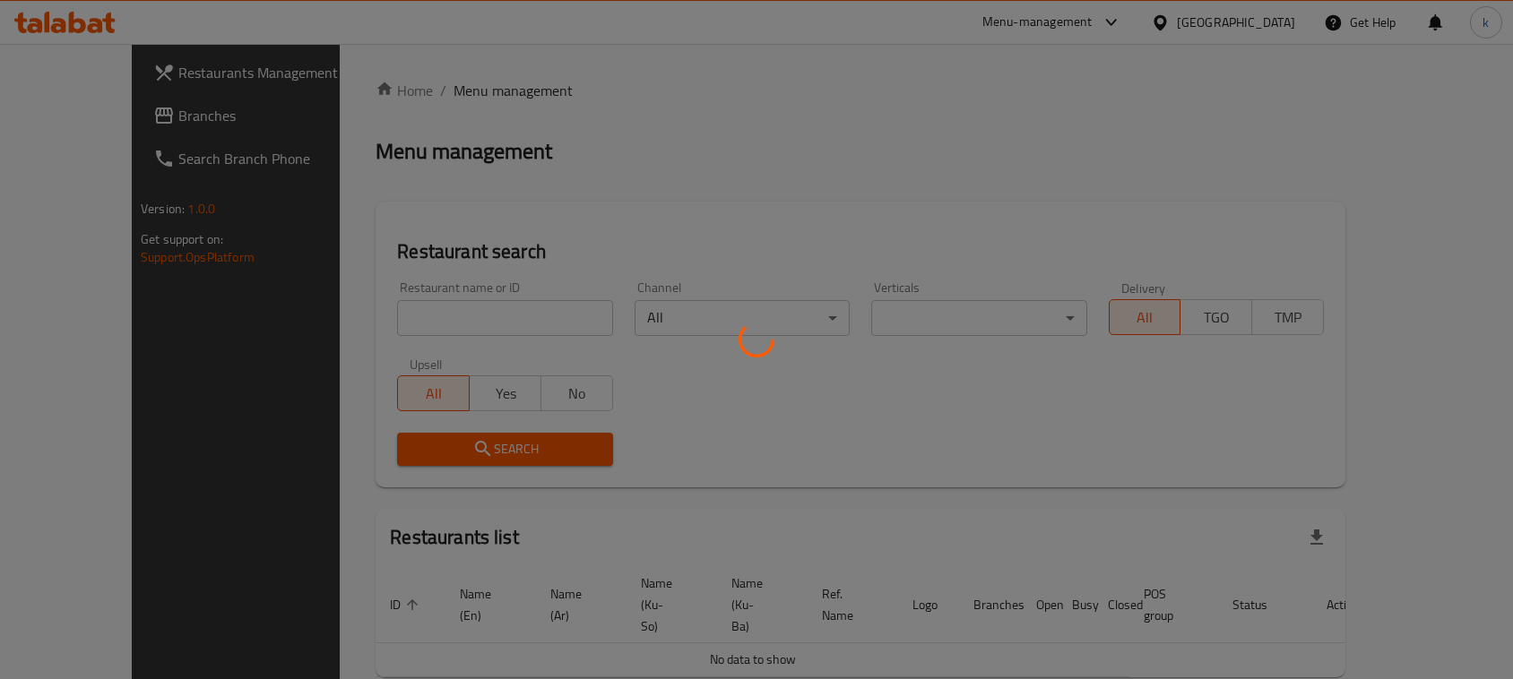
scroll to position [36, 0]
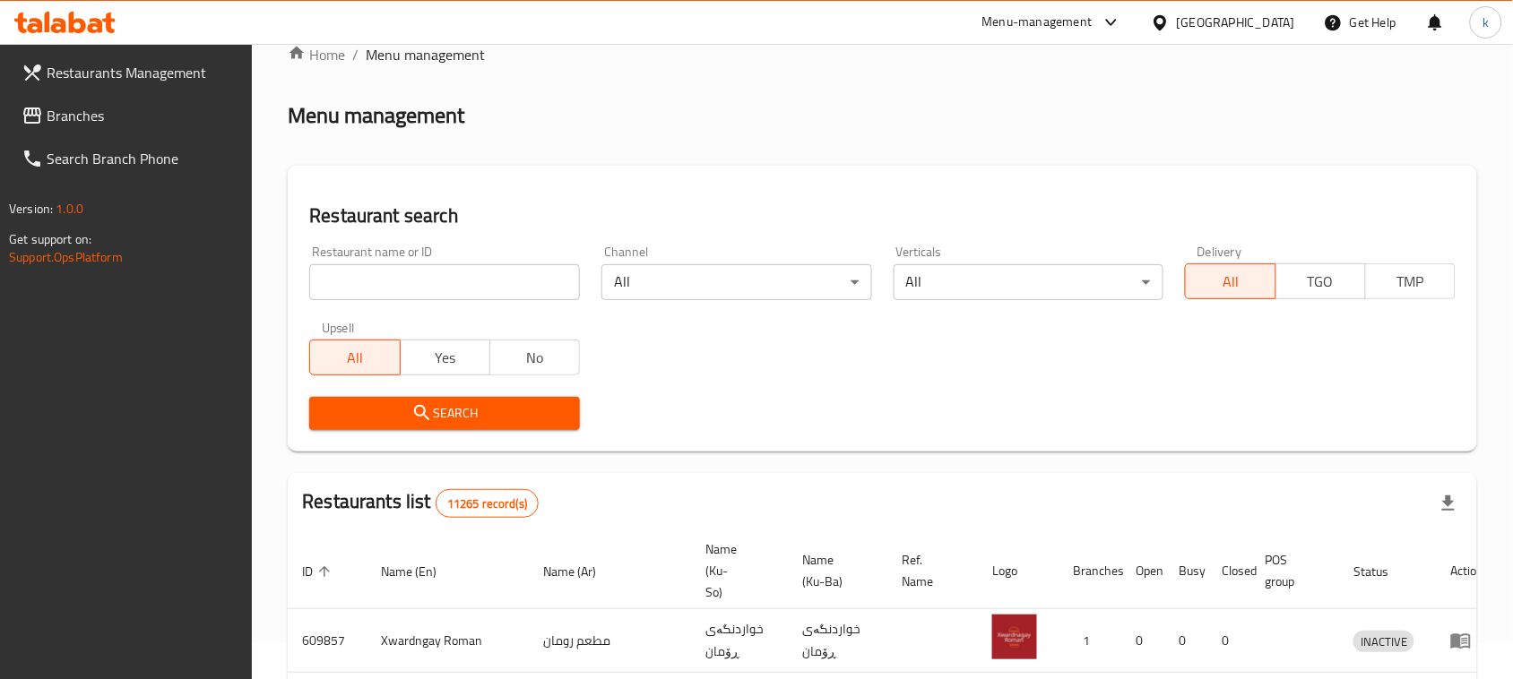
click at [101, 118] on span "Branches" at bounding box center [143, 116] width 192 height 22
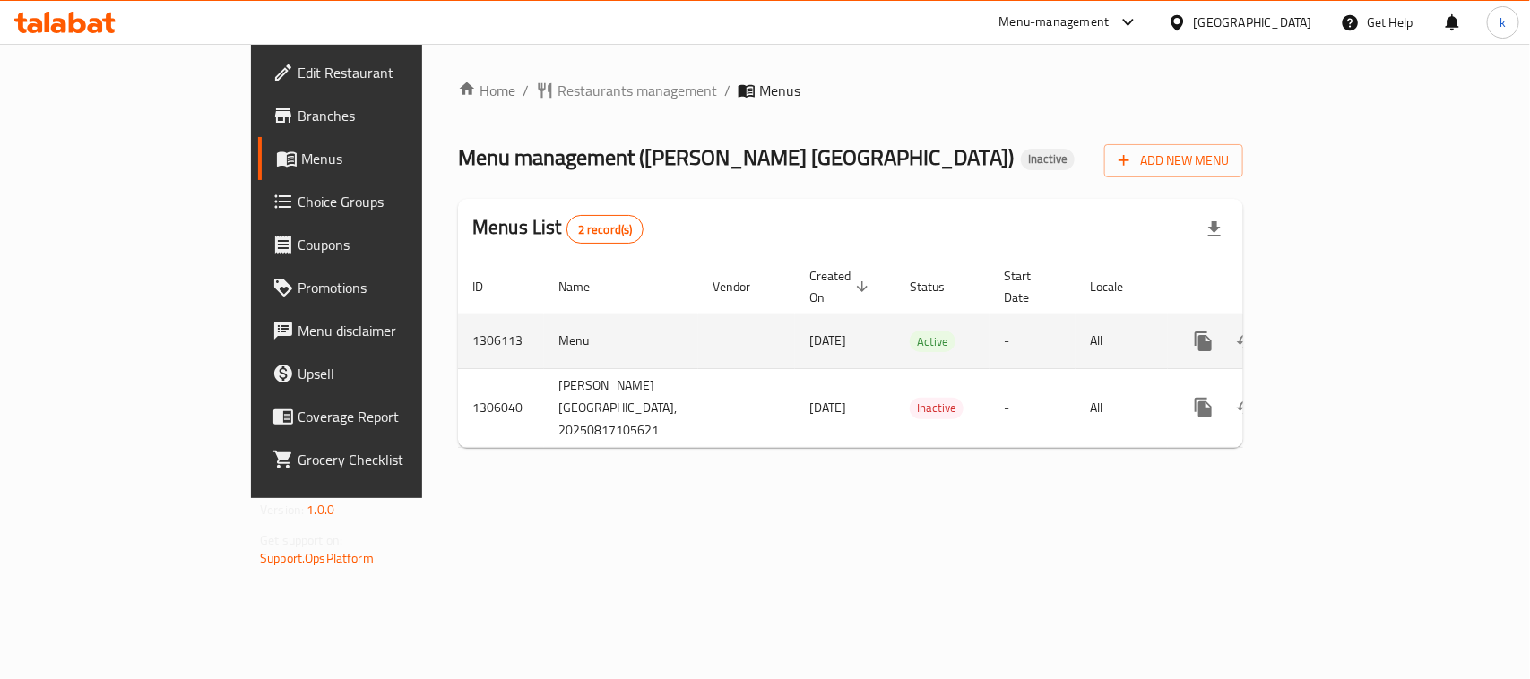
click at [1344, 331] on icon "enhanced table" at bounding box center [1333, 342] width 22 height 22
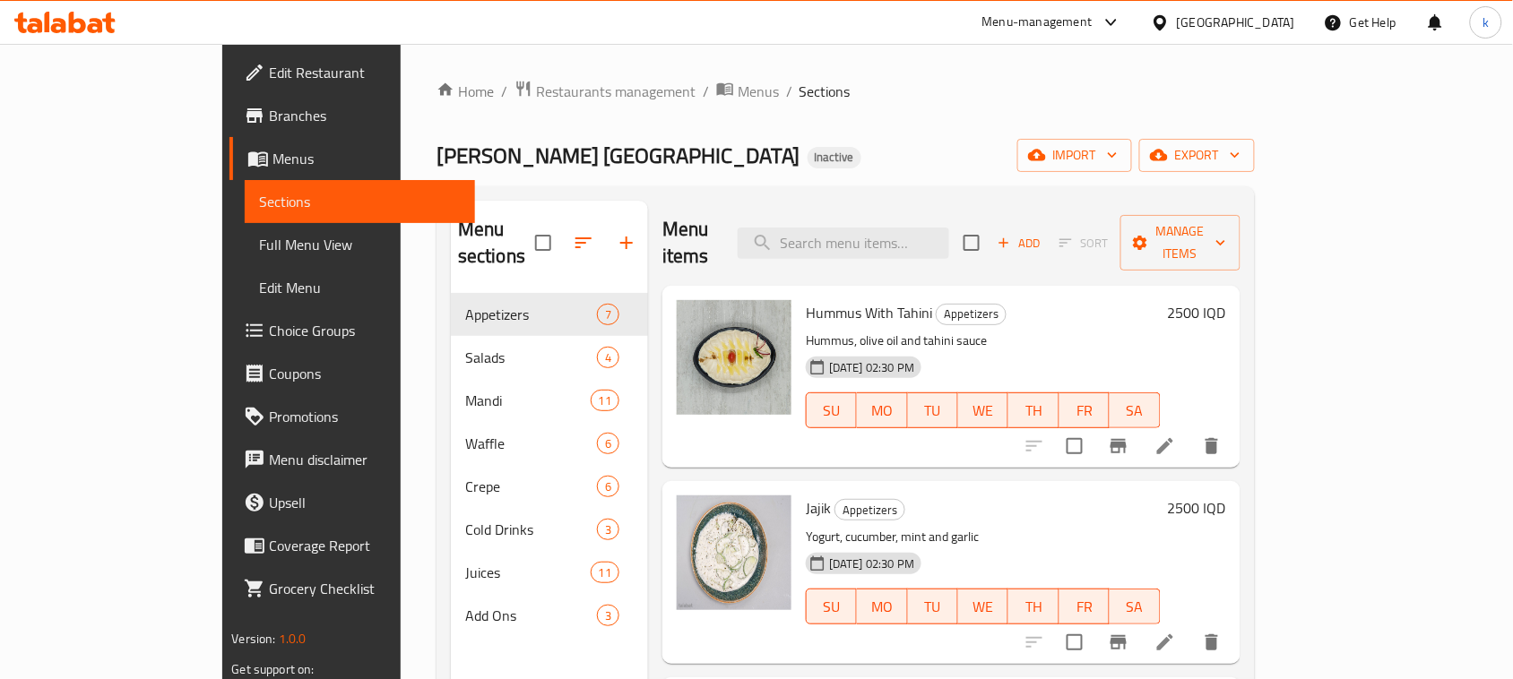
click at [259, 238] on span "Full Menu View" at bounding box center [360, 245] width 202 height 22
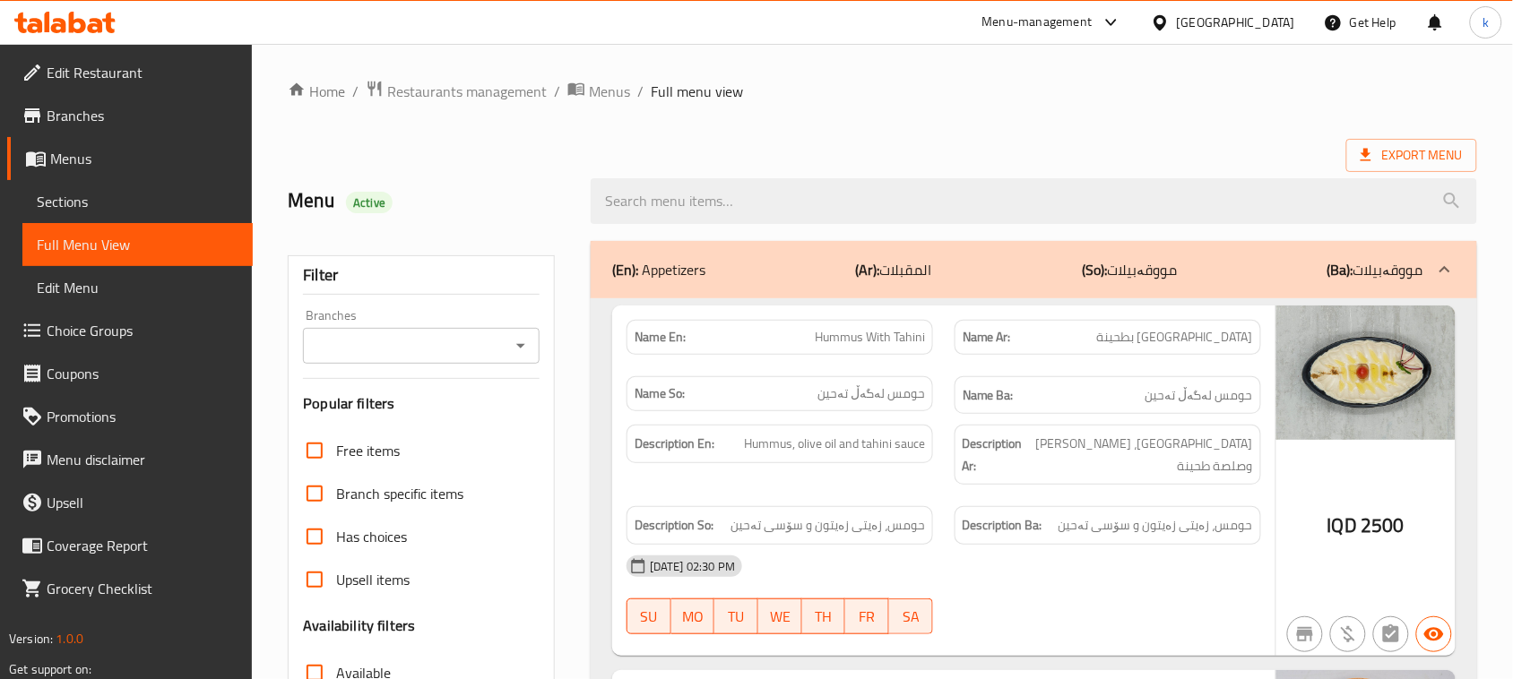
click at [520, 341] on icon "Open" at bounding box center [521, 346] width 22 height 22
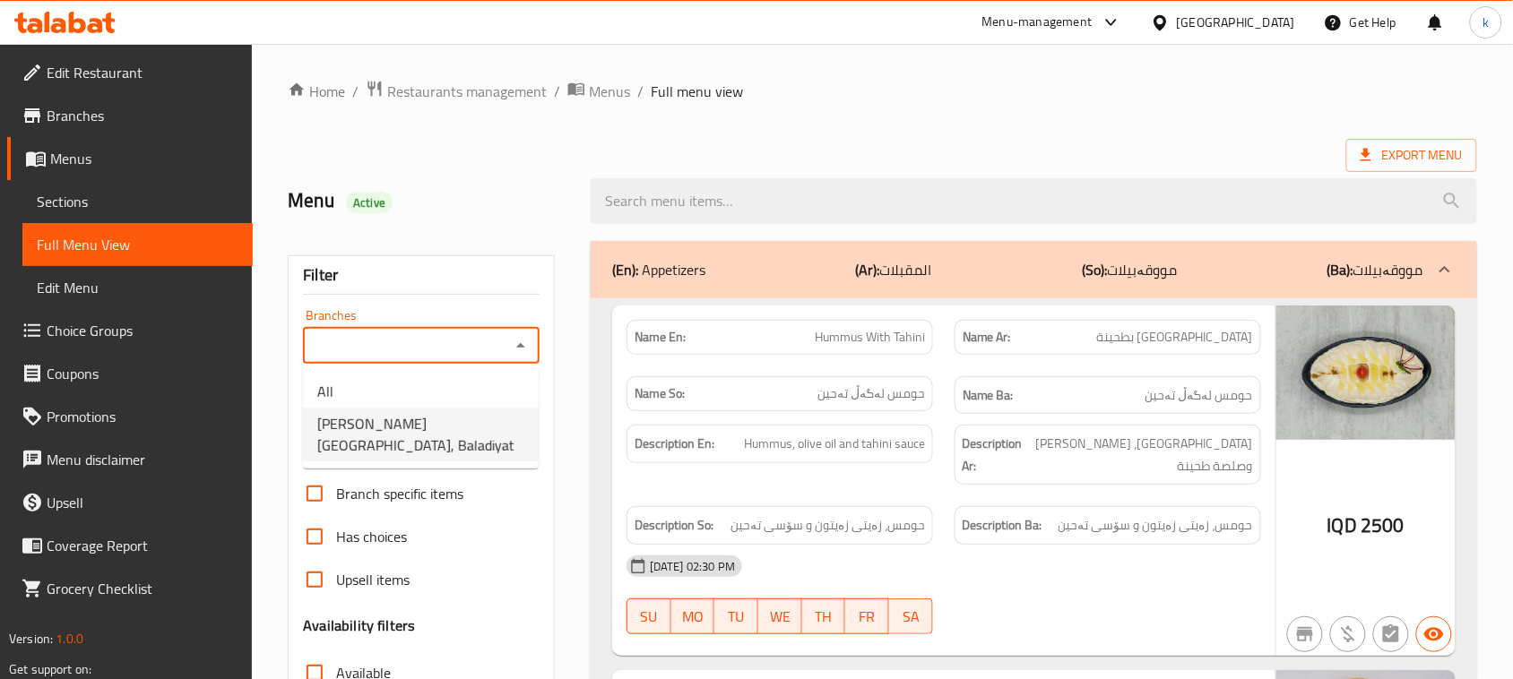
click at [419, 421] on span "[PERSON_NAME] [GEOGRAPHIC_DATA], Baladiyat" at bounding box center [420, 434] width 207 height 43
type input "[PERSON_NAME] [GEOGRAPHIC_DATA], Baladiyat"
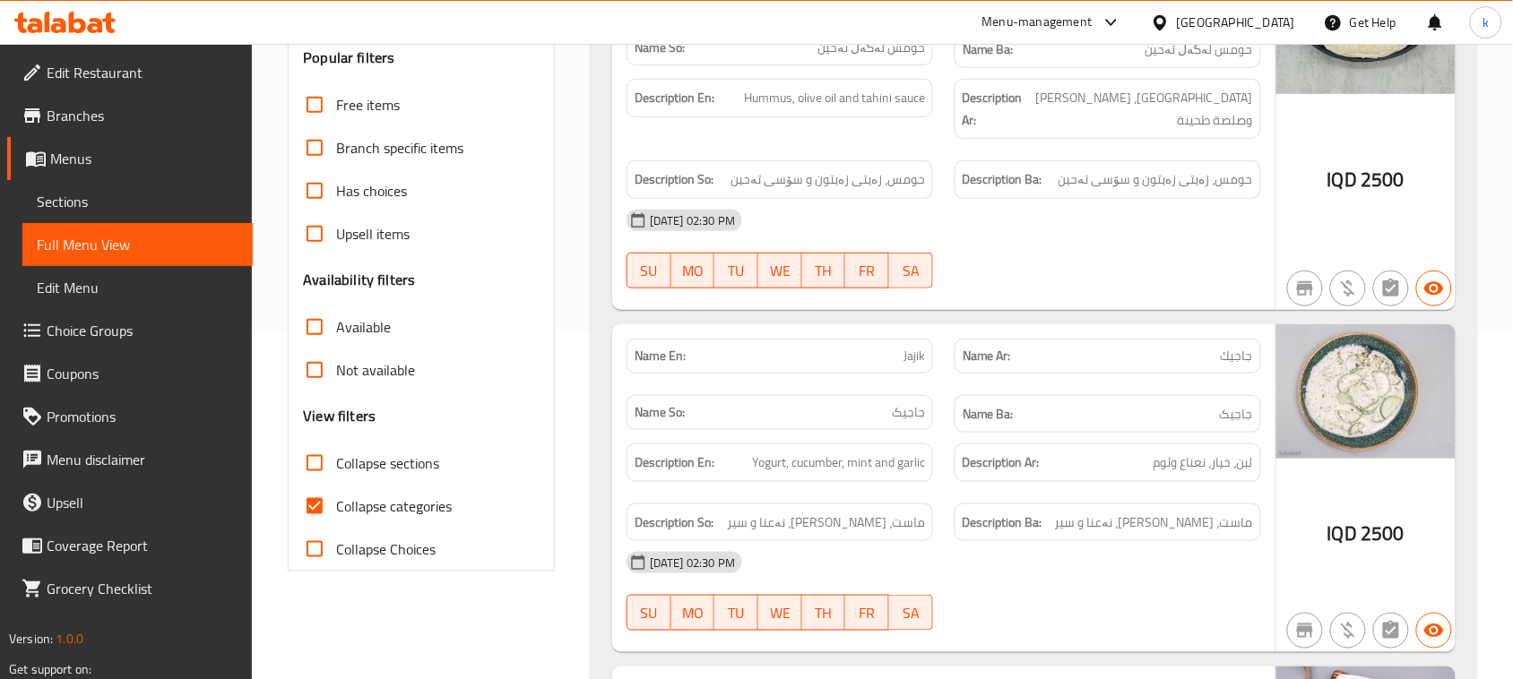
scroll to position [560, 0]
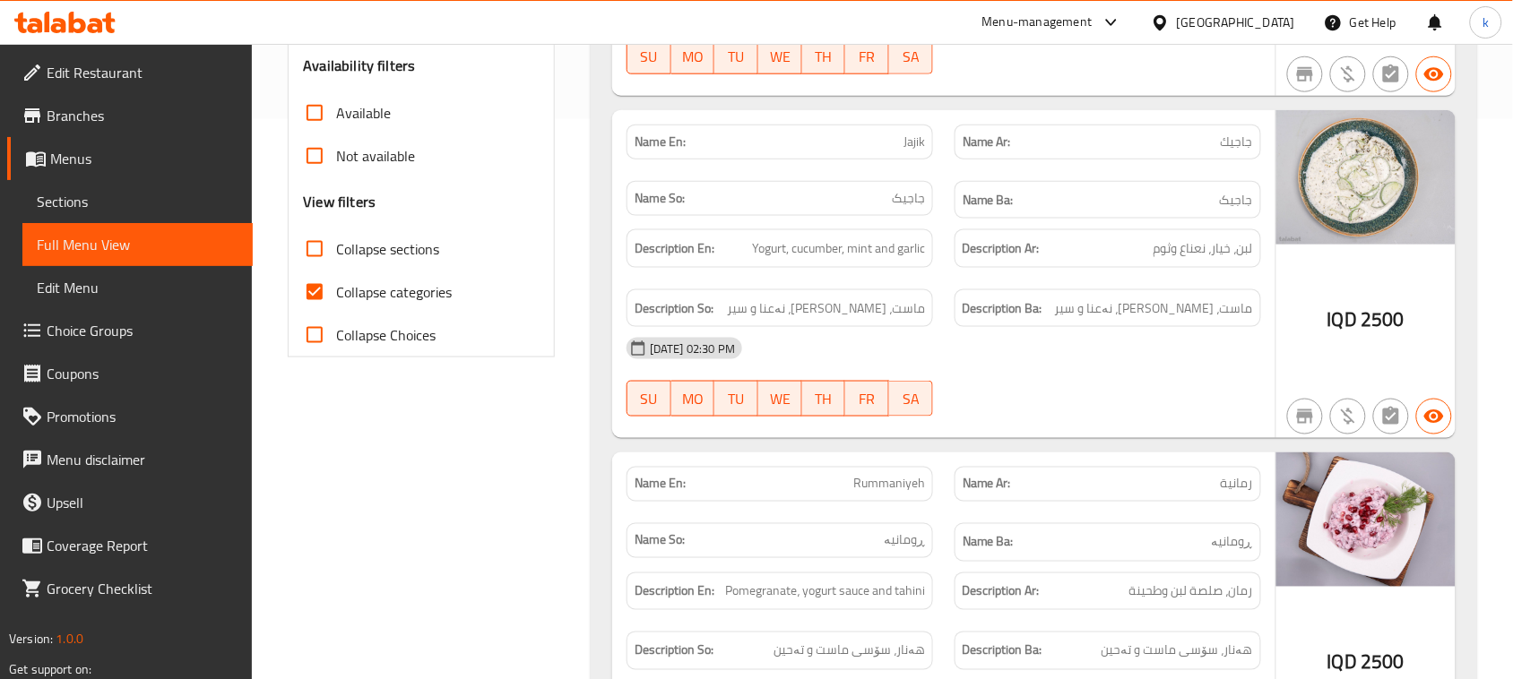
click at [318, 289] on input "Collapse categories" at bounding box center [314, 292] width 43 height 43
checkbox input "false"
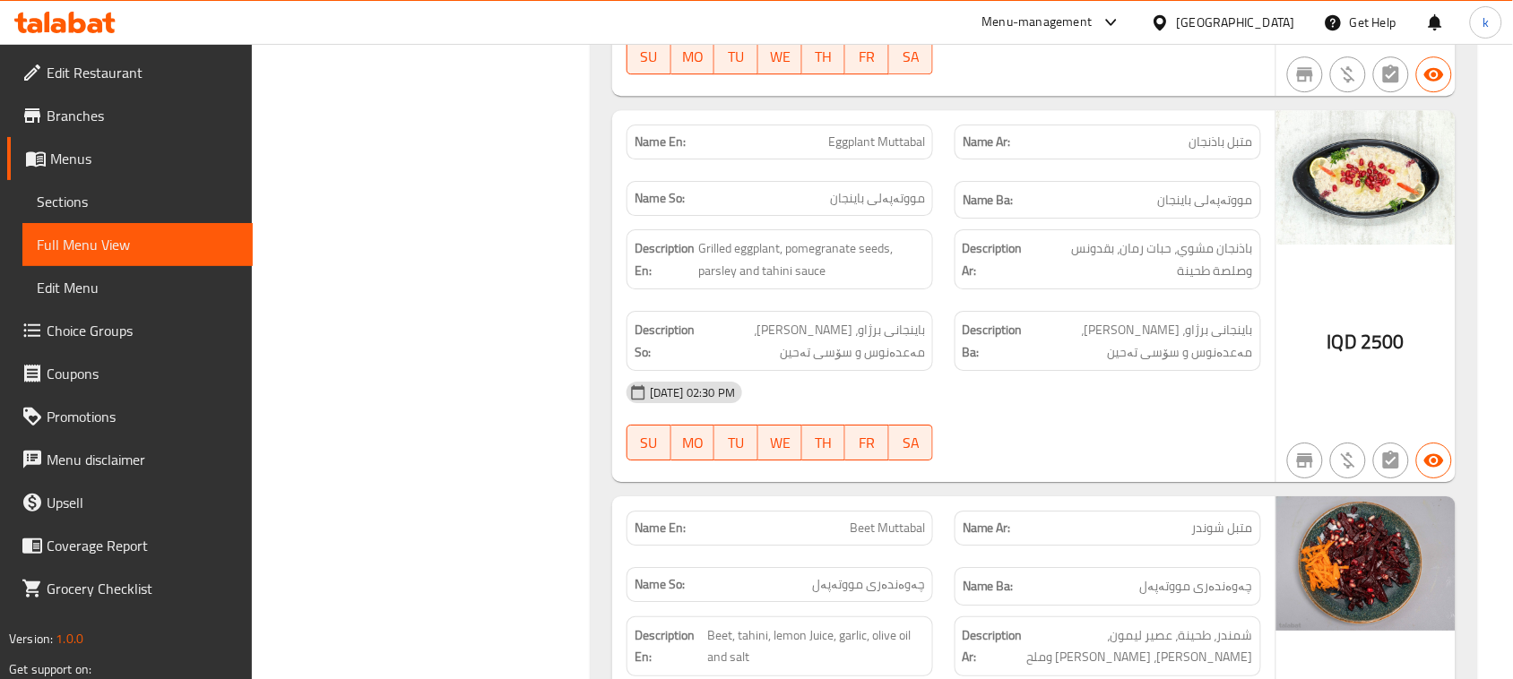
scroll to position [1793, 0]
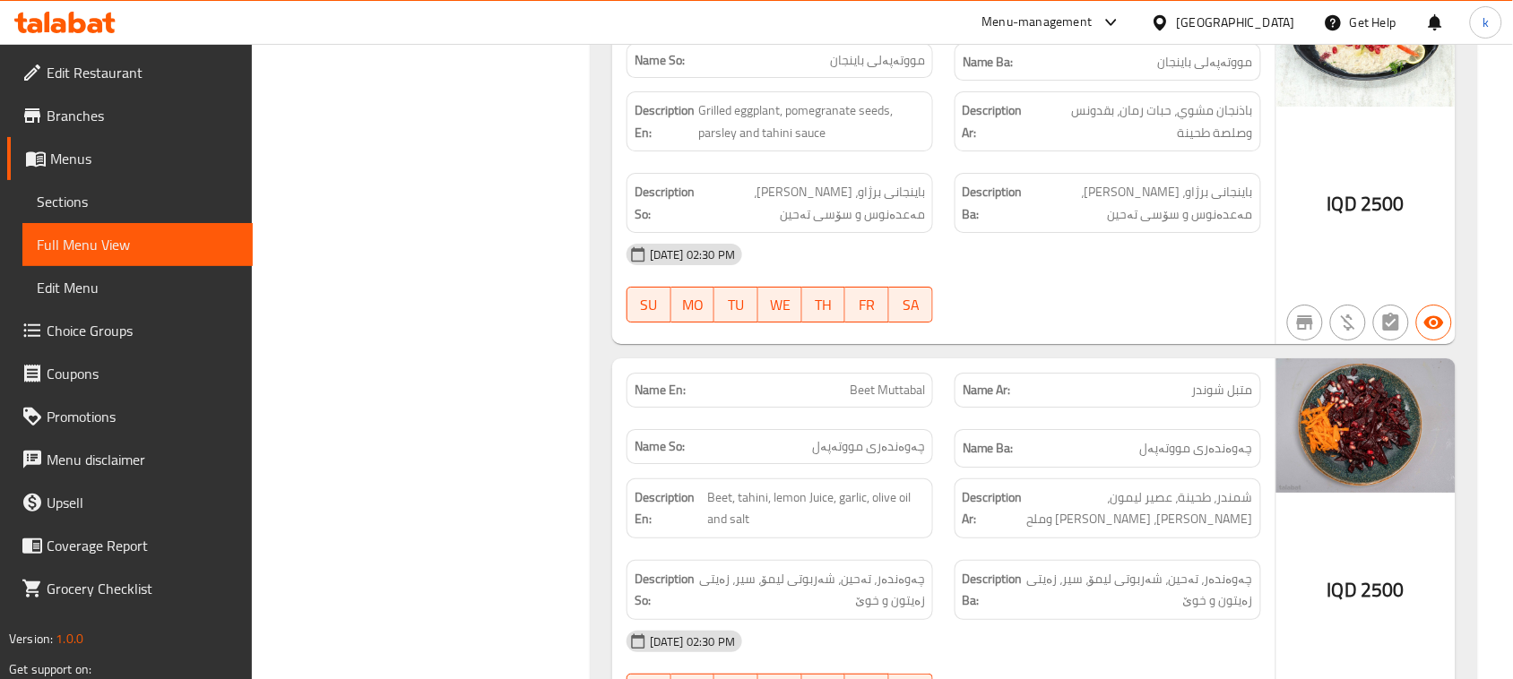
click at [890, 373] on div "Name En: Beet Muttabal" at bounding box center [780, 390] width 307 height 35
copy span "Beet Muttabal"
click at [77, 158] on span "Menus" at bounding box center [144, 159] width 188 height 22
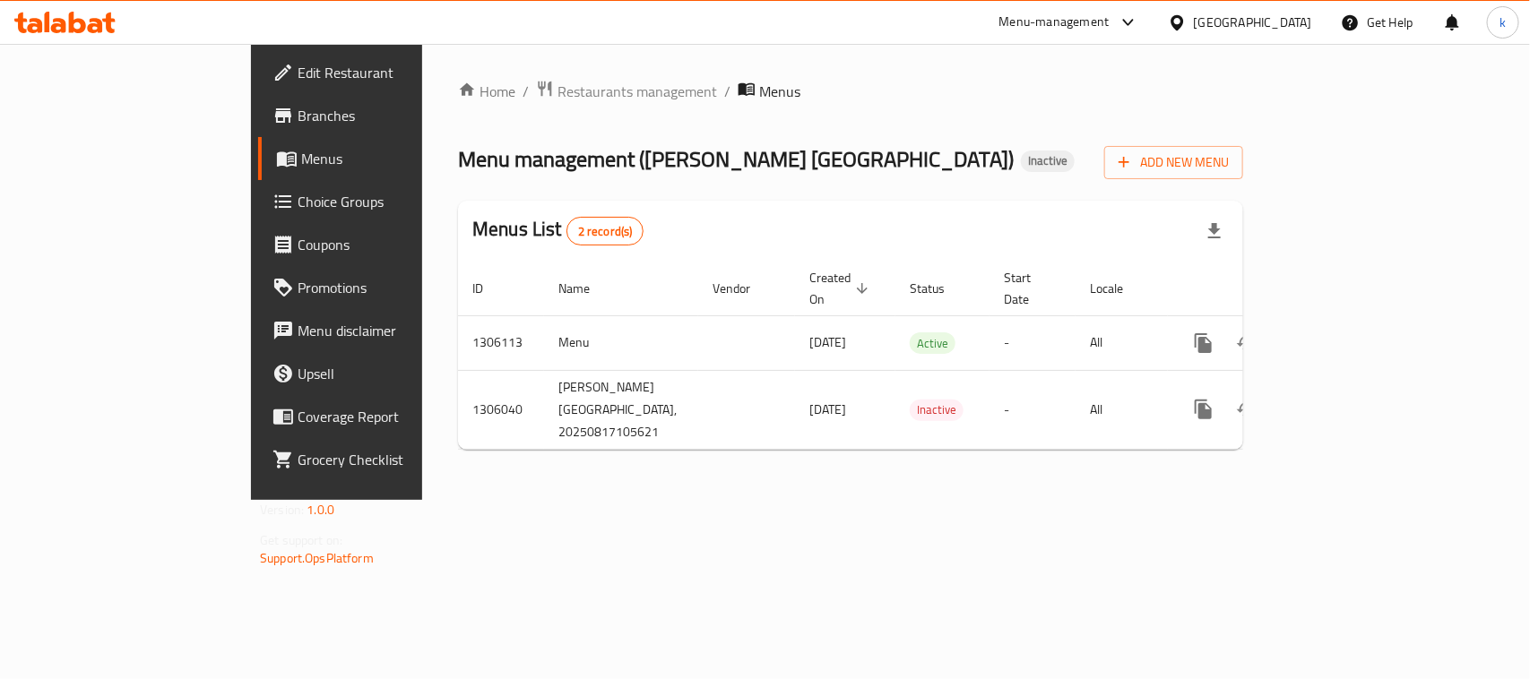
click at [1341, 335] on icon "enhanced table" at bounding box center [1333, 343] width 16 height 16
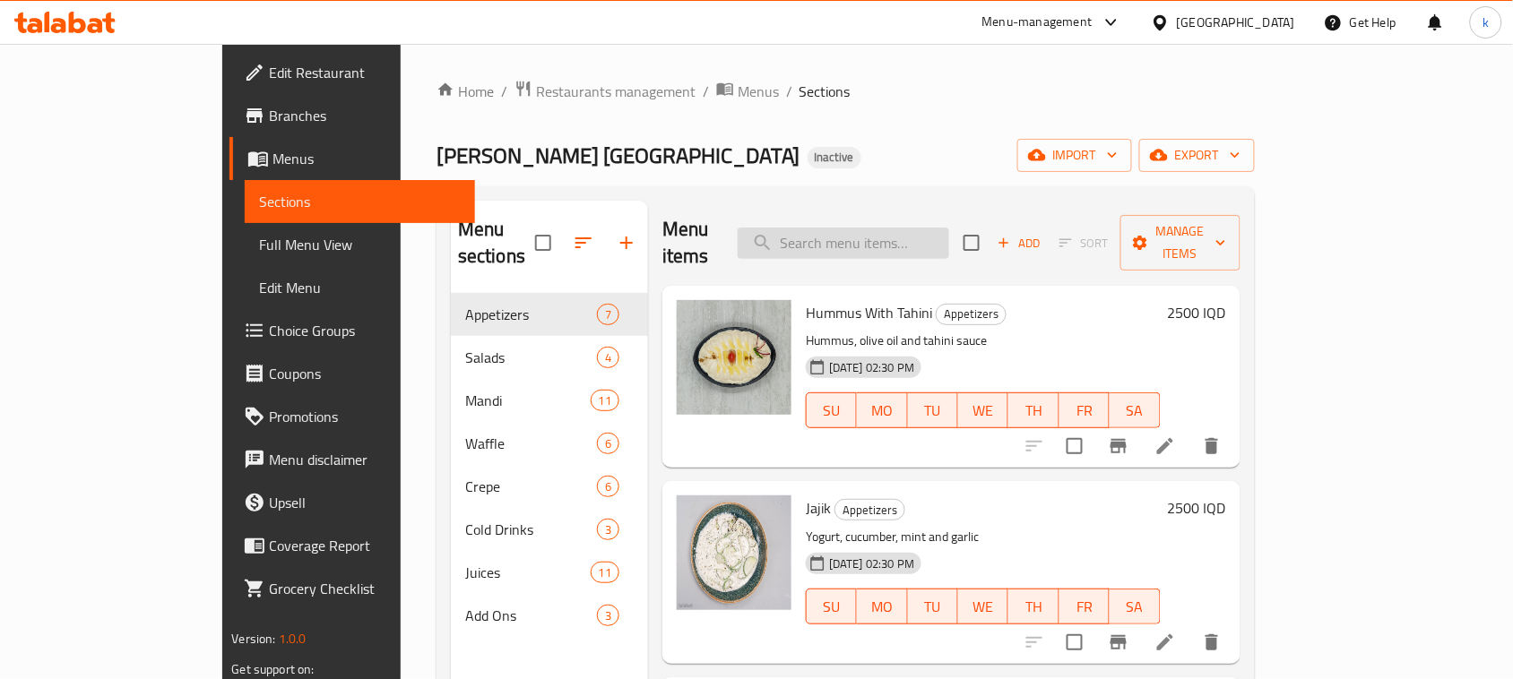
click at [893, 229] on input "search" at bounding box center [844, 243] width 212 height 31
paste input "Beet Muttabal"
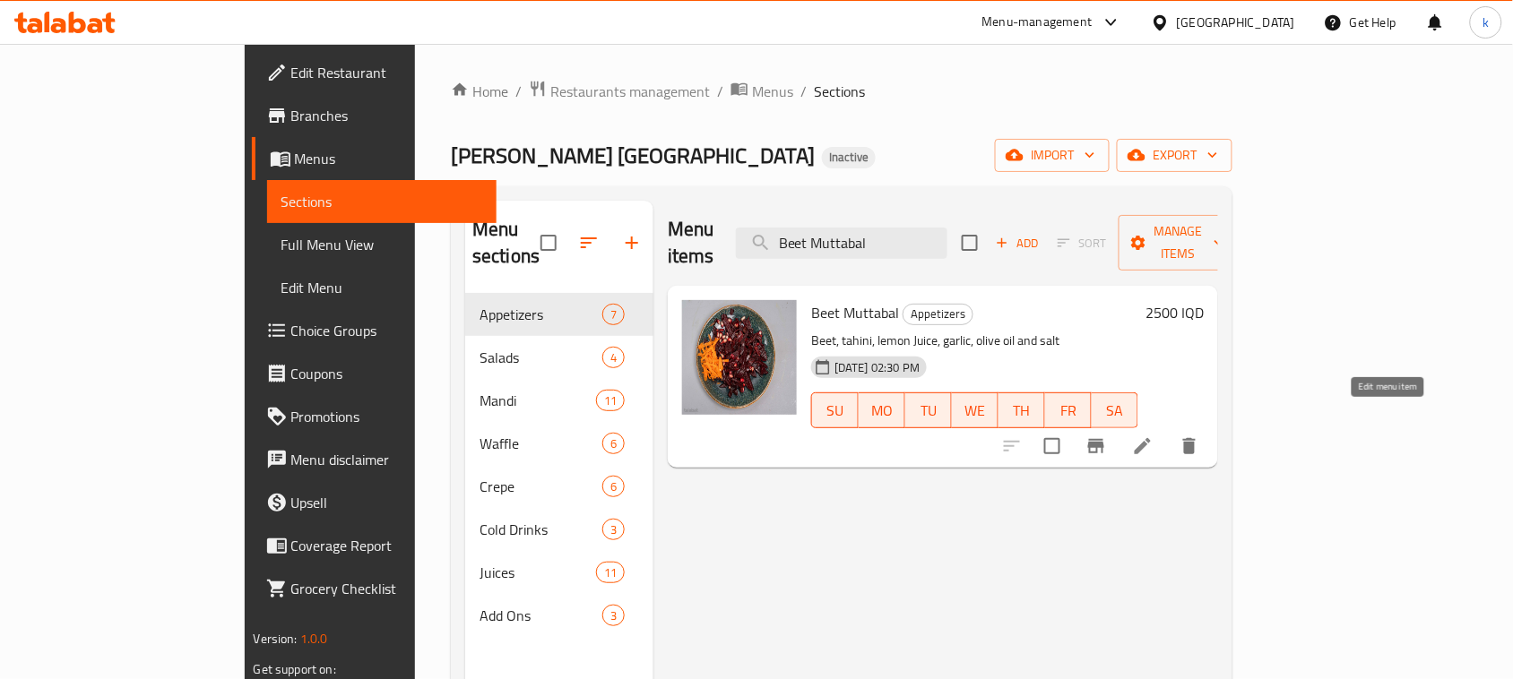
type input "Beet Muttabal"
click at [1154, 436] on icon at bounding box center [1143, 447] width 22 height 22
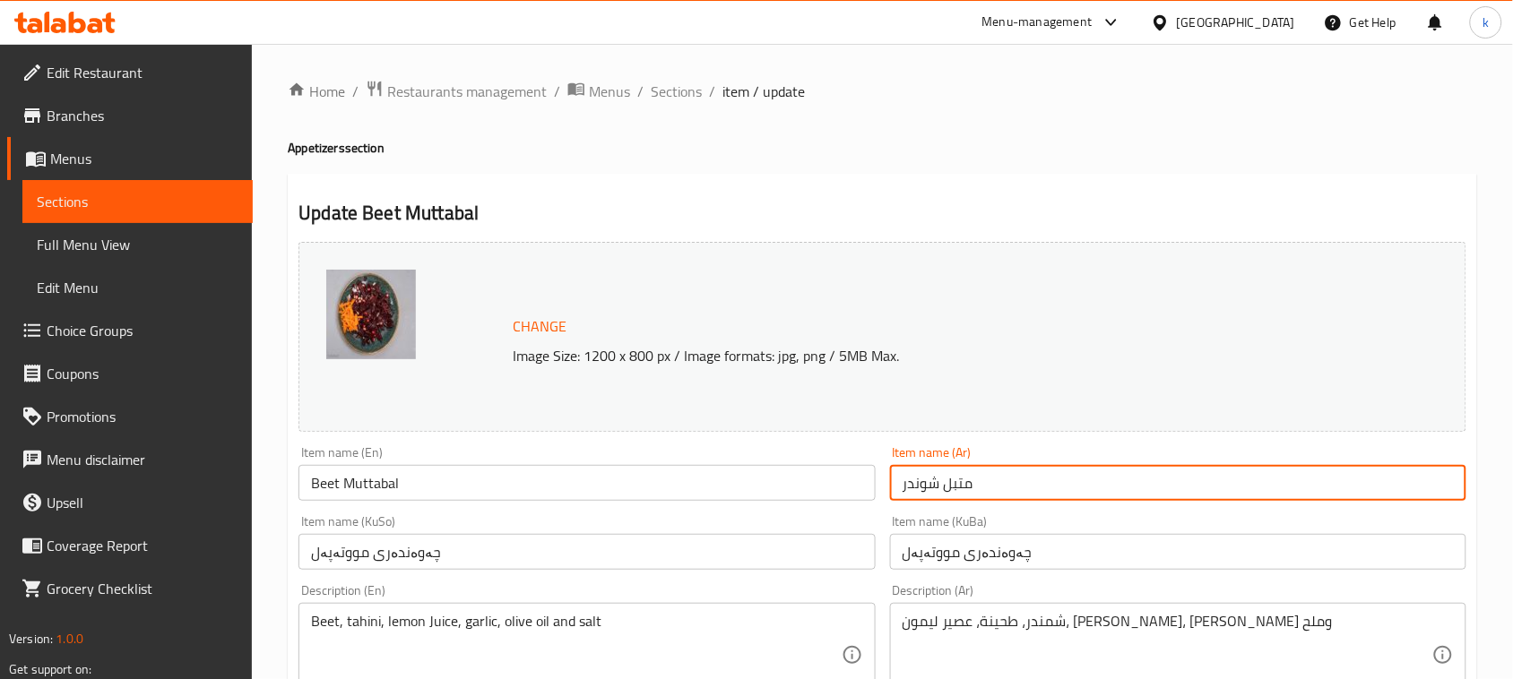
click at [984, 486] on input "متبل شوندر" at bounding box center [1178, 483] width 576 height 36
click at [1221, 553] on input "چەوەندەری مووتەپەل" at bounding box center [1178, 552] width 576 height 36
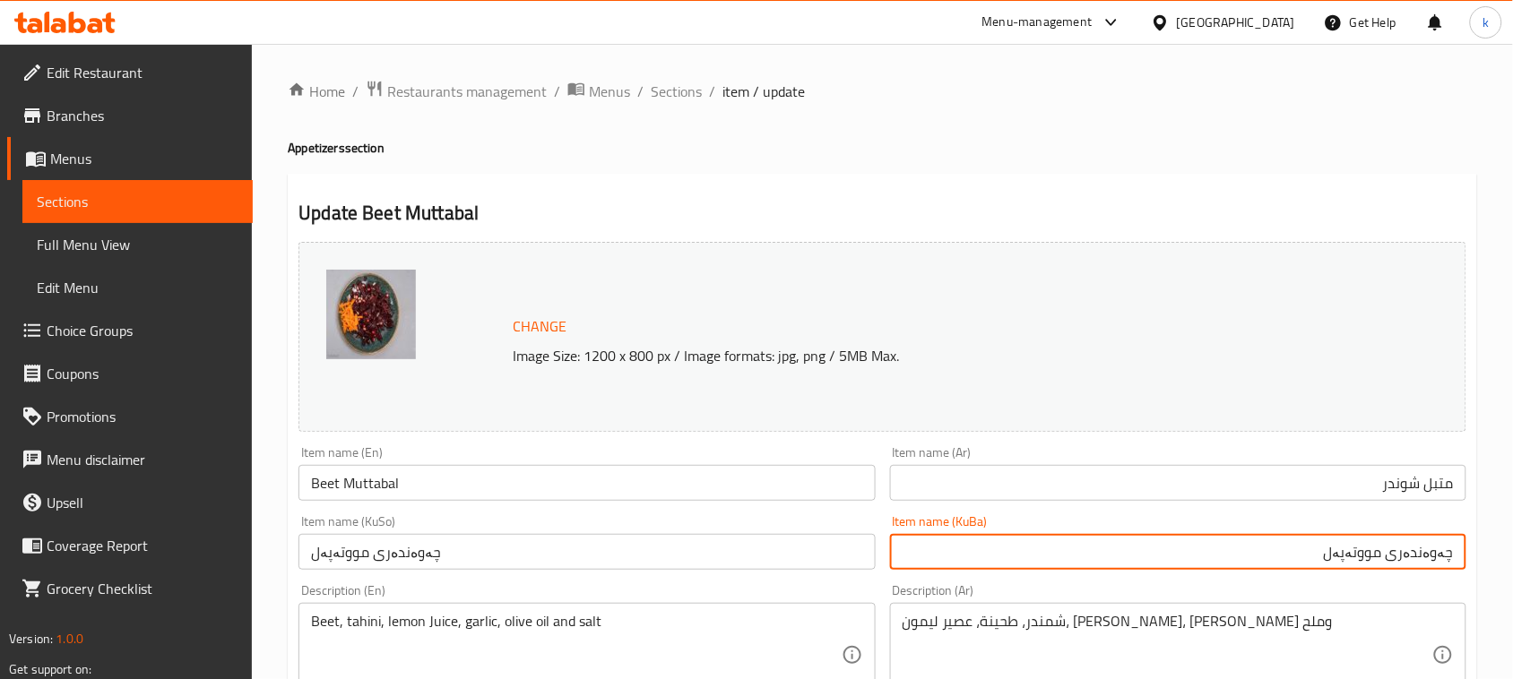
click at [1428, 549] on input "چەوەندەری مووتەپەل" at bounding box center [1178, 552] width 576 height 36
click at [1373, 549] on input "مووتەپەل" at bounding box center [1178, 552] width 576 height 36
paste input "چەوەندەری"
drag, startPoint x: 1325, startPoint y: 553, endPoint x: 1502, endPoint y: 581, distance: 179.6
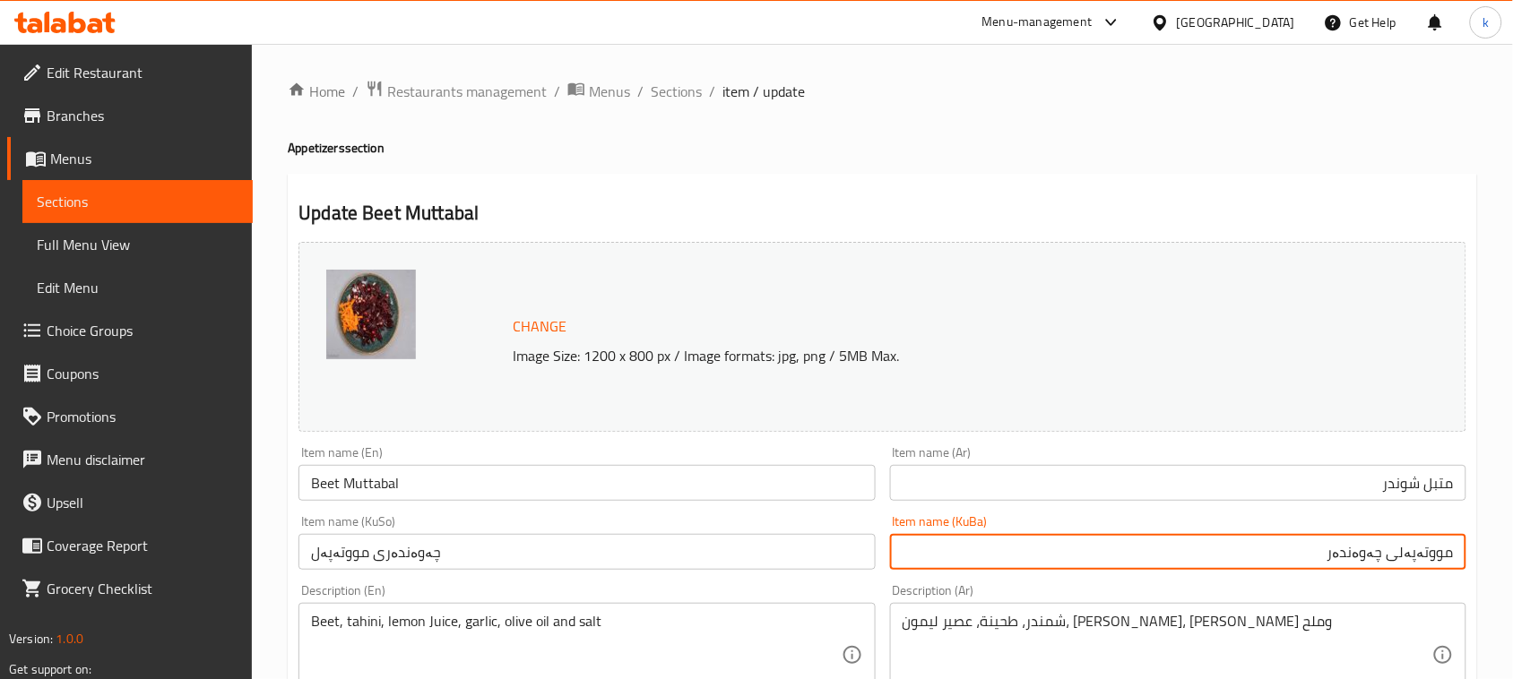
type input "مووتەپەلی چەوەندەر"
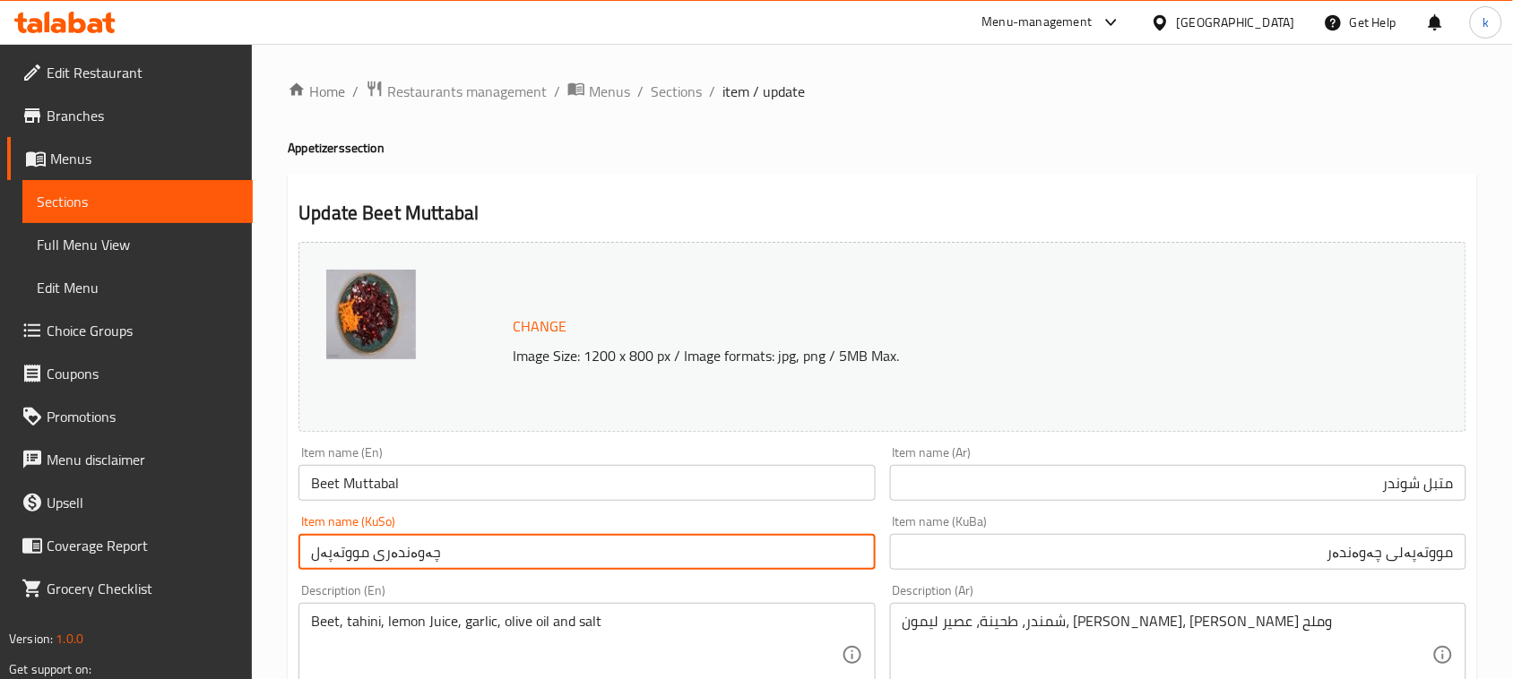
click at [395, 547] on input "چەوەندەری مووتەپەل" at bounding box center [586, 552] width 576 height 36
click at [396, 547] on input "چەوەندەری مووتەپەل" at bounding box center [586, 552] width 576 height 36
paste input "مووتەپەلی چەوەندەر"
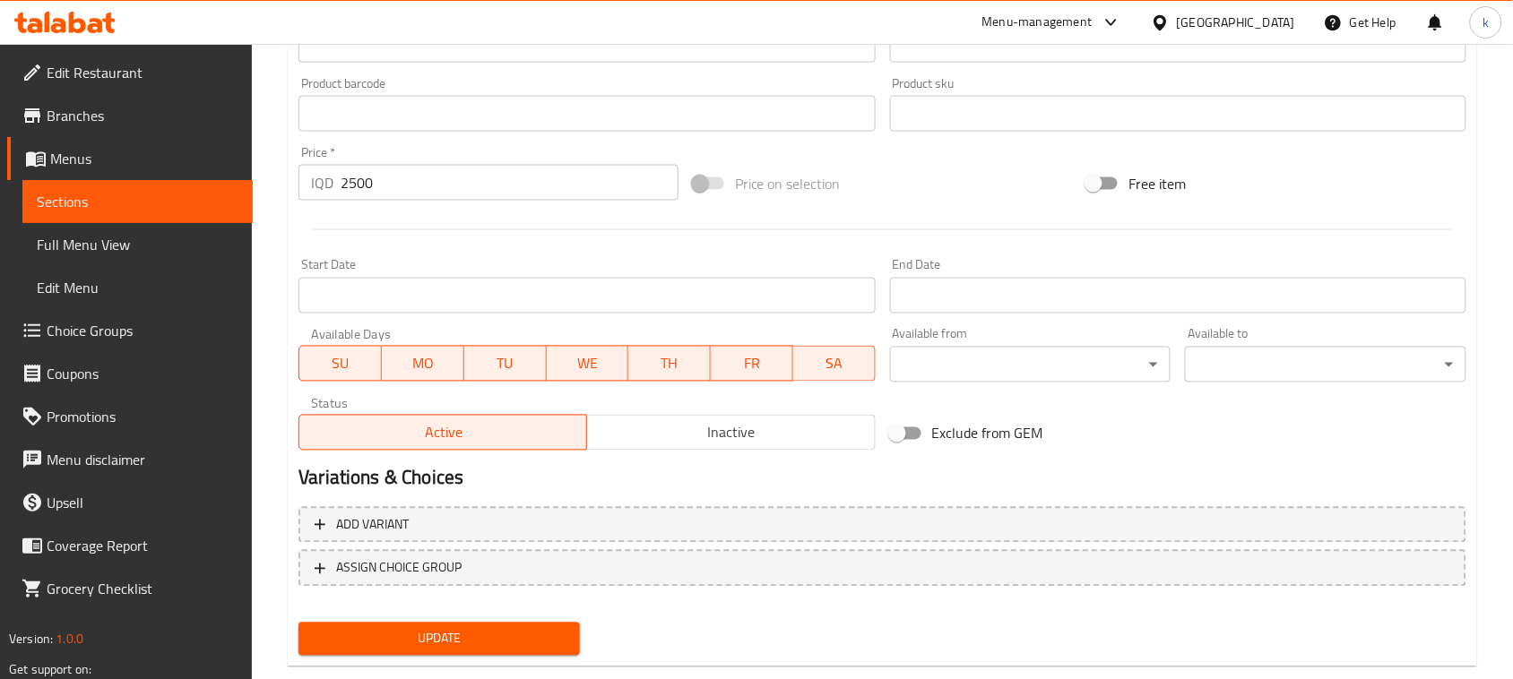
scroll to position [817, 0]
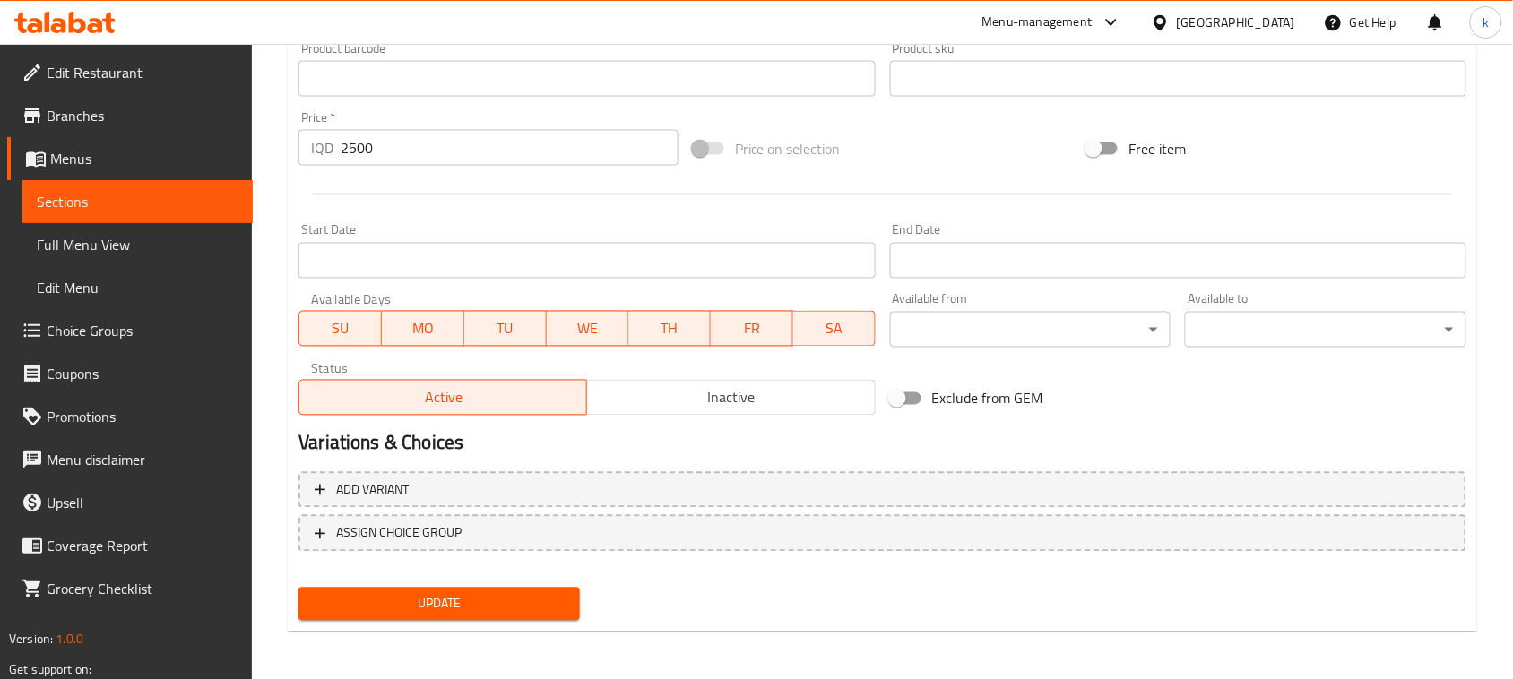
type input "مووتەپەلی چەوەندەر"
click at [490, 608] on span "Update" at bounding box center [439, 604] width 253 height 22
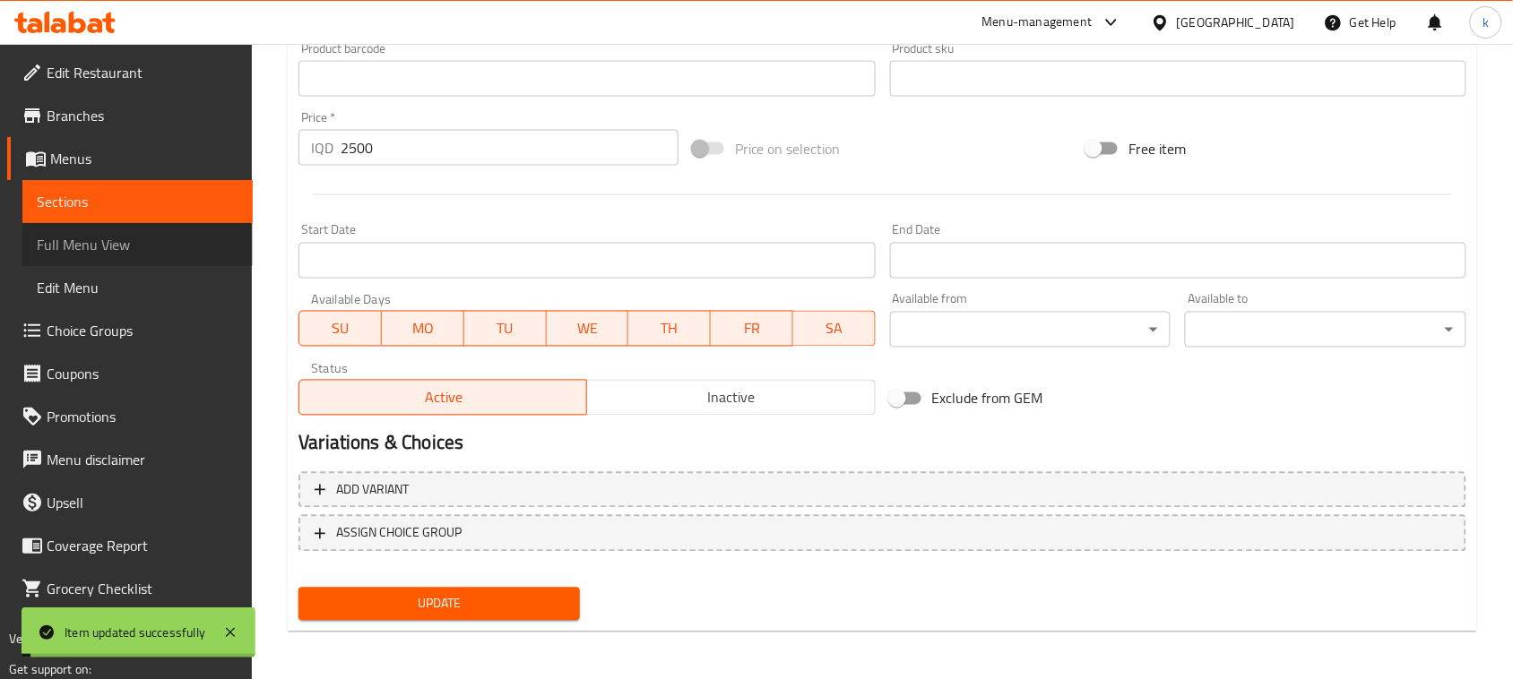
click at [91, 246] on span "Full Menu View" at bounding box center [138, 245] width 202 height 22
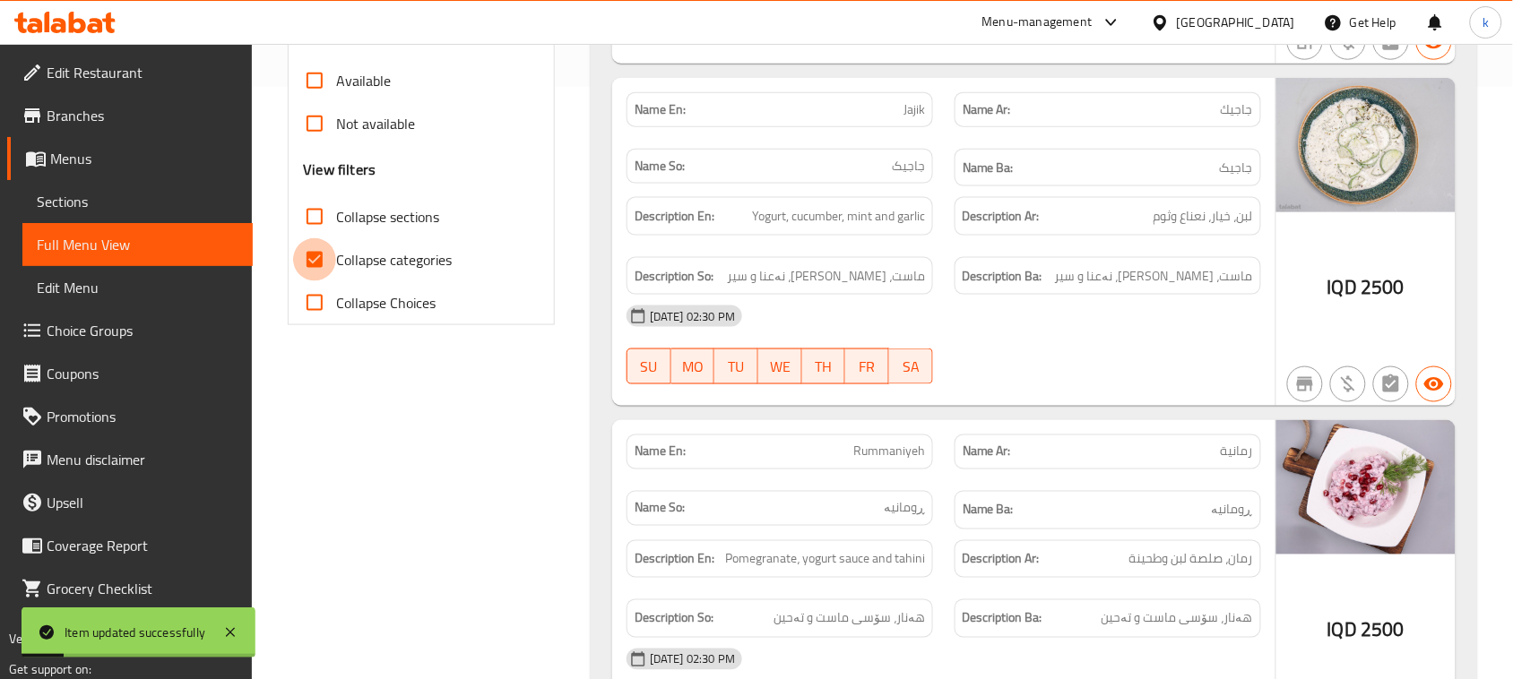
click at [312, 256] on input "Collapse categories" at bounding box center [314, 259] width 43 height 43
checkbox input "false"
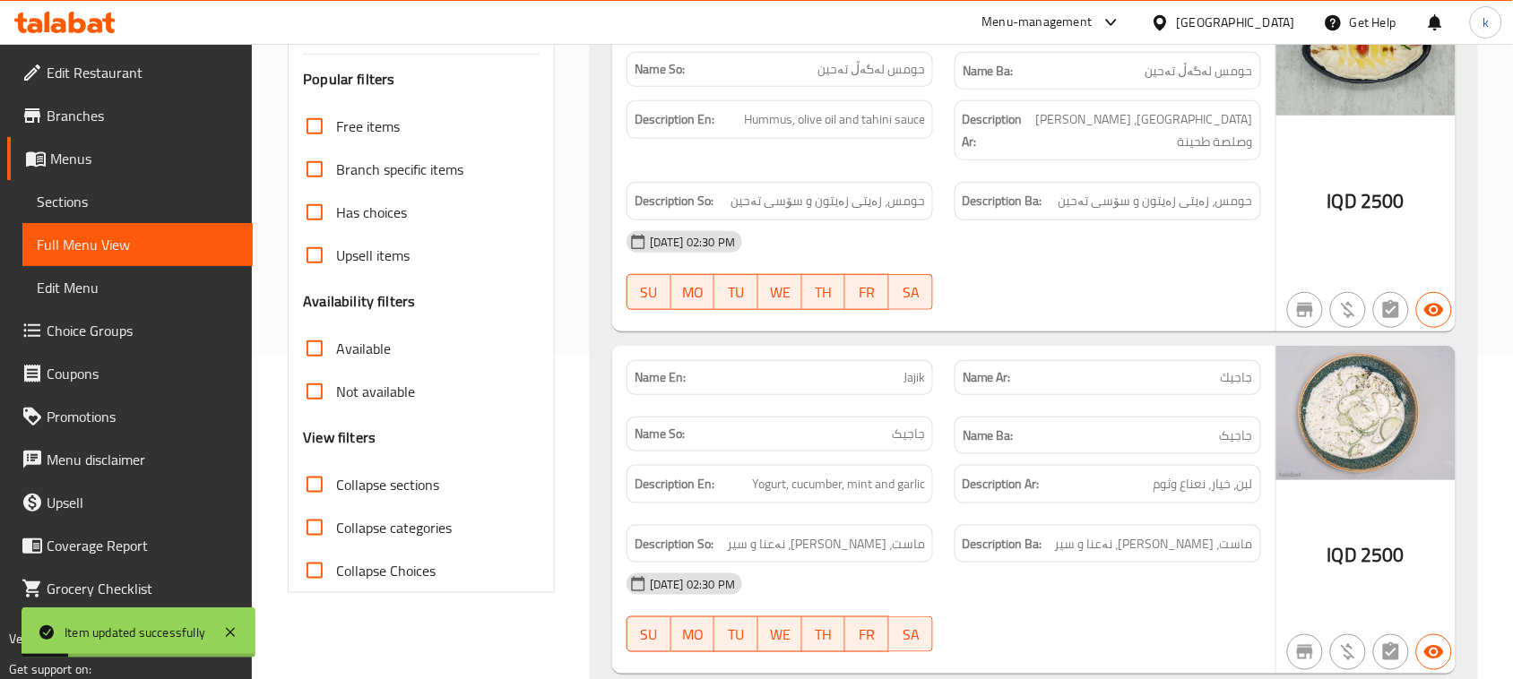
scroll to position [144, 0]
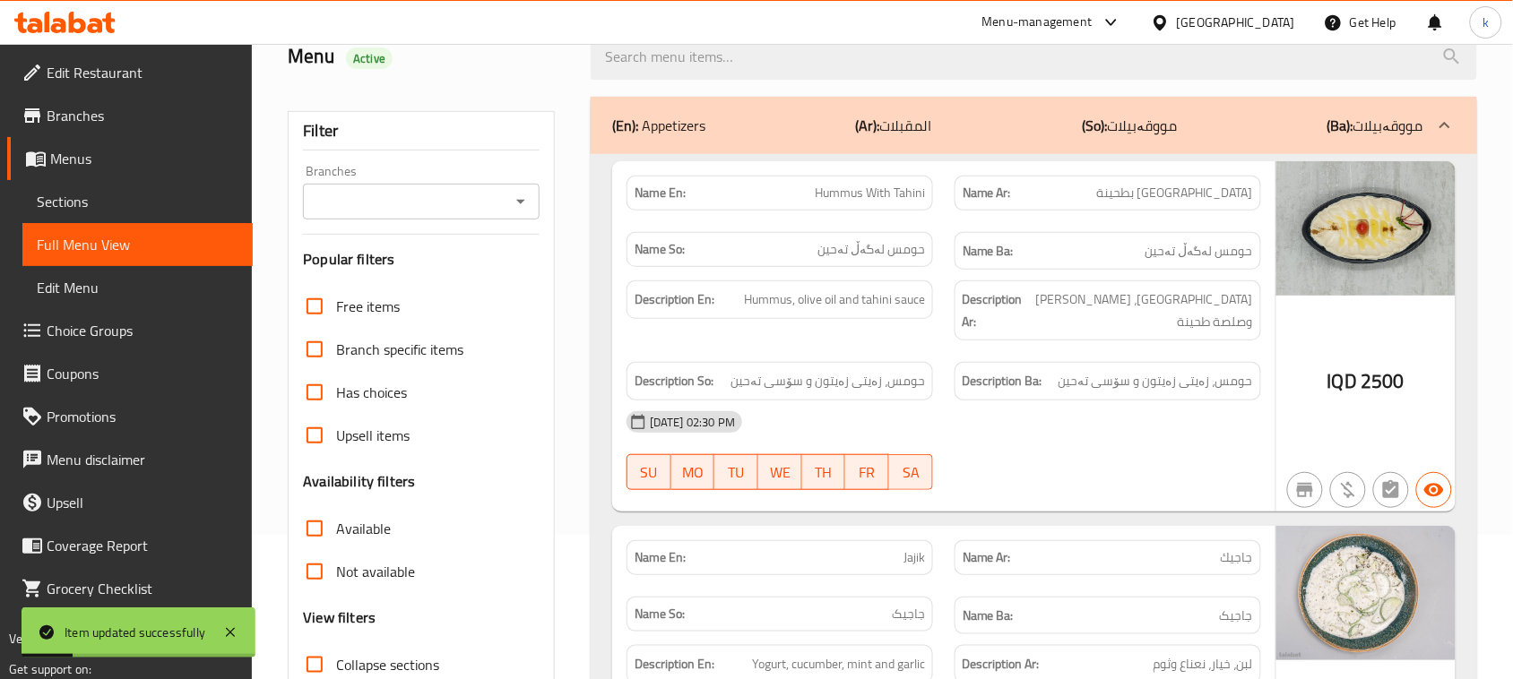
click at [518, 200] on icon "Open" at bounding box center [520, 202] width 9 height 4
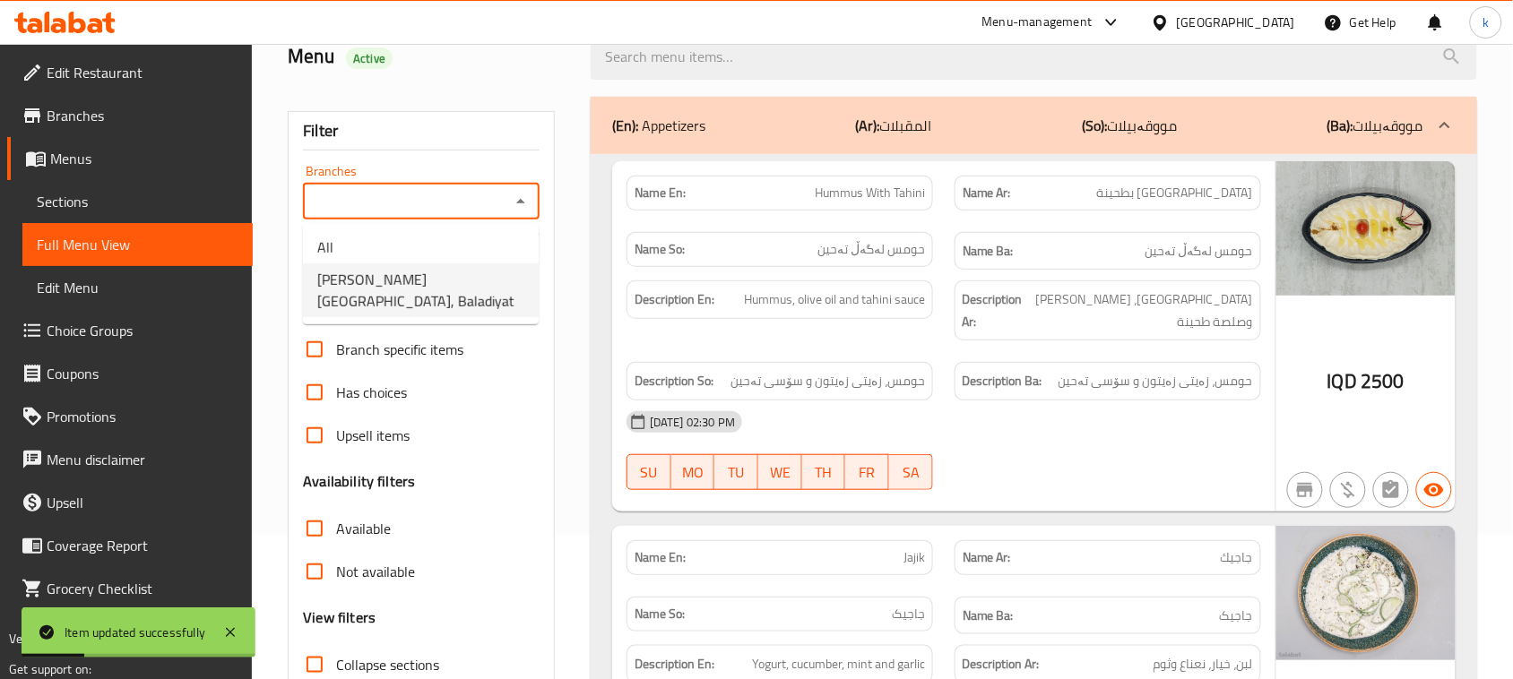
click at [426, 273] on span "Mandy Rubue Yemen, Baladiyat" at bounding box center [420, 290] width 207 height 43
type input "Mandy Rubue Yemen, Baladiyat"
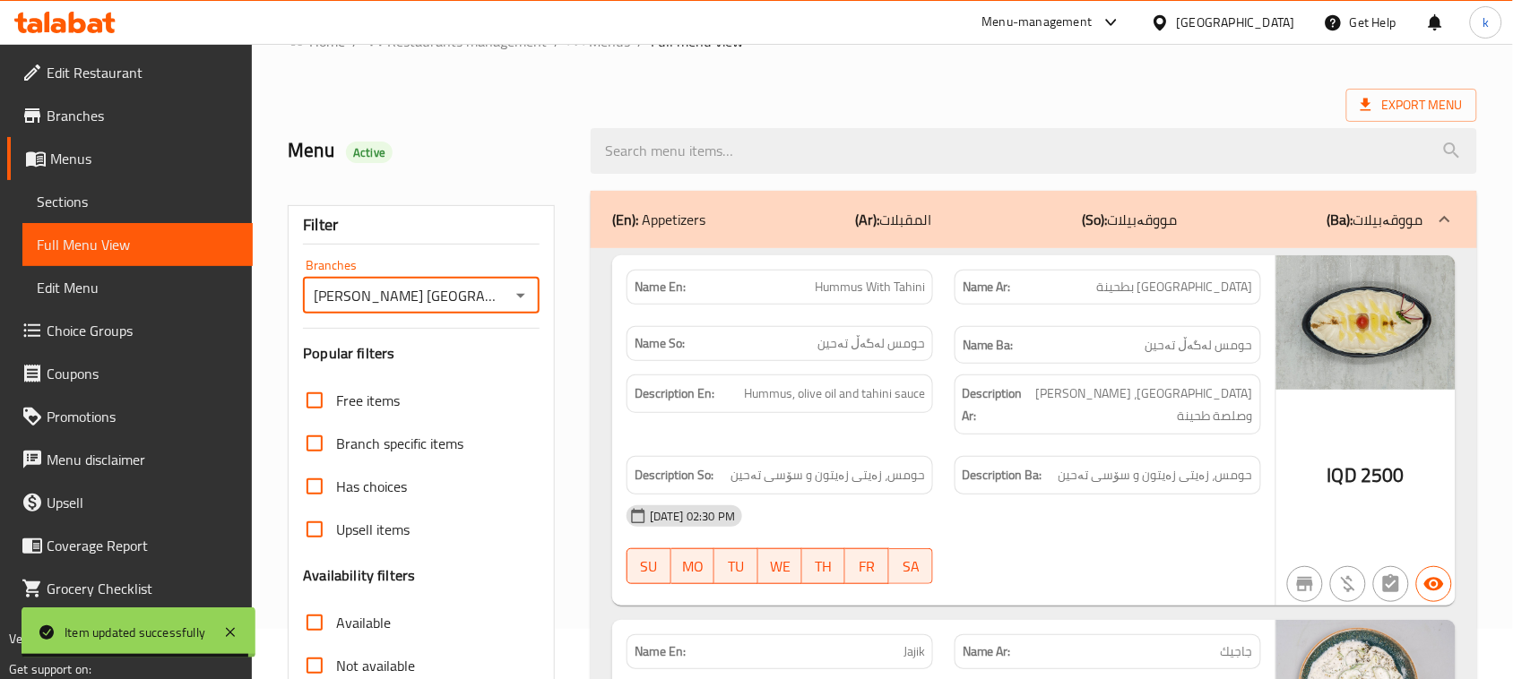
scroll to position [0, 0]
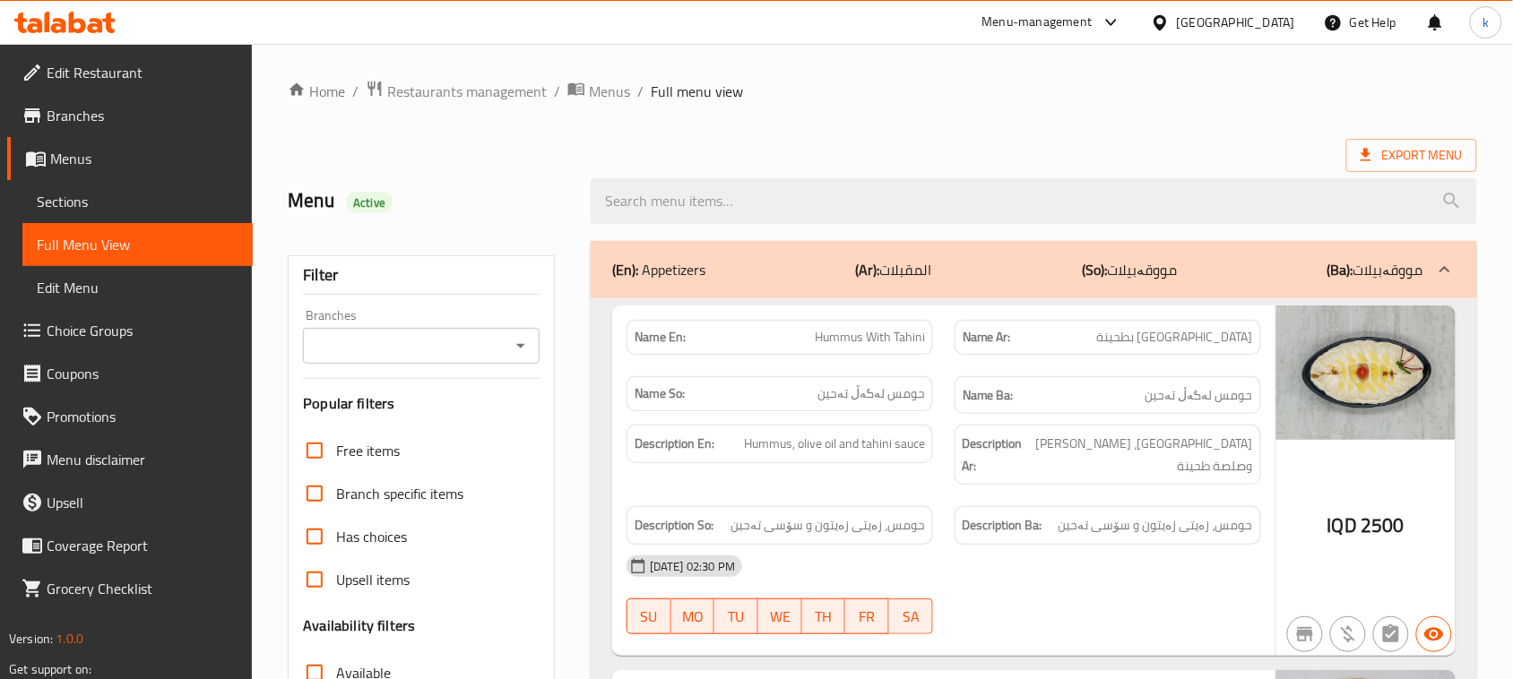
click at [508, 342] on div at bounding box center [519, 345] width 23 height 25
click at [506, 354] on div "Branches" at bounding box center [421, 346] width 237 height 36
click at [517, 355] on icon "Open" at bounding box center [521, 346] width 22 height 22
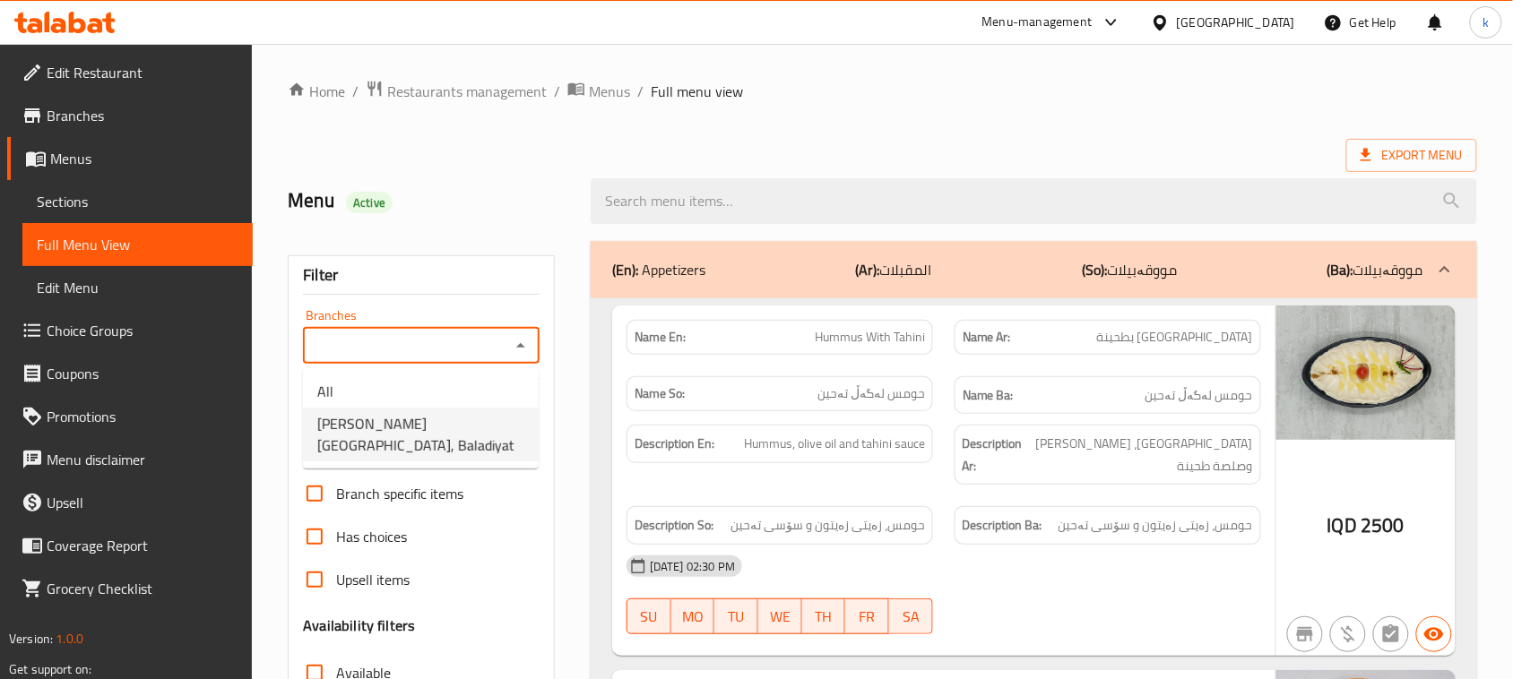
click at [464, 414] on span "[PERSON_NAME] [GEOGRAPHIC_DATA], Baladiyat" at bounding box center [420, 434] width 207 height 43
type input "[PERSON_NAME] [GEOGRAPHIC_DATA], Baladiyat"
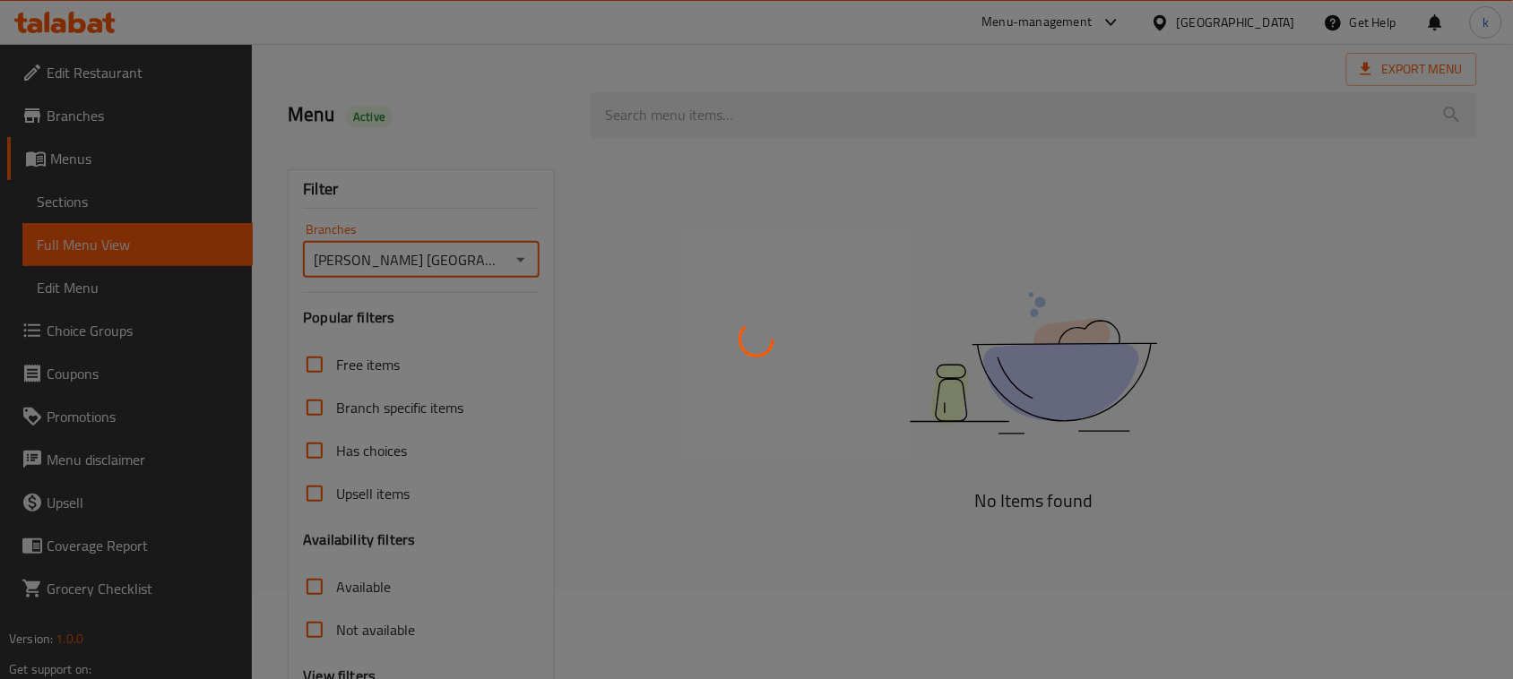
scroll to position [274, 0]
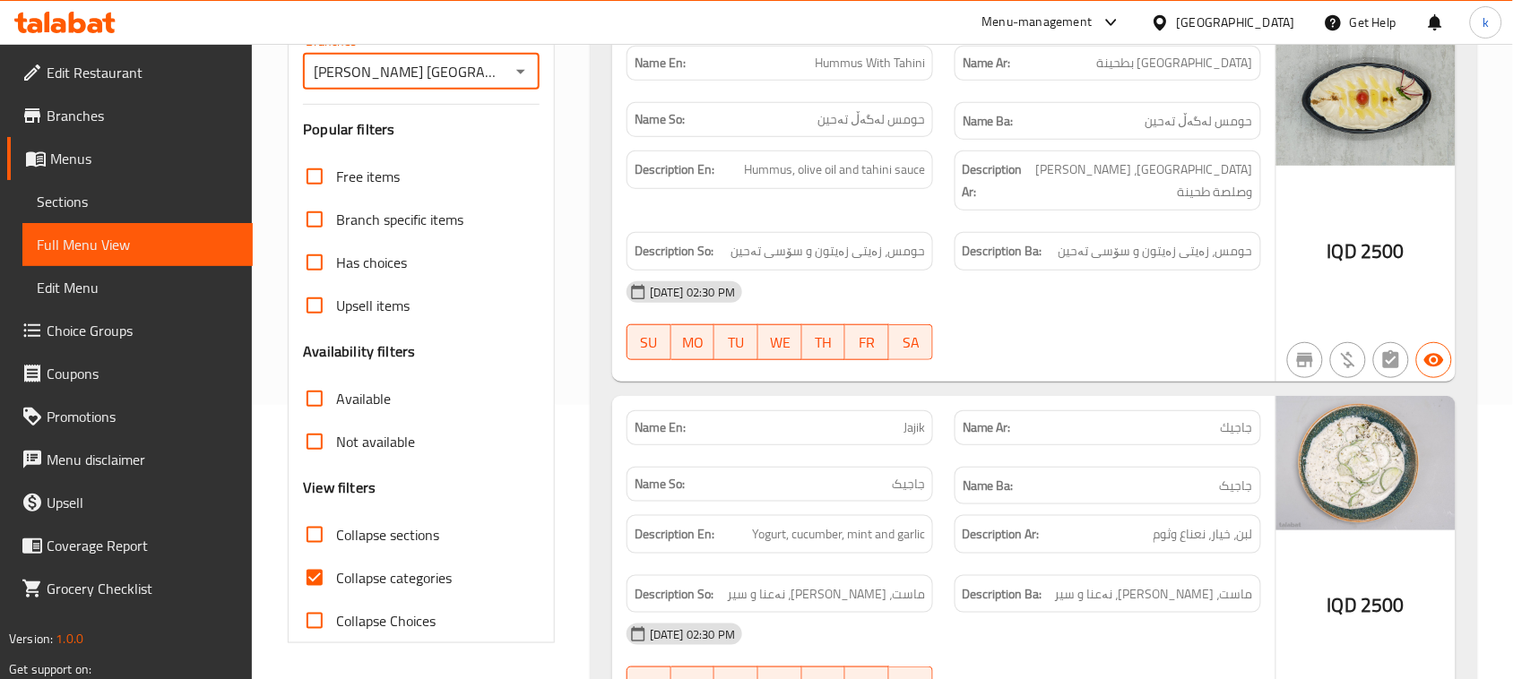
click at [312, 575] on input "Collapse categories" at bounding box center [314, 578] width 43 height 43
checkbox input "false"
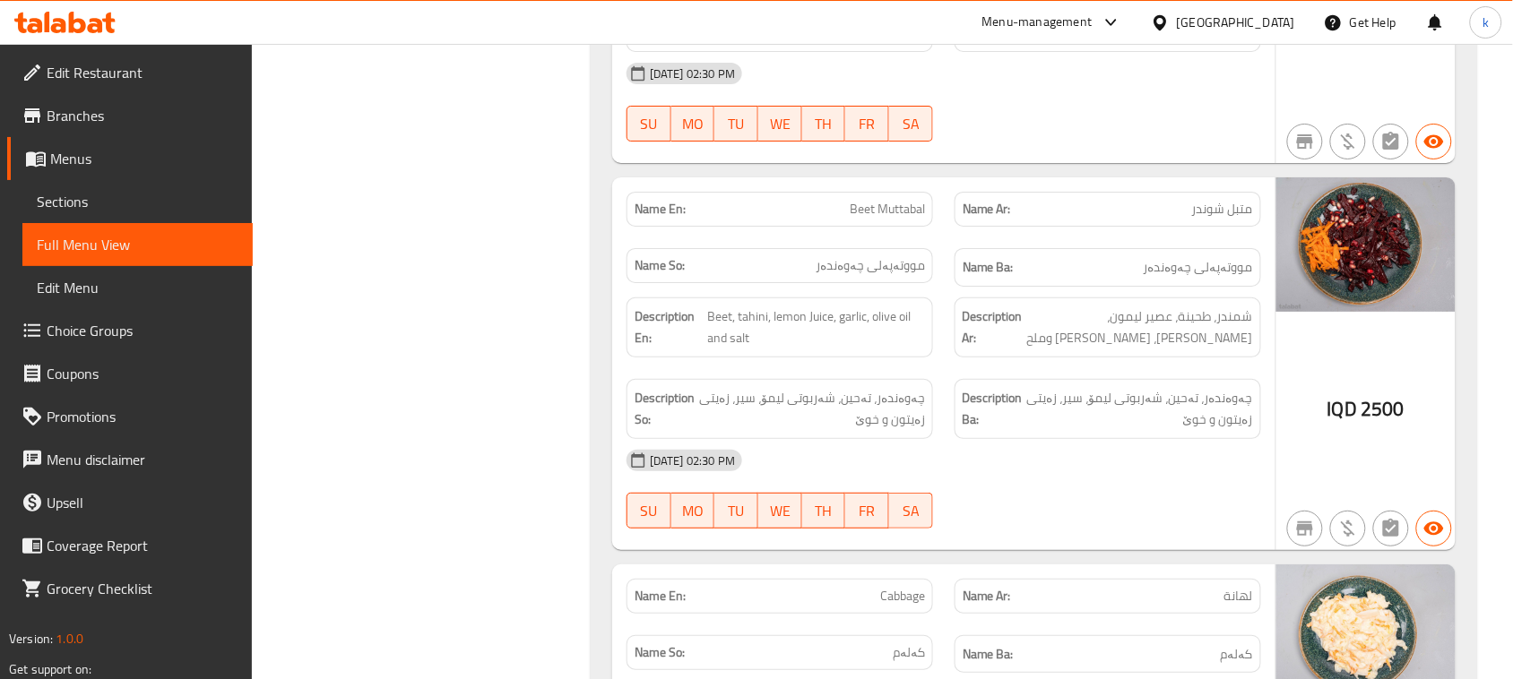
scroll to position [2067, 0]
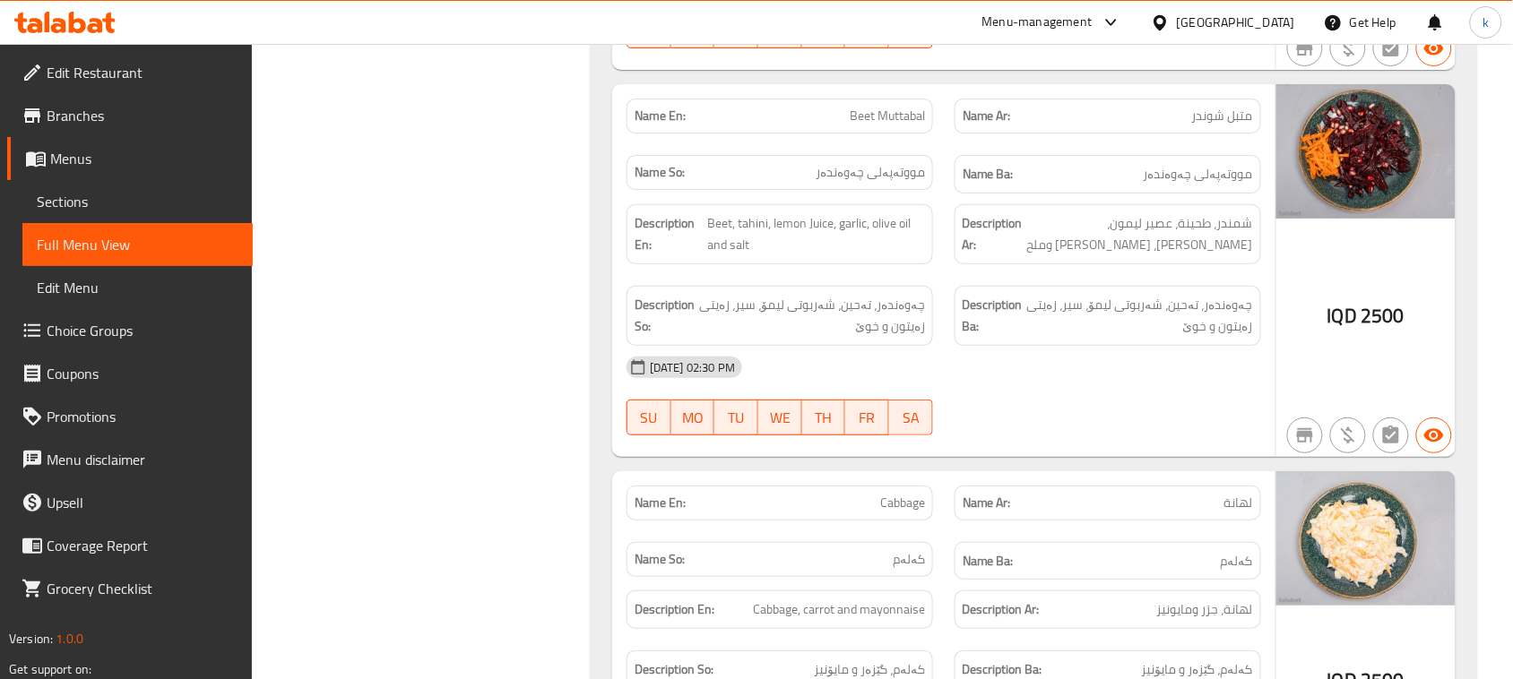
click at [878, 107] on span "Beet Muttabal" at bounding box center [887, 116] width 75 height 19
copy span "Beet Muttabal"
click at [70, 161] on span "Menus" at bounding box center [144, 159] width 188 height 22
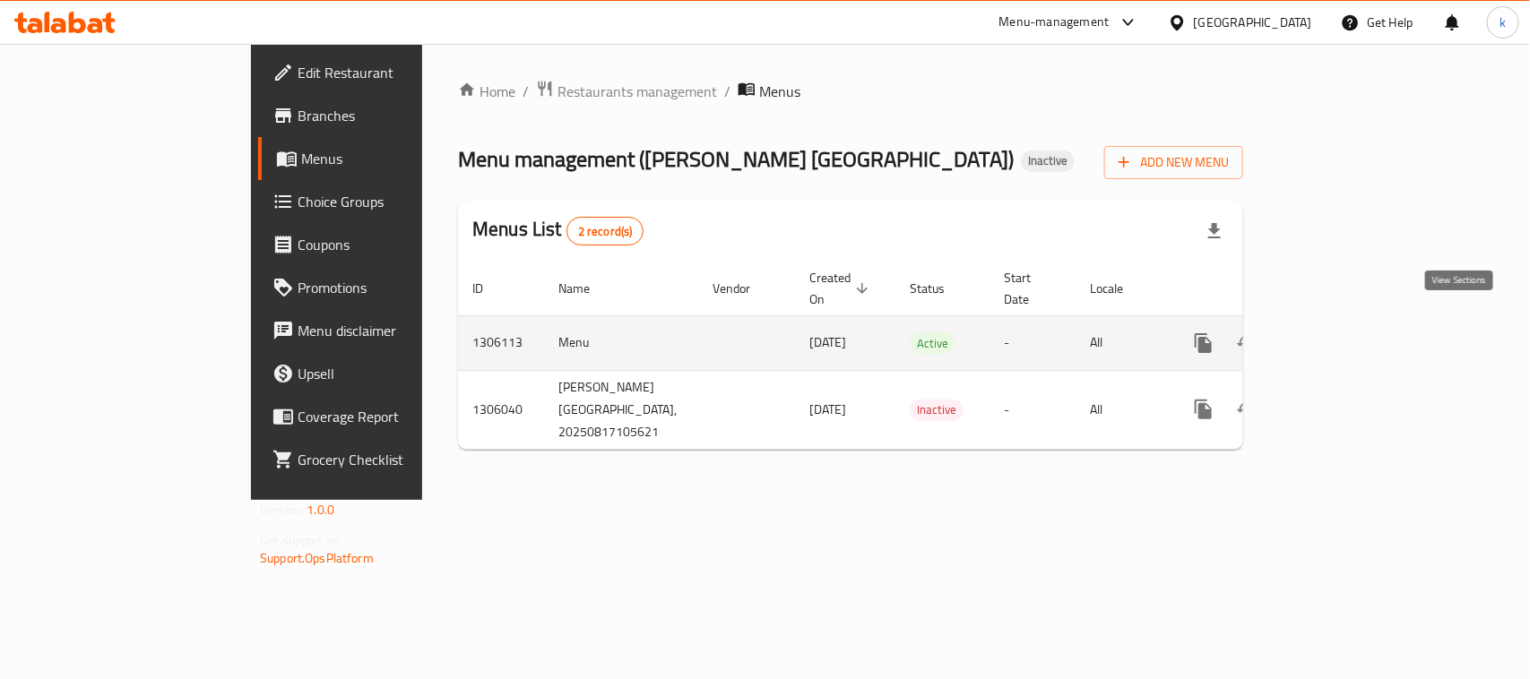
click at [1354, 322] on link "enhanced table" at bounding box center [1332, 343] width 43 height 43
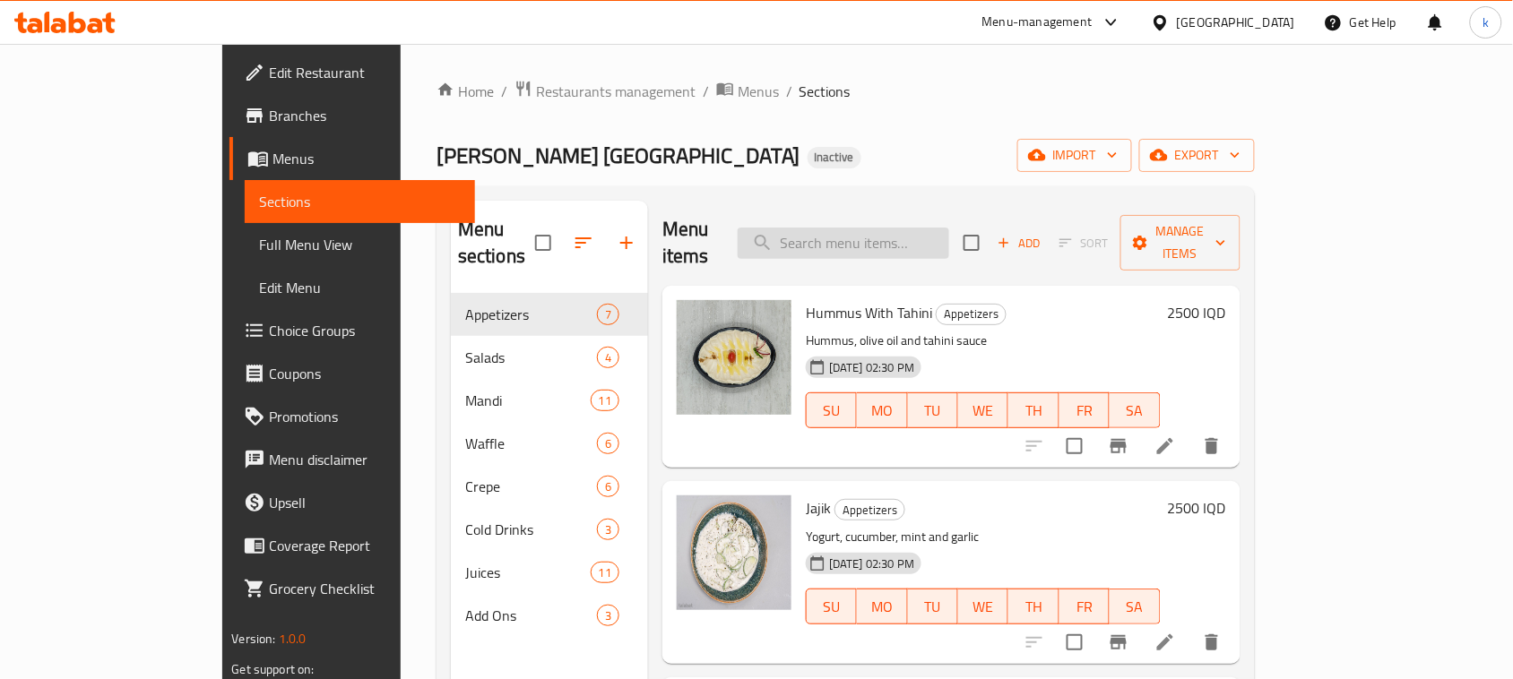
click at [937, 228] on input "search" at bounding box center [844, 243] width 212 height 31
paste input "Beet Muttabal"
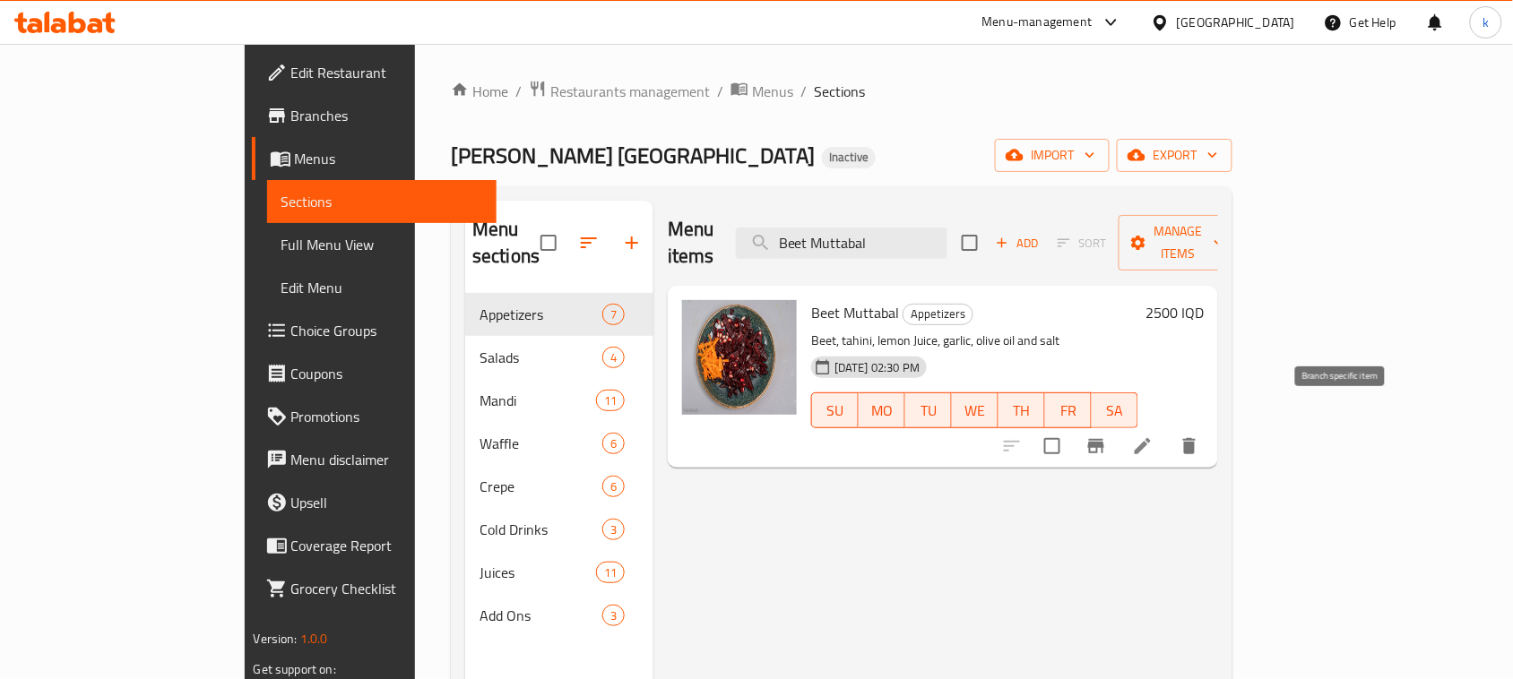
type input "Beet Muttabal"
click at [1168, 432] on li at bounding box center [1143, 446] width 50 height 32
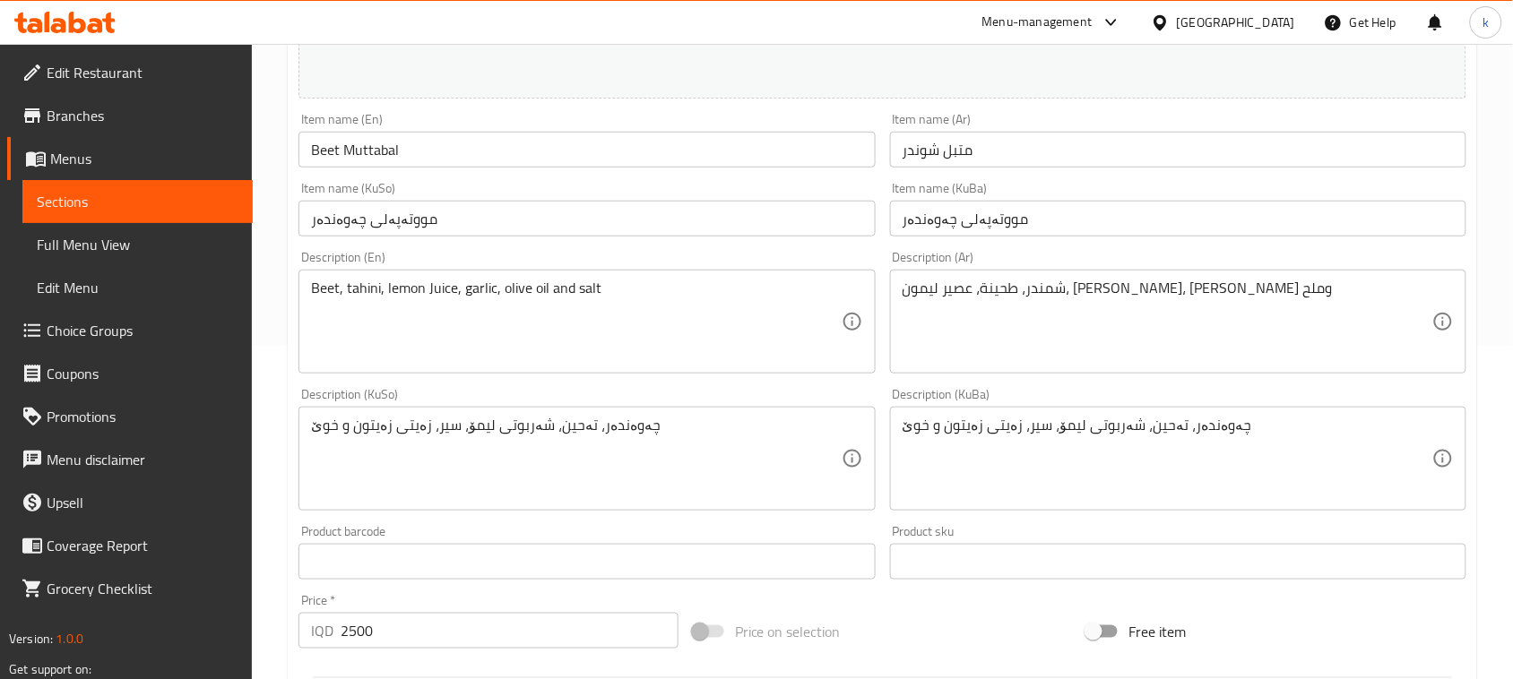
scroll to position [336, 0]
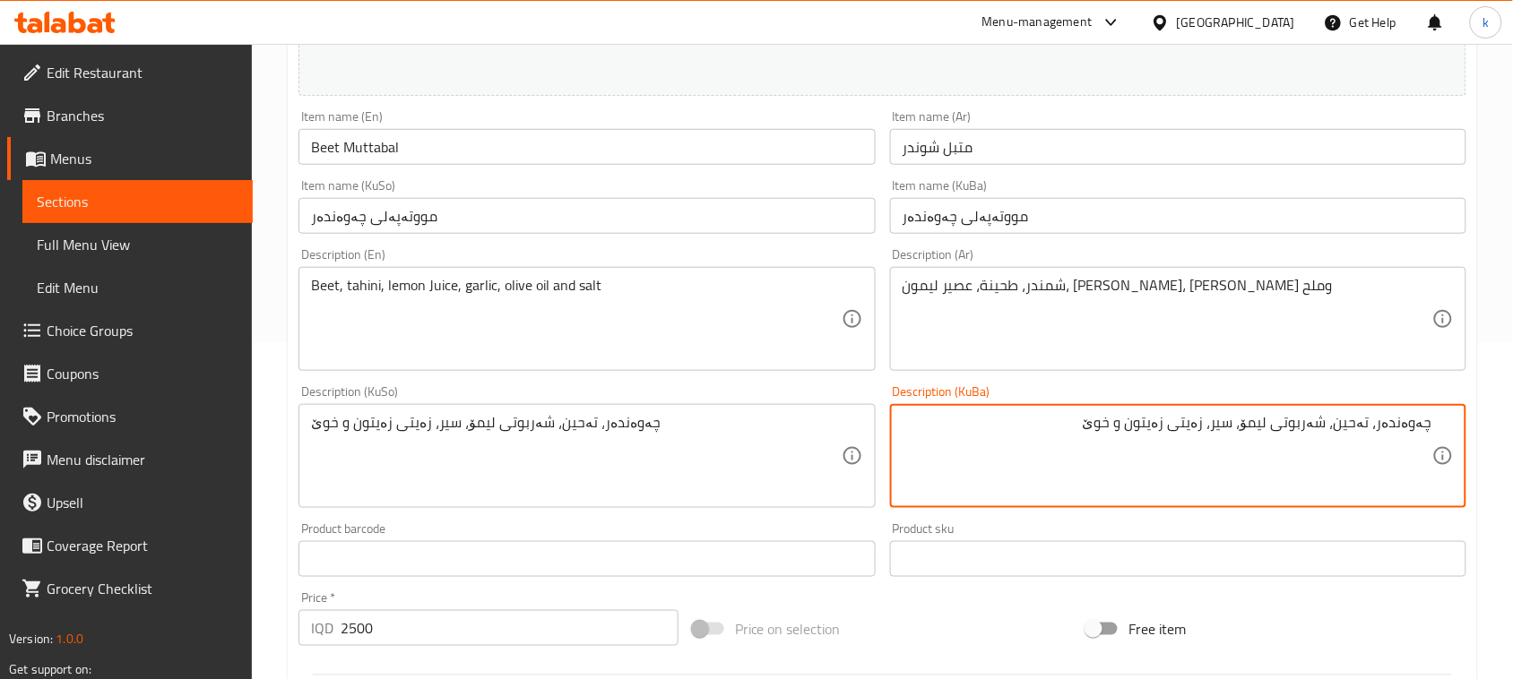
click at [1309, 421] on textarea "چەوەندەر، تەحین، شەربوتی لیمۆ، سیر، زەیتی زەیتون و خوێ" at bounding box center [1168, 456] width 530 height 85
click at [1292, 421] on textarea "چەوەندەر، تەحین، شەربەتی لیمۆ، سیر، زەیتی زەیتون و خوێ" at bounding box center [1168, 456] width 530 height 85
type textarea "چەوەندەر، تەحین، شەربەتی لیمۆ، سیر، زەیتی زەیتون و خوێ"
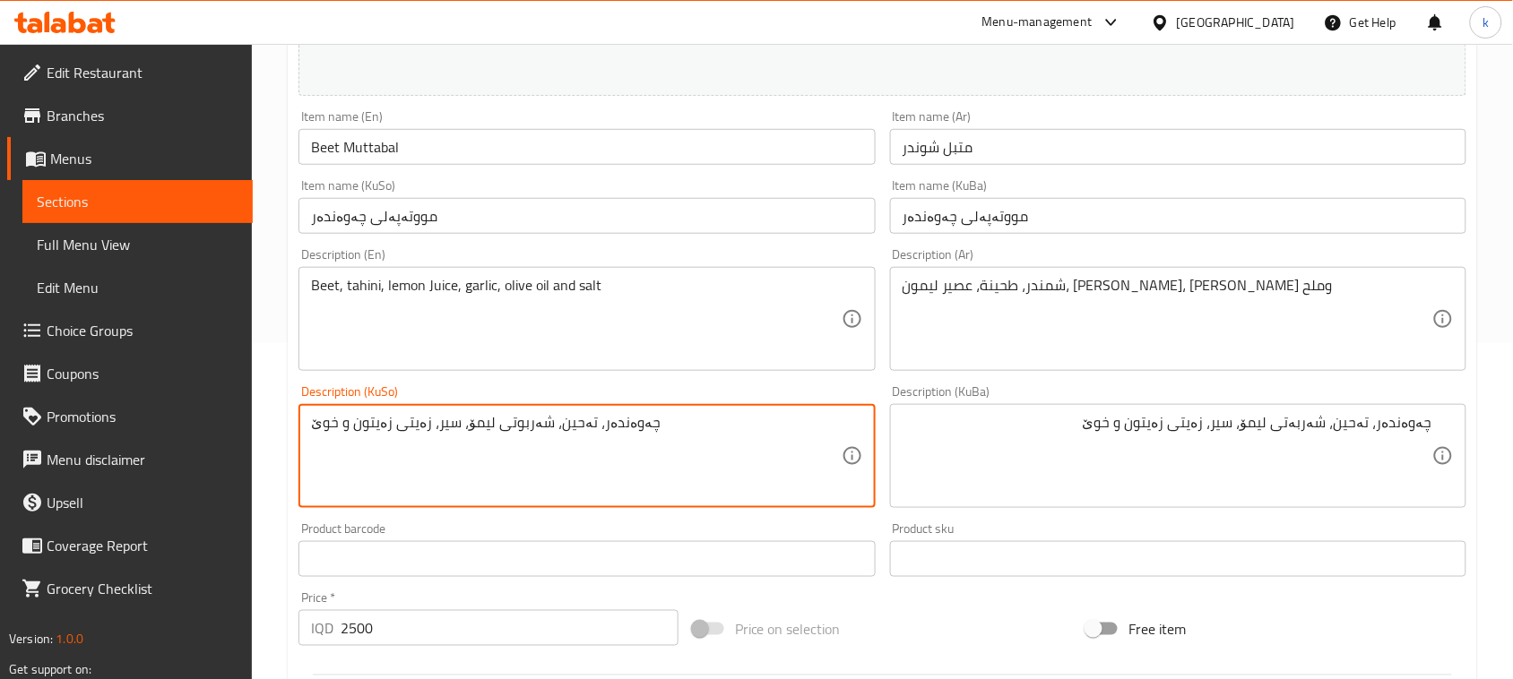
click at [491, 437] on textarea "چەوەندەر، تەحین، شەربوتی لیمۆ، سیر، زەیتی زەیتون و خوێ" at bounding box center [576, 456] width 530 height 85
paste textarea "ە"
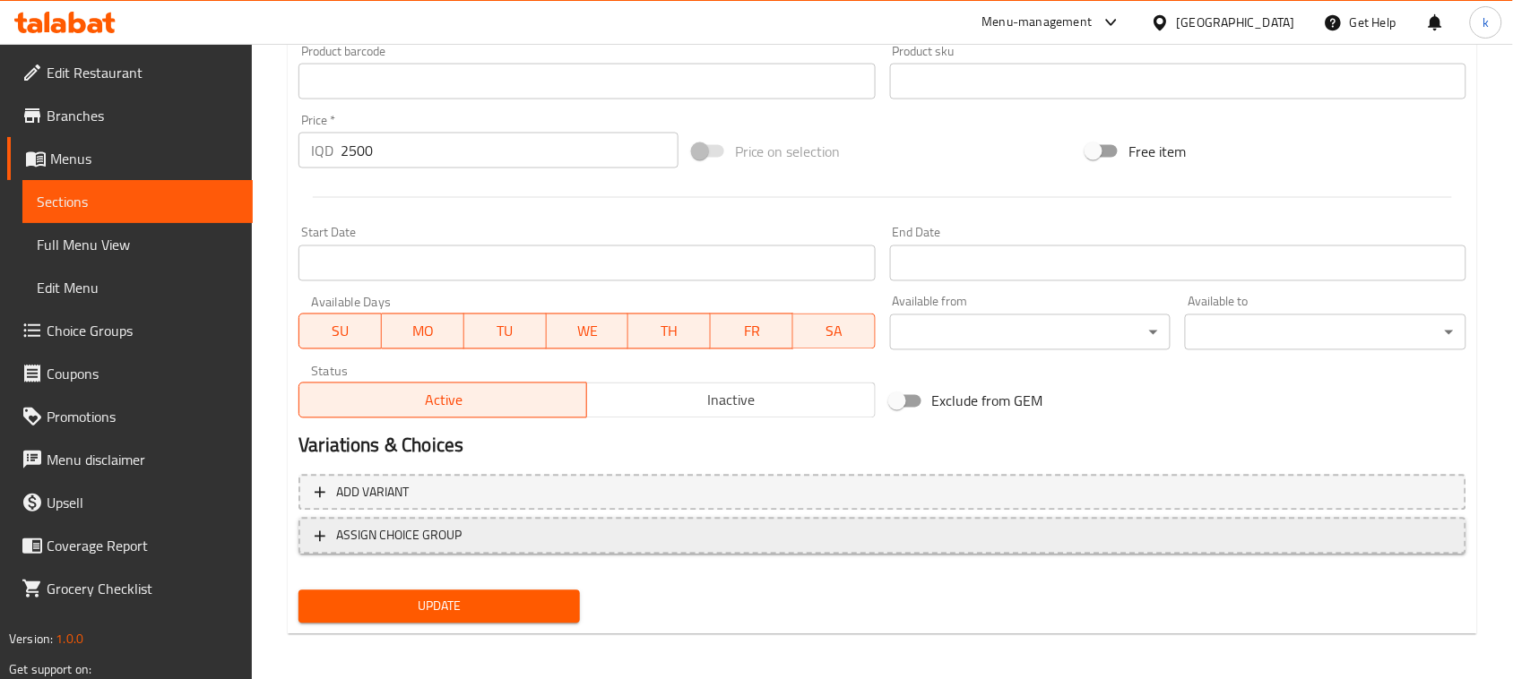
scroll to position [817, 0]
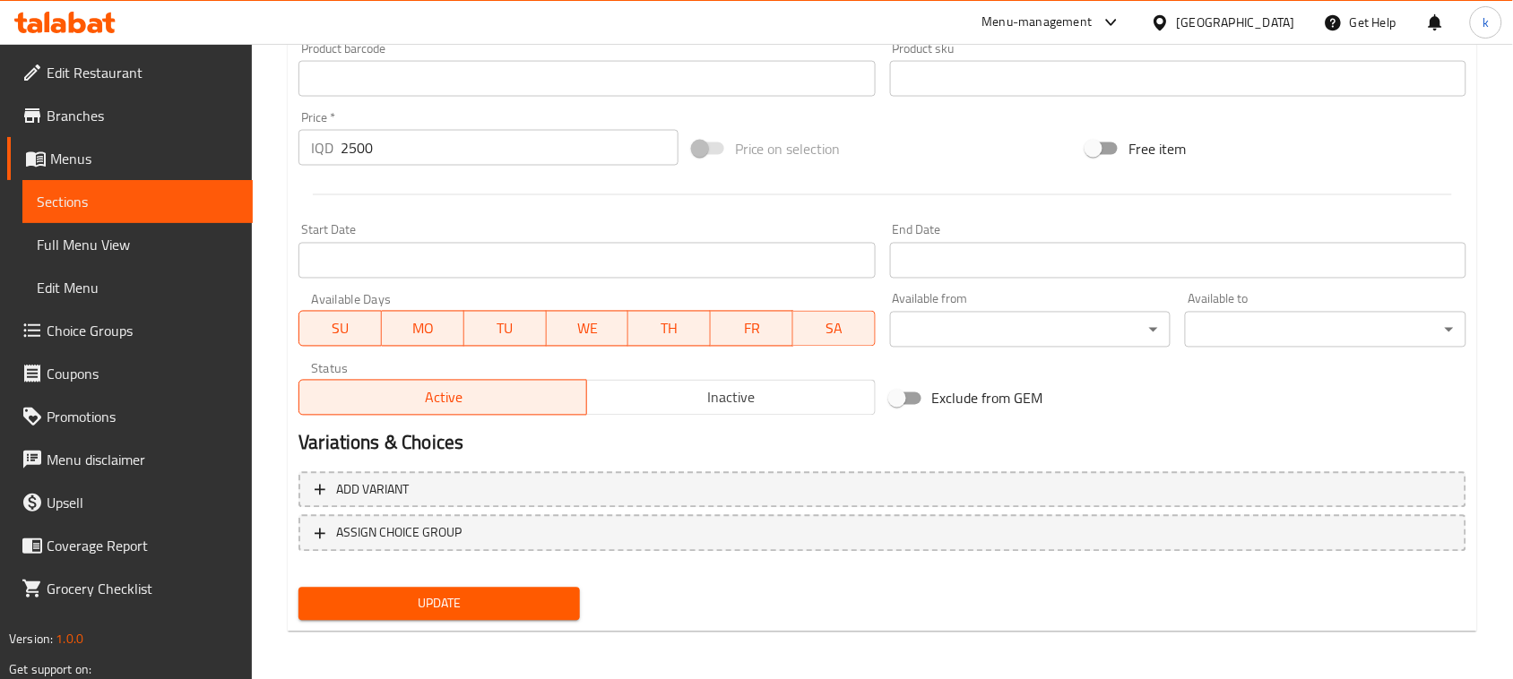
type textarea "چەوەندەر، تەحین، شەربەتی لیمۆ، سیر، زەیتی زەیتون و خوێ"
click at [475, 589] on button "Update" at bounding box center [438, 604] width 281 height 33
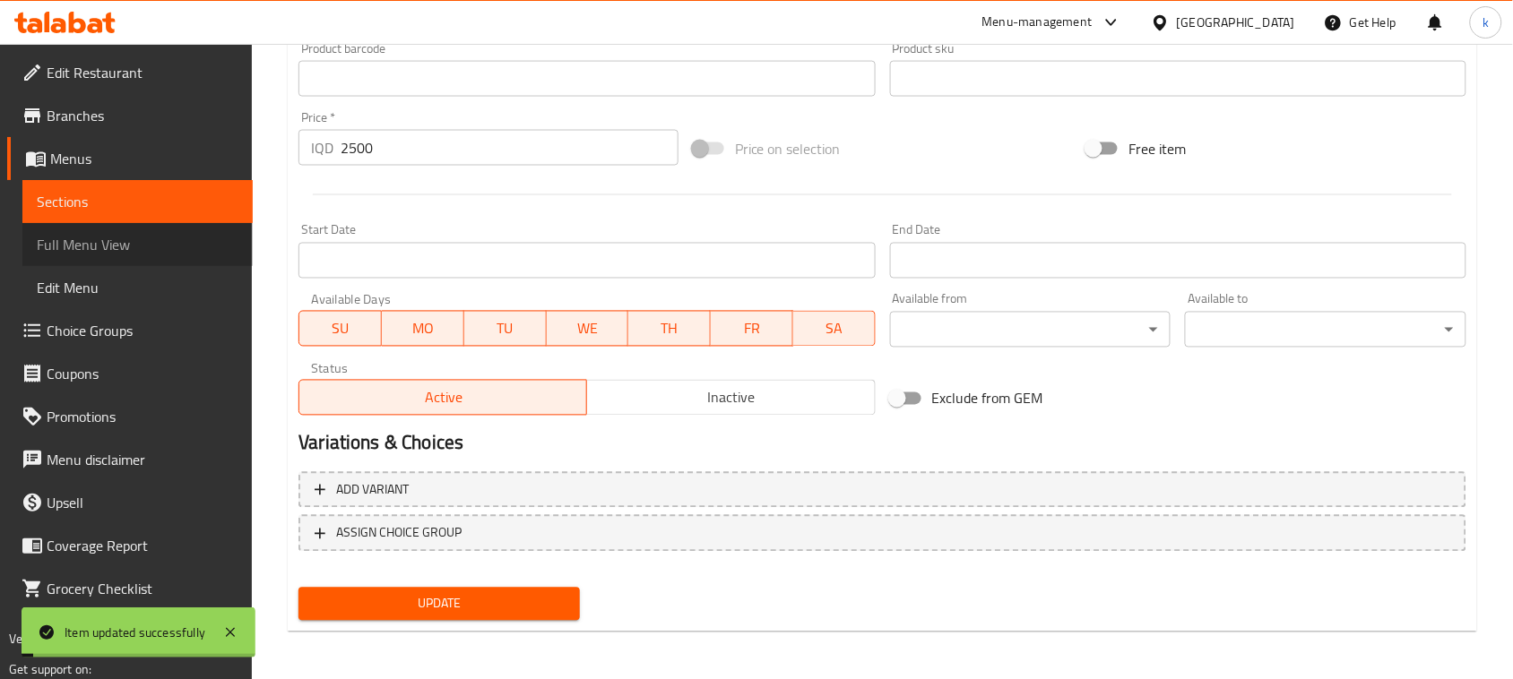
click at [104, 245] on span "Full Menu View" at bounding box center [138, 245] width 202 height 22
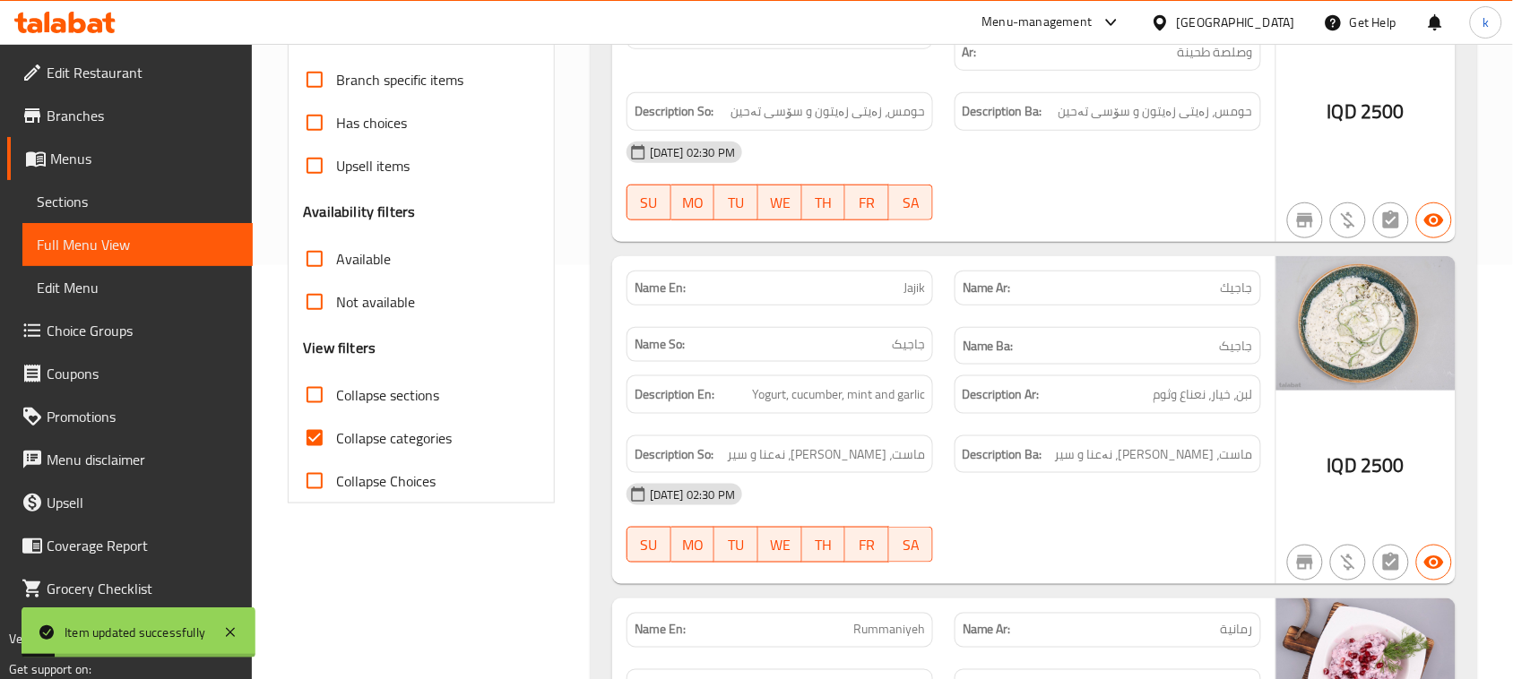
scroll to position [368, 0]
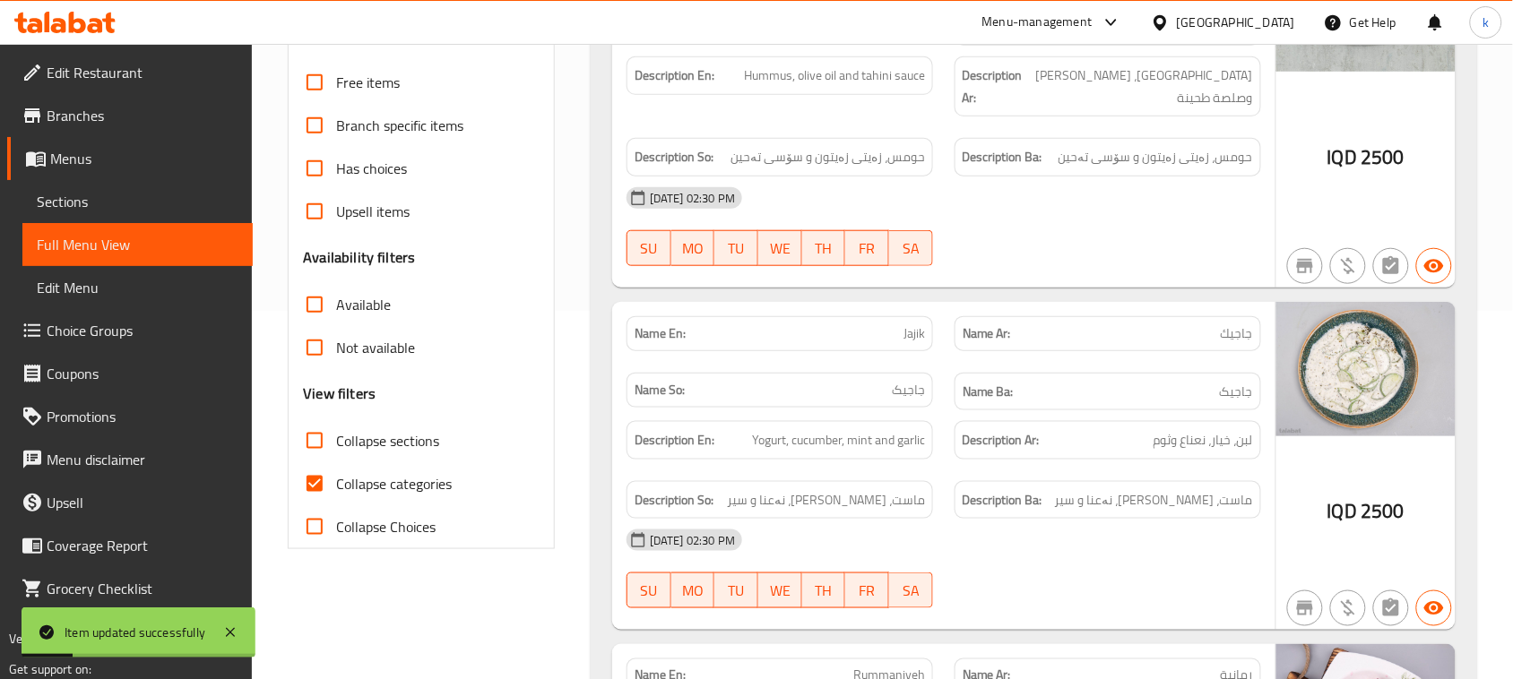
click at [311, 485] on input "Collapse categories" at bounding box center [314, 483] width 43 height 43
checkbox input "false"
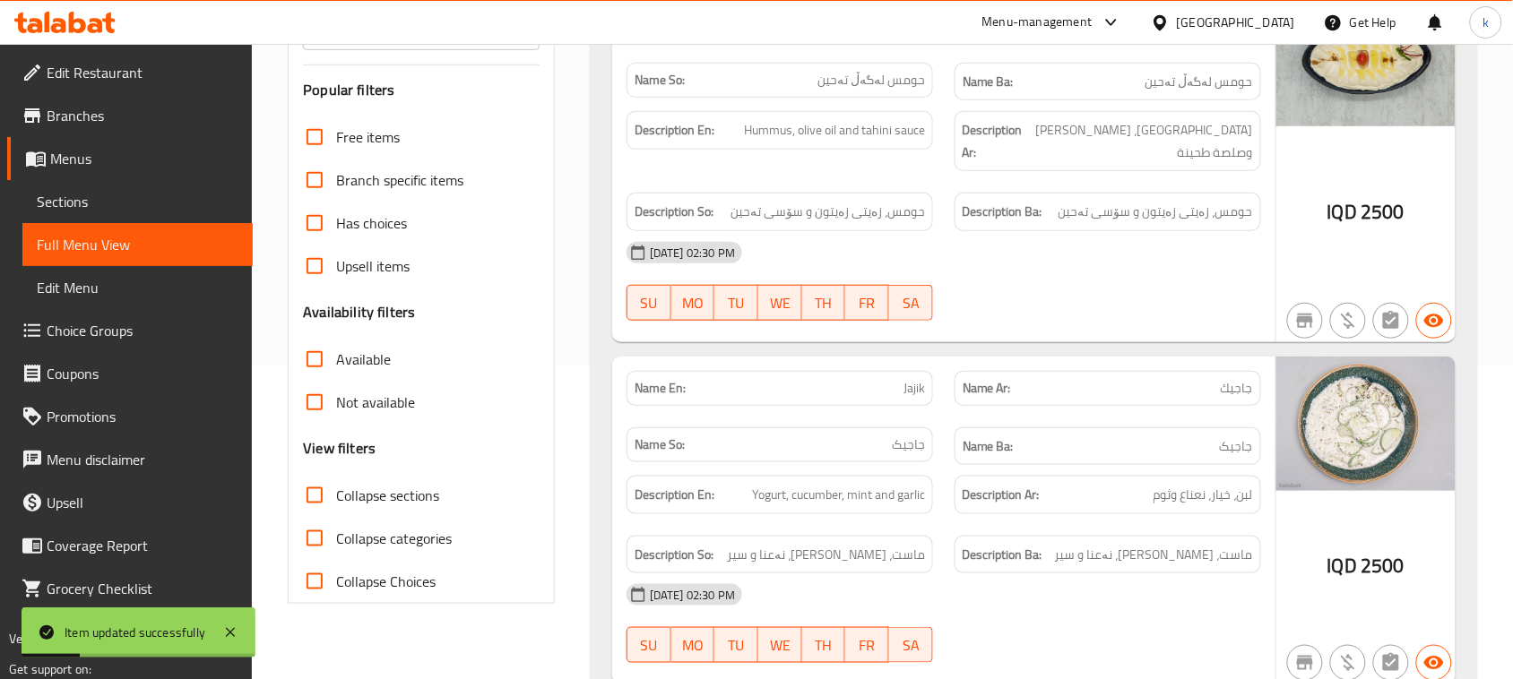
scroll to position [0, 0]
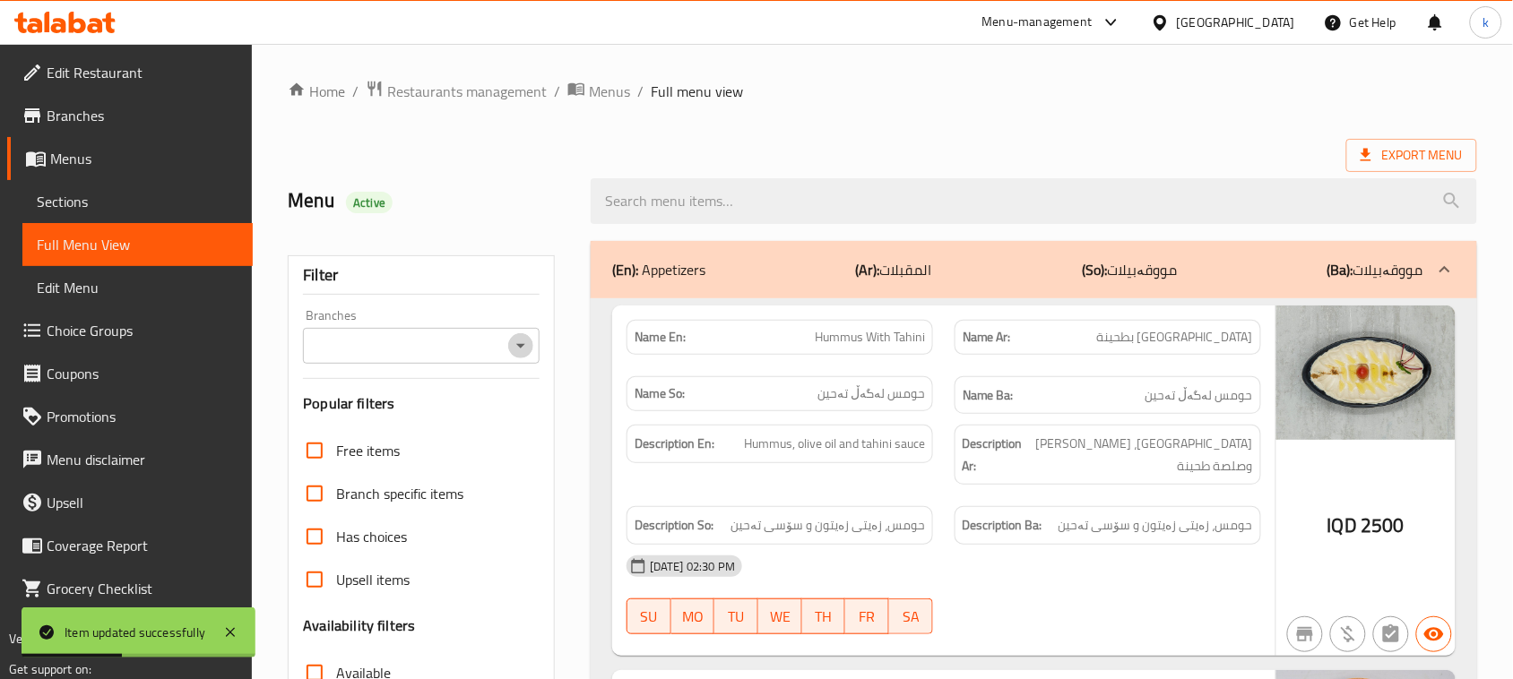
click at [520, 348] on icon "Open" at bounding box center [520, 346] width 9 height 4
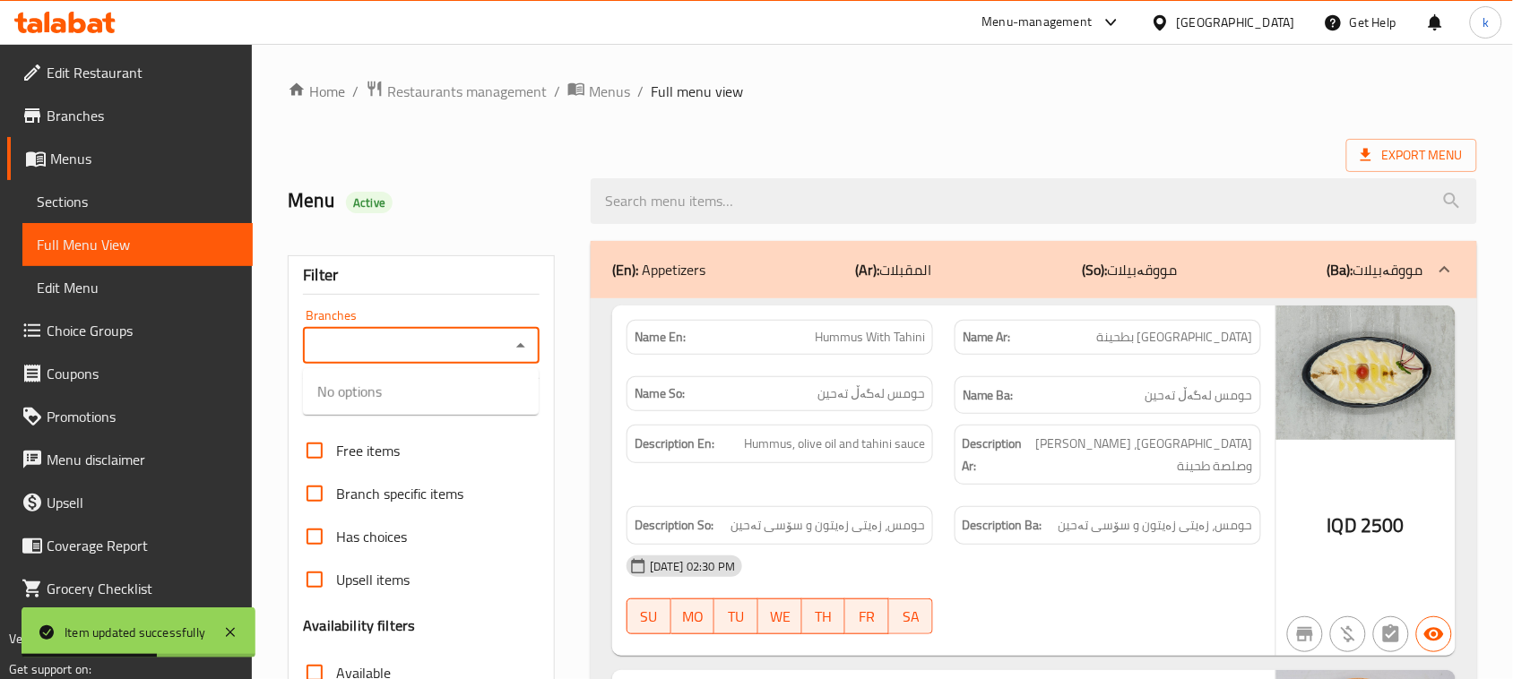
click at [514, 350] on icon "Close" at bounding box center [521, 346] width 22 height 22
click at [514, 350] on icon "Open" at bounding box center [521, 346] width 22 height 22
click at [517, 350] on icon "Close" at bounding box center [521, 346] width 22 height 22
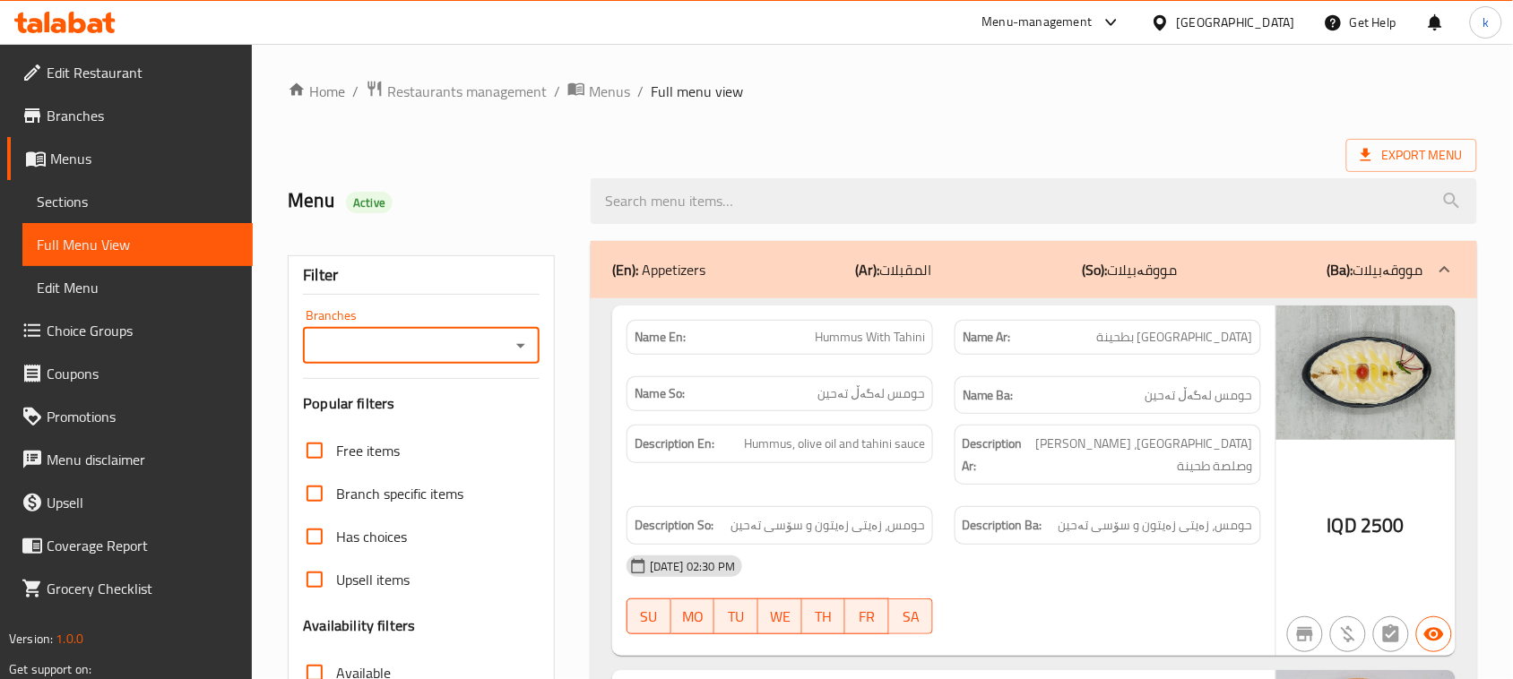
click at [517, 350] on icon "Open" at bounding box center [521, 346] width 22 height 22
drag, startPoint x: 442, startPoint y: 418, endPoint x: 454, endPoint y: 411, distance: 14.5
click at [445, 417] on span "[PERSON_NAME] [GEOGRAPHIC_DATA], Baladiyat" at bounding box center [420, 434] width 207 height 43
type input "[PERSON_NAME] [GEOGRAPHIC_DATA], Baladiyat"
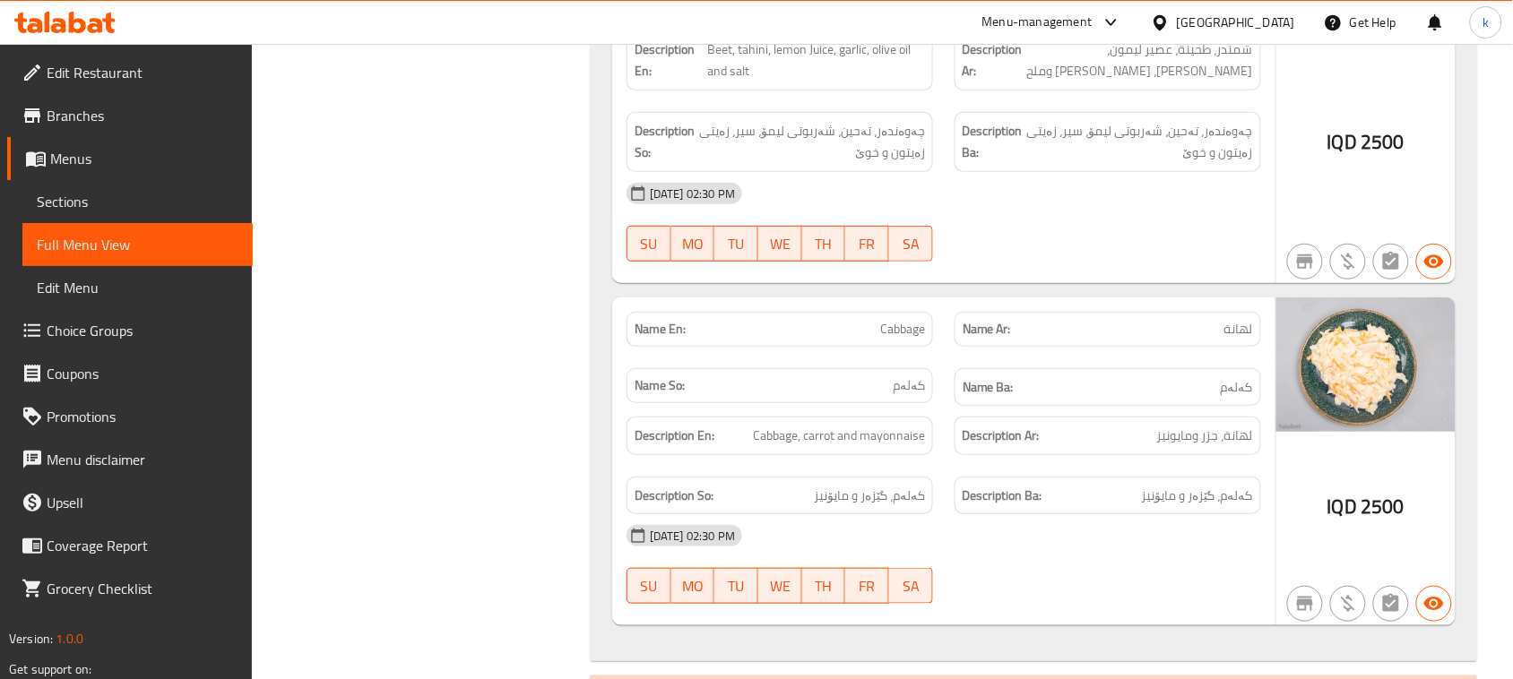
scroll to position [1905, 0]
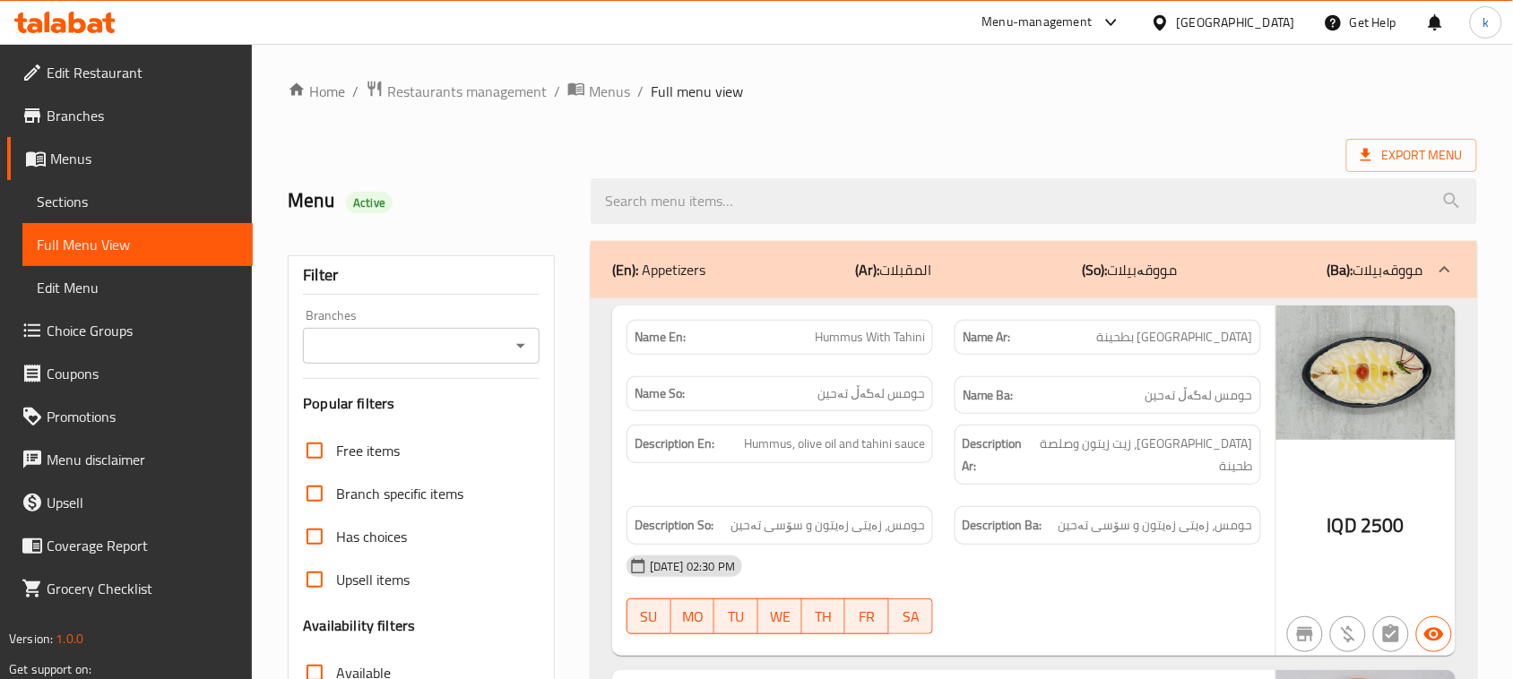
click at [522, 341] on icon "Open" at bounding box center [521, 346] width 22 height 22
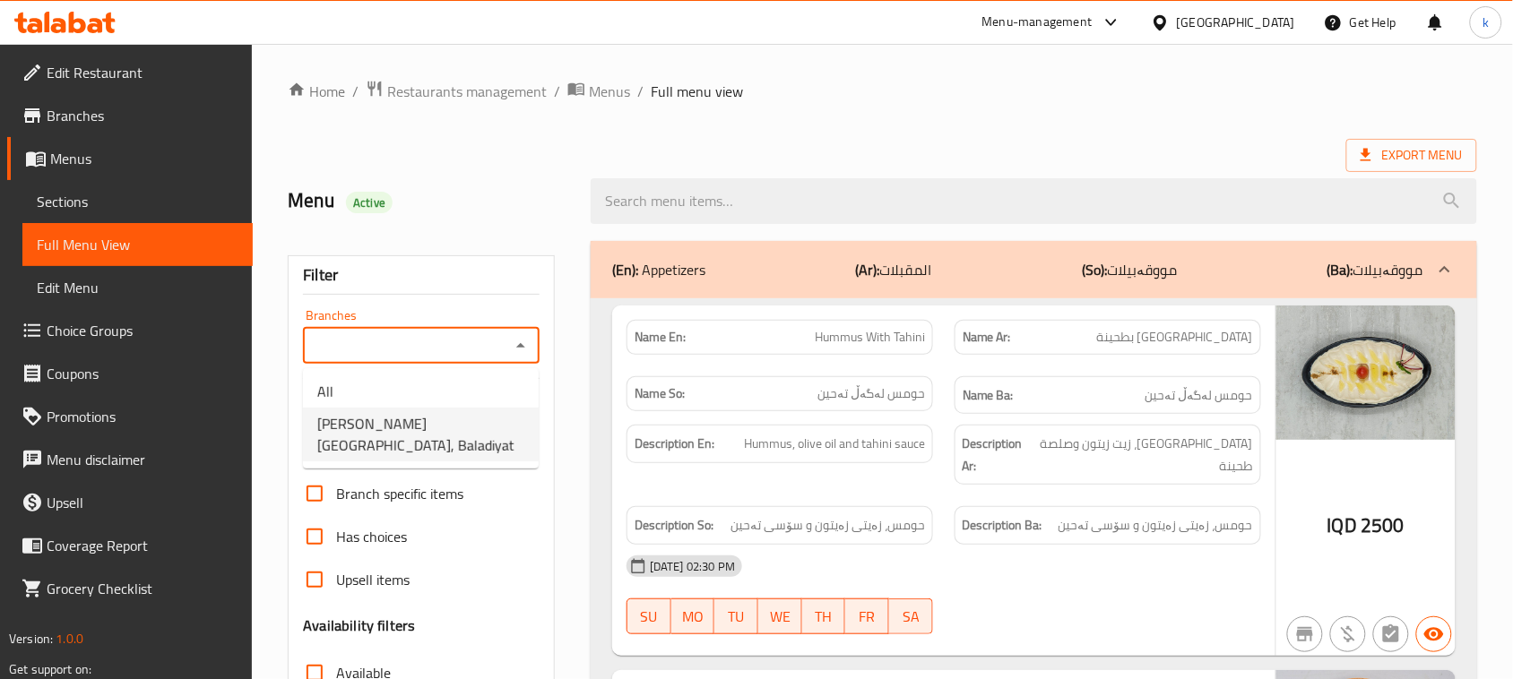
click at [385, 428] on span "[PERSON_NAME] [GEOGRAPHIC_DATA], Baladiyat" at bounding box center [420, 434] width 207 height 43
type input "[PERSON_NAME] [GEOGRAPHIC_DATA], Baladiyat"
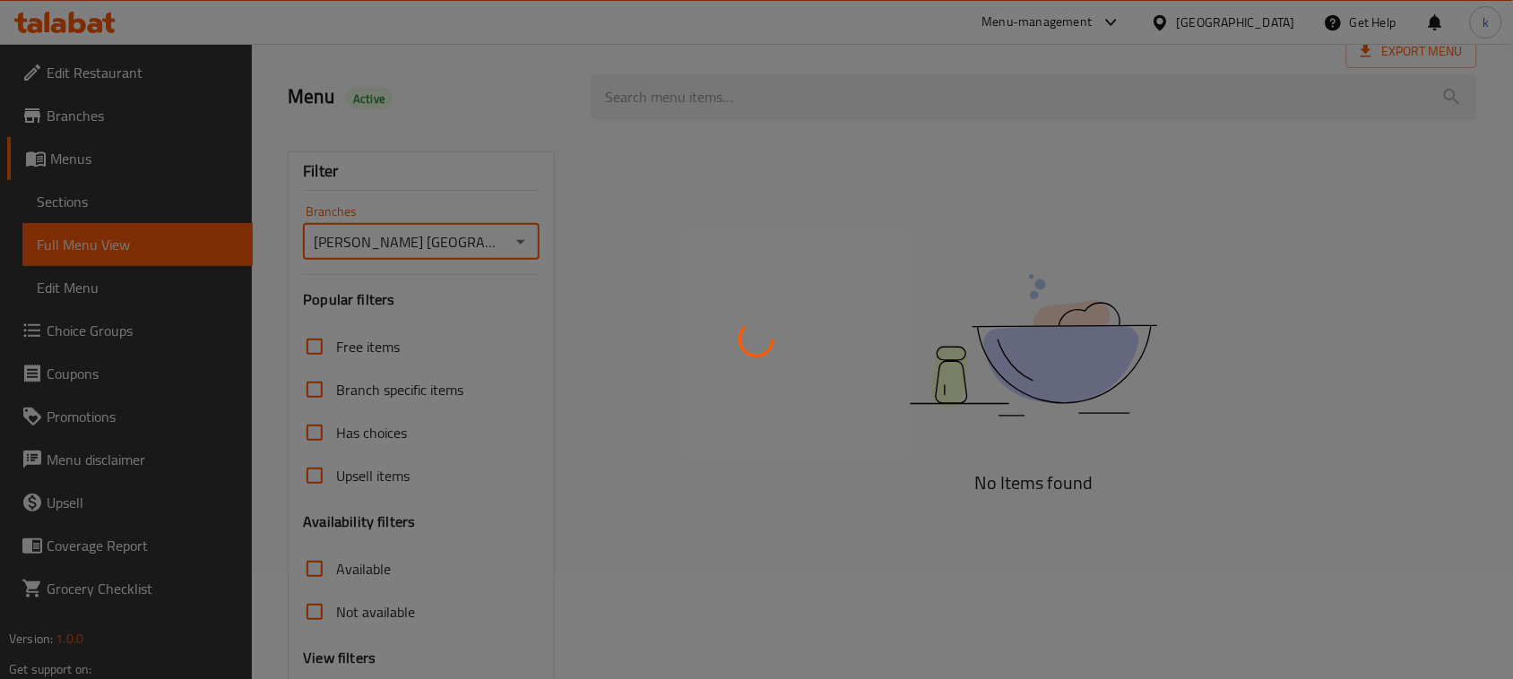
scroll to position [274, 0]
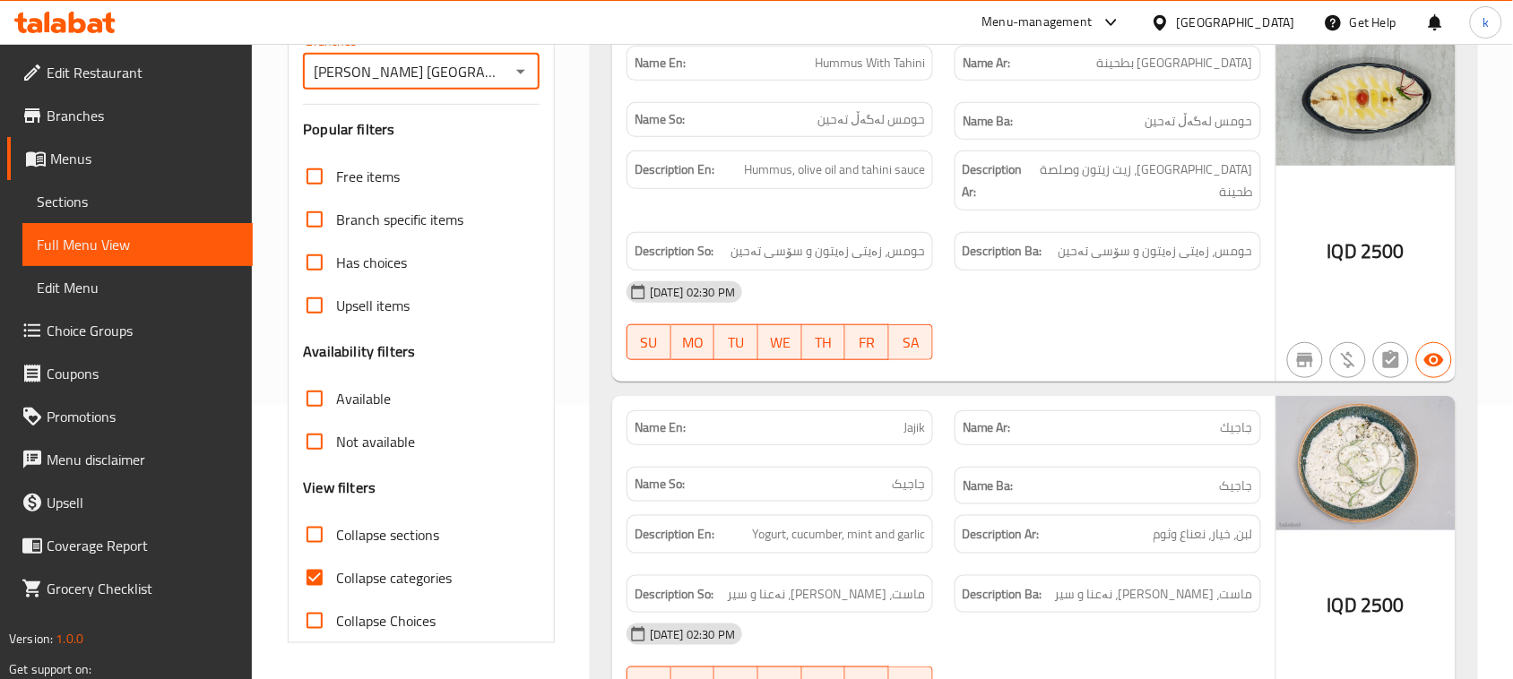
click at [320, 575] on input "Collapse categories" at bounding box center [314, 578] width 43 height 43
checkbox input "false"
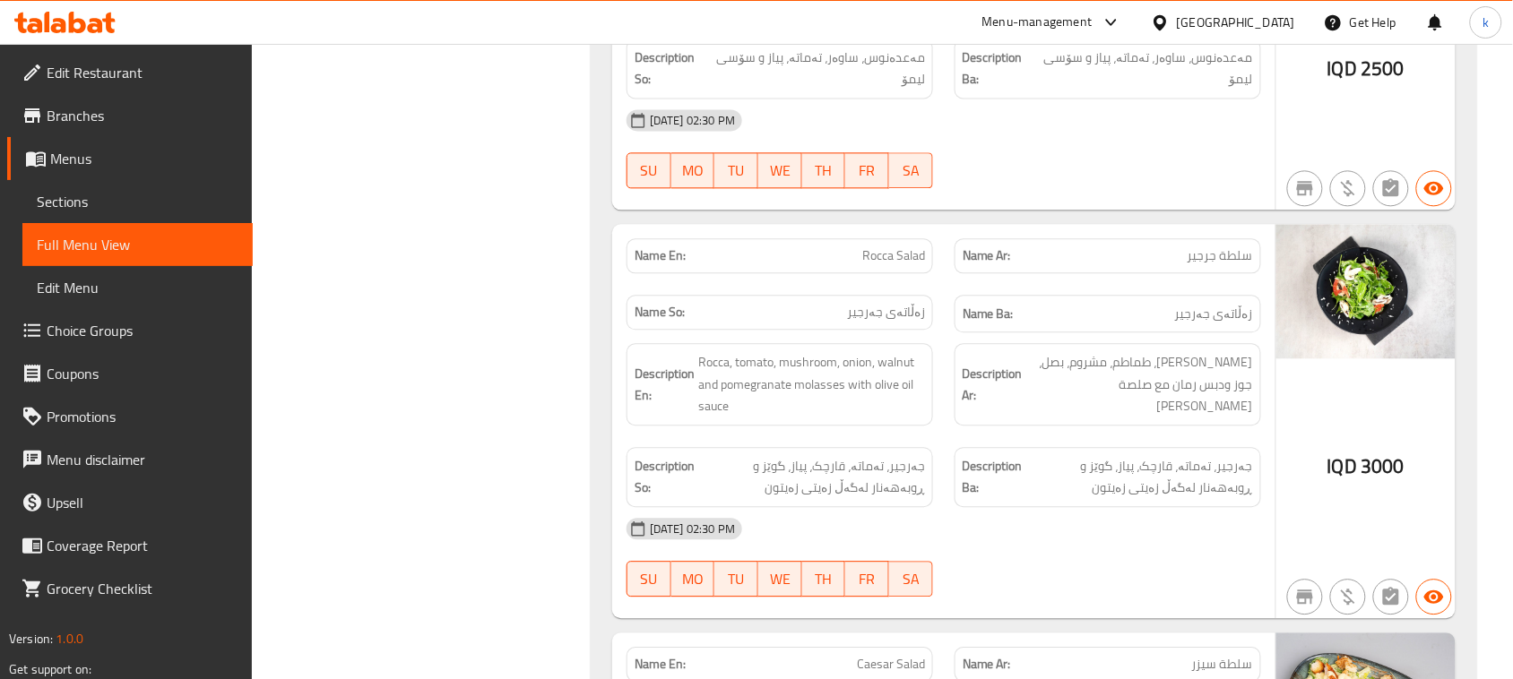
scroll to position [3299, 0]
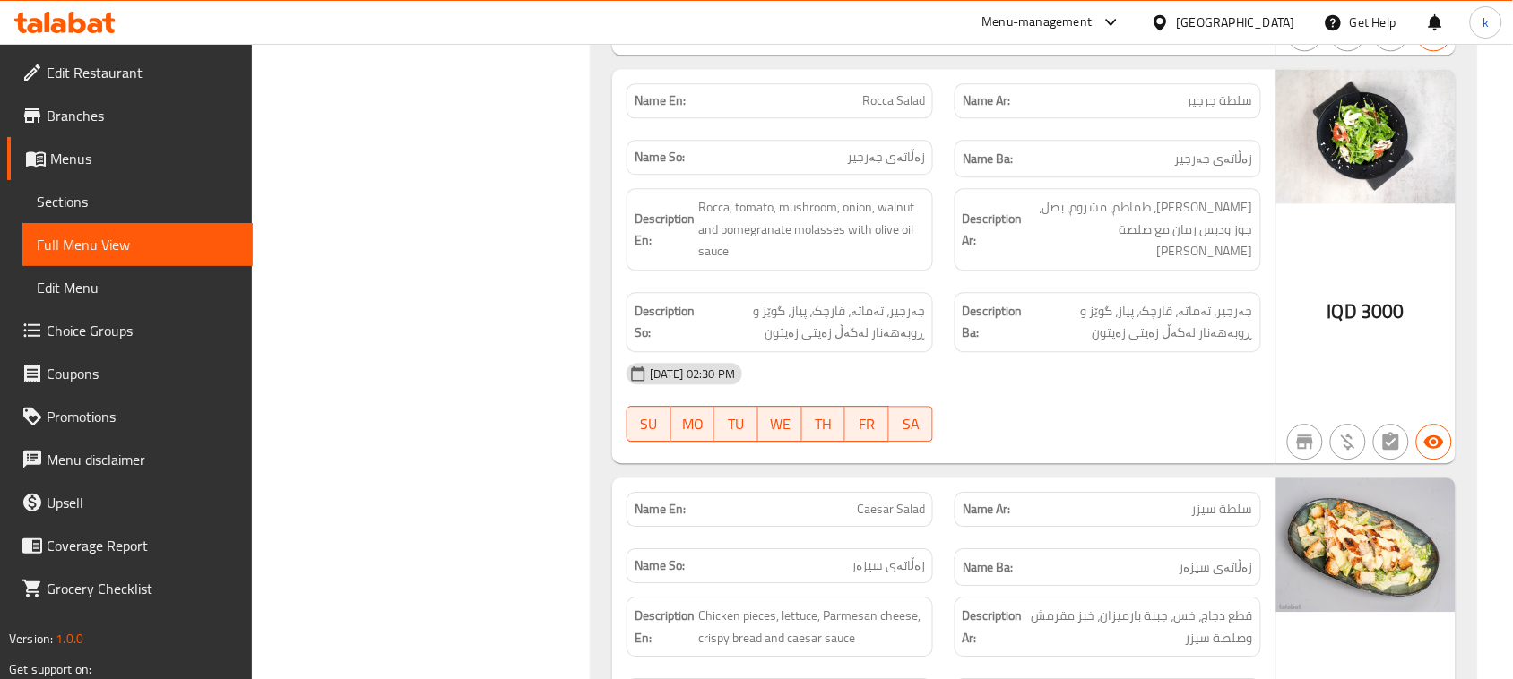
copy span "Rocca Salad"
click at [76, 161] on span "Menus" at bounding box center [144, 159] width 188 height 22
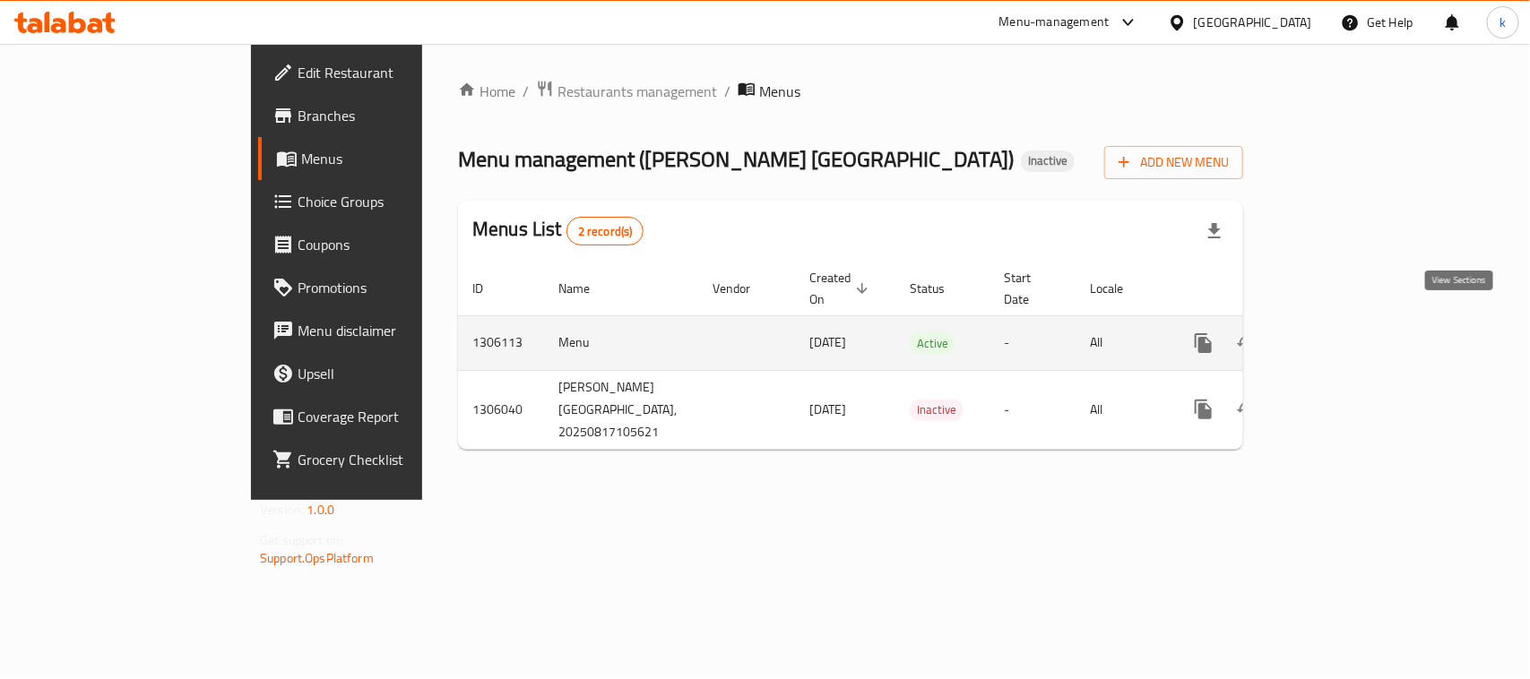
click at [1354, 322] on link "enhanced table" at bounding box center [1332, 343] width 43 height 43
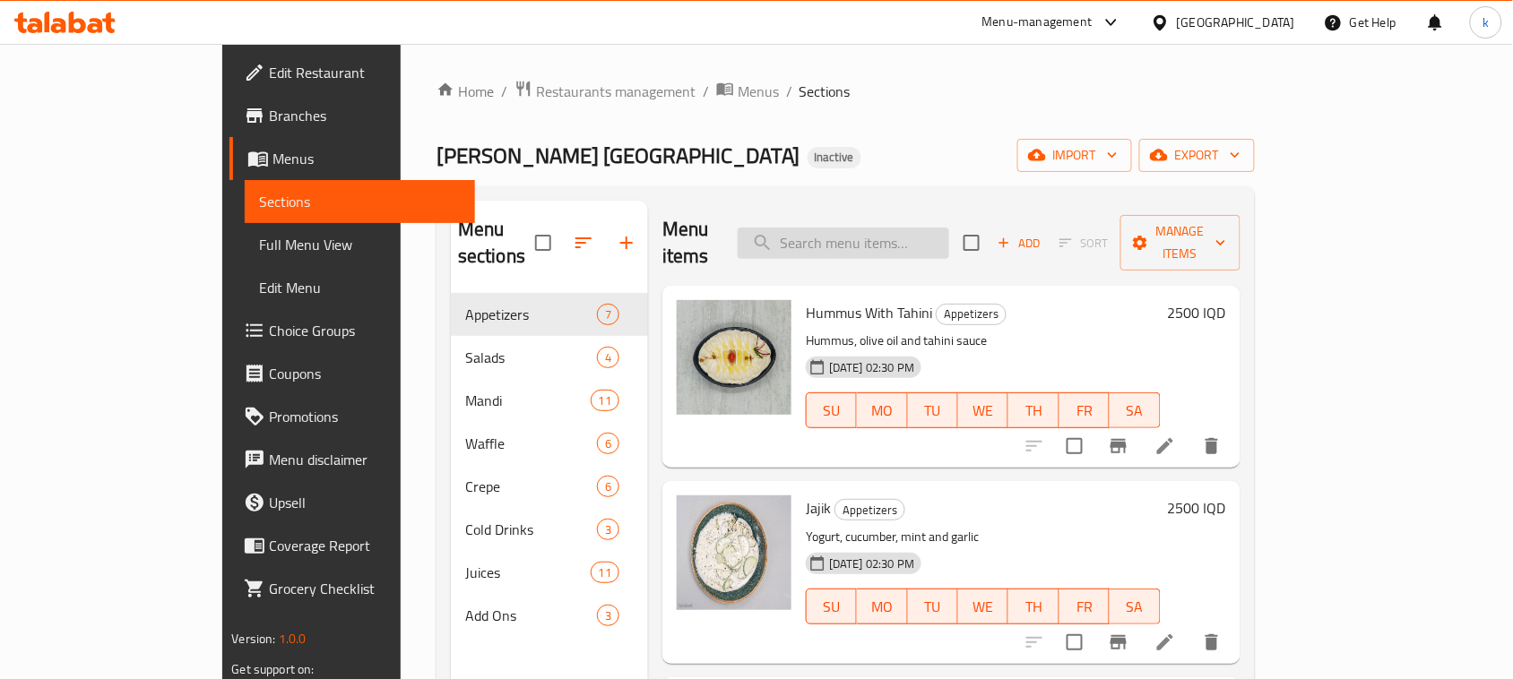
click at [949, 228] on input "search" at bounding box center [844, 243] width 212 height 31
paste input "Rocca Salad"
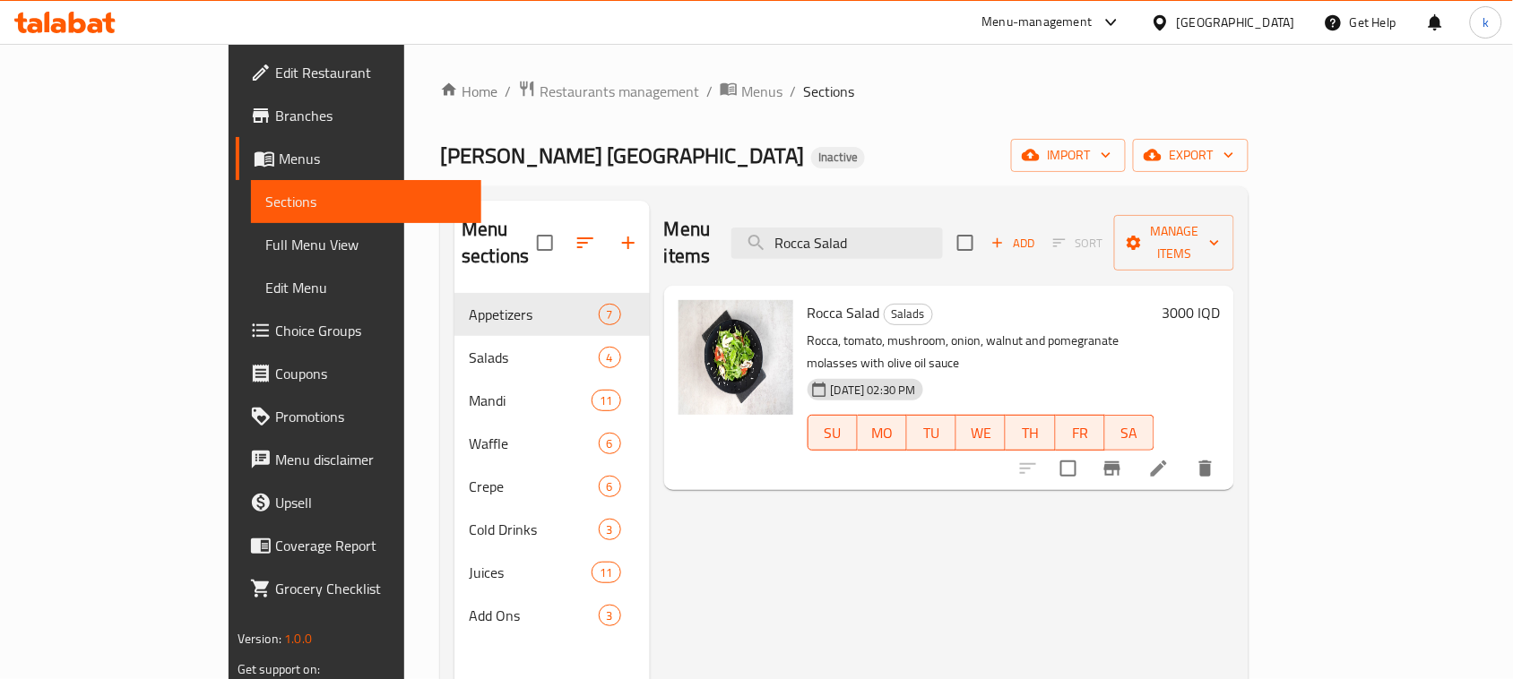
type input "Rocca Salad"
click at [1184, 453] on li at bounding box center [1159, 469] width 50 height 32
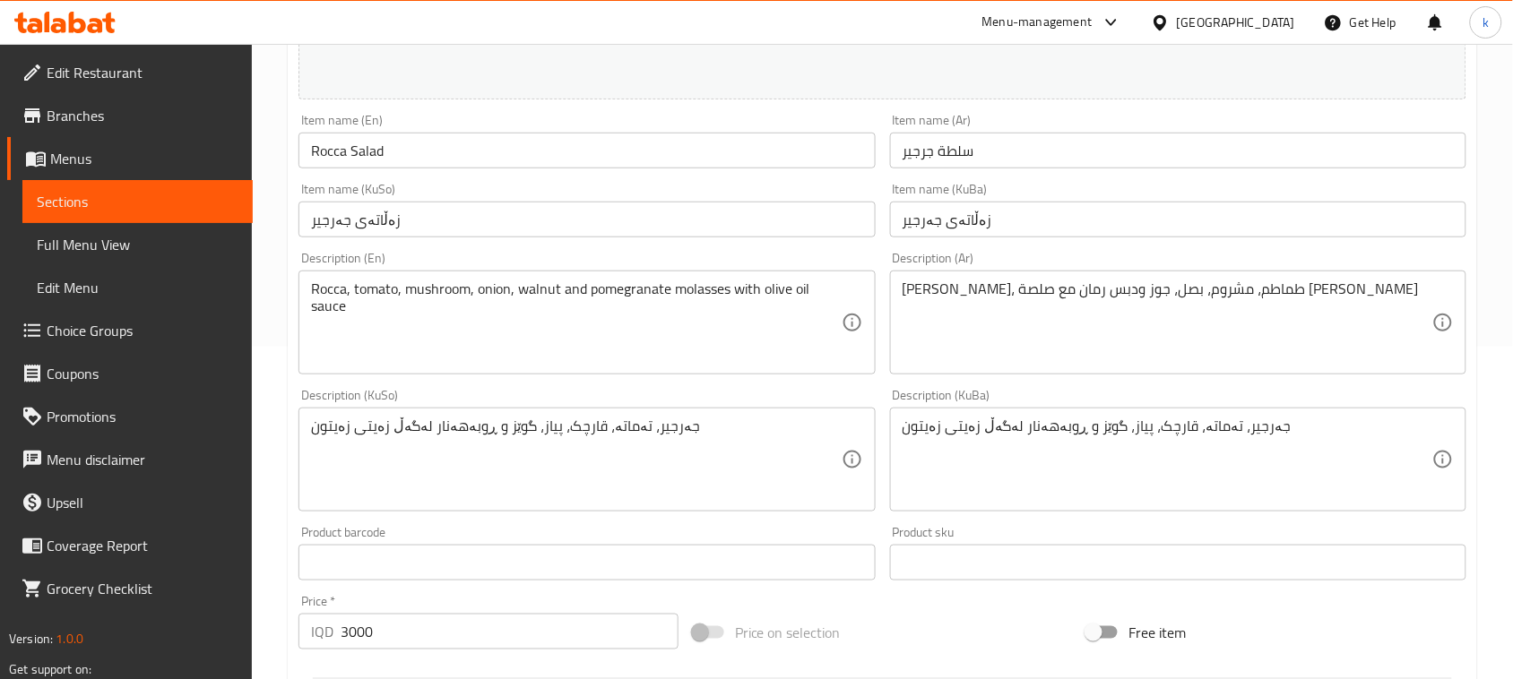
scroll to position [336, 0]
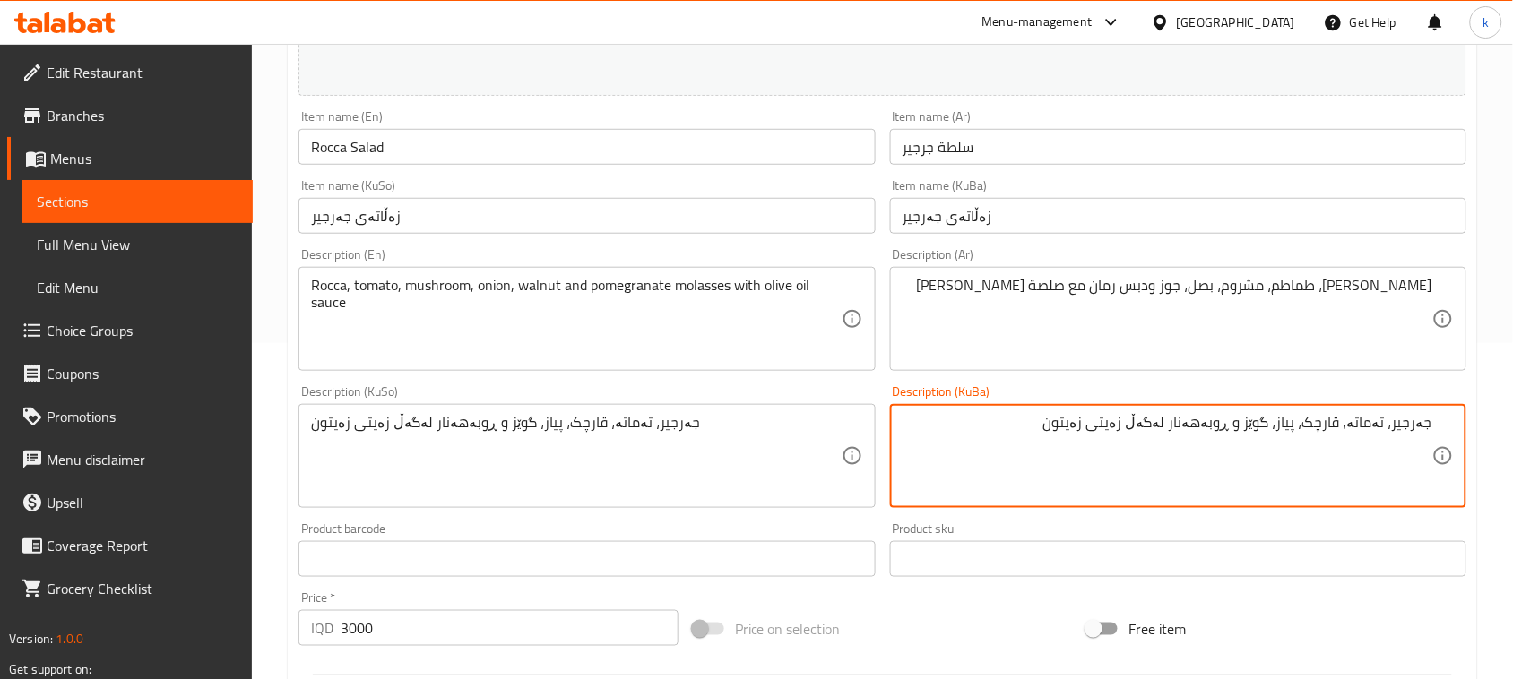
click at [1153, 421] on textarea "جەرجیر، تەماتە، قارچک، پیاز، گوێز و ڕوبەهەنار لەگەڵ زەیتی زەیتون" at bounding box center [1168, 456] width 530 height 85
drag, startPoint x: 1072, startPoint y: 433, endPoint x: 1482, endPoint y: 459, distance: 410.4
click at [1482, 459] on div "Home / Restaurants management / Menus / Sections / item / update Salads section…" at bounding box center [882, 435] width 1261 height 1455
type textarea "جەرجیر، تەماتە، قارچک، پیاز، گوێز و ڕوبەهەنار لەگەڵ سۆسی زەیتی زەیتون"
click at [536, 404] on div "جەرجیر، تەماتە، قارچک، پیاز، گوێز و ڕوبەهەنار لەگەڵ زەیتی زەیتون Description (K…" at bounding box center [586, 456] width 576 height 104
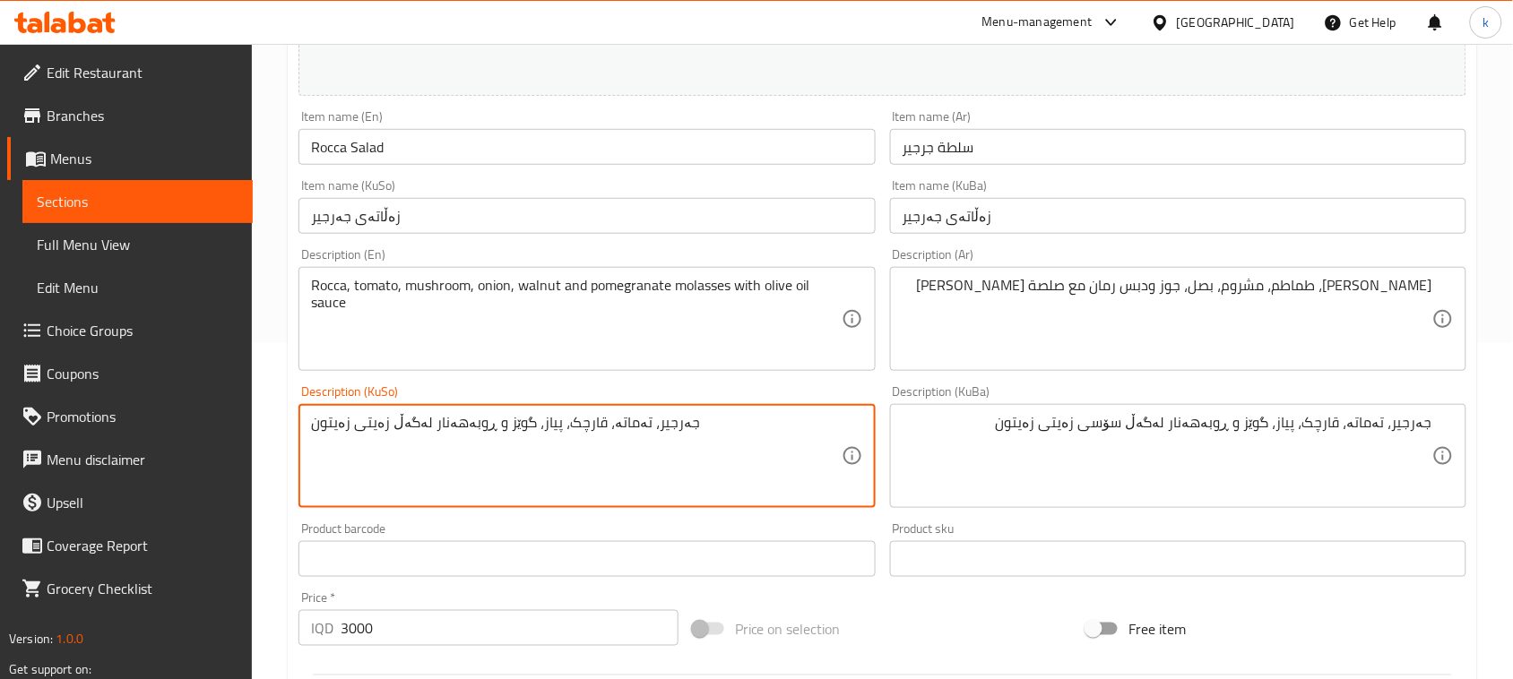
click at [549, 422] on textarea "جەرجیر، تەماتە، قارچک، پیاز، گوێز و ڕوبەهەنار لەگەڵ زەیتی زەیتون" at bounding box center [576, 456] width 530 height 85
paste textarea "ۆسی"
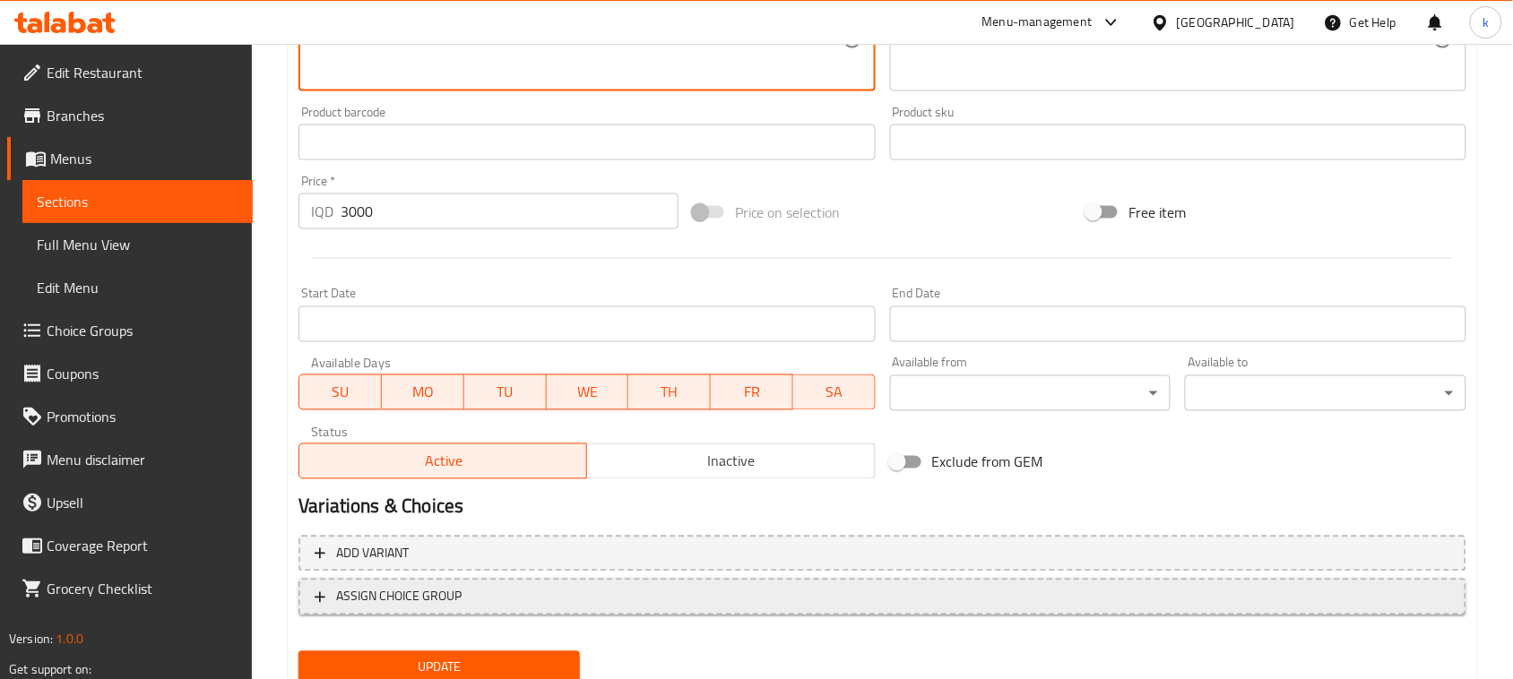
scroll to position [817, 0]
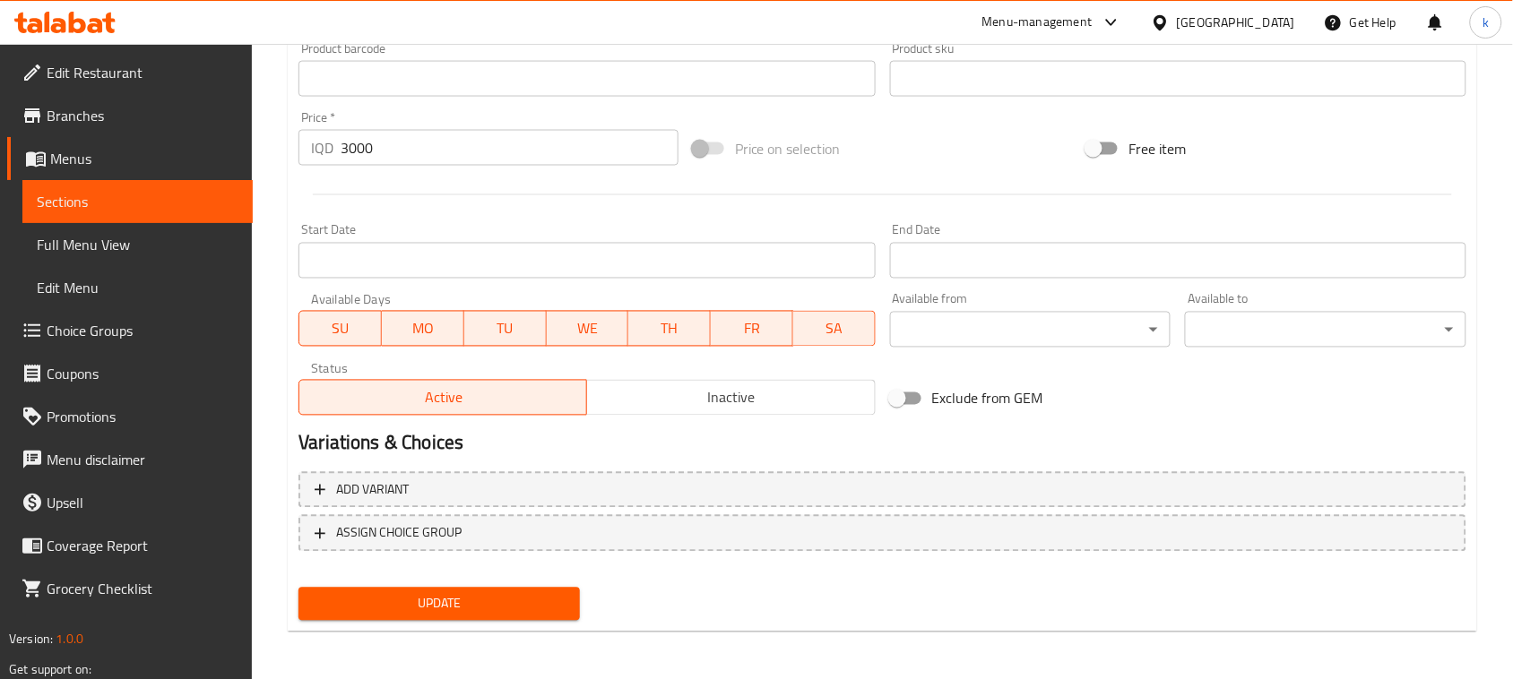
type textarea "جەرجیر، تەماتە، قارچک، پیاز، گوێز و ڕوبەهەنار لەگەڵ سۆسی زەیتی زەیتون"
click at [517, 621] on div "Update" at bounding box center [439, 605] width 296 height 48
click at [455, 598] on span "Update" at bounding box center [439, 604] width 253 height 22
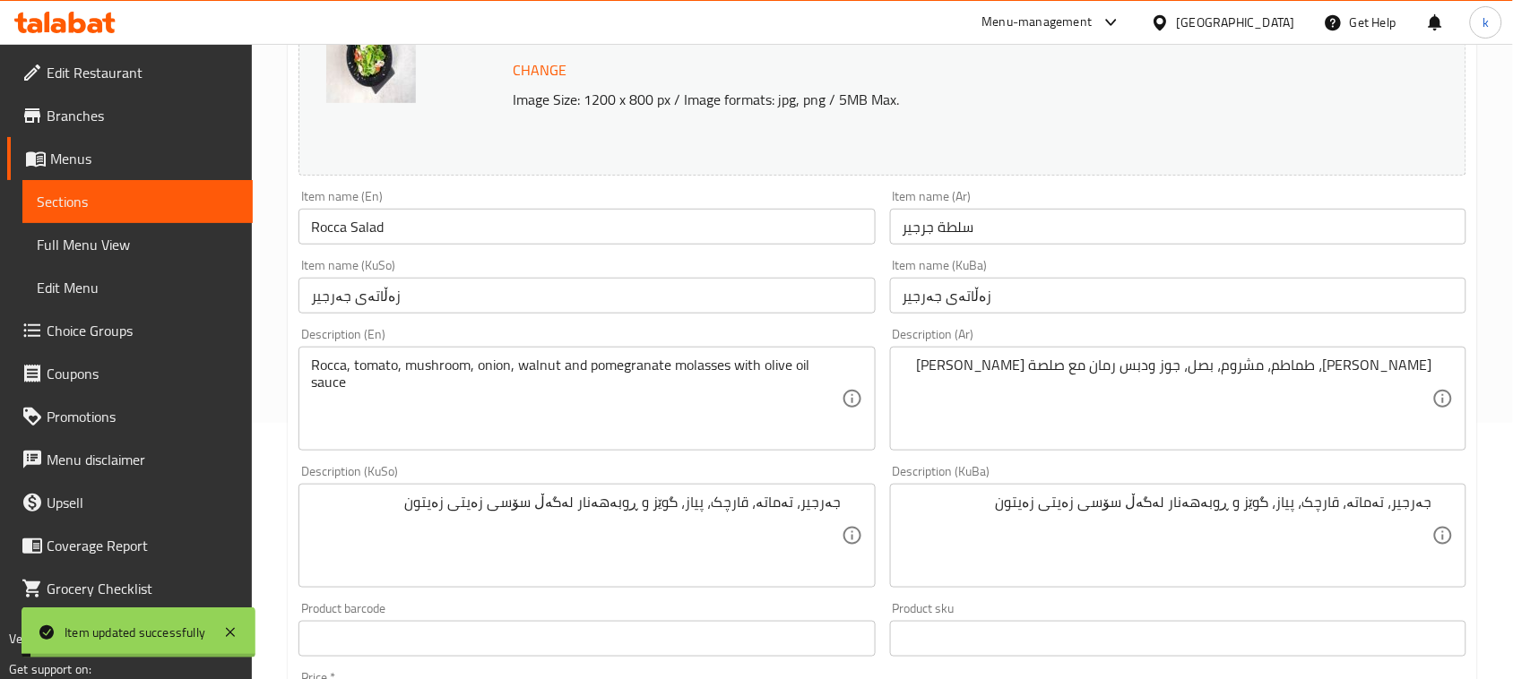
scroll to position [0, 0]
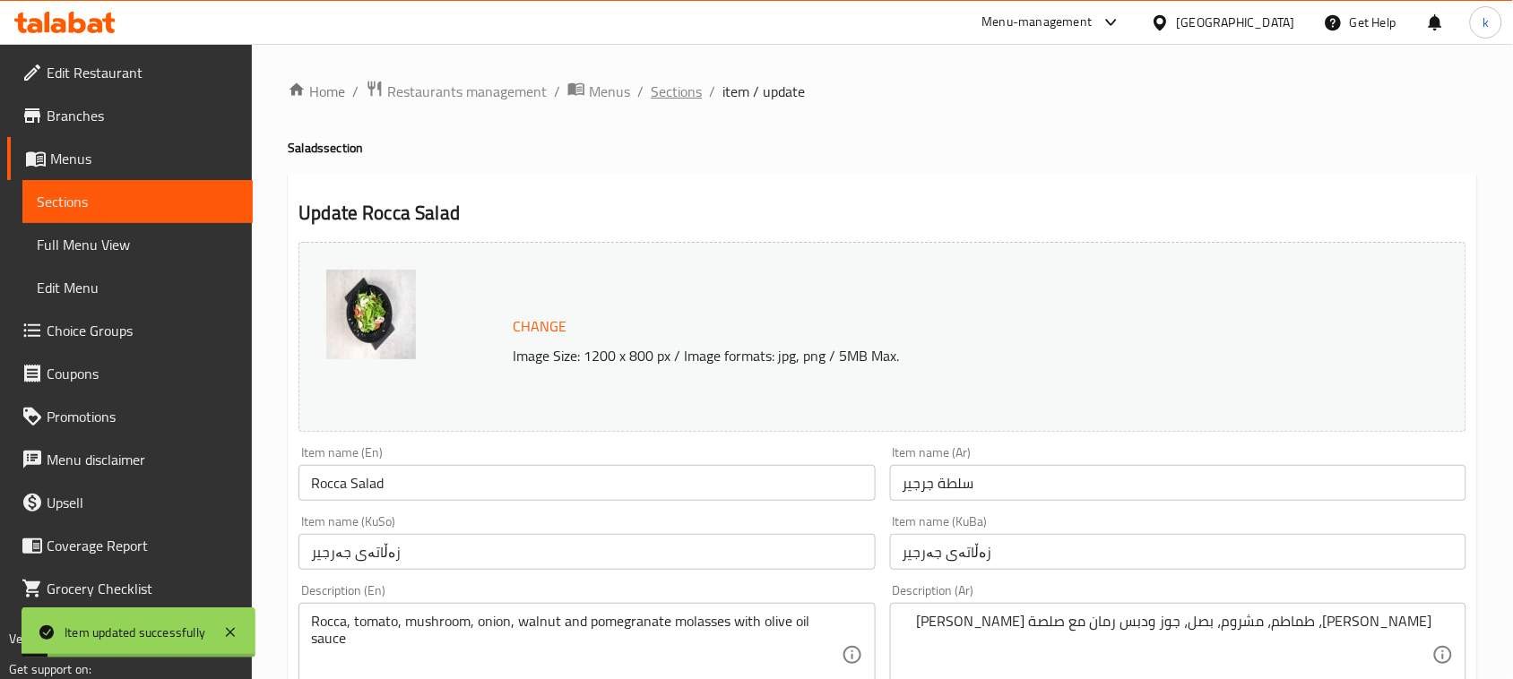
click at [666, 95] on span "Sections" at bounding box center [676, 92] width 51 height 22
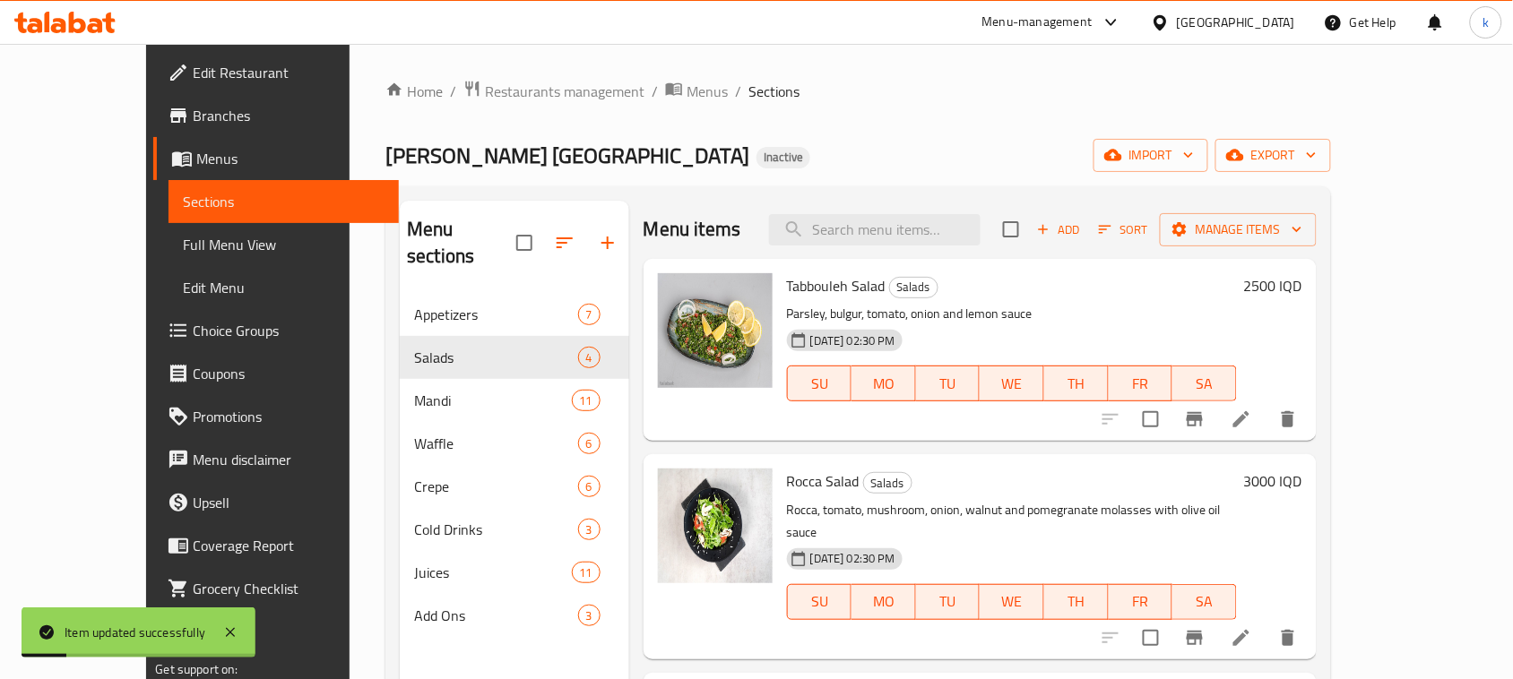
click at [183, 243] on span "Full Menu View" at bounding box center [284, 245] width 202 height 22
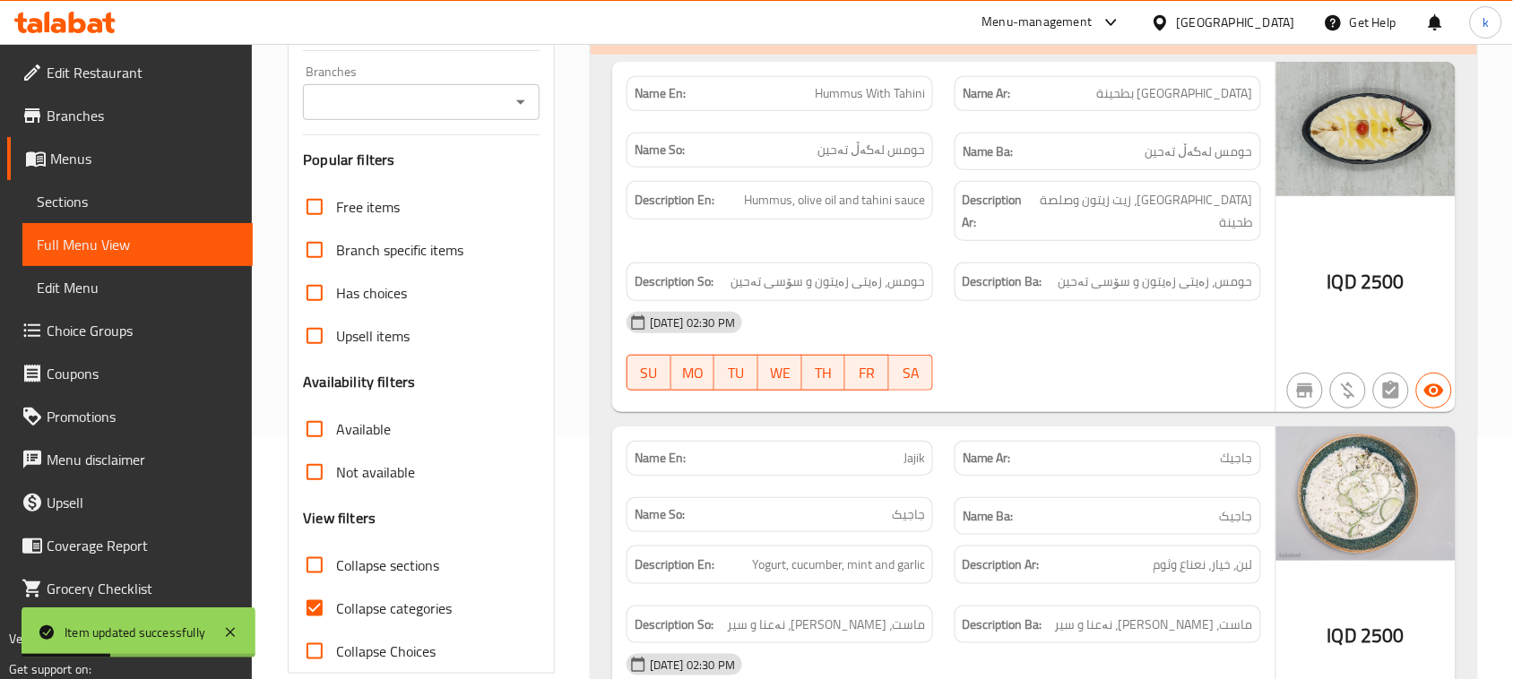
scroll to position [336, 0]
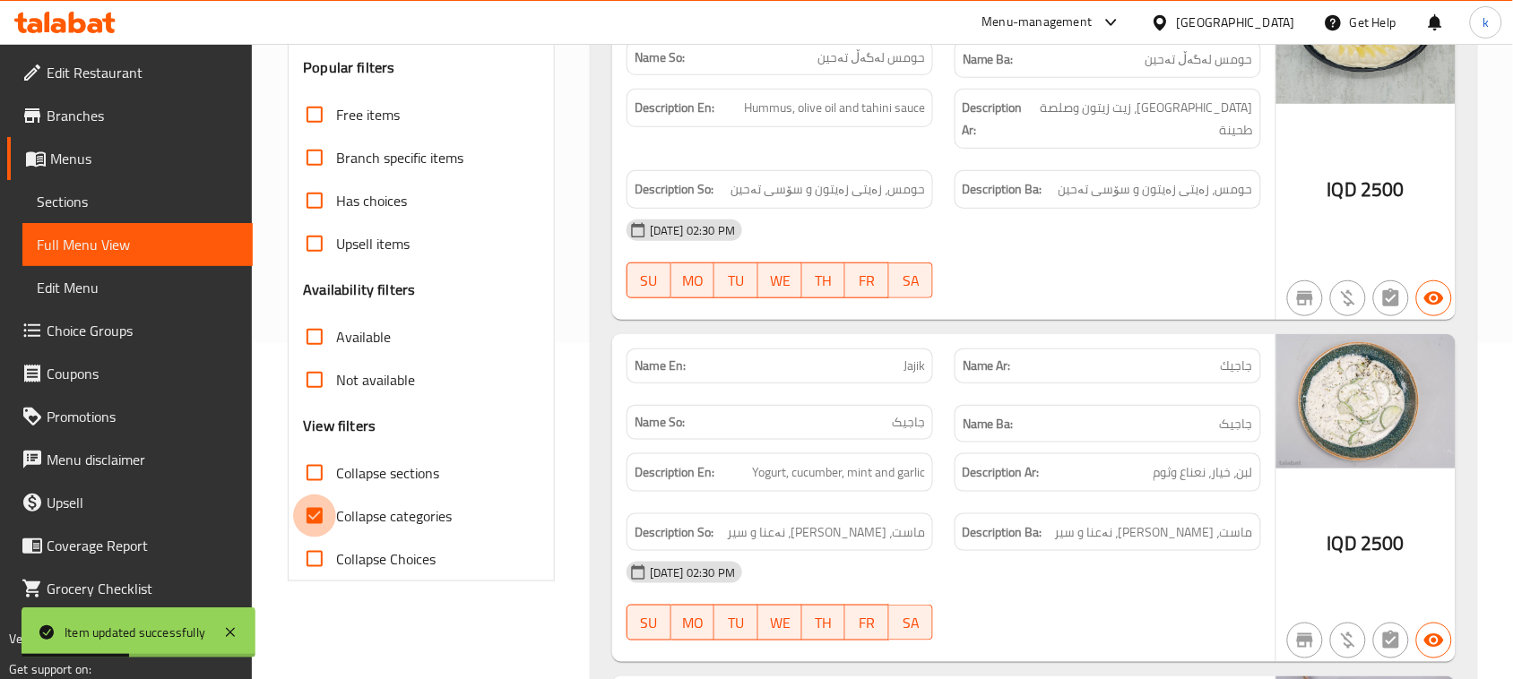
click at [319, 516] on input "Collapse categories" at bounding box center [314, 516] width 43 height 43
checkbox input "false"
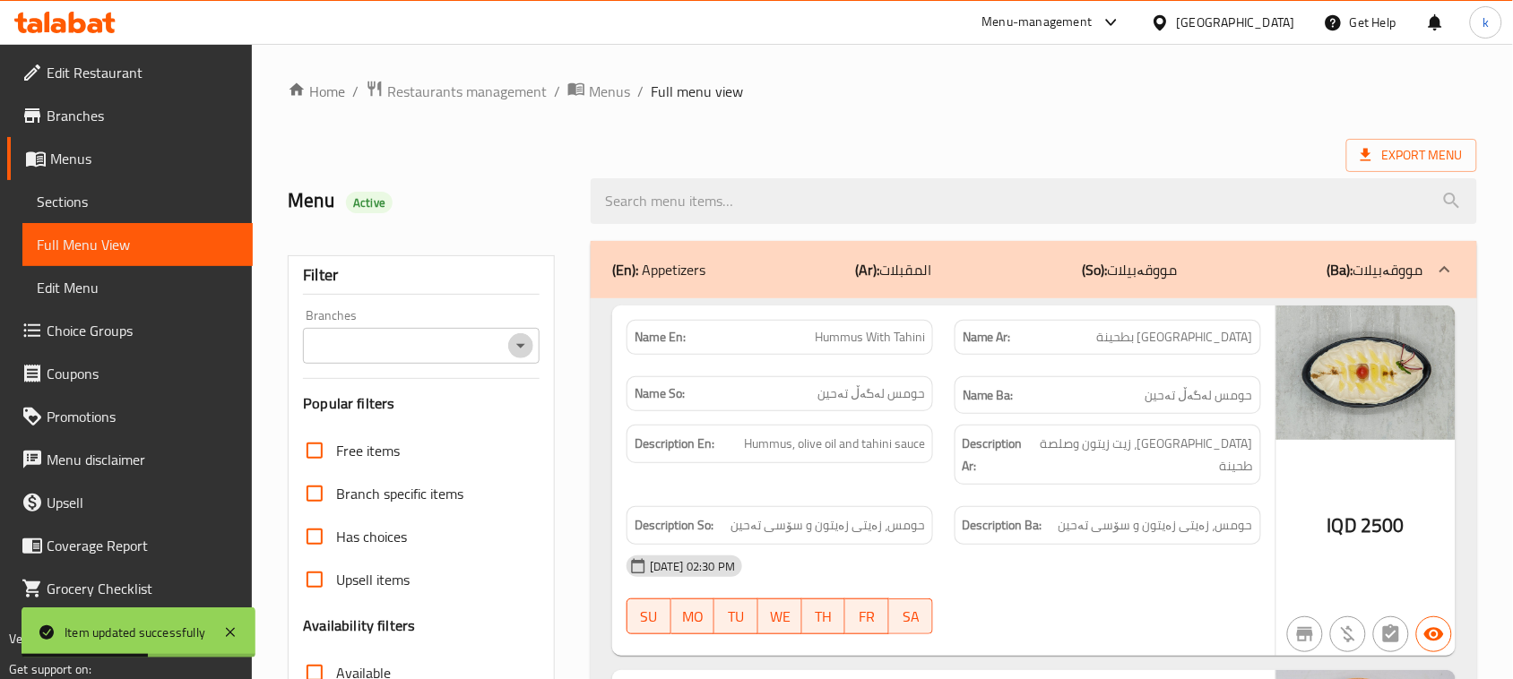
click at [517, 342] on icon "Open" at bounding box center [521, 346] width 22 height 22
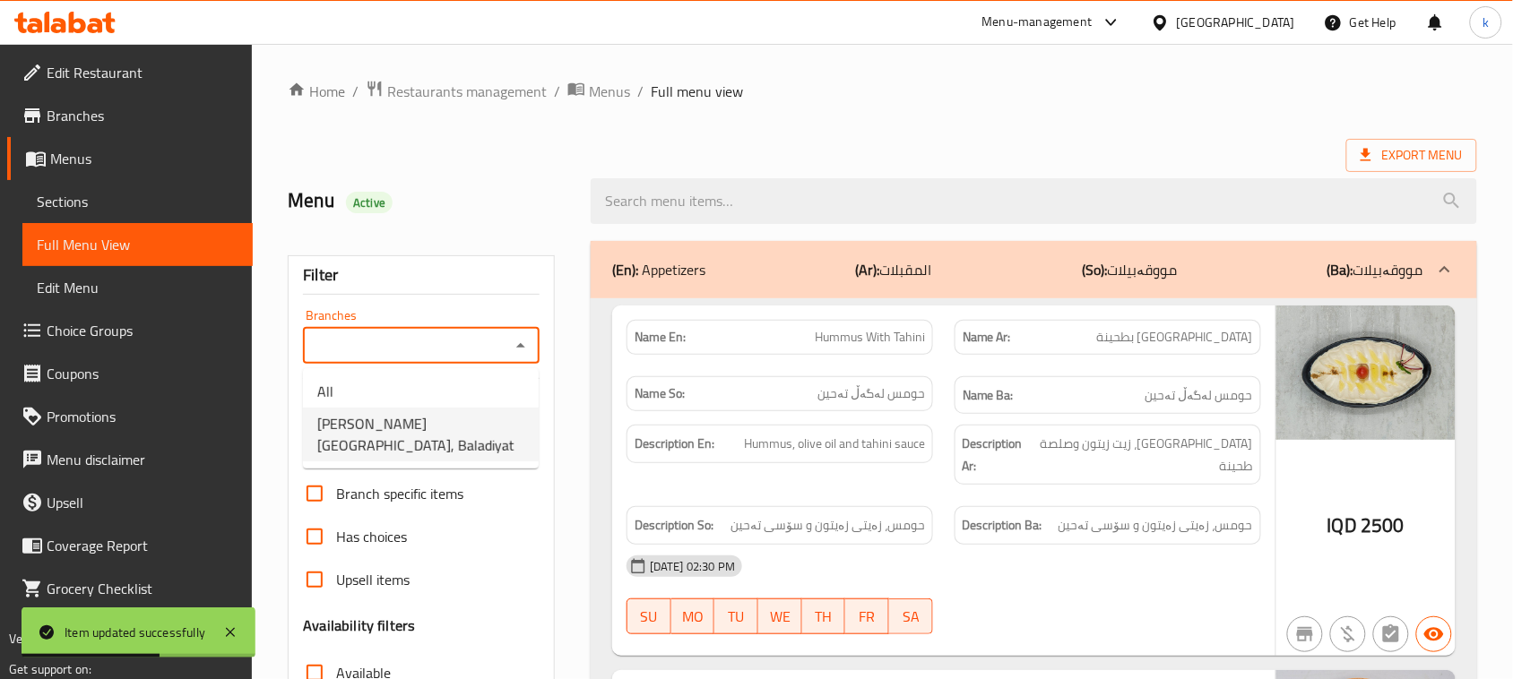
click at [437, 427] on span "Mandy Rubue Yemen, Baladiyat" at bounding box center [420, 434] width 207 height 43
type input "Mandy Rubue Yemen, Baladiyat"
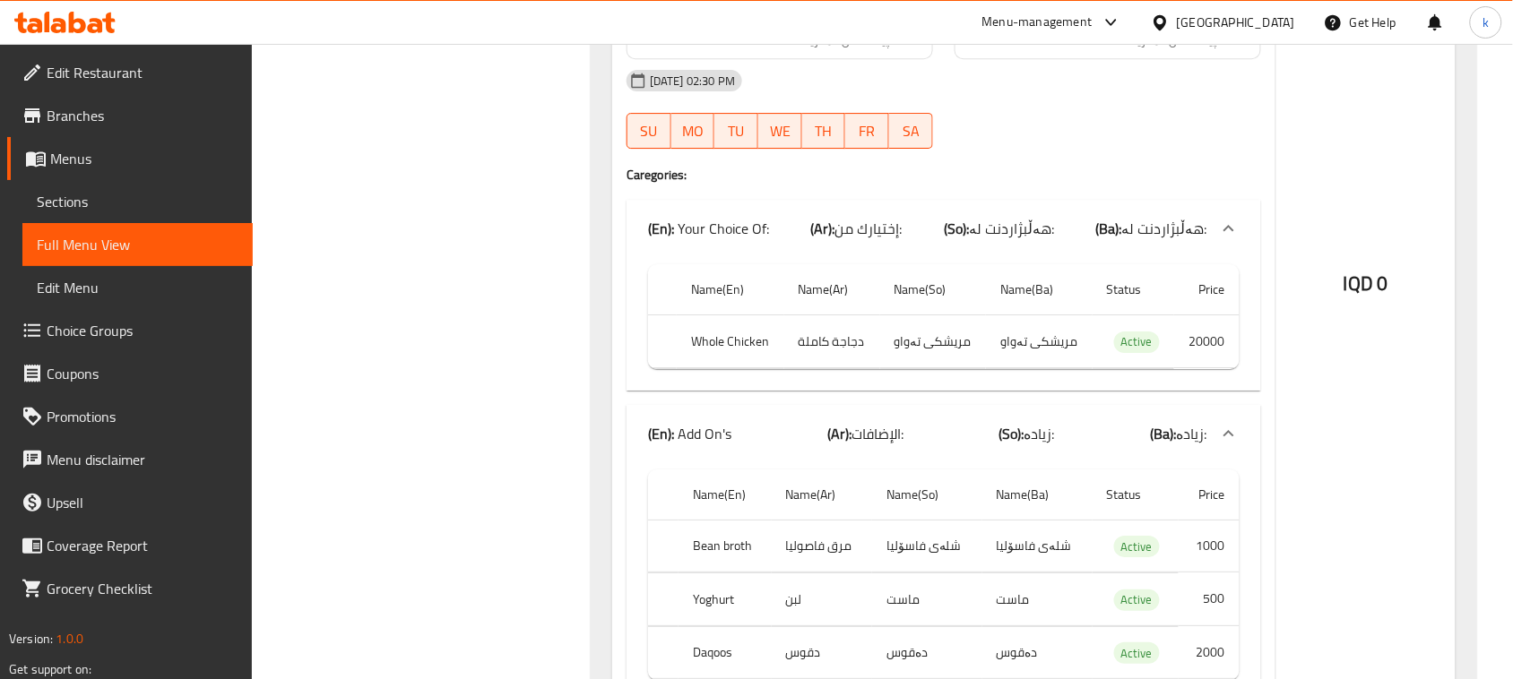
scroll to position [5714, 0]
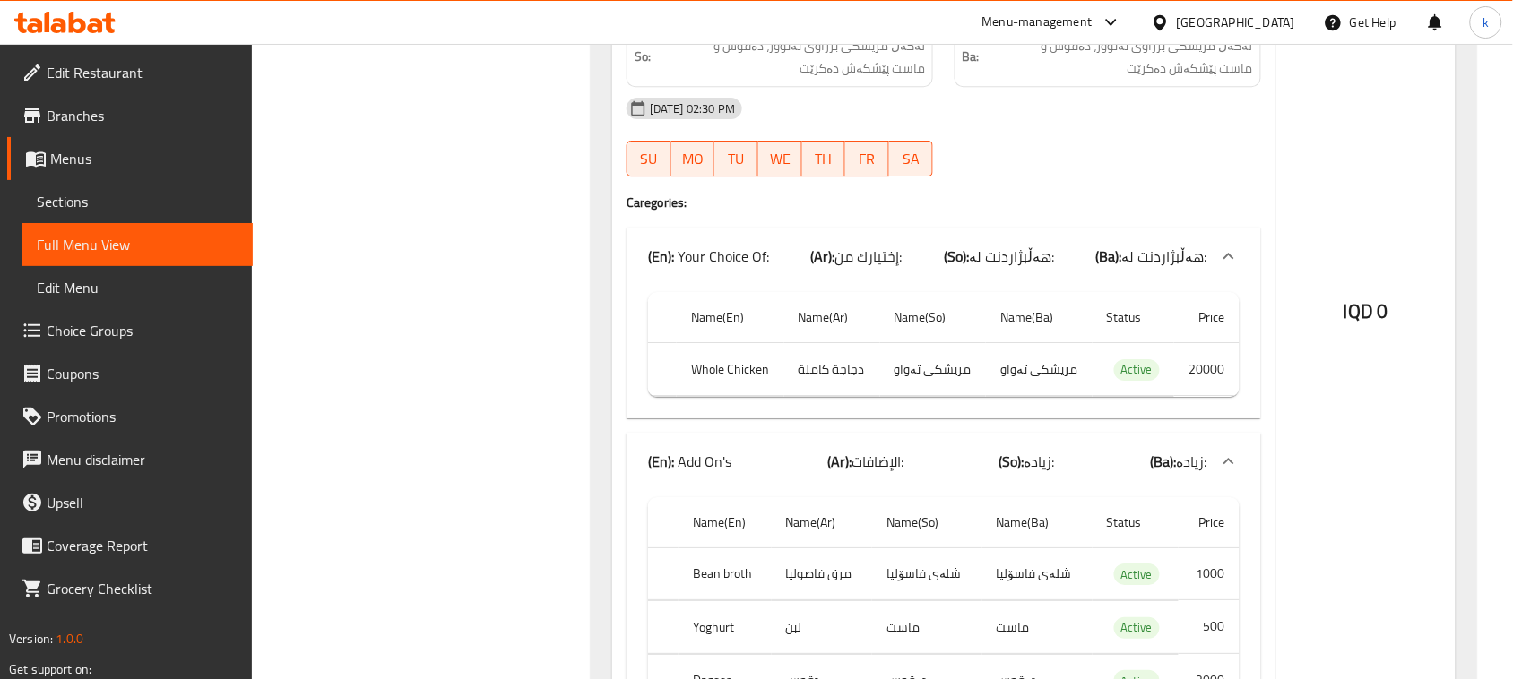
click at [95, 321] on span "Choice Groups" at bounding box center [143, 331] width 192 height 22
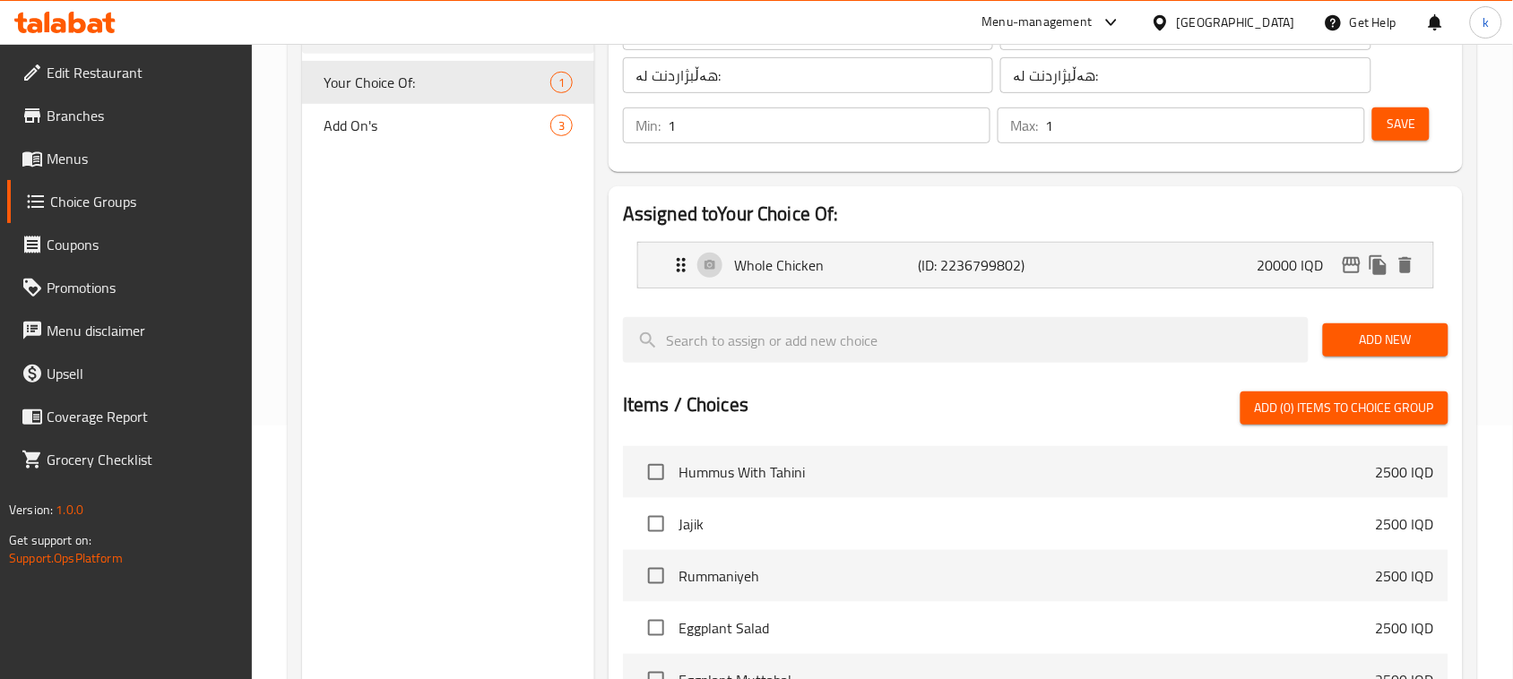
scroll to position [142, 0]
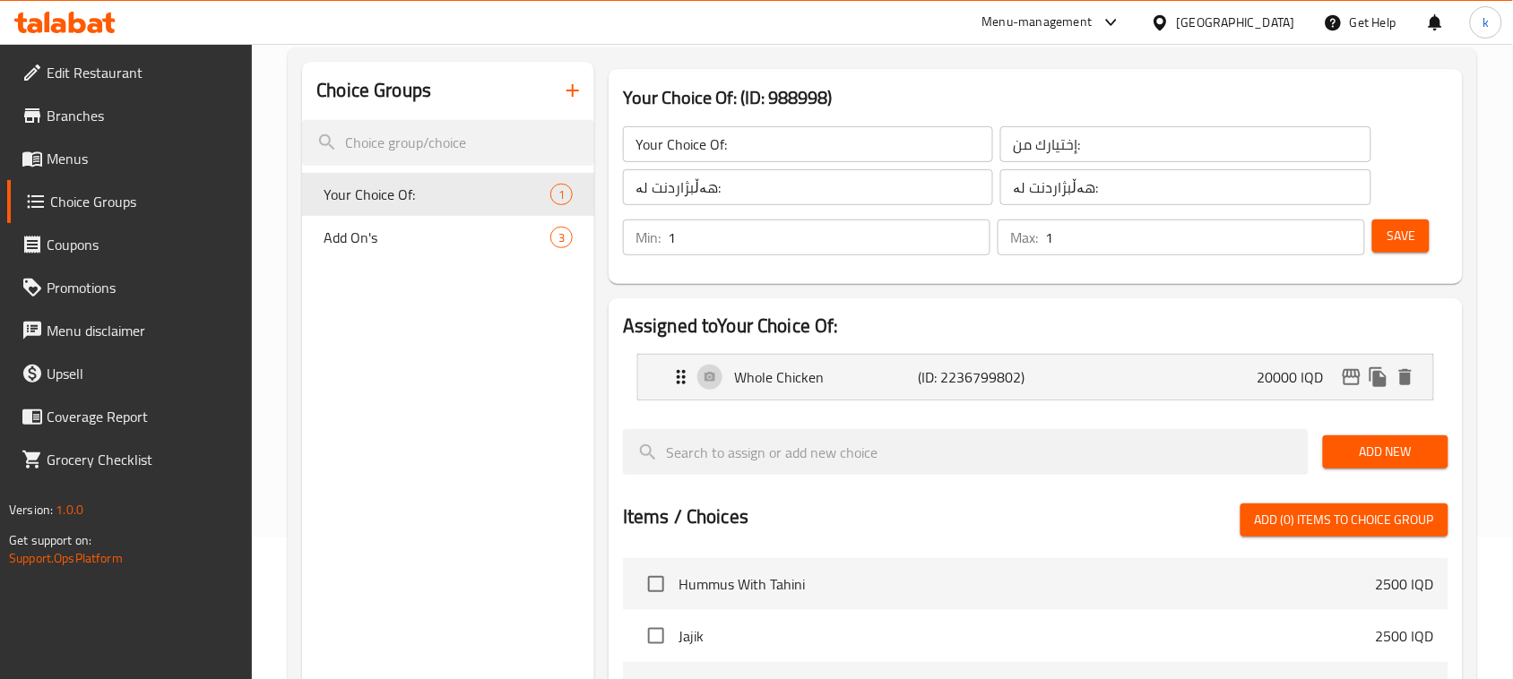
click at [1404, 450] on span "Add New" at bounding box center [1385, 452] width 97 height 22
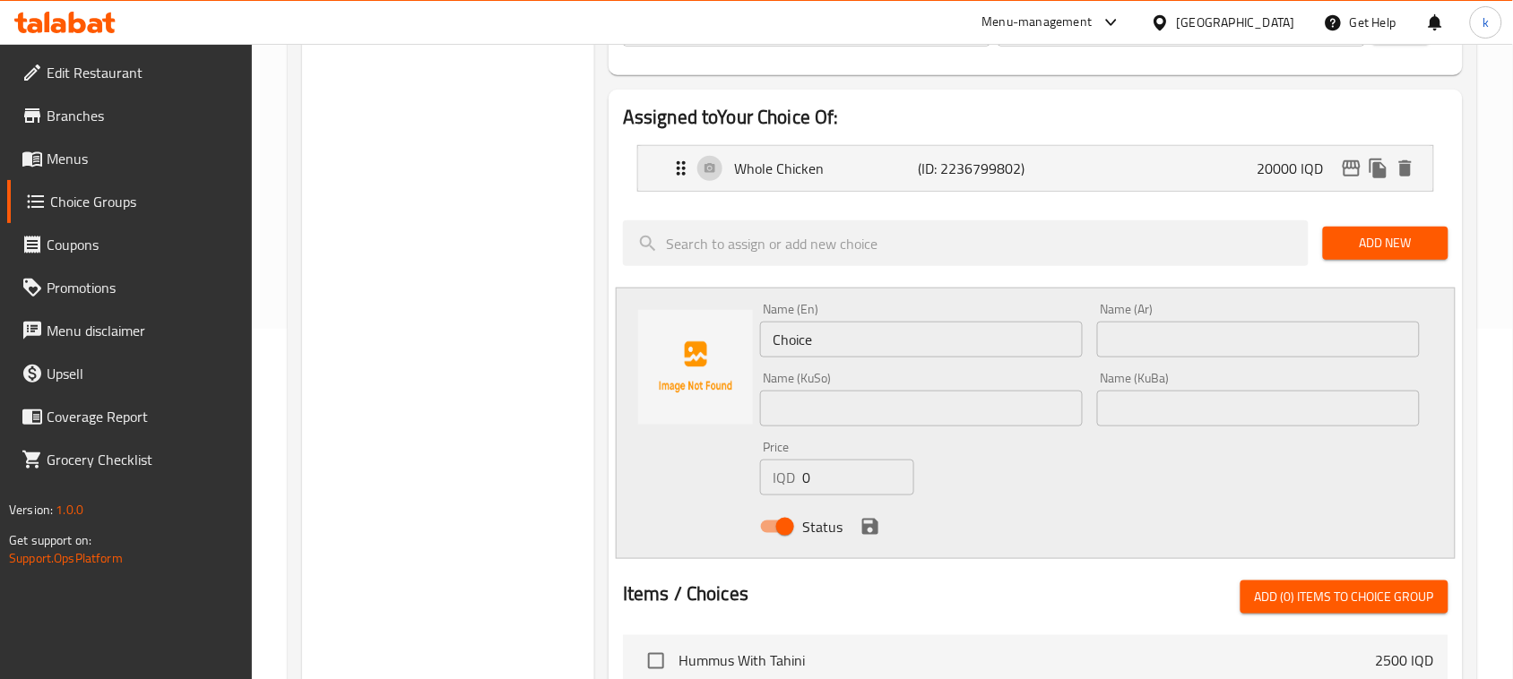
scroll to position [366, 0]
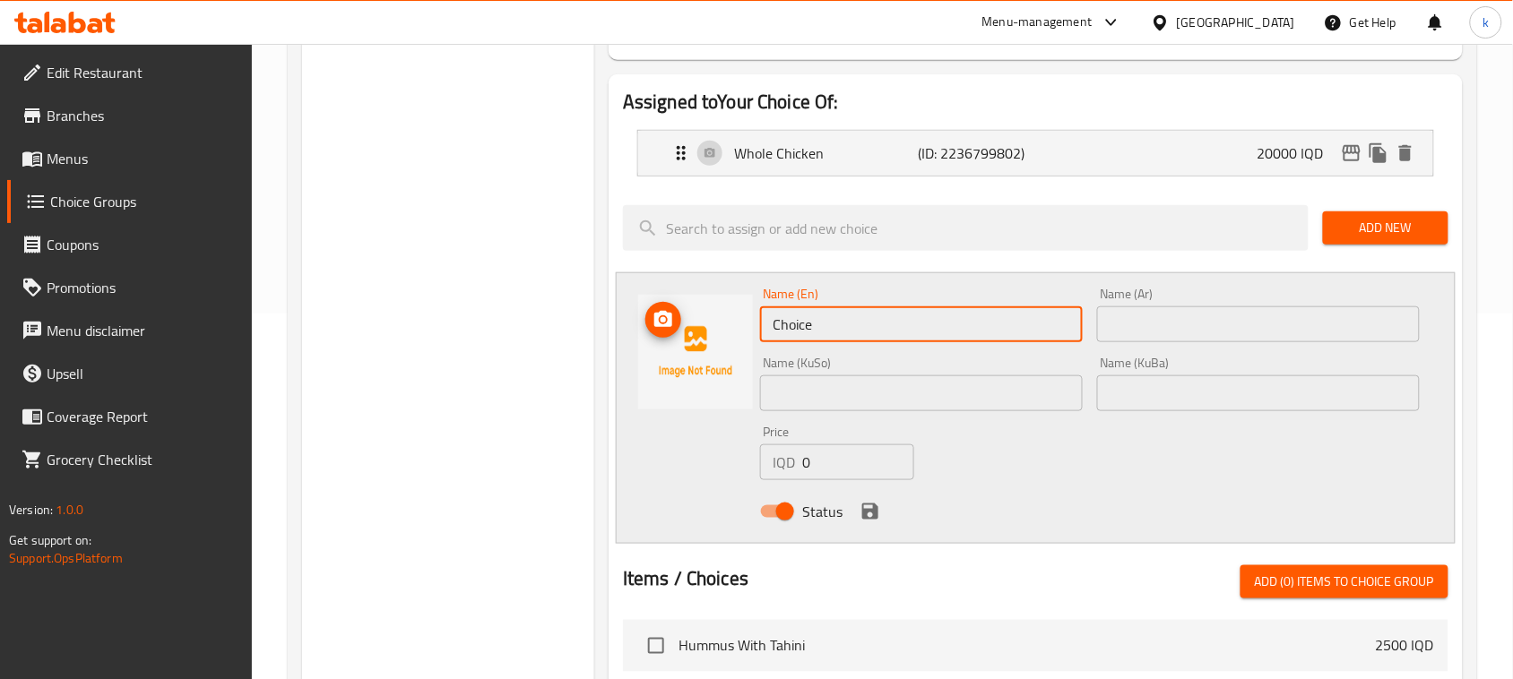
drag, startPoint x: 872, startPoint y: 318, endPoint x: 722, endPoint y: 311, distance: 150.8
click at [722, 311] on div "Name (En) Choice Name (En) Name (Ar) Name (Ar) Name (KuSo) Name (KuSo) Name (Ku…" at bounding box center [1036, 408] width 840 height 272
type input "ه"
type input "Half Chicken"
click at [1159, 333] on input "text" at bounding box center [1258, 325] width 323 height 36
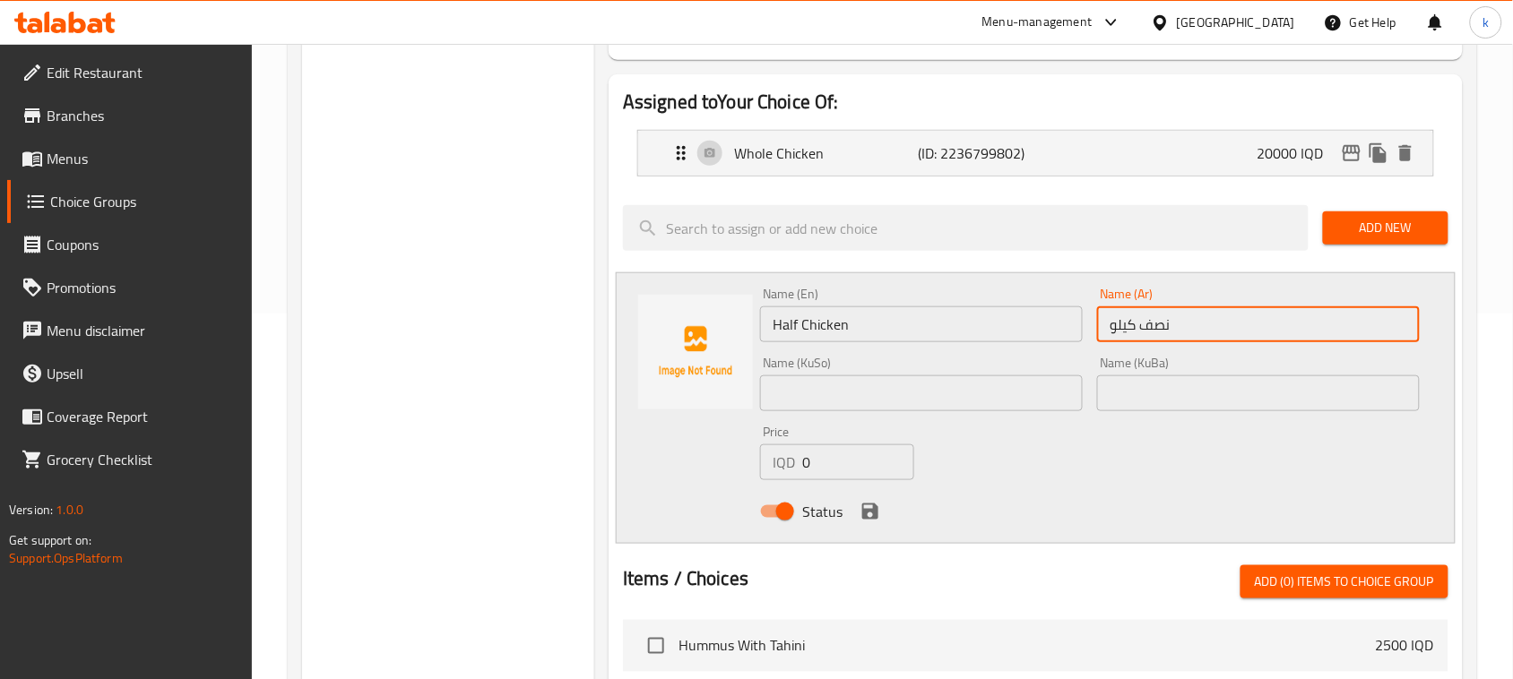
drag, startPoint x: 1140, startPoint y: 327, endPoint x: 1067, endPoint y: 325, distance: 73.5
click at [1067, 325] on div "Name (En) Half Chicken Name (En) Name (Ar) نصف كيلو Name (Ar) Name (KuSo) Name …" at bounding box center [1090, 408] width 674 height 255
type input "نصف دجاجة"
click at [1206, 399] on input "text" at bounding box center [1258, 394] width 323 height 36
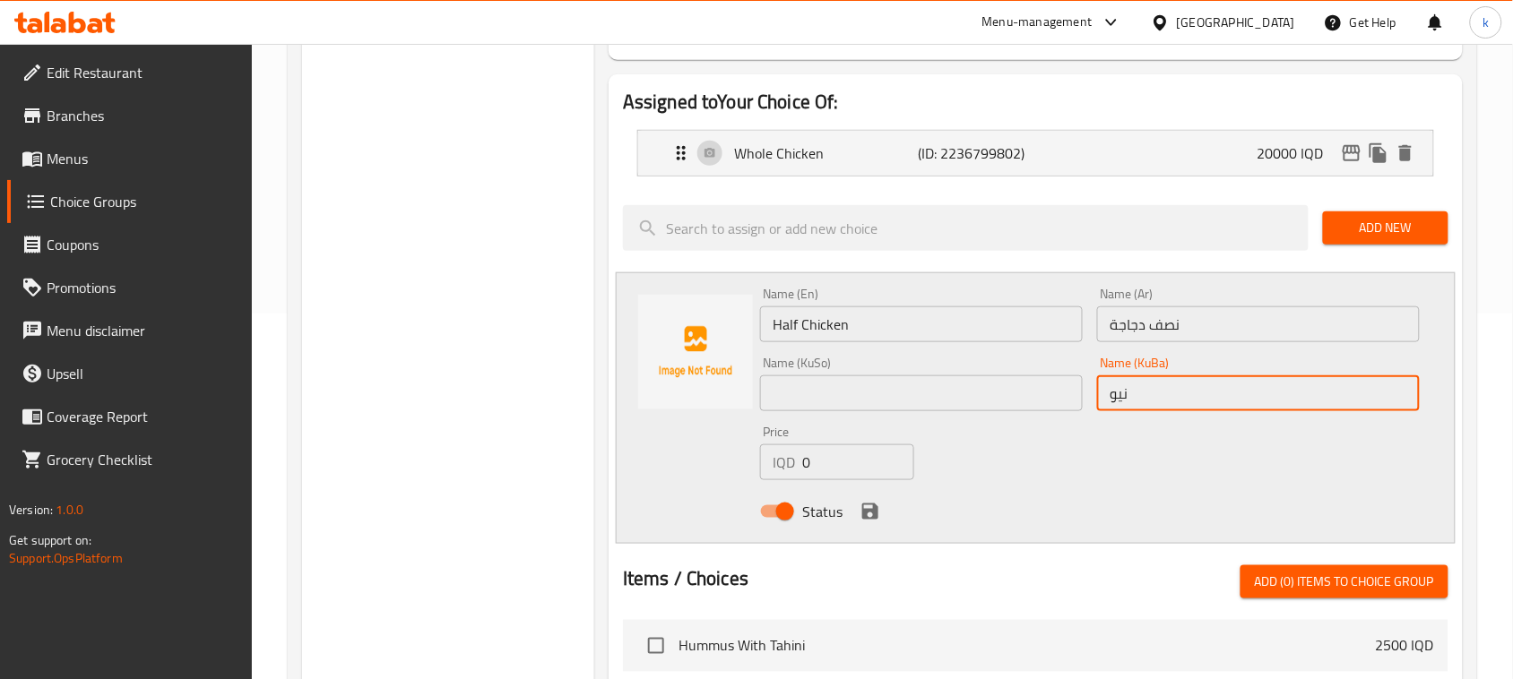
type input "نیو مریشک"
drag, startPoint x: 1199, startPoint y: 397, endPoint x: 1076, endPoint y: 399, distance: 122.8
click at [1071, 403] on div "Name (En) Half Chicken Name (En) Name (Ar) نصف دجاجة Name (Ar) Name (KuSo) Name…" at bounding box center [1090, 408] width 674 height 255
click at [977, 388] on input "text" at bounding box center [921, 394] width 323 height 36
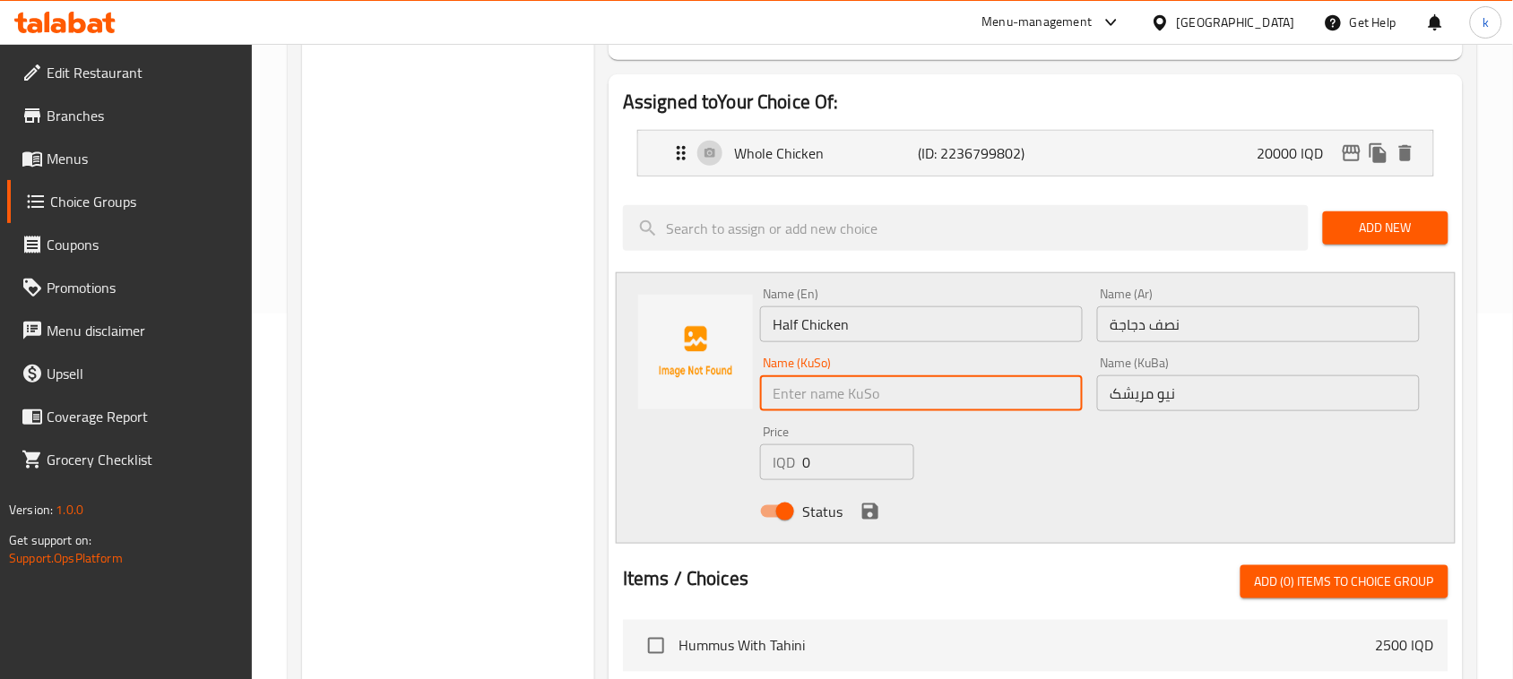
click at [977, 388] on input "text" at bounding box center [921, 394] width 323 height 36
paste input "نیو مریشک"
type input "نیو مریشک"
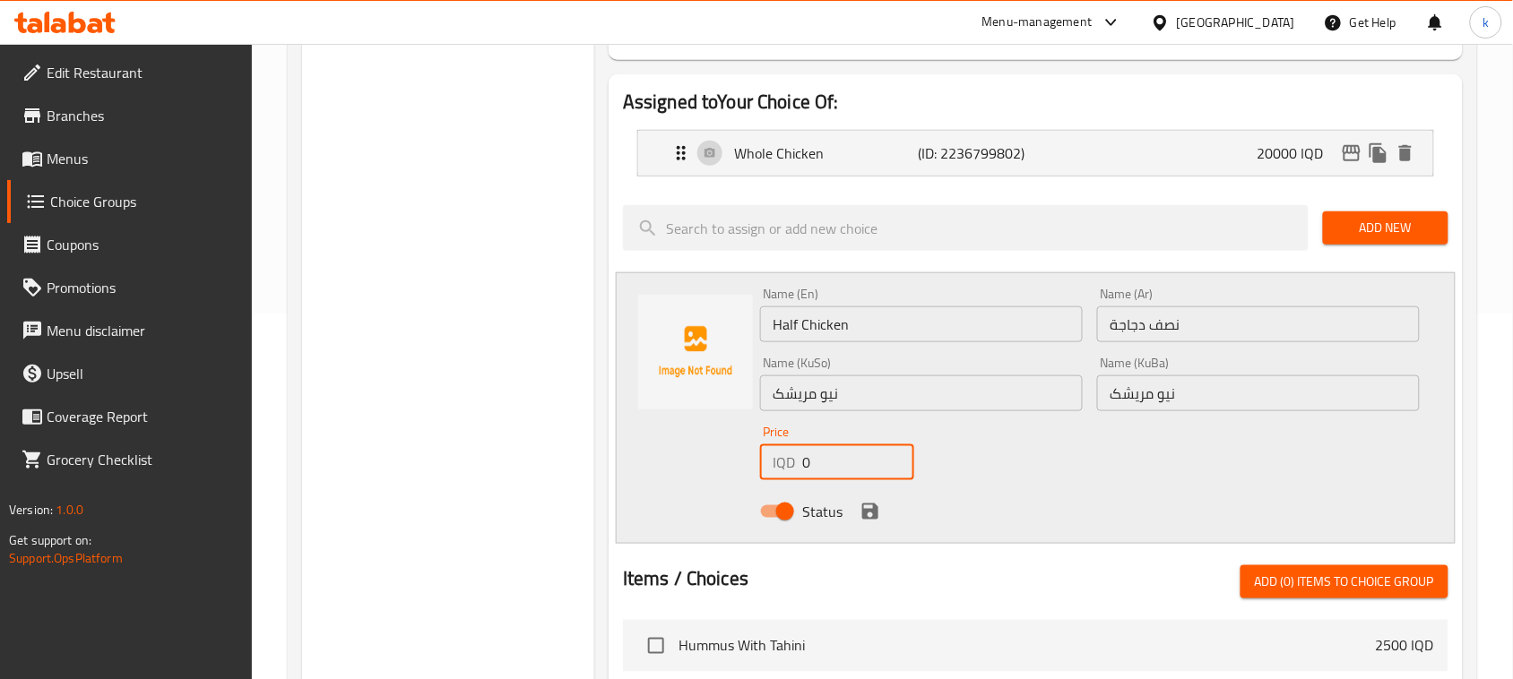
drag, startPoint x: 849, startPoint y: 460, endPoint x: 778, endPoint y: 459, distance: 70.8
click at [765, 467] on div "IQD 0 Price" at bounding box center [837, 463] width 154 height 36
type input "11000"
click at [863, 509] on icon "save" at bounding box center [870, 512] width 16 height 16
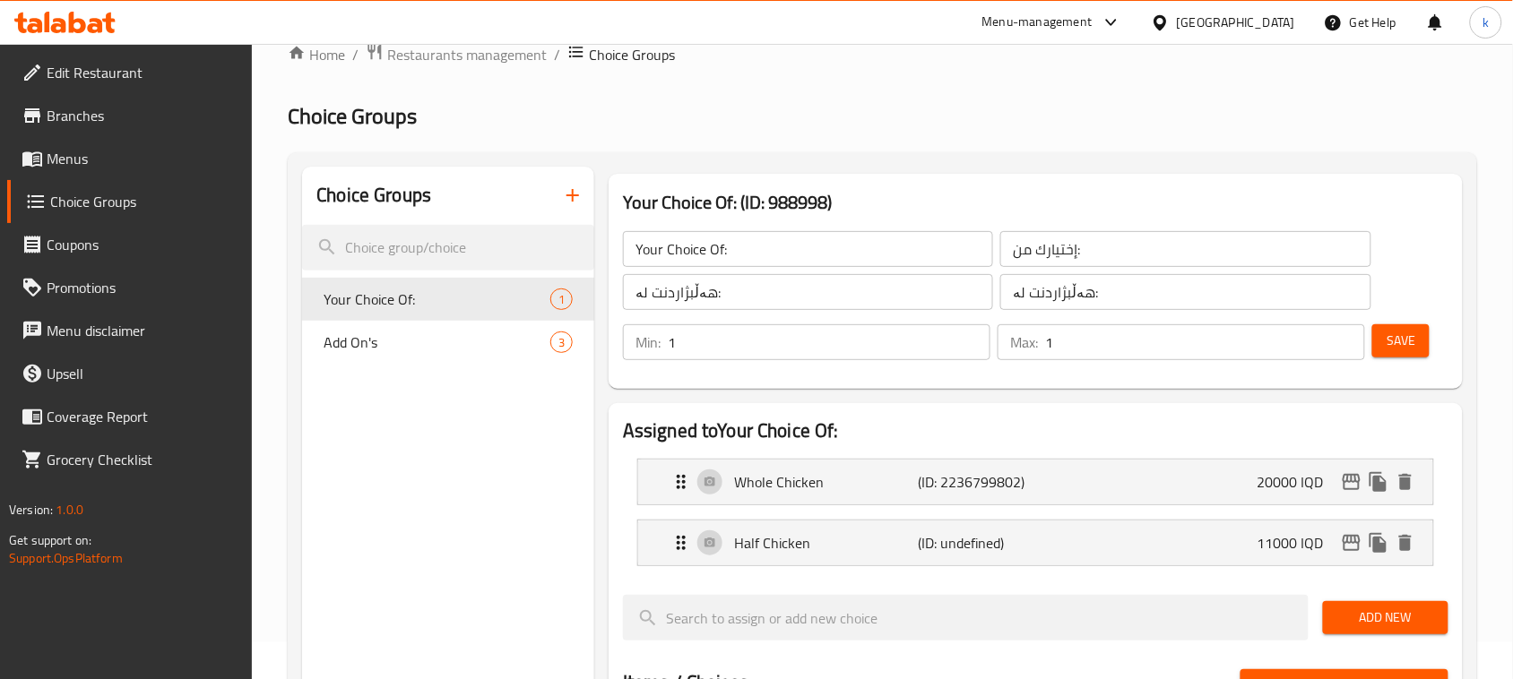
scroll to position [30, 0]
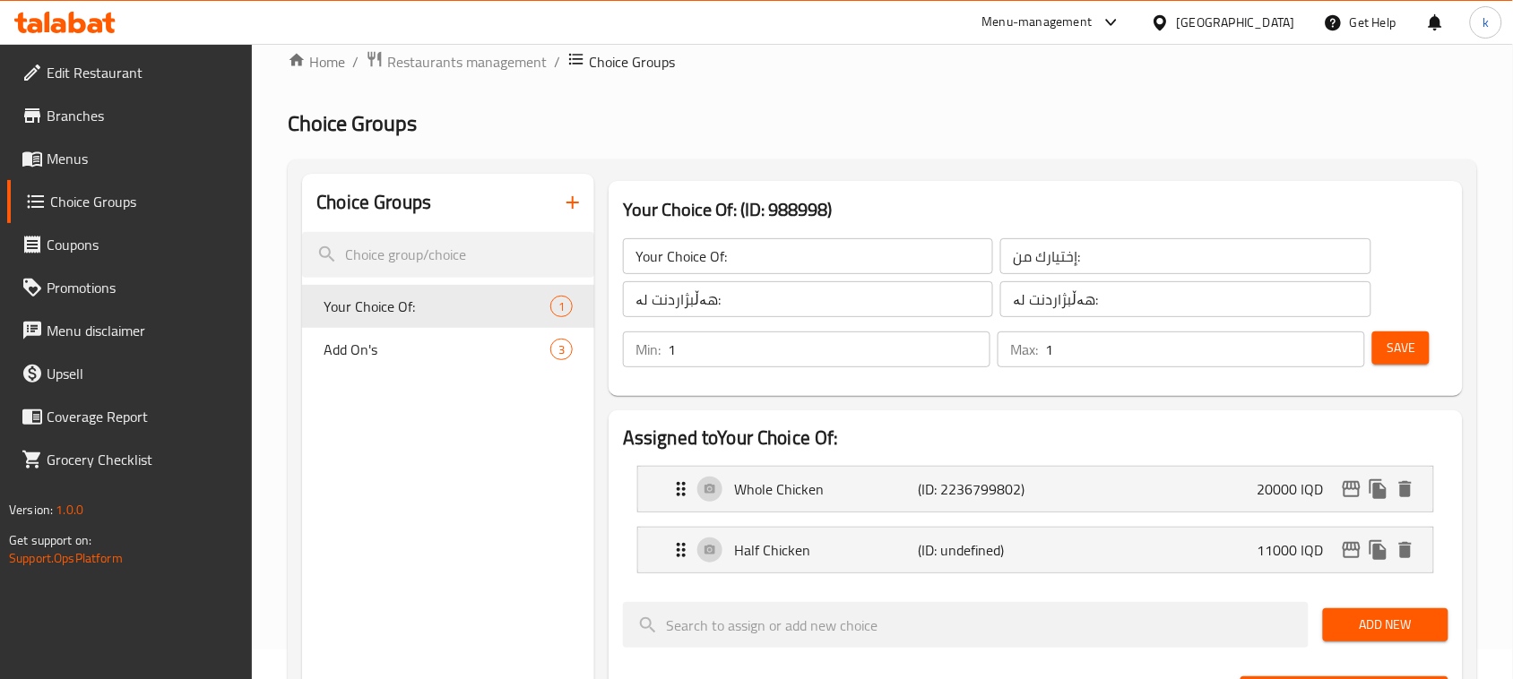
click at [1380, 352] on button "Save" at bounding box center [1400, 348] width 57 height 33
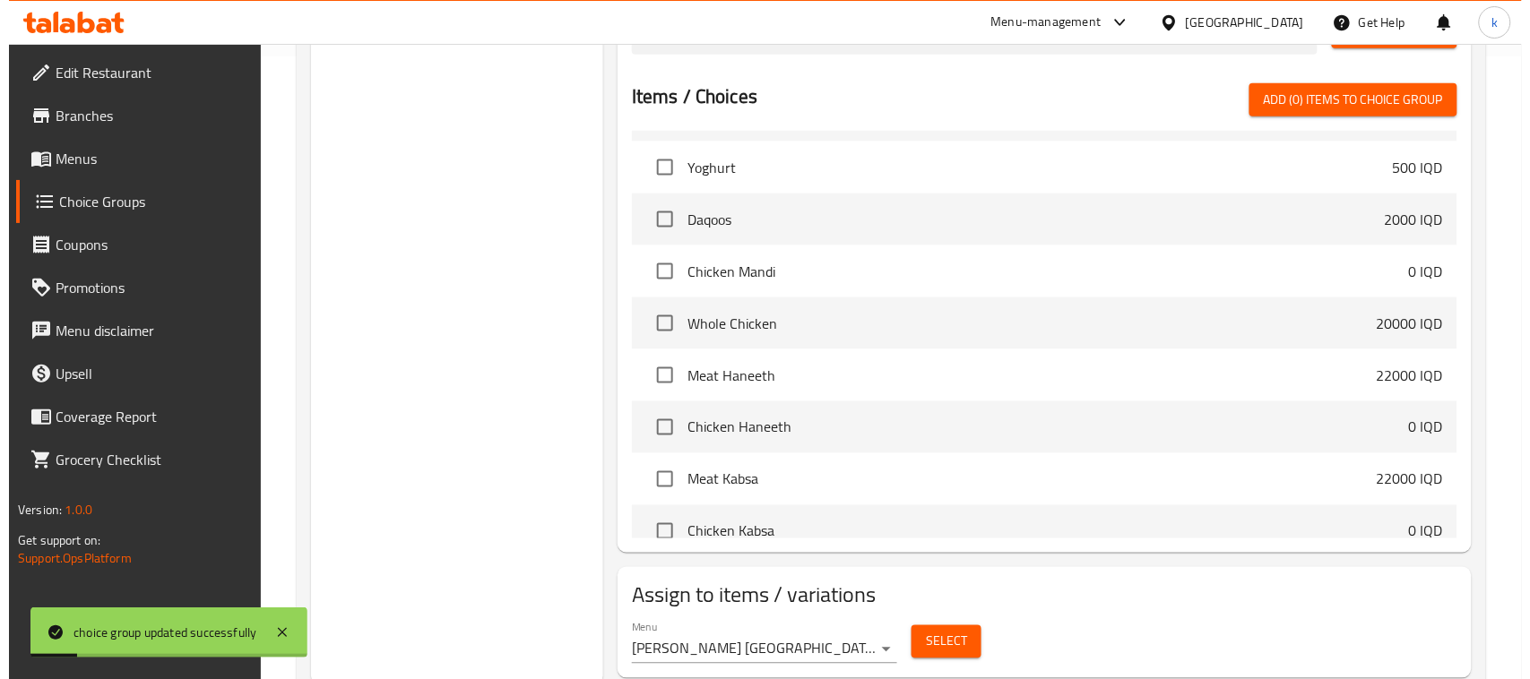
scroll to position [679, 0]
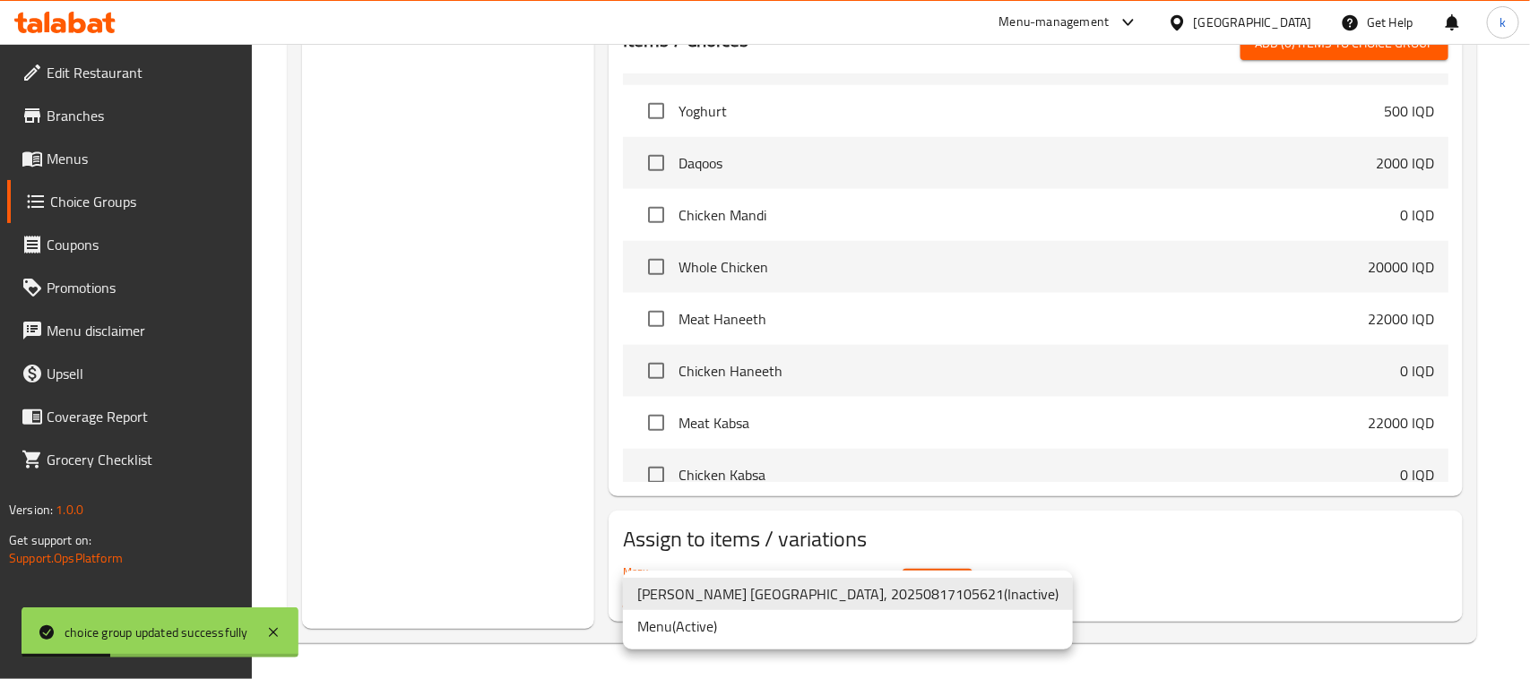
click at [763, 625] on li "Menu ( Active )" at bounding box center [848, 626] width 450 height 32
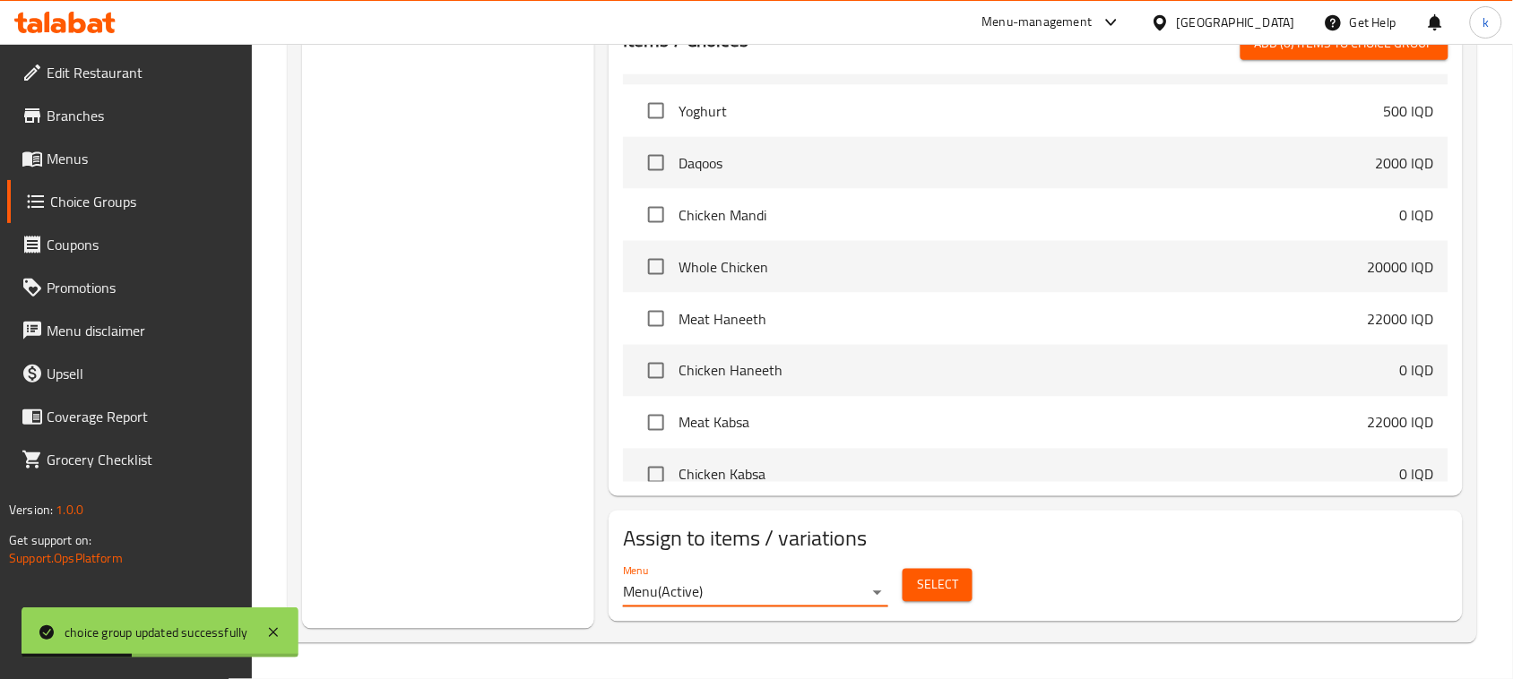
click at [935, 585] on span "Select" at bounding box center [937, 586] width 41 height 22
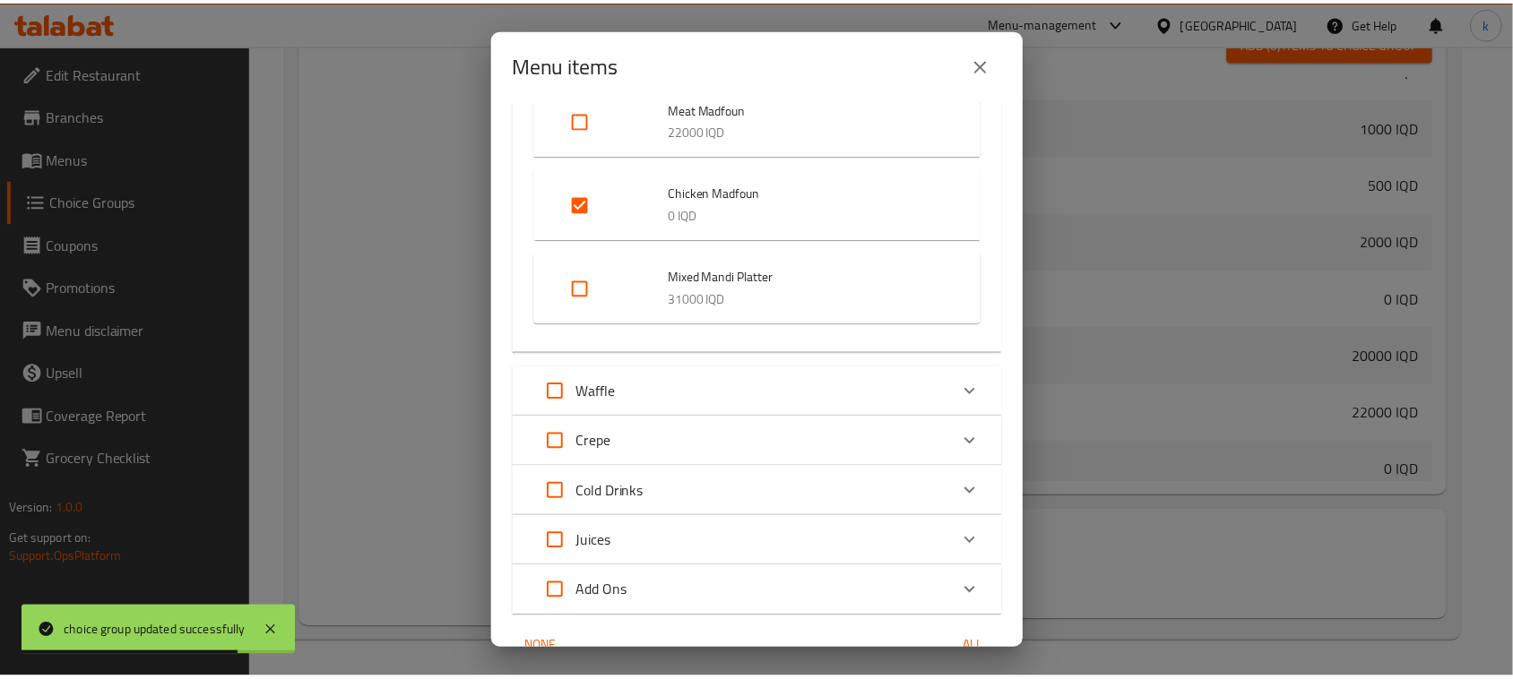
scroll to position [1022, 0]
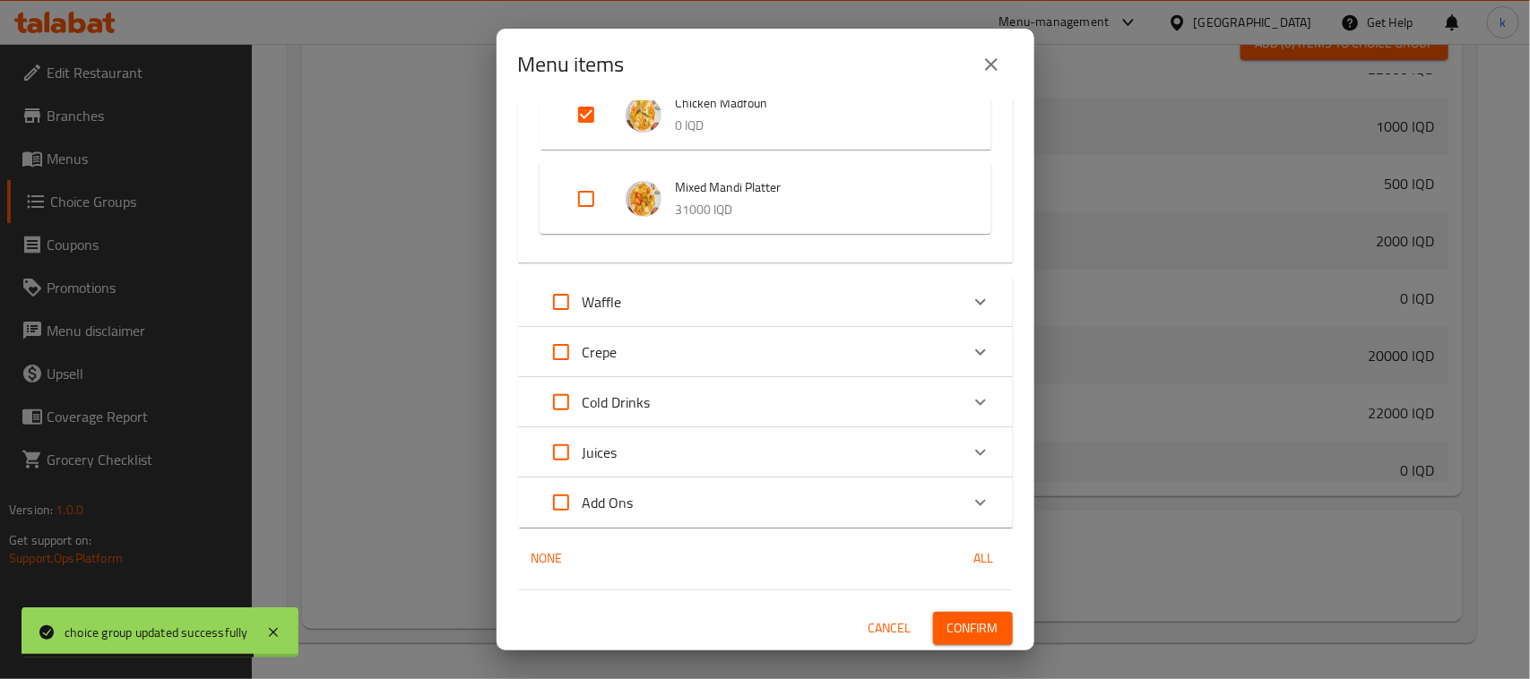
click at [957, 621] on span "Confirm" at bounding box center [972, 629] width 51 height 22
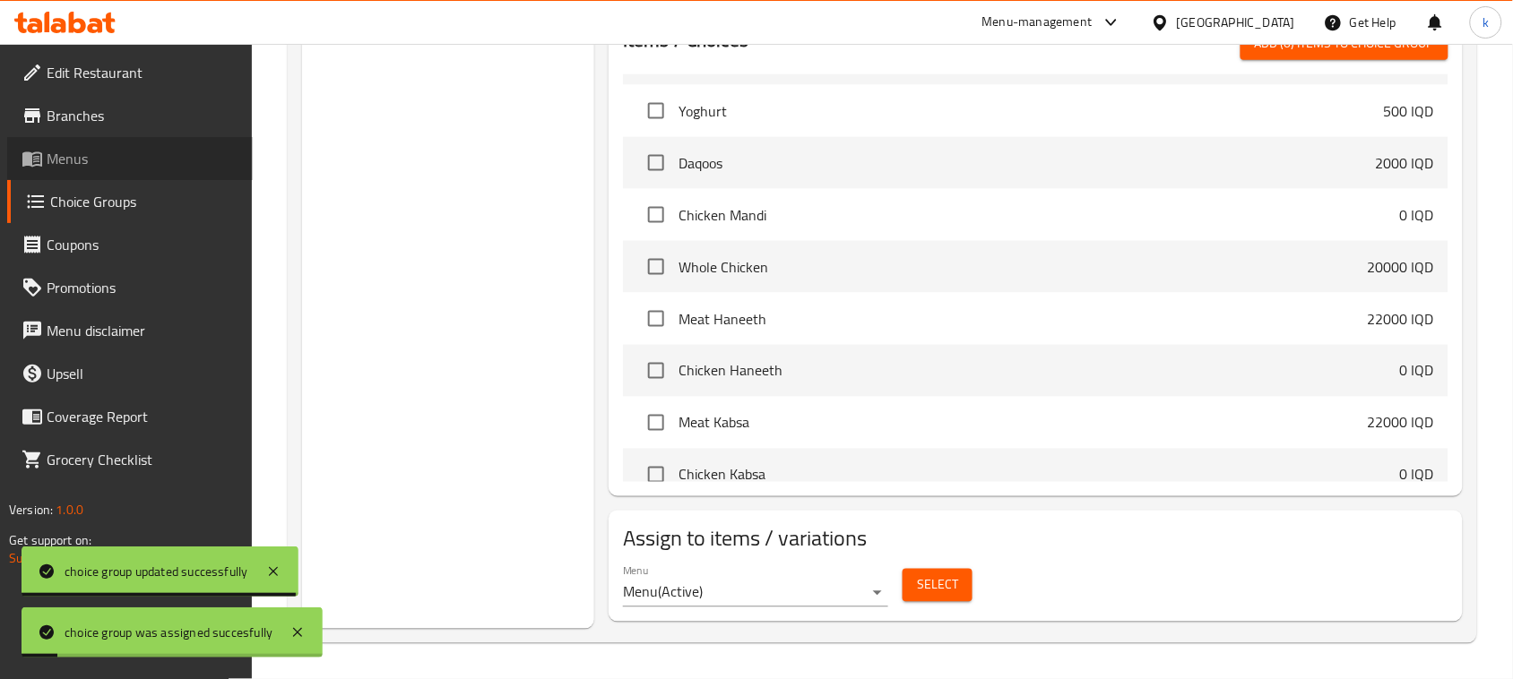
click at [58, 152] on span "Menus" at bounding box center [143, 159] width 192 height 22
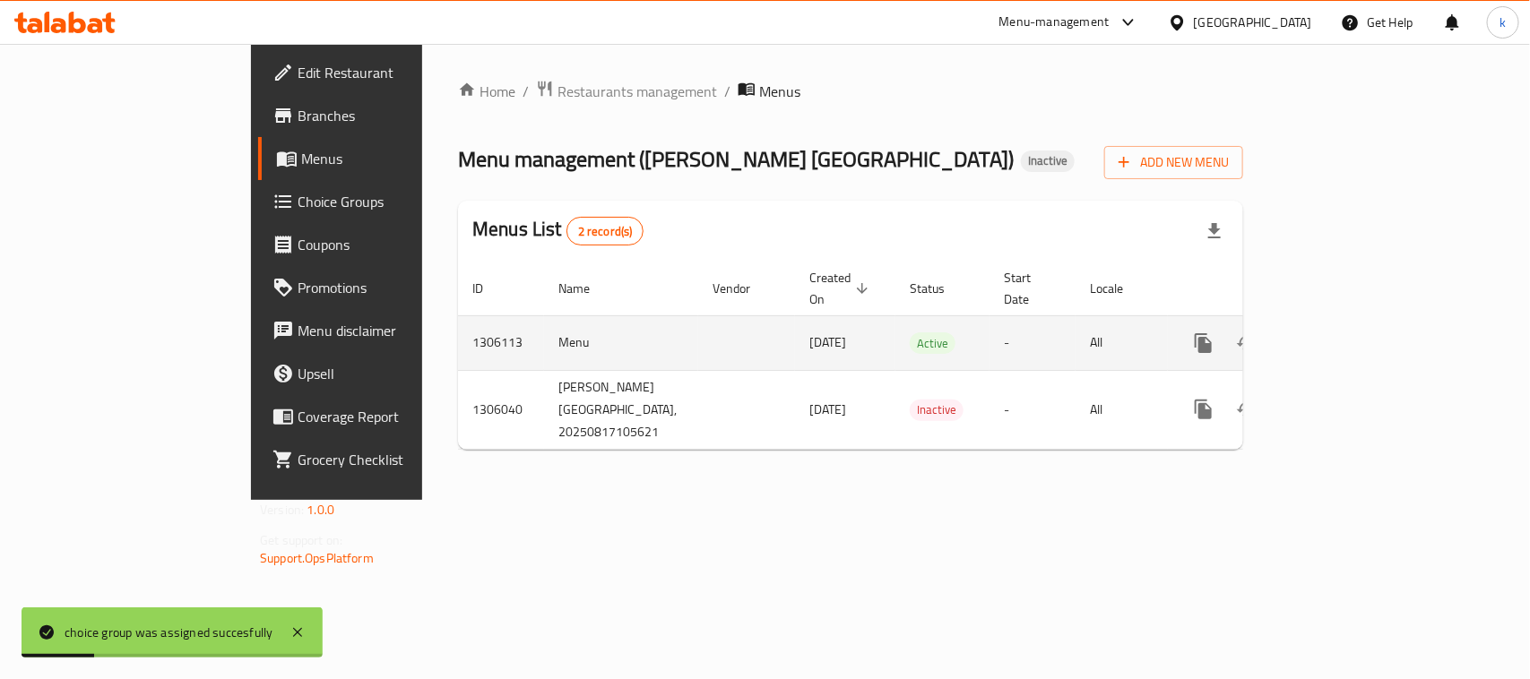
click at [1344, 333] on icon "enhanced table" at bounding box center [1333, 344] width 22 height 22
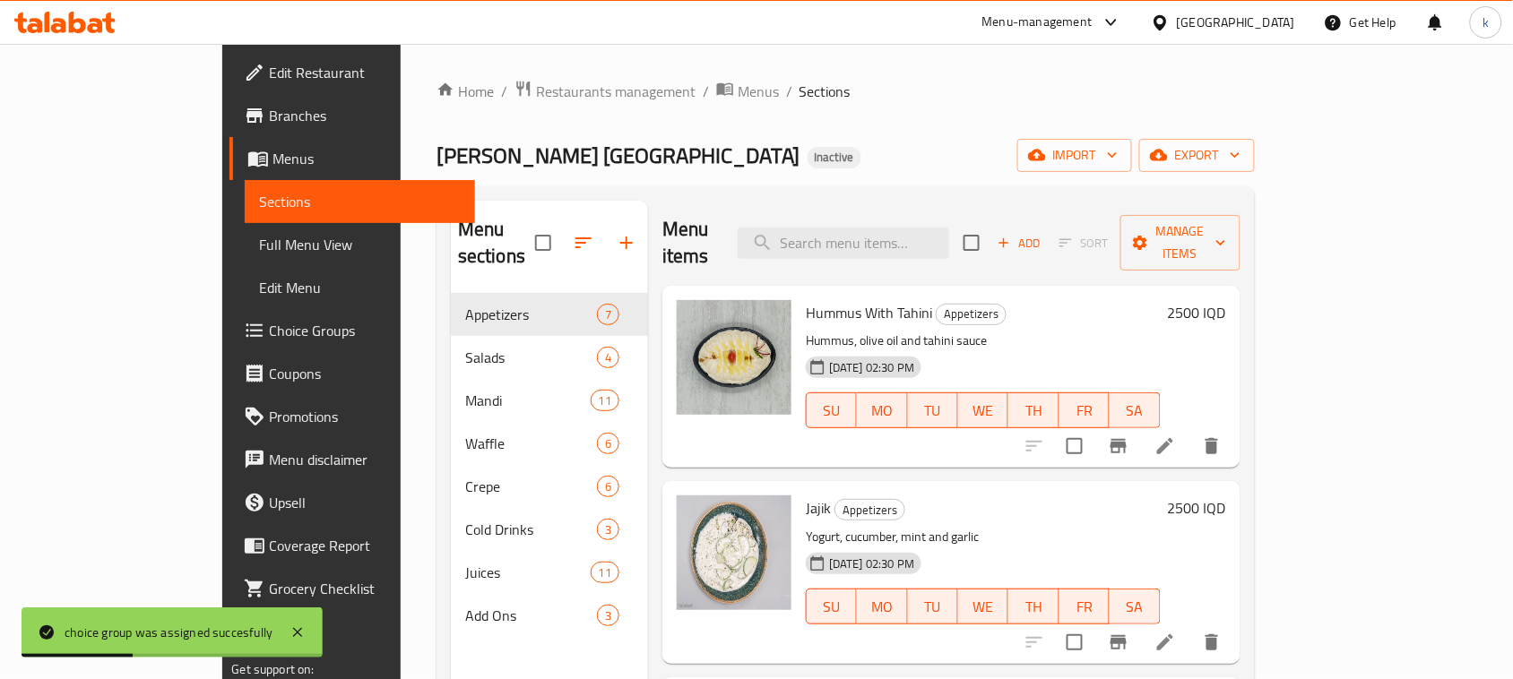
click at [259, 243] on span "Full Menu View" at bounding box center [360, 245] width 202 height 22
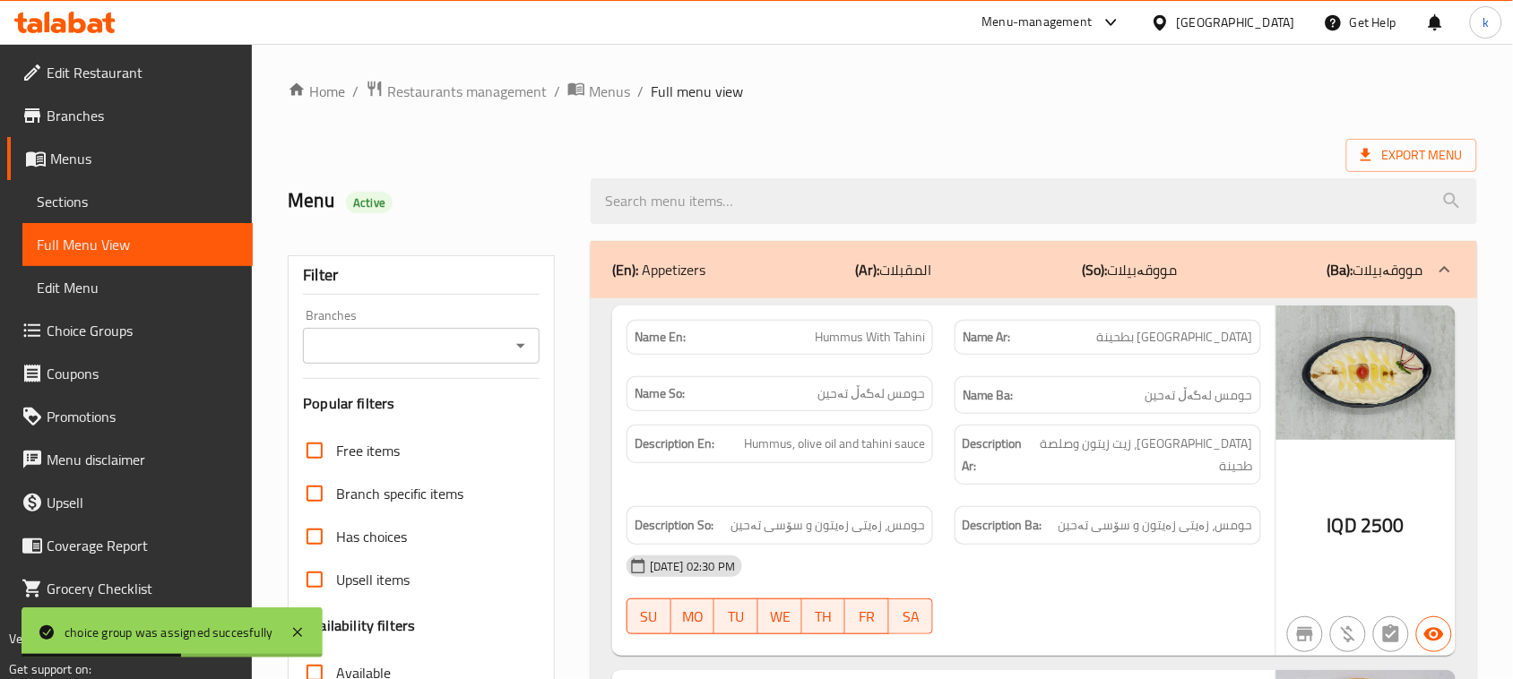
click at [515, 343] on icon "Open" at bounding box center [521, 346] width 22 height 22
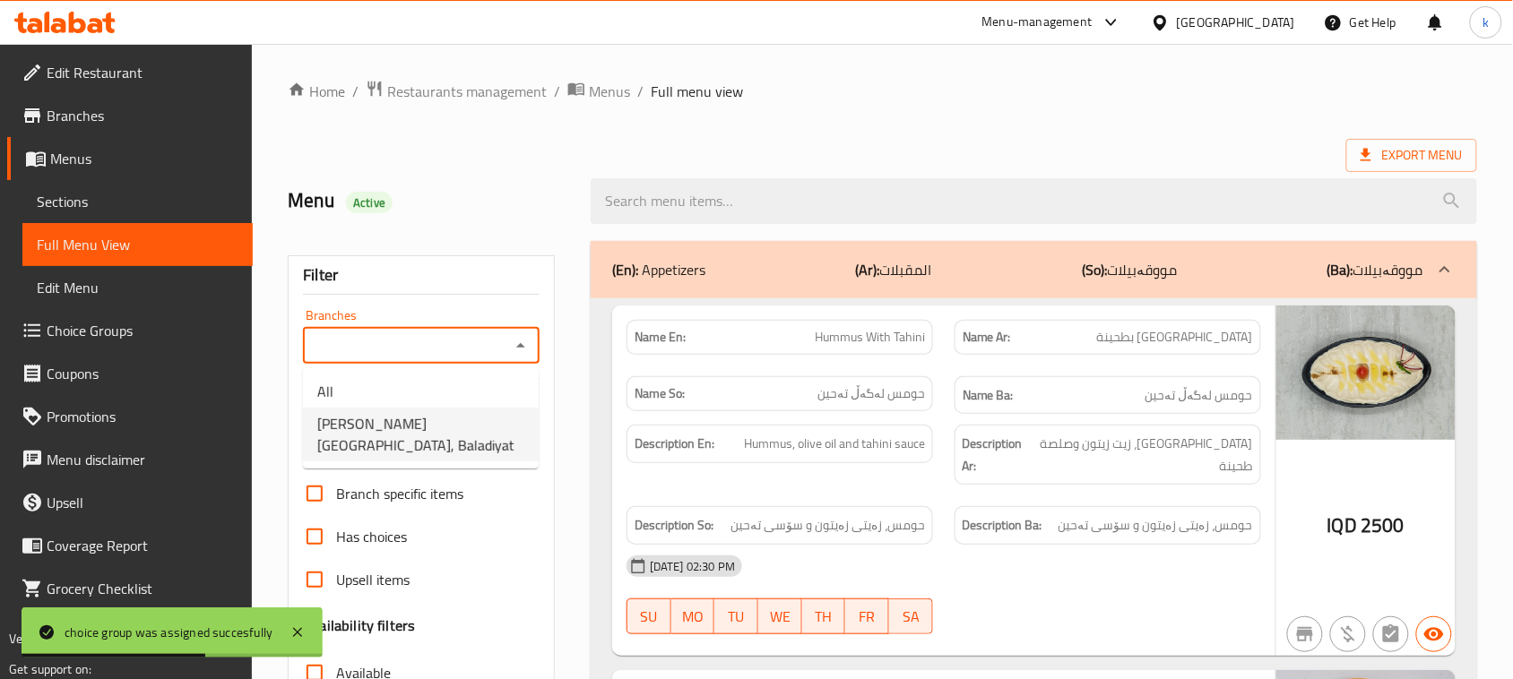
click at [414, 424] on span "Mandy Rubue Yemen, Baladiyat" at bounding box center [420, 434] width 207 height 43
type input "Mandy Rubue Yemen, Baladiyat"
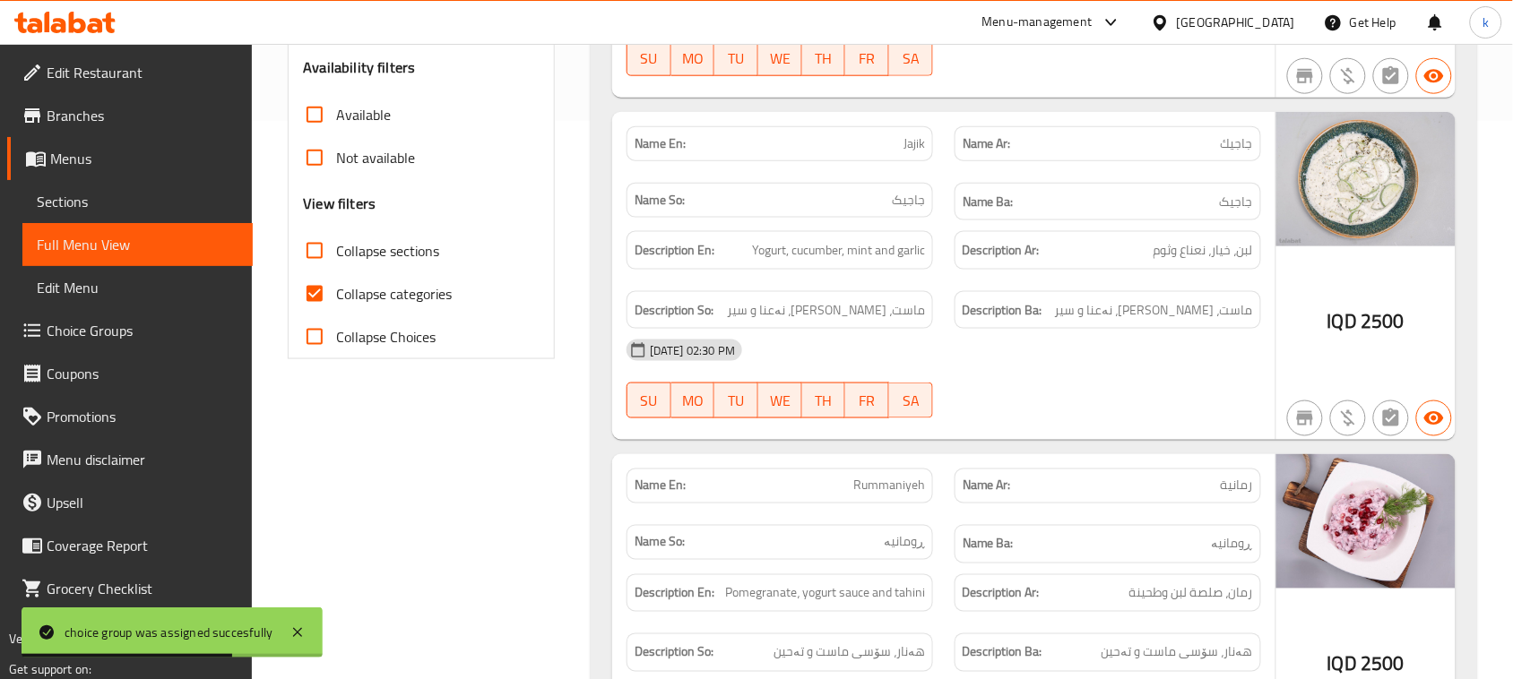
scroll to position [560, 0]
click at [320, 292] on input "Collapse categories" at bounding box center [314, 292] width 43 height 43
checkbox input "false"
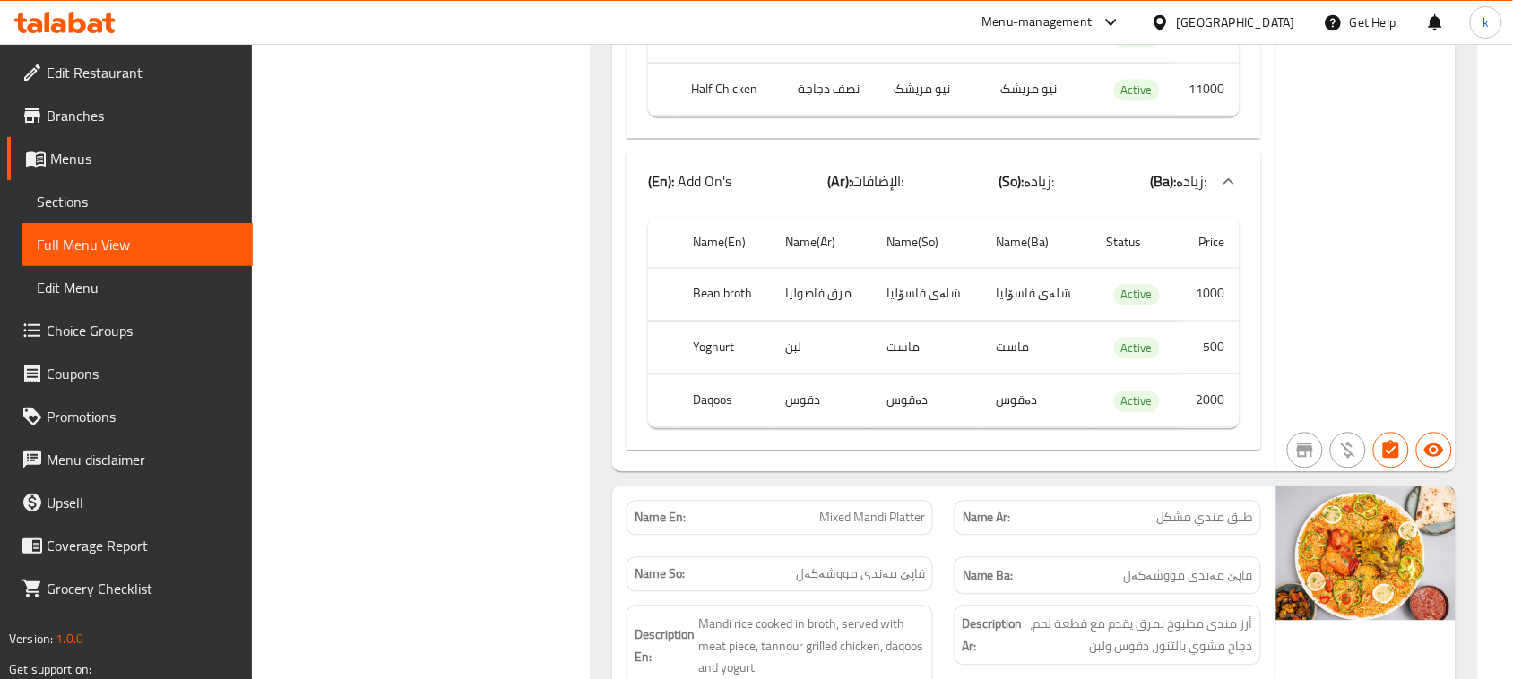
scroll to position [13221, 0]
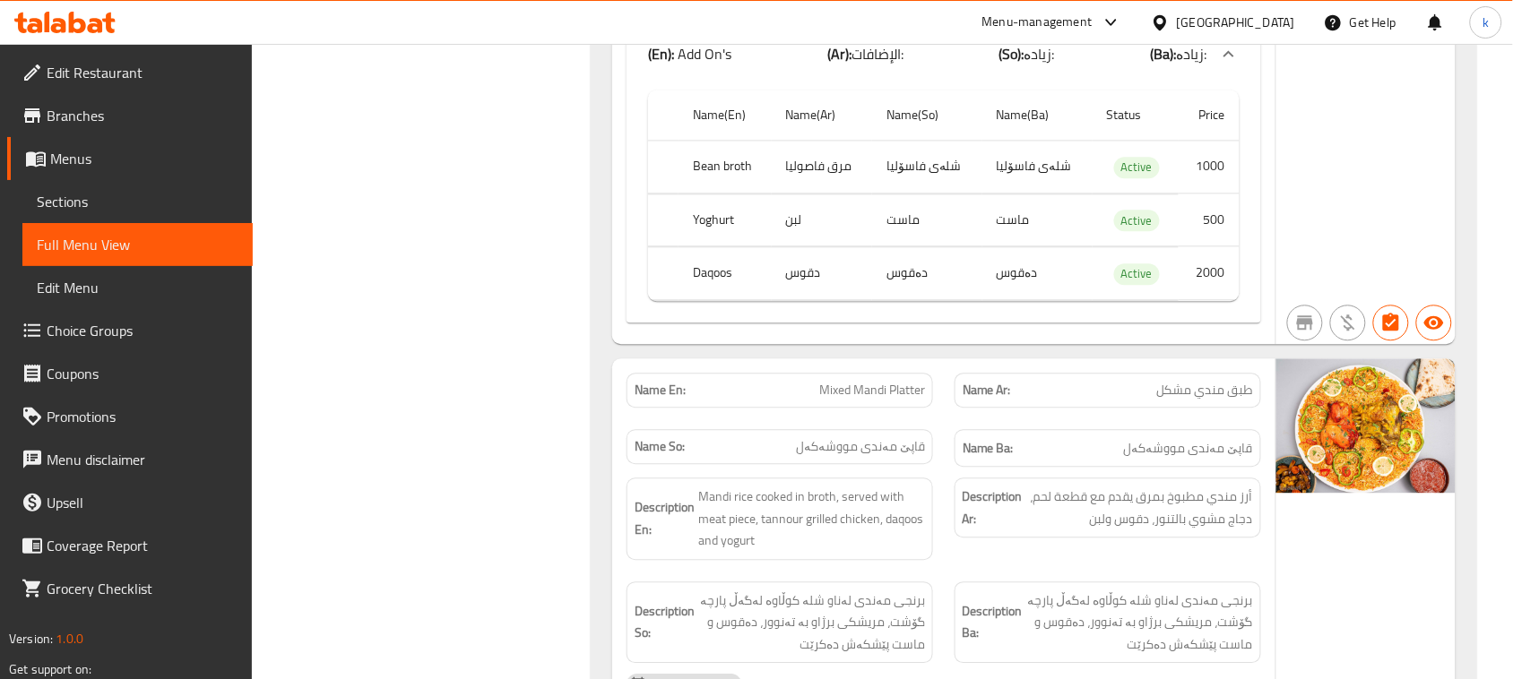
click at [874, 381] on span "Mixed Mandi Platter" at bounding box center [872, 390] width 106 height 19
copy span "Mixed Mandi Platter"
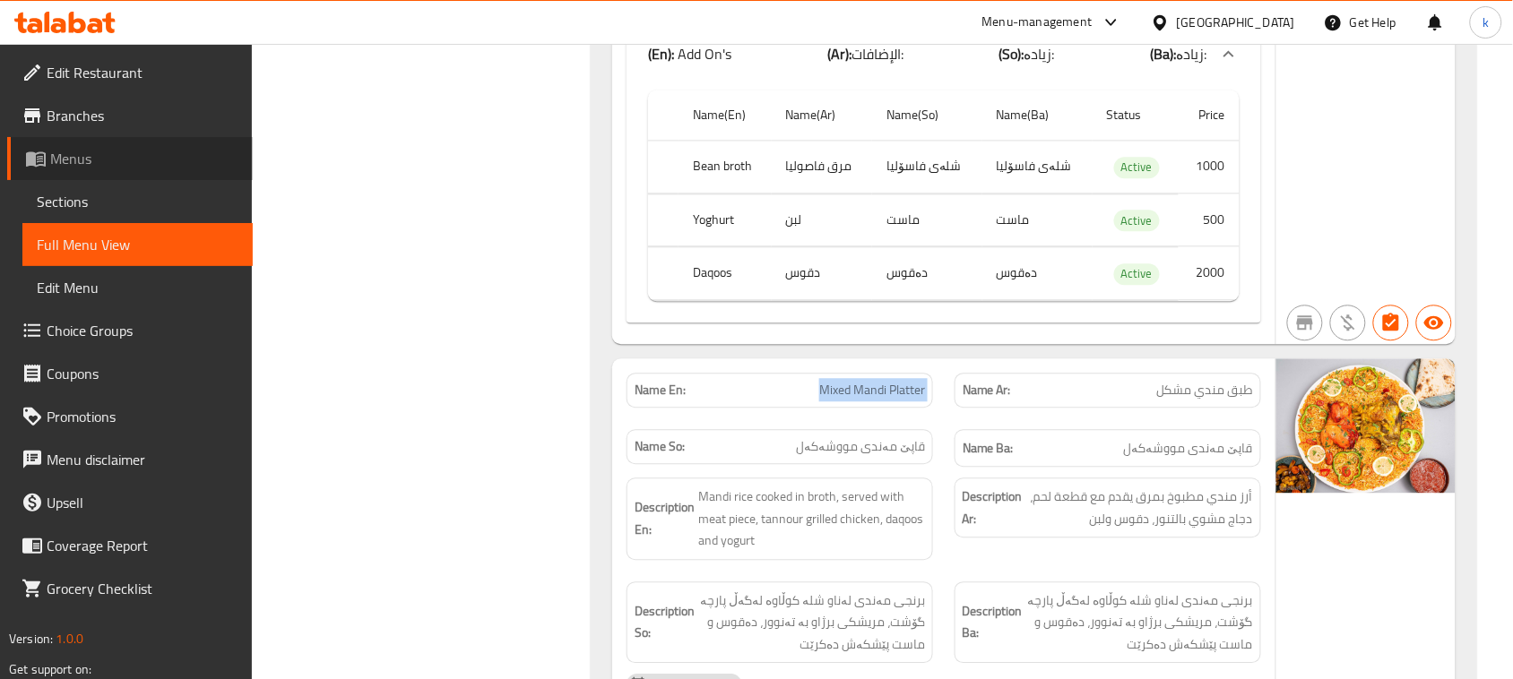
click at [65, 163] on span "Menus" at bounding box center [144, 159] width 188 height 22
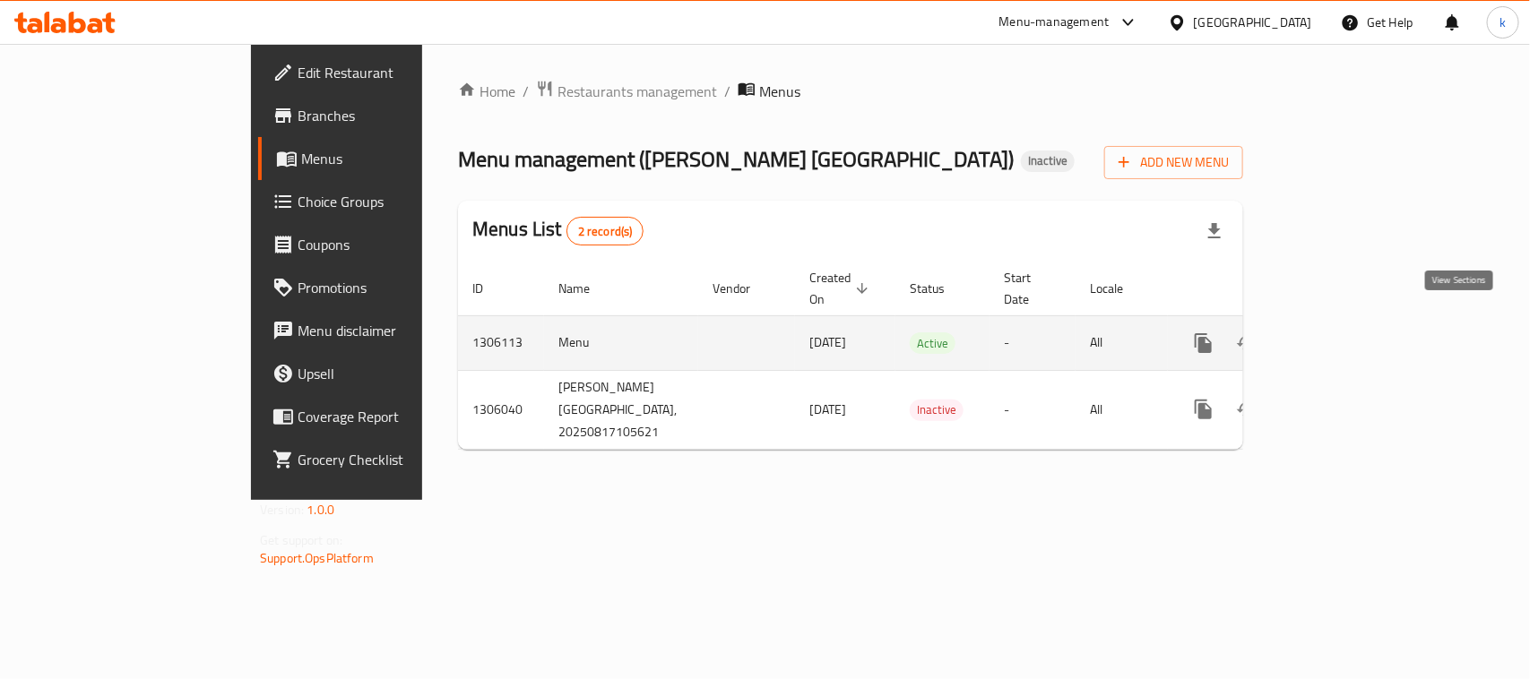
click at [1354, 322] on link "enhanced table" at bounding box center [1332, 343] width 43 height 43
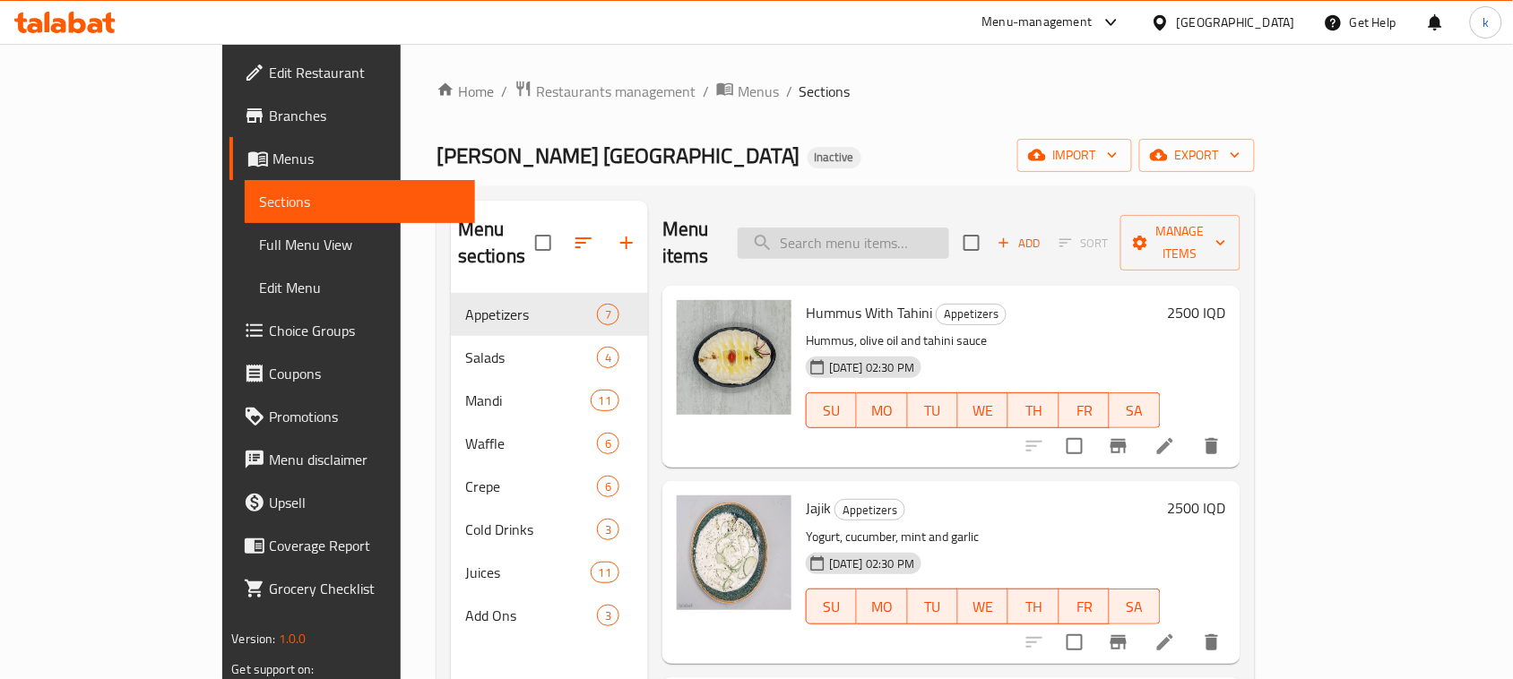
click at [928, 228] on input "search" at bounding box center [844, 243] width 212 height 31
paste input "Mixed Mandi Platter"
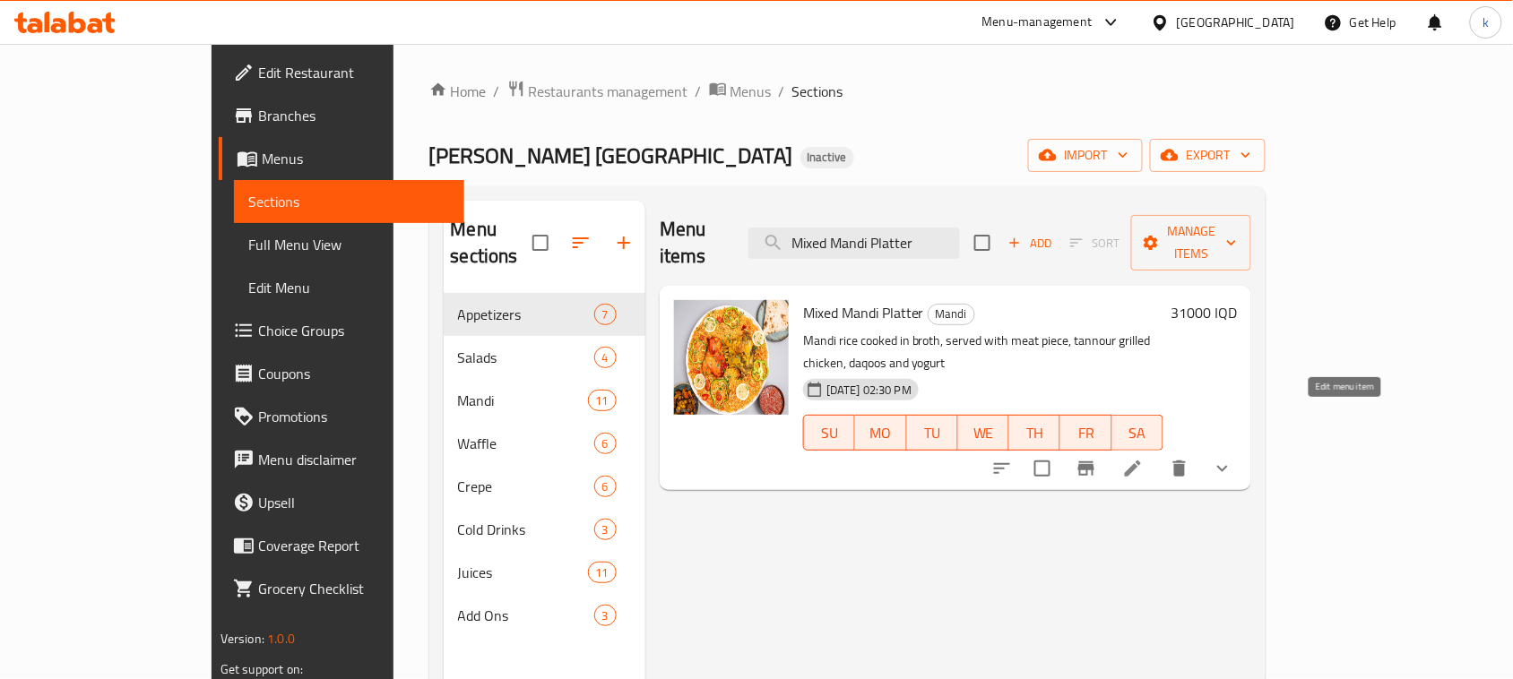
type input "Mixed Mandi Platter"
click at [1141, 461] on icon at bounding box center [1133, 469] width 16 height 16
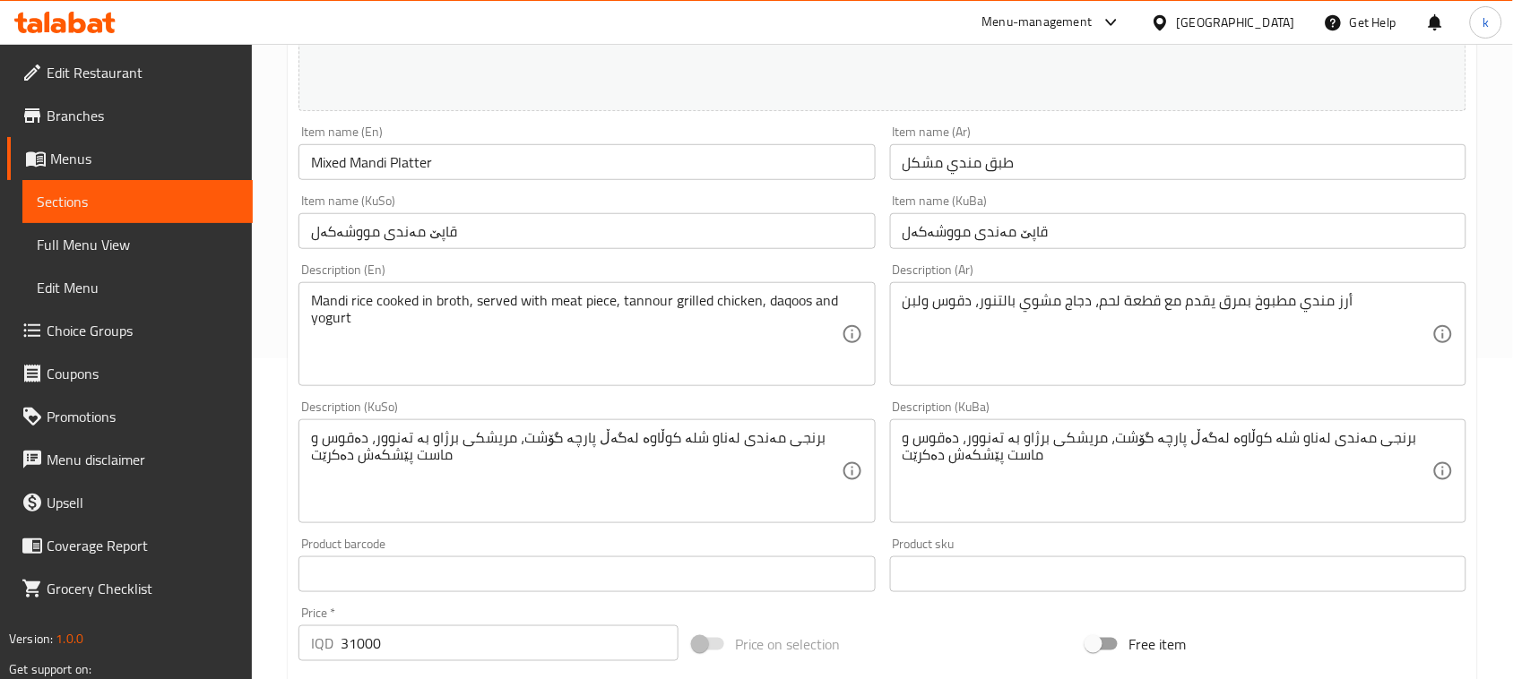
scroll to position [336, 0]
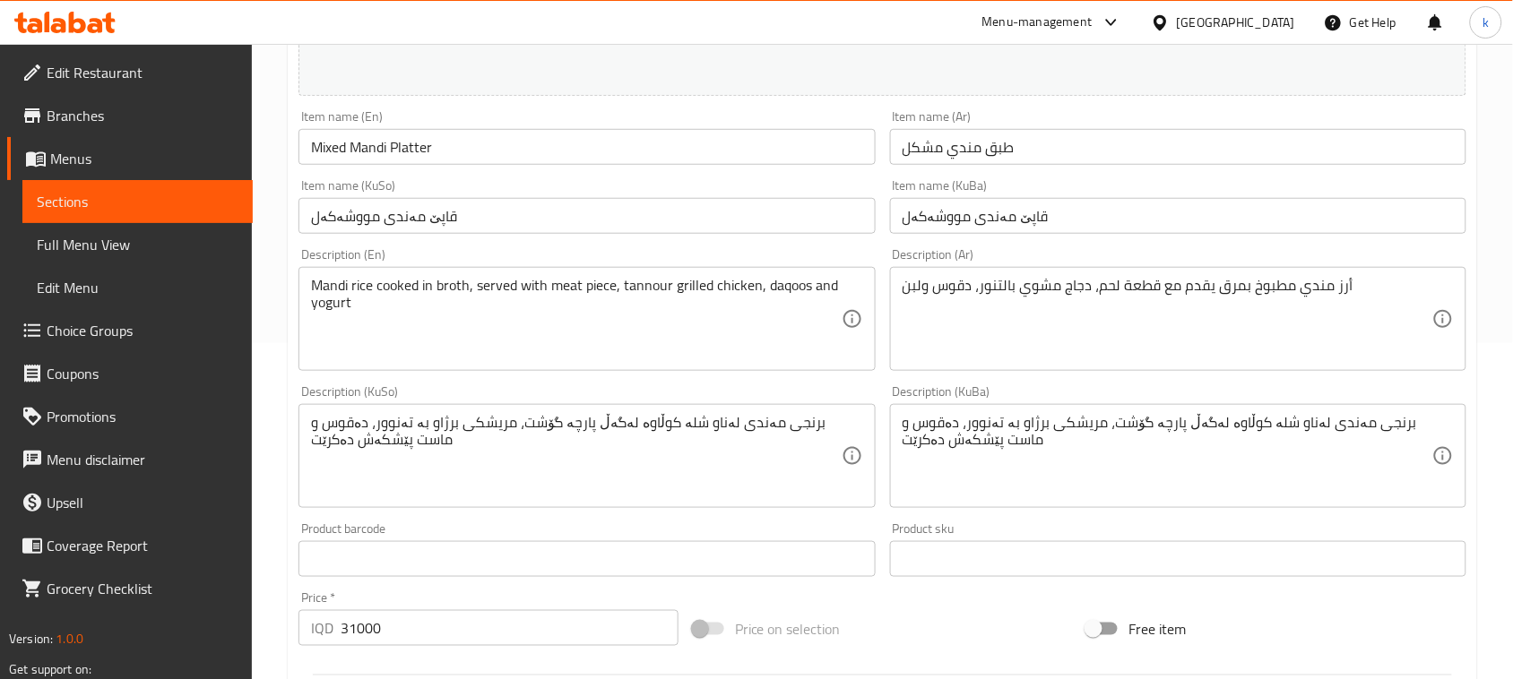
click at [448, 145] on input "Mixed Mandi Platter" at bounding box center [586, 147] width 576 height 36
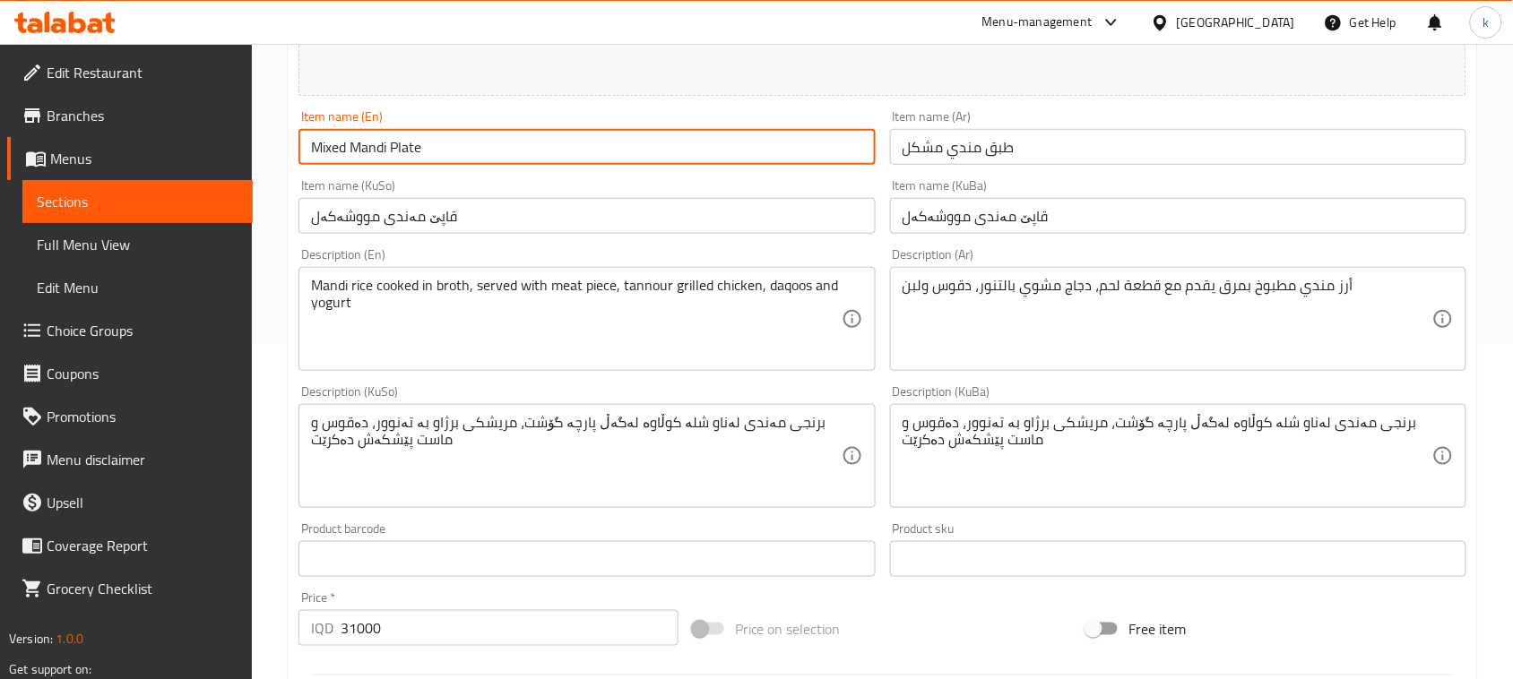
click at [409, 144] on input "Mixed Mandi Plate" at bounding box center [586, 147] width 576 height 36
paste input "Mixed Mandi Platter"
type input "Mixed Mandi Plate"
click at [1000, 150] on input "طبق مندي مشكل" at bounding box center [1178, 147] width 576 height 36
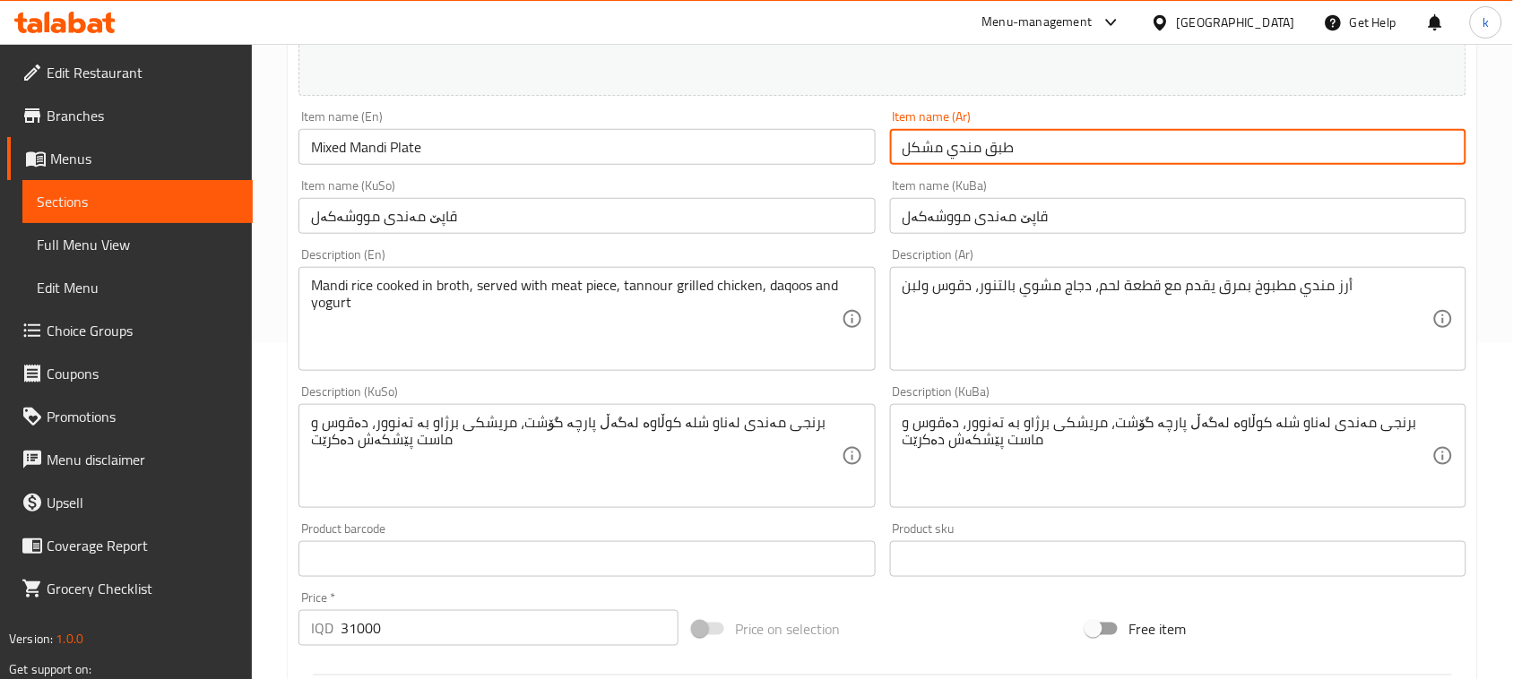
click at [1000, 150] on input "طبق مندي مشكل" at bounding box center [1178, 147] width 576 height 36
click at [1040, 148] on input "طبق مندي مشكل" at bounding box center [1178, 147] width 576 height 36
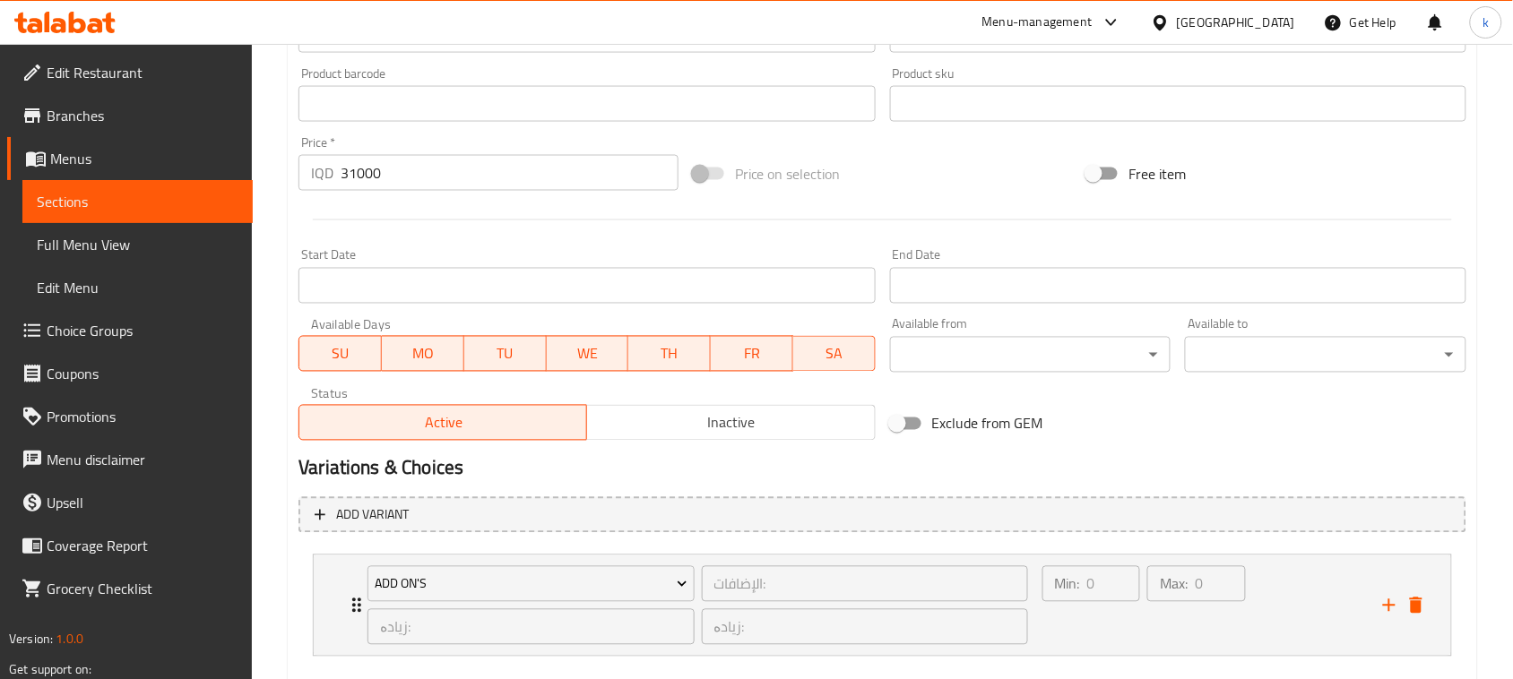
scroll to position [890, 0]
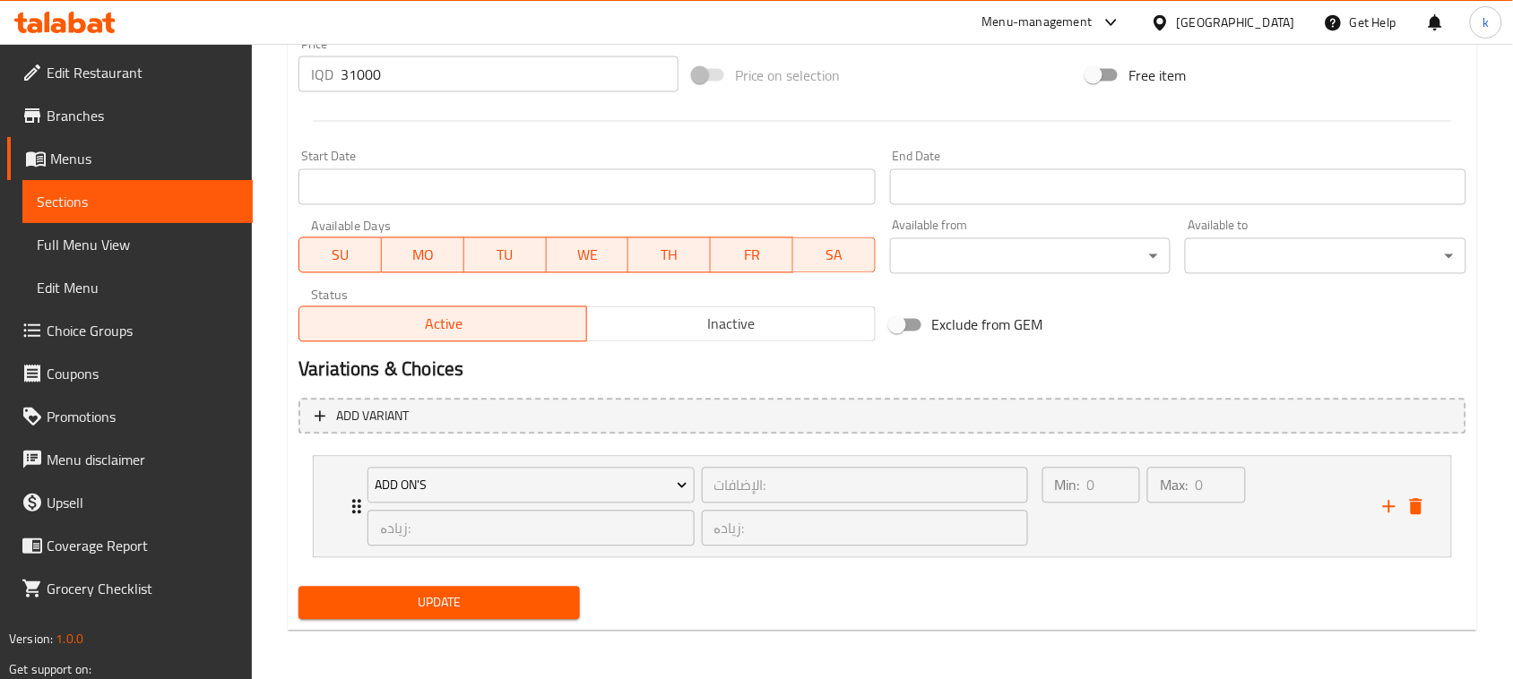
click at [482, 594] on span "Update" at bounding box center [439, 603] width 253 height 22
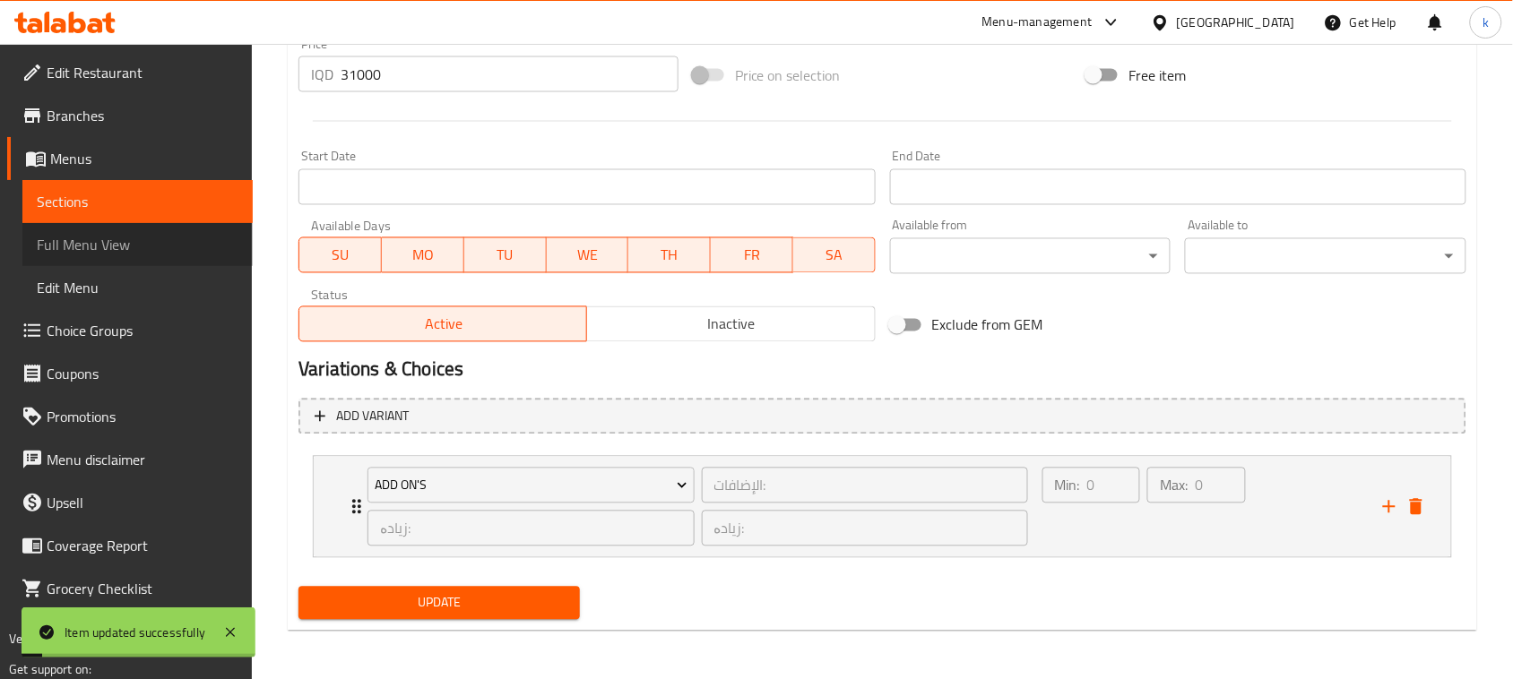
click at [124, 240] on span "Full Menu View" at bounding box center [138, 245] width 202 height 22
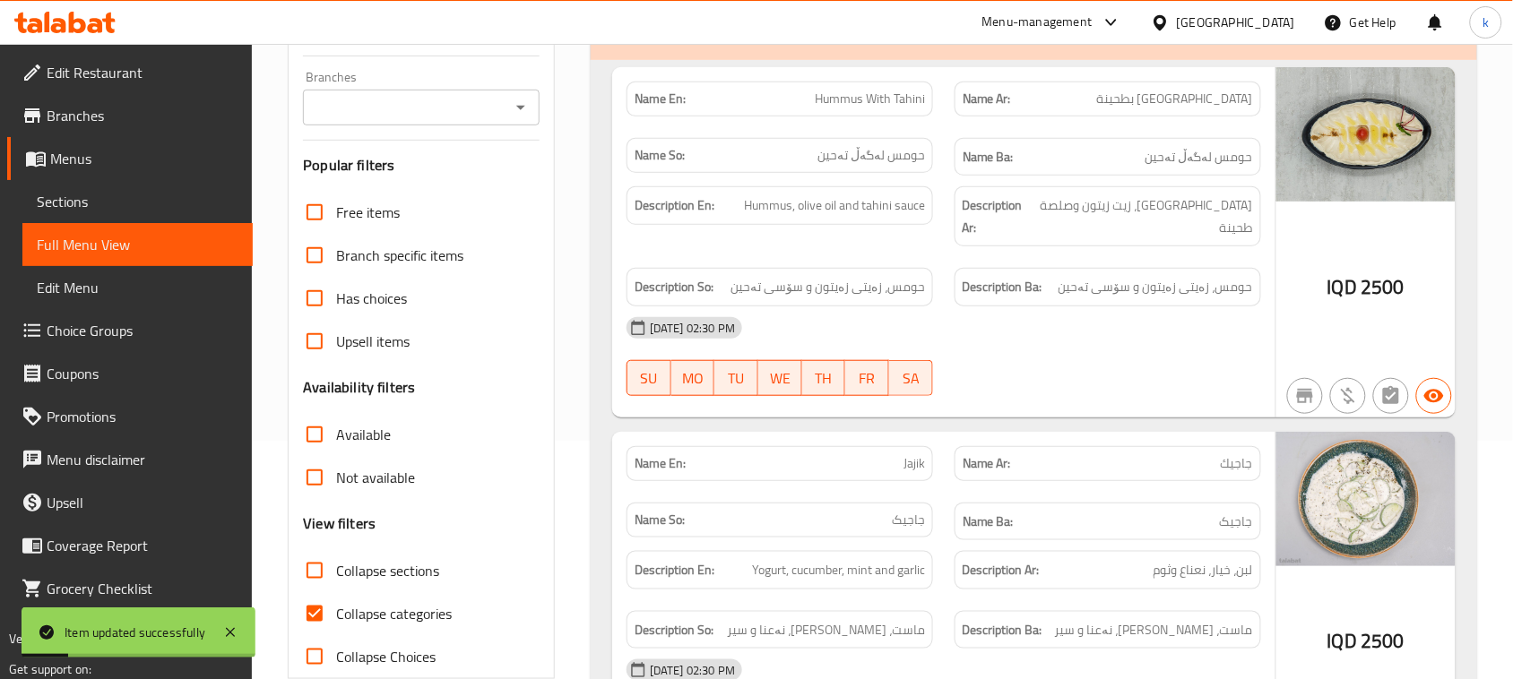
scroll to position [218, 0]
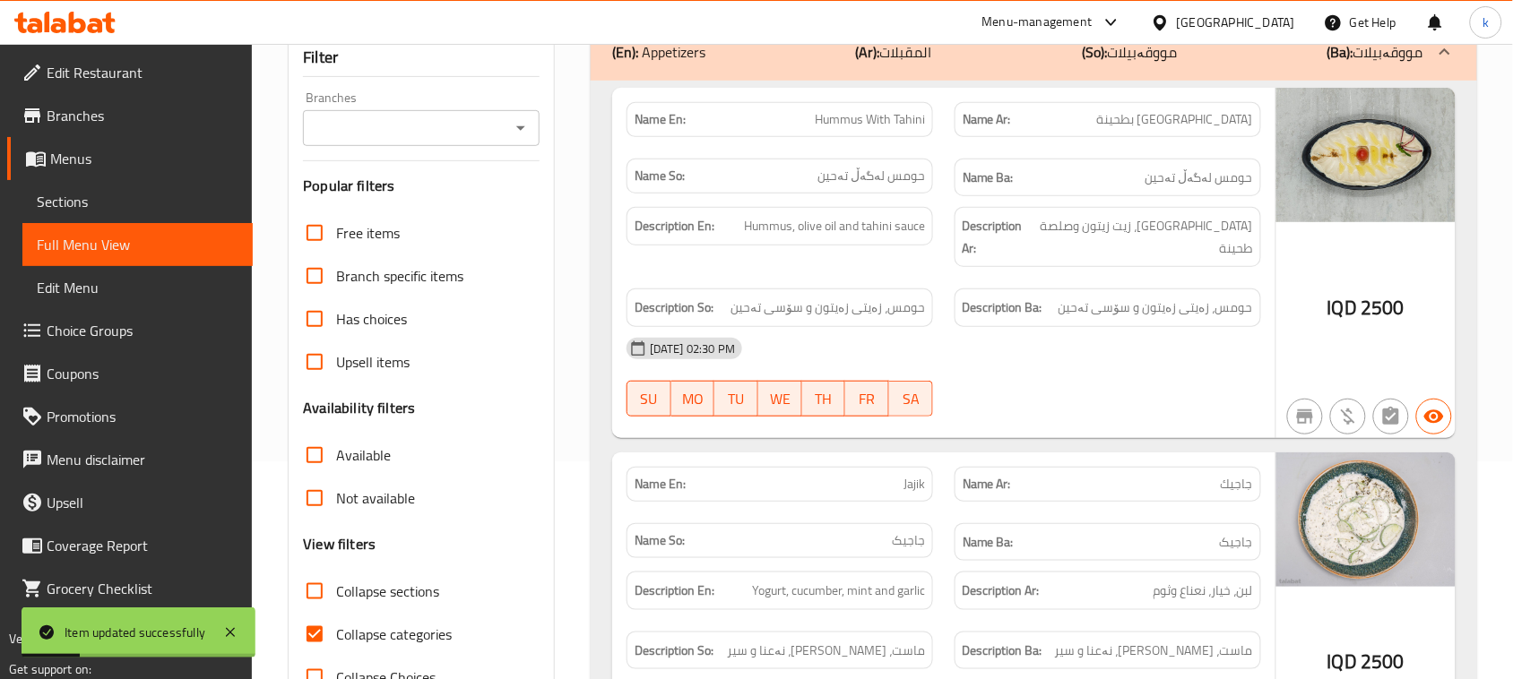
click at [316, 633] on input "Collapse categories" at bounding box center [314, 634] width 43 height 43
checkbox input "false"
click at [515, 125] on icon "Open" at bounding box center [521, 128] width 22 height 22
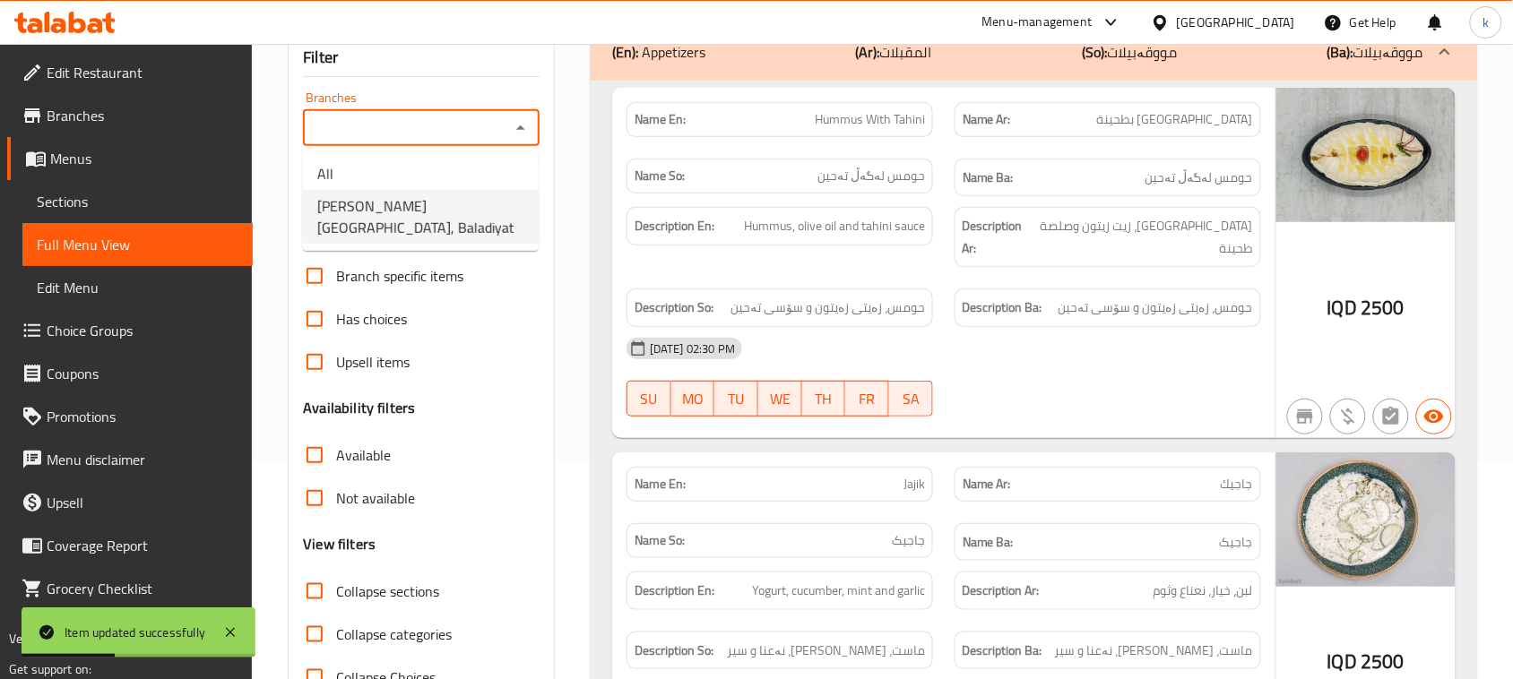
click at [432, 212] on span "Mandy Rubue Yemen, Baladiyat" at bounding box center [420, 216] width 207 height 43
type input "Mandy Rubue Yemen, Baladiyat"
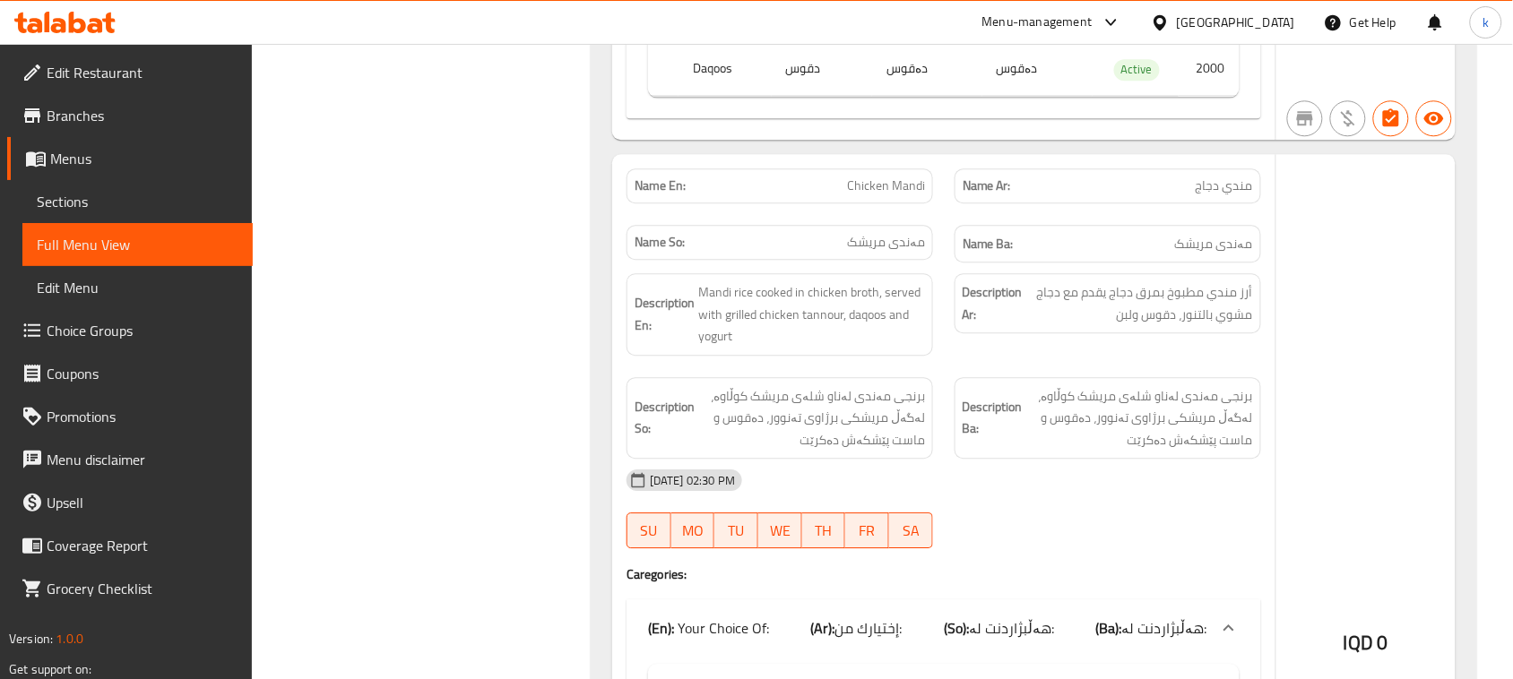
scroll to position [5035, 0]
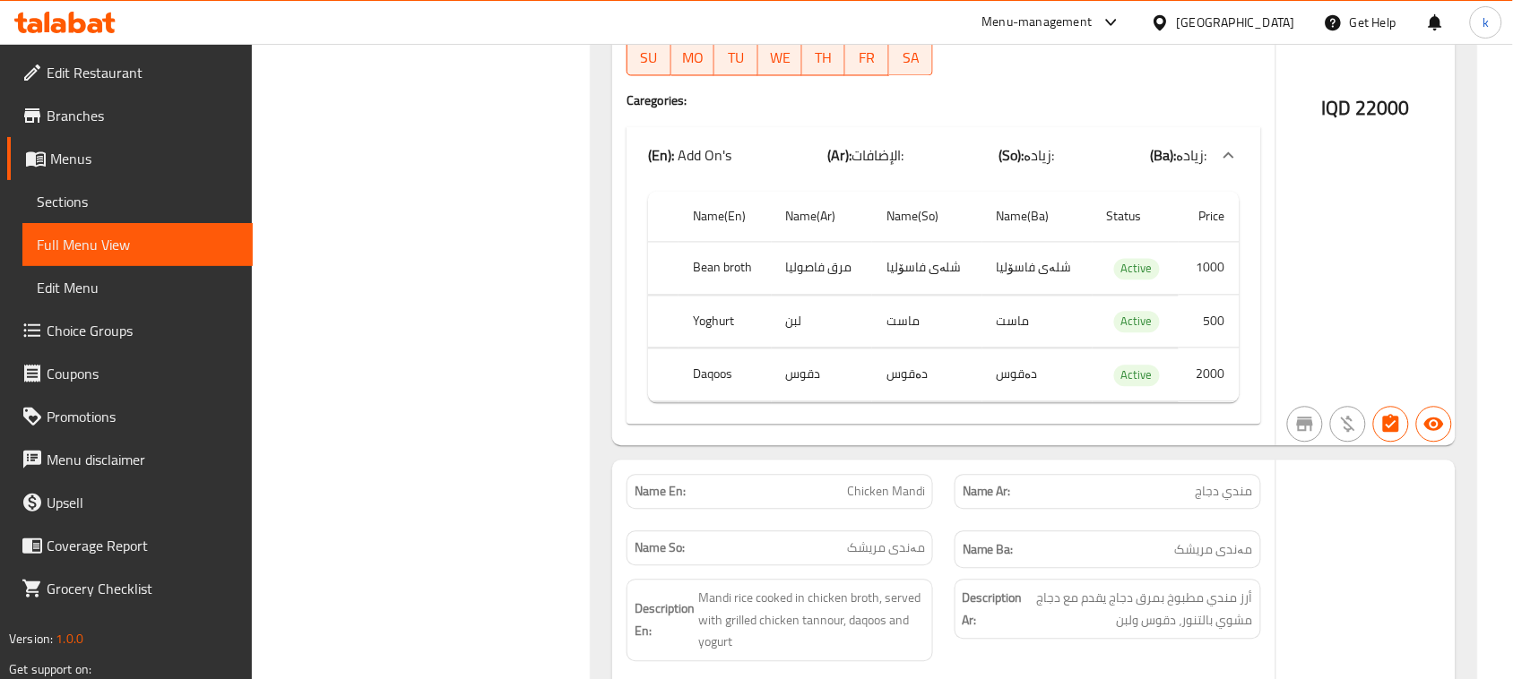
click at [78, 157] on span "Menus" at bounding box center [144, 159] width 188 height 22
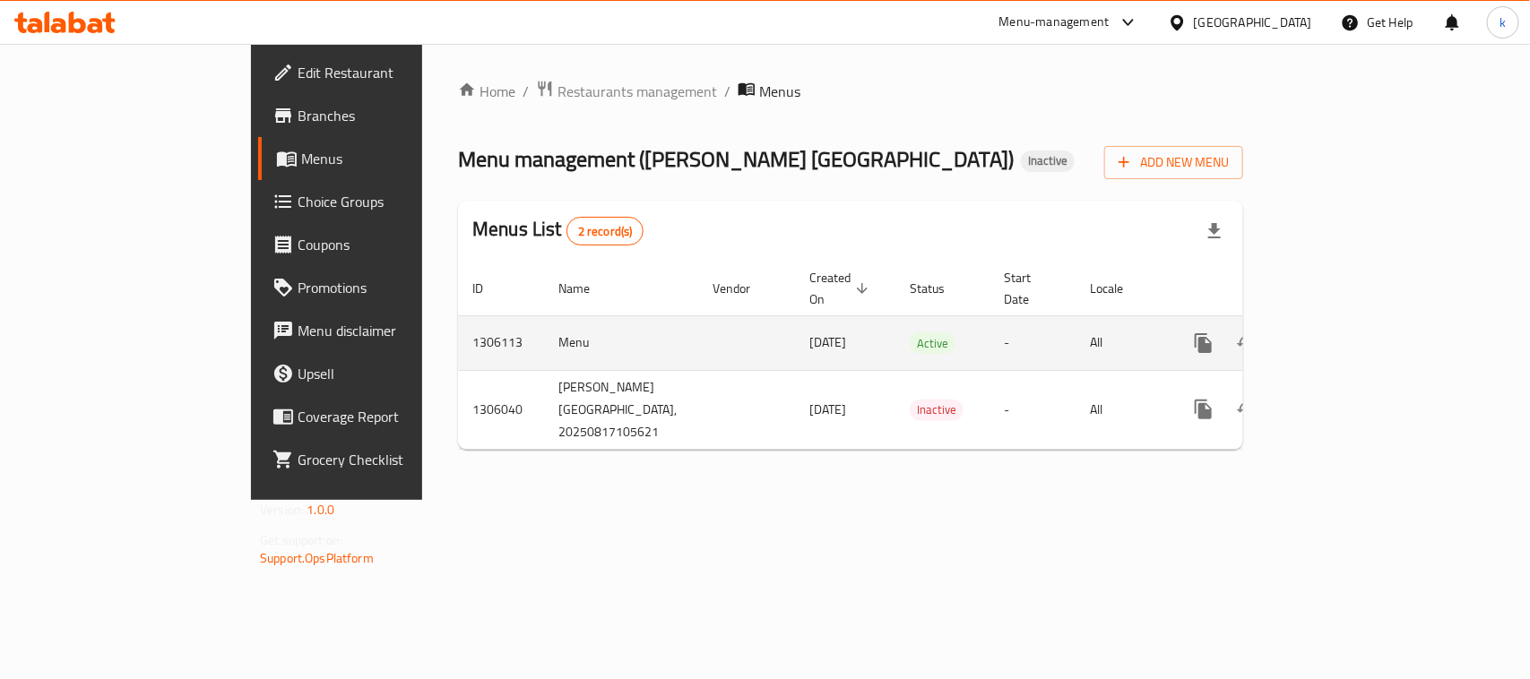
drag, startPoint x: 1439, startPoint y: 306, endPoint x: 1455, endPoint y: 320, distance: 21.6
click at [1354, 322] on div "enhanced table" at bounding box center [1268, 343] width 172 height 43
click at [1344, 333] on icon "enhanced table" at bounding box center [1333, 344] width 22 height 22
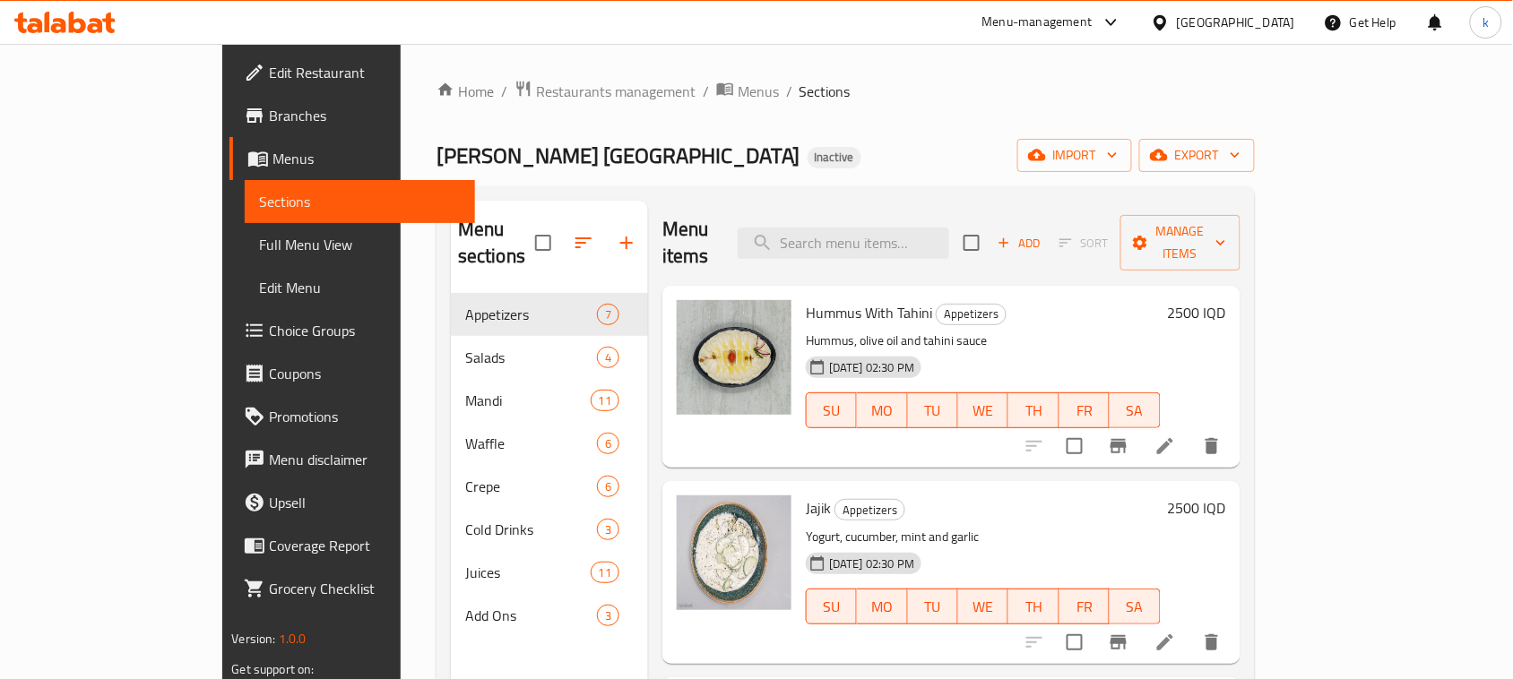
click at [259, 239] on span "Full Menu View" at bounding box center [360, 245] width 202 height 22
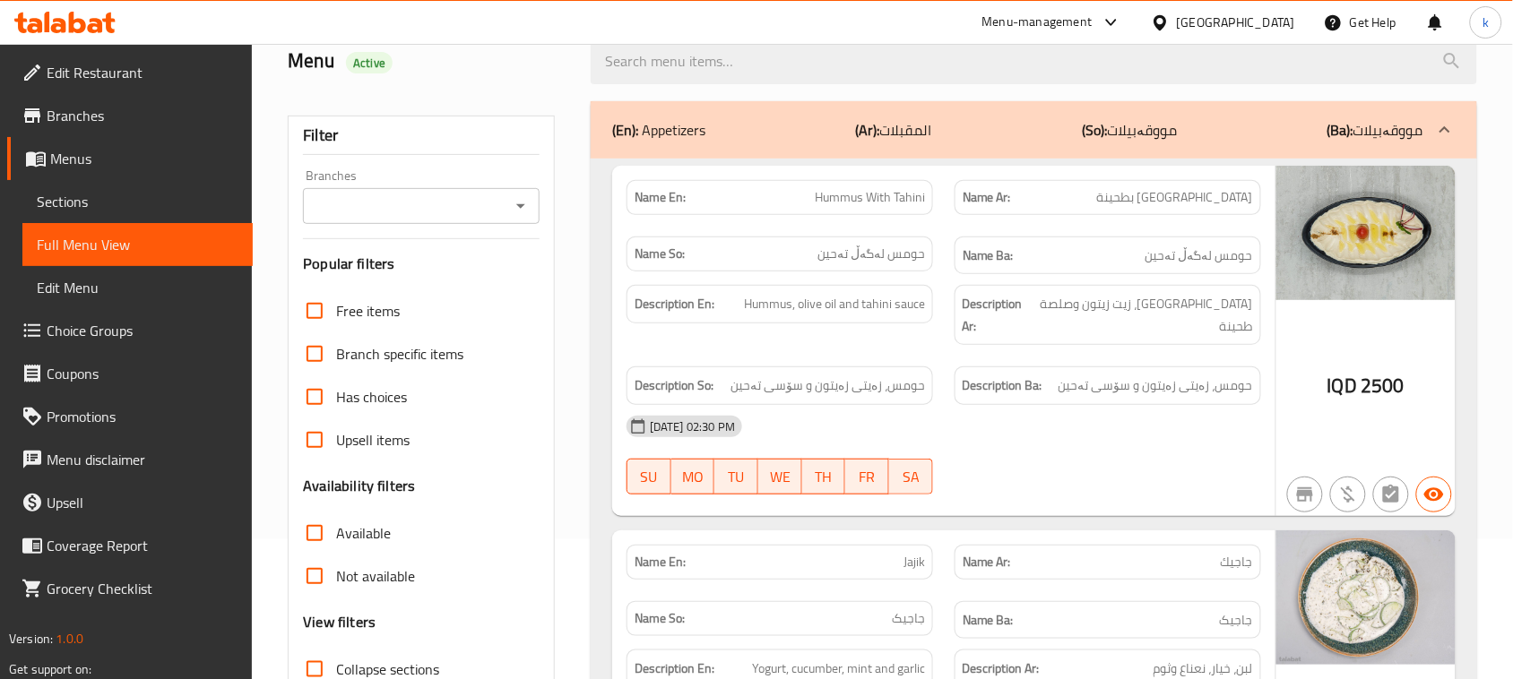
scroll to position [336, 0]
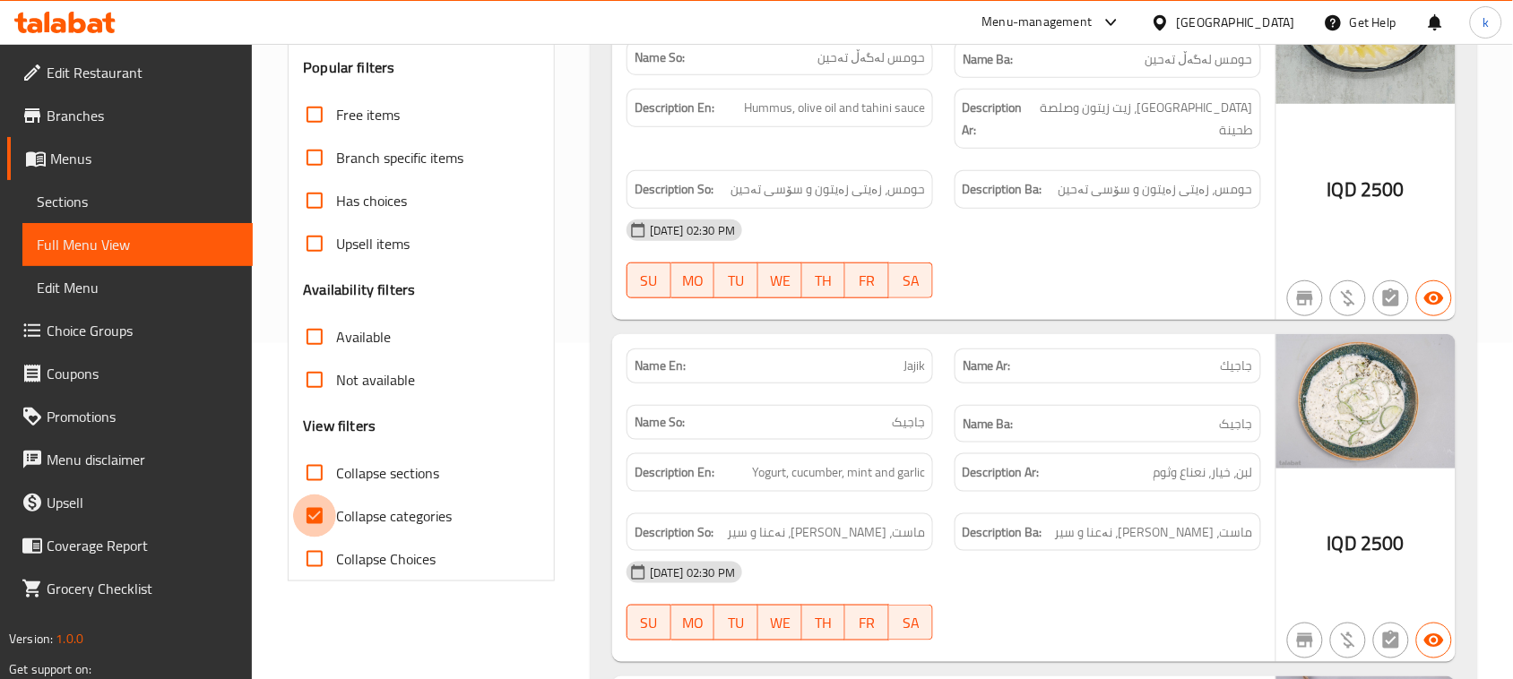
click at [321, 527] on input "Collapse categories" at bounding box center [314, 516] width 43 height 43
checkbox input "false"
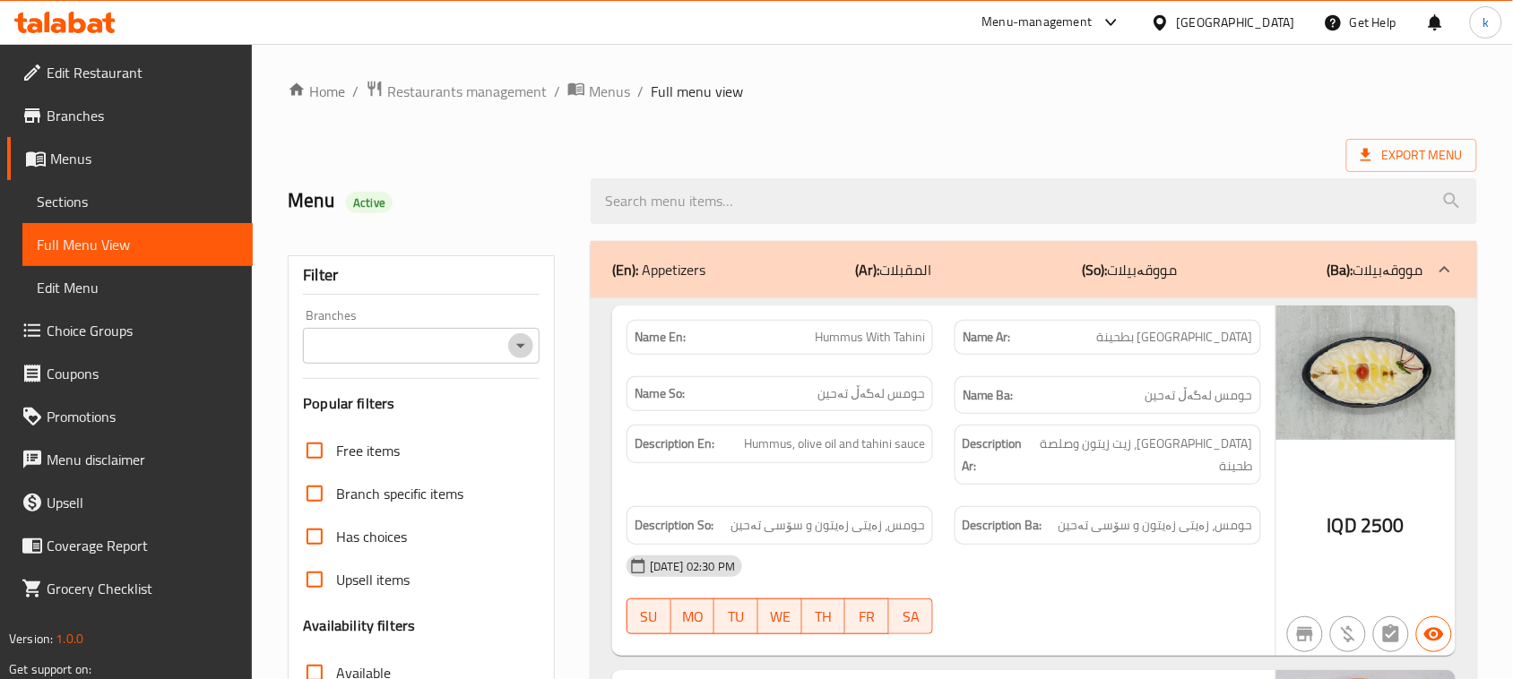
click at [516, 342] on icon "Open" at bounding box center [521, 346] width 22 height 22
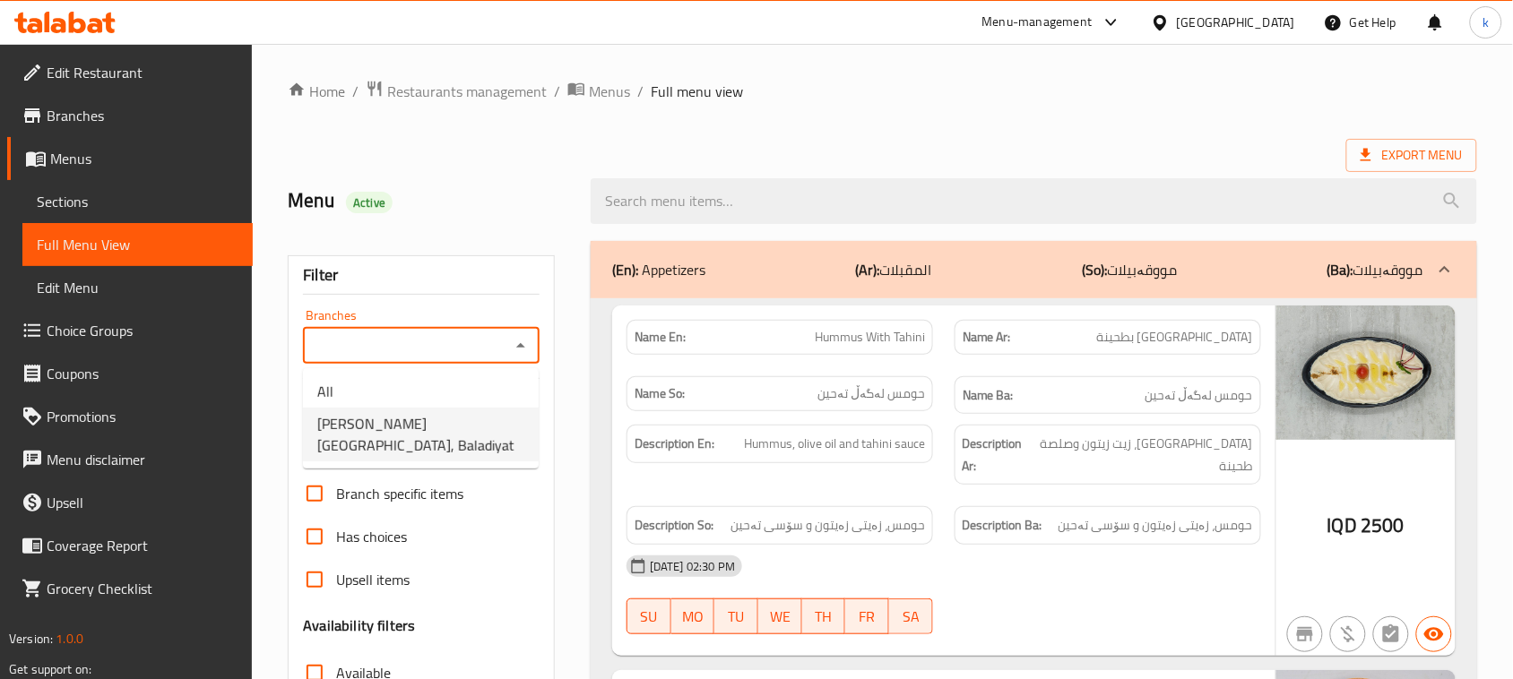
click at [402, 424] on span "Mandy Rubue Yemen, Baladiyat" at bounding box center [420, 434] width 207 height 43
type input "Mandy Rubue Yemen, Baladiyat"
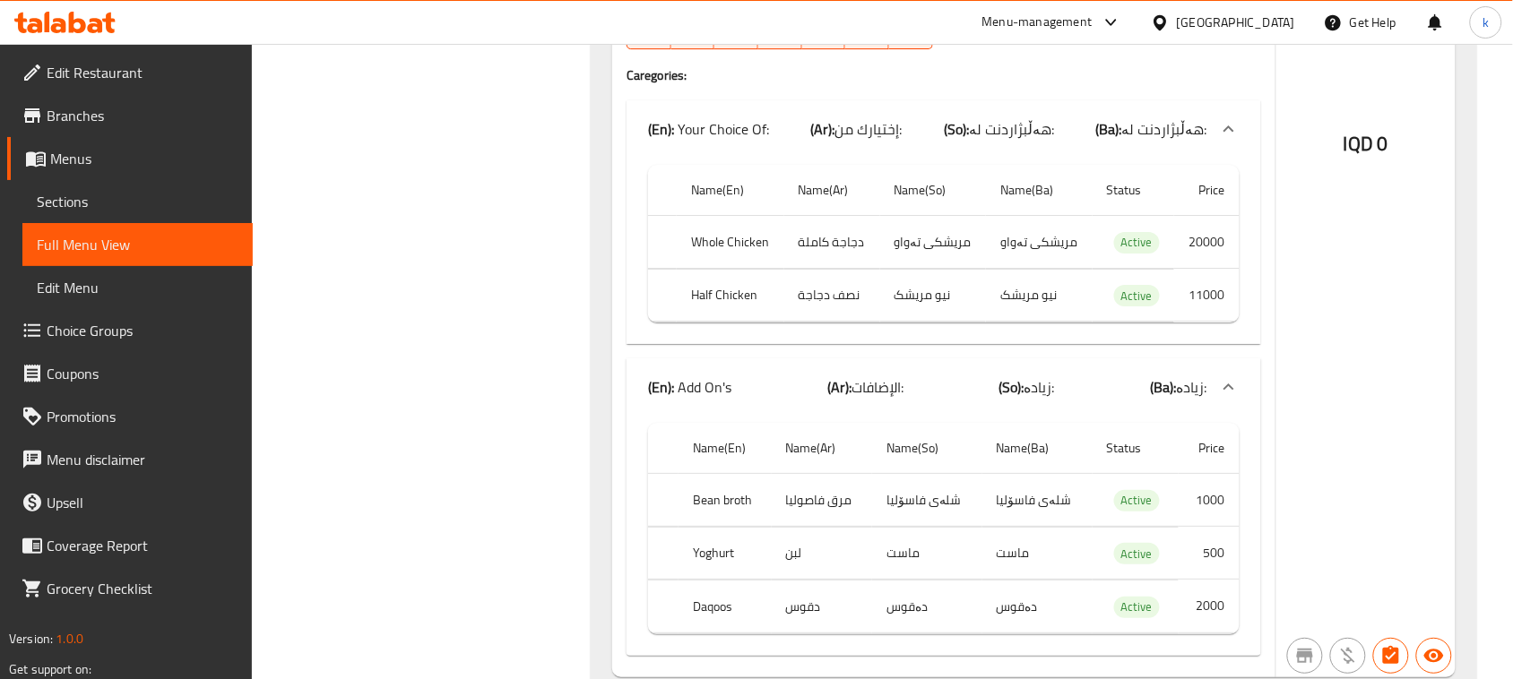
scroll to position [5961, 0]
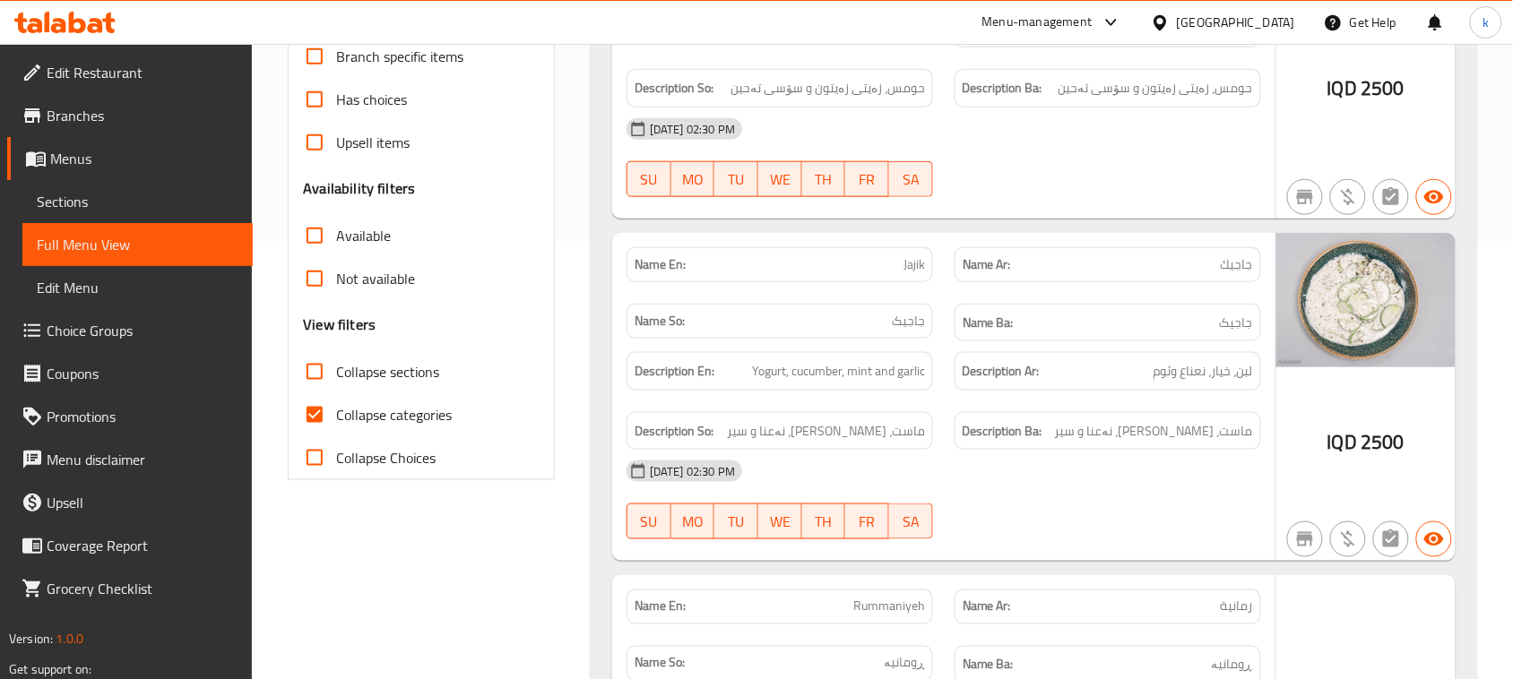
scroll to position [448, 0]
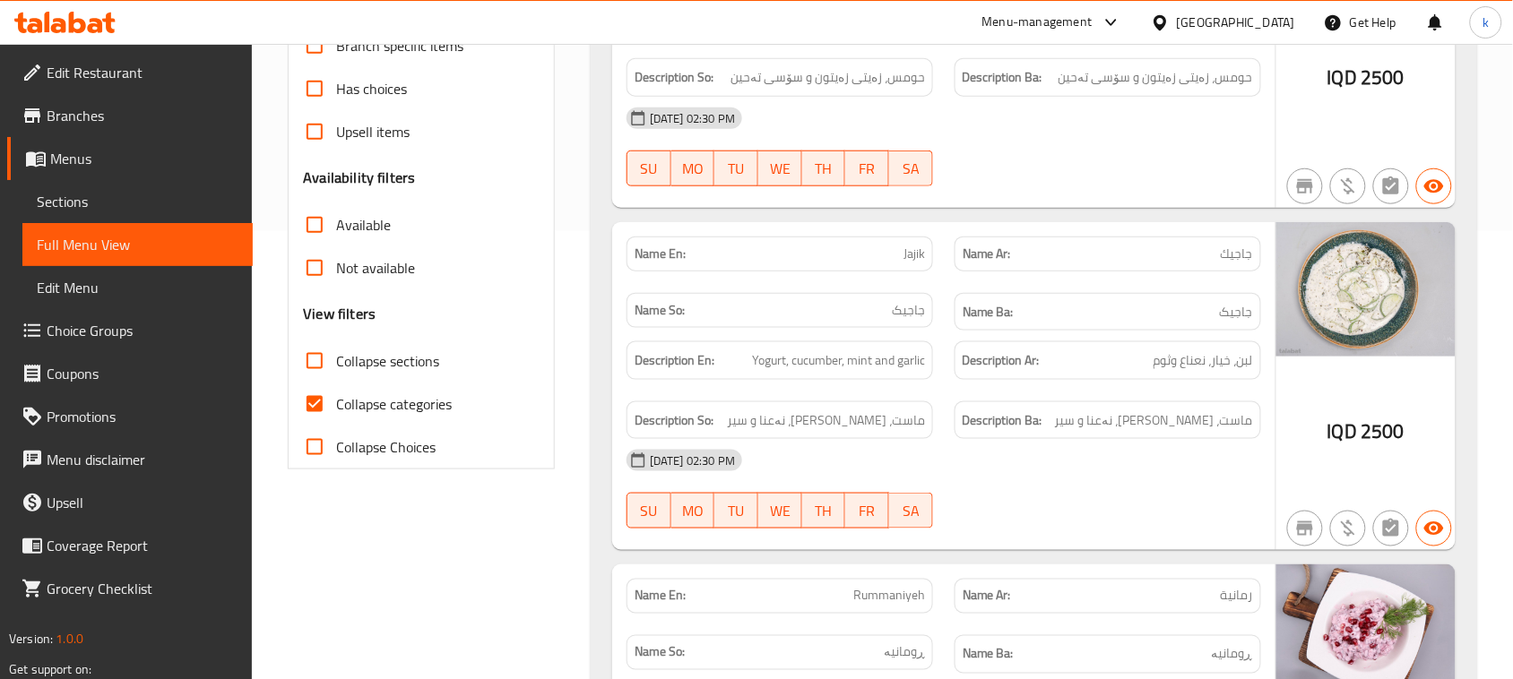
click at [318, 403] on input "Collapse categories" at bounding box center [314, 404] width 43 height 43
checkbox input "false"
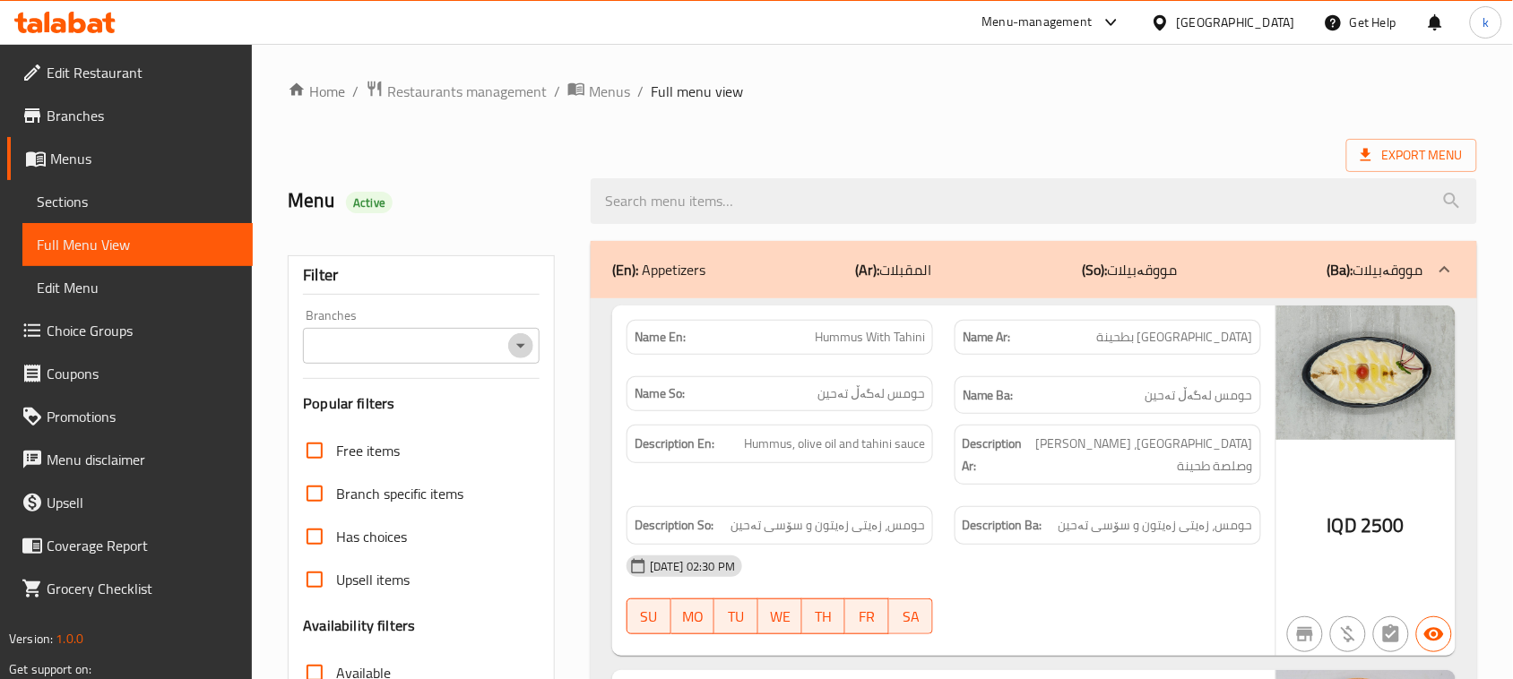
click at [515, 339] on icon "Open" at bounding box center [521, 346] width 22 height 22
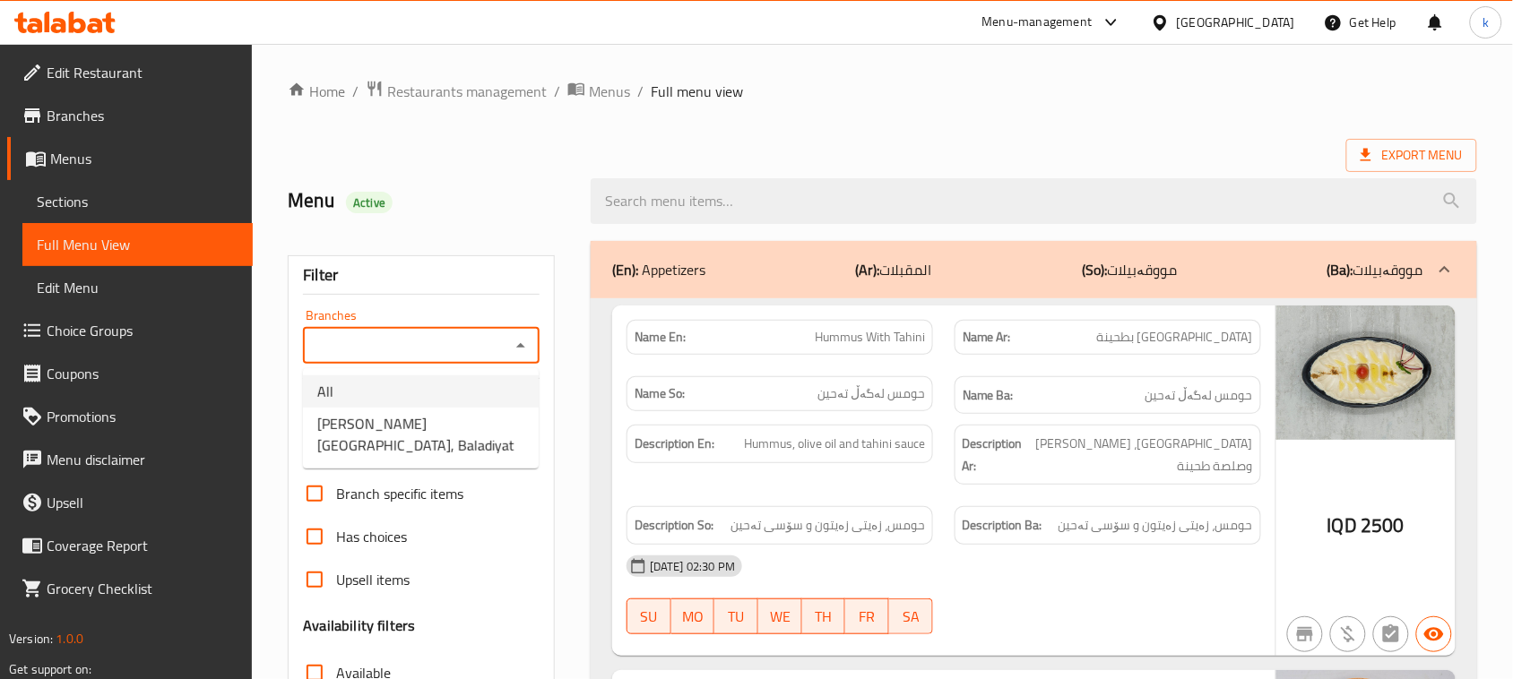
click at [449, 415] on span "[PERSON_NAME] [GEOGRAPHIC_DATA], Baladiyat" at bounding box center [420, 434] width 207 height 43
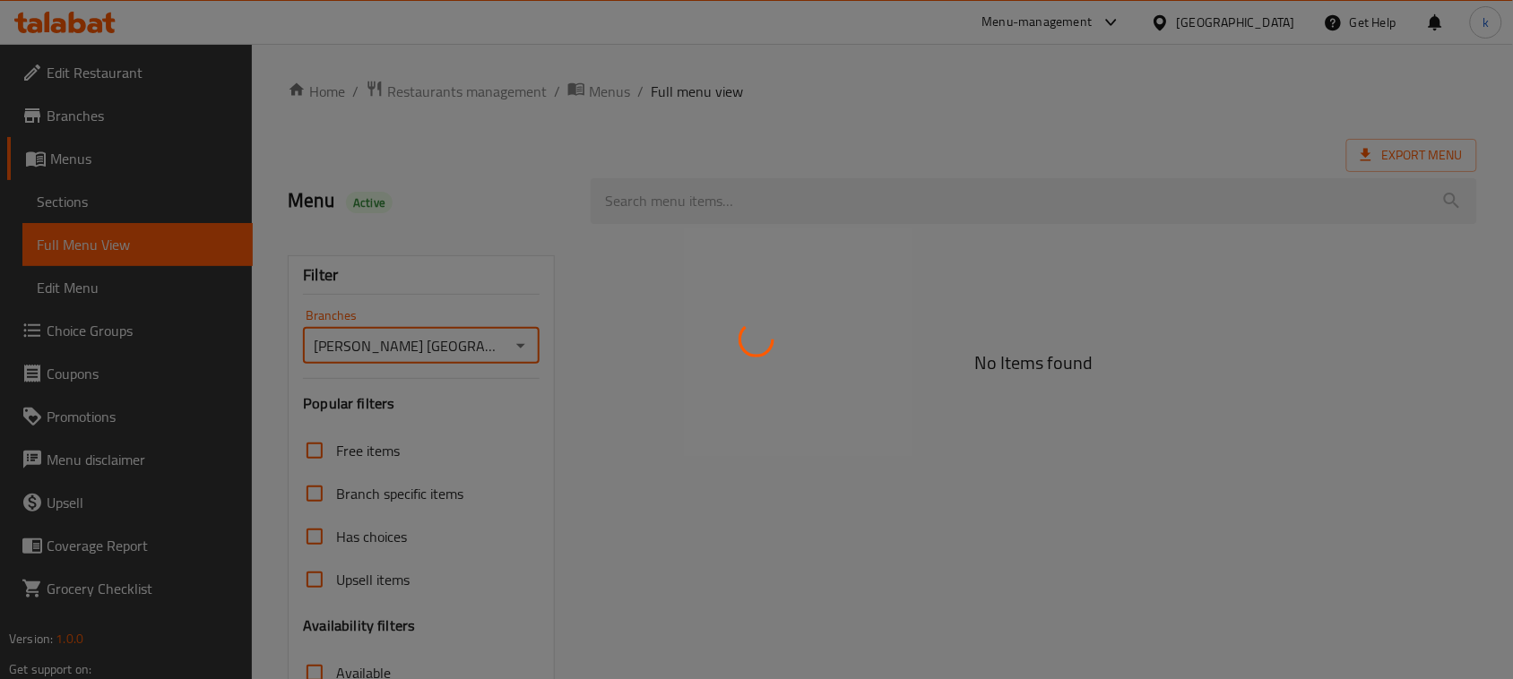
type input "[PERSON_NAME] [GEOGRAPHIC_DATA], Baladiyat"
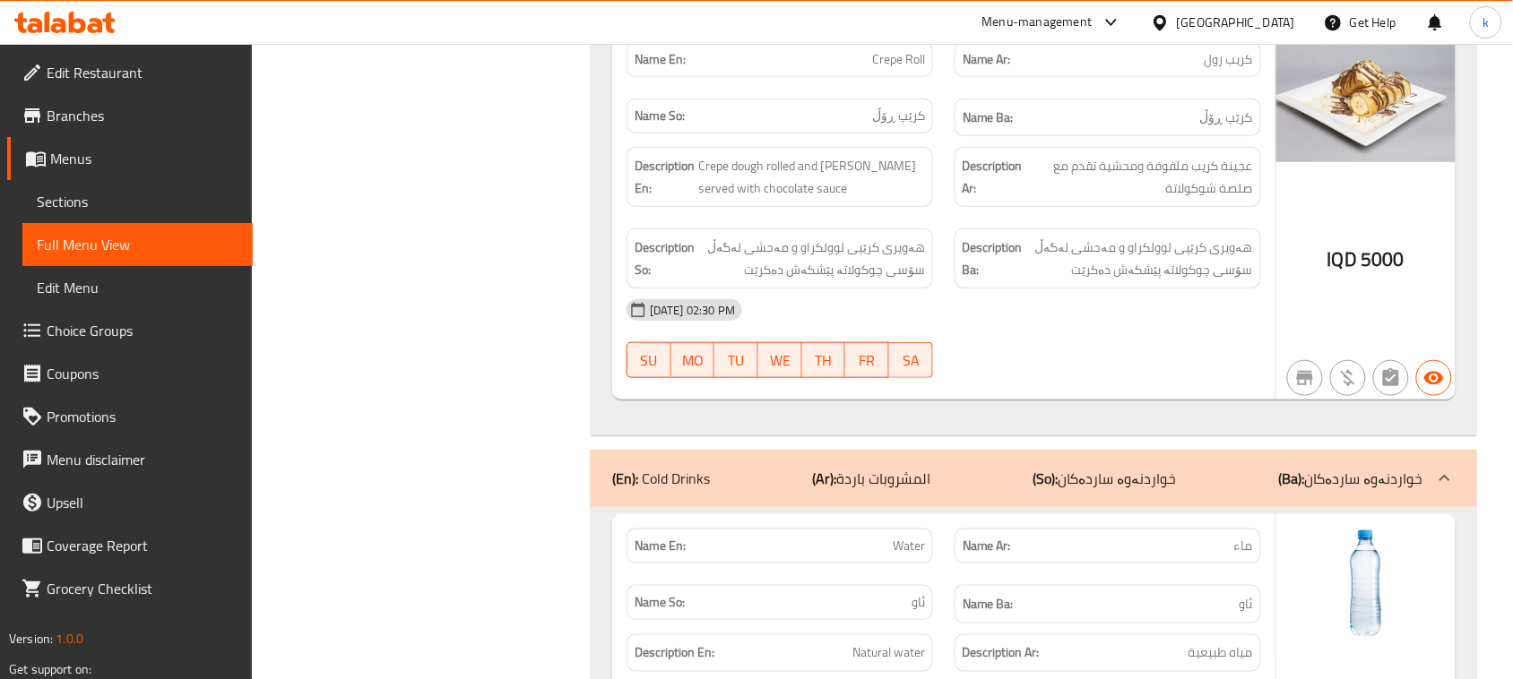
scroll to position [18599, 0]
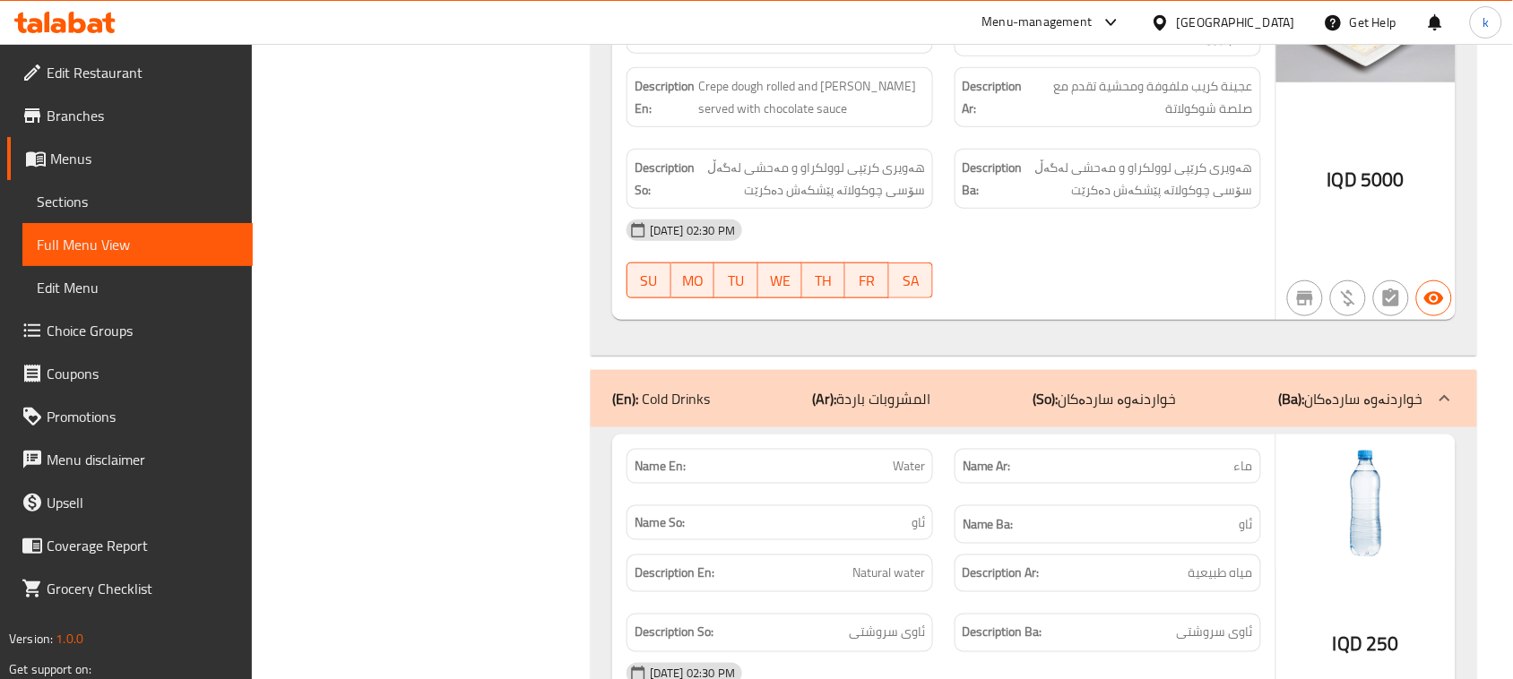
copy span "Water"
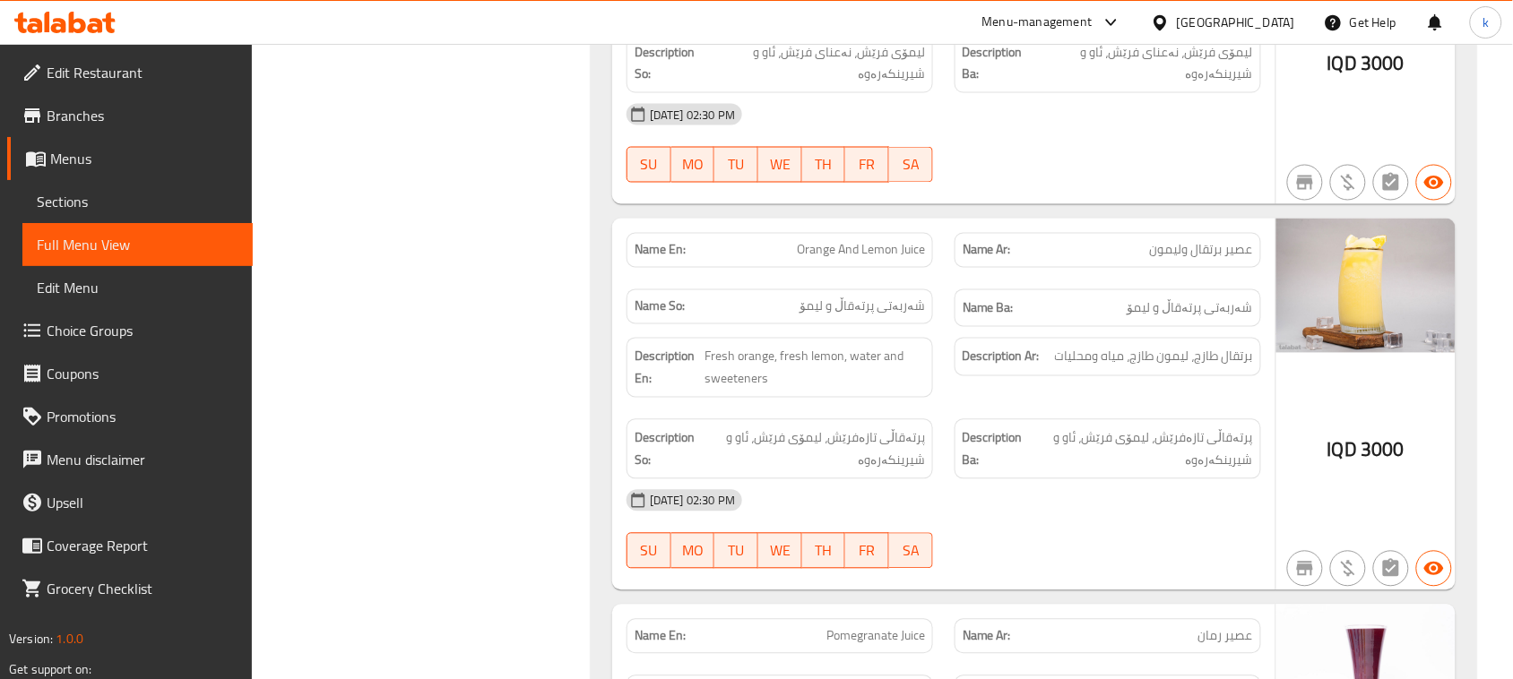
scroll to position [21063, 0]
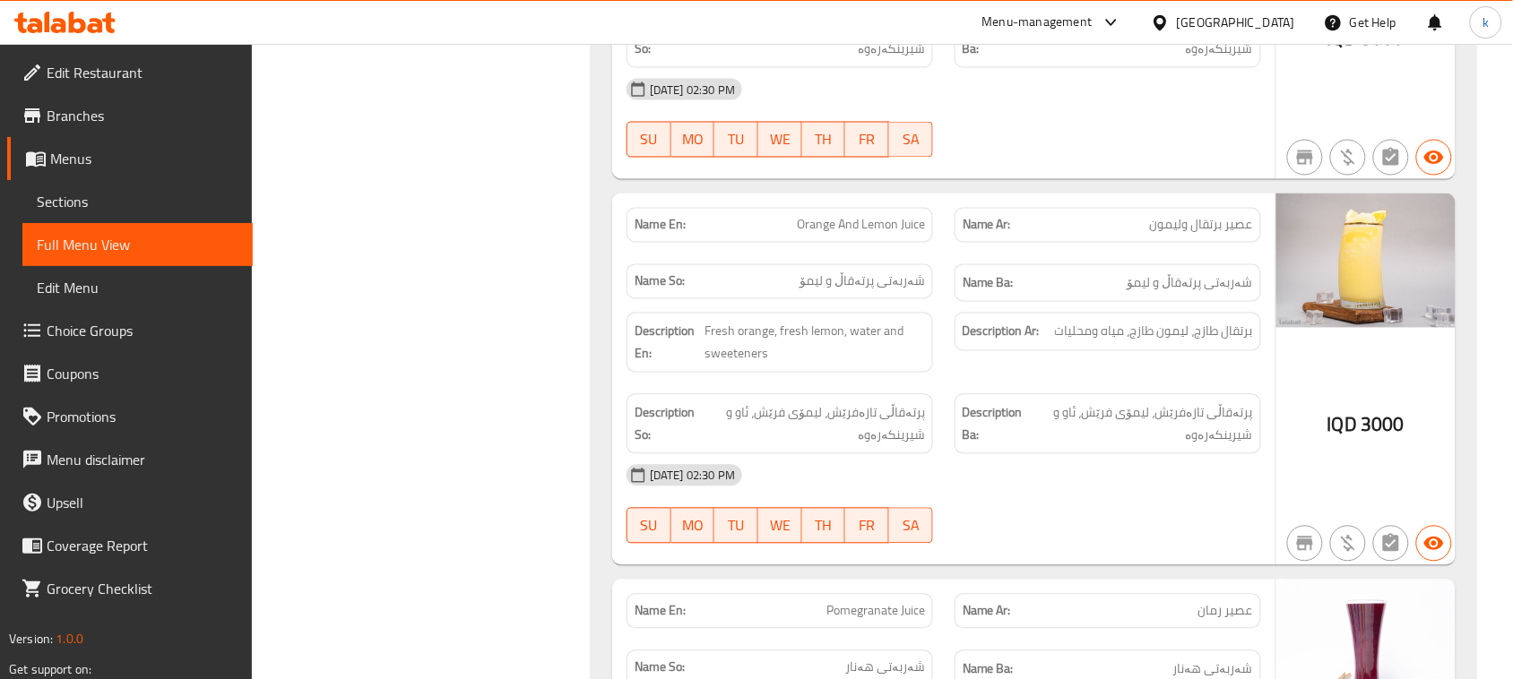
copy span "Orange And Lemon Juice"
click at [65, 142] on link "Menus" at bounding box center [130, 158] width 246 height 43
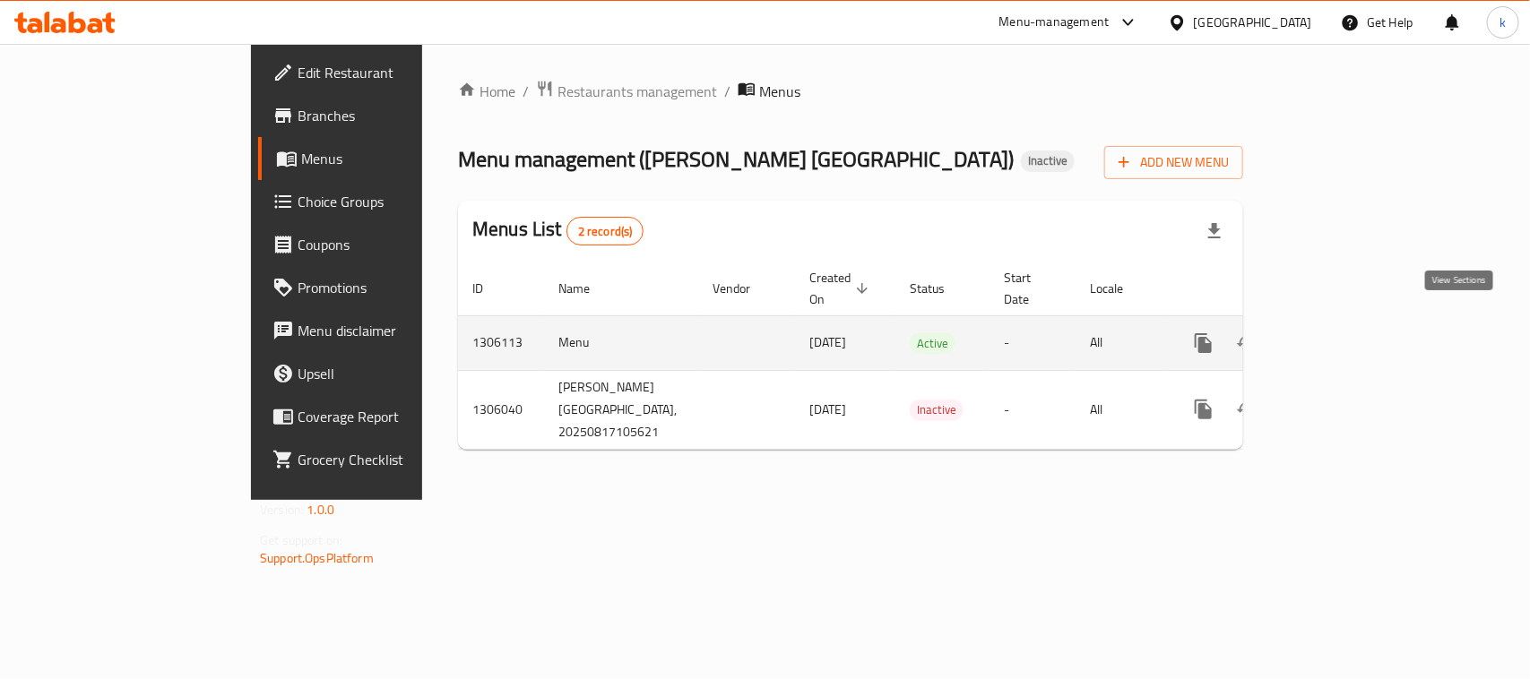
click at [1354, 336] on link "enhanced table" at bounding box center [1332, 343] width 43 height 43
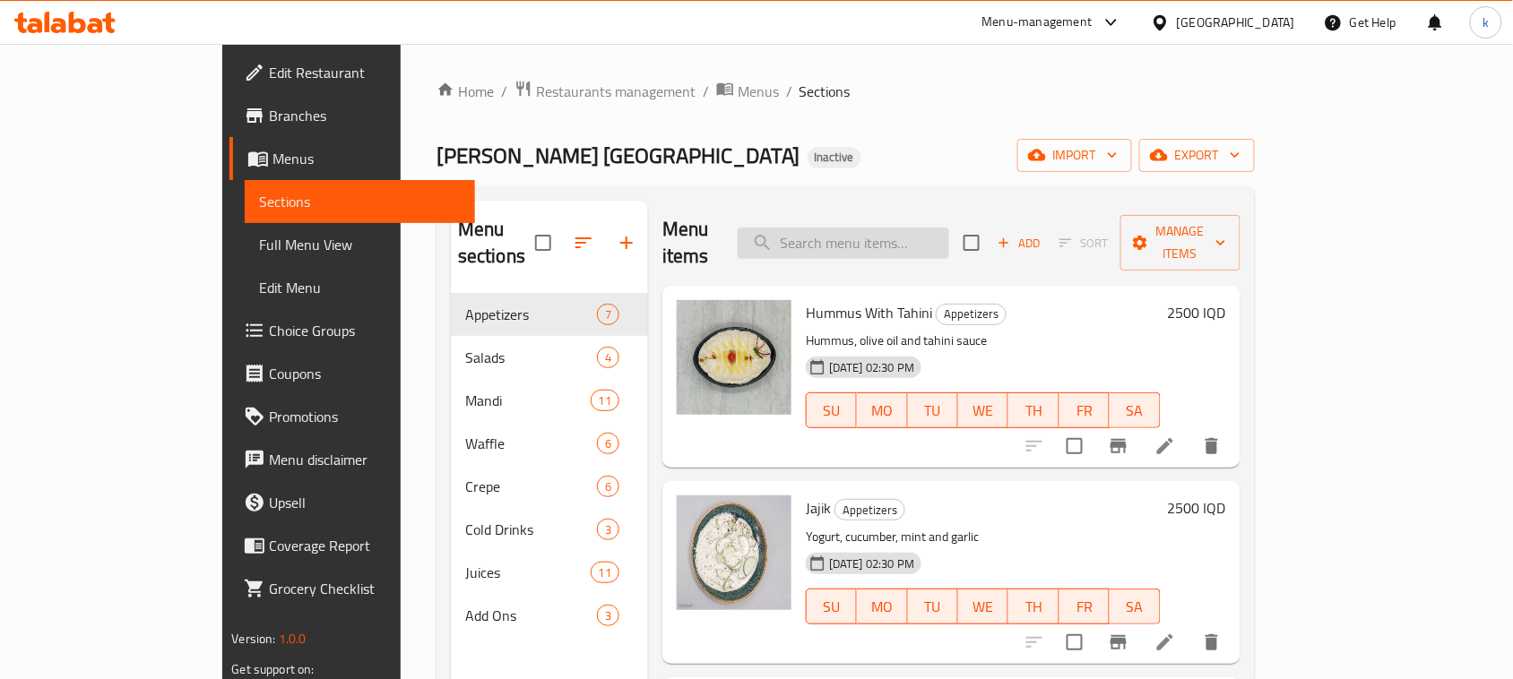
click at [930, 228] on input "search" at bounding box center [844, 243] width 212 height 31
paste input "Orange And Lemon Juice"
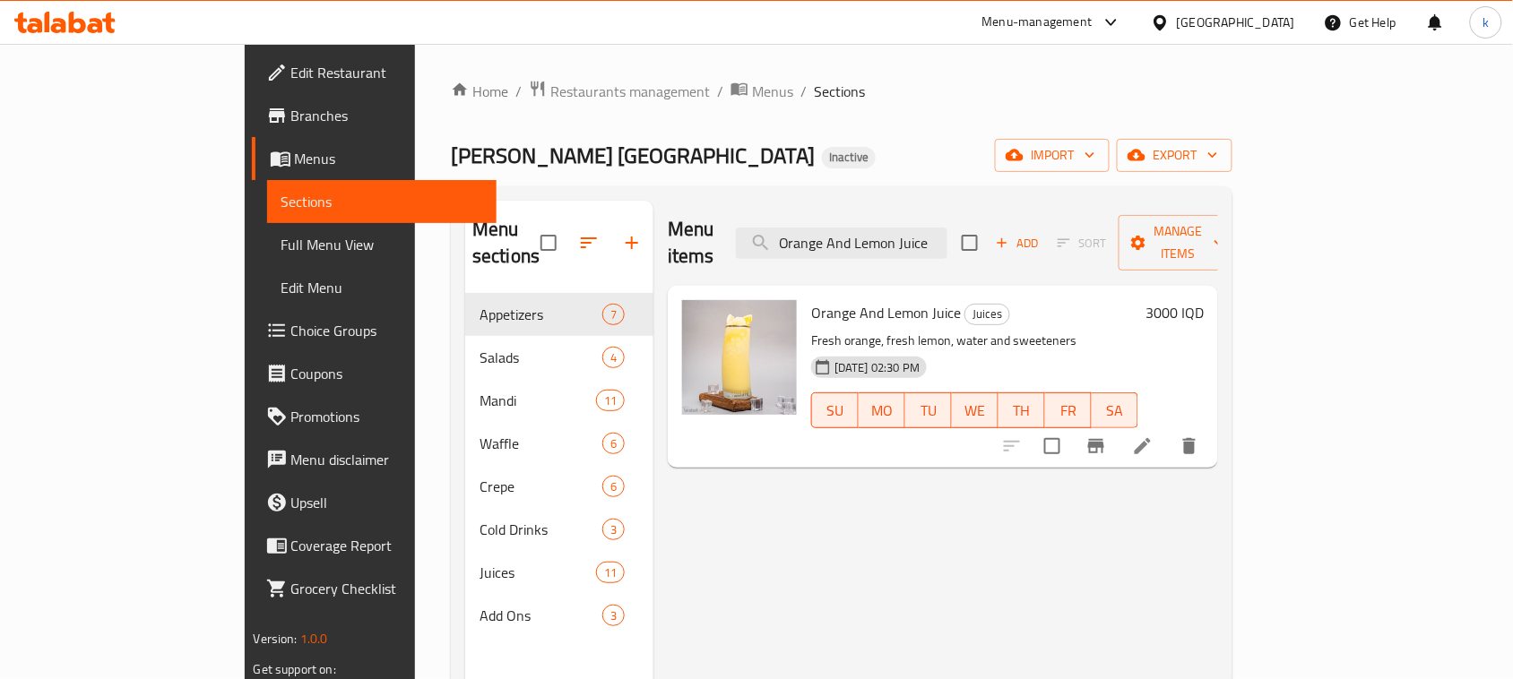
type input "Orange And Lemon Juice"
click at [1154, 436] on icon at bounding box center [1143, 447] width 22 height 22
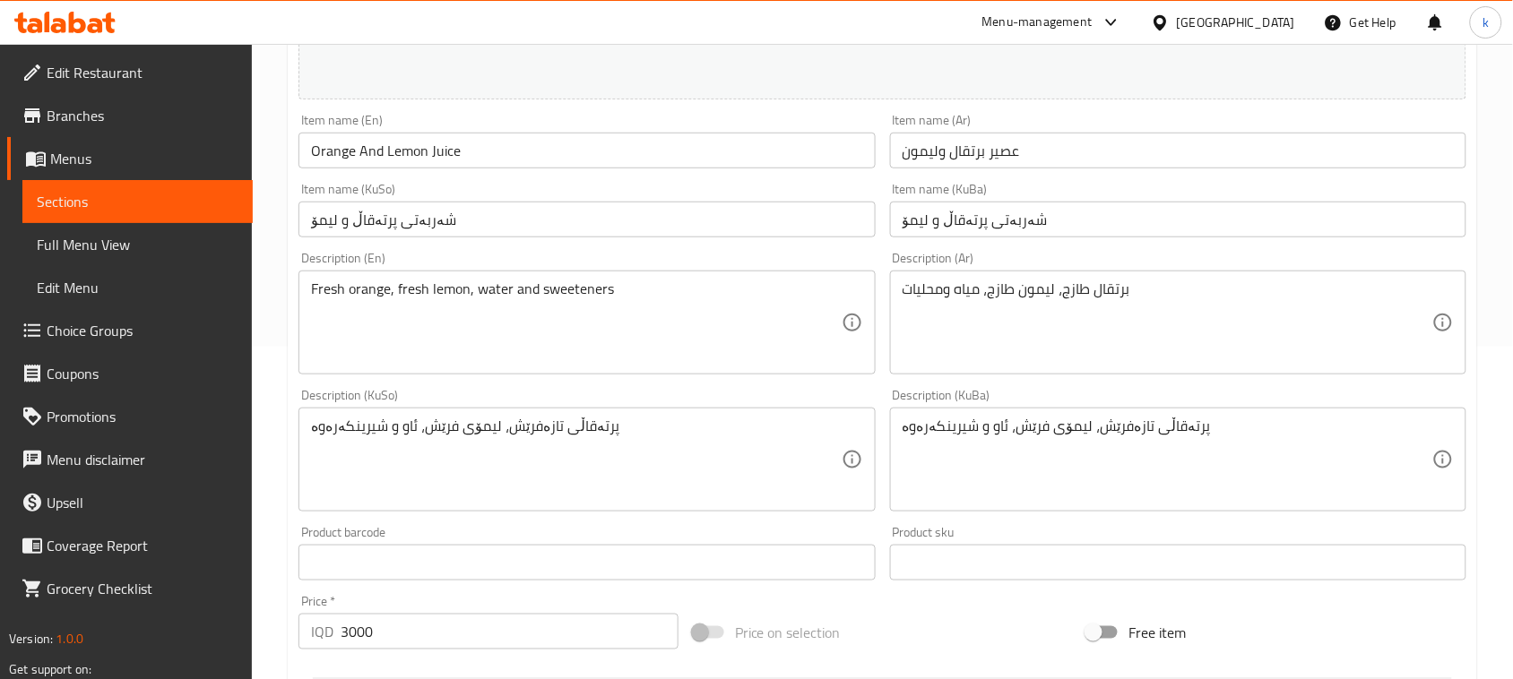
scroll to position [448, 0]
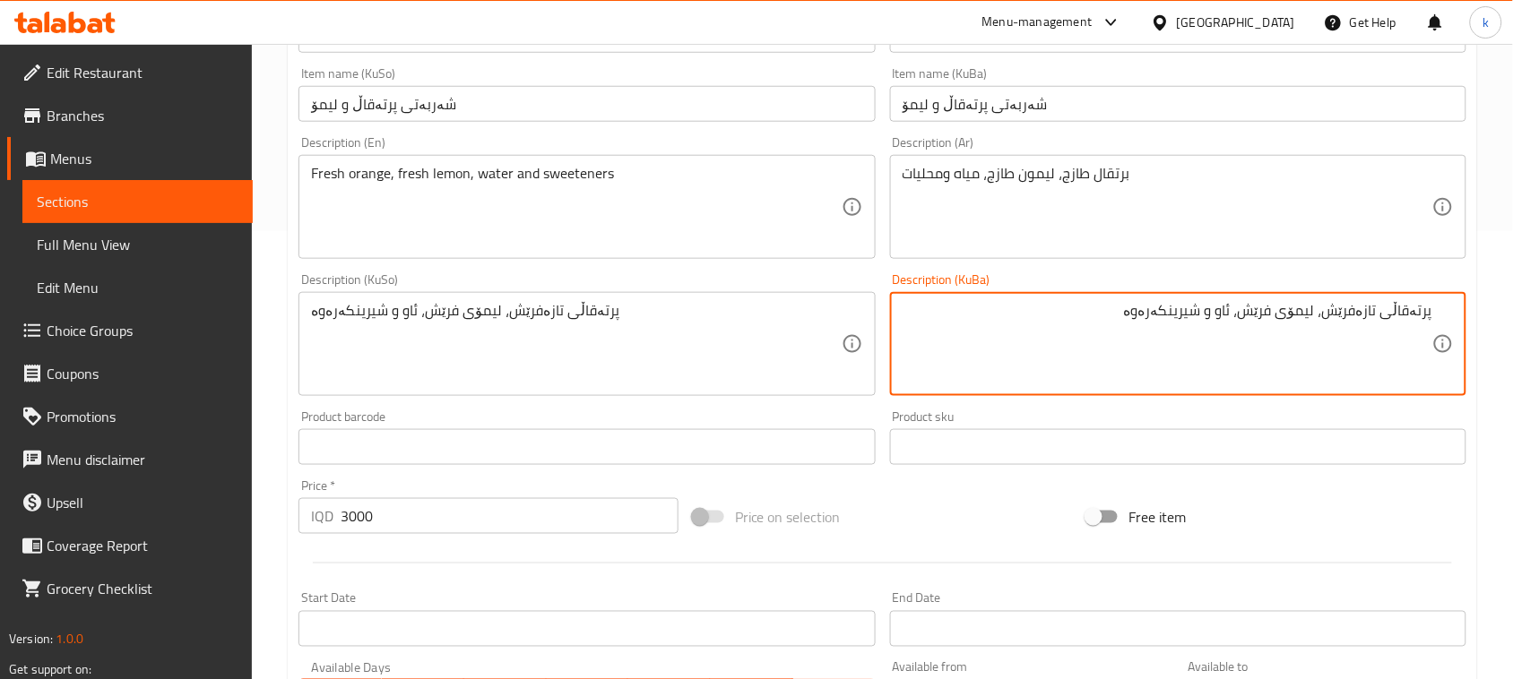
click at [1365, 309] on textarea "پرتەقاڵی تازەفرێش، لیمۆی فرێش، ئاو و شیرینکەرەوە" at bounding box center [1168, 344] width 530 height 85
click at [1365, 315] on textarea "پرتەقاڵی فرێش، لیمۆی فرێش، ئاو و شیرینکەرەوە" at bounding box center [1168, 344] width 530 height 85
type textarea "پرتەقاڵی فرێش، لیمۆی فرێش، ئاو و شیرینکەرەوە"
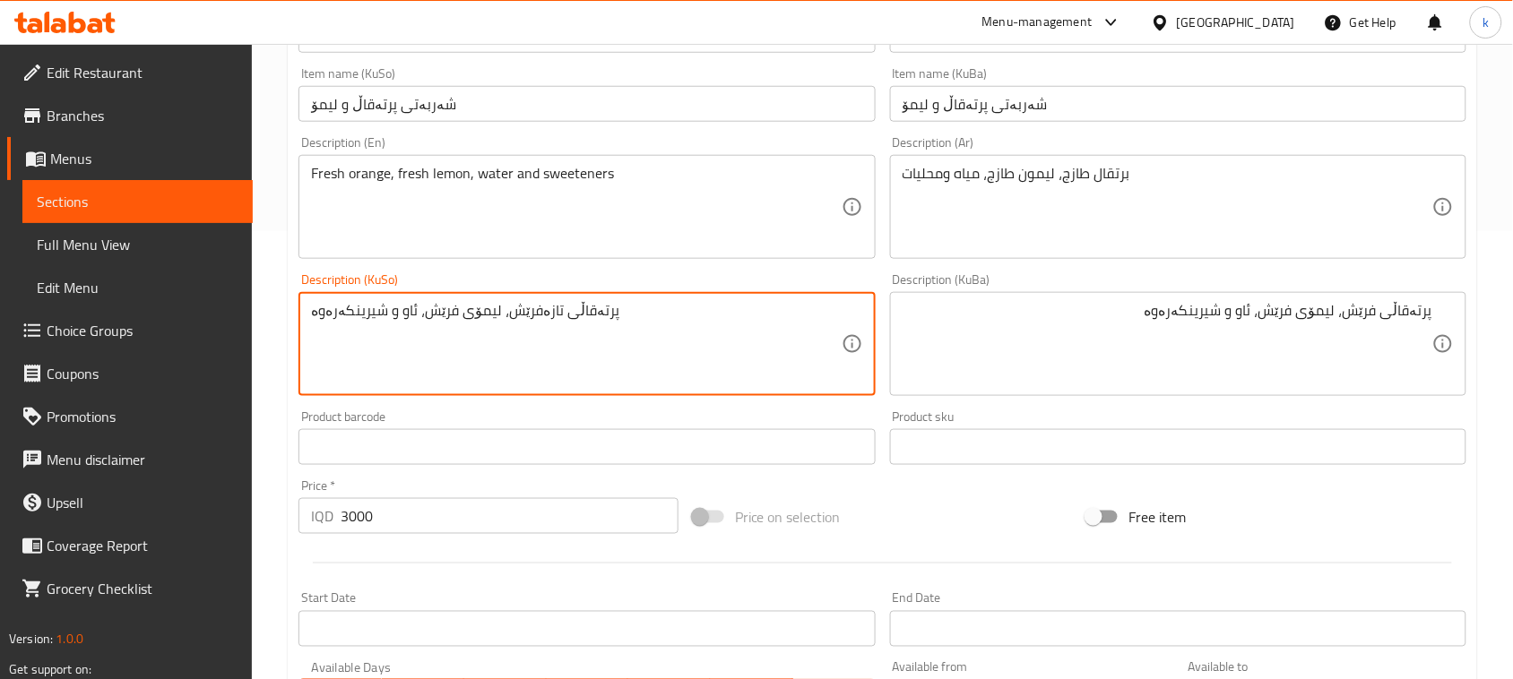
click at [472, 306] on textarea "پرتەقاڵی تازەفرێش، لیمۆی فرێش، ئاو و شیرینکەرەوە" at bounding box center [576, 344] width 530 height 85
paste textarea
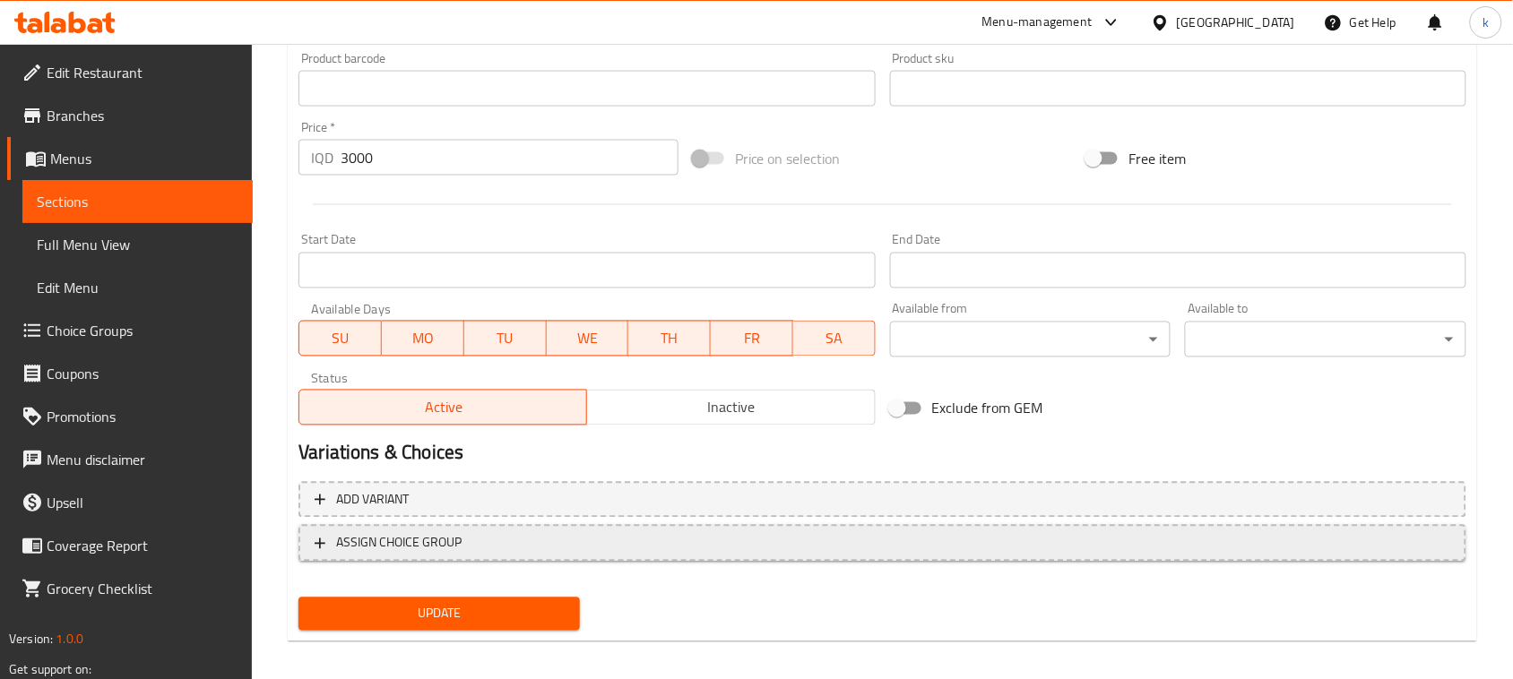
scroll to position [817, 0]
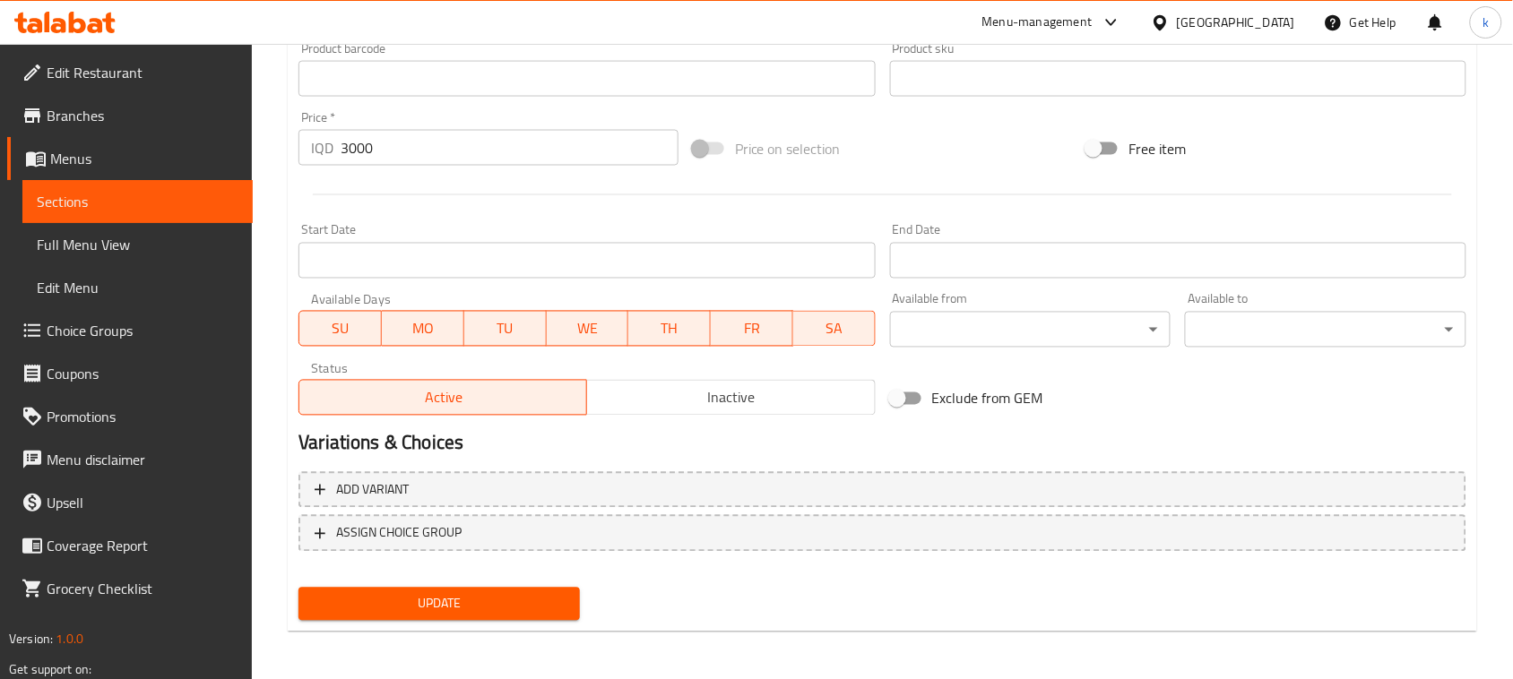
type textarea "پرتەقاڵی فرێش، لیمۆی فرێش، ئاو و شیرینکەرەوە"
click at [506, 608] on span "Update" at bounding box center [439, 604] width 253 height 22
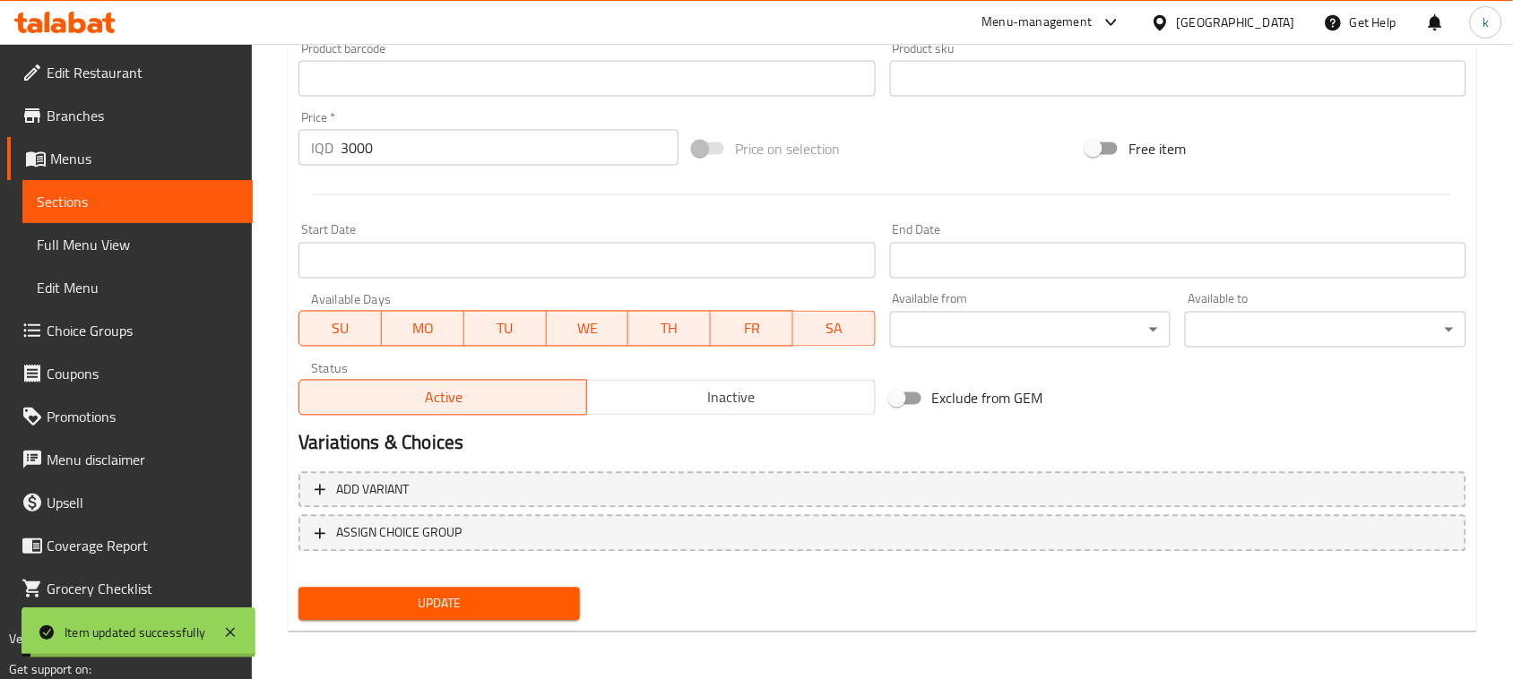
click at [73, 157] on span "Menus" at bounding box center [144, 159] width 188 height 22
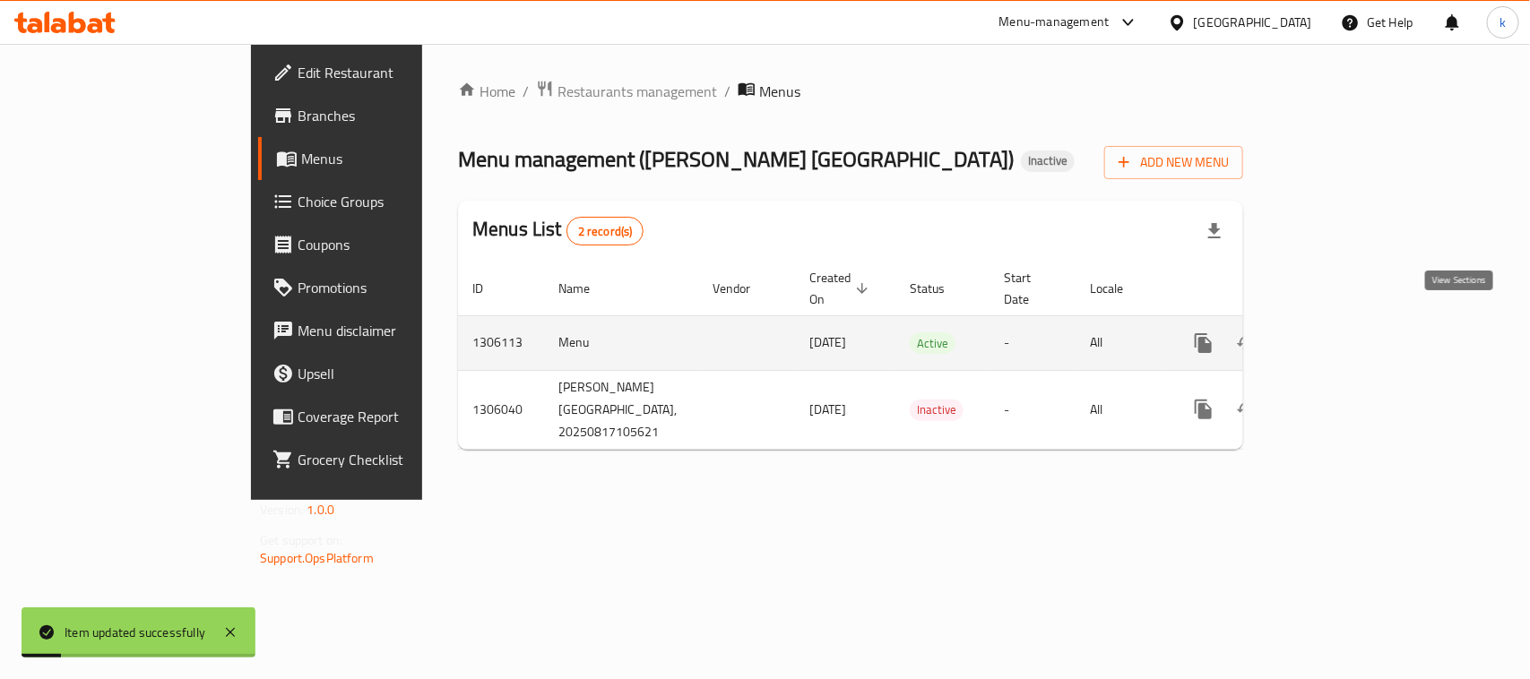
click at [1344, 333] on icon "enhanced table" at bounding box center [1333, 344] width 22 height 22
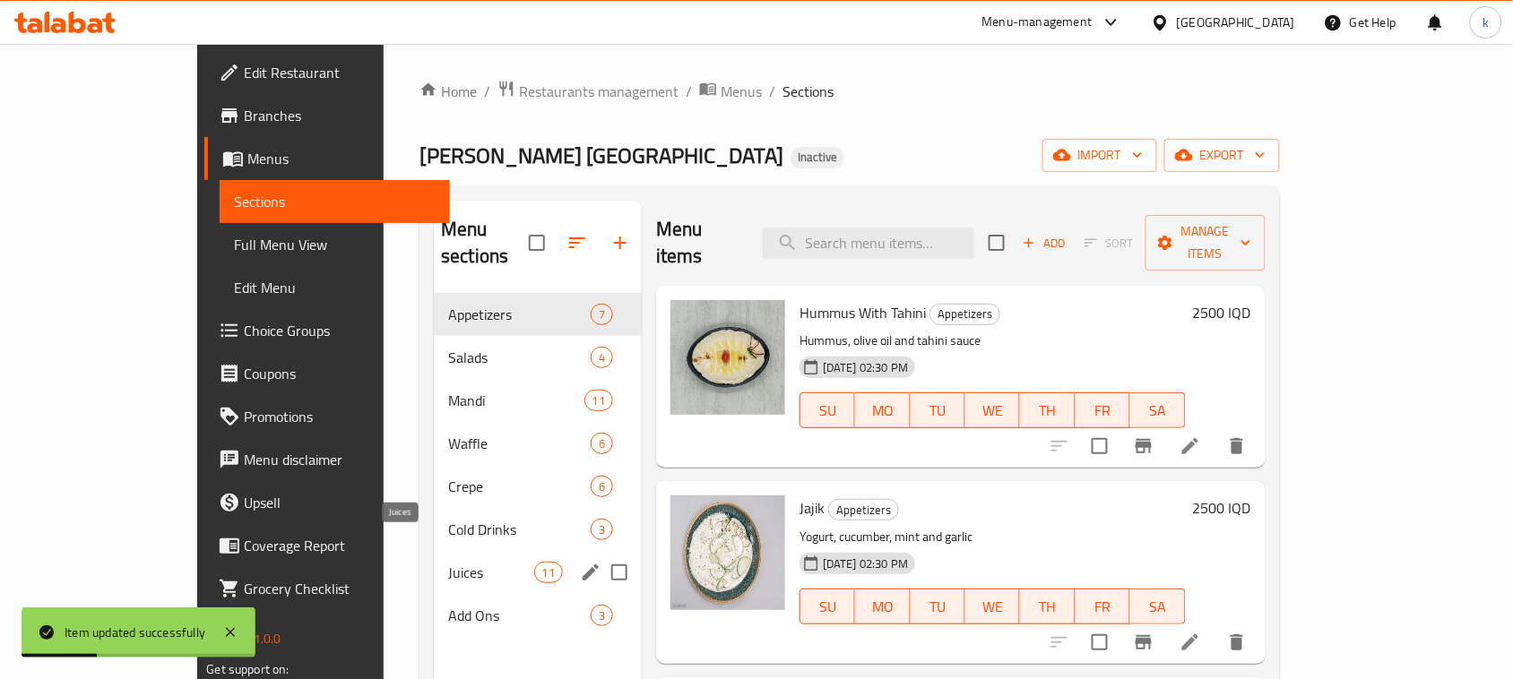
click at [448, 562] on span "Juices" at bounding box center [491, 573] width 86 height 22
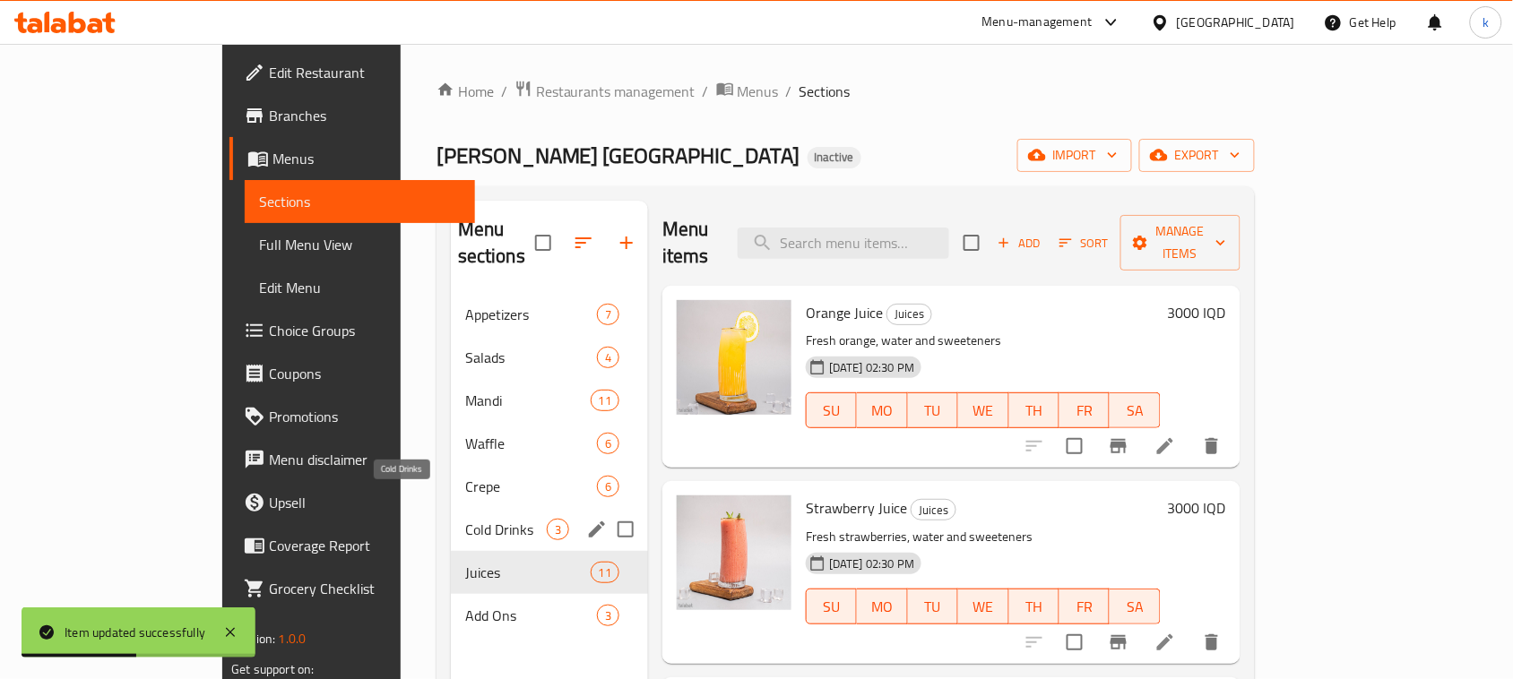
click at [465, 519] on span "Cold Drinks" at bounding box center [506, 530] width 82 height 22
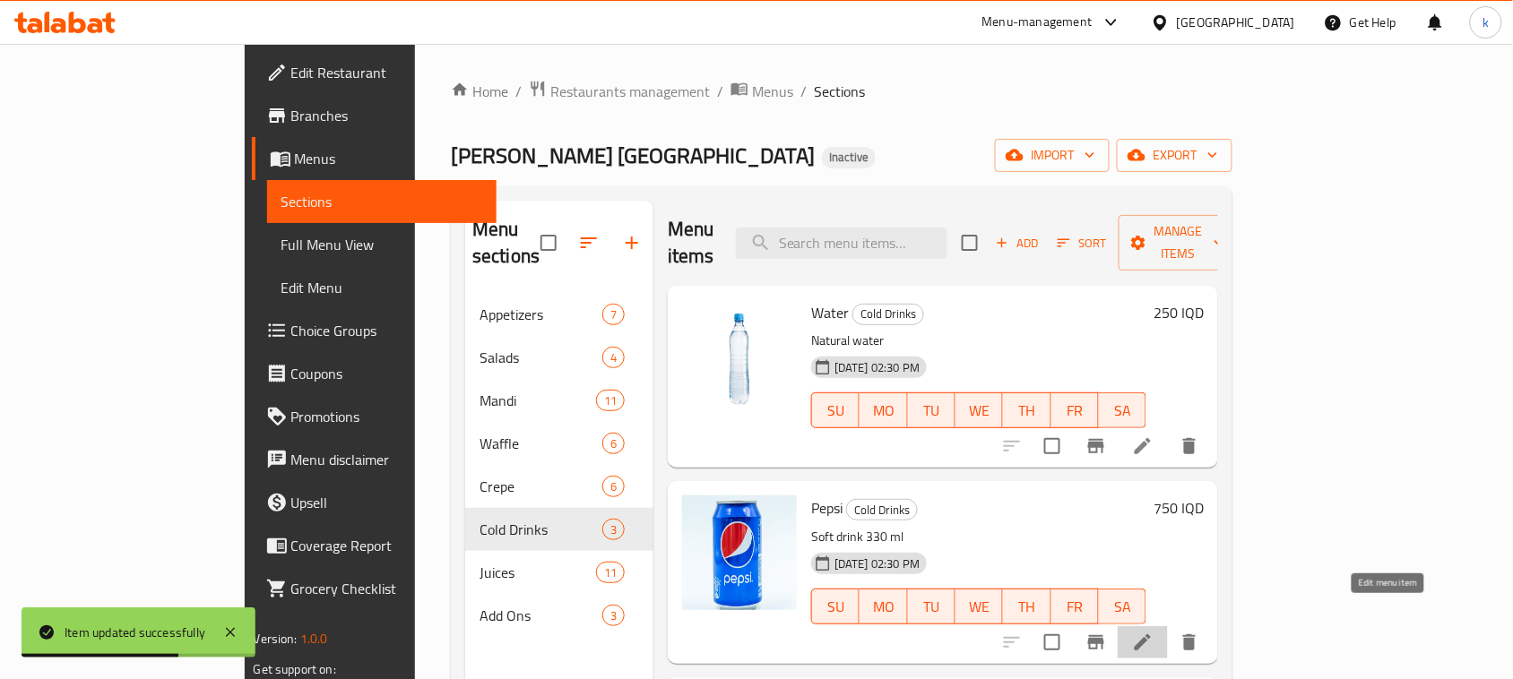
click at [1151, 635] on icon at bounding box center [1143, 643] width 16 height 16
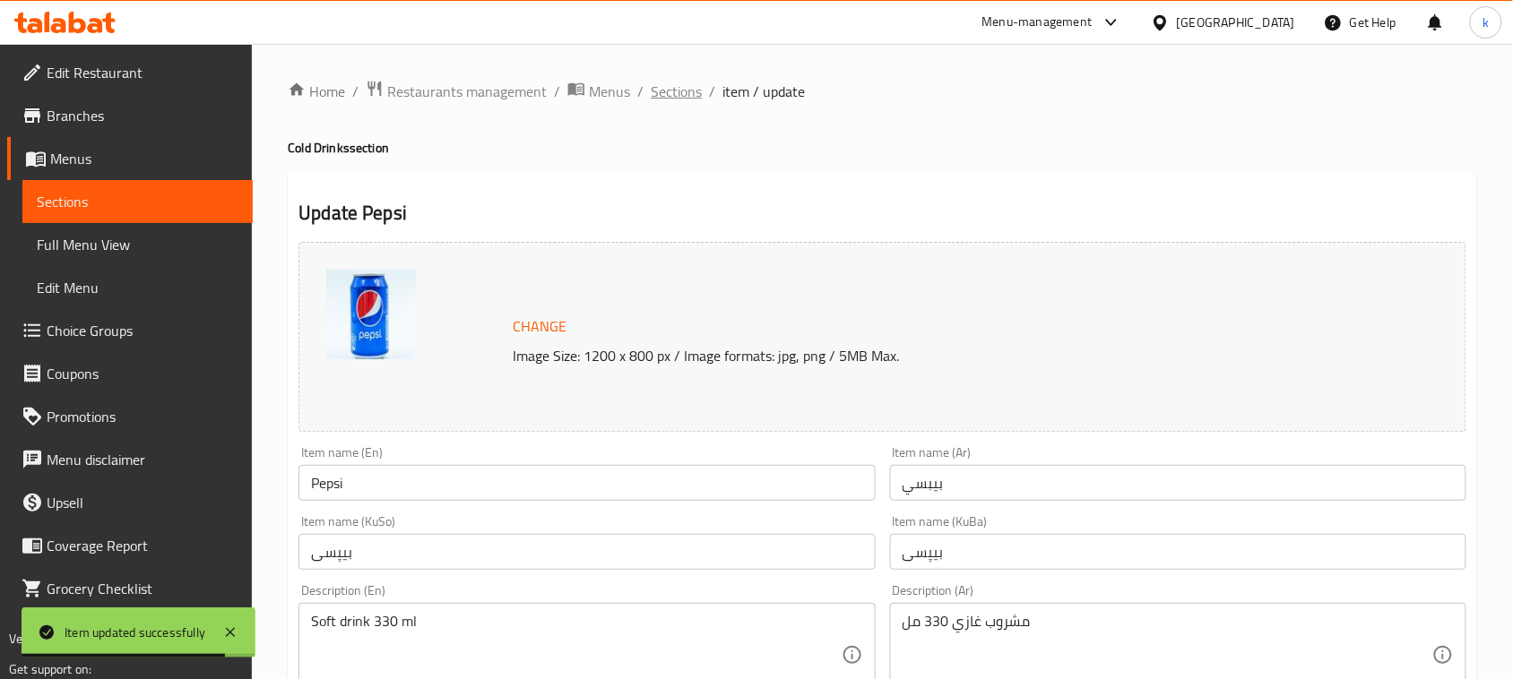
click at [677, 91] on span "Sections" at bounding box center [676, 92] width 51 height 22
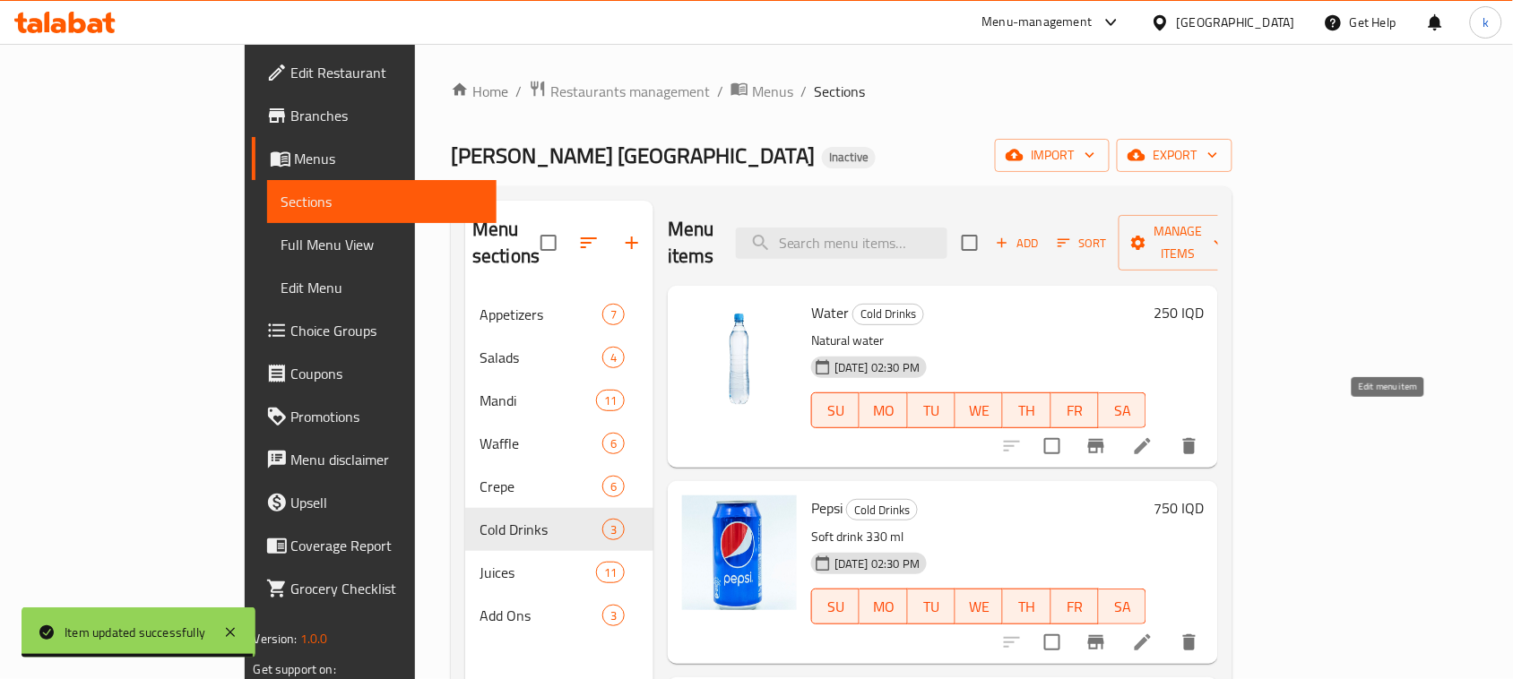
click at [1151, 438] on icon at bounding box center [1143, 446] width 16 height 16
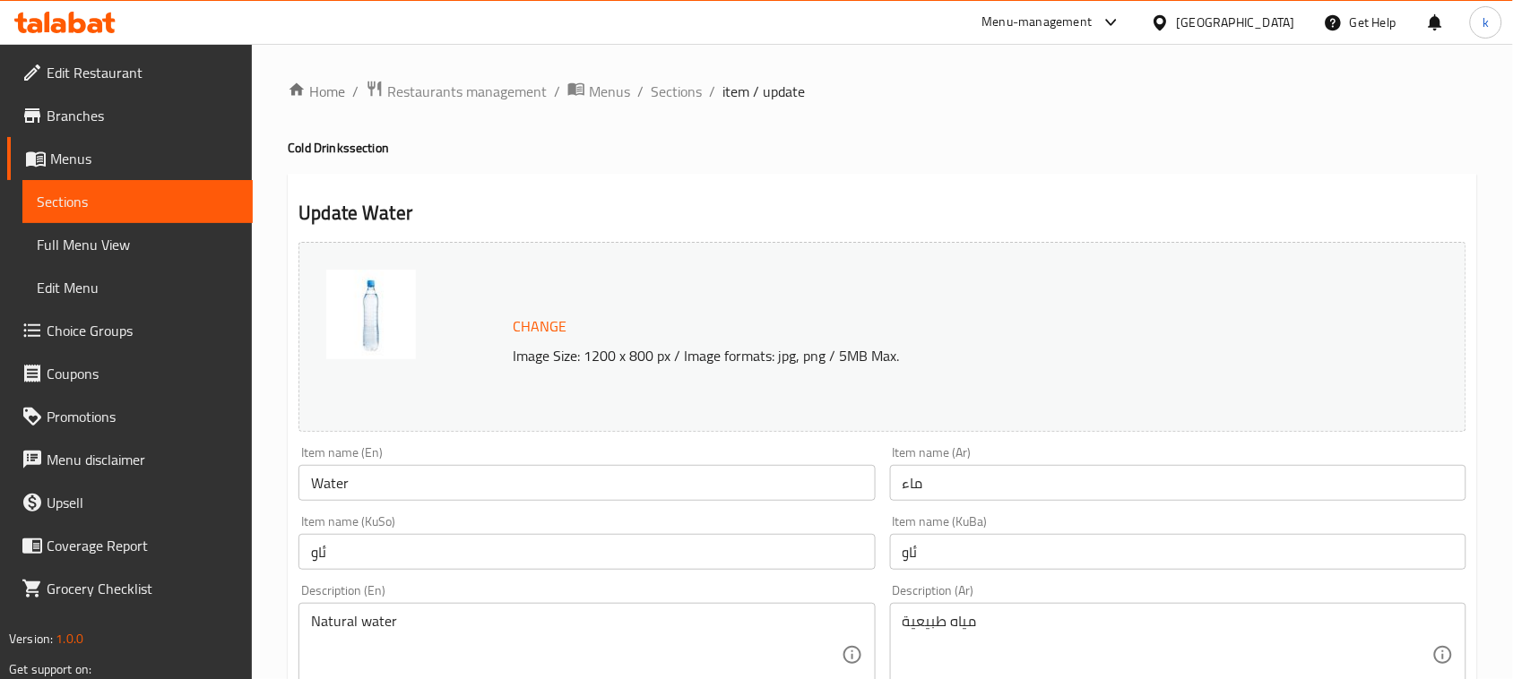
click at [1018, 485] on input "ماء" at bounding box center [1178, 483] width 576 height 36
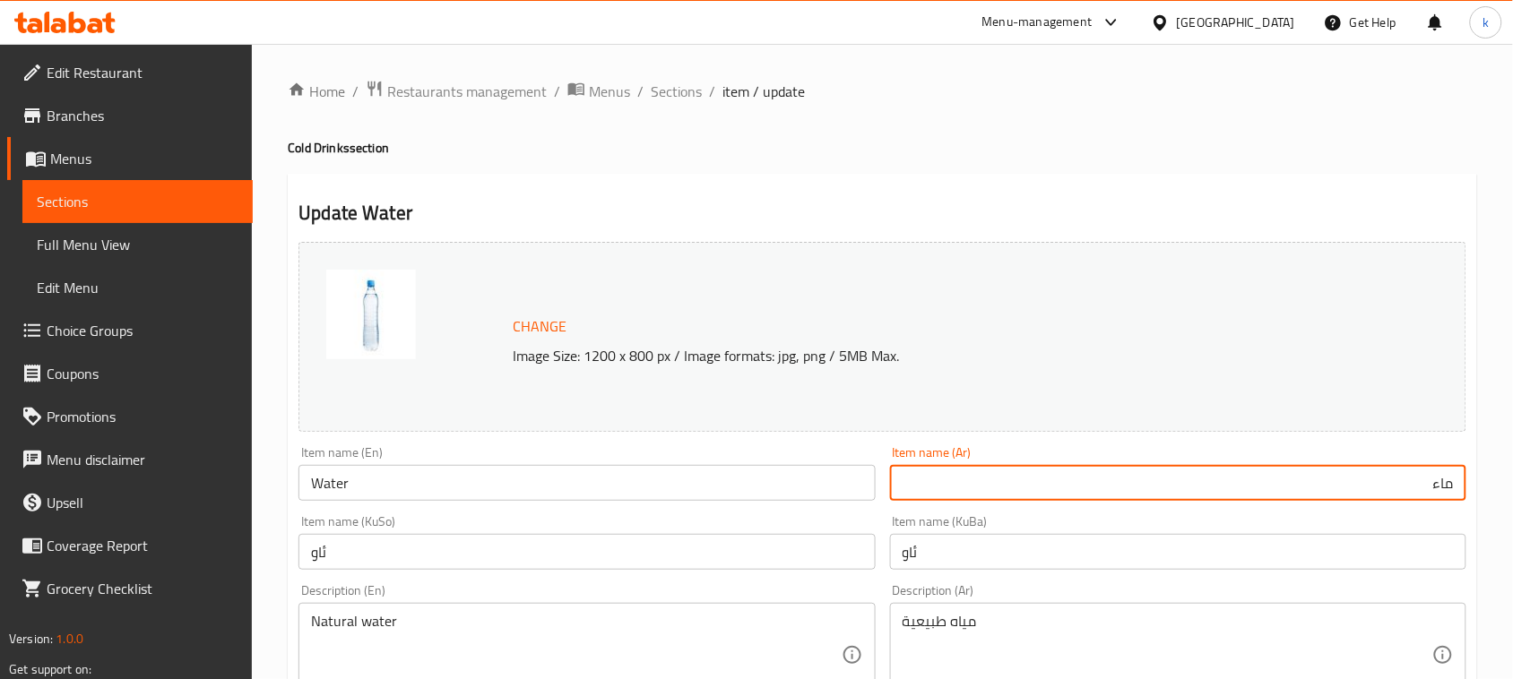
click at [1380, 489] on input "ماء" at bounding box center [1178, 483] width 576 height 36
type input "مياه معدنية"
click at [310, 484] on input "Water" at bounding box center [586, 483] width 576 height 36
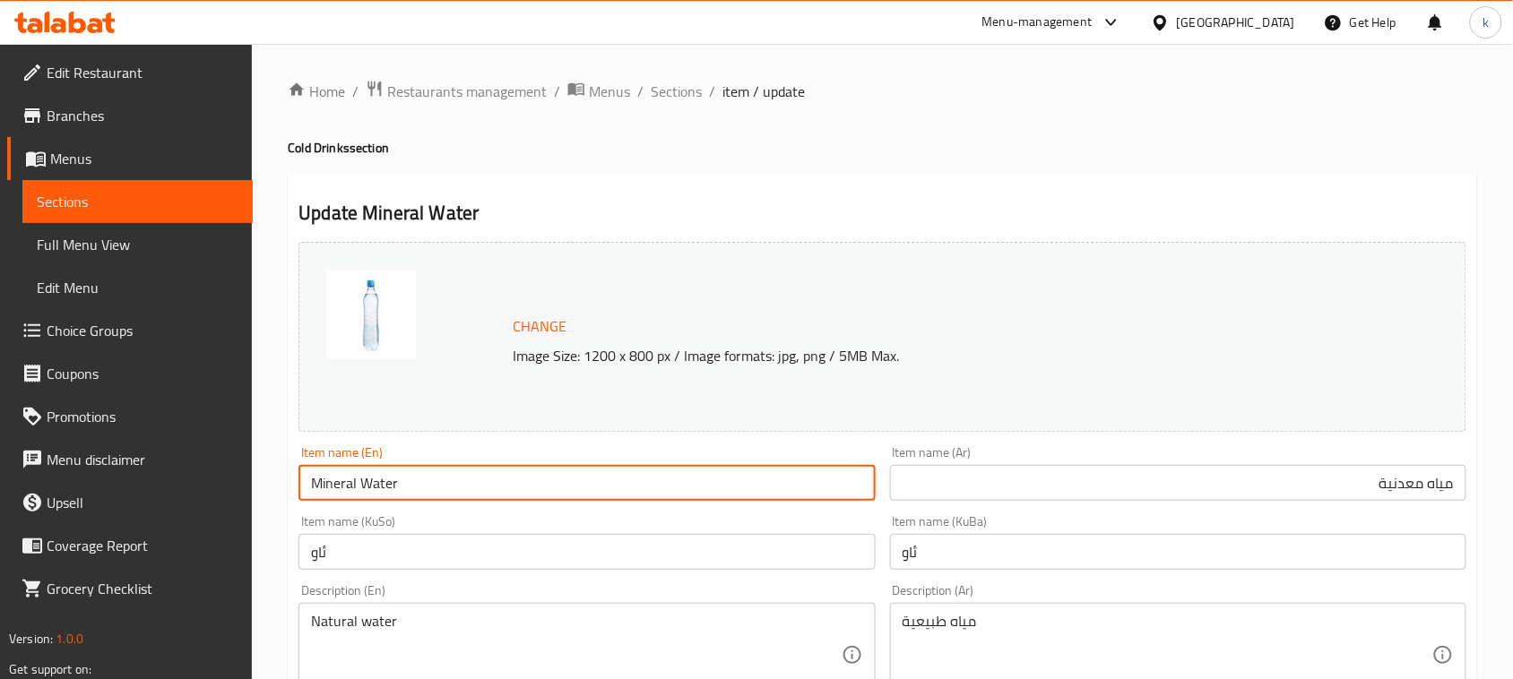
click at [437, 475] on input "Mineral Water" at bounding box center [586, 483] width 576 height 36
type input "Mineral Water"
click at [400, 547] on input "ئاو" at bounding box center [586, 552] width 576 height 36
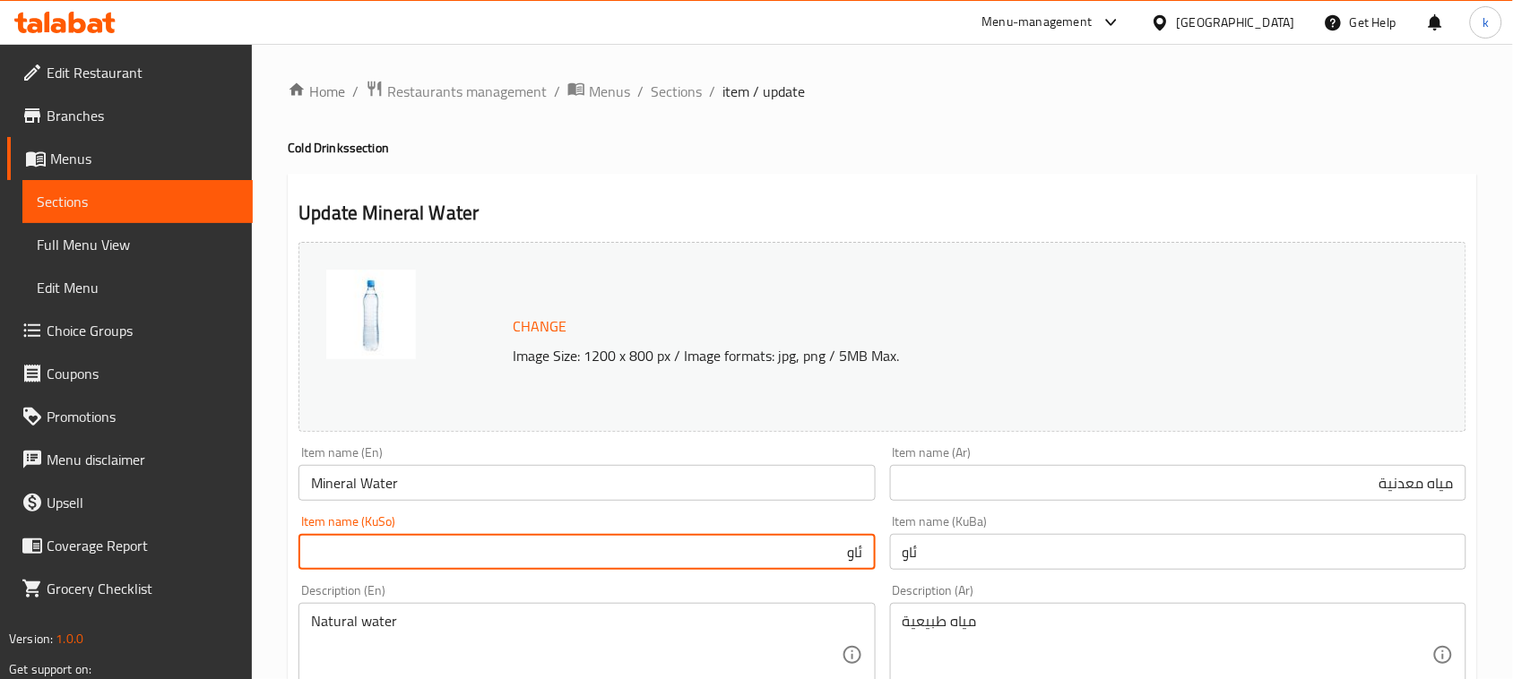
type input "ئاوی کانزایی"
drag, startPoint x: 764, startPoint y: 554, endPoint x: 979, endPoint y: 558, distance: 215.1
click at [915, 548] on input "ئاو" at bounding box center [1178, 552] width 576 height 36
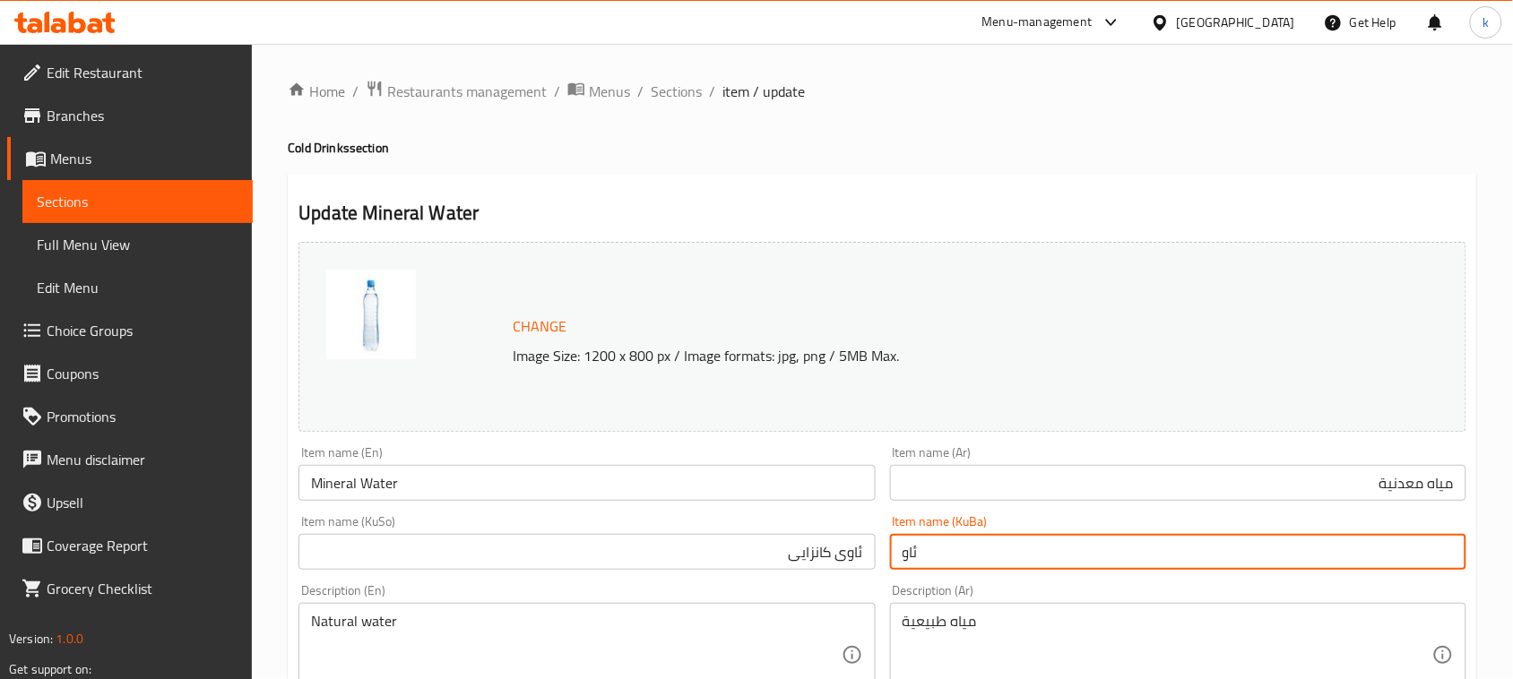
drag, startPoint x: 915, startPoint y: 548, endPoint x: 928, endPoint y: 553, distance: 13.7
click at [915, 548] on input "ئاو" at bounding box center [1178, 552] width 576 height 36
paste input "ی کانزایی"
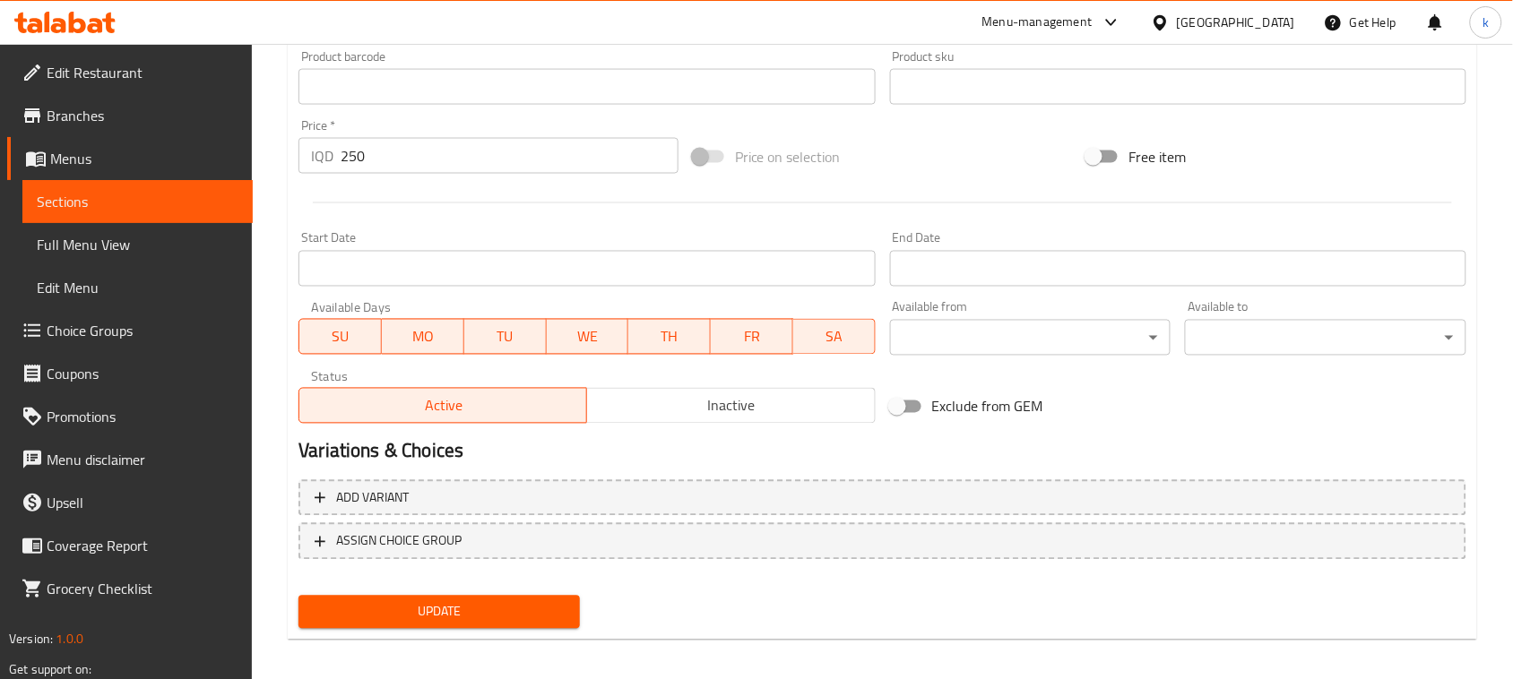
scroll to position [817, 0]
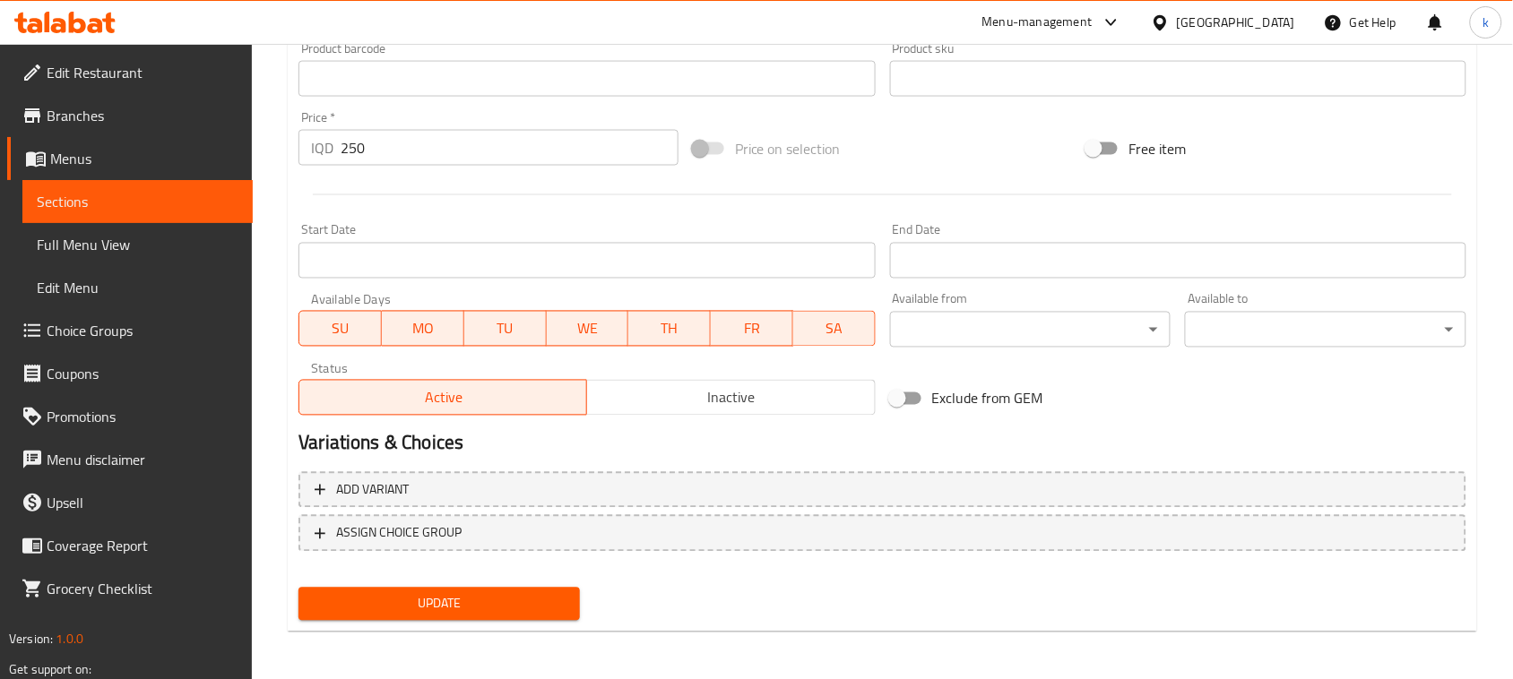
type input "ئاوی کانزایی"
click at [513, 593] on span "Update" at bounding box center [439, 604] width 253 height 22
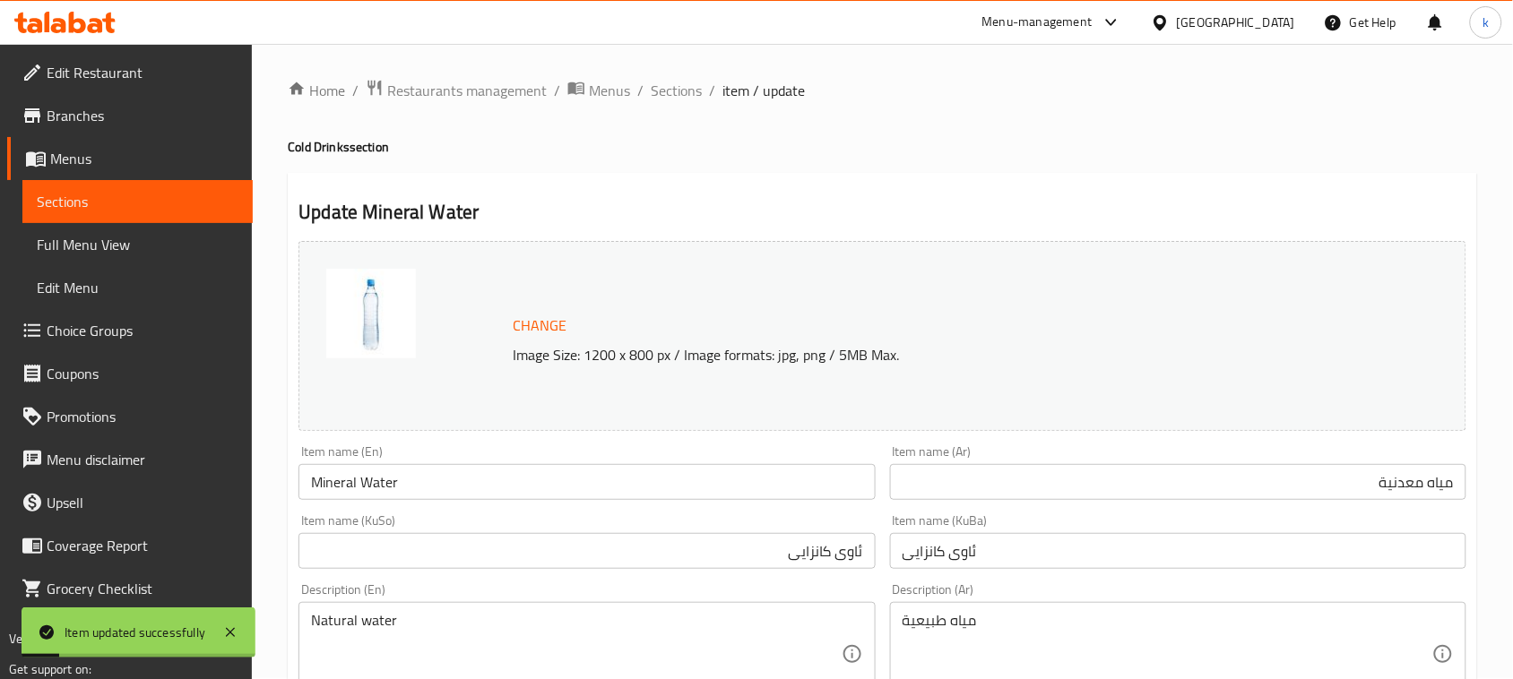
scroll to position [0, 0]
click at [690, 91] on span "Sections" at bounding box center [676, 92] width 51 height 22
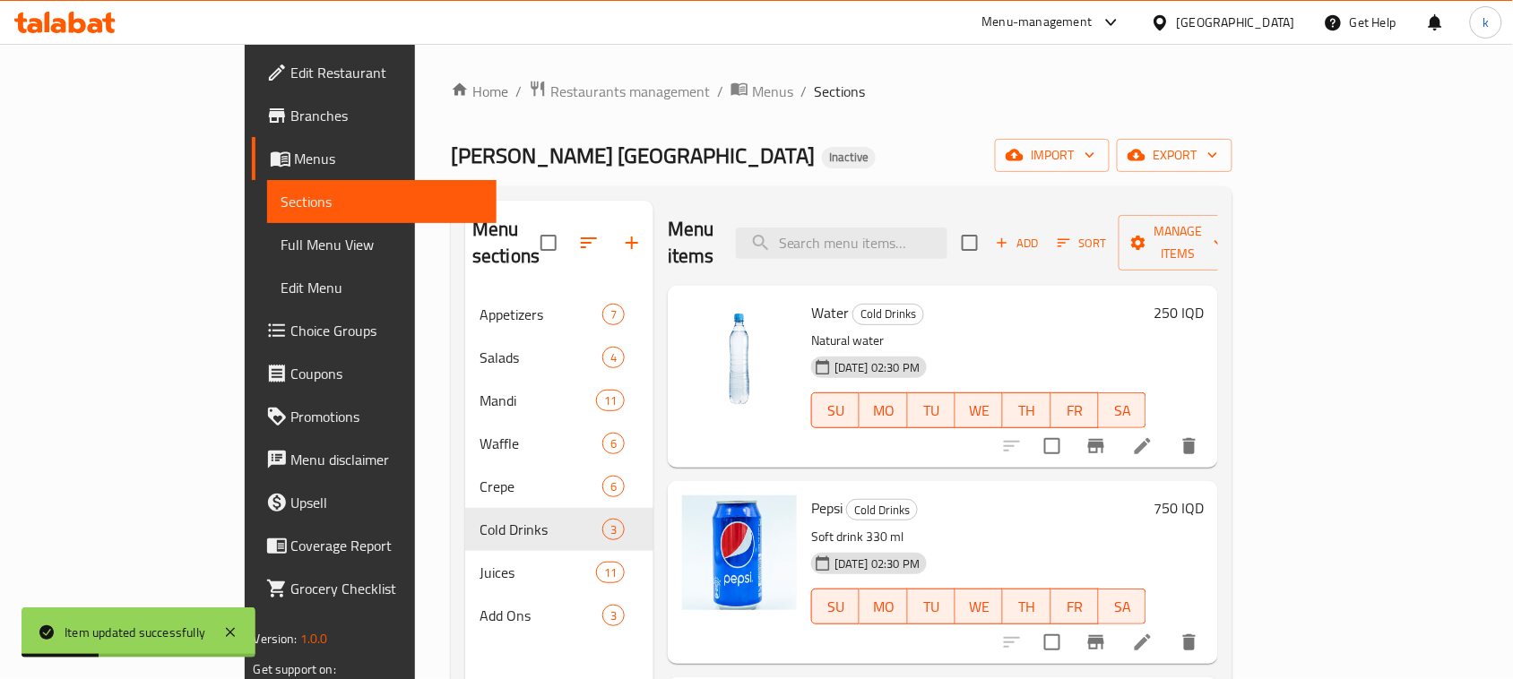
click at [281, 244] on span "Full Menu View" at bounding box center [382, 245] width 202 height 22
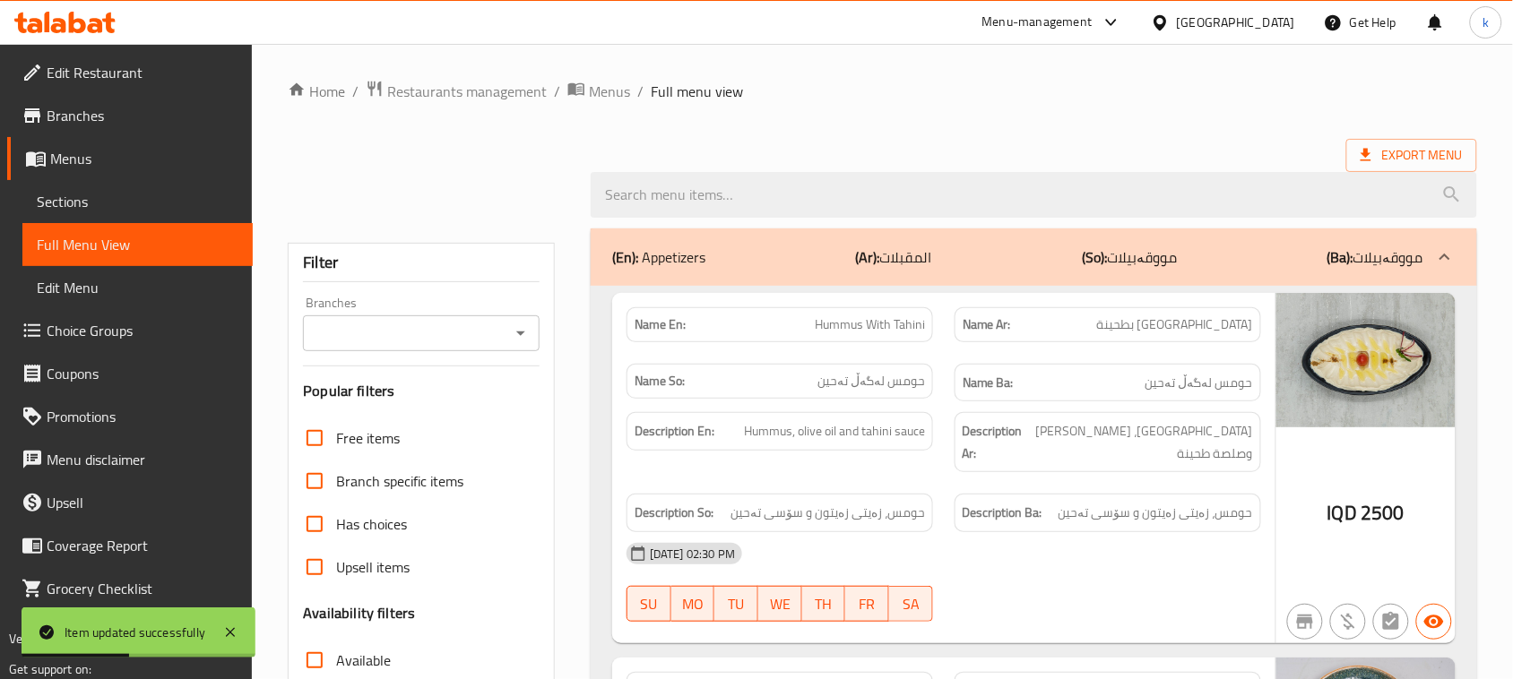
click at [520, 341] on icon "Open" at bounding box center [521, 334] width 22 height 22
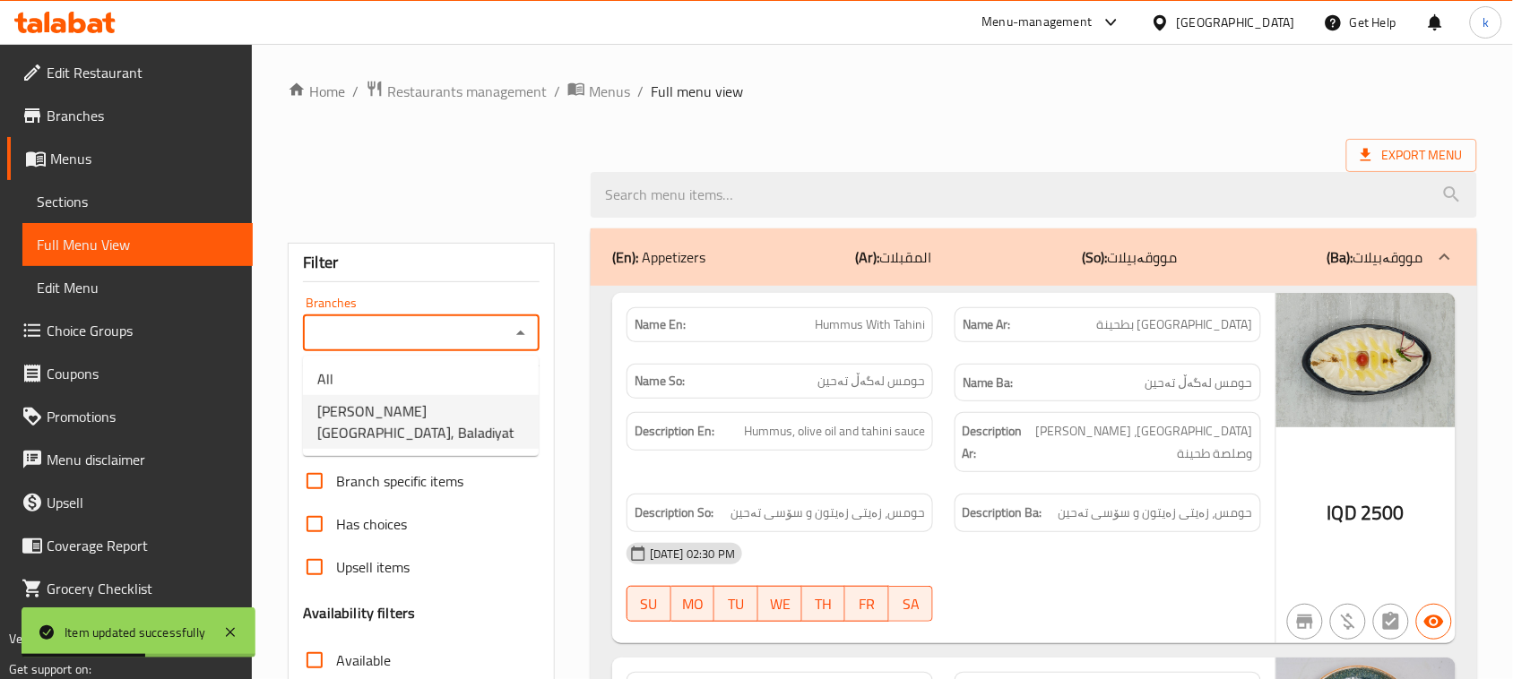
click at [459, 405] on span "[PERSON_NAME] [GEOGRAPHIC_DATA], Baladiyat" at bounding box center [420, 422] width 207 height 43
type input "[PERSON_NAME] [GEOGRAPHIC_DATA], Baladiyat"
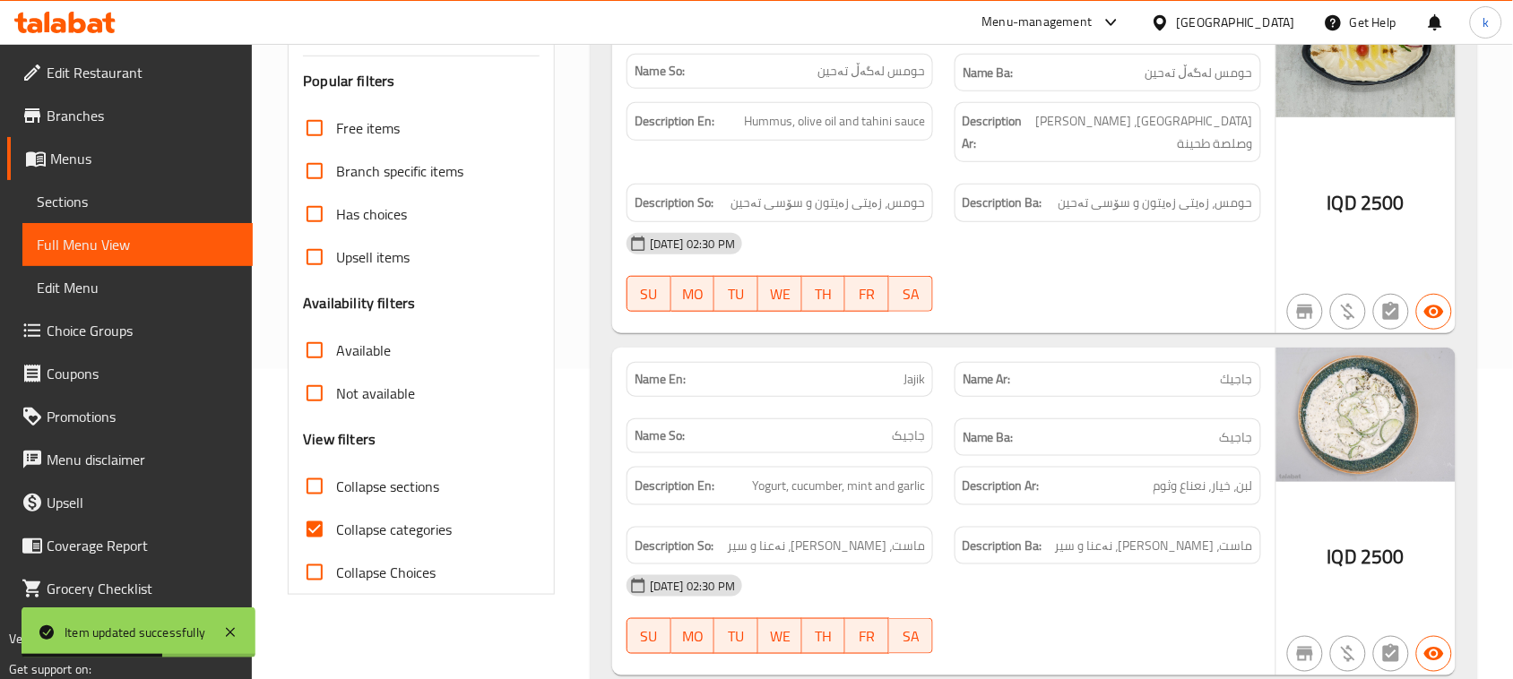
scroll to position [448, 0]
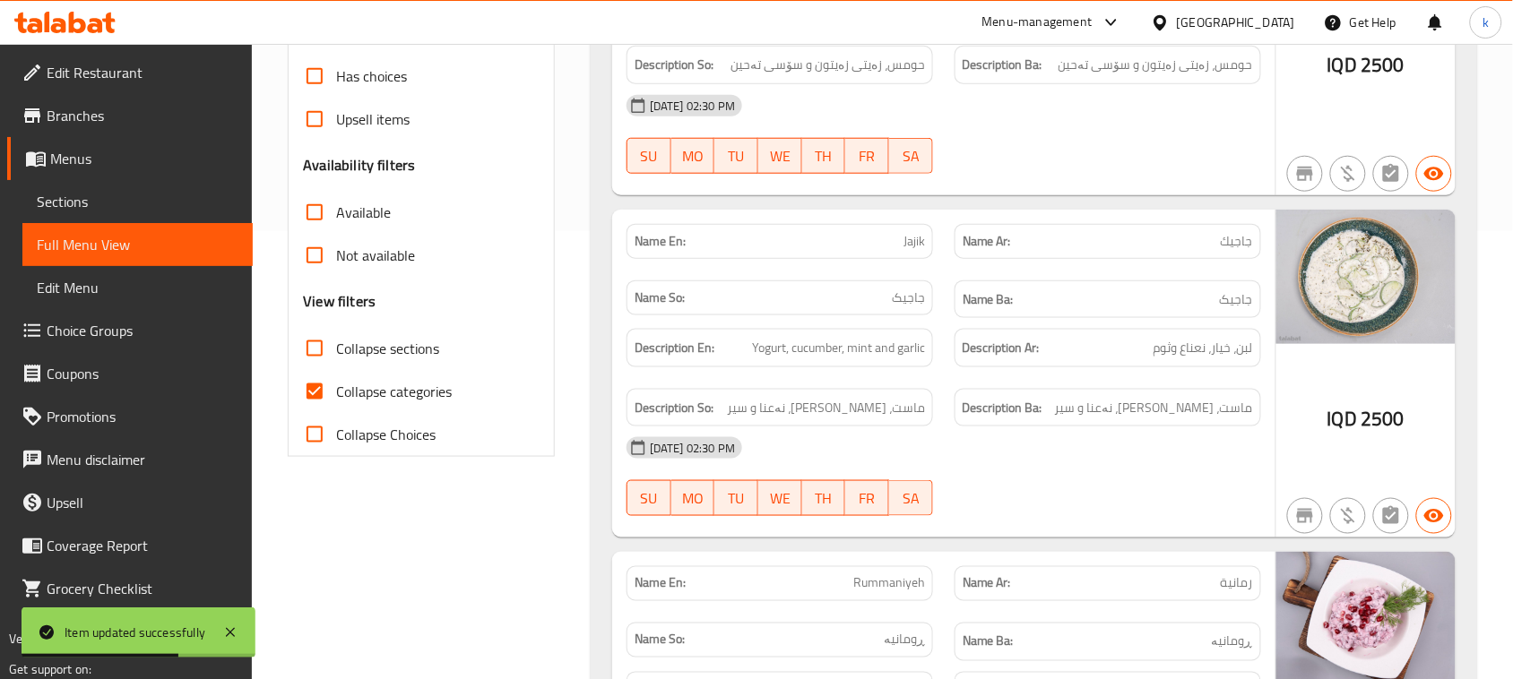
click at [319, 390] on input "Collapse categories" at bounding box center [314, 391] width 43 height 43
checkbox input "false"
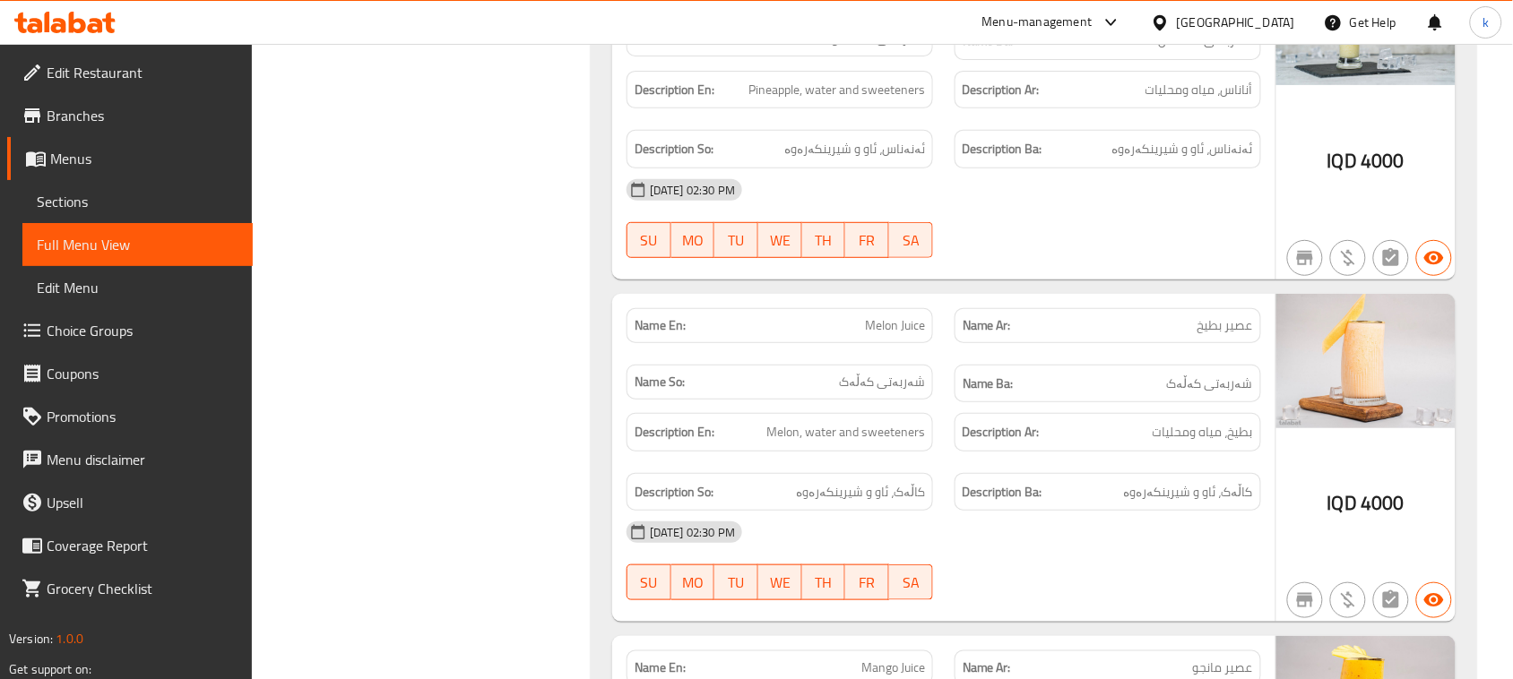
scroll to position [22379, 0]
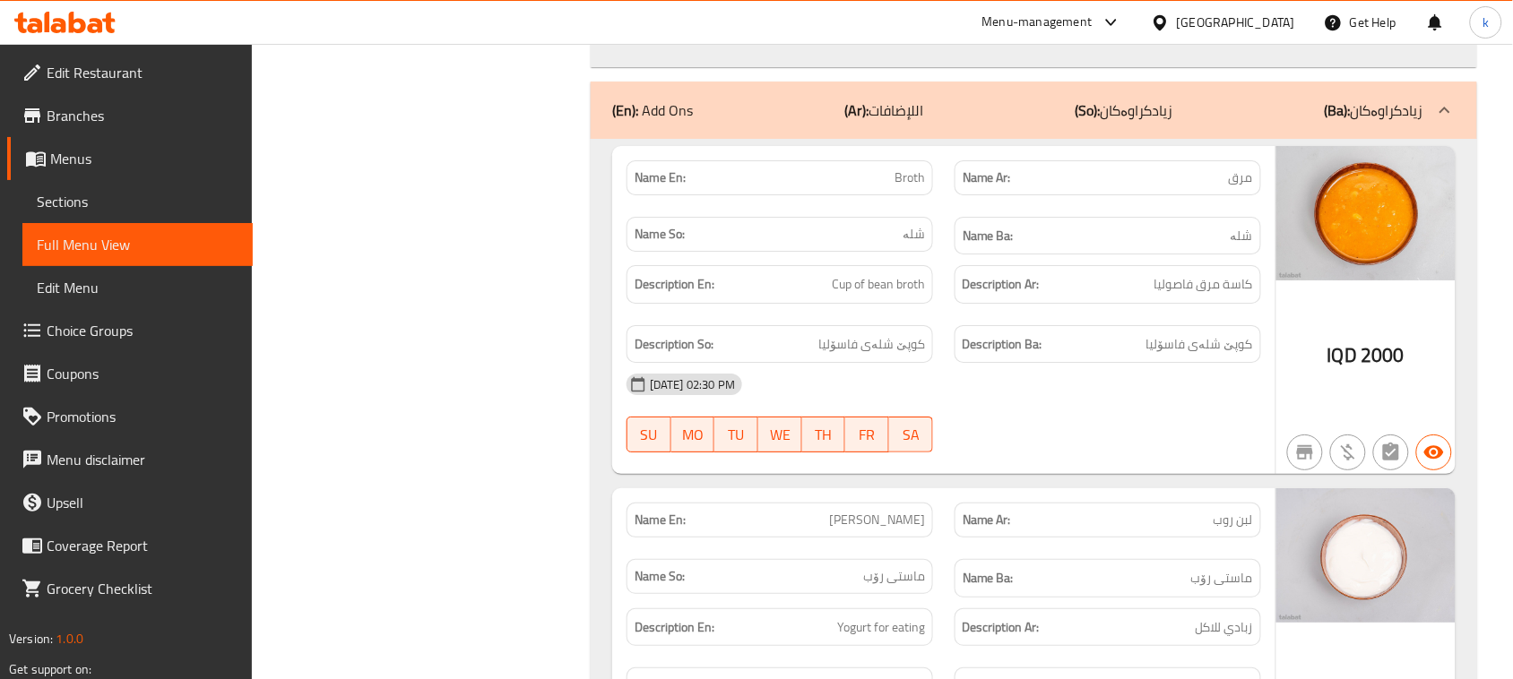
scroll to position [23983, 0]
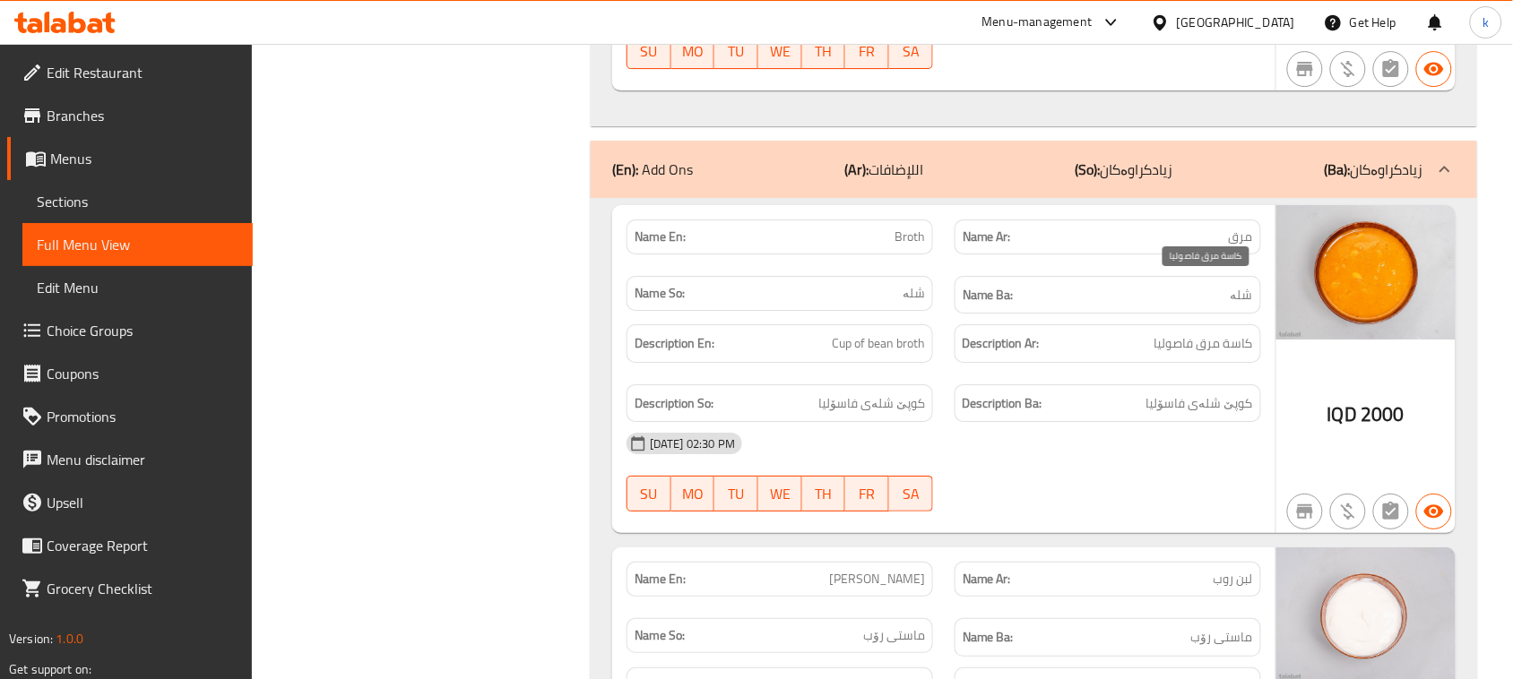
click at [1243, 333] on span "كاسة مرق فاصوليا" at bounding box center [1203, 344] width 99 height 22
copy span "كاسة"
click at [91, 137] on link "Menus" at bounding box center [130, 158] width 246 height 43
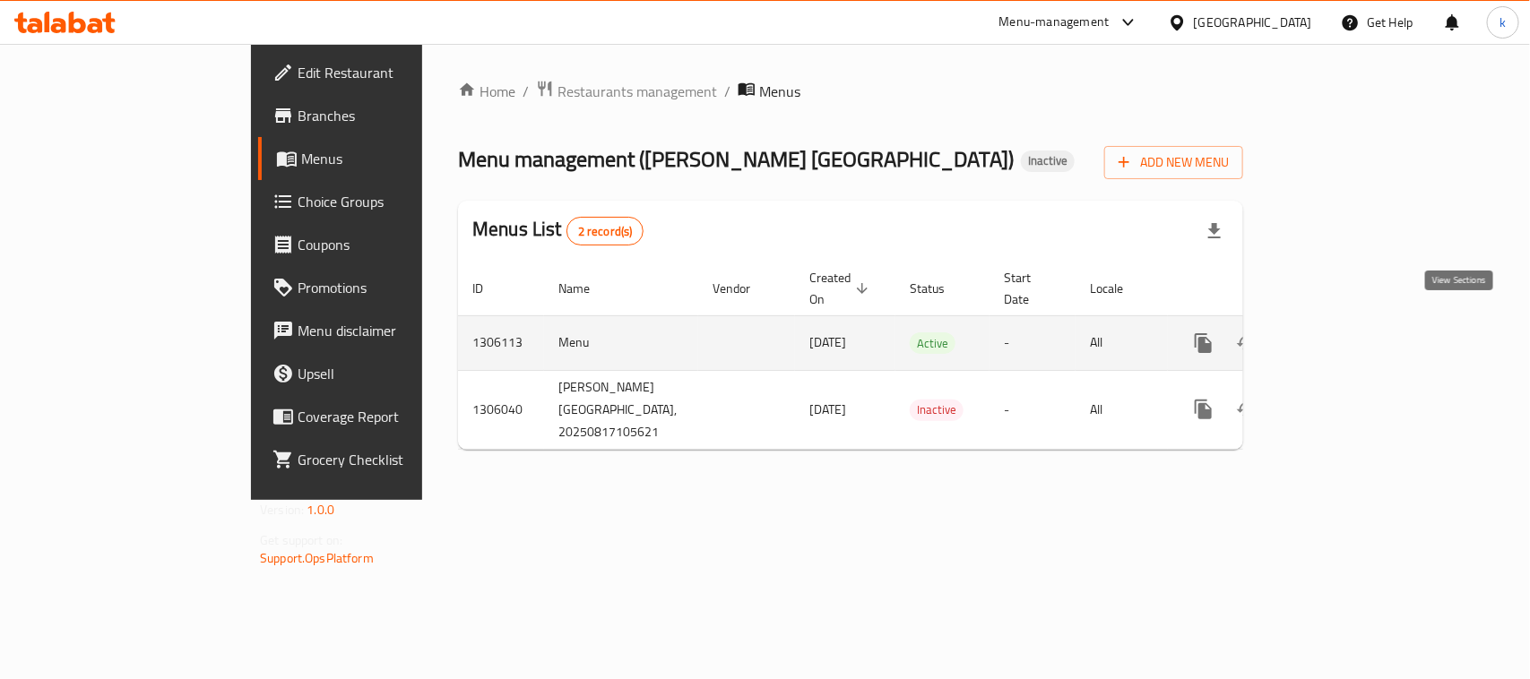
click at [1344, 333] on icon "enhanced table" at bounding box center [1333, 344] width 22 height 22
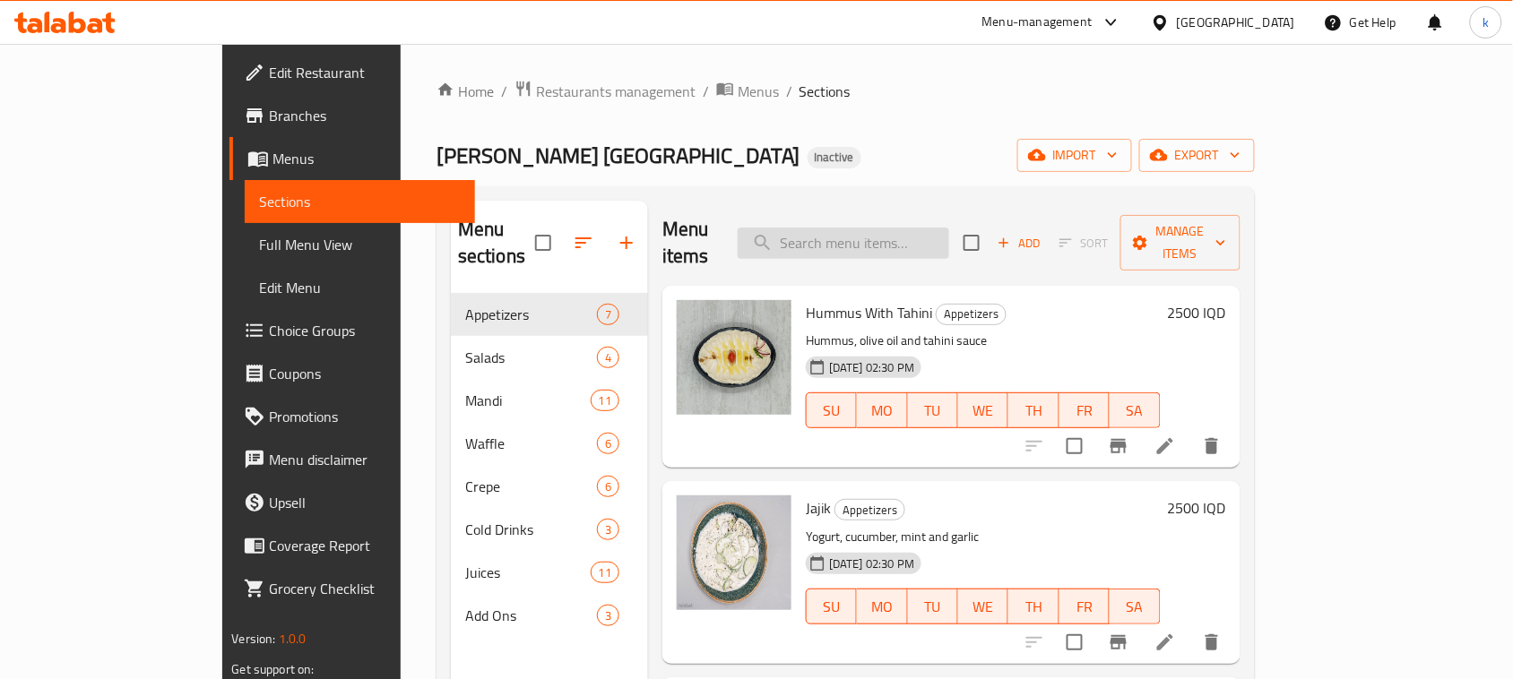
click at [938, 230] on input "search" at bounding box center [844, 243] width 212 height 31
paste input "كاسة"
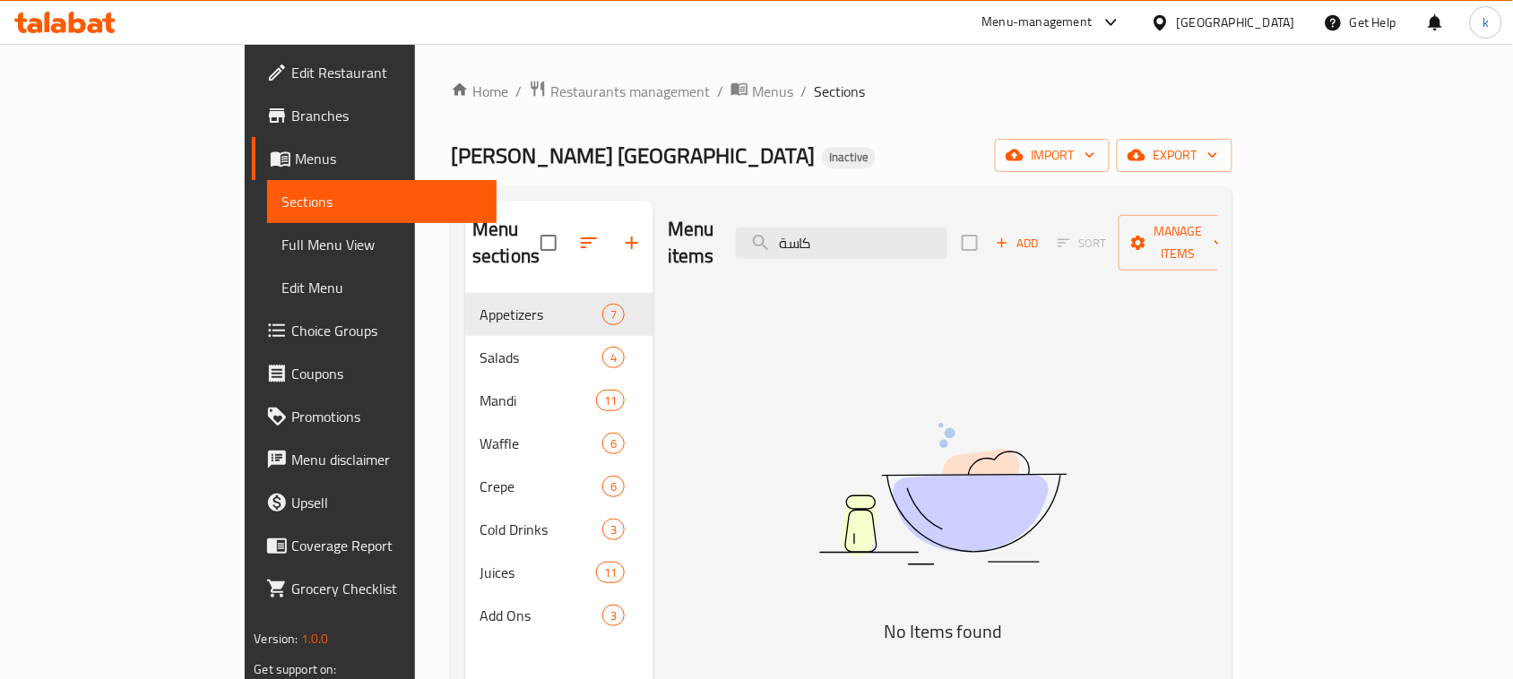
drag, startPoint x: 911, startPoint y: 234, endPoint x: 800, endPoint y: 235, distance: 110.3
click at [800, 235] on div "Menu items كاسة Add Sort Manage items" at bounding box center [943, 243] width 550 height 85
paste input "Melon Juice"
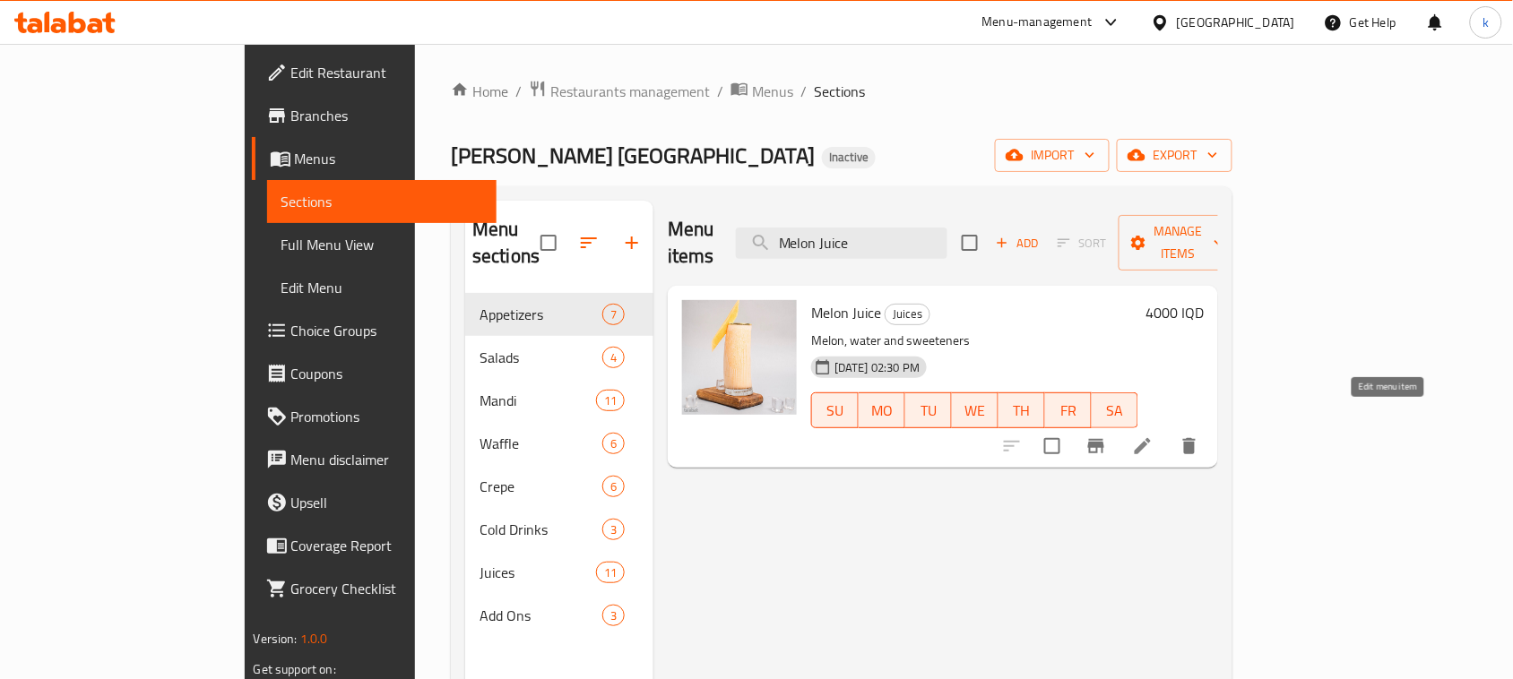
type input "Melon Juice"
click at [1151, 438] on icon at bounding box center [1143, 446] width 16 height 16
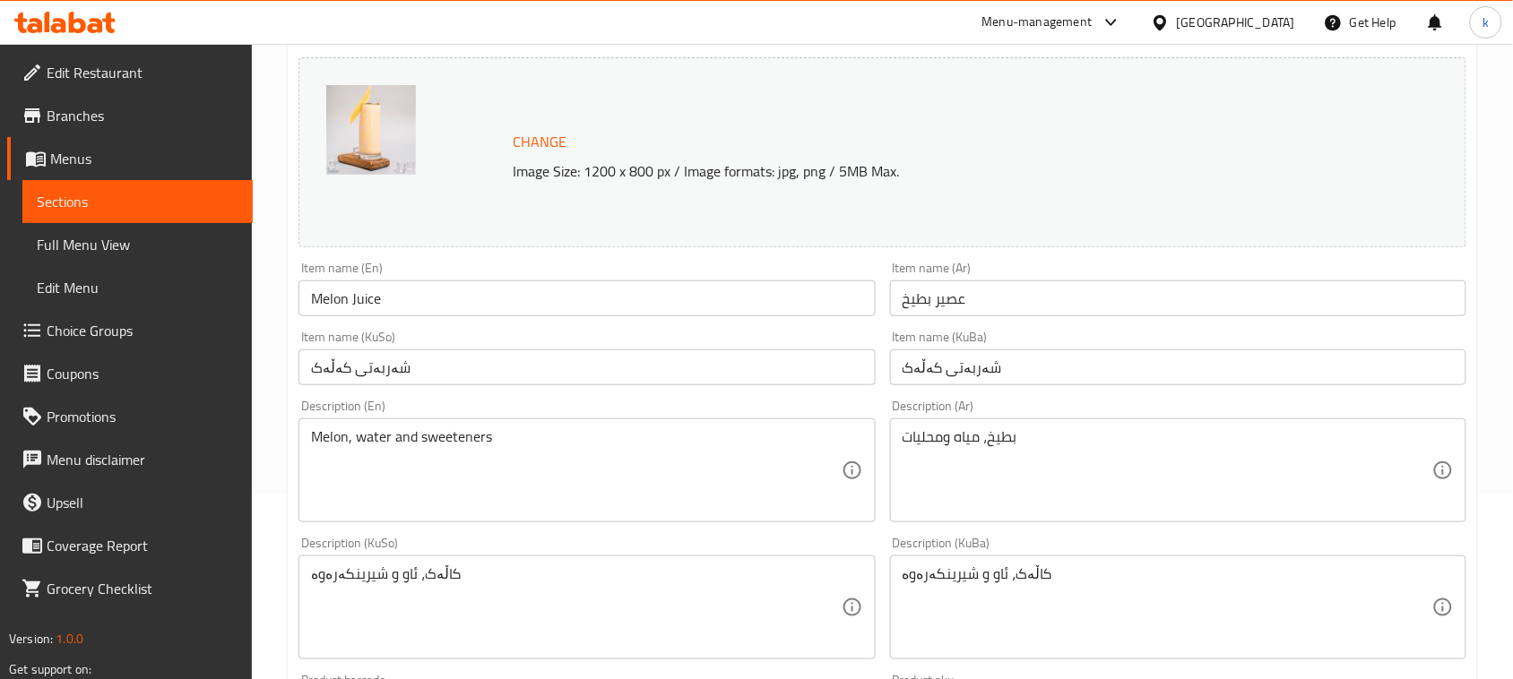
scroll to position [224, 0]
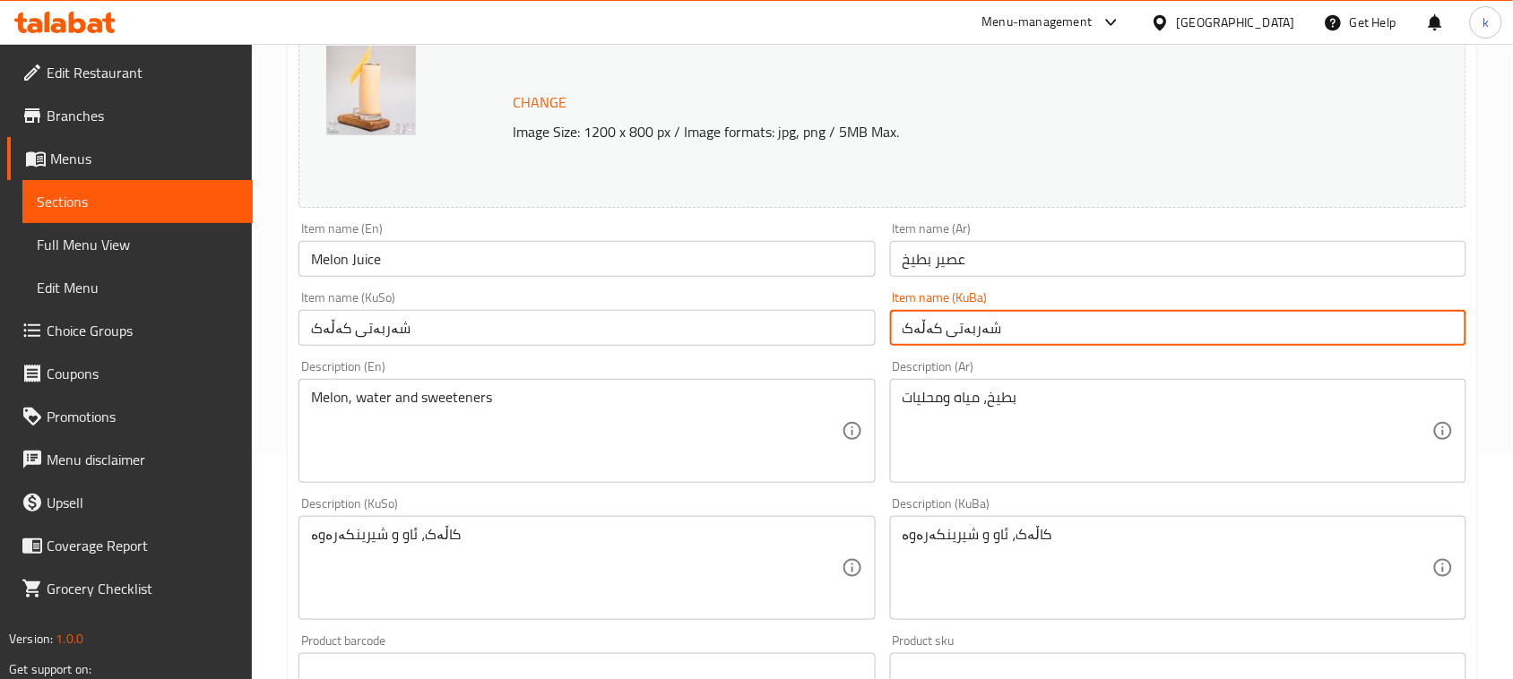
click at [1020, 337] on input "شەربەتی کەڵەک" at bounding box center [1178, 328] width 576 height 36
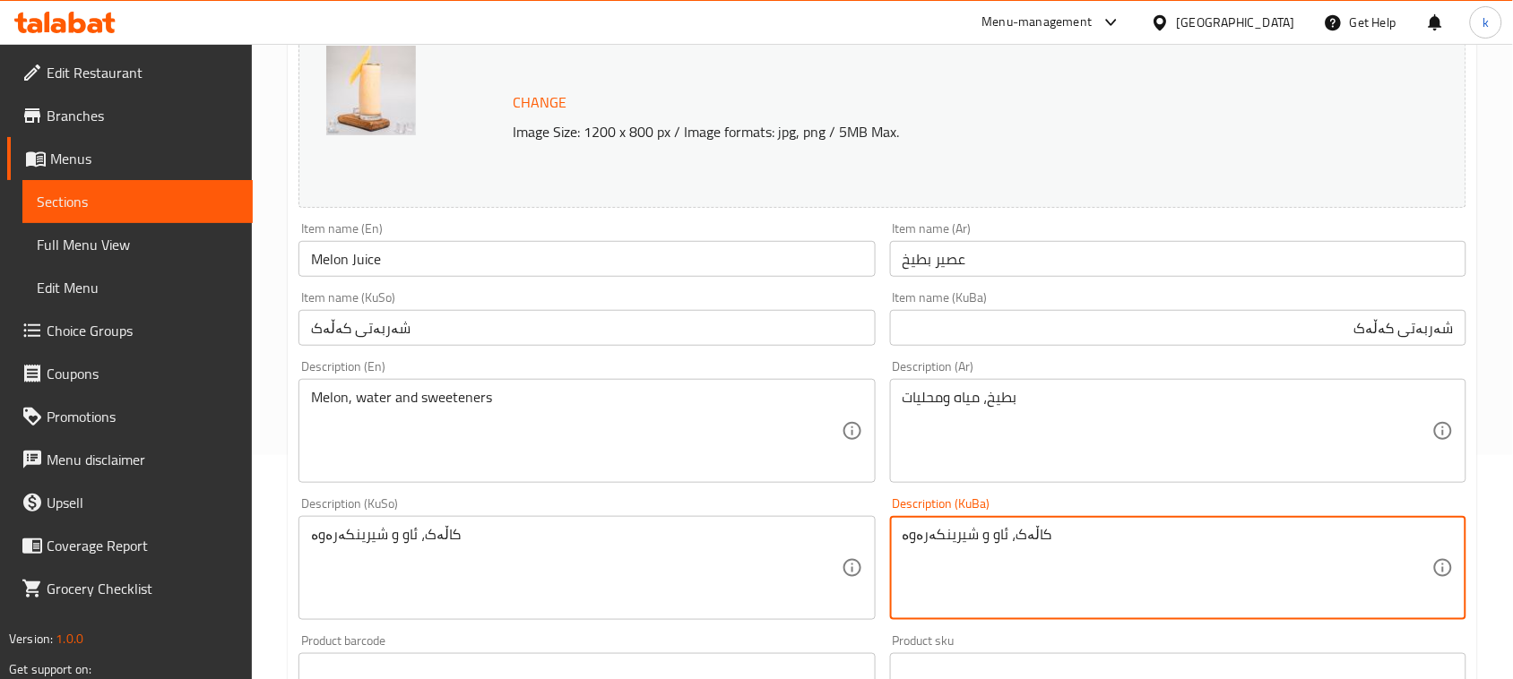
click at [1024, 527] on textarea "کاڵەک، ئاو و شیرینکەرەوە" at bounding box center [1168, 568] width 530 height 85
click at [1382, 325] on input "شەربەتی کەڵەک" at bounding box center [1178, 328] width 576 height 36
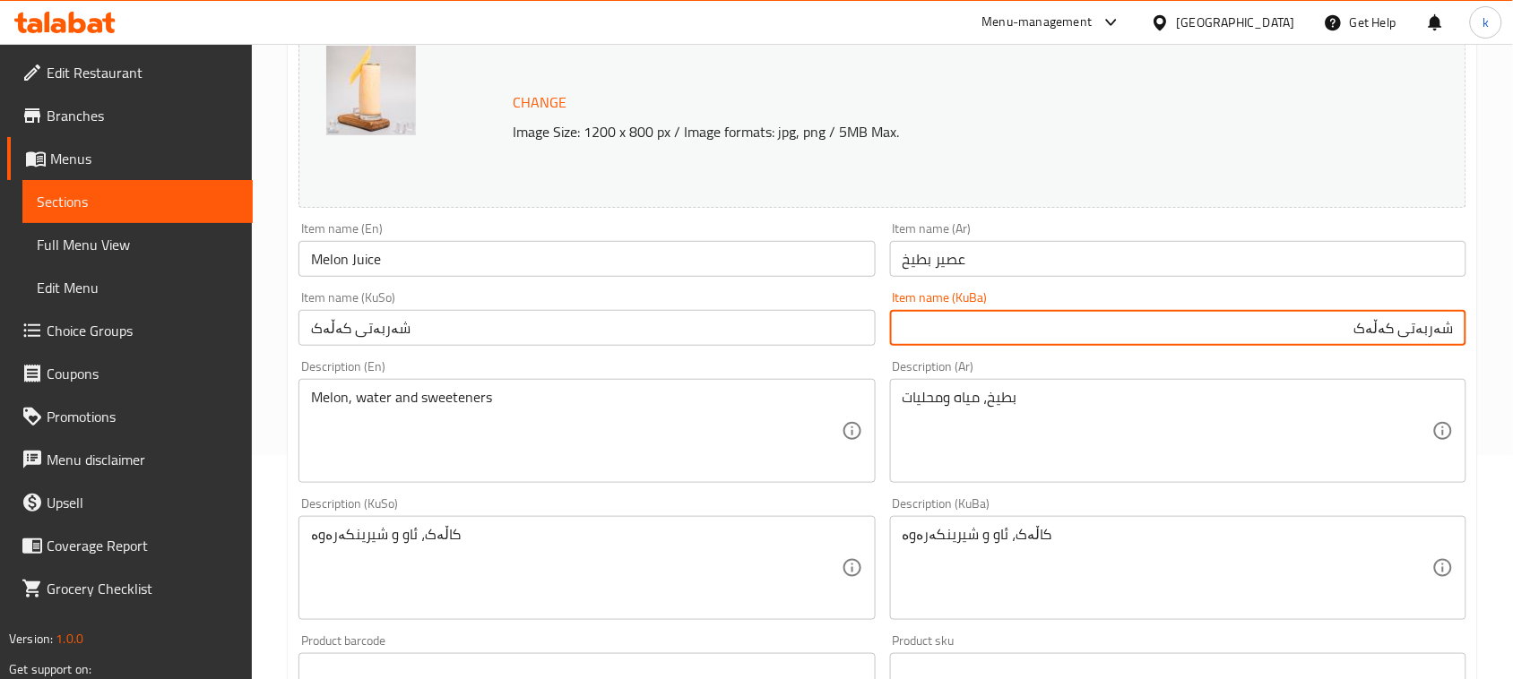
paste input "ا"
drag, startPoint x: 1320, startPoint y: 341, endPoint x: 1479, endPoint y: 350, distance: 158.9
click at [1479, 350] on div "Home / Restaurants management / Menus / Sections / item / update Juices section…" at bounding box center [882, 547] width 1261 height 1455
type input "شەربەتی کاڵەک"
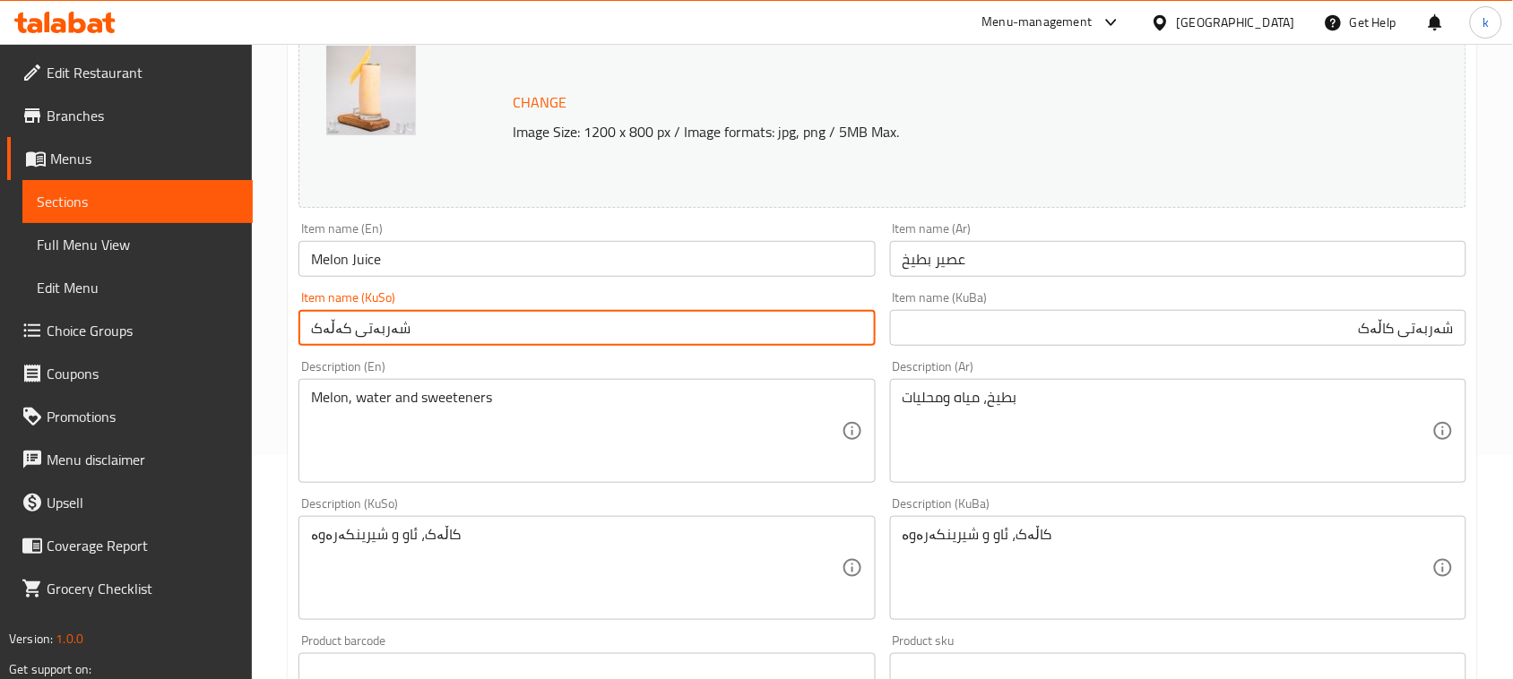
drag, startPoint x: 399, startPoint y: 343, endPoint x: 292, endPoint y: 346, distance: 106.7
click at [292, 346] on div "Item name (KuSo) شەربەتی کەڵەک Item name (KuSo)" at bounding box center [586, 318] width 591 height 69
paste input "ا"
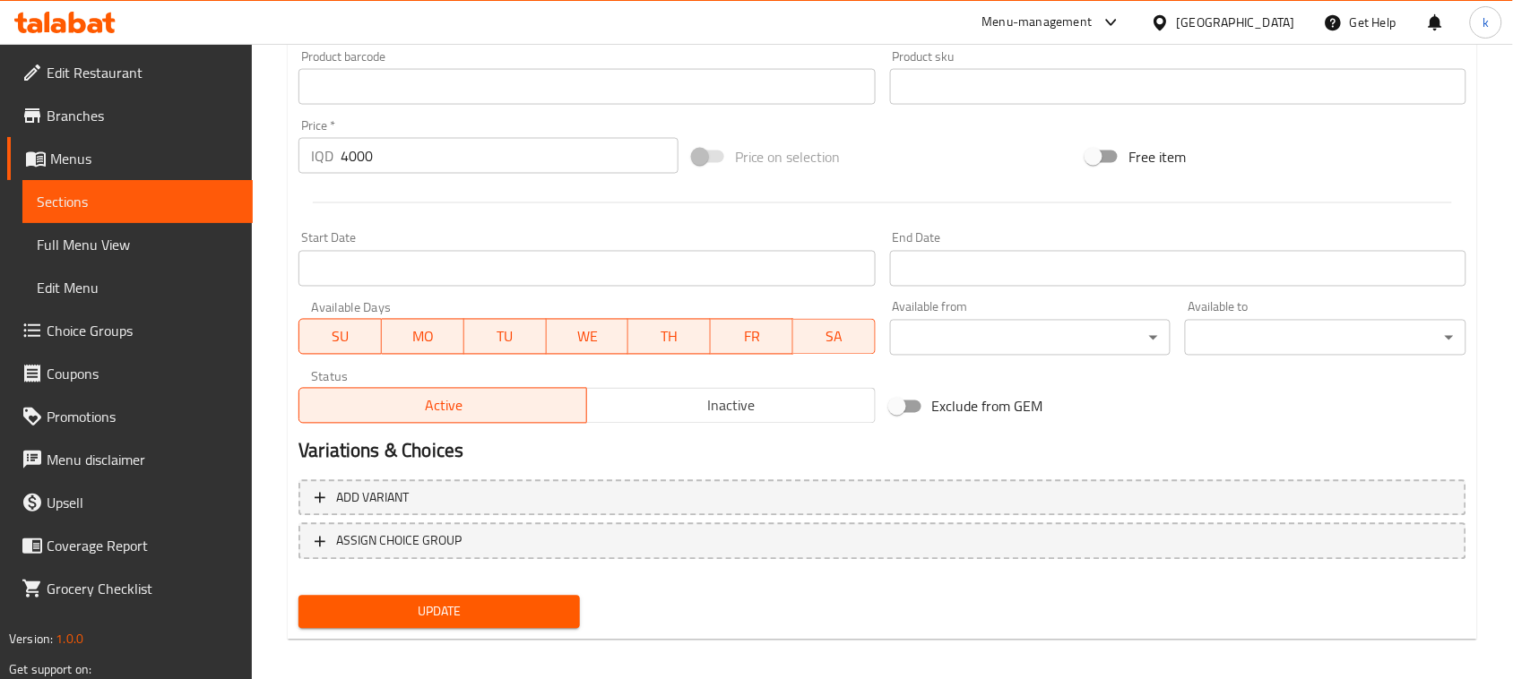
scroll to position [817, 0]
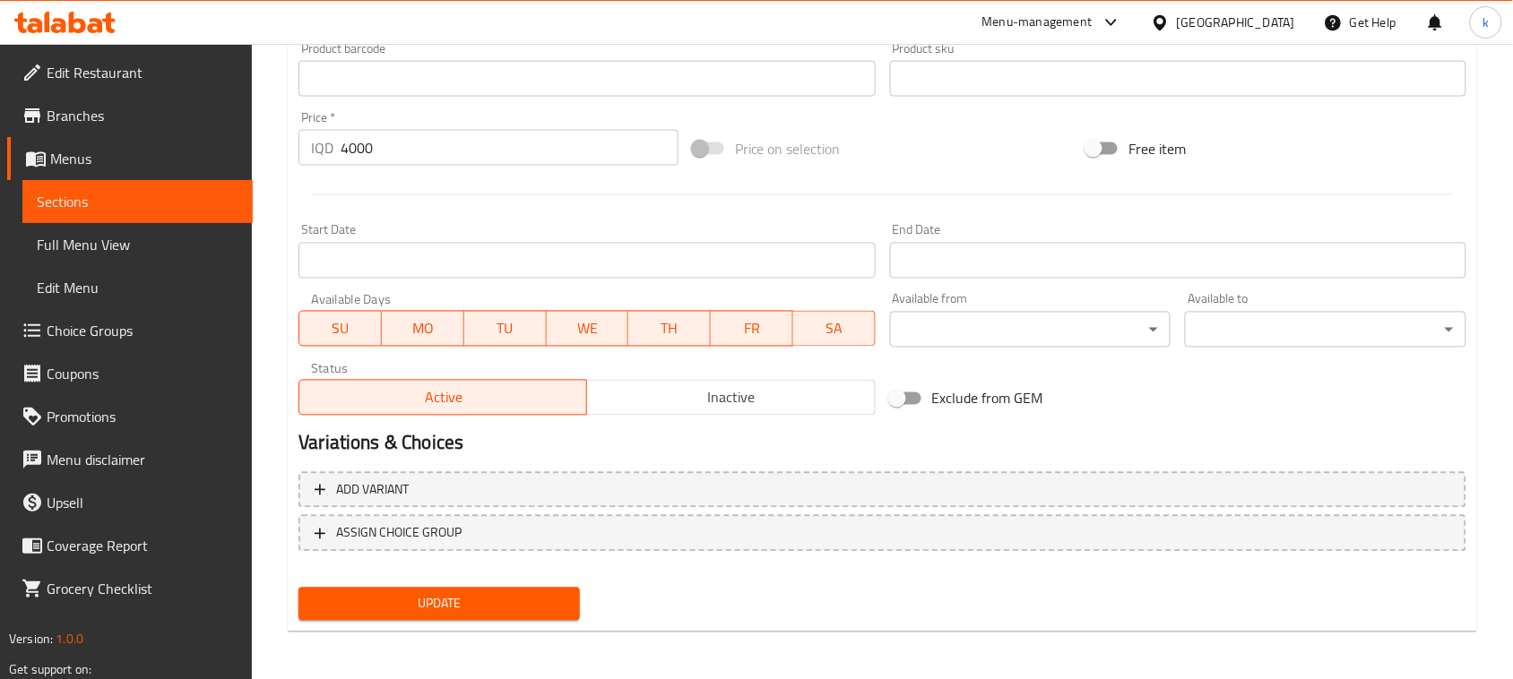
type input "شەربەتی کاڵەک"
click at [441, 618] on button "Update" at bounding box center [438, 604] width 281 height 33
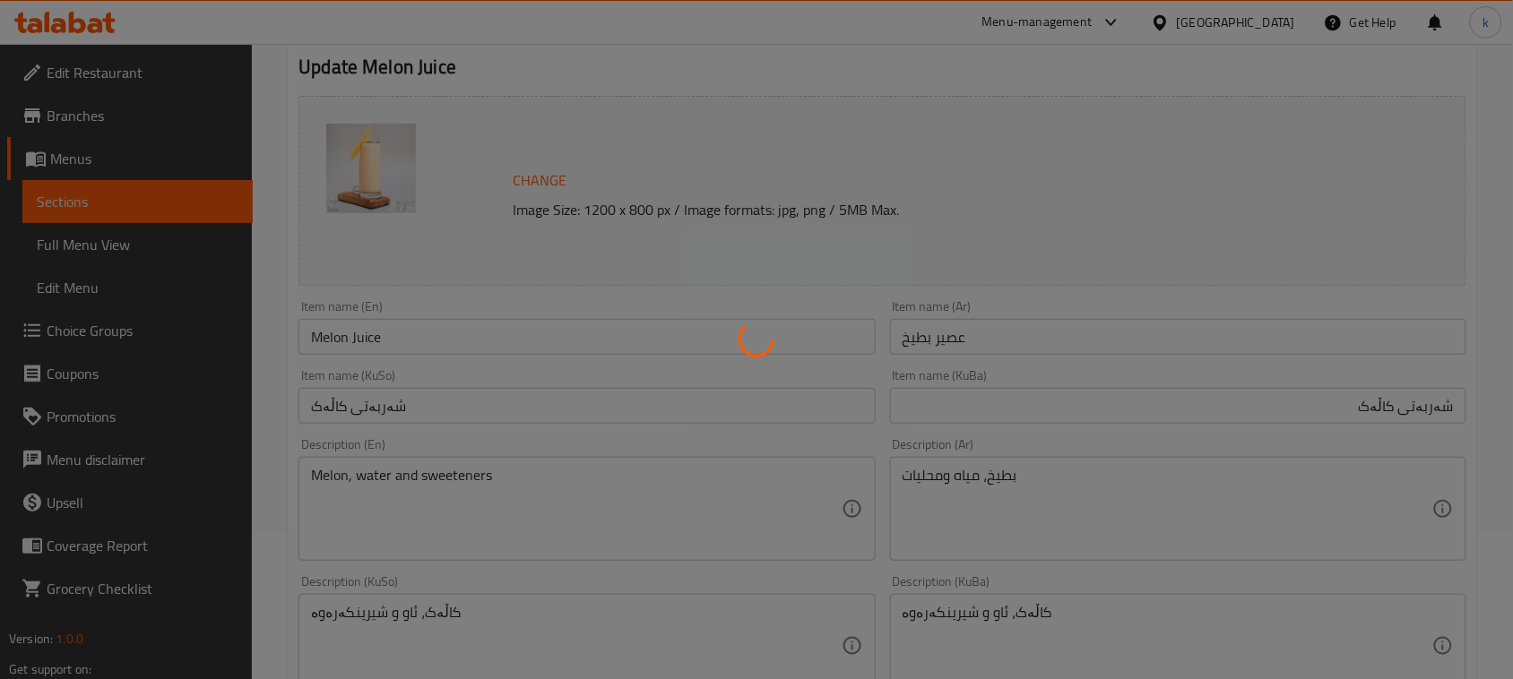
scroll to position [144, 0]
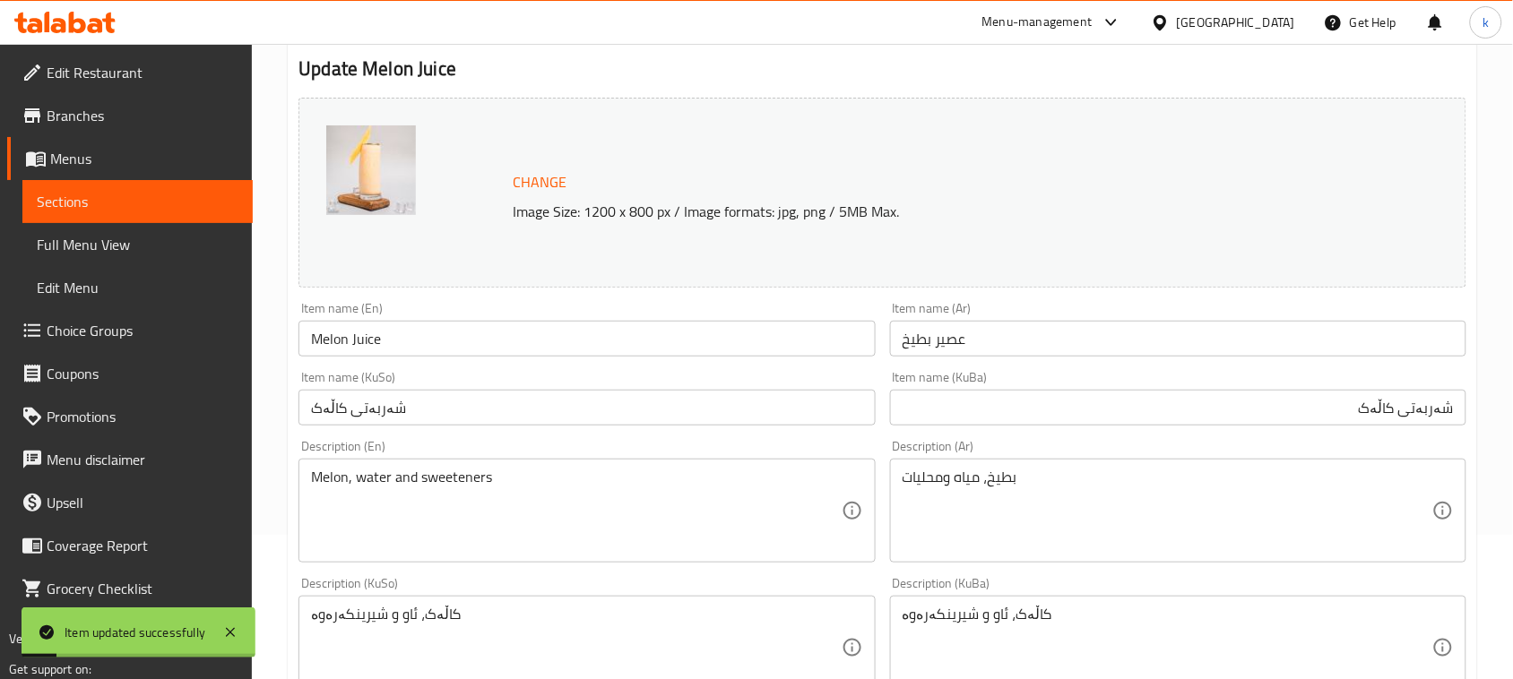
click at [137, 238] on span "Full Menu View" at bounding box center [138, 245] width 202 height 22
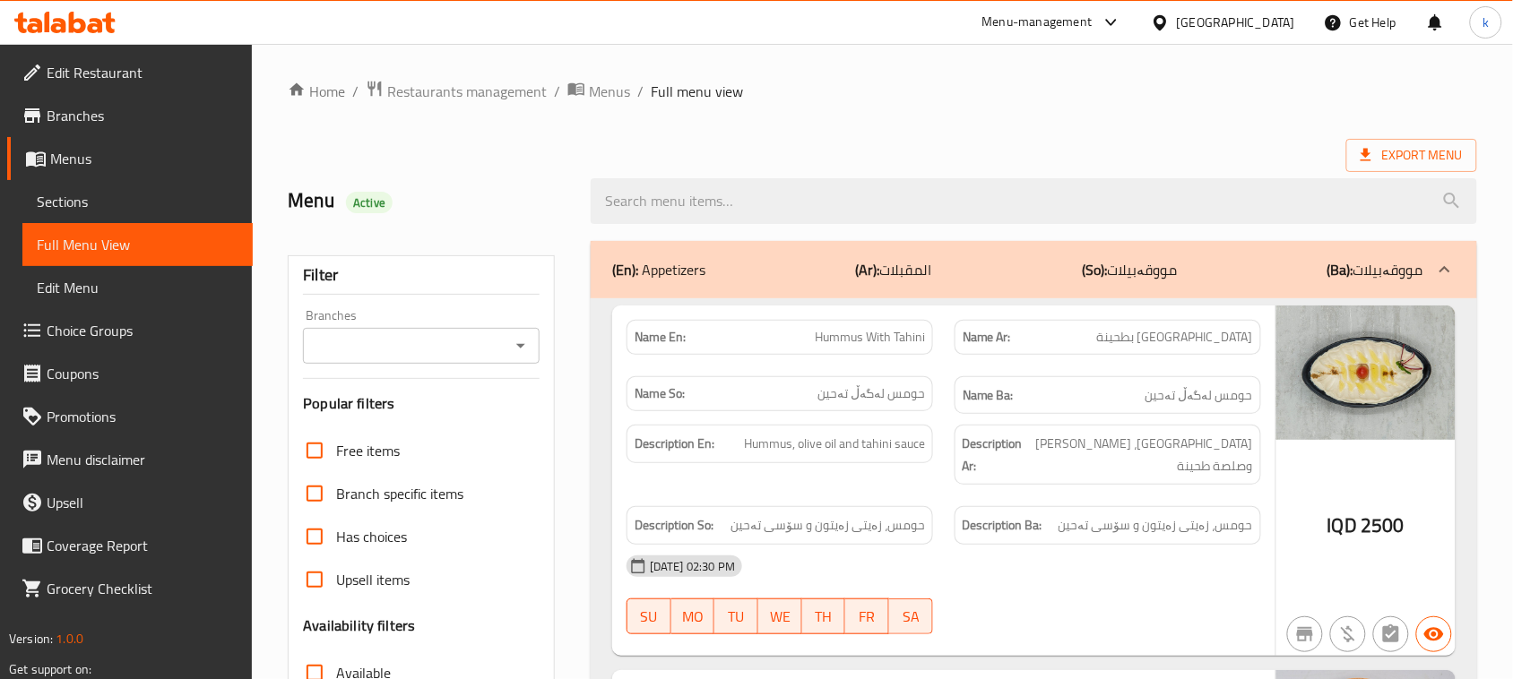
click at [524, 342] on icon "Open" at bounding box center [521, 346] width 22 height 22
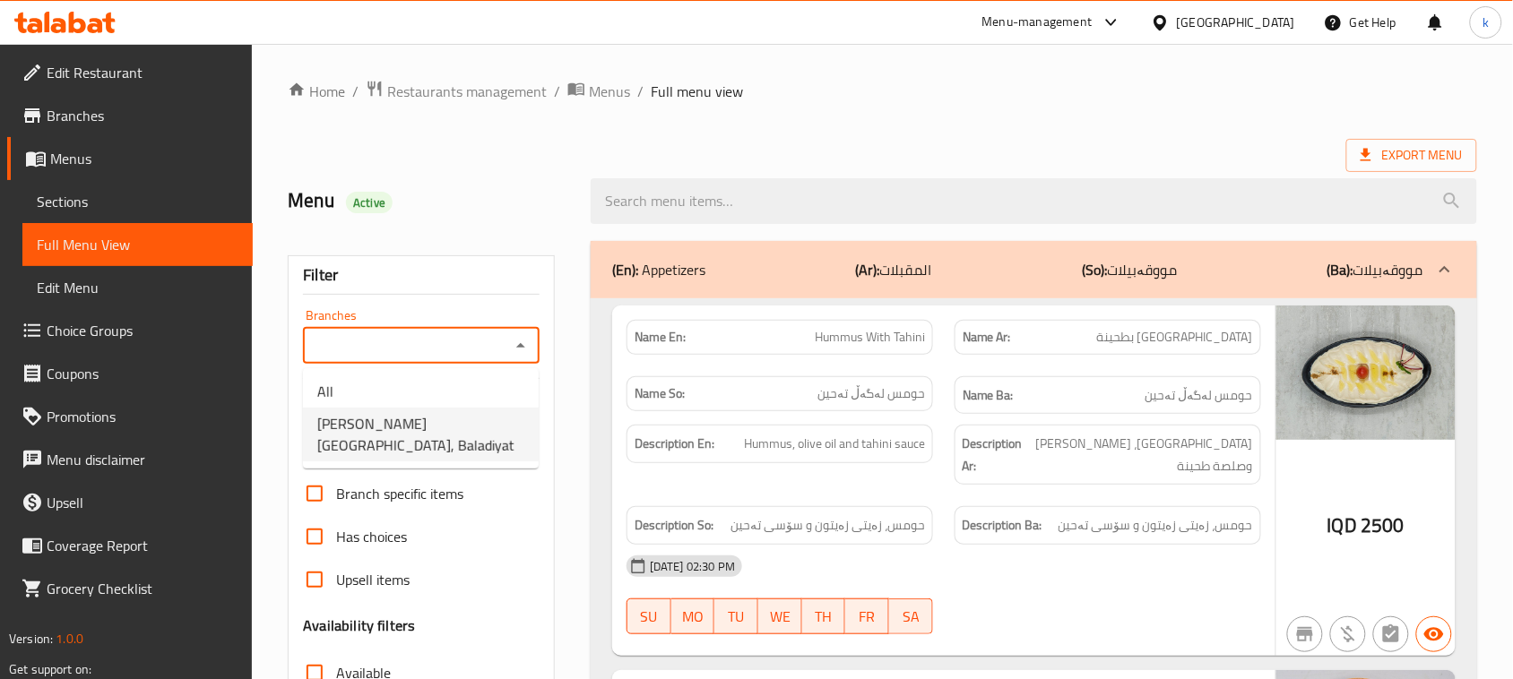
click at [439, 433] on span "[PERSON_NAME] [GEOGRAPHIC_DATA], Baladiyat" at bounding box center [420, 434] width 207 height 43
type input "[PERSON_NAME] [GEOGRAPHIC_DATA], Baladiyat"
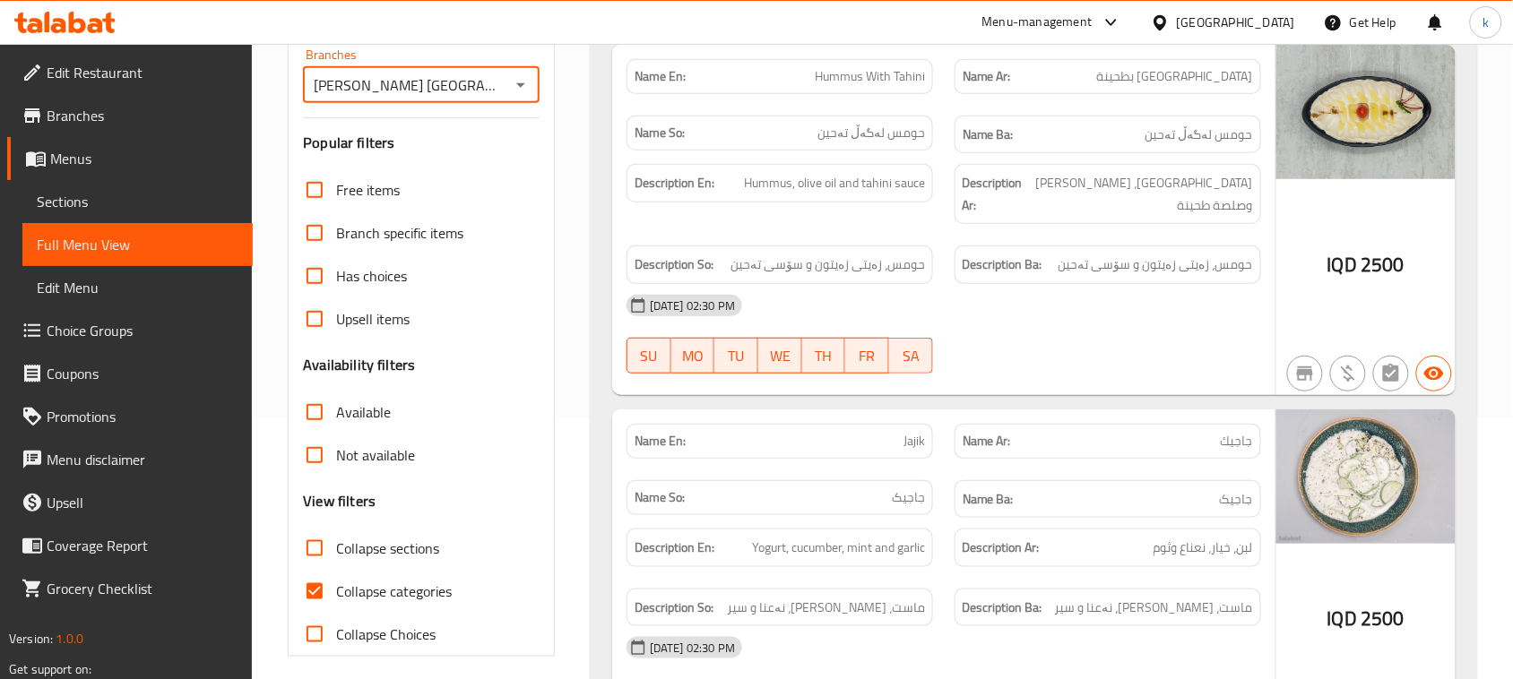
scroll to position [336, 0]
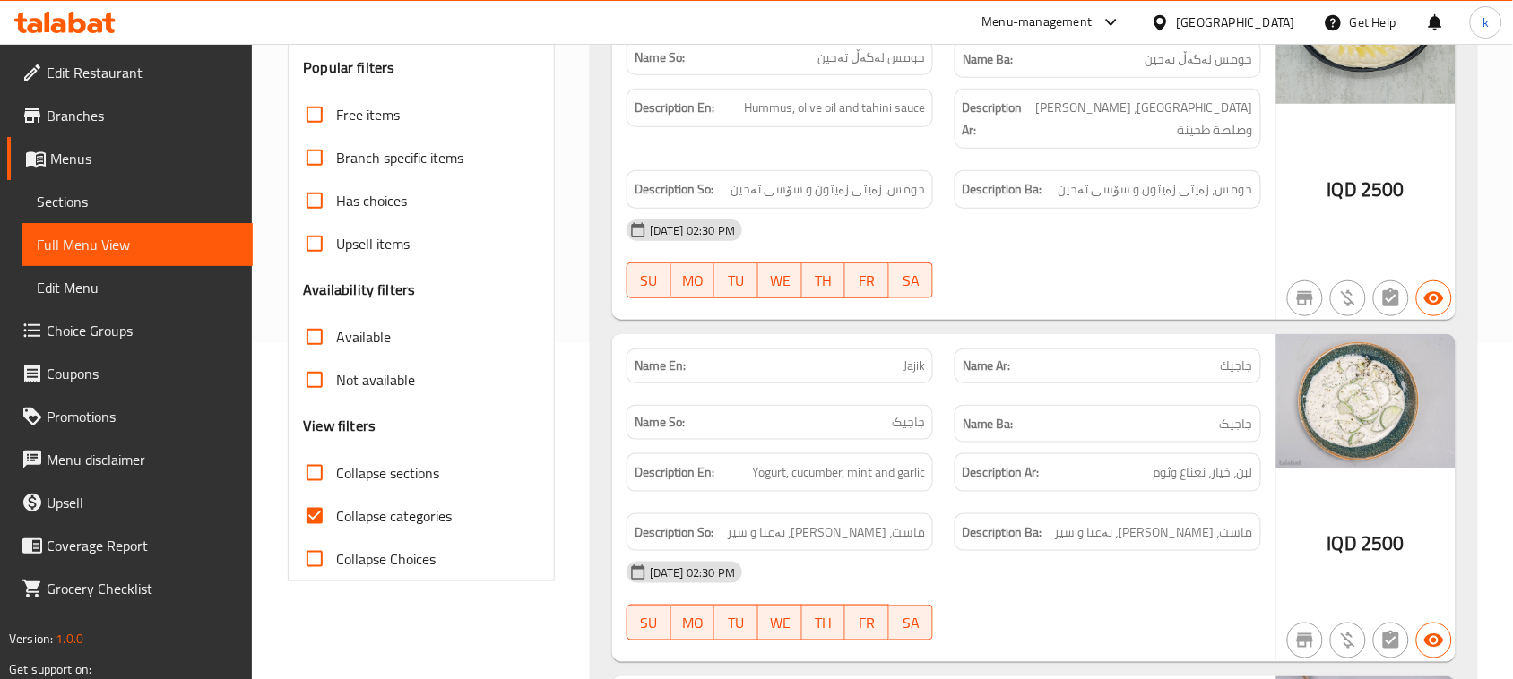
click at [316, 509] on input "Collapse categories" at bounding box center [314, 516] width 43 height 43
checkbox input "false"
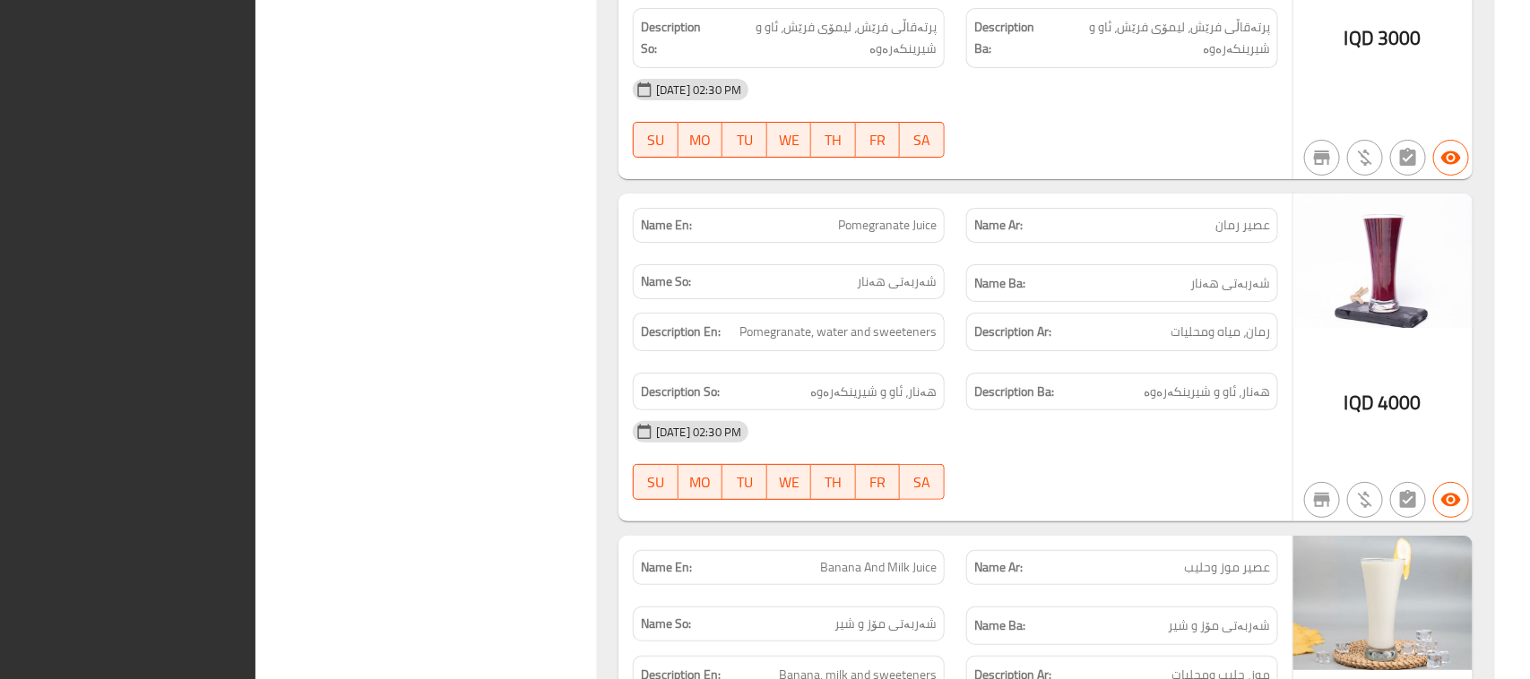
scroll to position [0, 0]
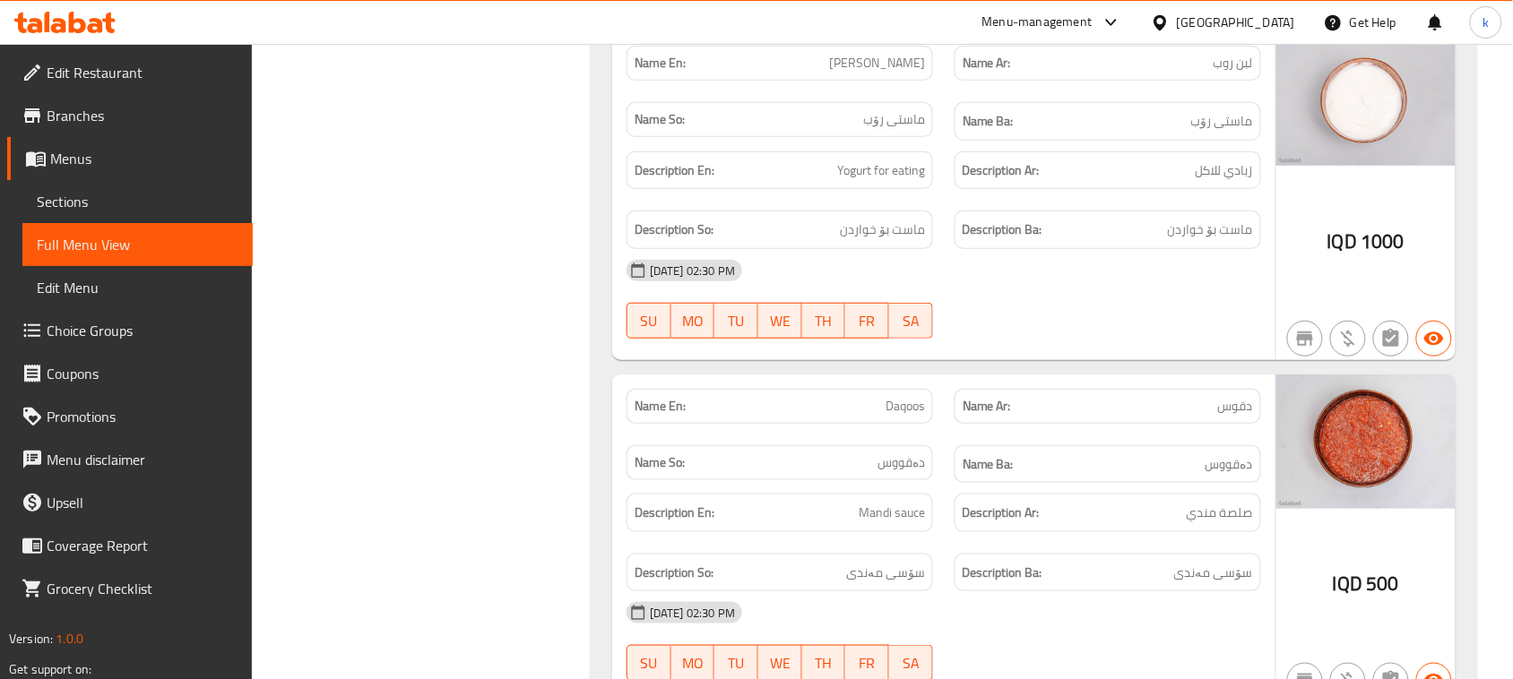
click at [108, 22] on icon at bounding box center [108, 23] width 13 height 21
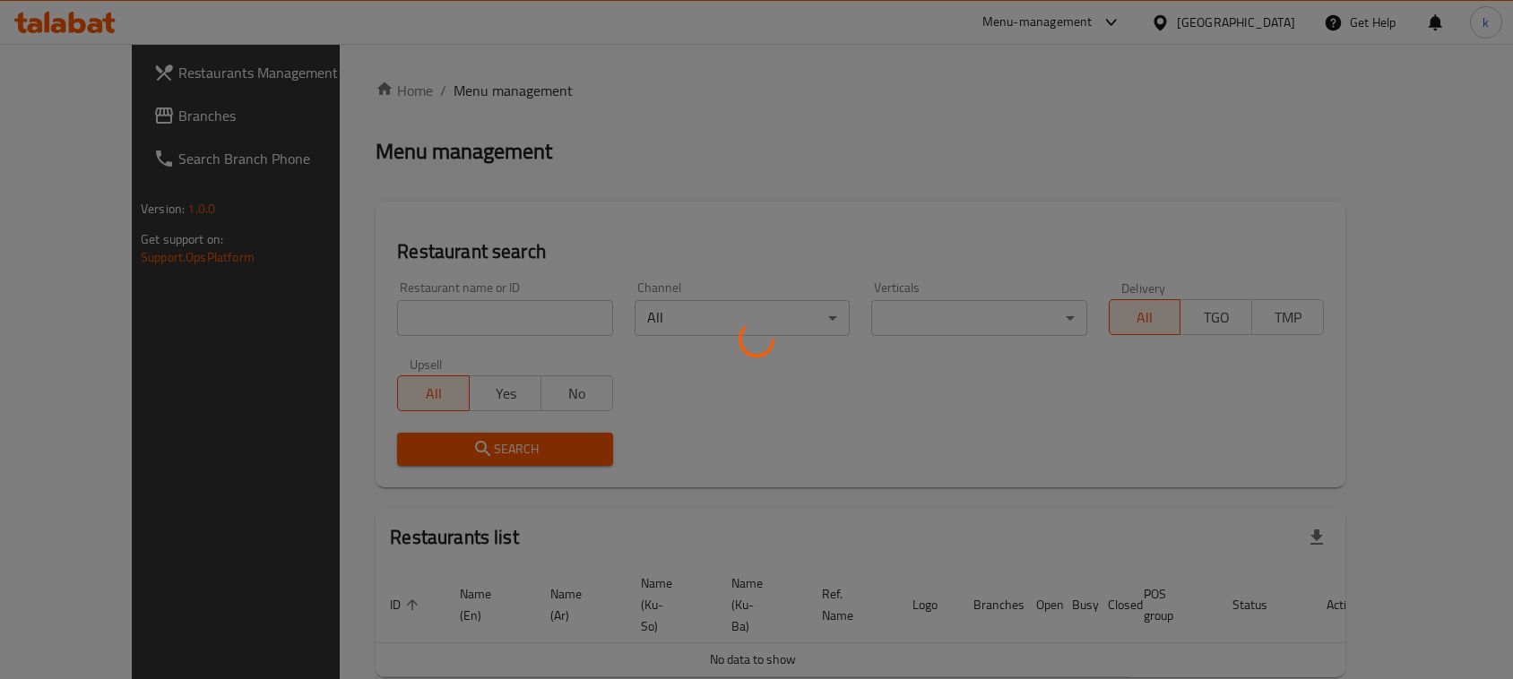
scroll to position [36, 0]
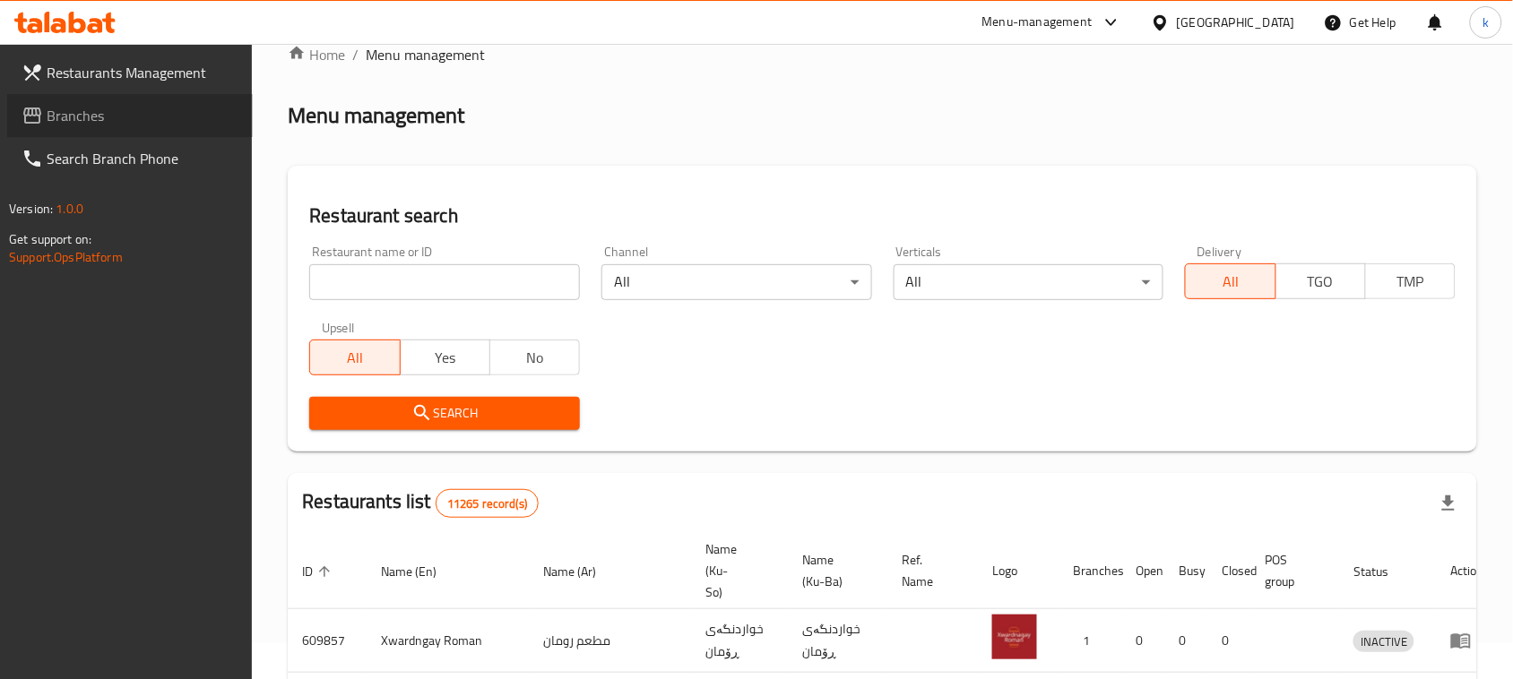
drag, startPoint x: 88, startPoint y: 106, endPoint x: 173, endPoint y: 4, distance: 132.3
click at [90, 105] on span "Branches" at bounding box center [143, 116] width 192 height 22
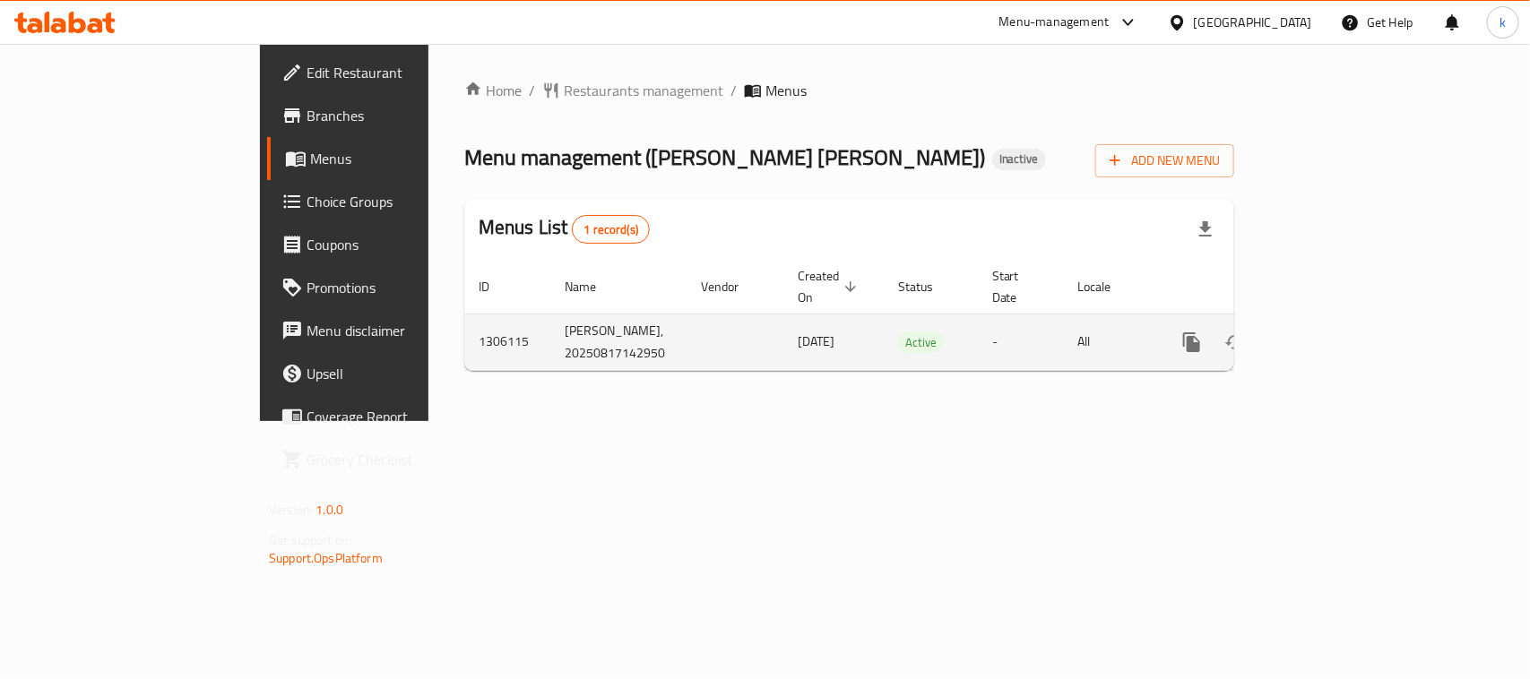
click at [1332, 333] on icon "enhanced table" at bounding box center [1321, 343] width 22 height 22
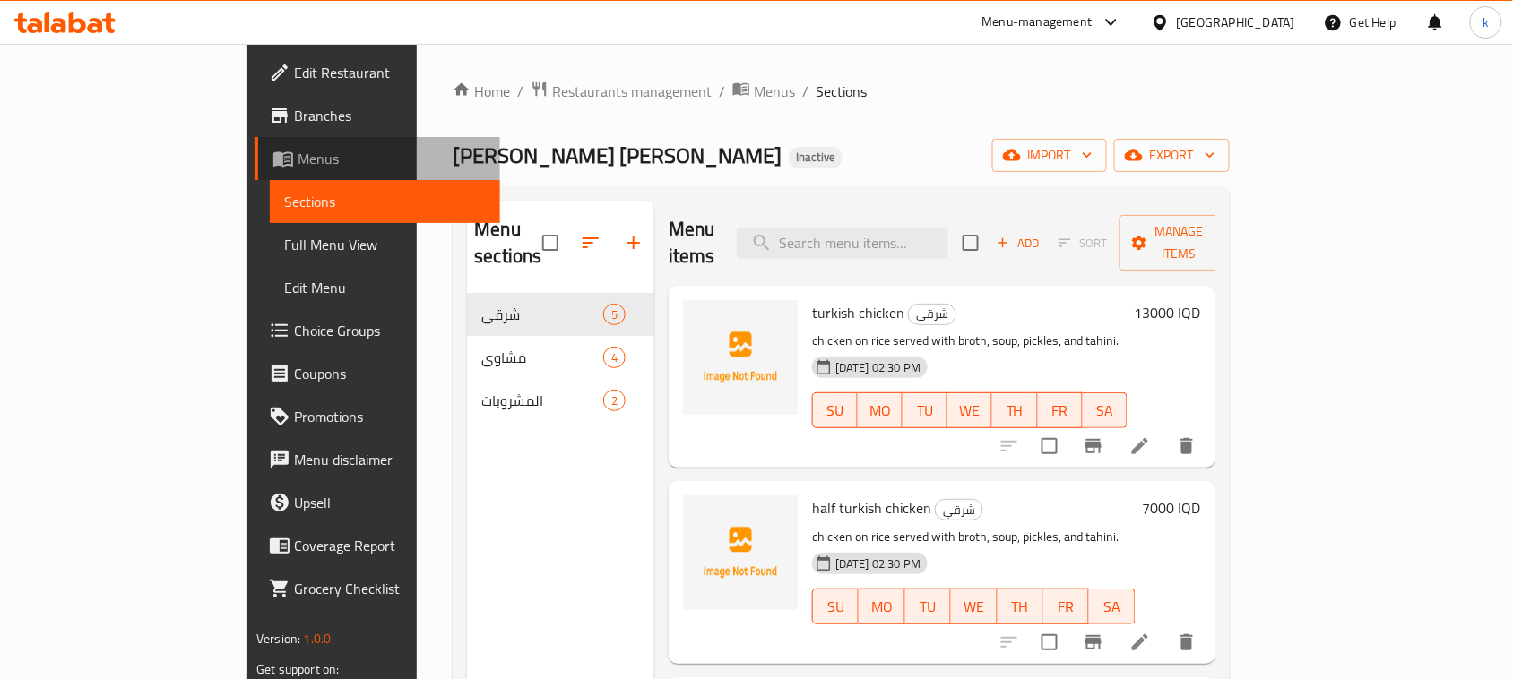
click at [298, 152] on span "Menus" at bounding box center [392, 159] width 188 height 22
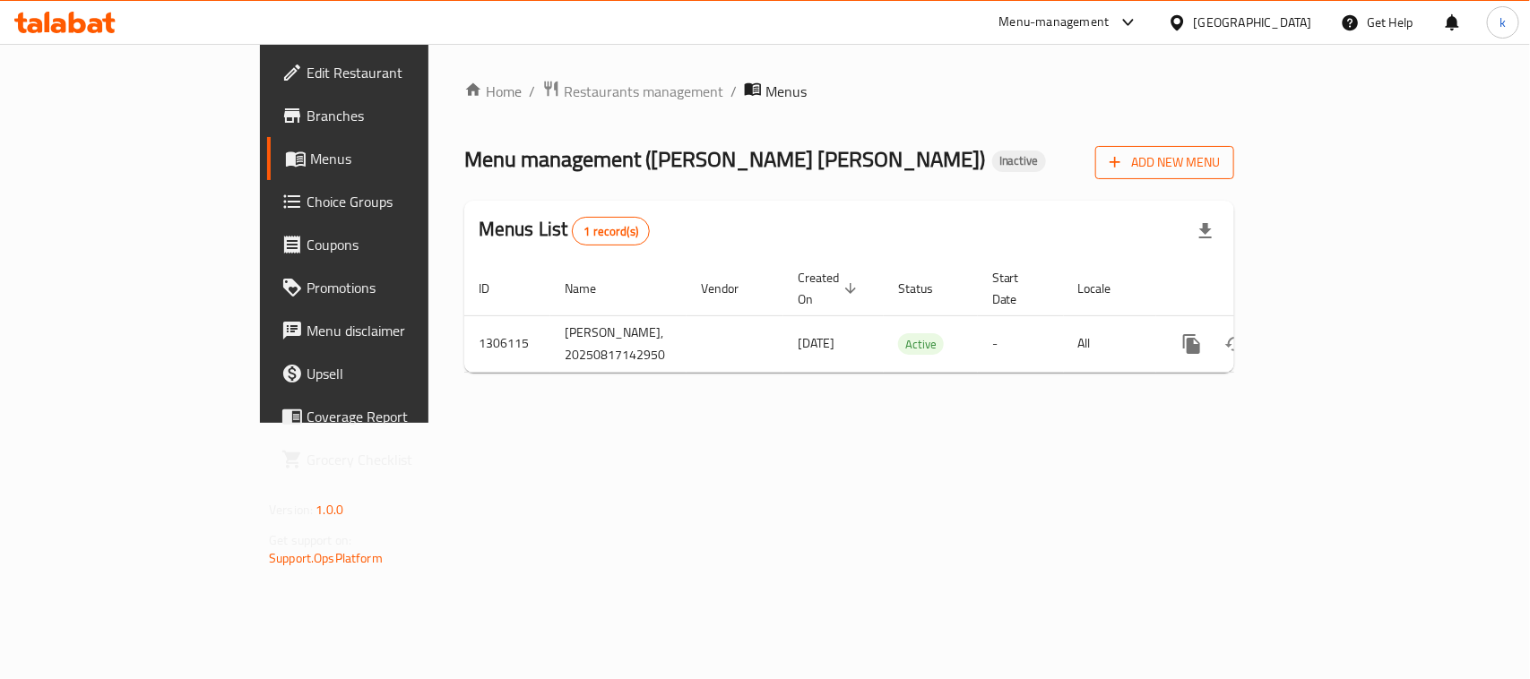
click at [1220, 160] on span "Add New Menu" at bounding box center [1165, 162] width 110 height 22
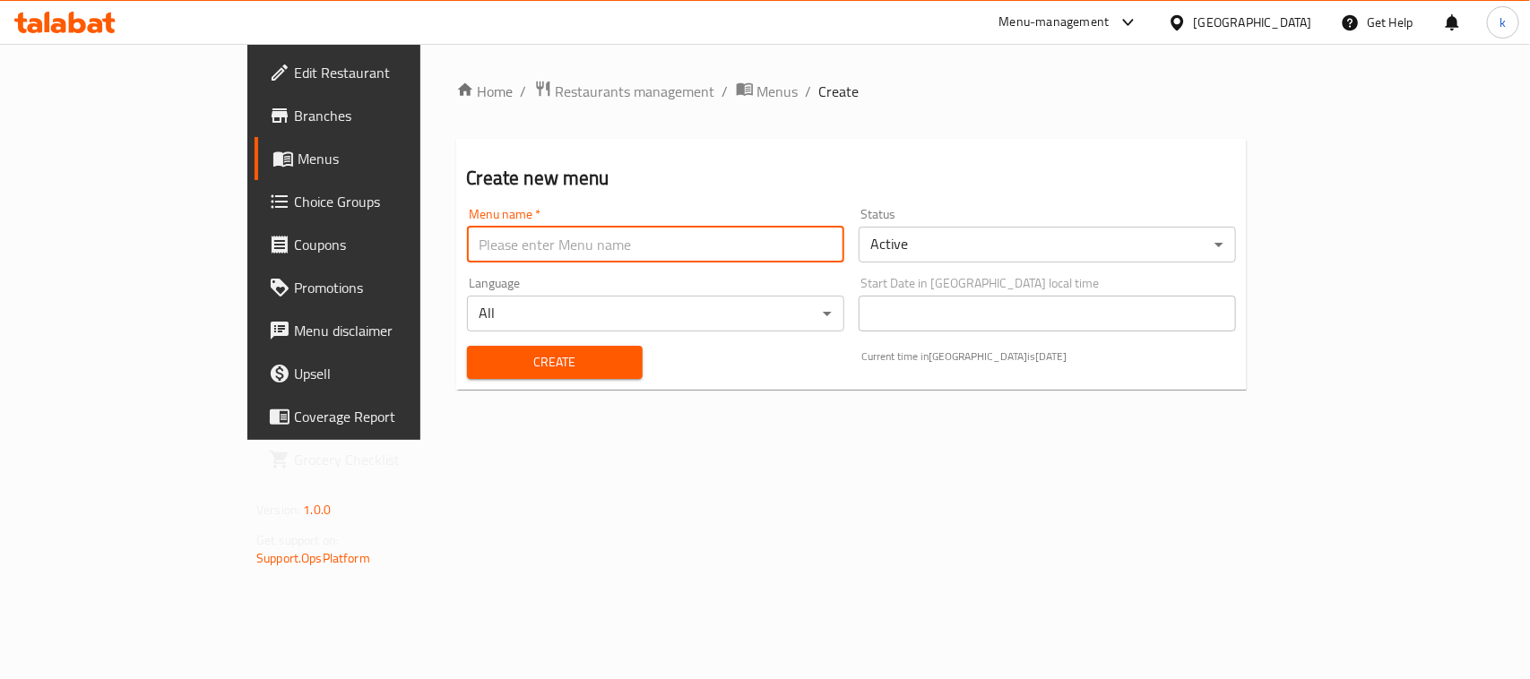
click at [467, 246] on input "text" at bounding box center [655, 245] width 377 height 36
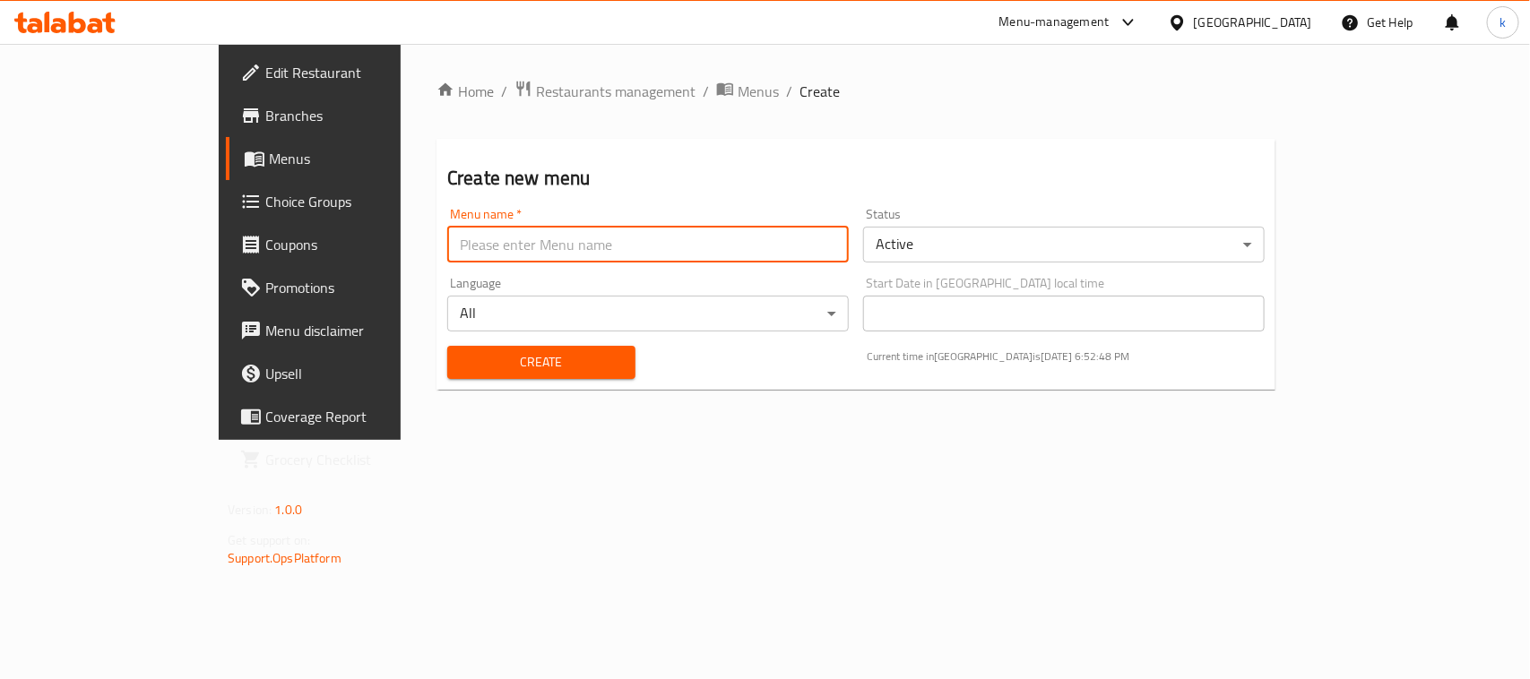
type input "Menu"
click at [462, 364] on span "Create" at bounding box center [542, 362] width 160 height 22
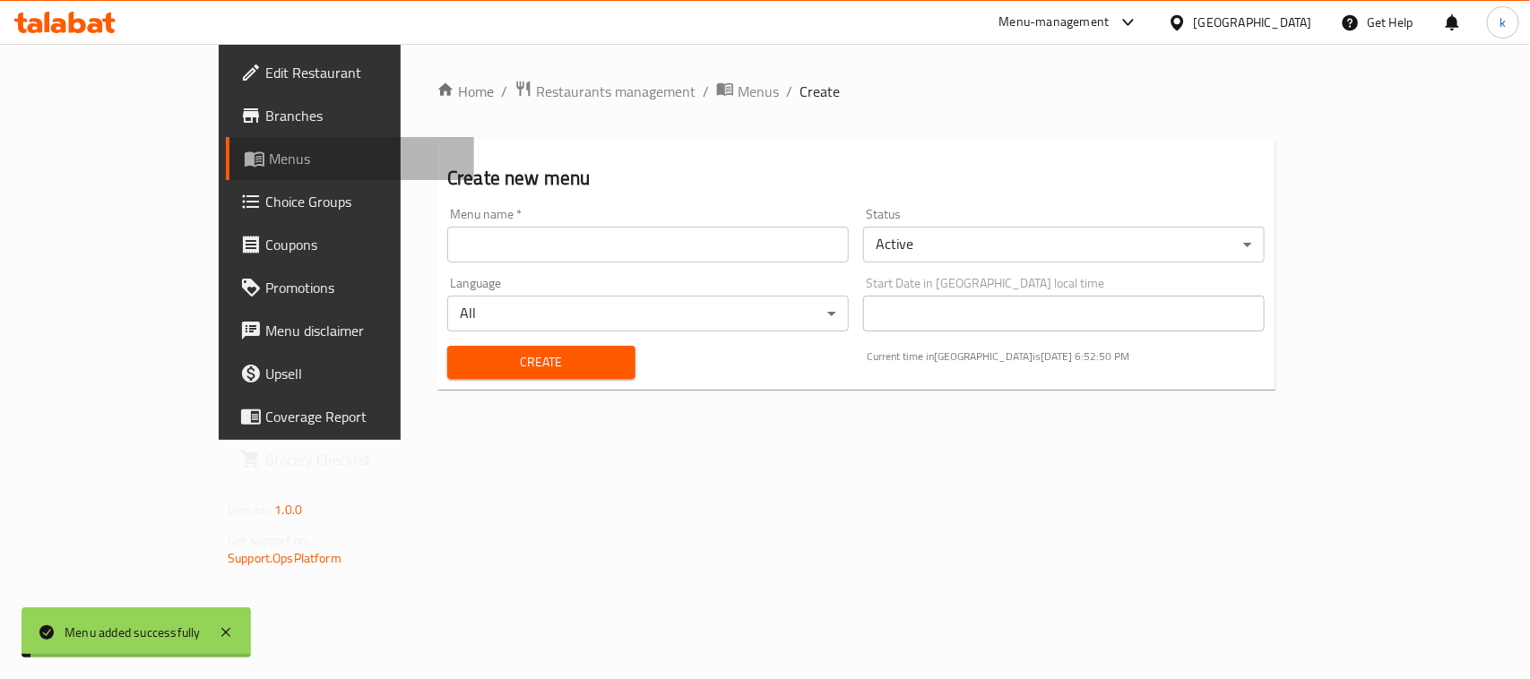
click at [269, 160] on span "Menus" at bounding box center [364, 159] width 191 height 22
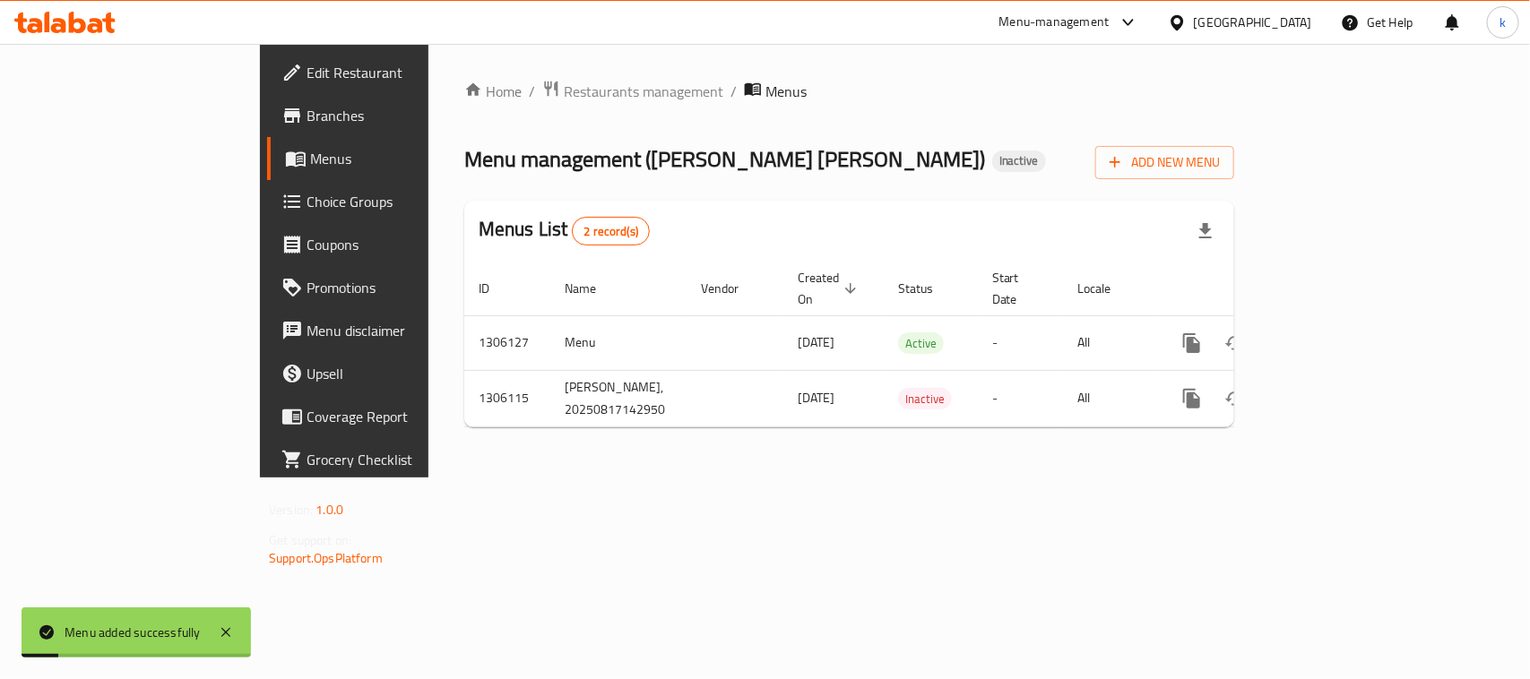
drag, startPoint x: 1002, startPoint y: 558, endPoint x: 992, endPoint y: 565, distance: 11.7
click at [1000, 478] on div "Home / Restaurants management / Menus Menu management ( [PERSON_NAME] ) Inactiv…" at bounding box center [849, 261] width 842 height 434
